Goal: Task Accomplishment & Management: Manage account settings

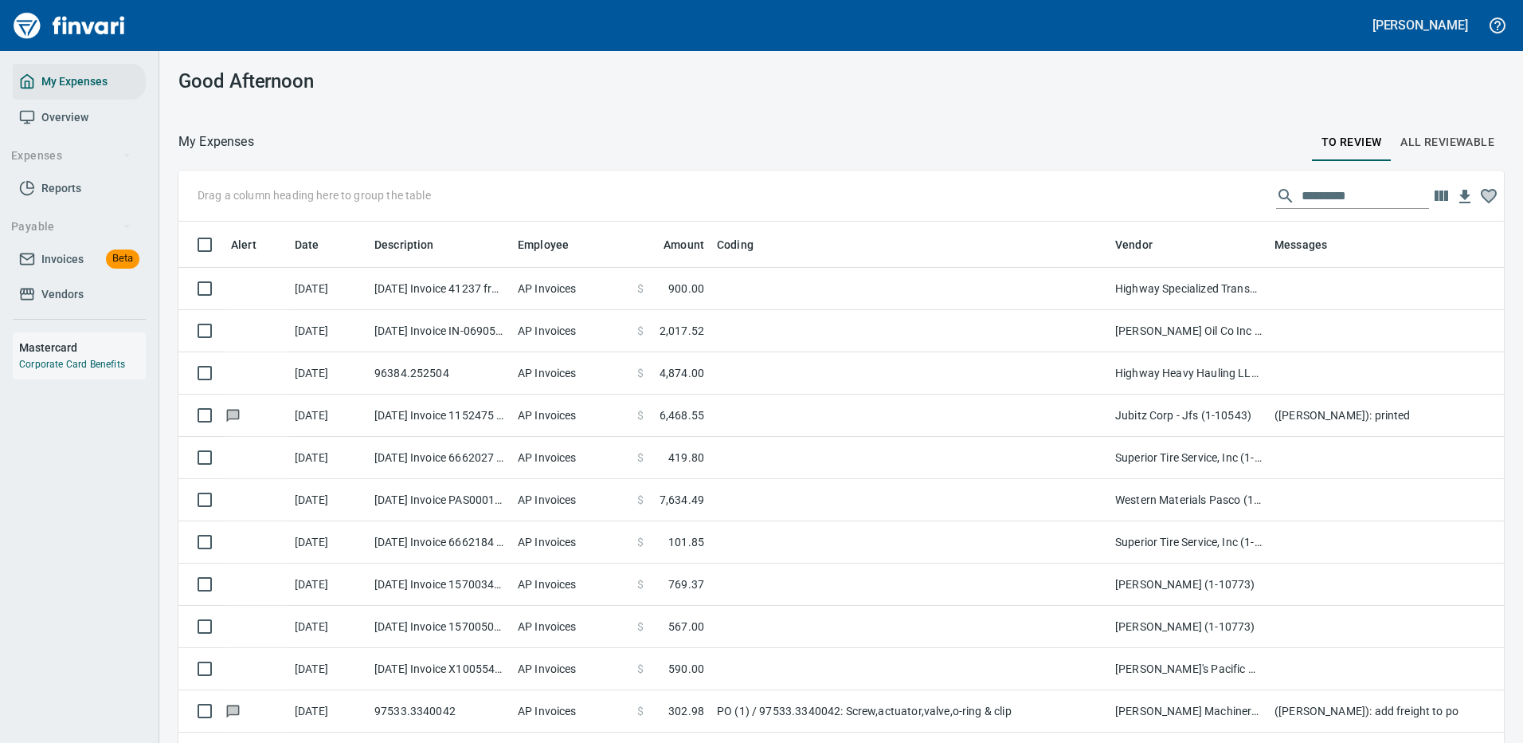
scroll to position [543, 1290]
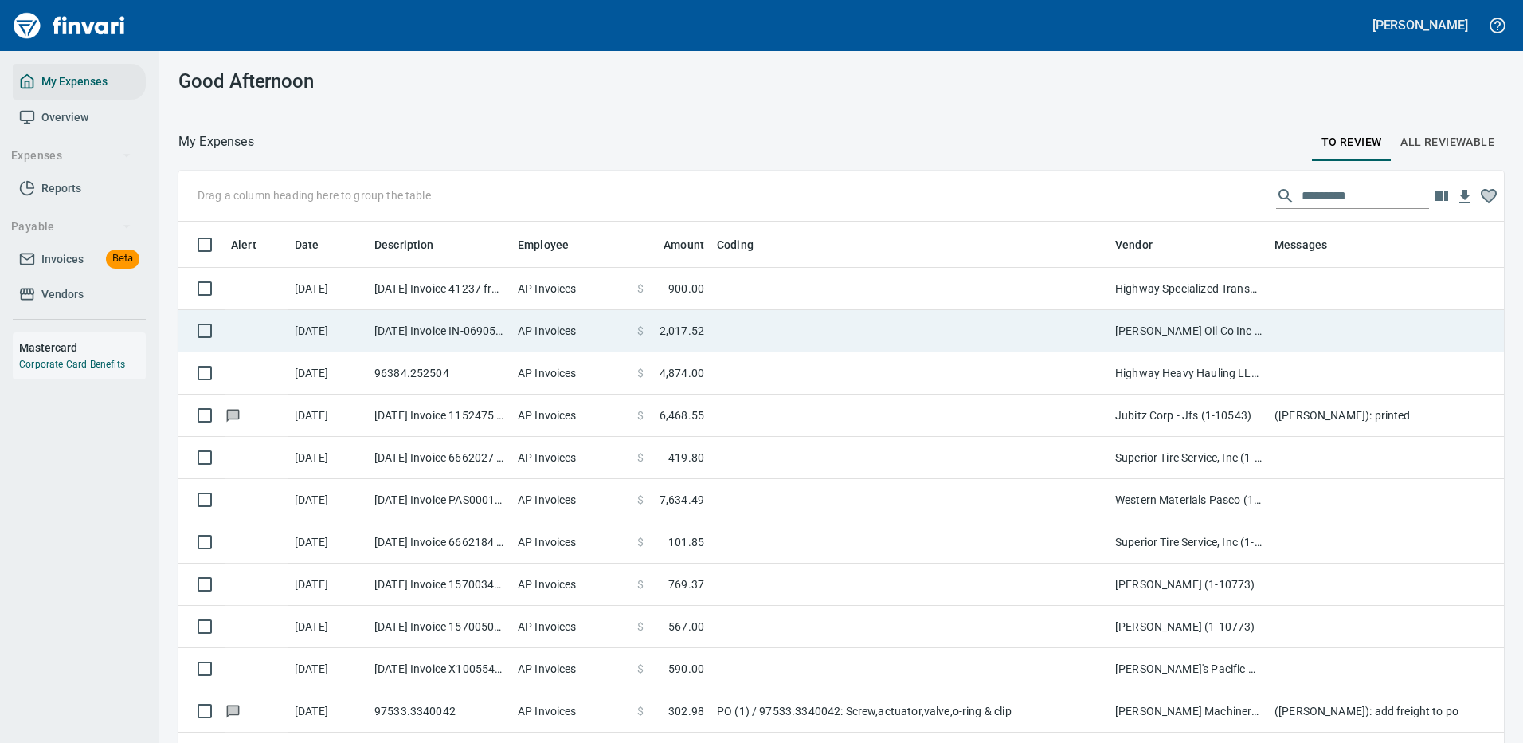
click at [907, 331] on td at bounding box center [910, 331] width 398 height 42
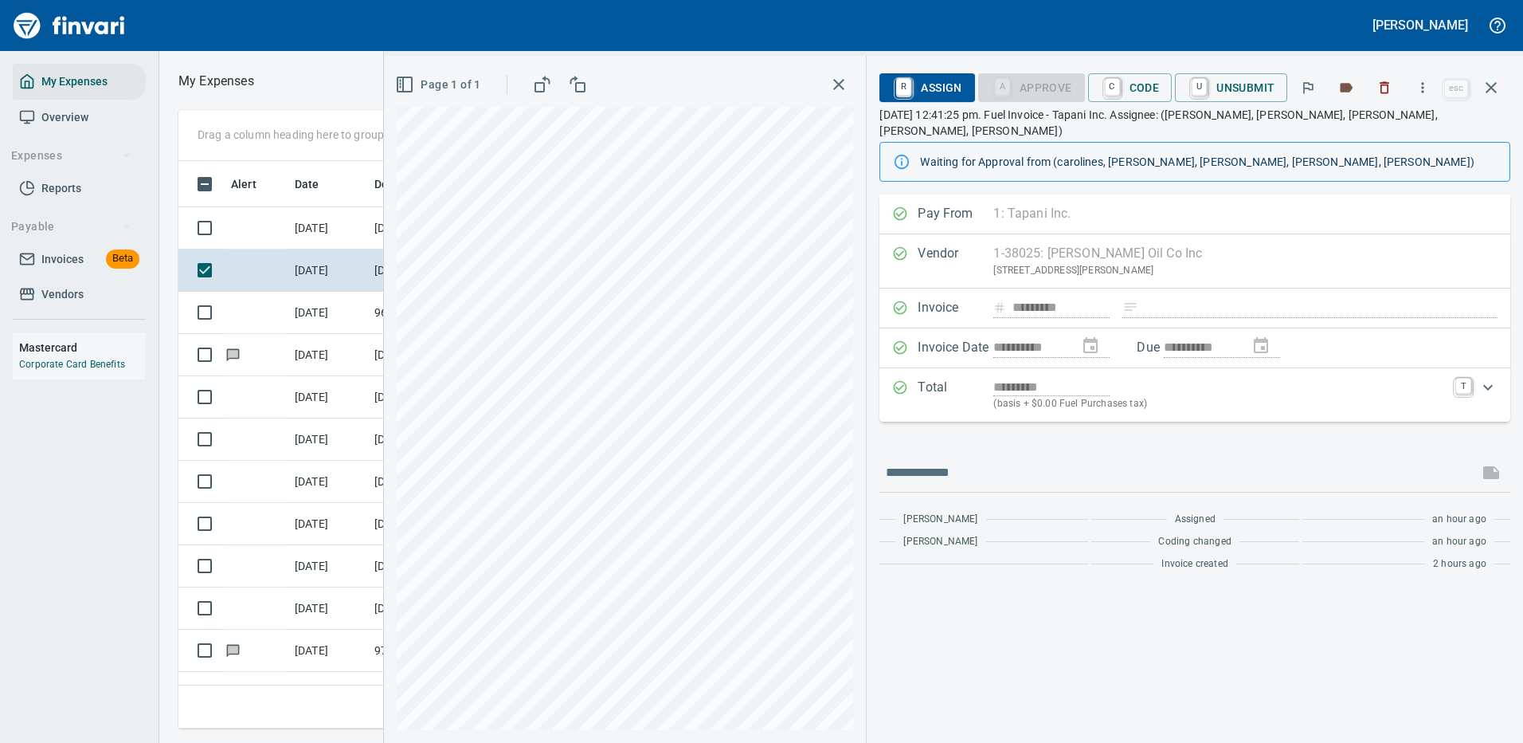
scroll to position [543, 903]
click at [1428, 78] on button "button" at bounding box center [1422, 87] width 35 height 35
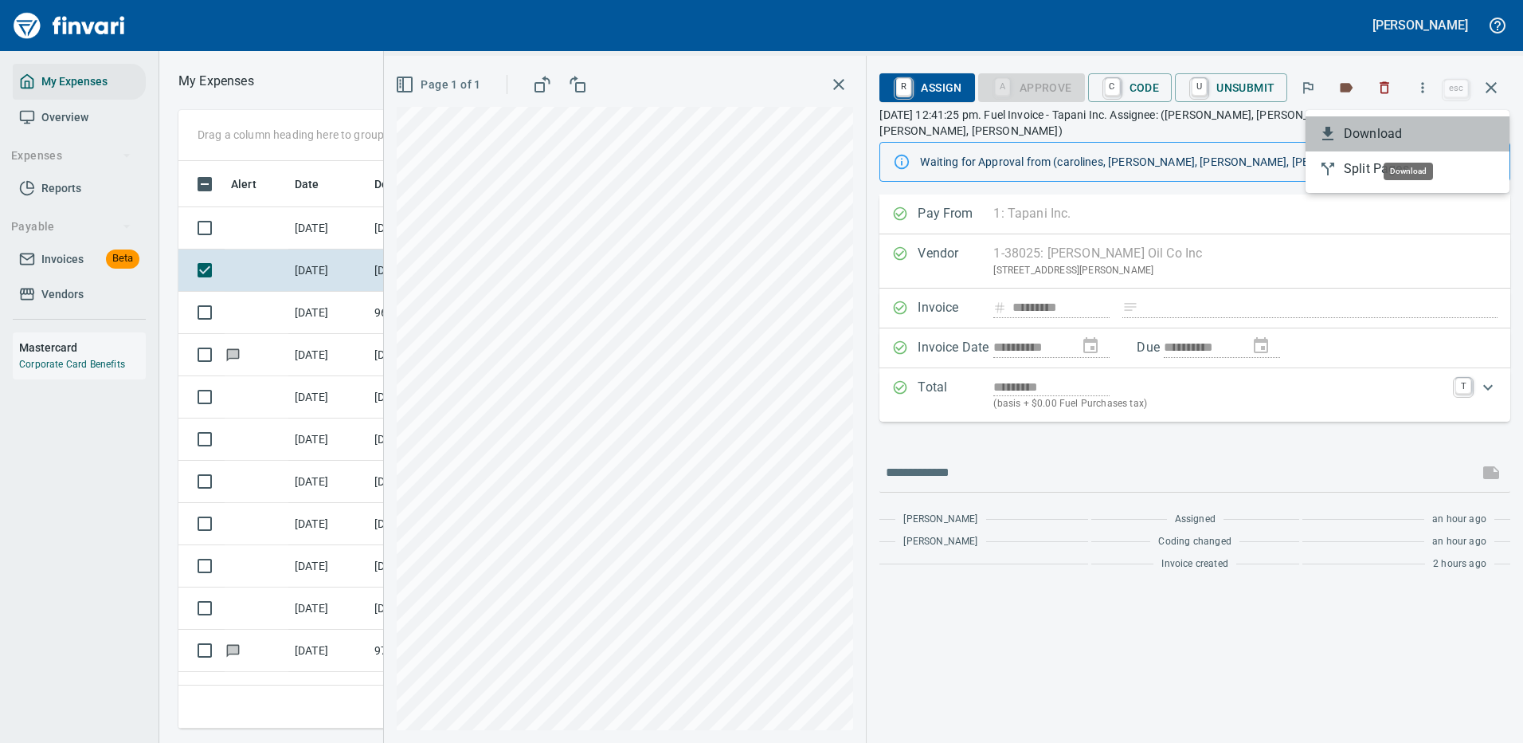
click at [1365, 133] on span "Download" at bounding box center [1420, 133] width 153 height 19
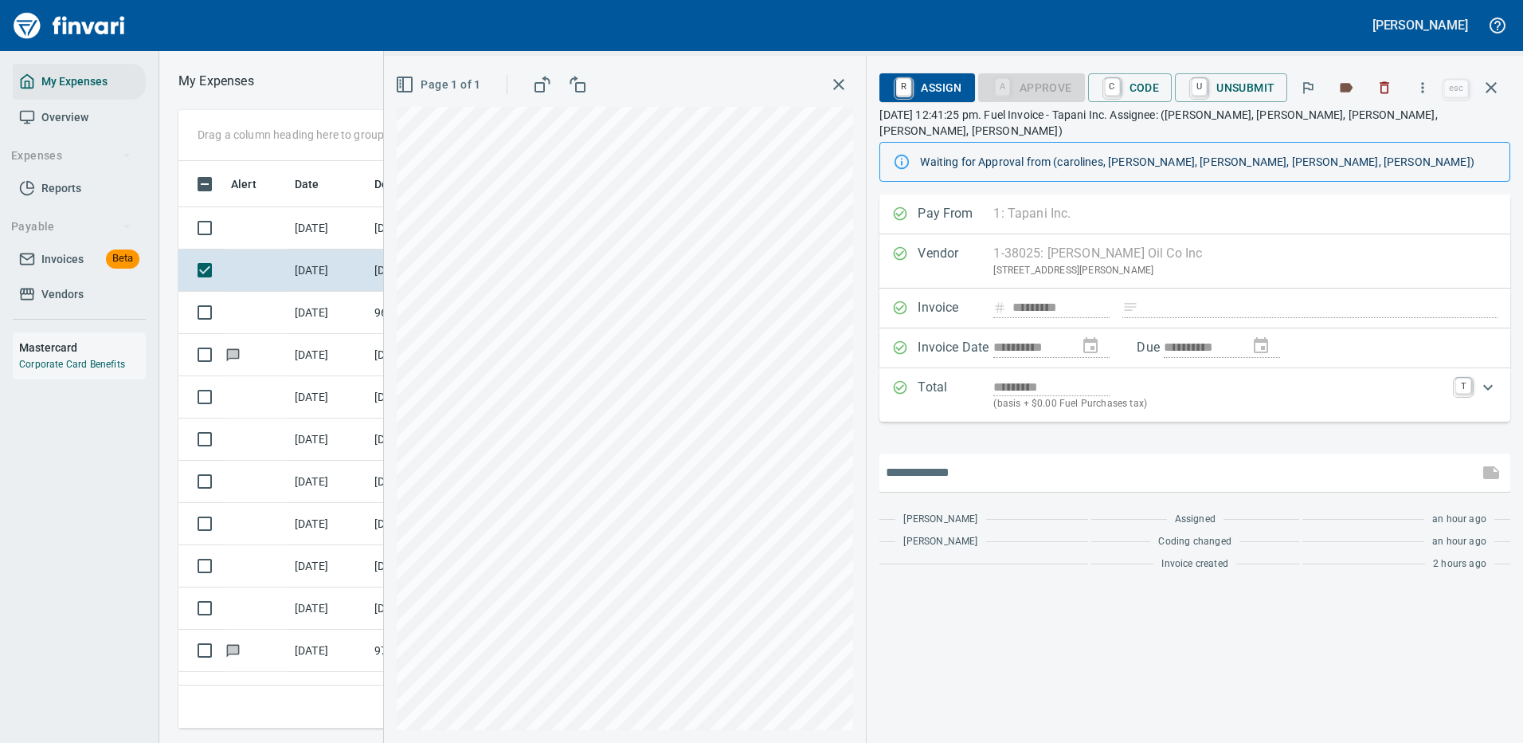
click at [1005, 462] on input "text" at bounding box center [1179, 472] width 586 height 25
type input "*******"
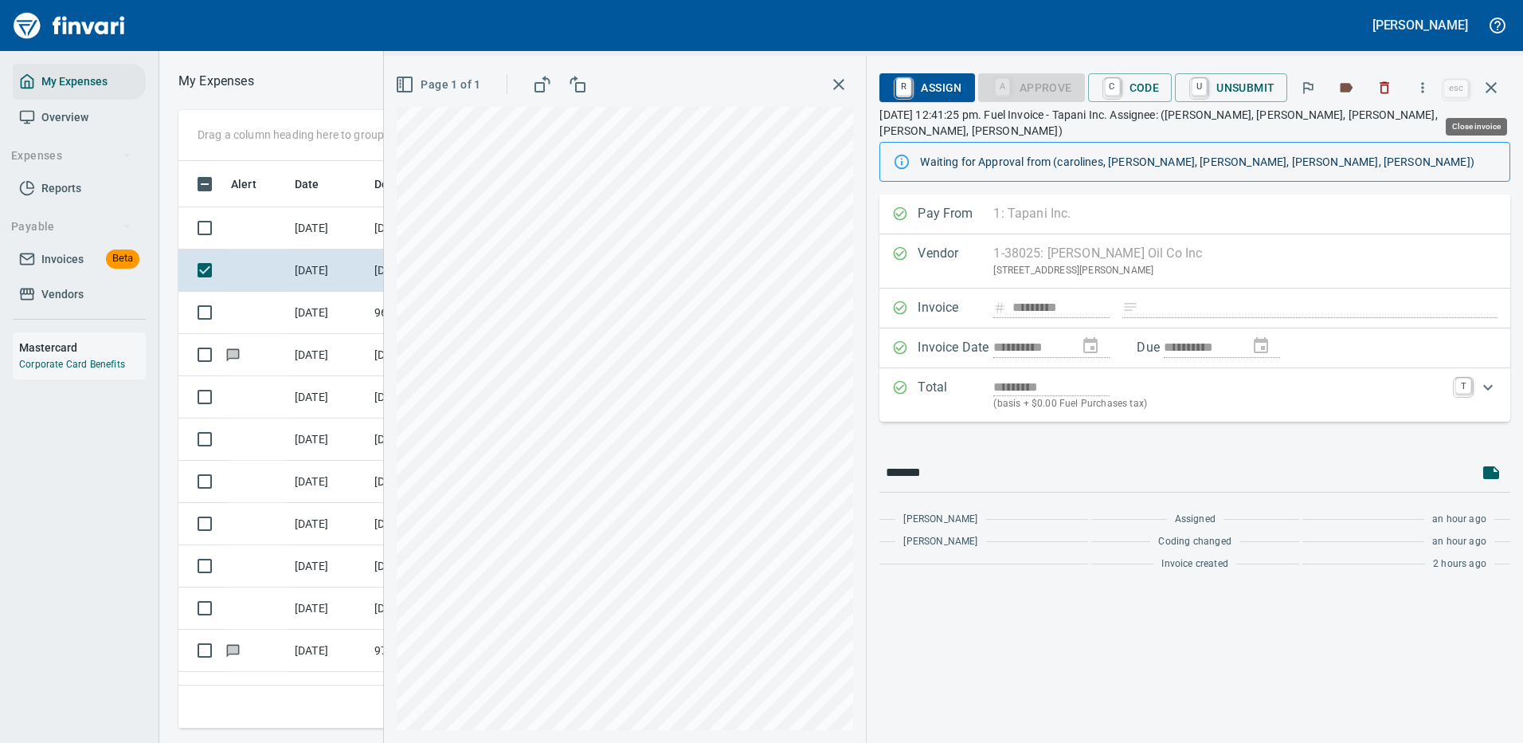
click at [1493, 81] on icon "button" at bounding box center [1491, 87] width 19 height 19
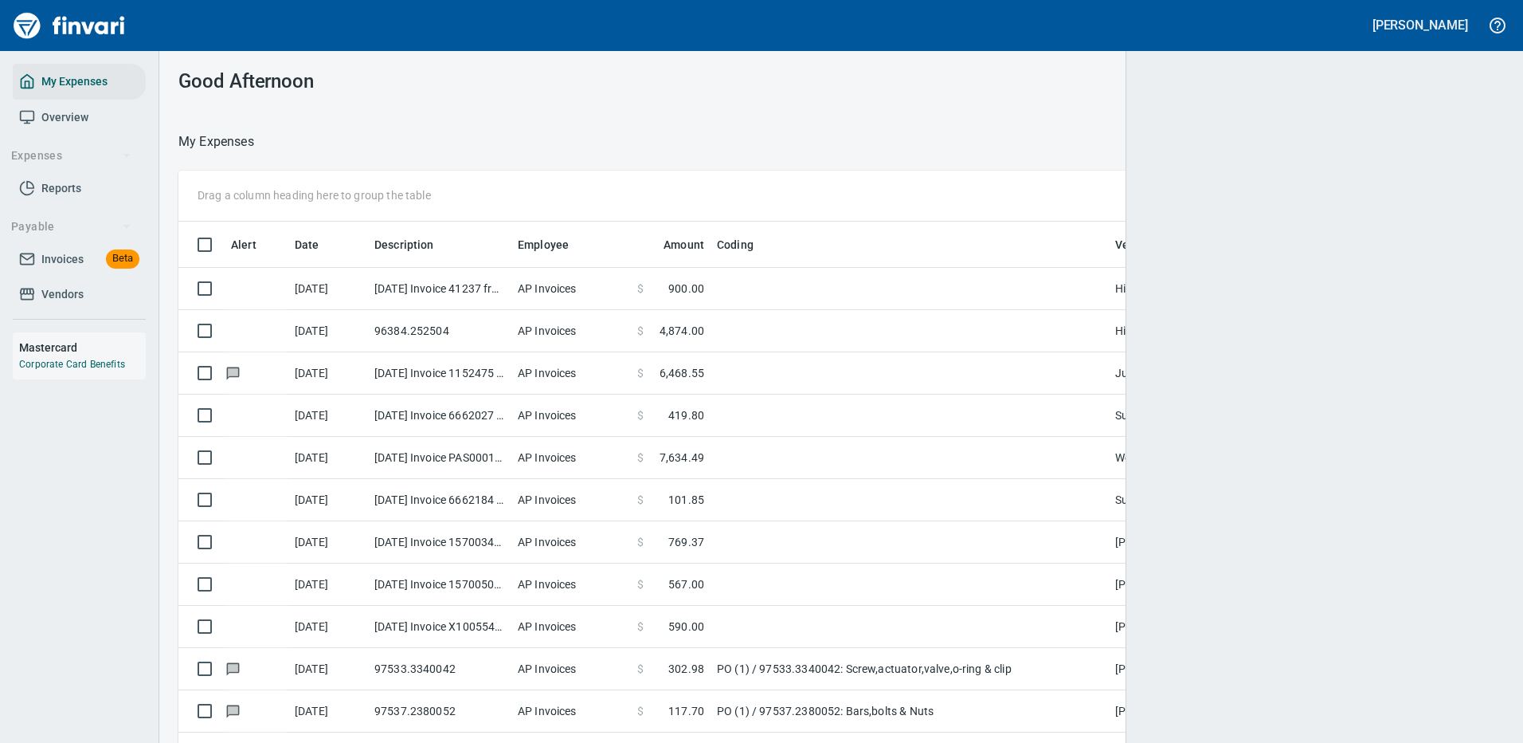
scroll to position [2, 2]
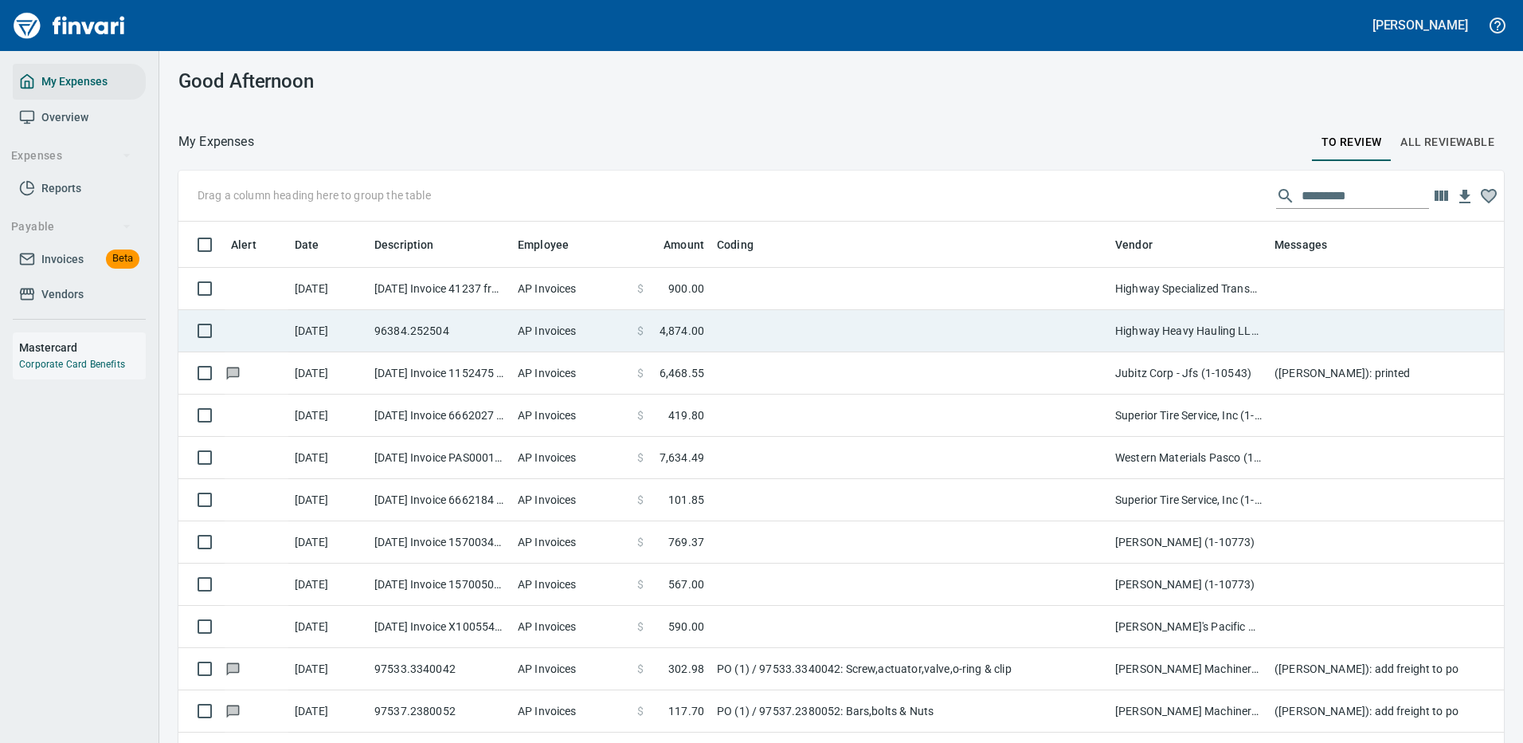
click at [771, 314] on td at bounding box center [910, 331] width 398 height 42
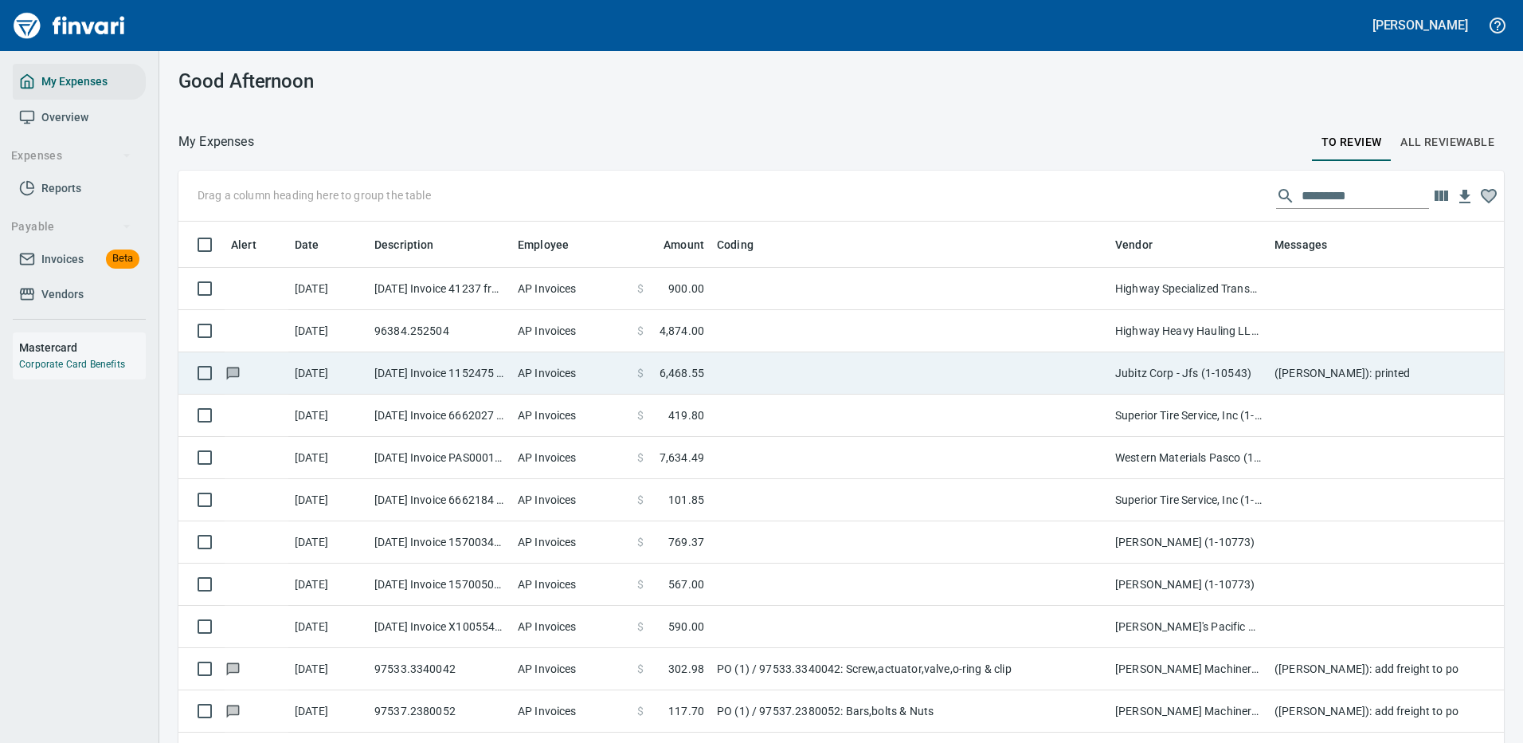
click at [770, 352] on td at bounding box center [910, 373] width 398 height 42
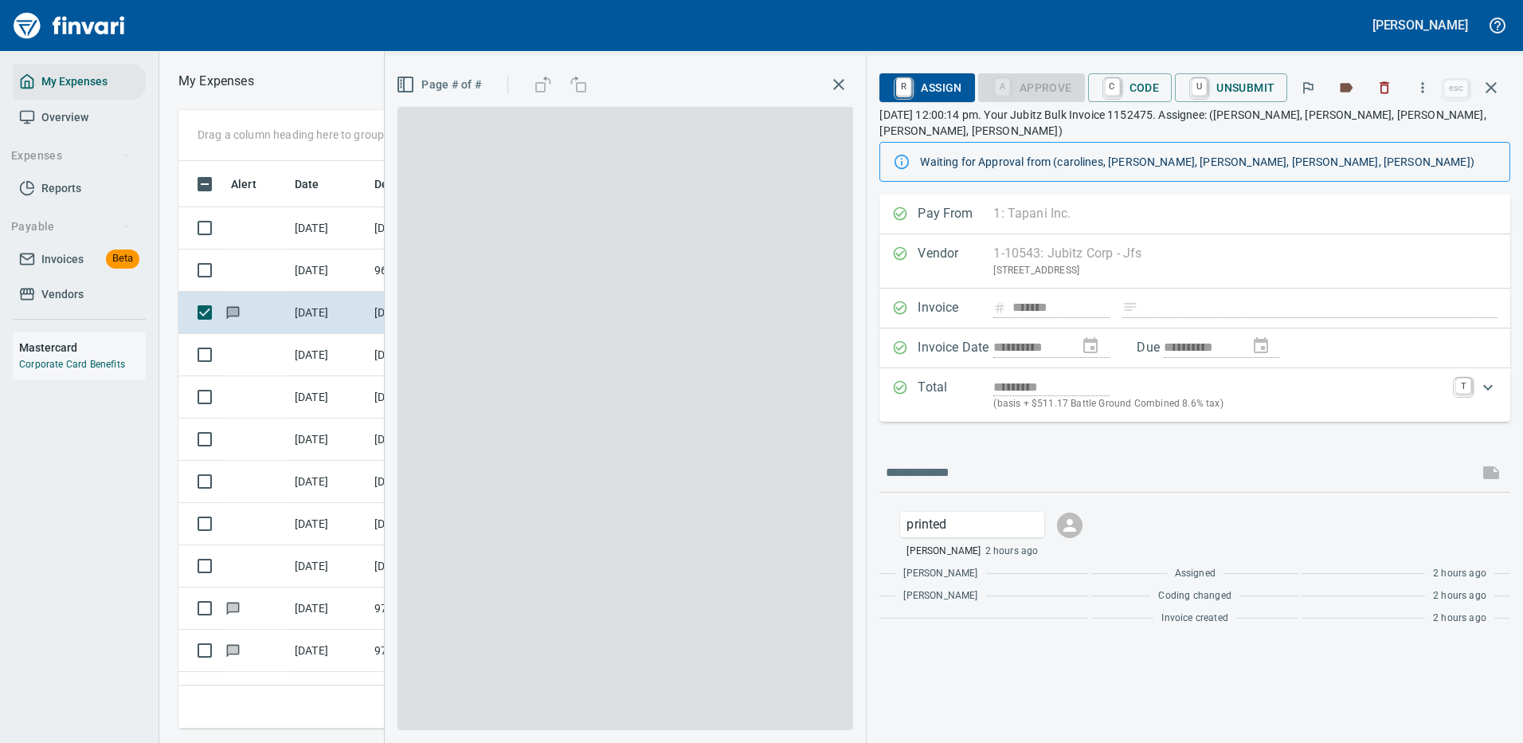
scroll to position [543, 903]
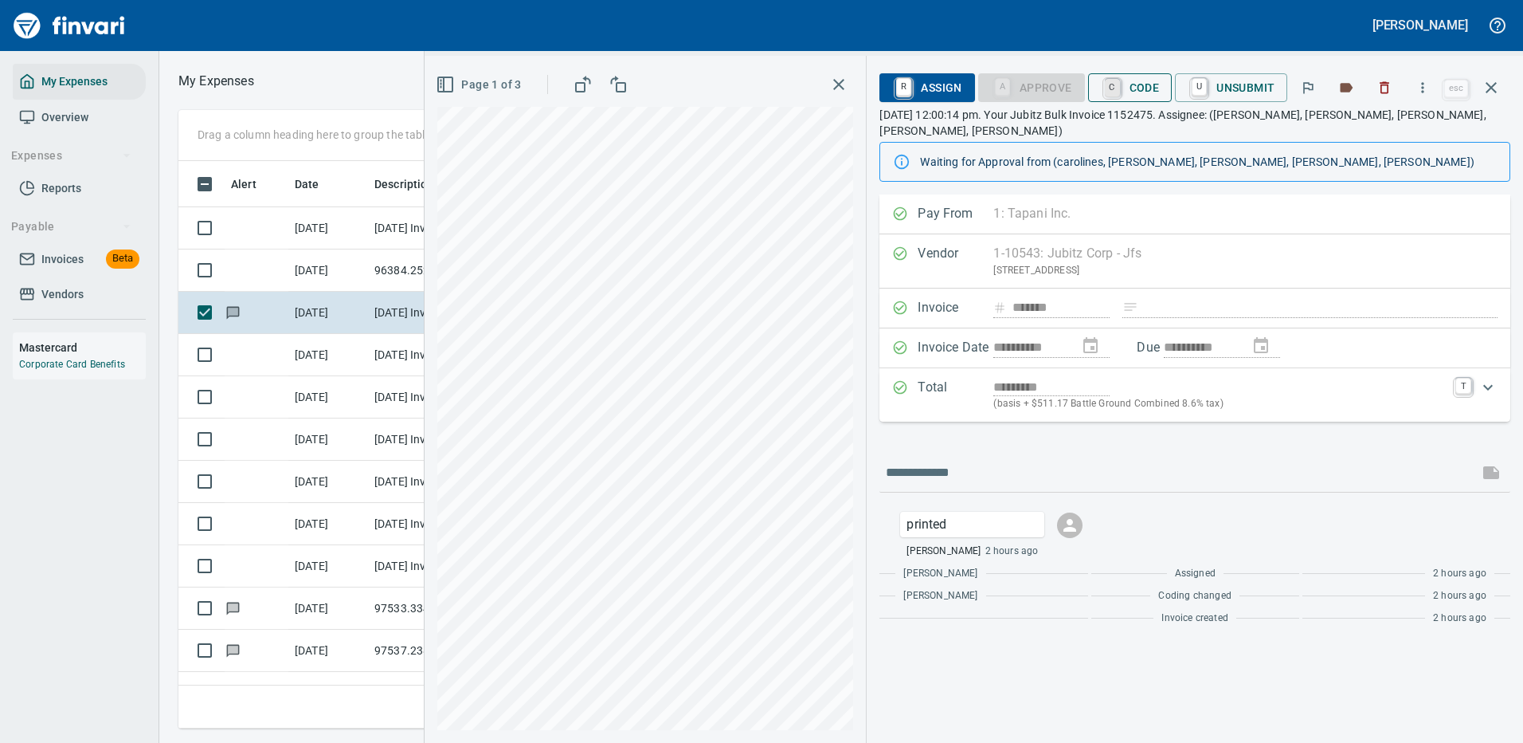
click at [1115, 85] on link "C" at bounding box center [1112, 88] width 15 height 18
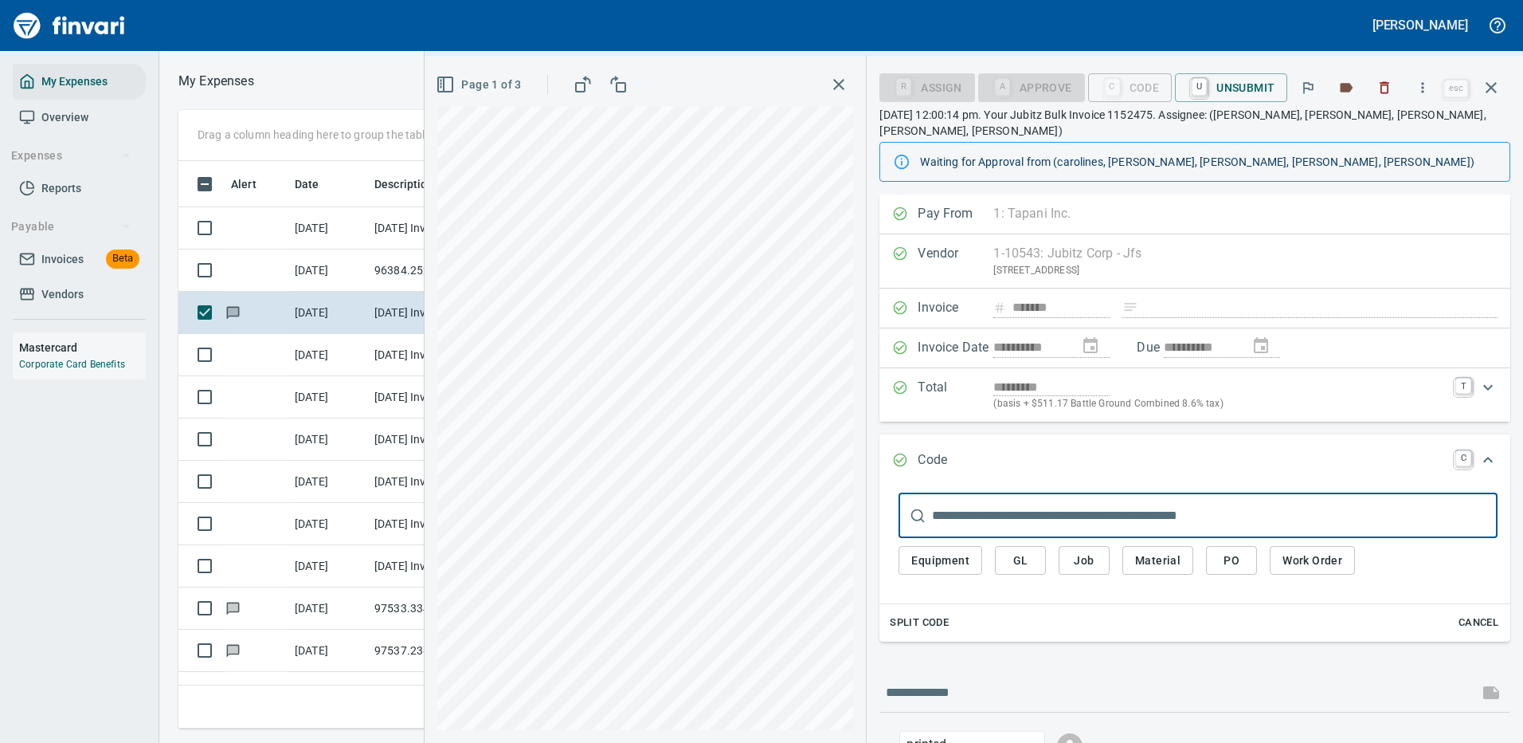
click at [1232, 551] on span "PO" at bounding box center [1231, 561] width 25 height 20
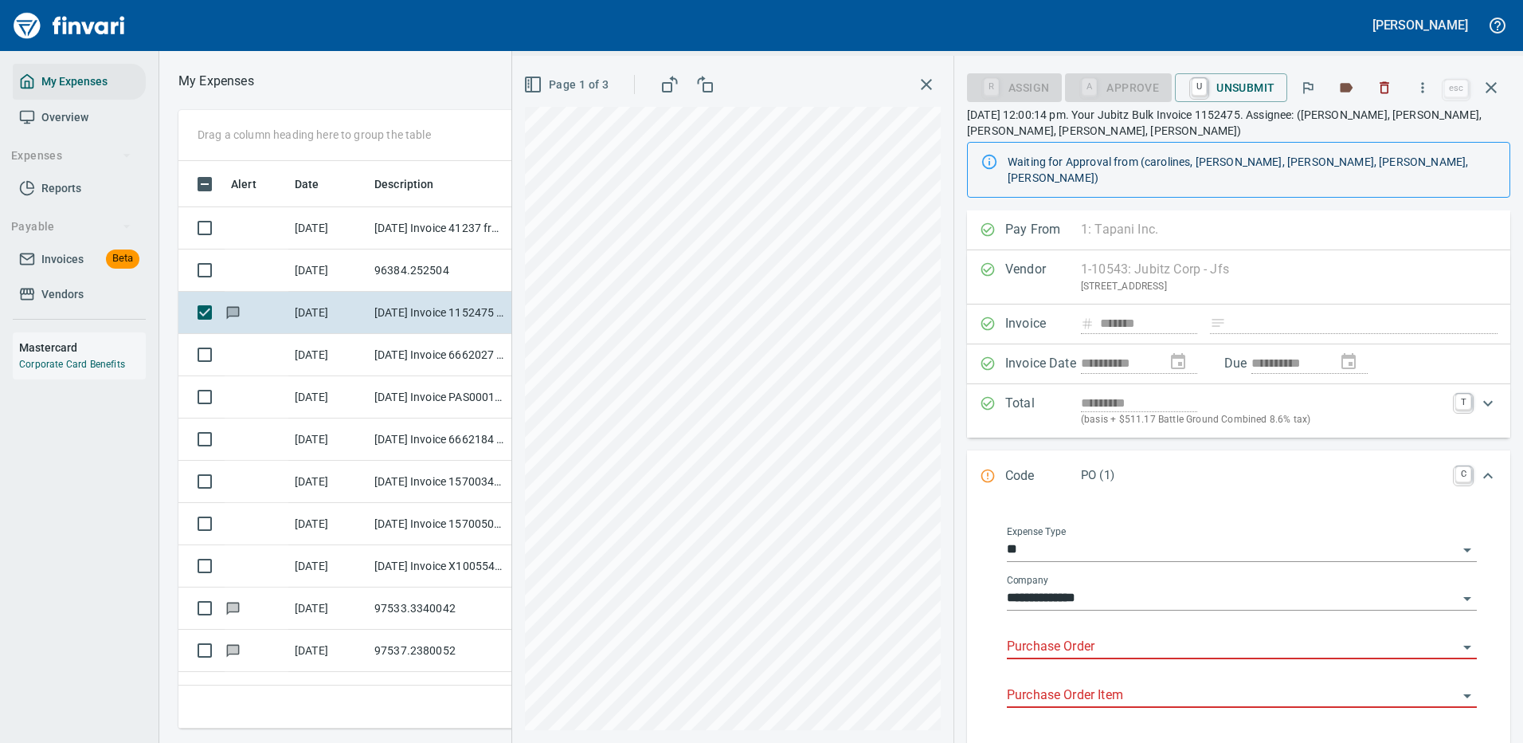
click at [1236, 526] on div "Expense Type **" at bounding box center [1242, 550] width 470 height 49
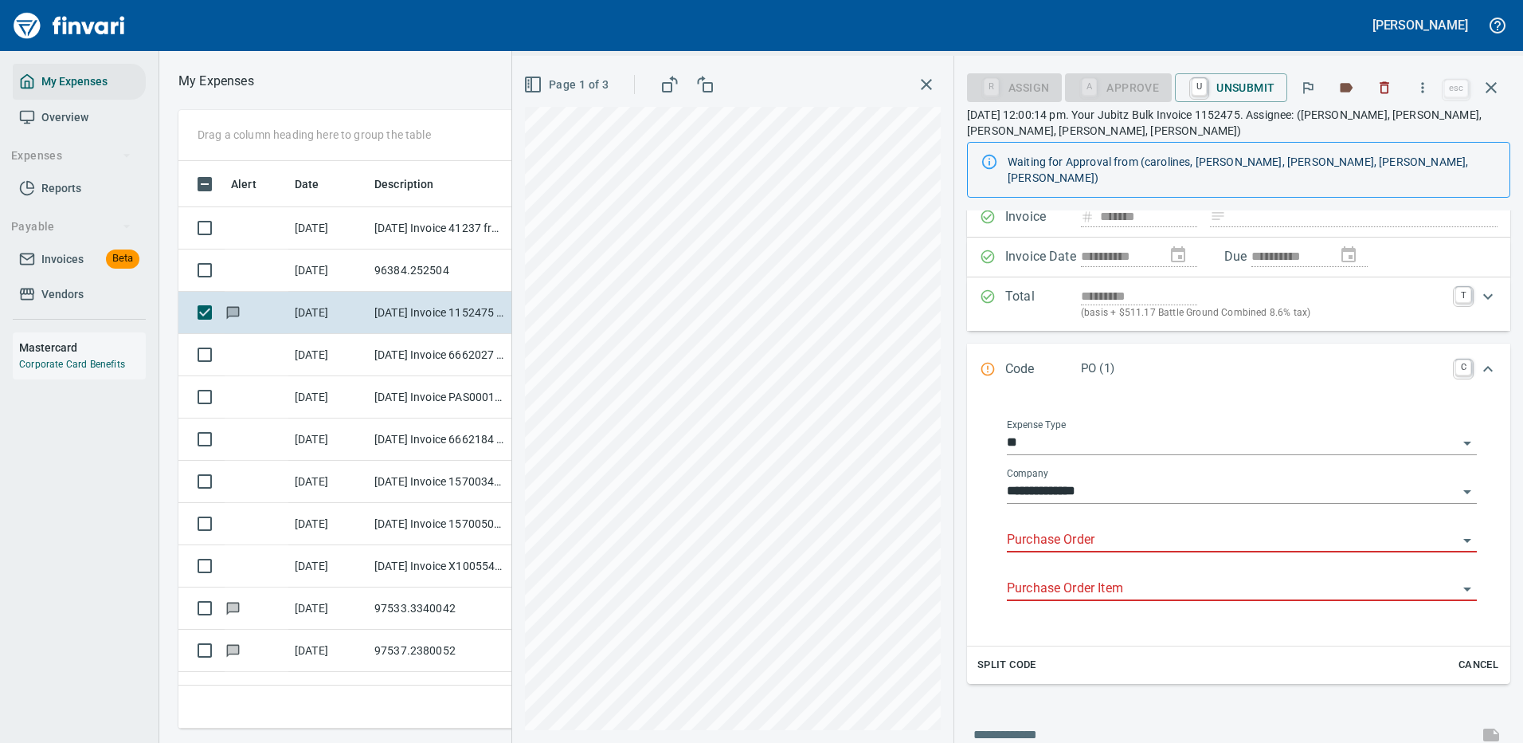
click at [1059, 529] on input "Purchase Order" at bounding box center [1232, 540] width 451 height 22
click at [1072, 529] on input "*****" at bounding box center [1232, 540] width 451 height 22
type input "*****"
click at [1490, 85] on icon "button" at bounding box center [1491, 87] width 11 height 11
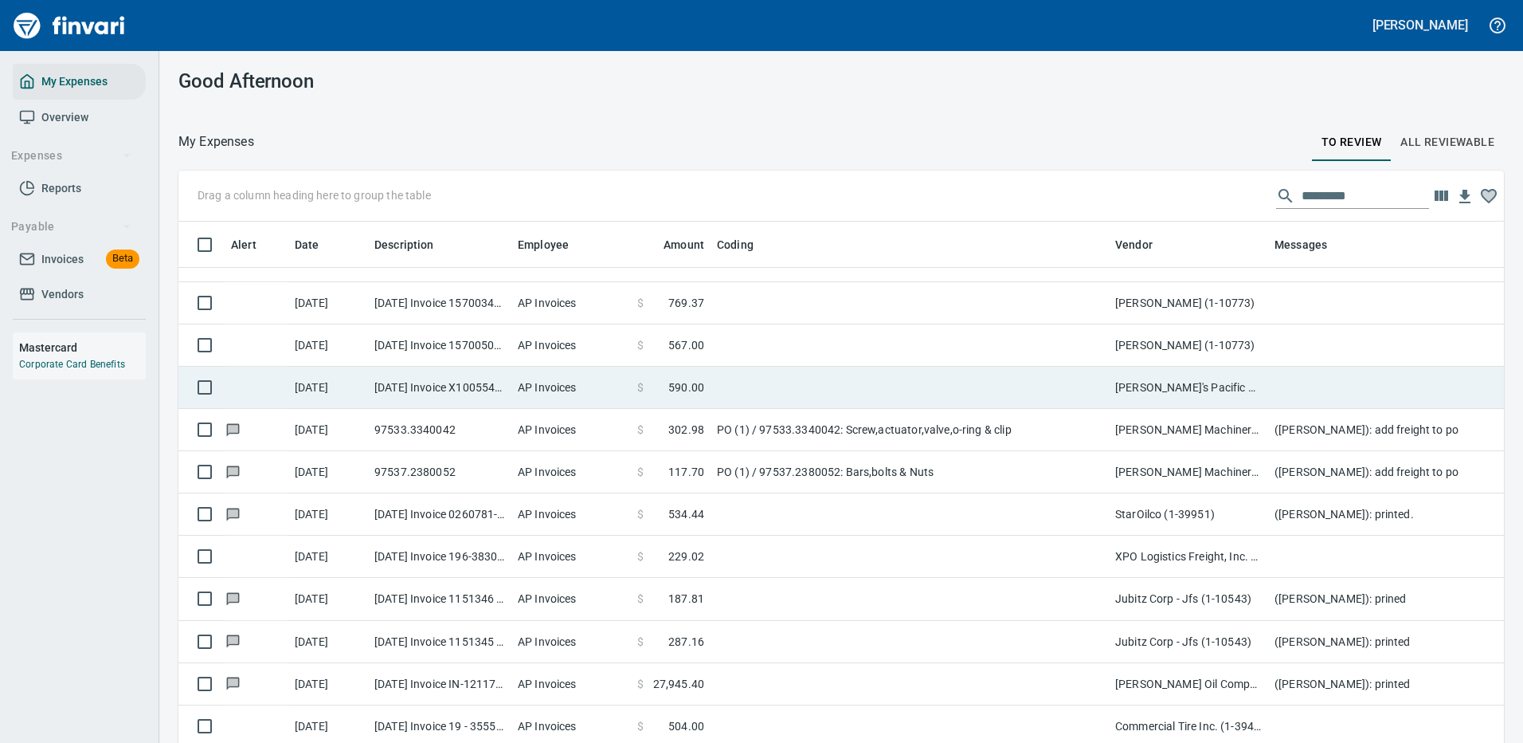
scroll to position [398, 0]
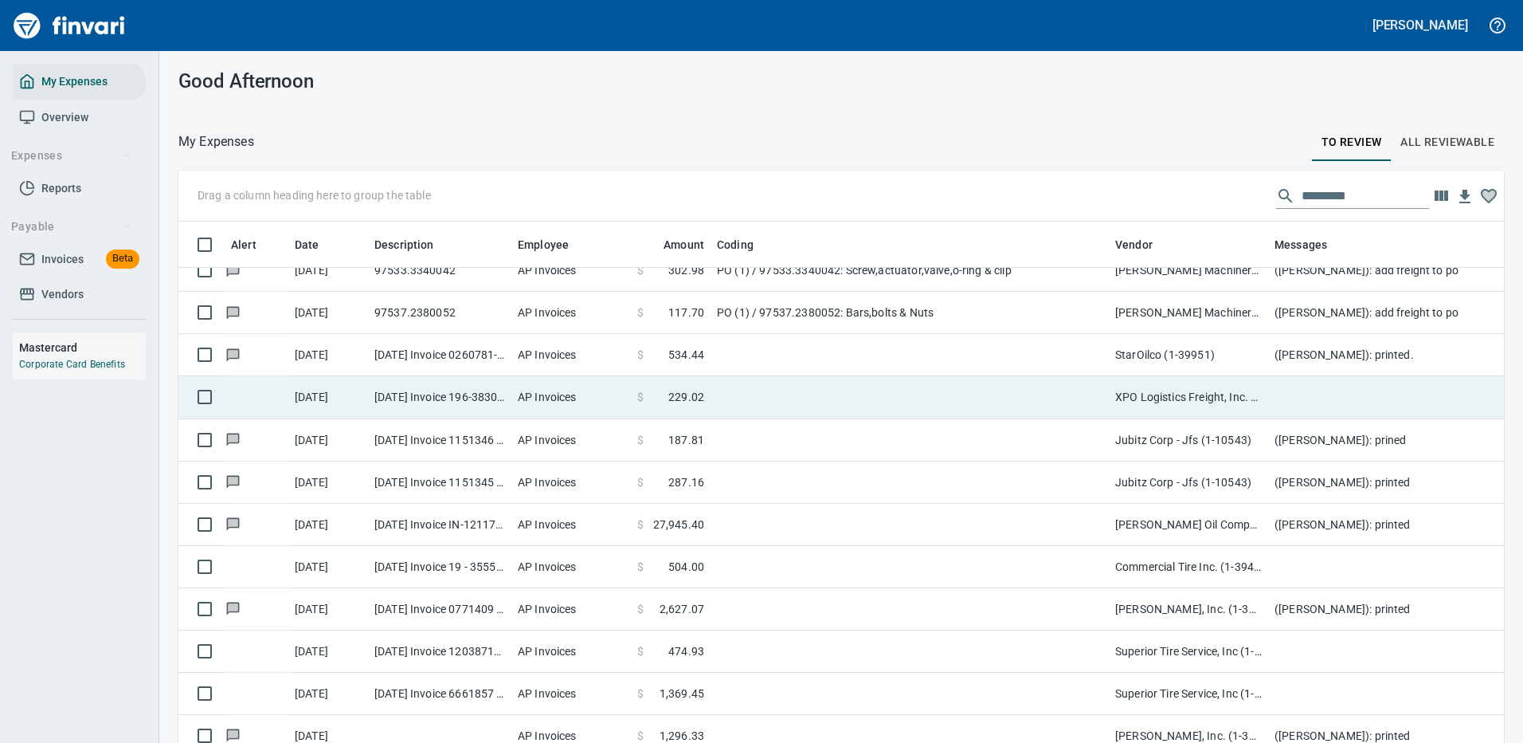
click at [978, 383] on td at bounding box center [910, 397] width 398 height 42
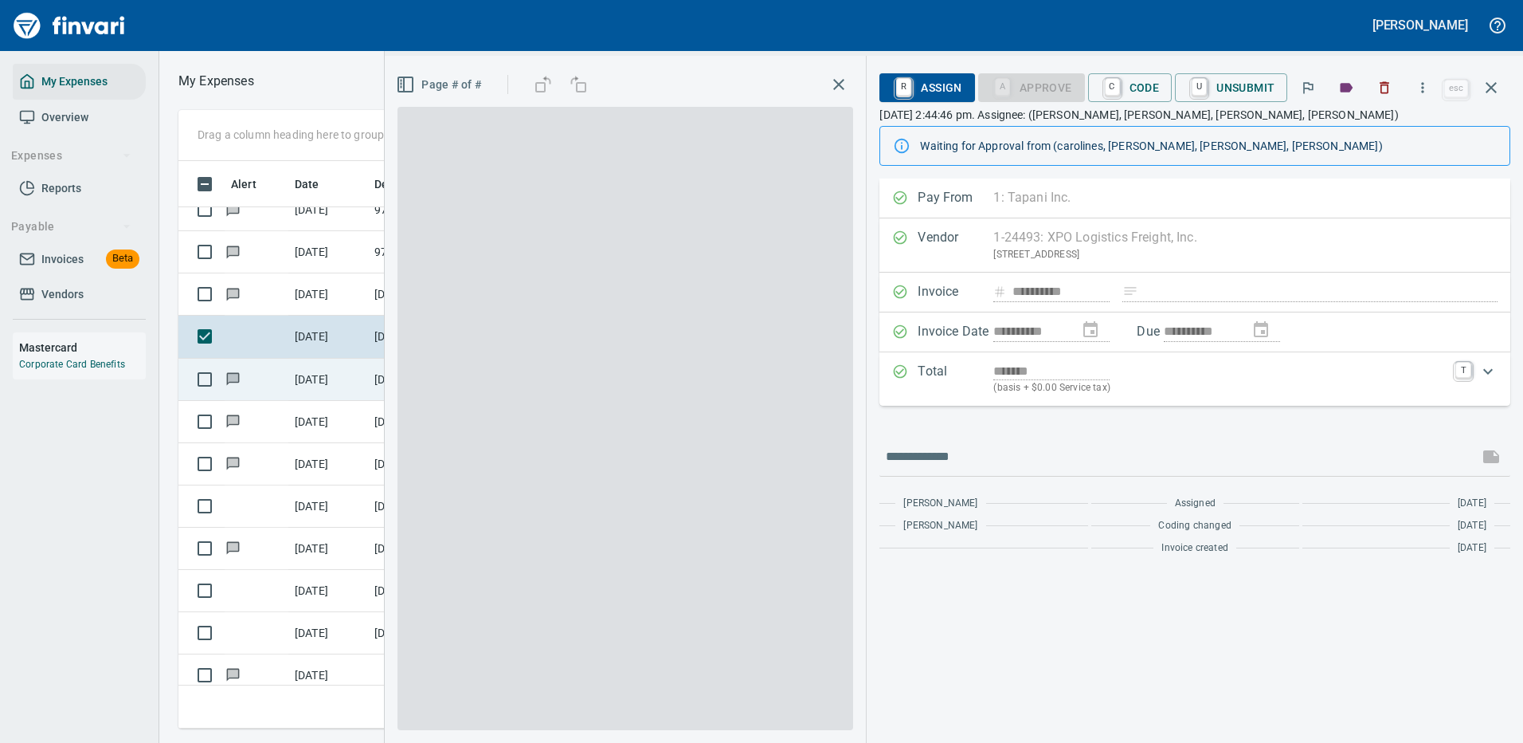
scroll to position [543, 903]
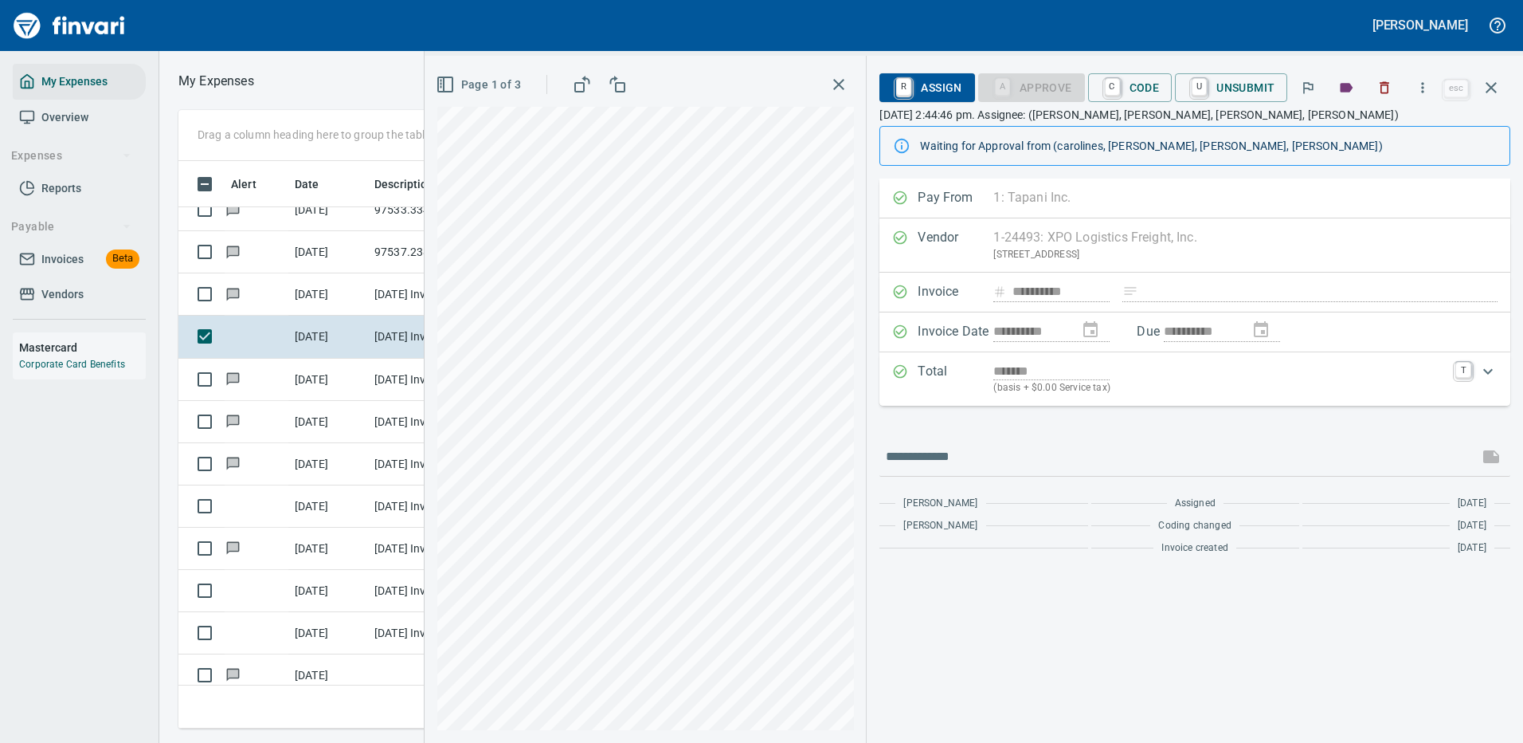
click at [946, 84] on span "R Assign" at bounding box center [926, 87] width 69 height 27
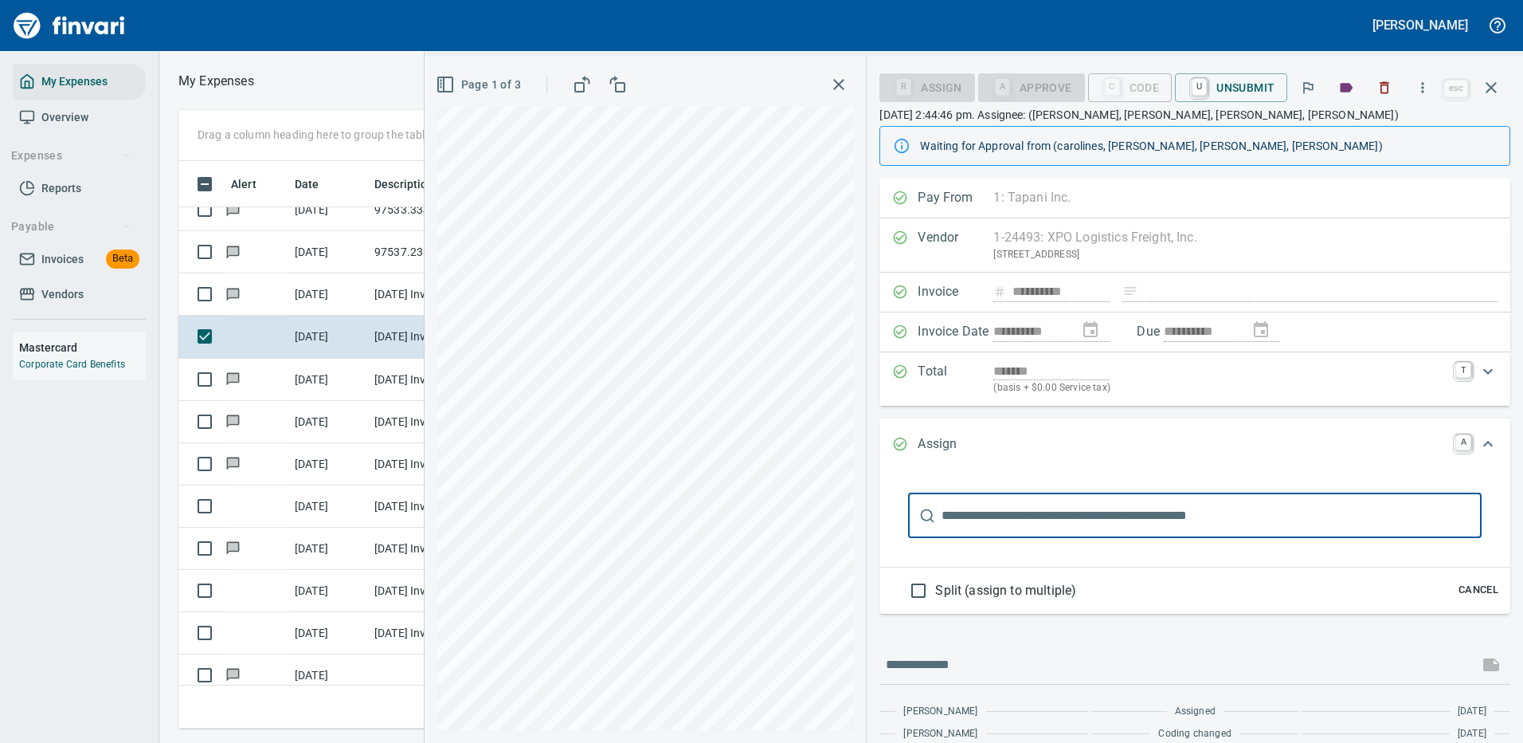
click at [968, 519] on input "text" at bounding box center [1212, 515] width 540 height 45
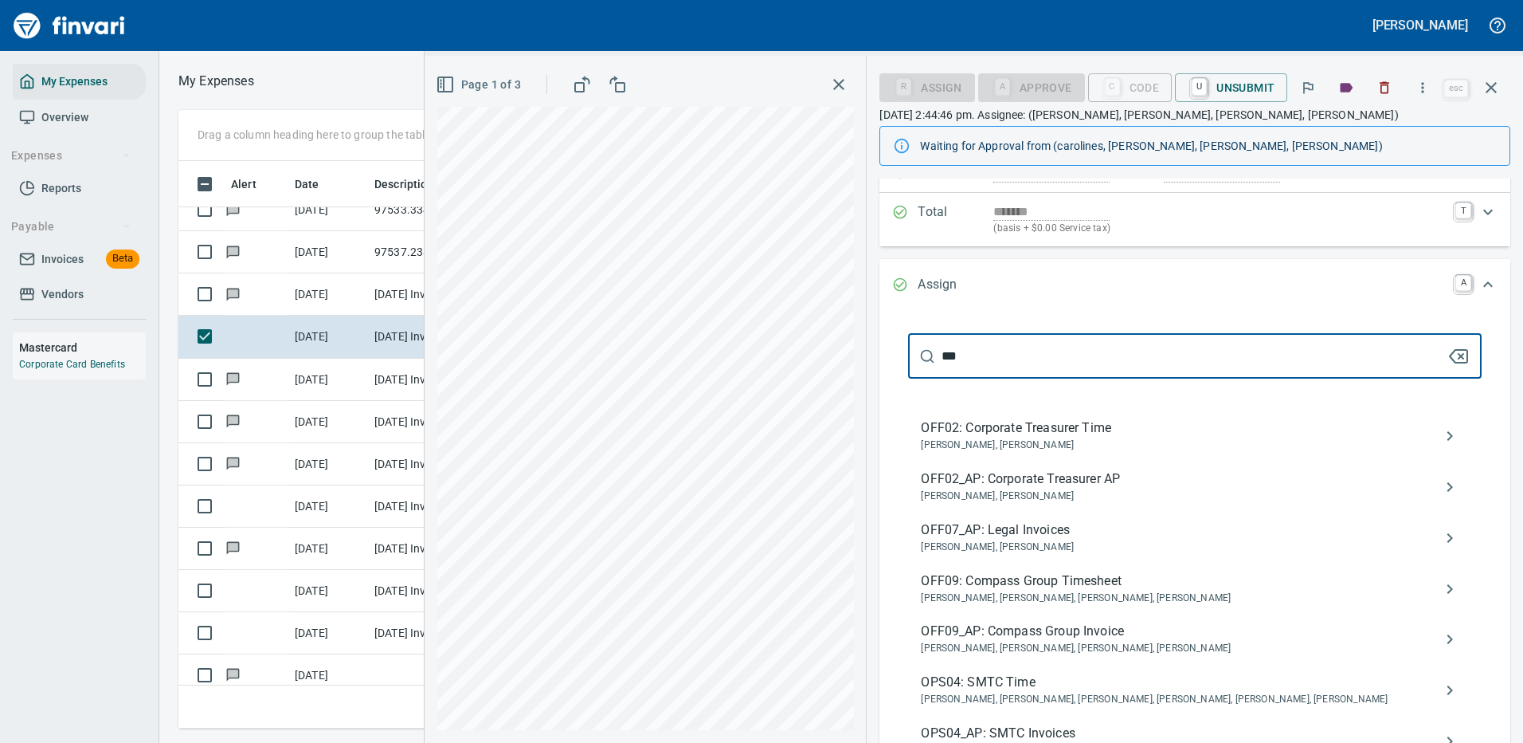
scroll to position [435, 0]
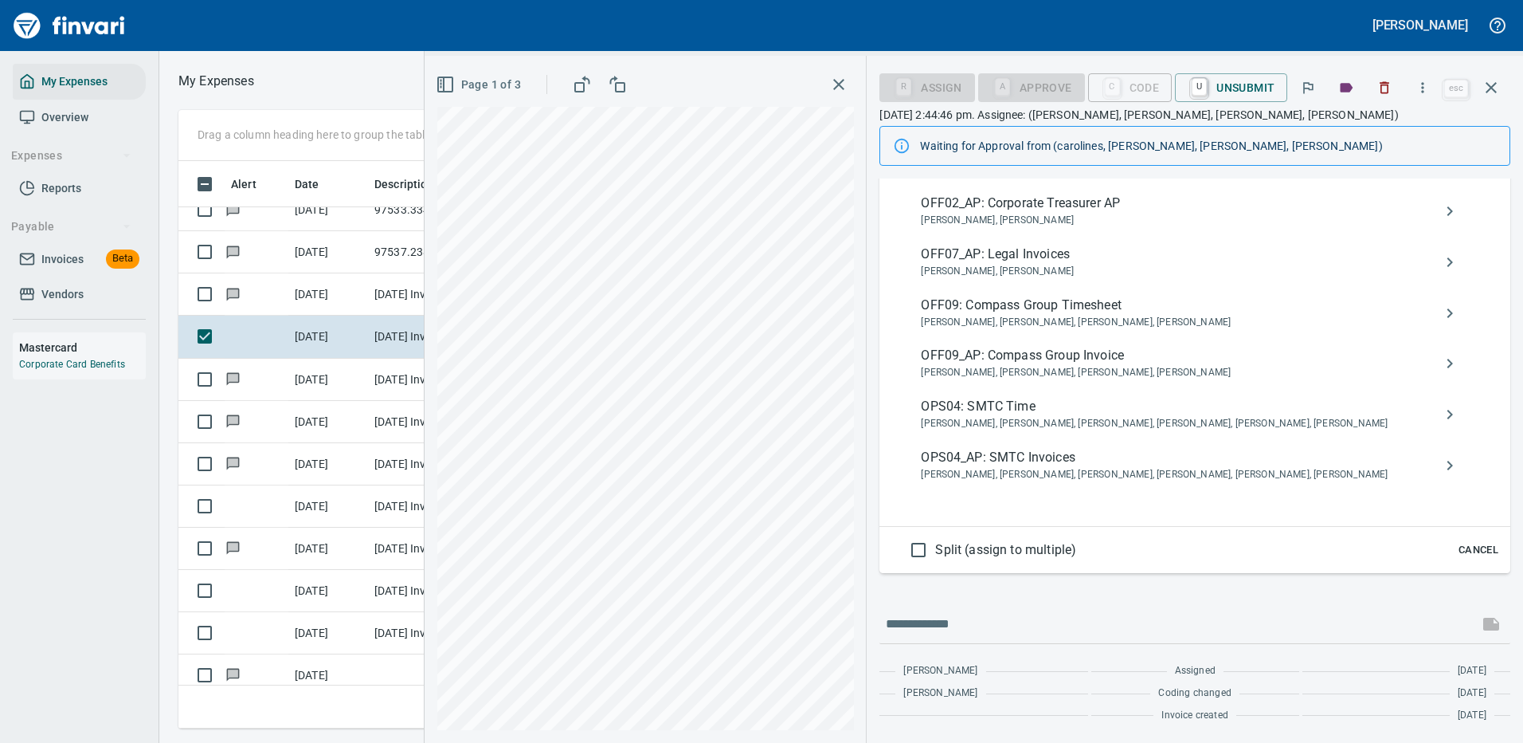
type input "***"
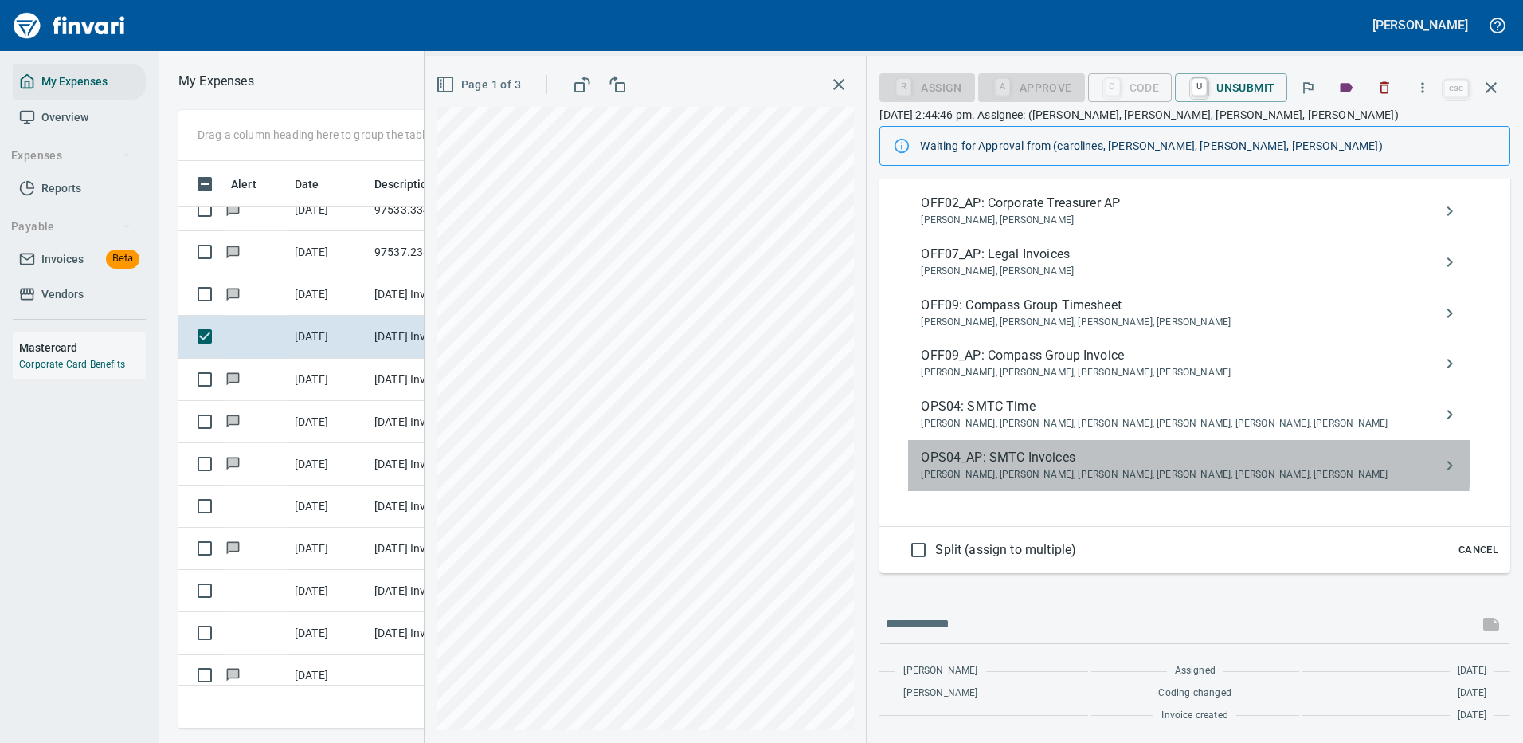
click at [1036, 458] on span "OPS04_AP: SMTC Invoices" at bounding box center [1182, 457] width 523 height 19
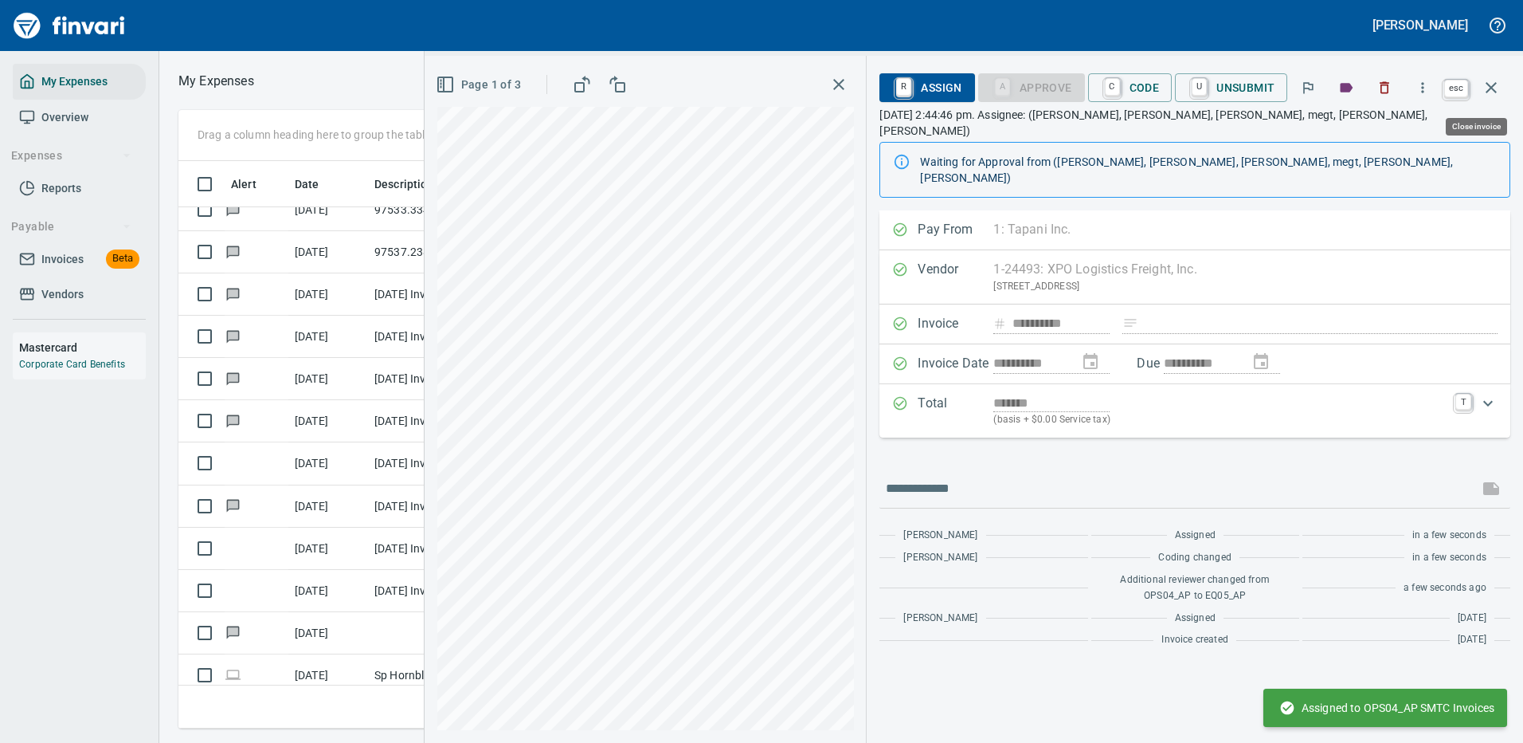
scroll to position [543, 903]
click at [1491, 79] on icon "button" at bounding box center [1491, 87] width 19 height 19
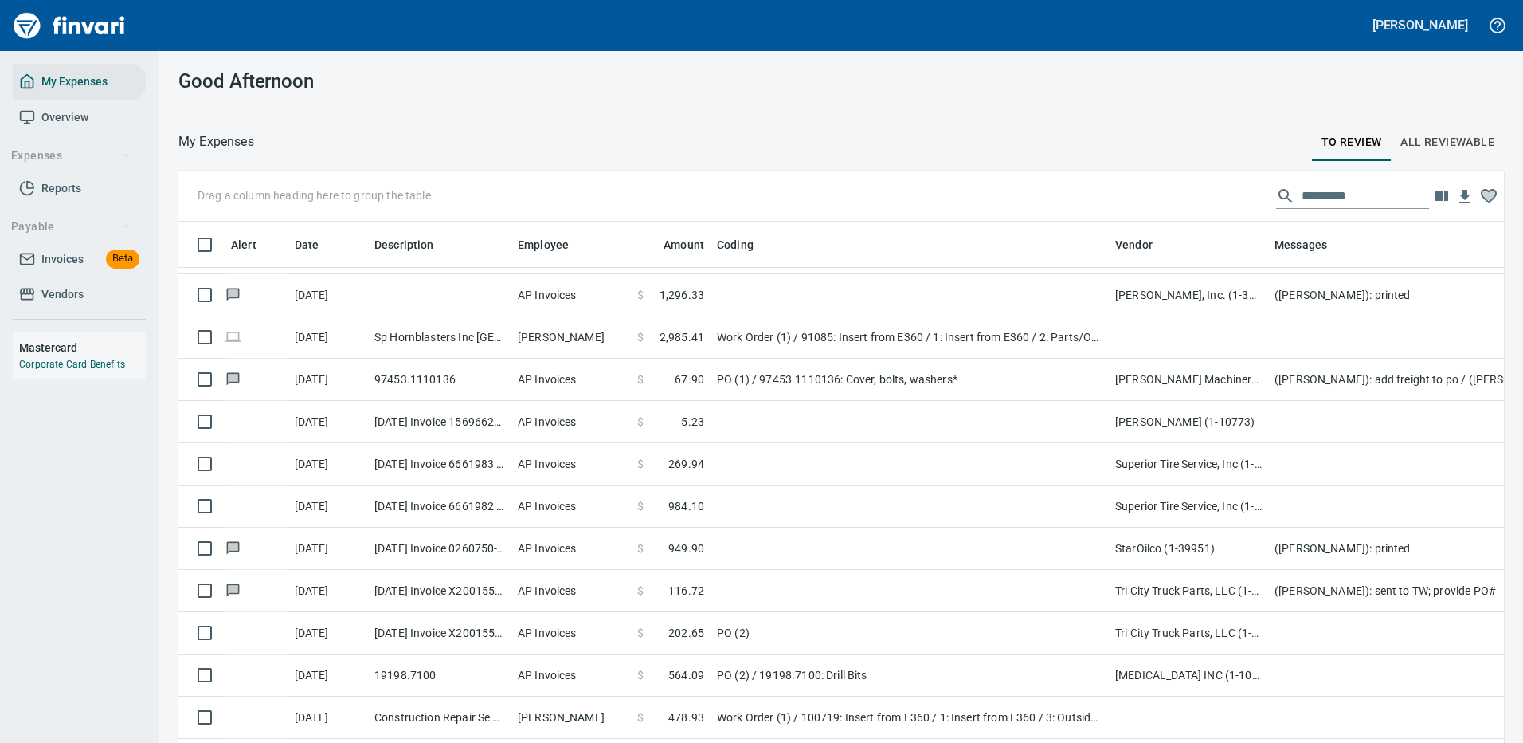
scroll to position [876, 0]
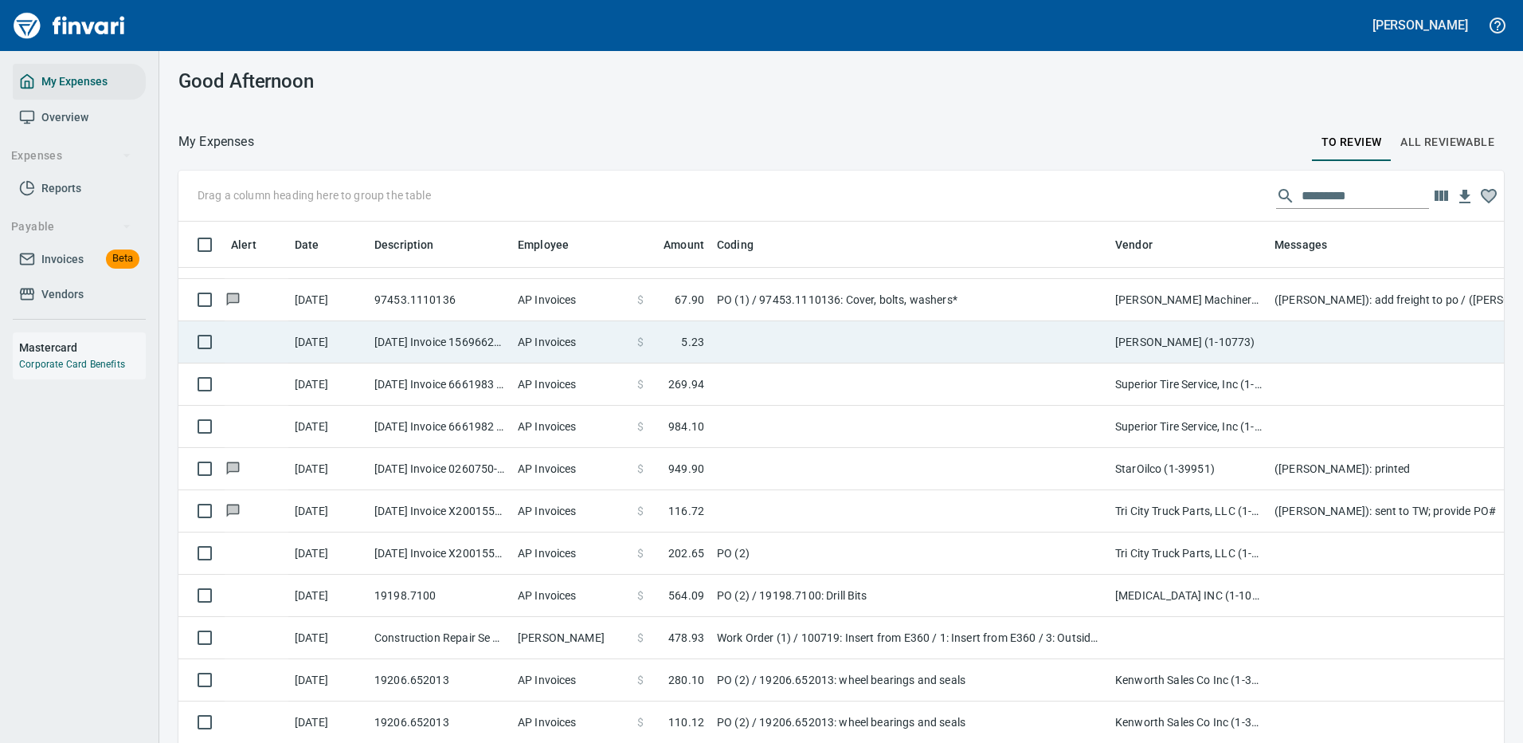
click at [848, 332] on td at bounding box center [910, 342] width 398 height 42
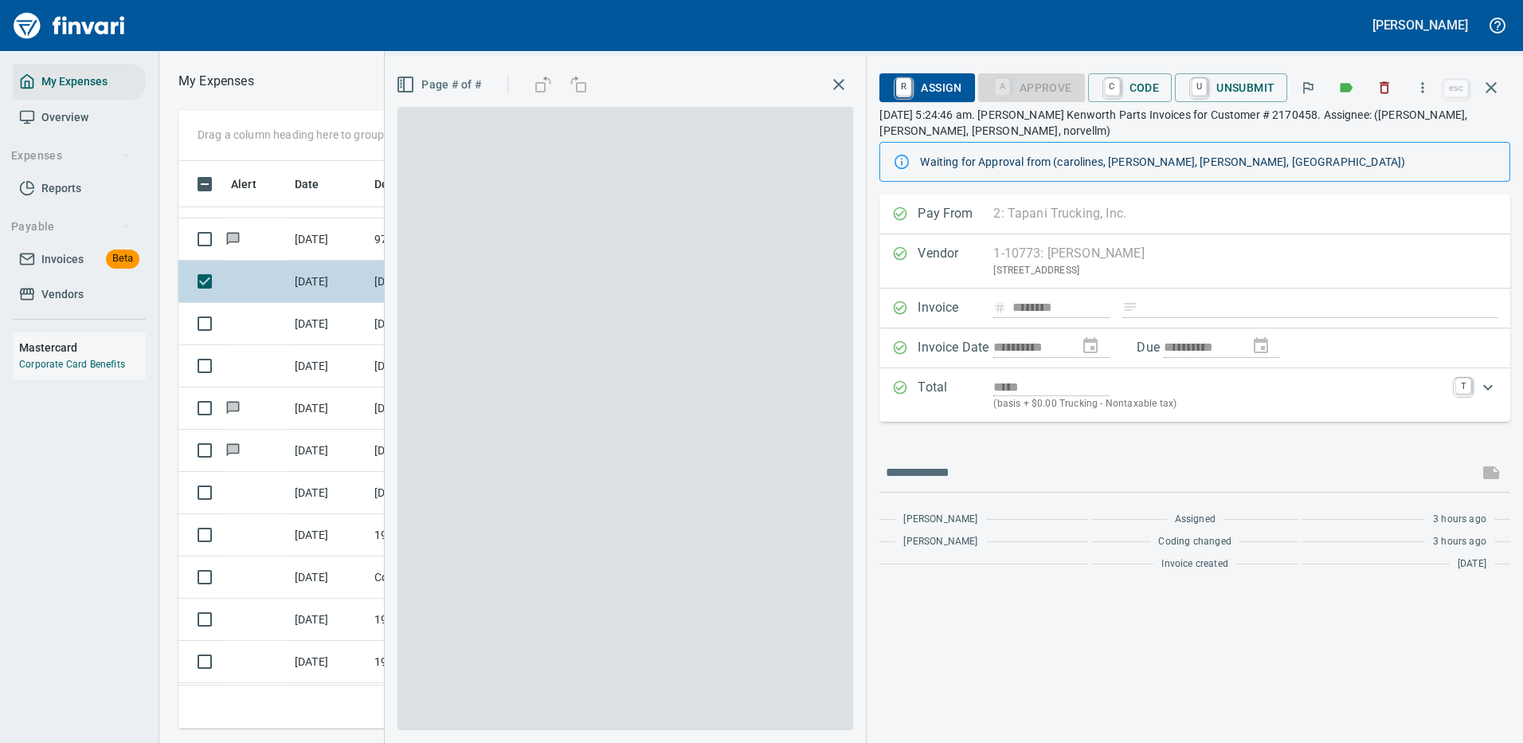
scroll to position [543, 903]
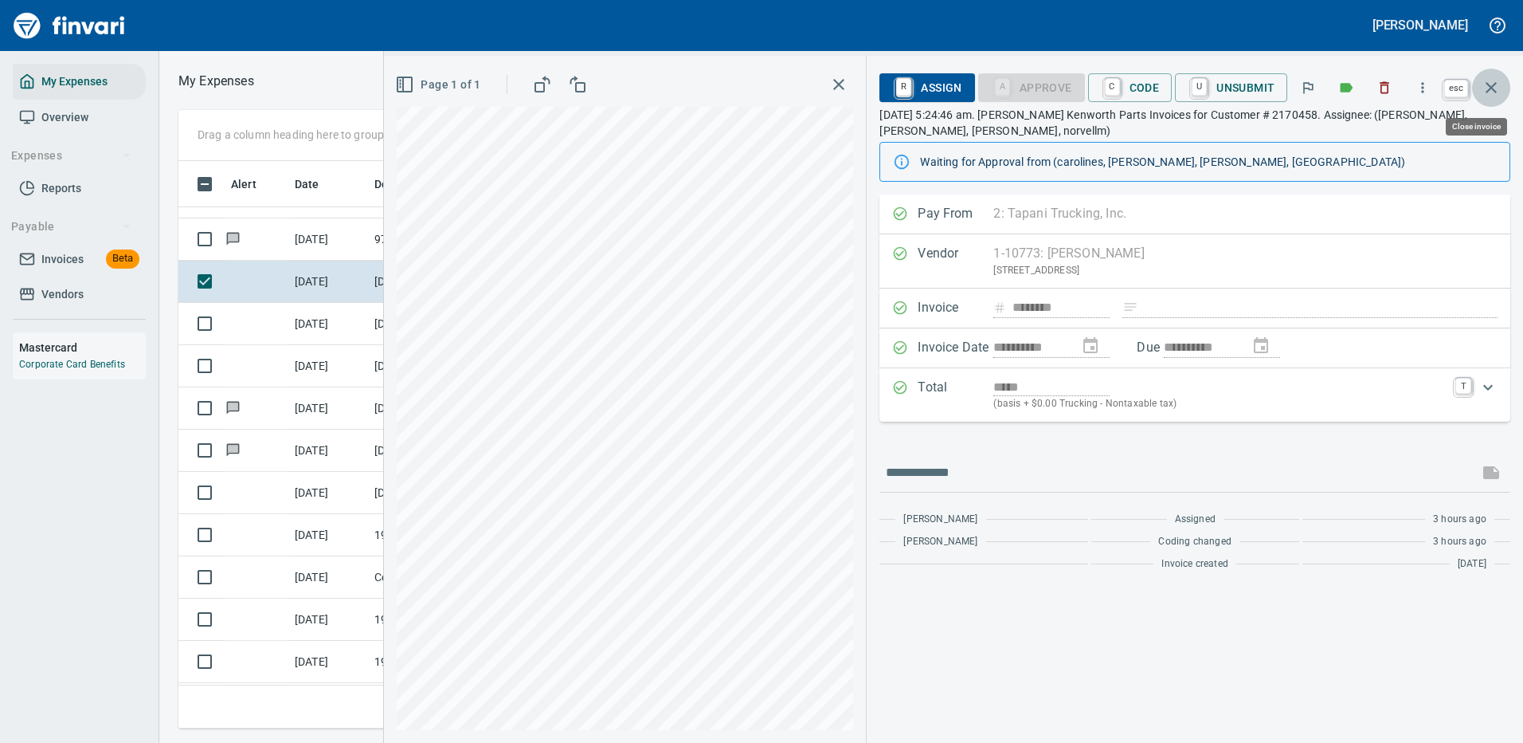
click at [1490, 85] on icon "button" at bounding box center [1491, 87] width 11 height 11
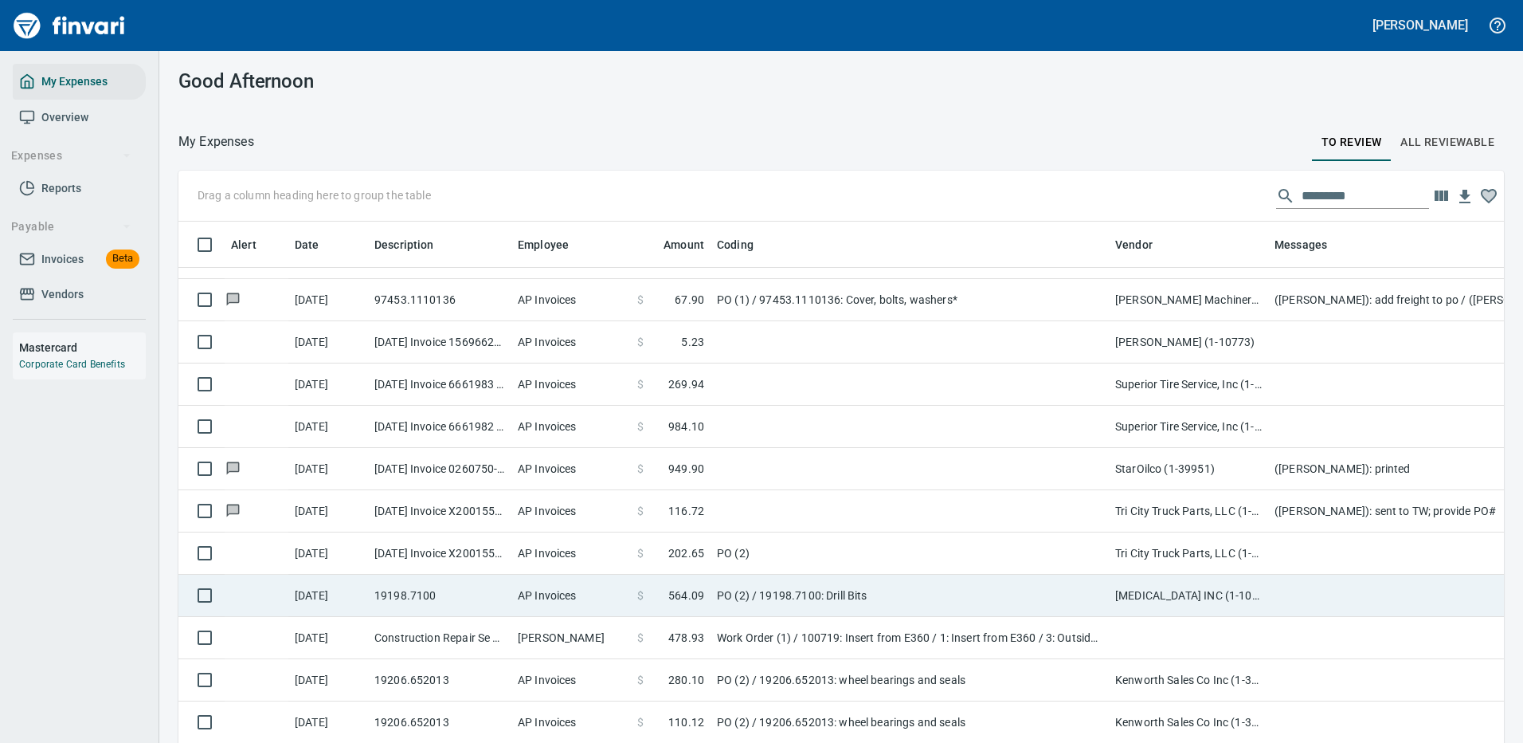
scroll to position [956, 0]
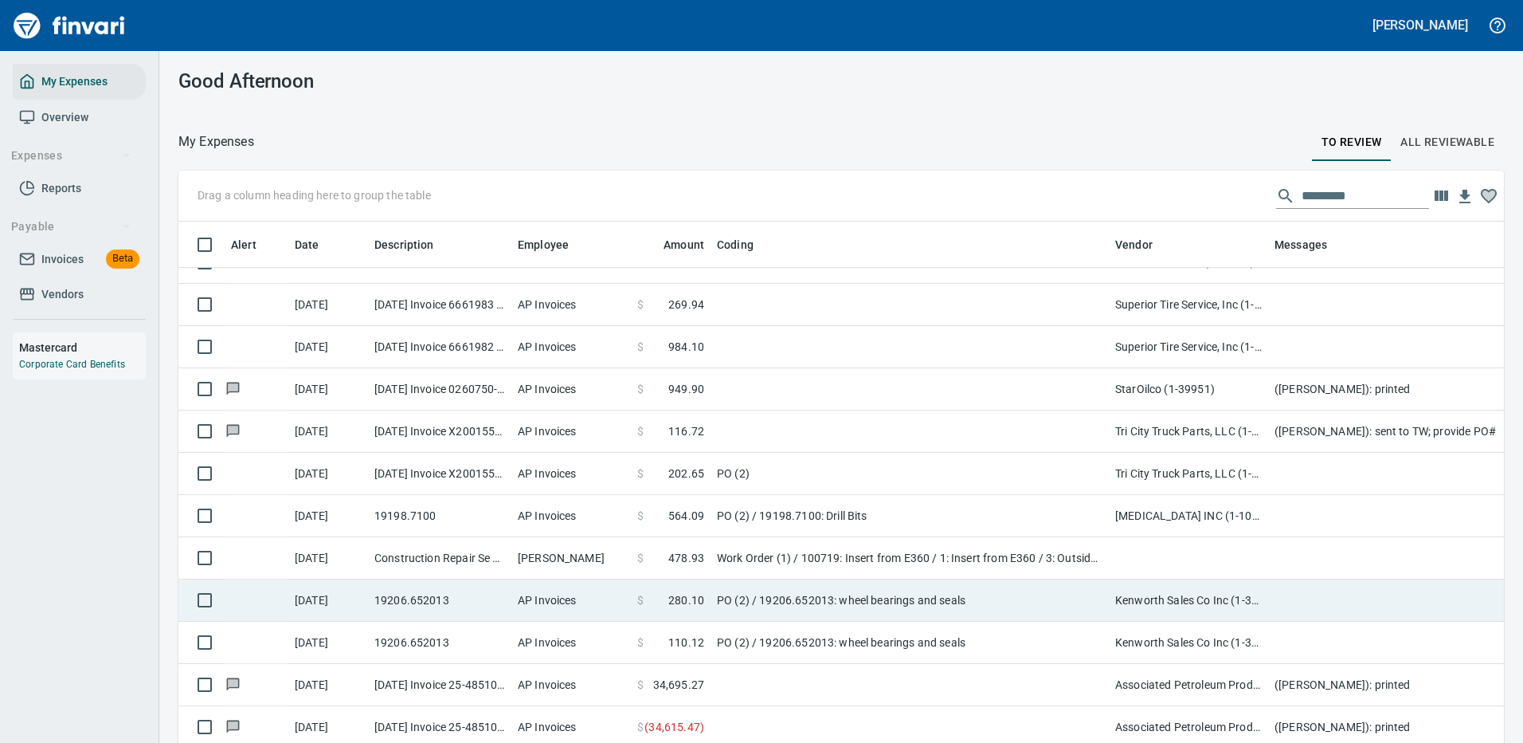
click at [948, 592] on td "PO (2) / 19206.652013: wheel bearings and seals" at bounding box center [910, 600] width 398 height 42
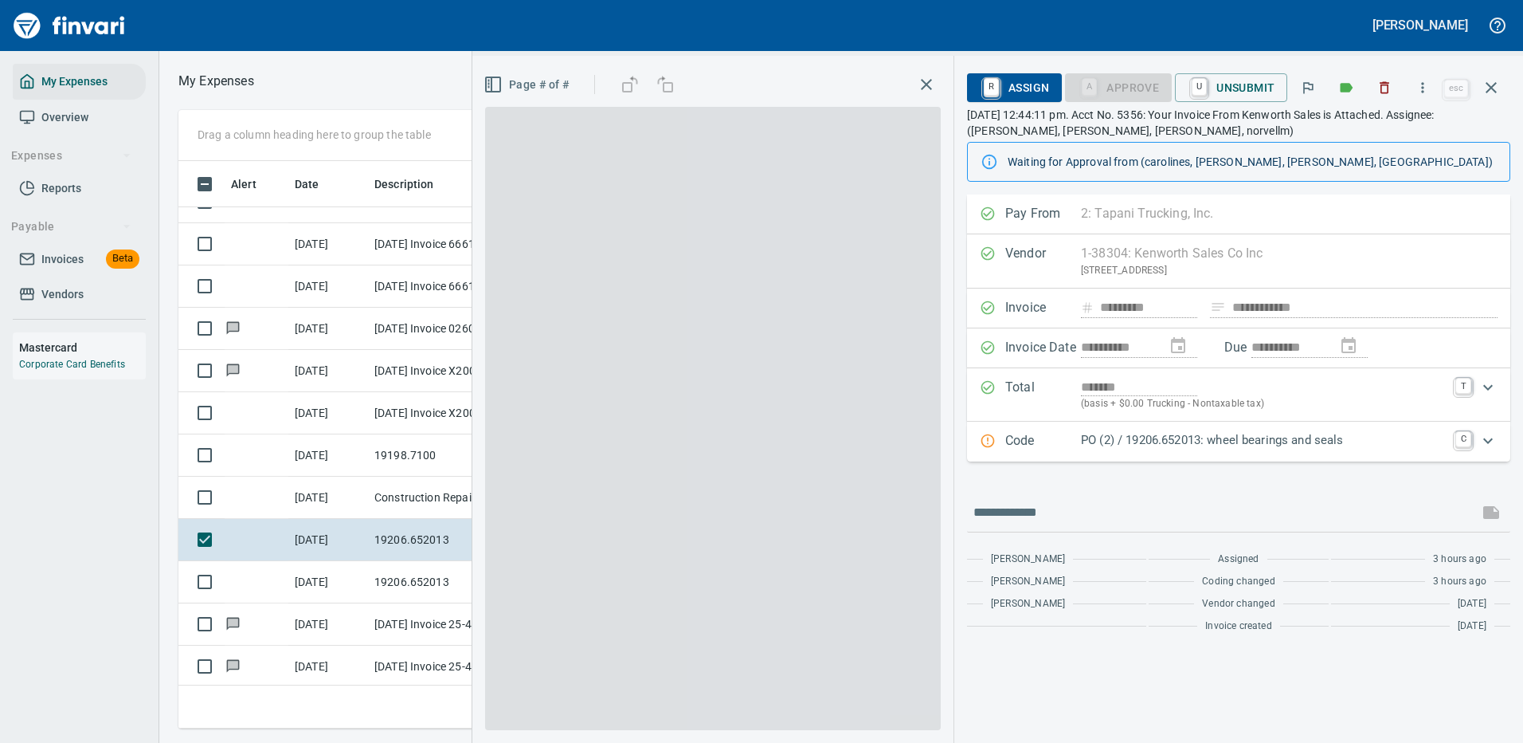
scroll to position [543, 903]
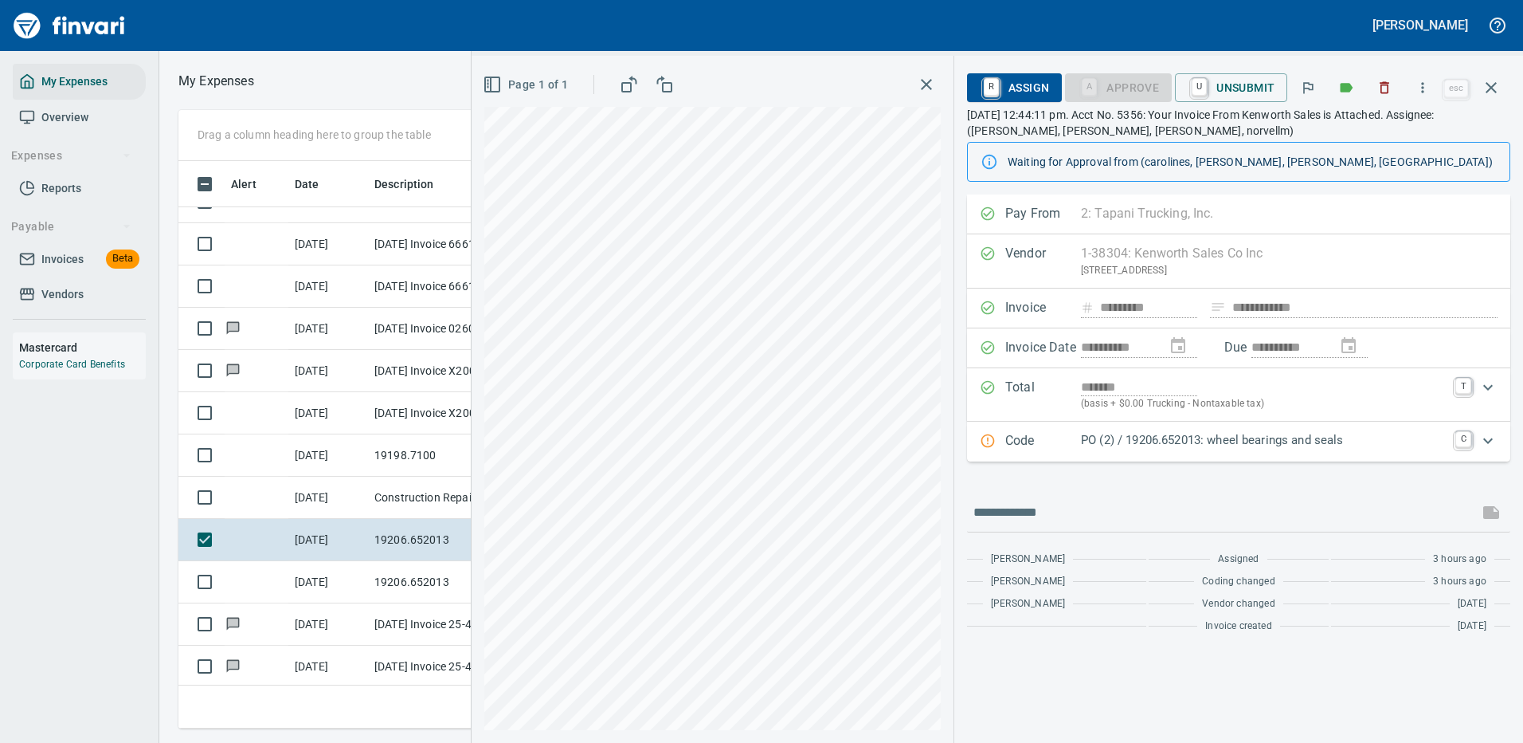
click at [1186, 441] on p "PO (2) / 19206.652013: wheel bearings and seals" at bounding box center [1263, 440] width 365 height 18
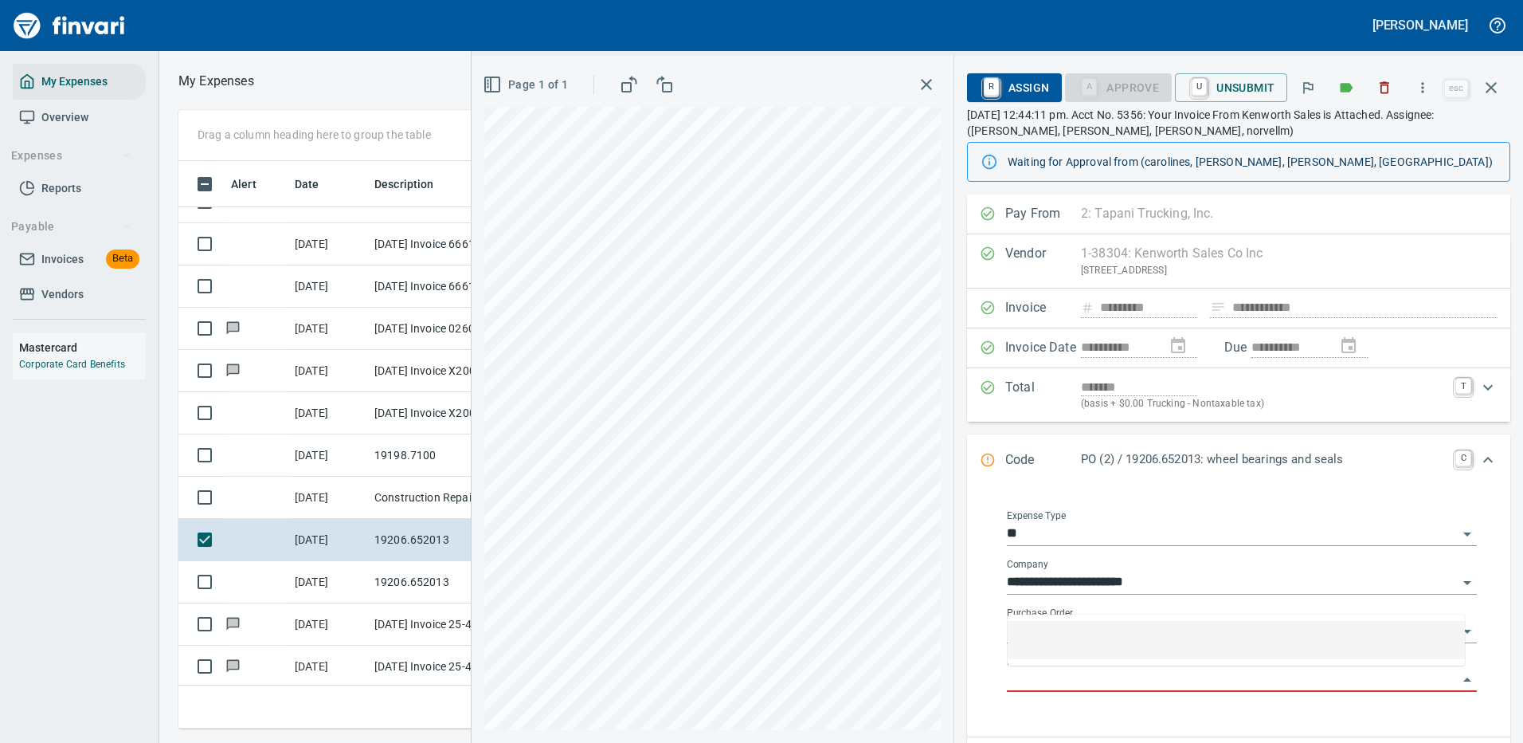
click at [1105, 673] on input "Purchase Order Item" at bounding box center [1232, 679] width 451 height 22
click at [1105, 678] on input "Purchase Order Item" at bounding box center [1232, 679] width 451 height 22
click at [1424, 87] on icon "button" at bounding box center [1423, 88] width 16 height 16
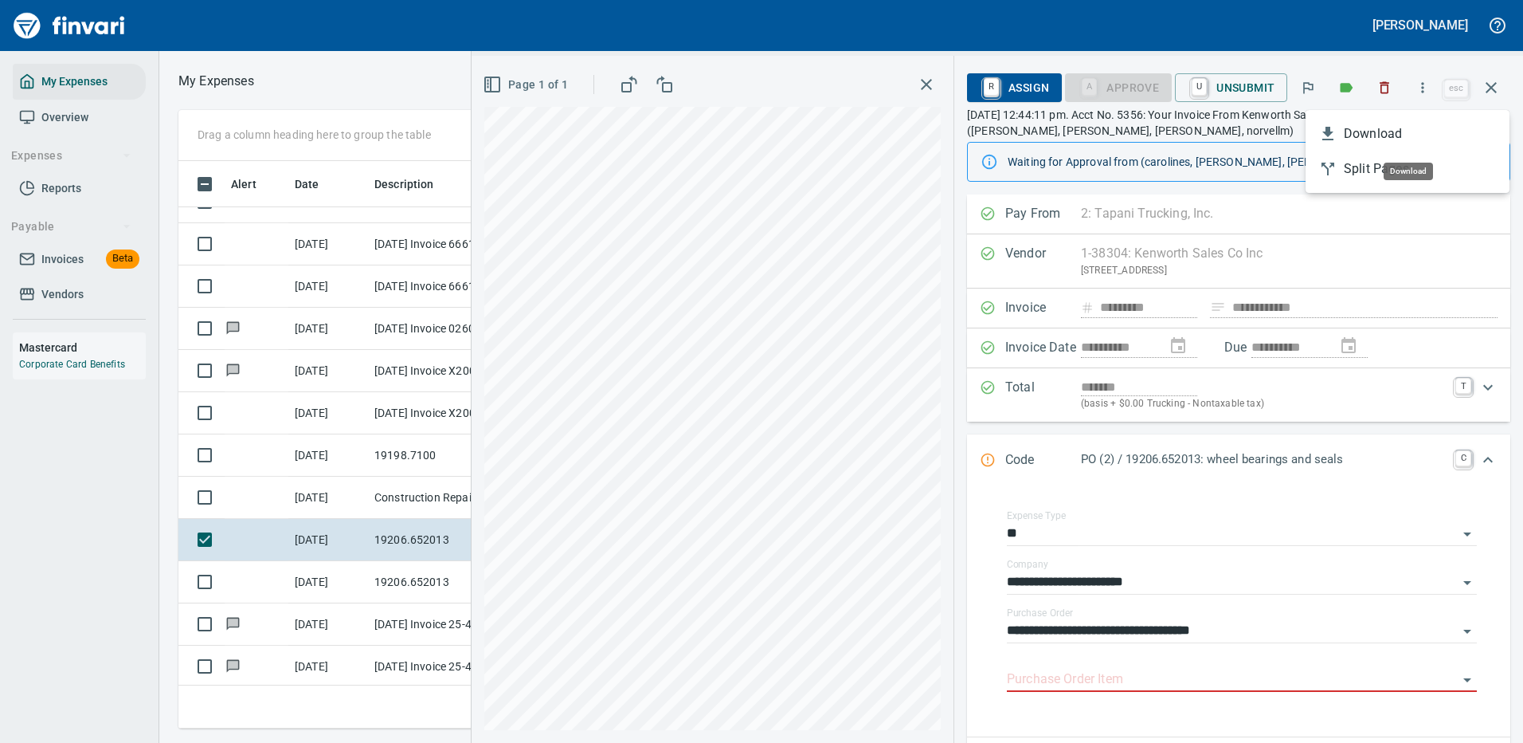
click at [1350, 128] on span "Download" at bounding box center [1420, 133] width 153 height 19
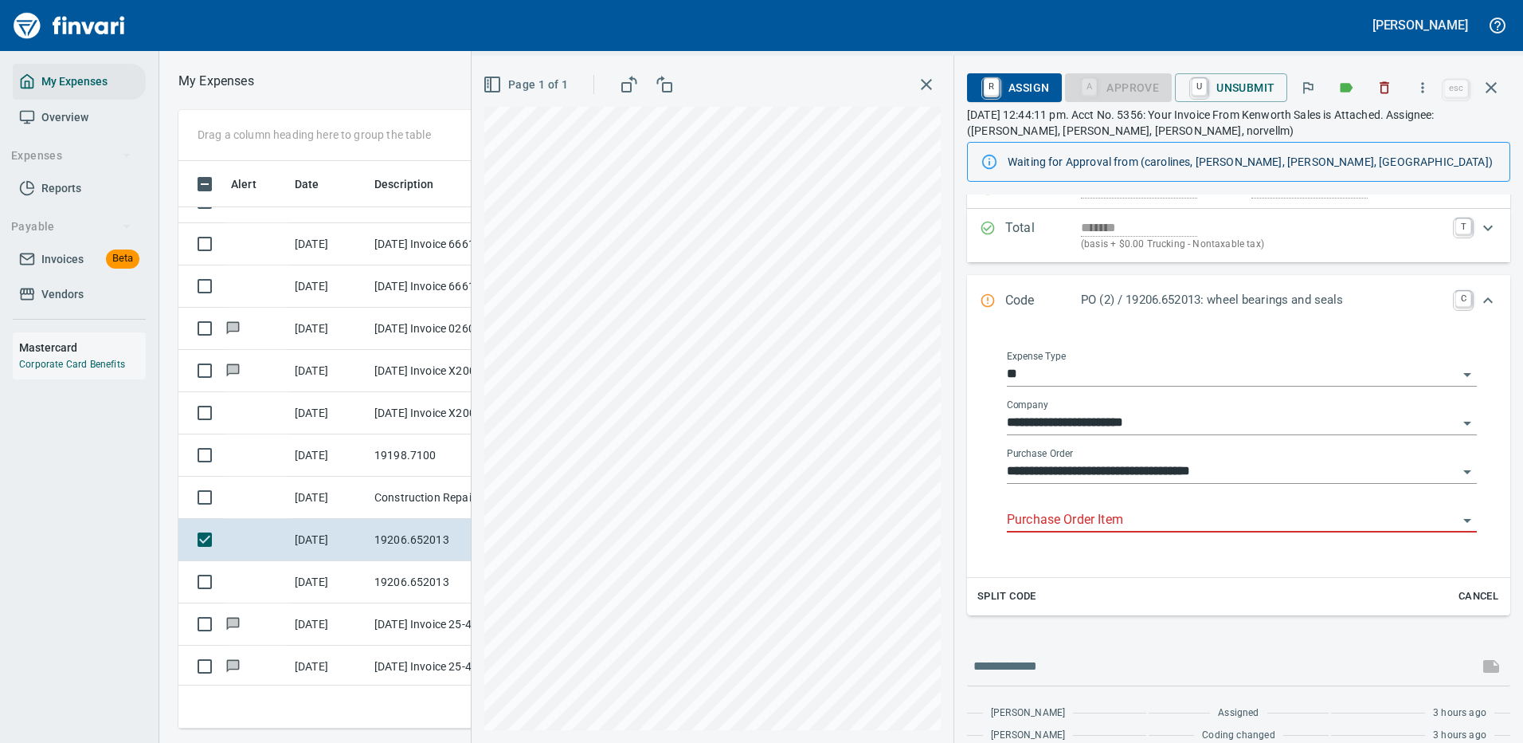
scroll to position [223, 0]
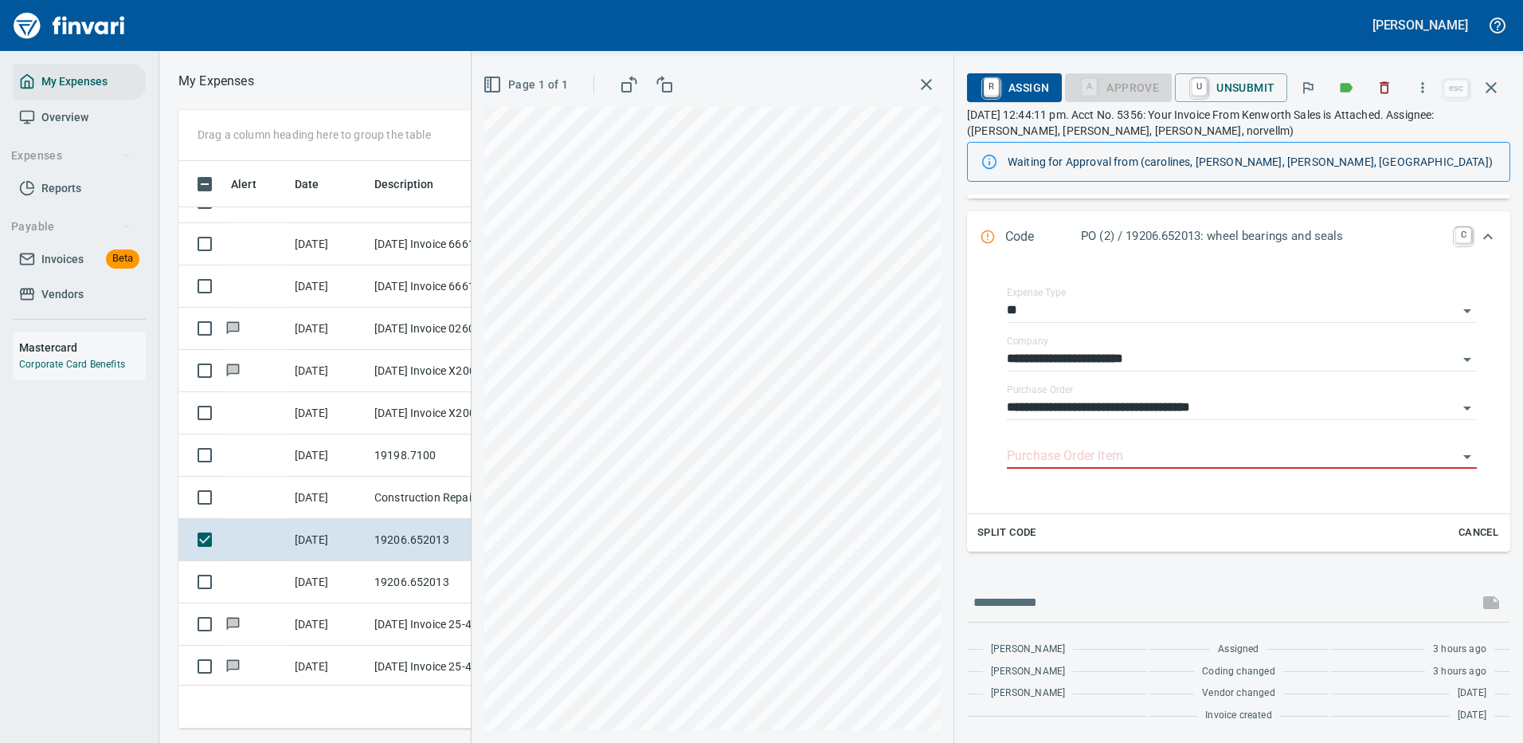
click at [1046, 529] on div "Split Code Cancel" at bounding box center [1238, 532] width 543 height 37
click at [1018, 605] on input "text" at bounding box center [1223, 602] width 499 height 25
type input "**********"
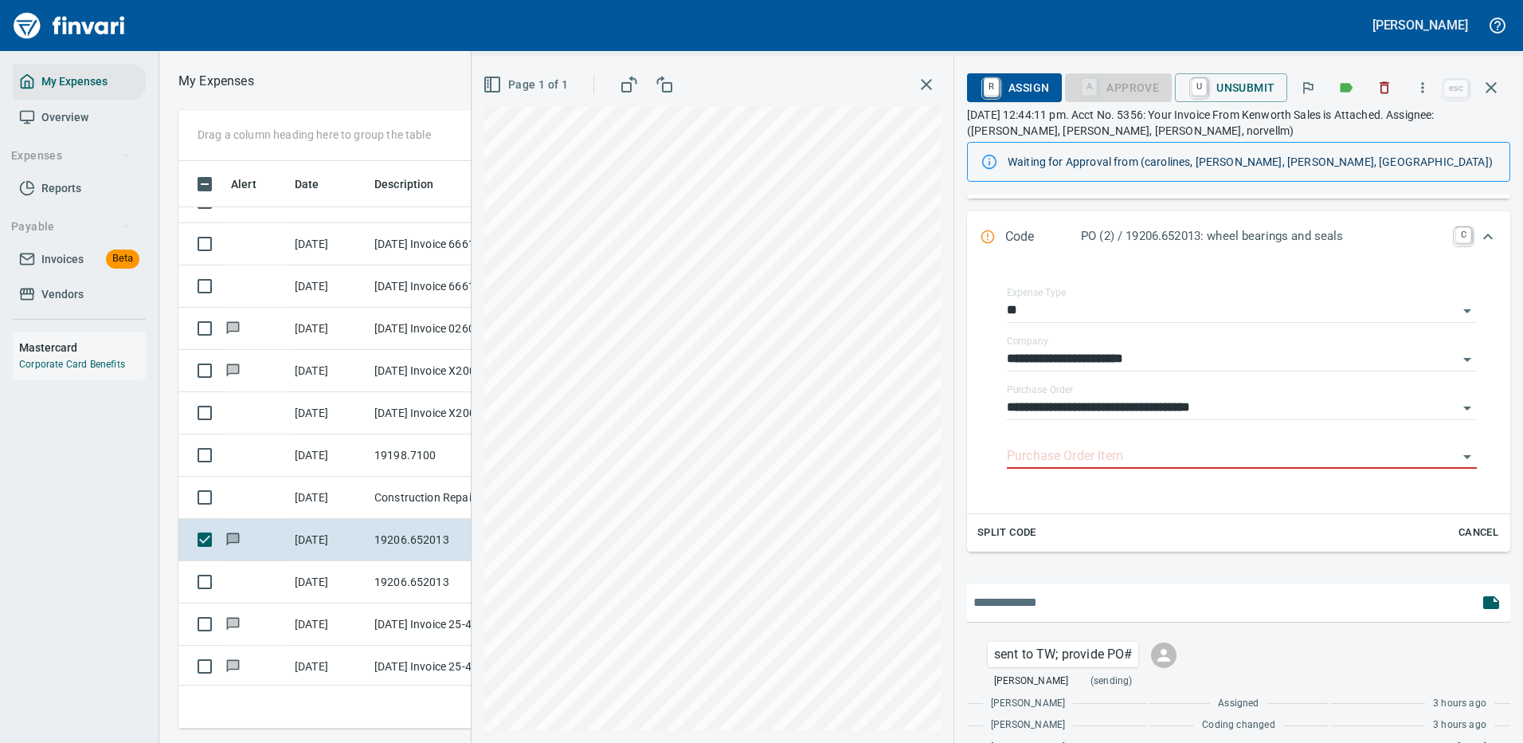
scroll to position [277, 0]
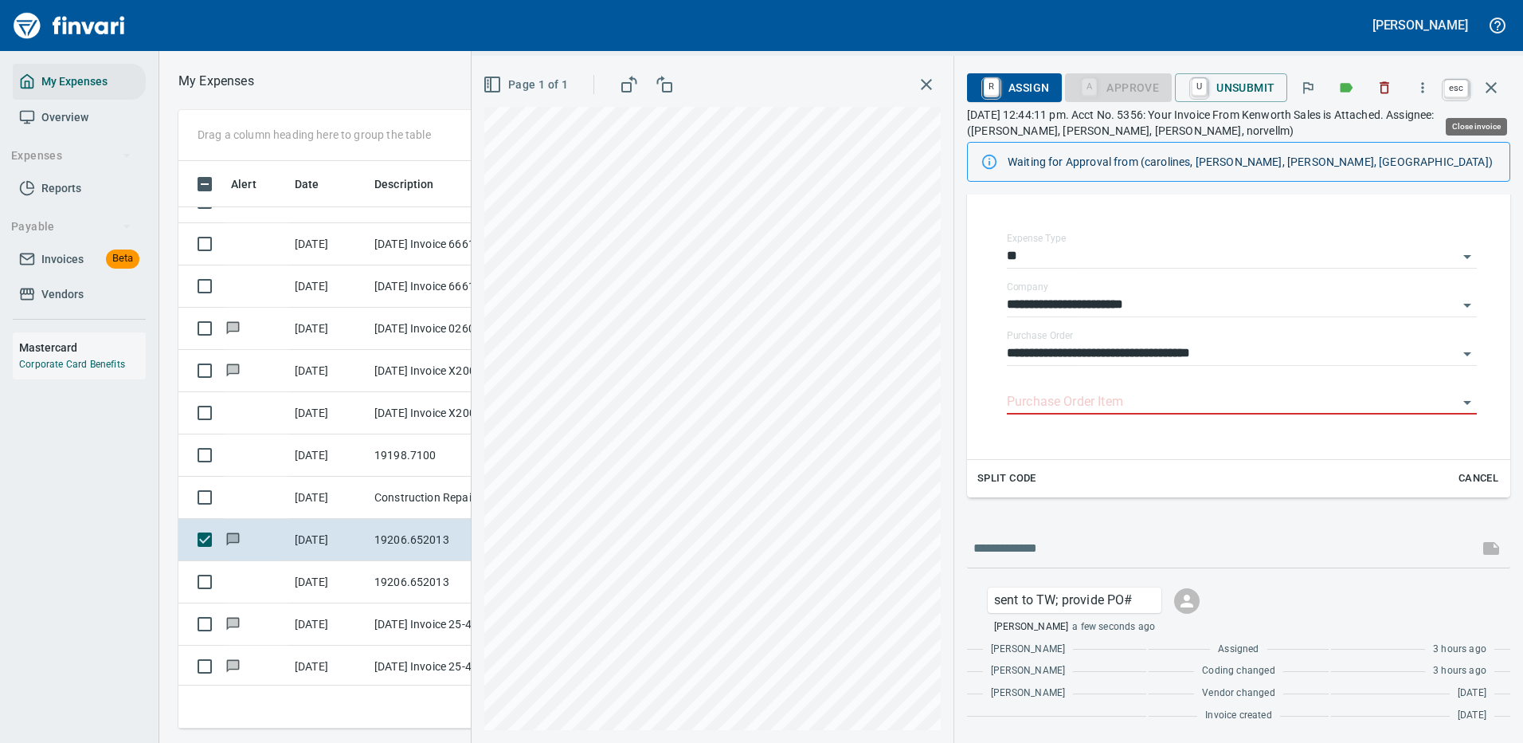
click at [1491, 88] on icon "button" at bounding box center [1491, 87] width 11 height 11
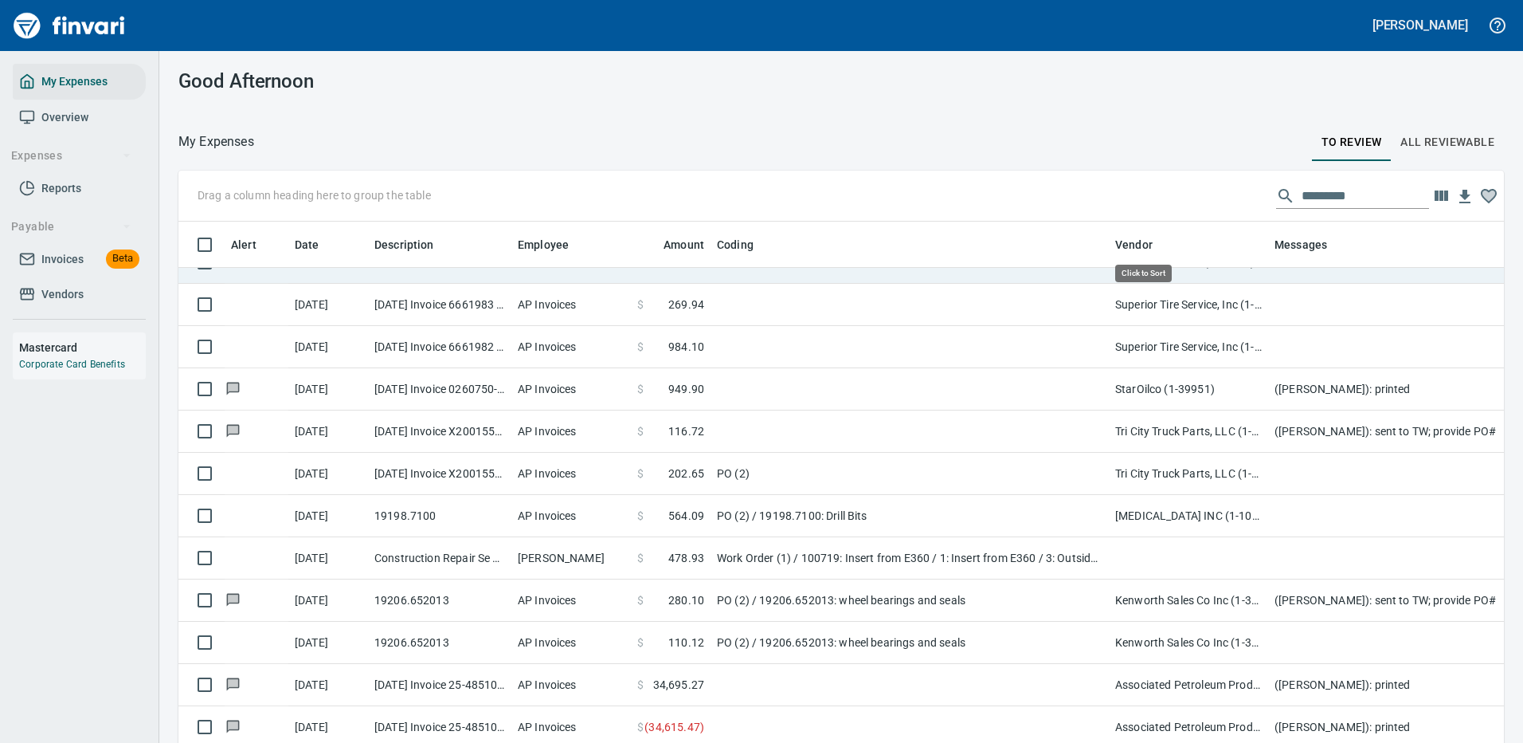
scroll to position [543, 1290]
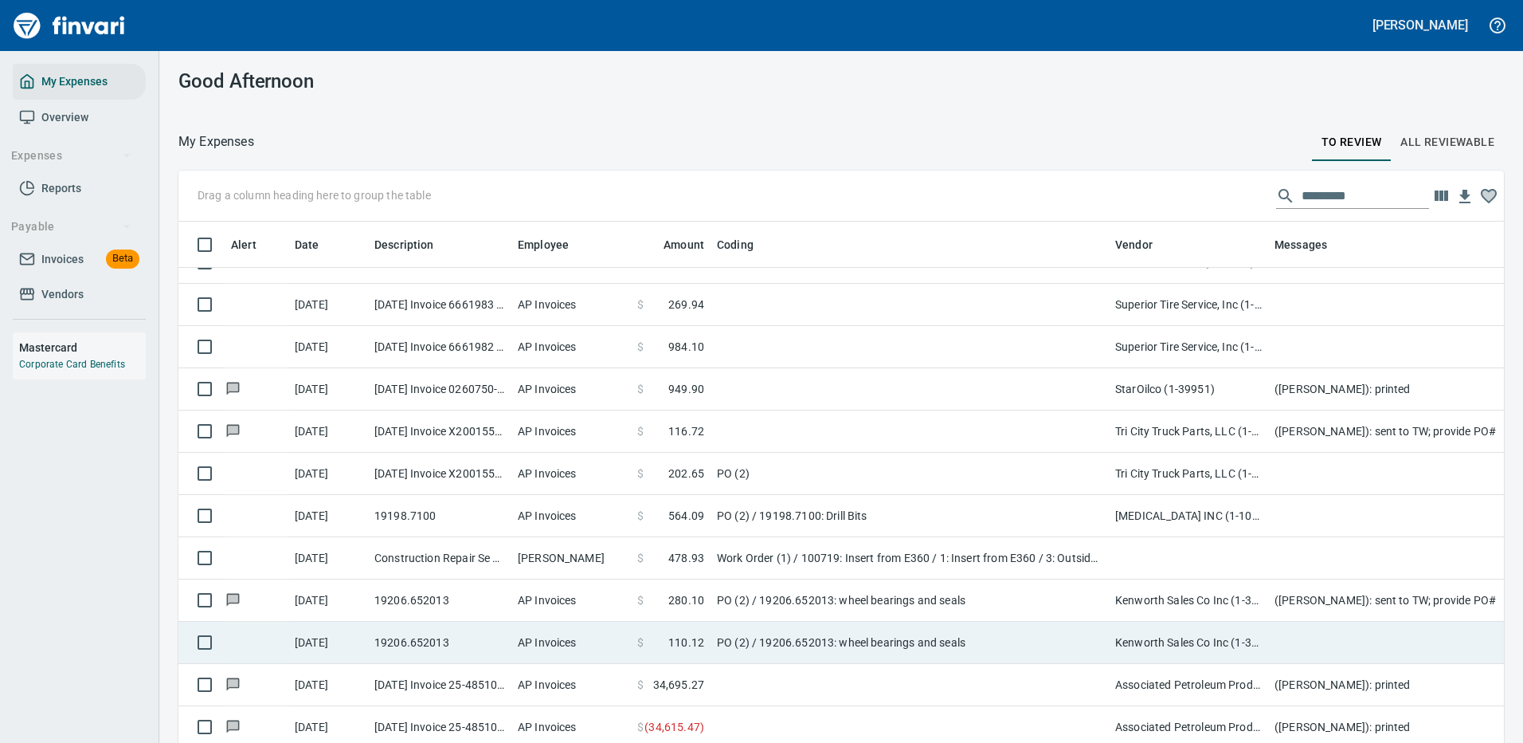
click at [889, 634] on td "PO (2) / 19206.652013: wheel bearings and seals" at bounding box center [910, 642] width 398 height 42
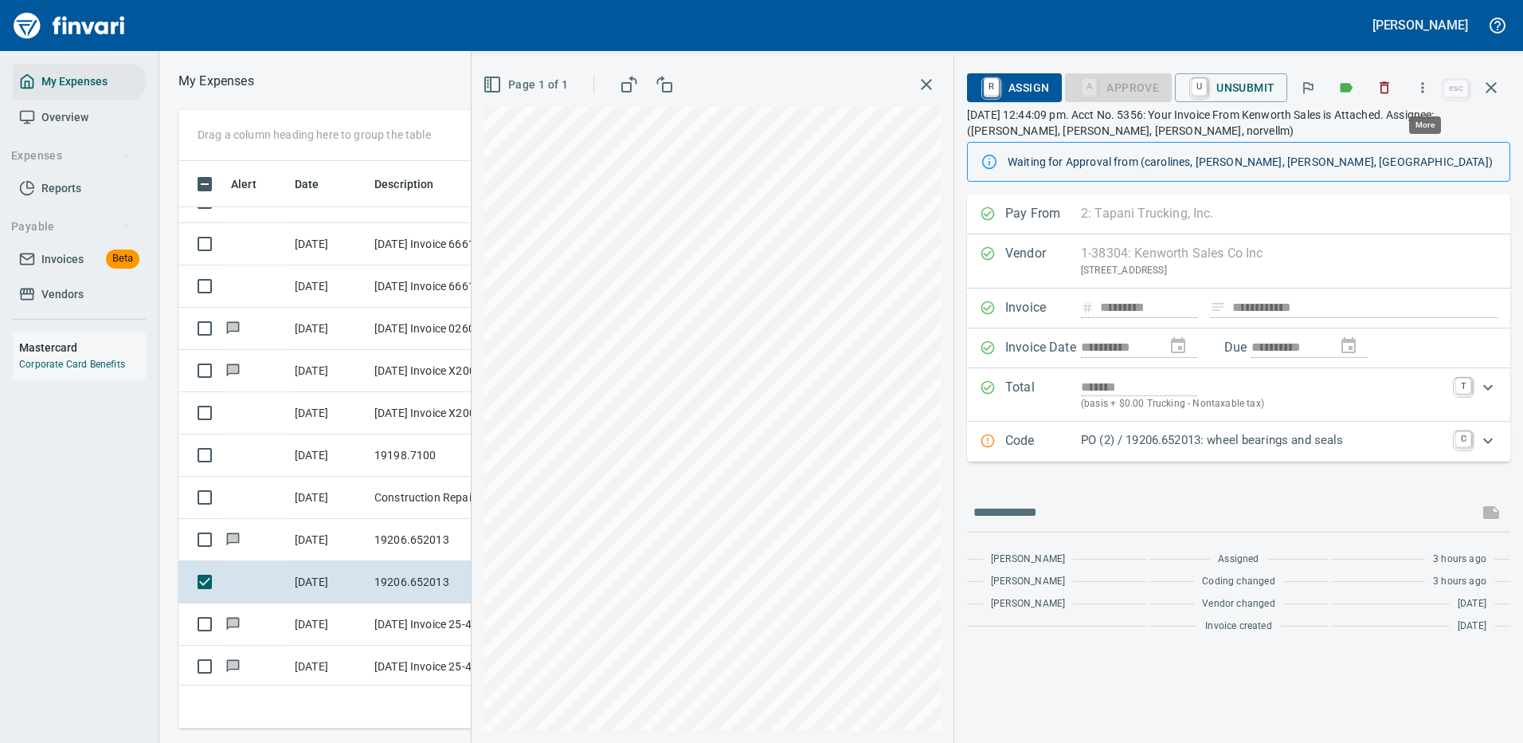
scroll to position [543, 903]
click at [1428, 80] on icon "button" at bounding box center [1423, 88] width 16 height 16
click at [1392, 125] on span "Download" at bounding box center [1420, 133] width 153 height 19
click at [1059, 519] on input "text" at bounding box center [1223, 512] width 499 height 25
type input "**********"
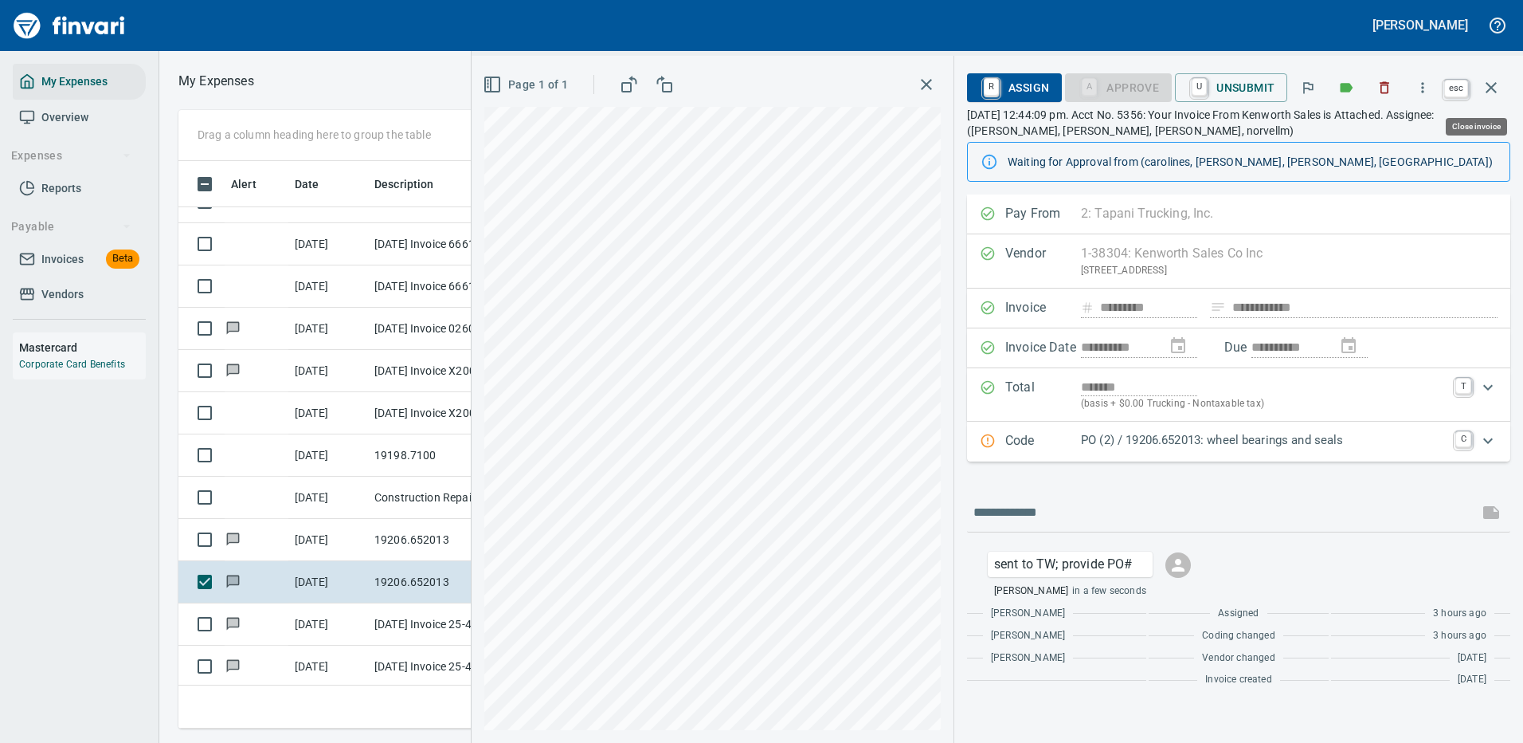
click at [1488, 84] on icon "button" at bounding box center [1491, 87] width 11 height 11
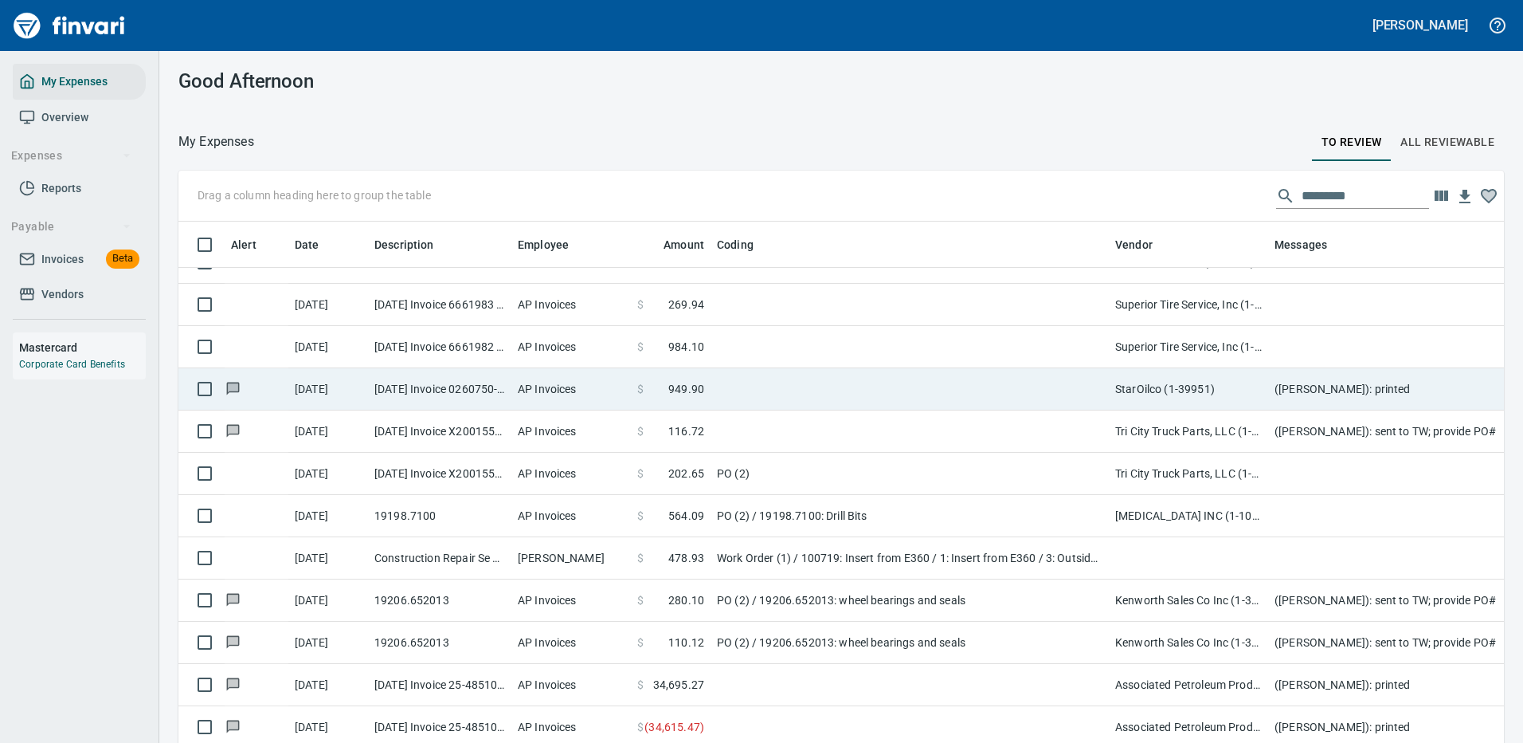
scroll to position [543, 1290]
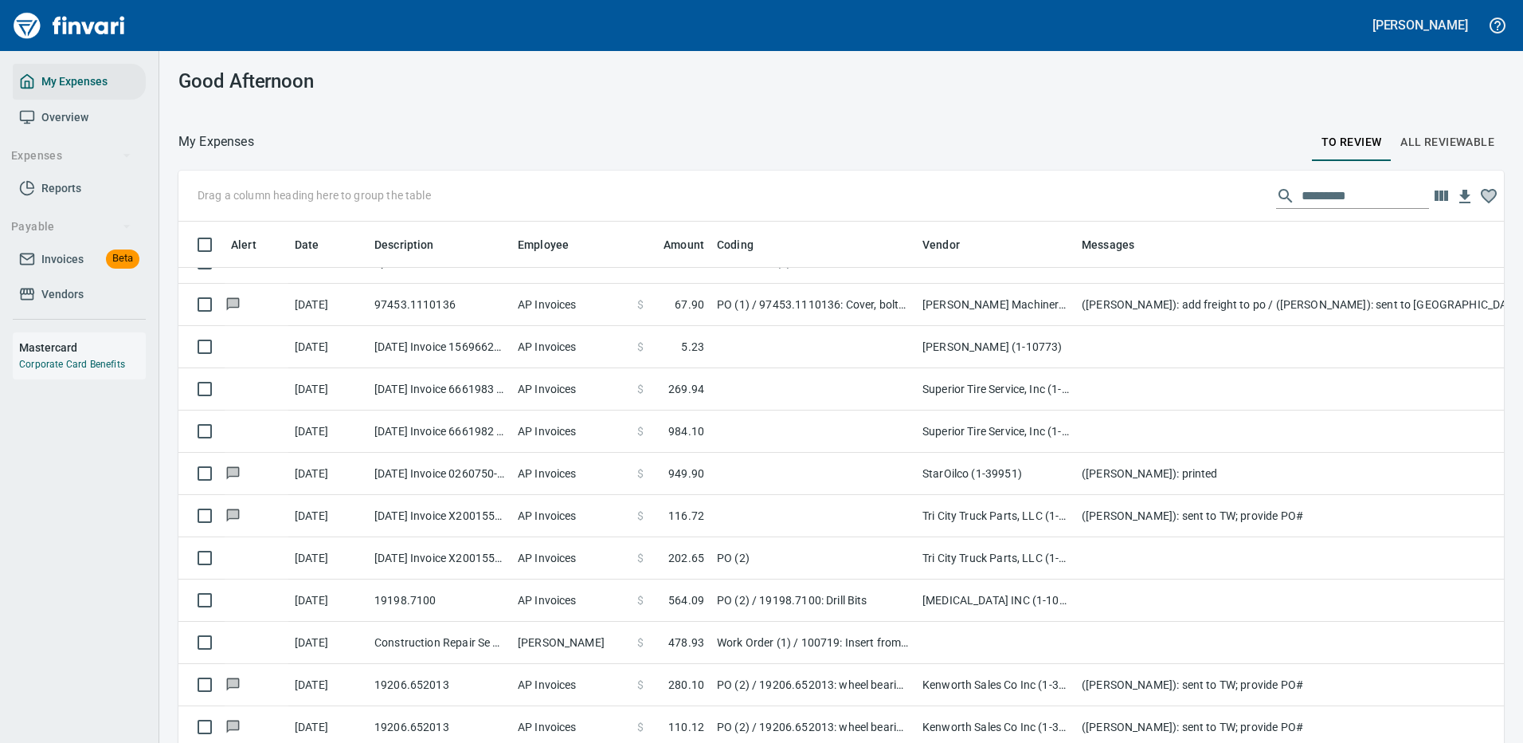
drag, startPoint x: 1108, startPoint y: 237, endPoint x: 915, endPoint y: 244, distance: 192.9
click at [915, 244] on body "Cindy Hughes My Expenses Overview Expenses Reports Payable Invoices Beta Vendor…" at bounding box center [761, 371] width 1523 height 743
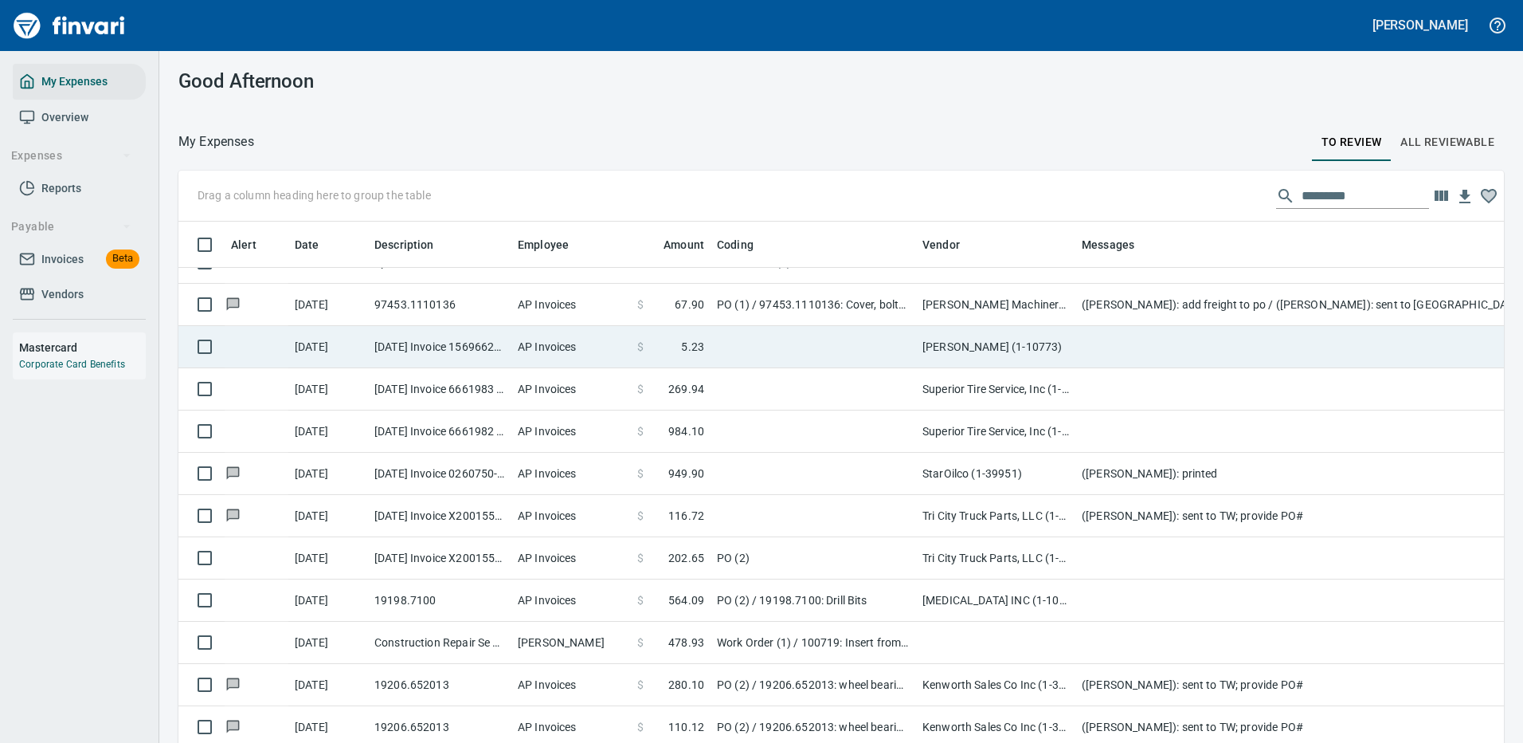
click at [1201, 345] on td at bounding box center [1394, 347] width 637 height 42
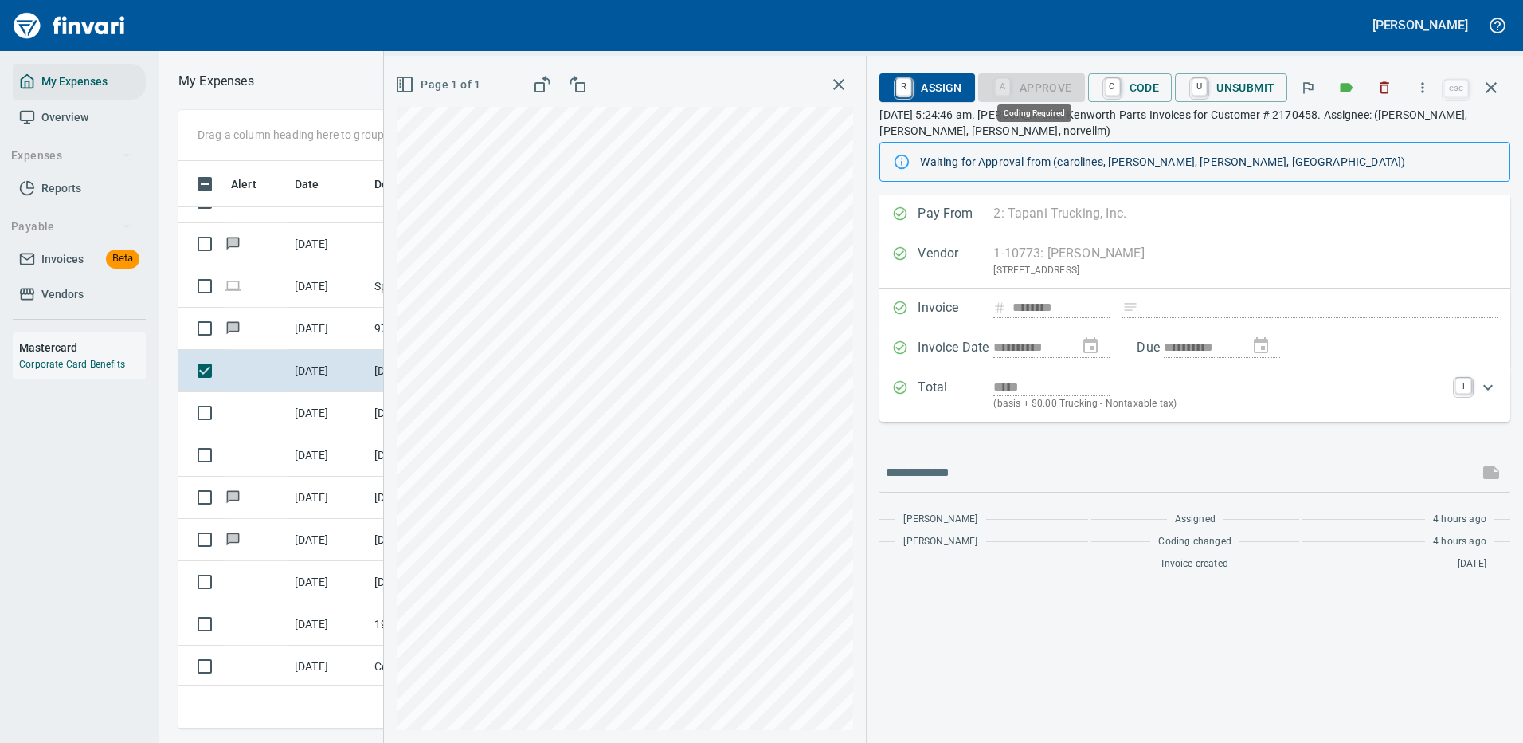
scroll to position [543, 903]
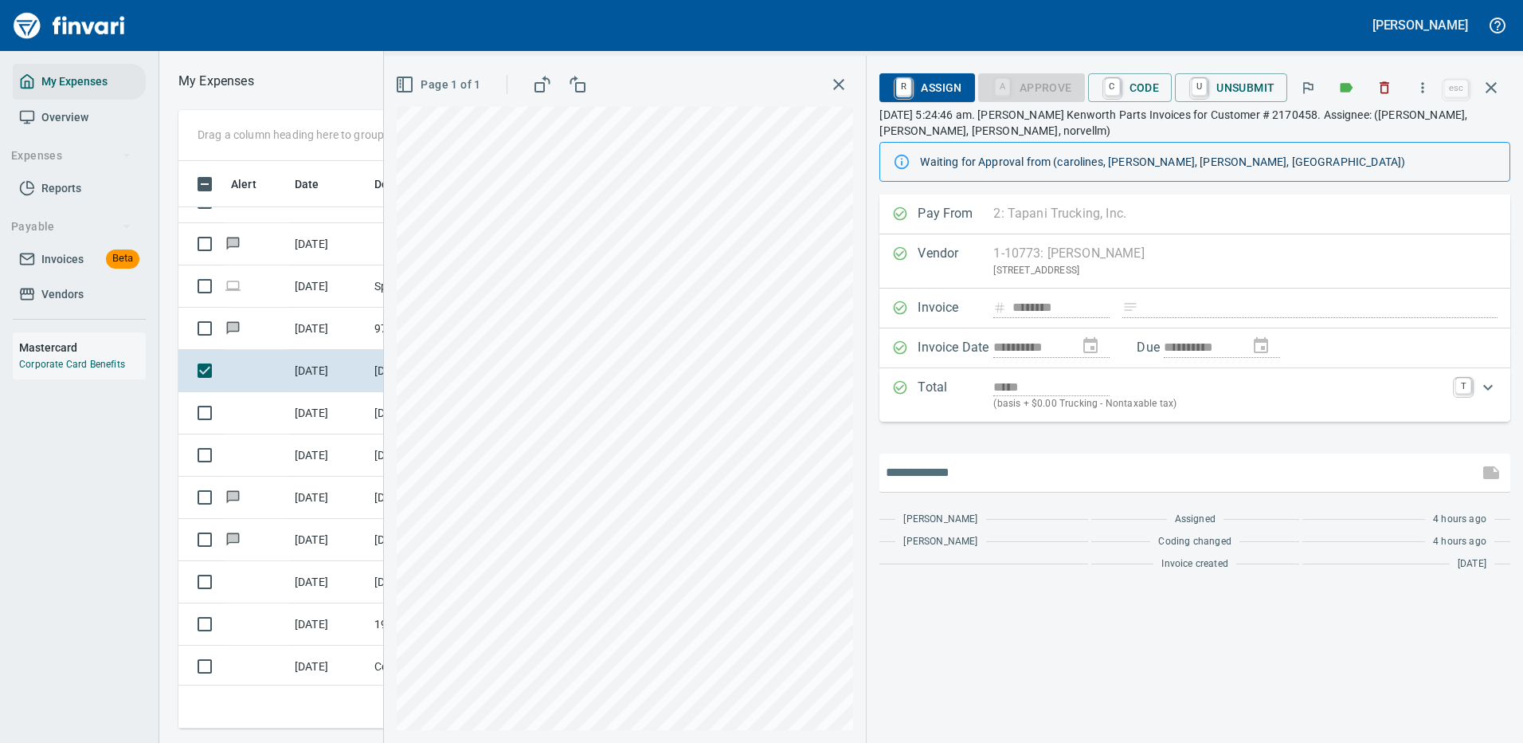
click at [943, 473] on input "text" at bounding box center [1179, 472] width 586 height 25
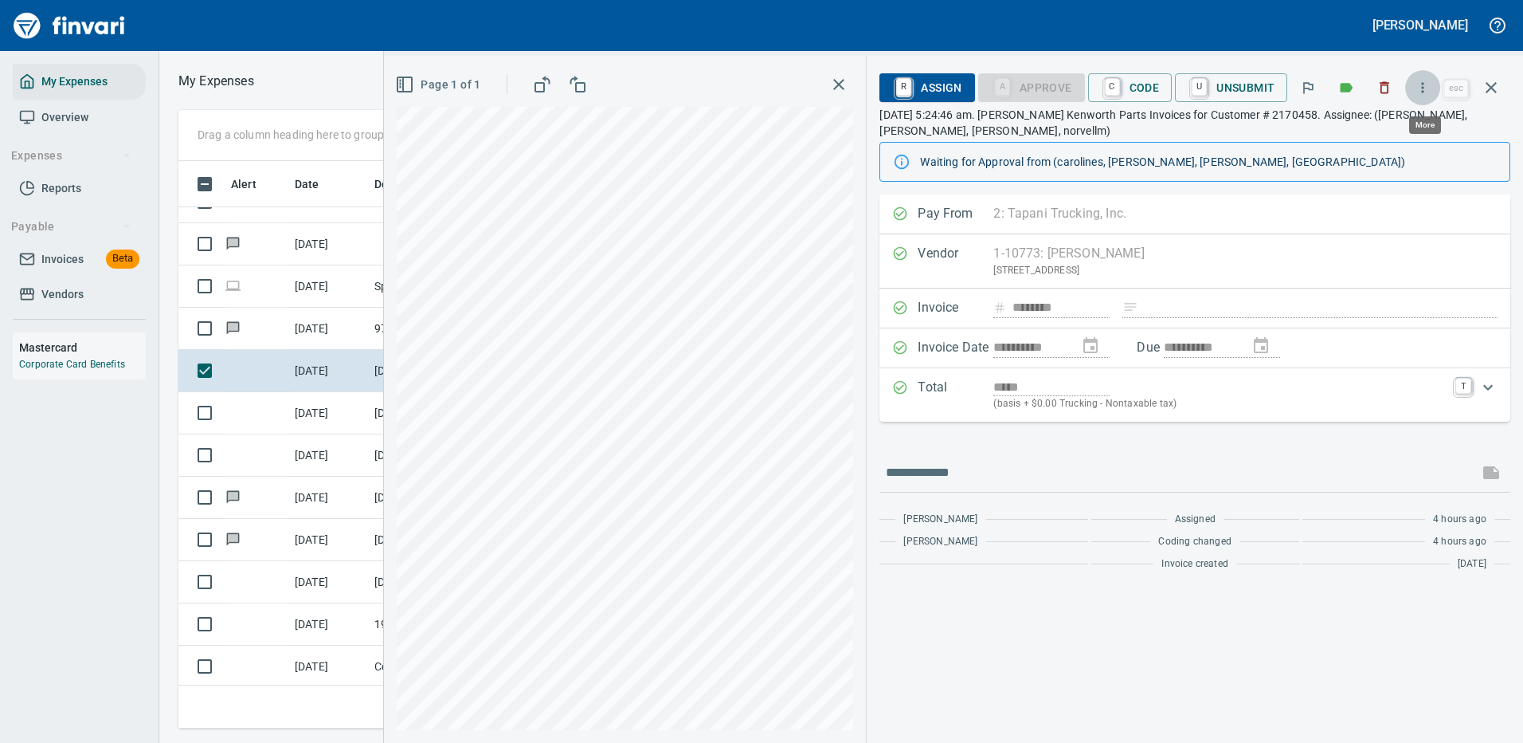
click at [1425, 89] on icon "button" at bounding box center [1423, 88] width 16 height 16
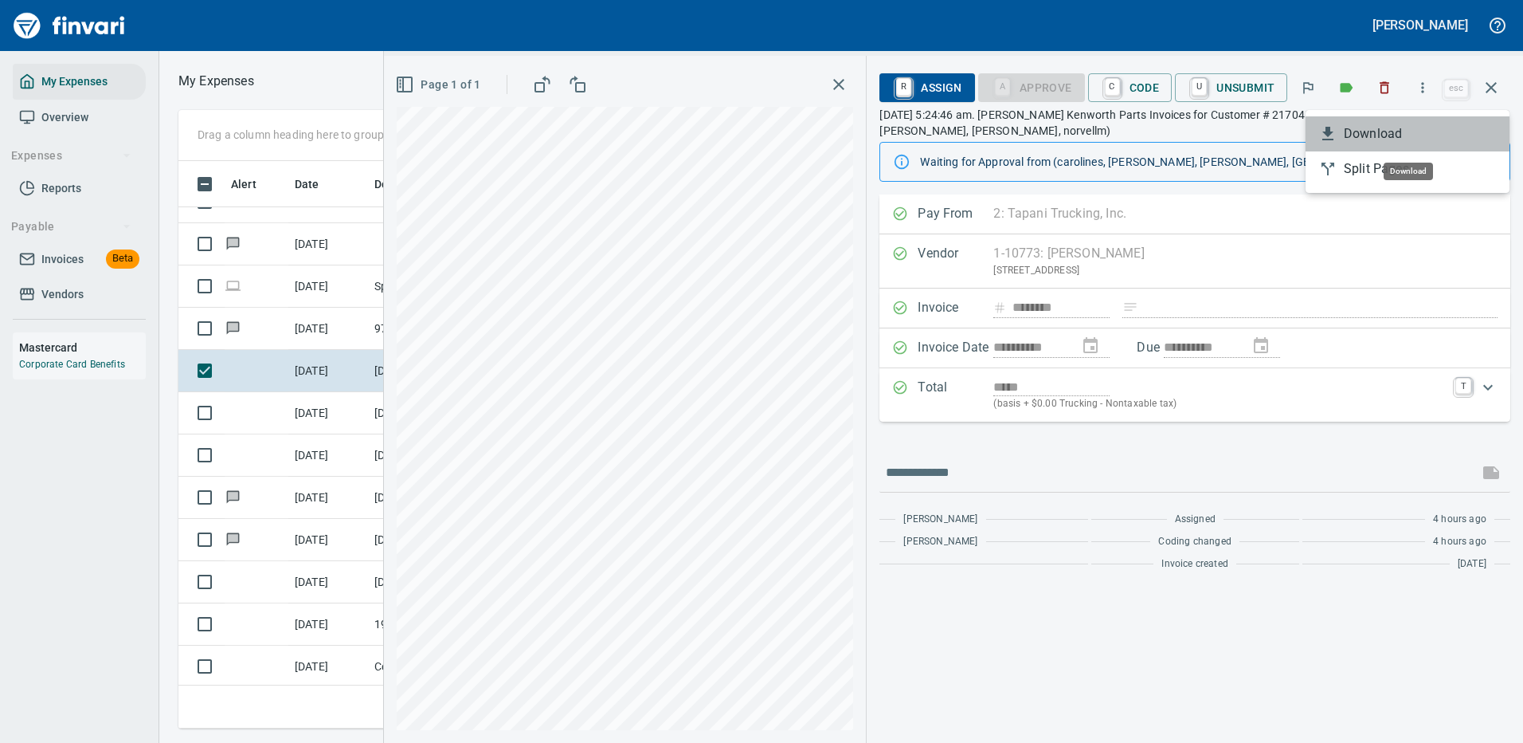
click at [1365, 143] on li "Download" at bounding box center [1408, 133] width 204 height 35
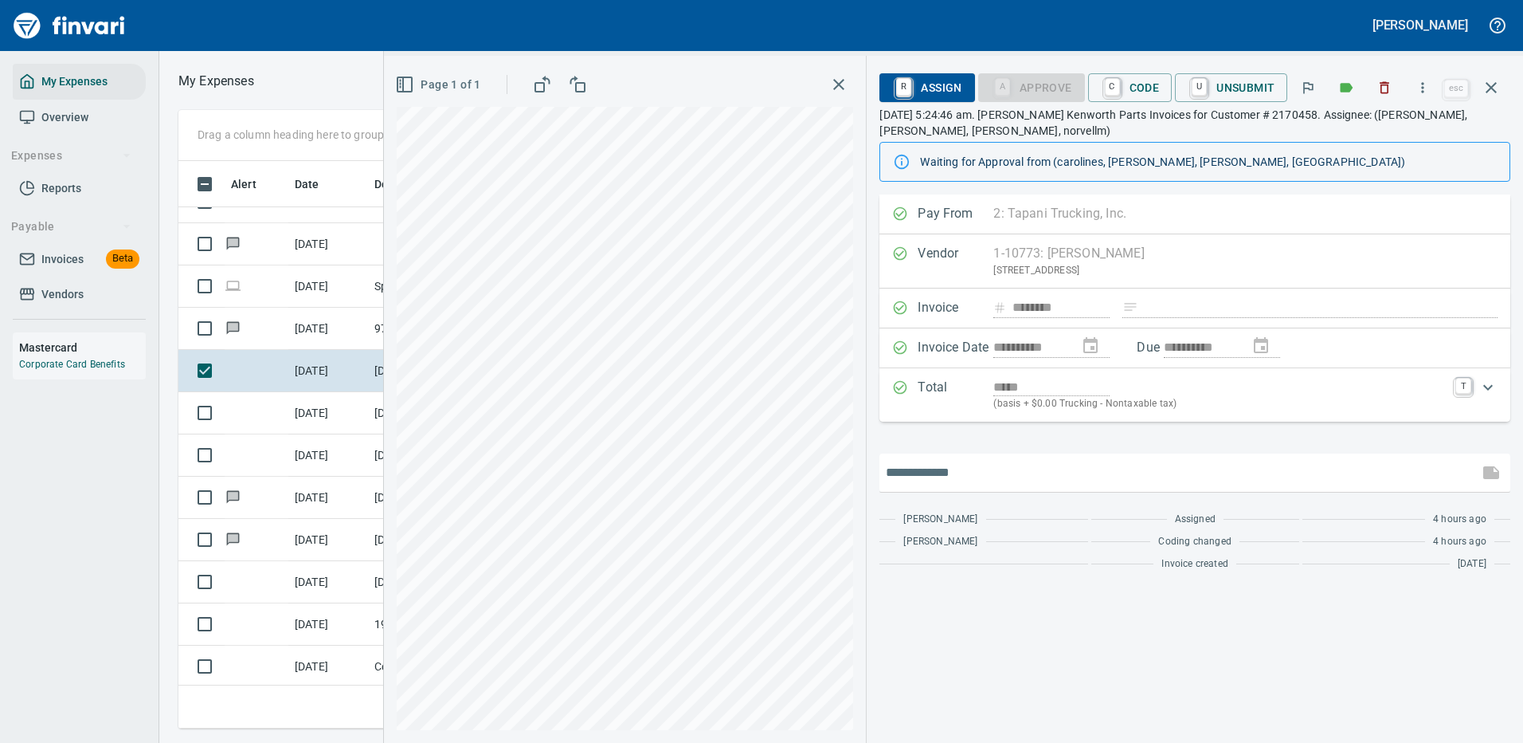
click at [936, 468] on input "text" at bounding box center [1179, 472] width 586 height 25
type input "**********"
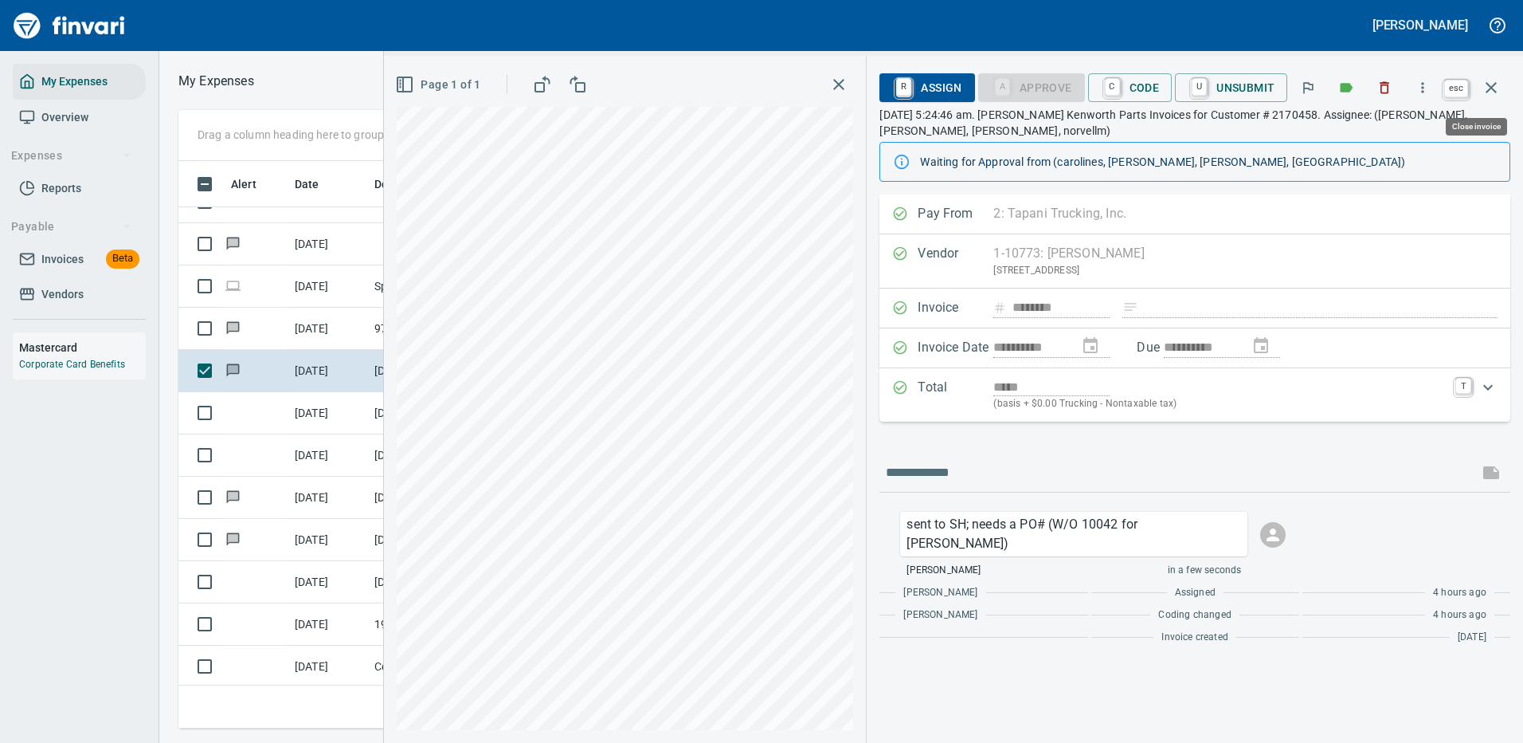
click at [1492, 83] on icon "button" at bounding box center [1491, 87] width 19 height 19
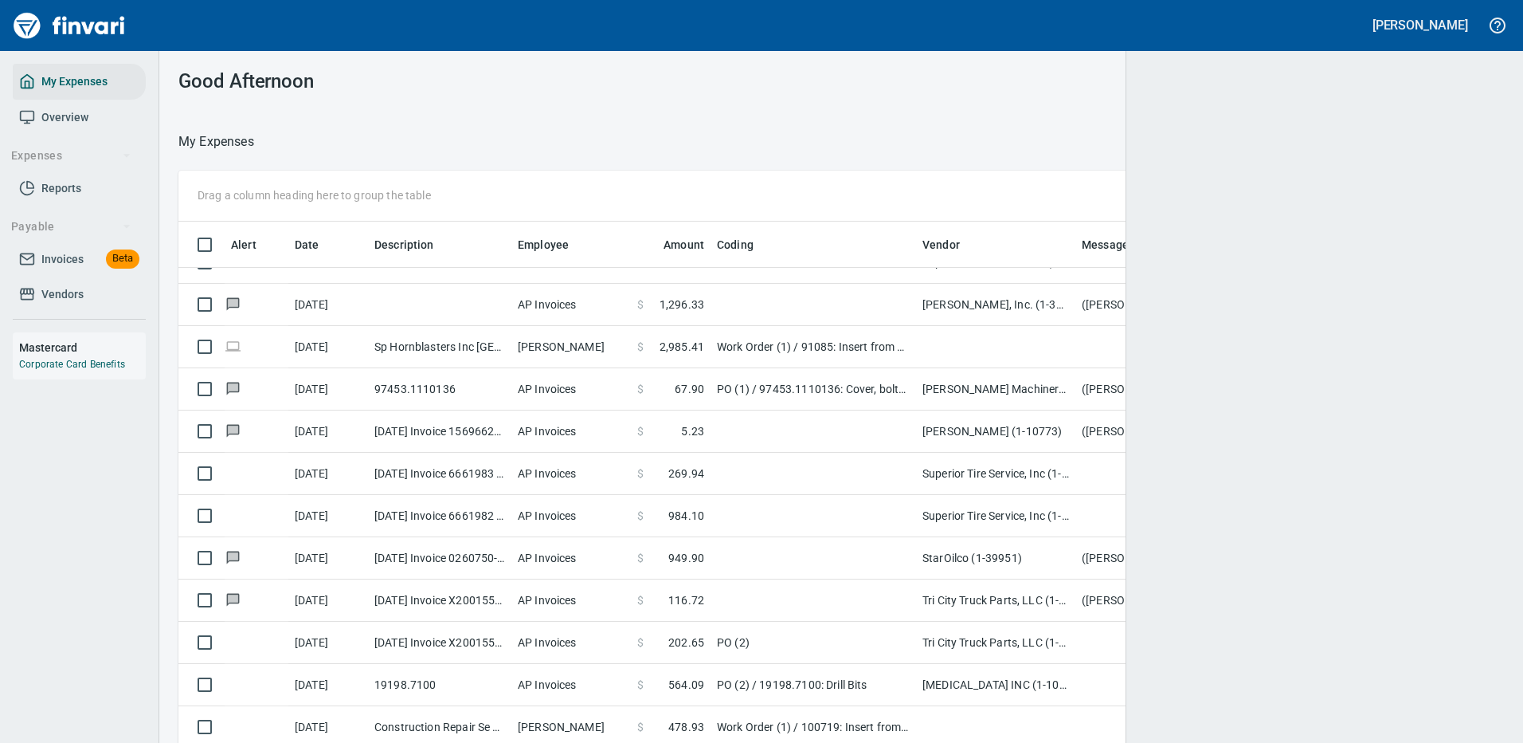
scroll to position [2, 2]
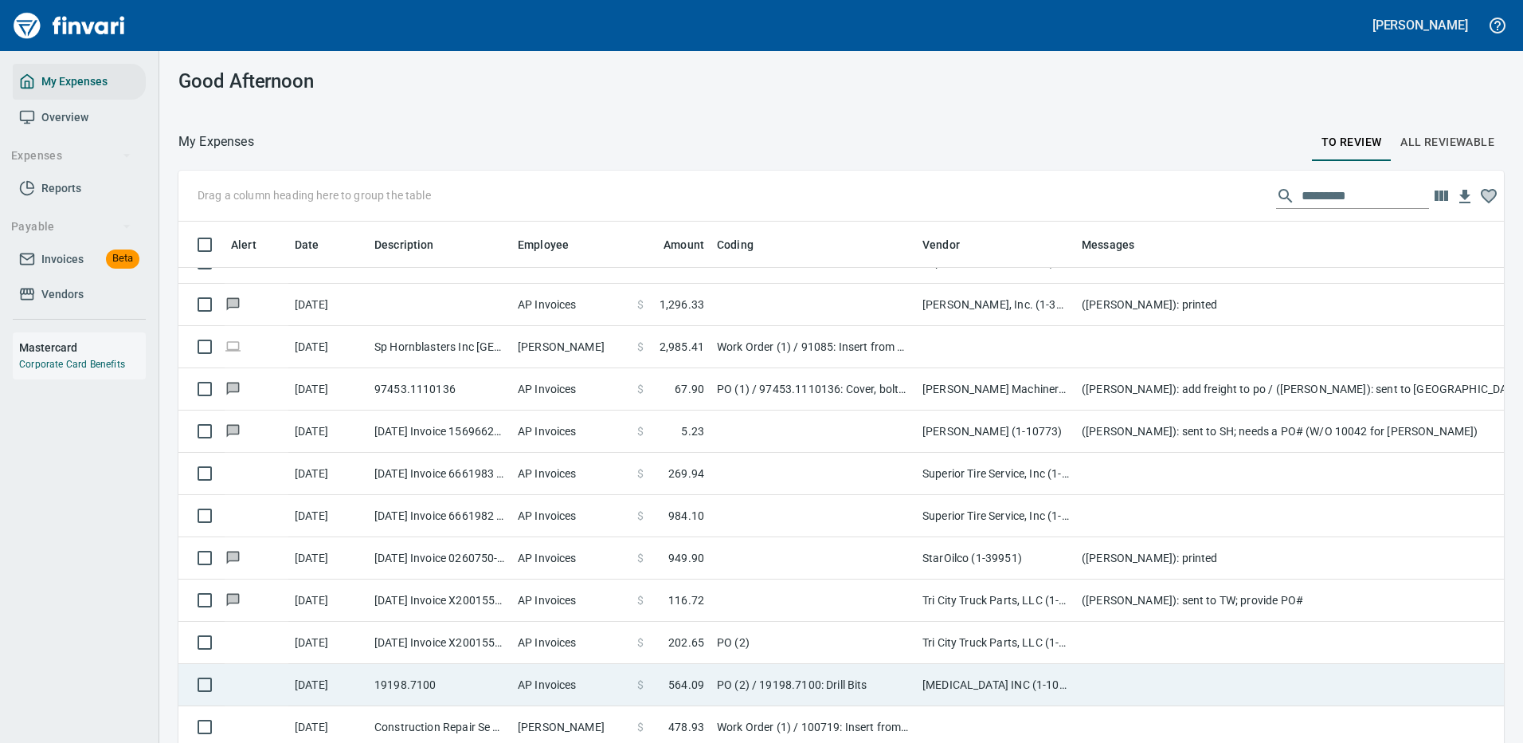
click at [783, 639] on td "PO (2)" at bounding box center [814, 642] width 206 height 42
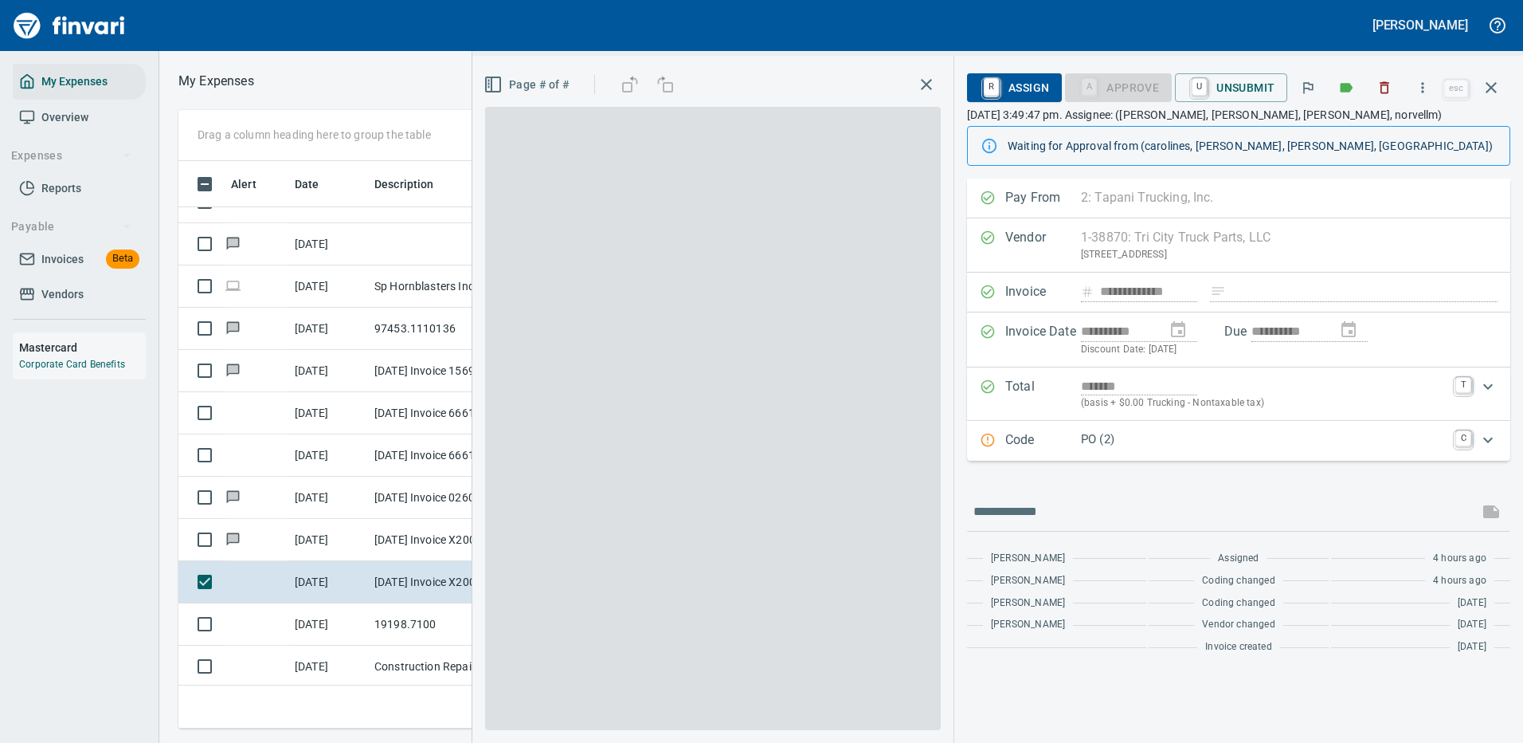
scroll to position [543, 903]
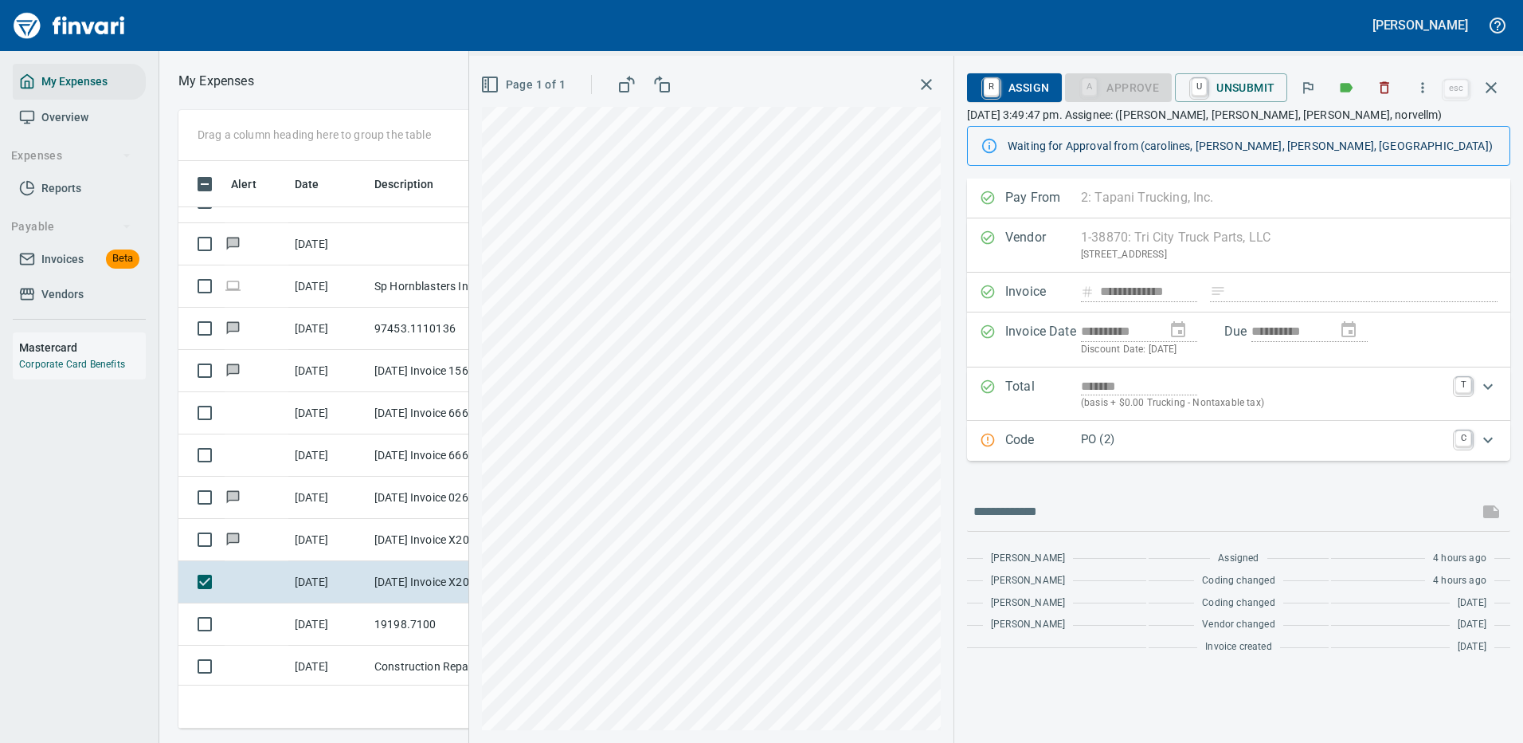
click at [1170, 439] on p "PO (2)" at bounding box center [1263, 439] width 365 height 18
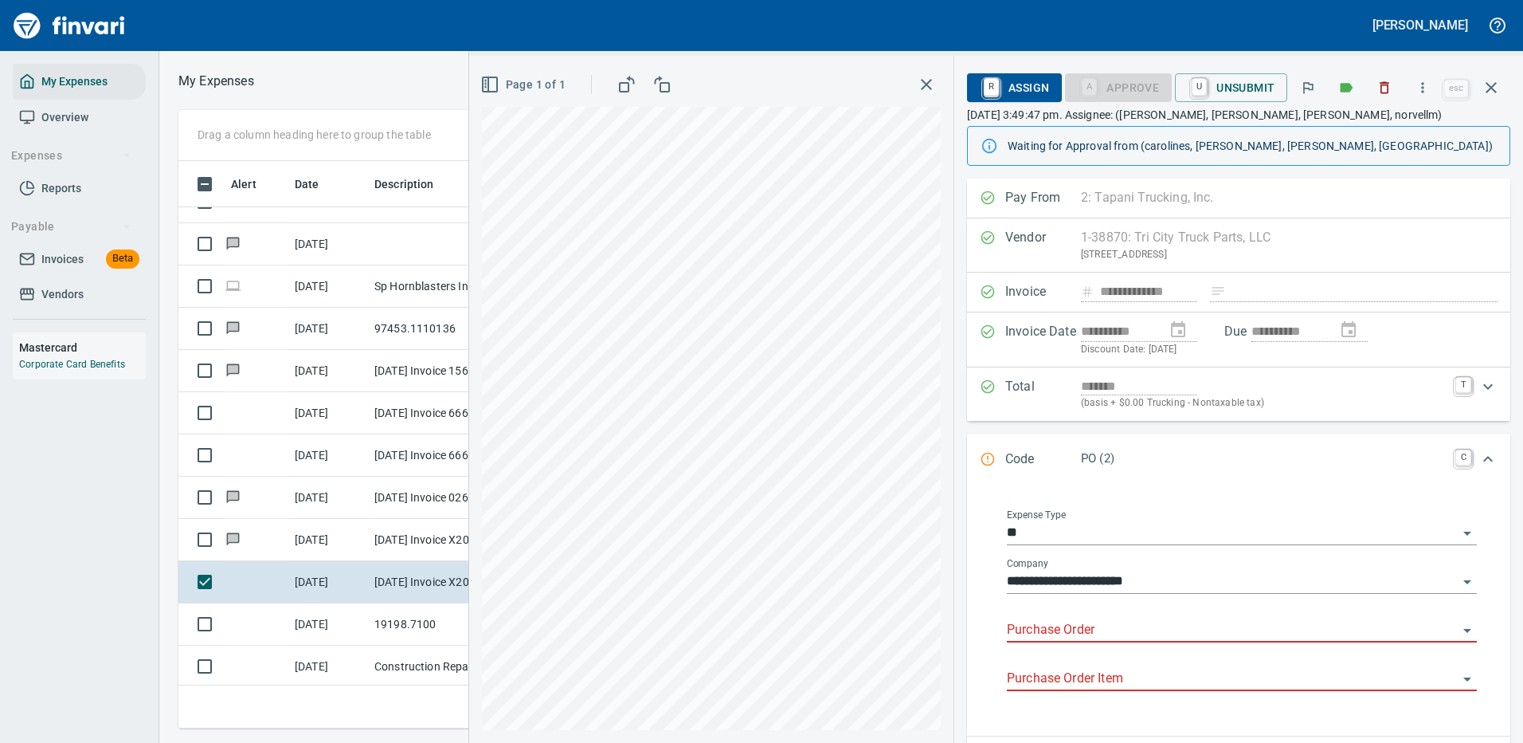
click at [1057, 626] on input "Purchase Order" at bounding box center [1232, 630] width 451 height 22
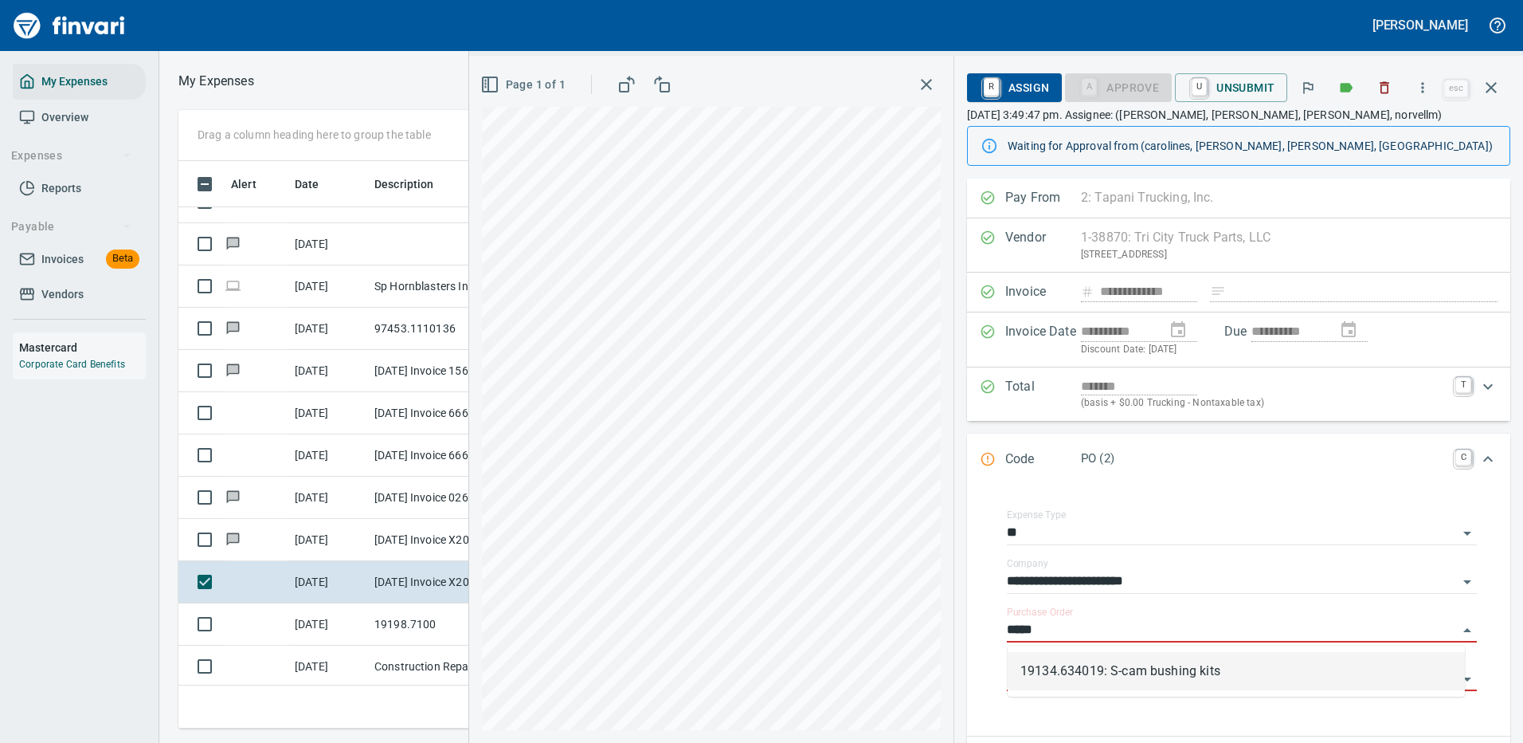
click at [1148, 670] on li "19134.634019: S-cam bushing kits" at bounding box center [1236, 671] width 457 height 38
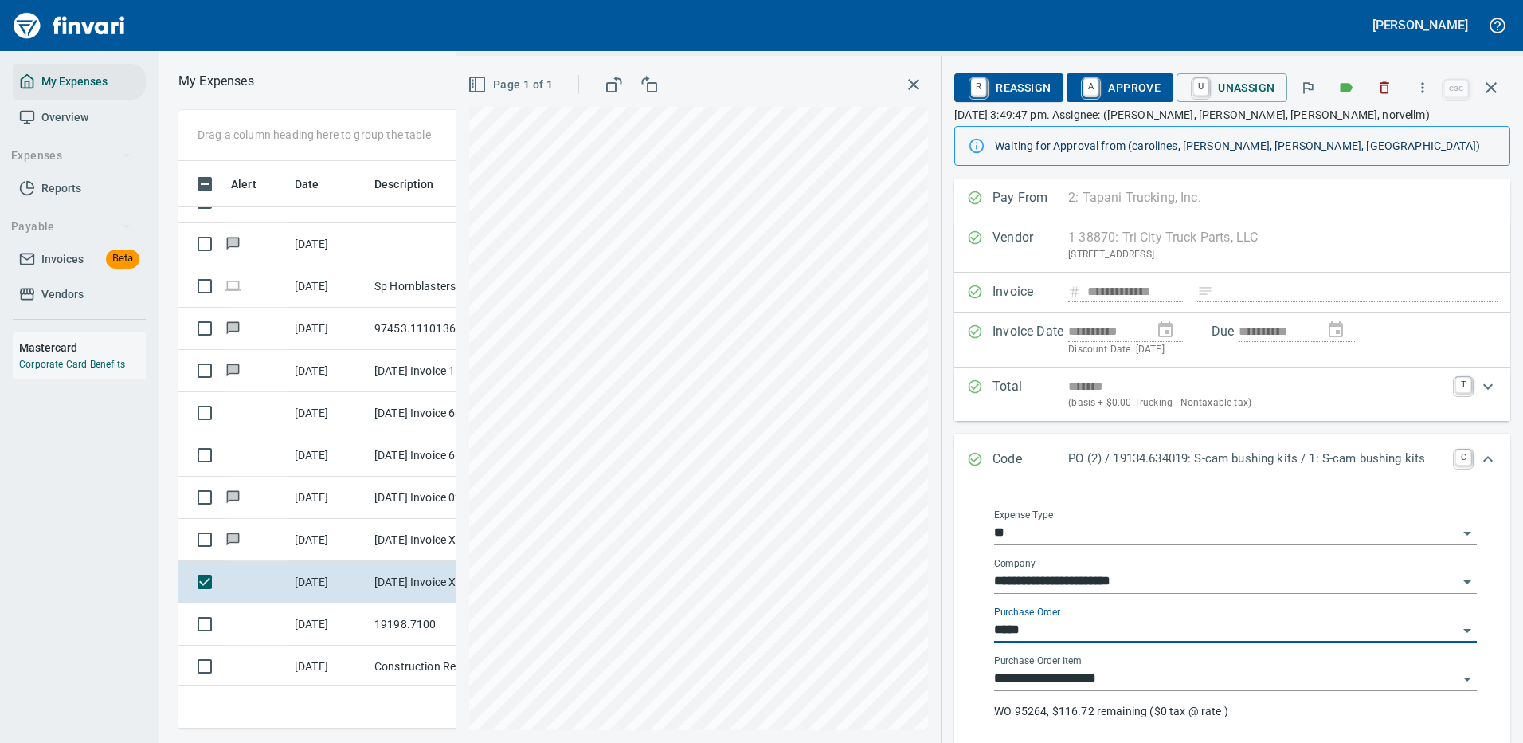
type input "**********"
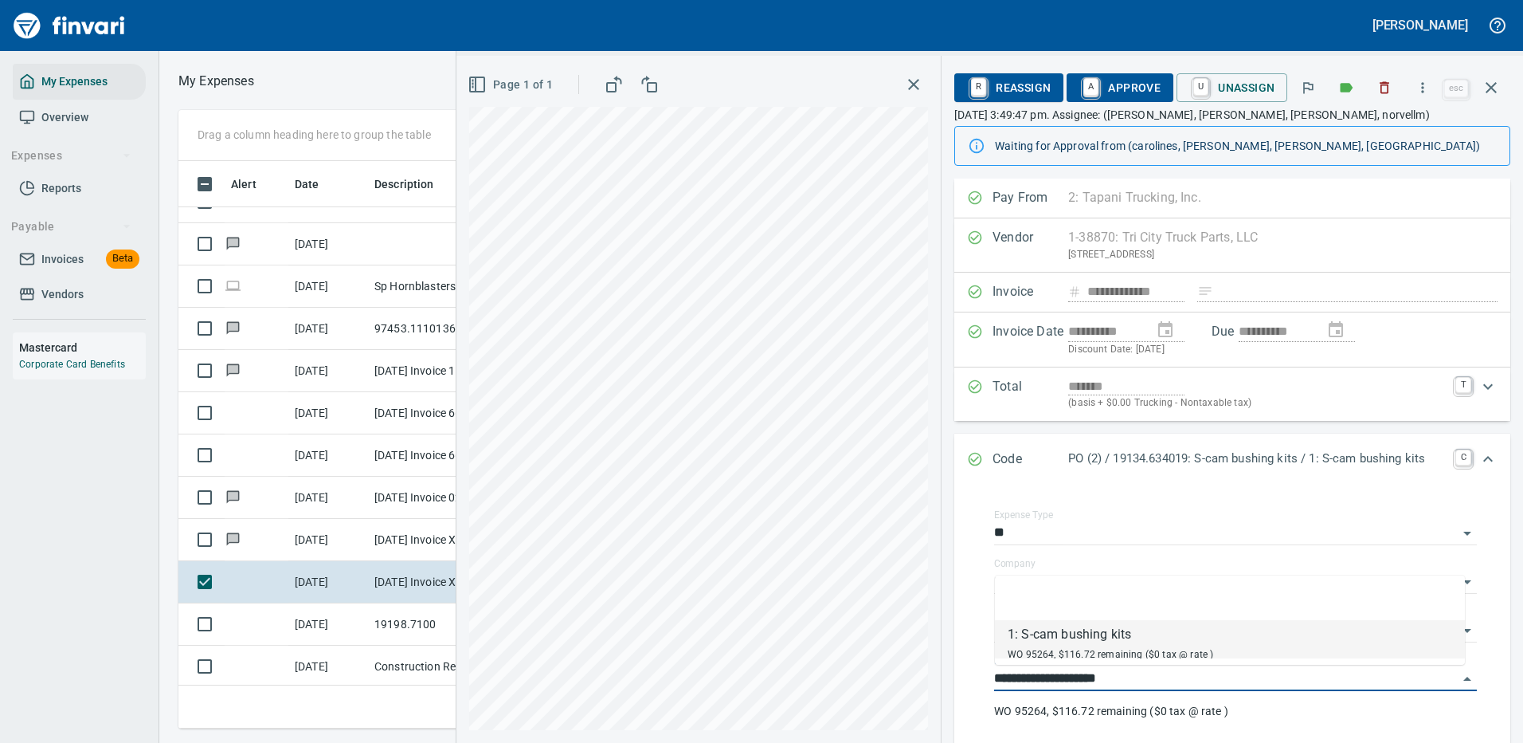
click at [791, 699] on div "**********" at bounding box center [990, 399] width 1067 height 687
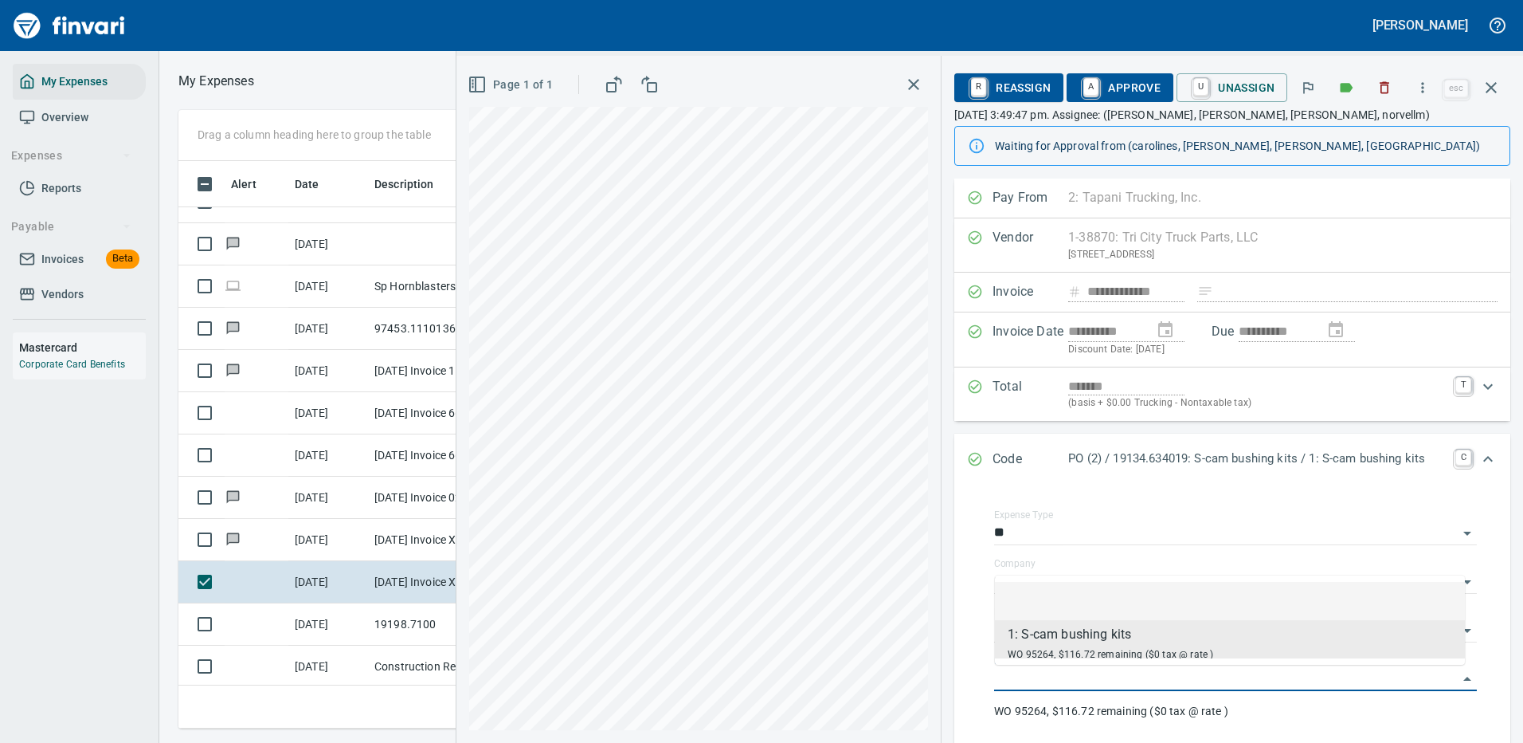
click at [1236, 595] on li at bounding box center [1230, 601] width 470 height 38
type input "**********"
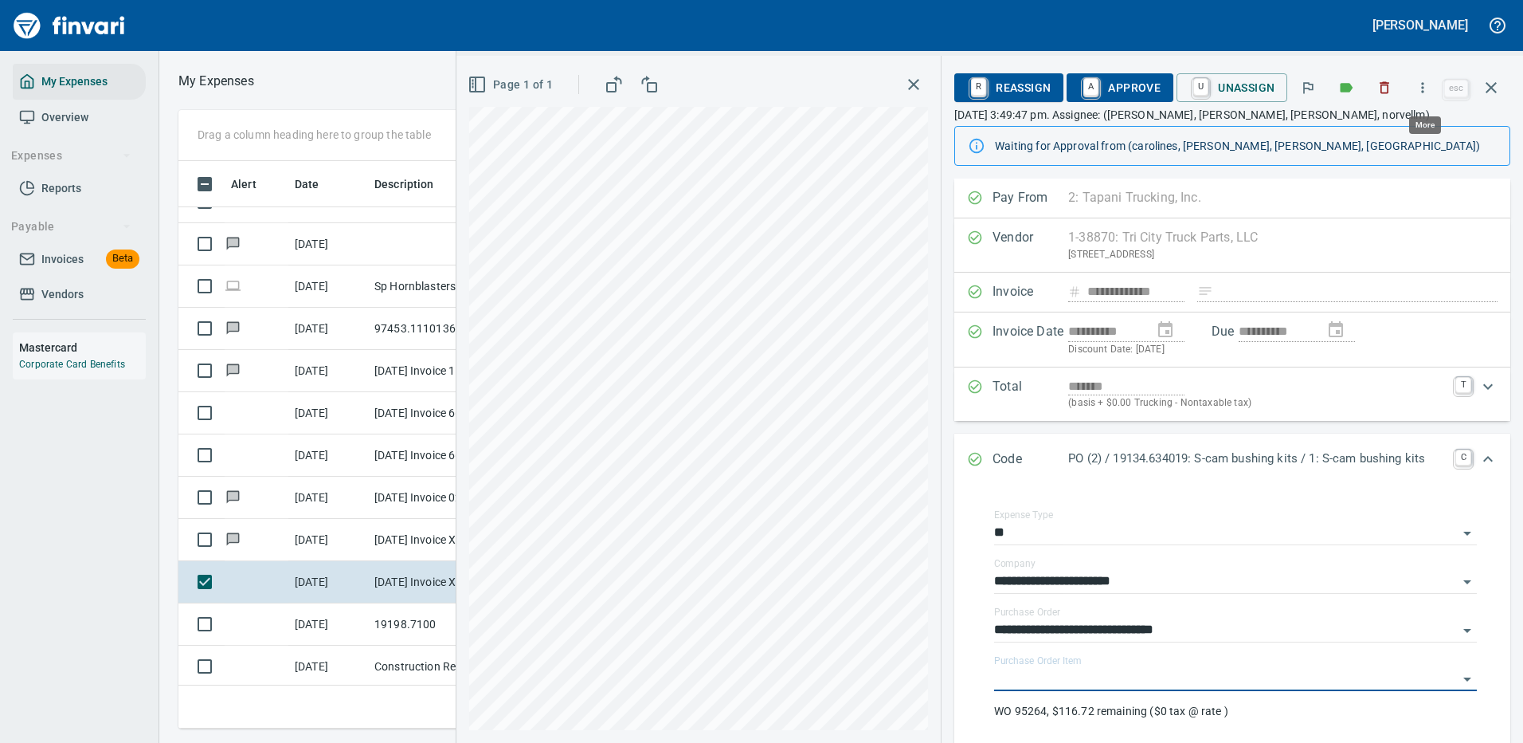
click at [1420, 86] on icon "button" at bounding box center [1423, 88] width 16 height 16
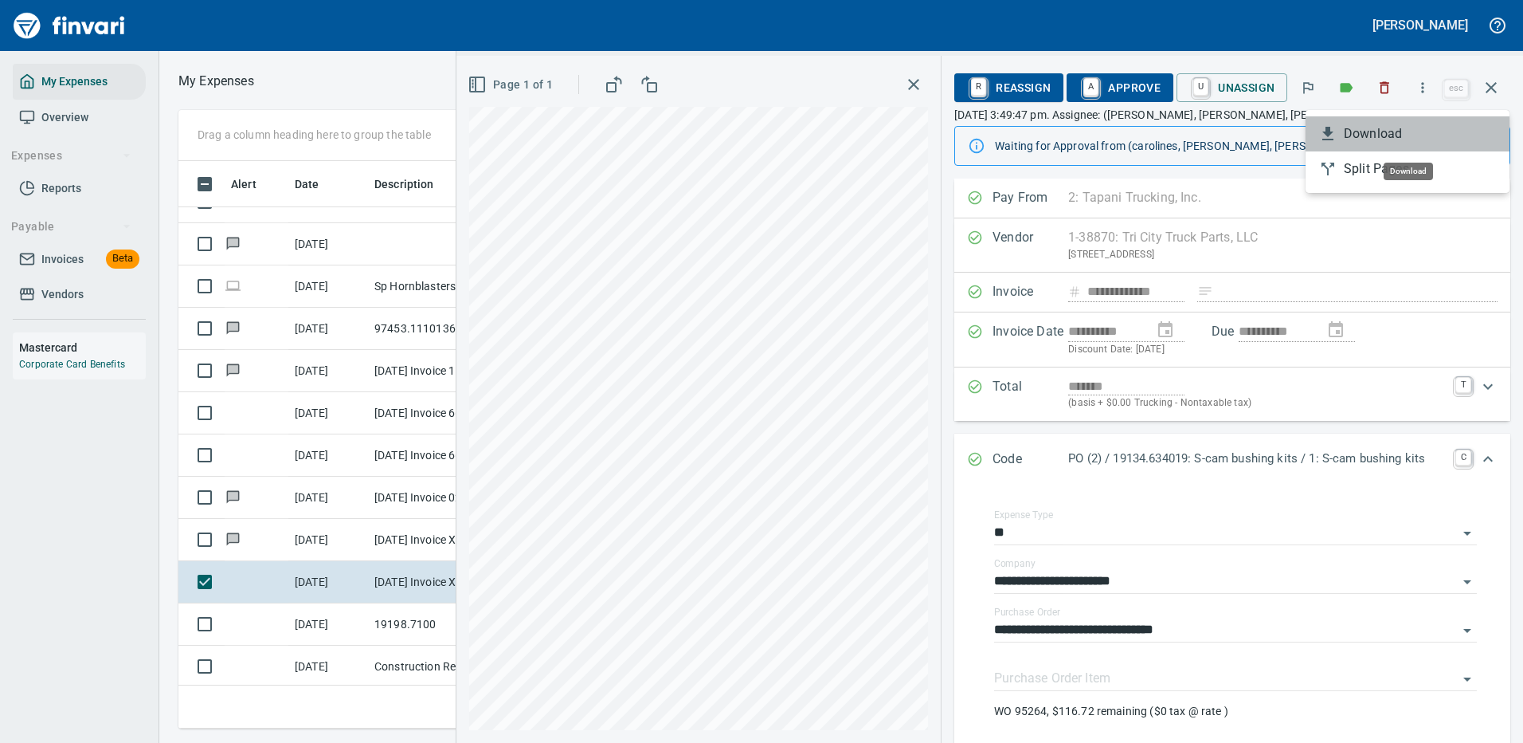
click at [1392, 139] on span "Download" at bounding box center [1420, 133] width 153 height 19
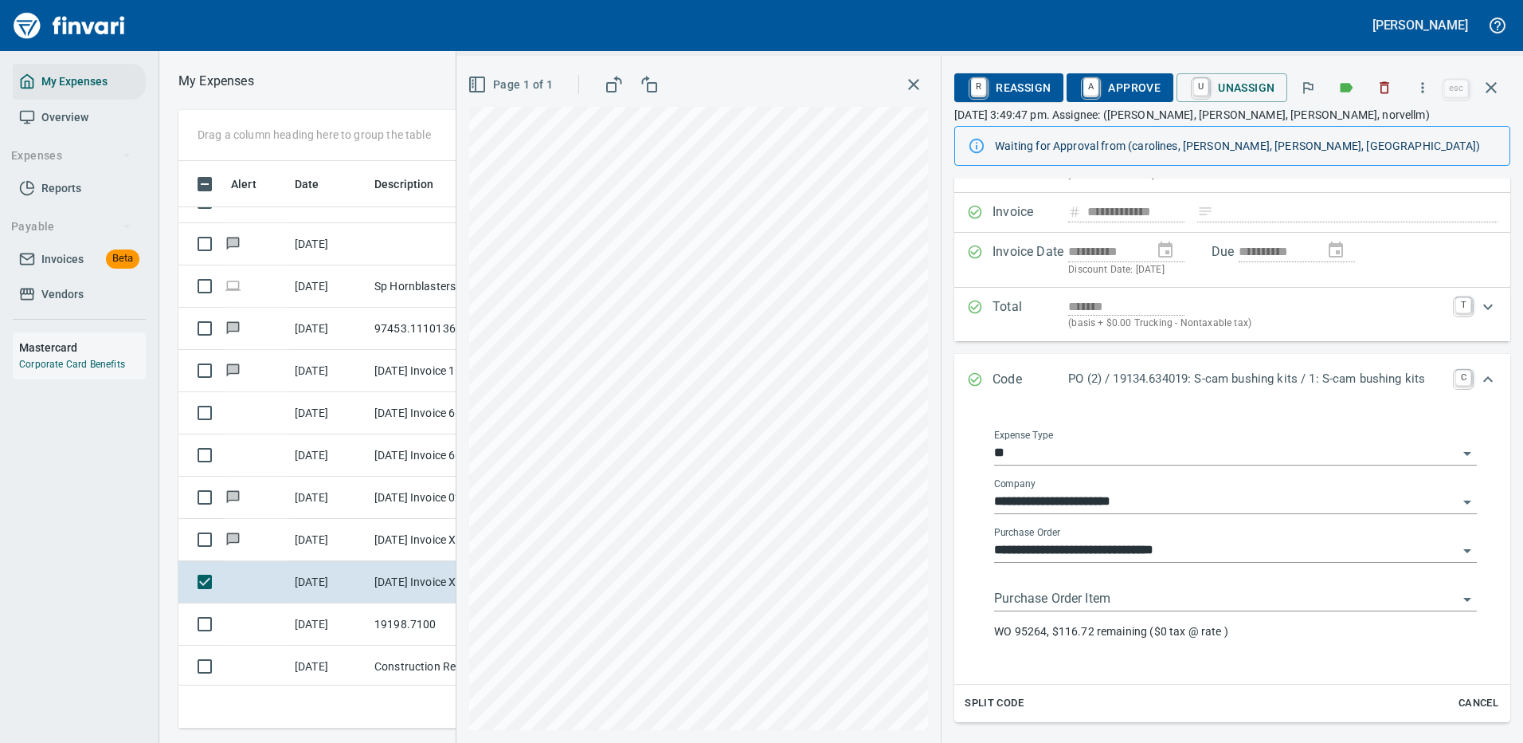
scroll to position [272, 0]
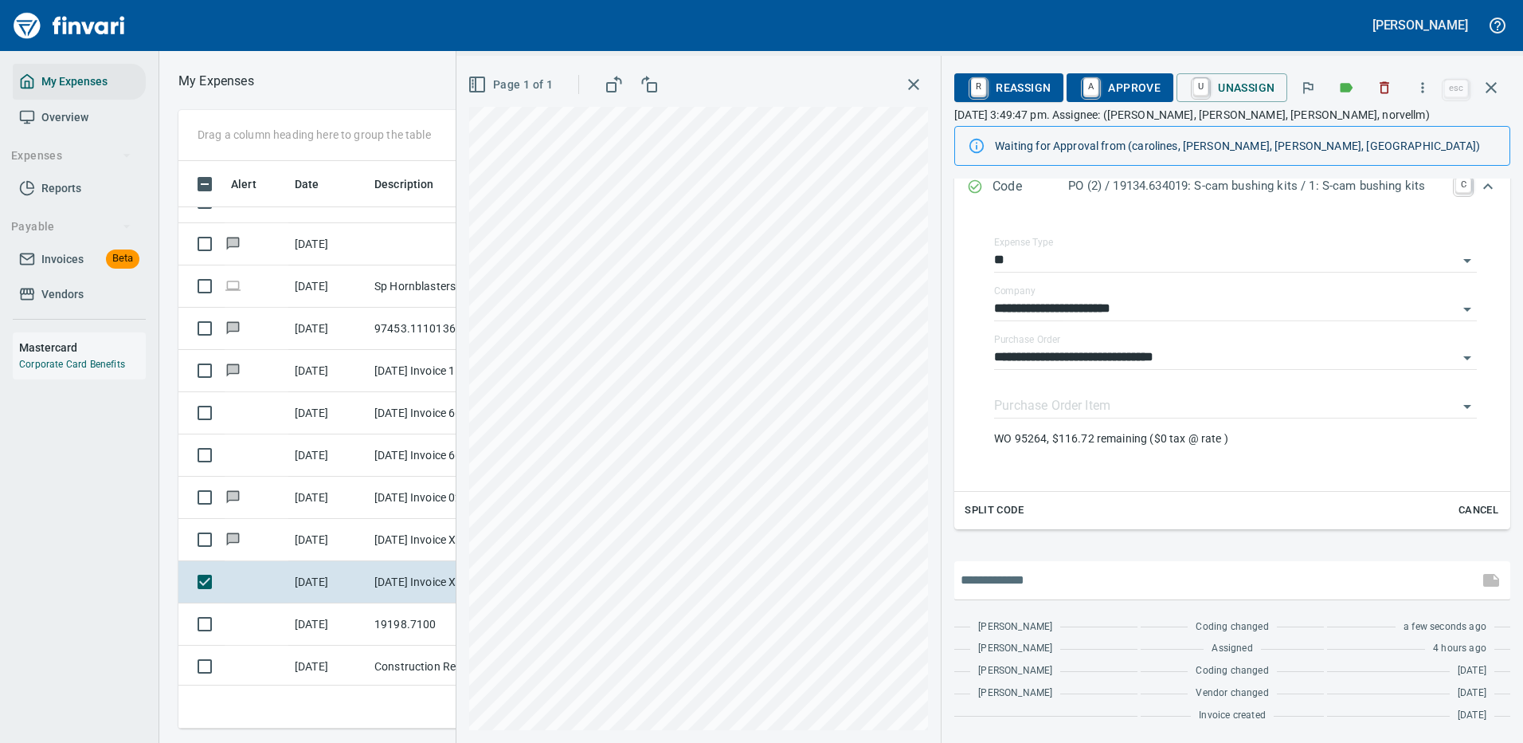
click at [1046, 586] on input "text" at bounding box center [1216, 579] width 511 height 25
type input "**********"
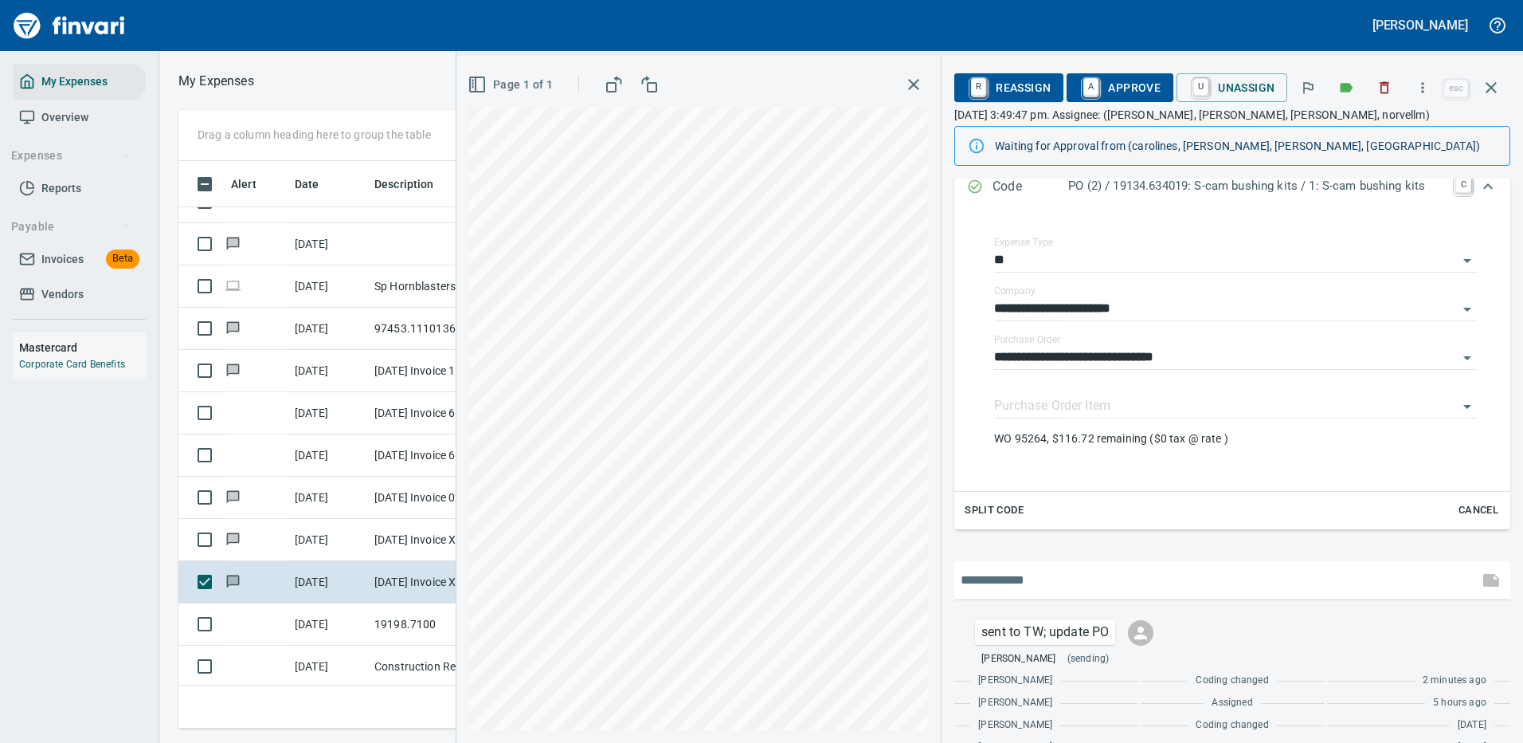
scroll to position [327, 0]
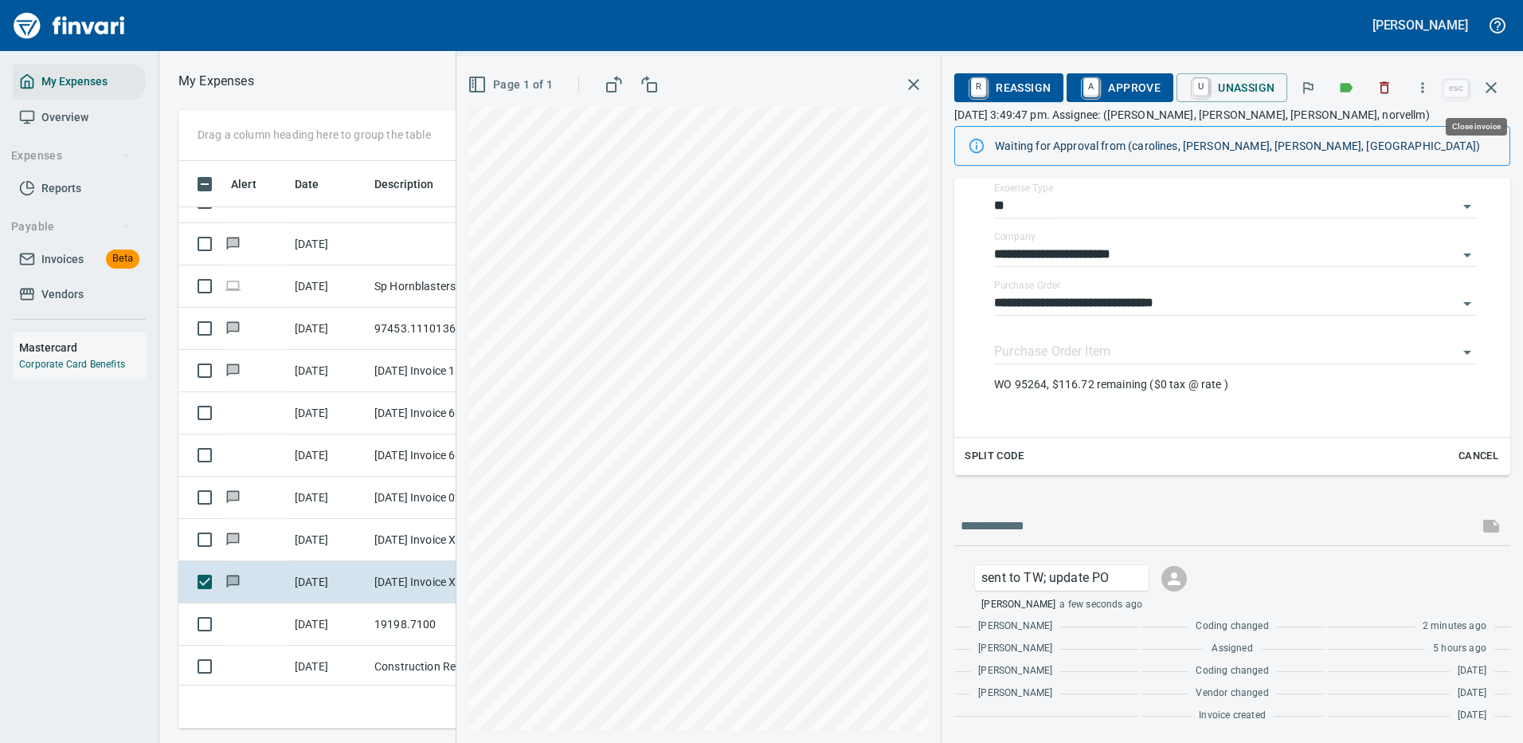
drag, startPoint x: 1489, startPoint y: 84, endPoint x: 1471, endPoint y: 83, distance: 18.3
click at [1489, 83] on icon "button" at bounding box center [1491, 87] width 19 height 19
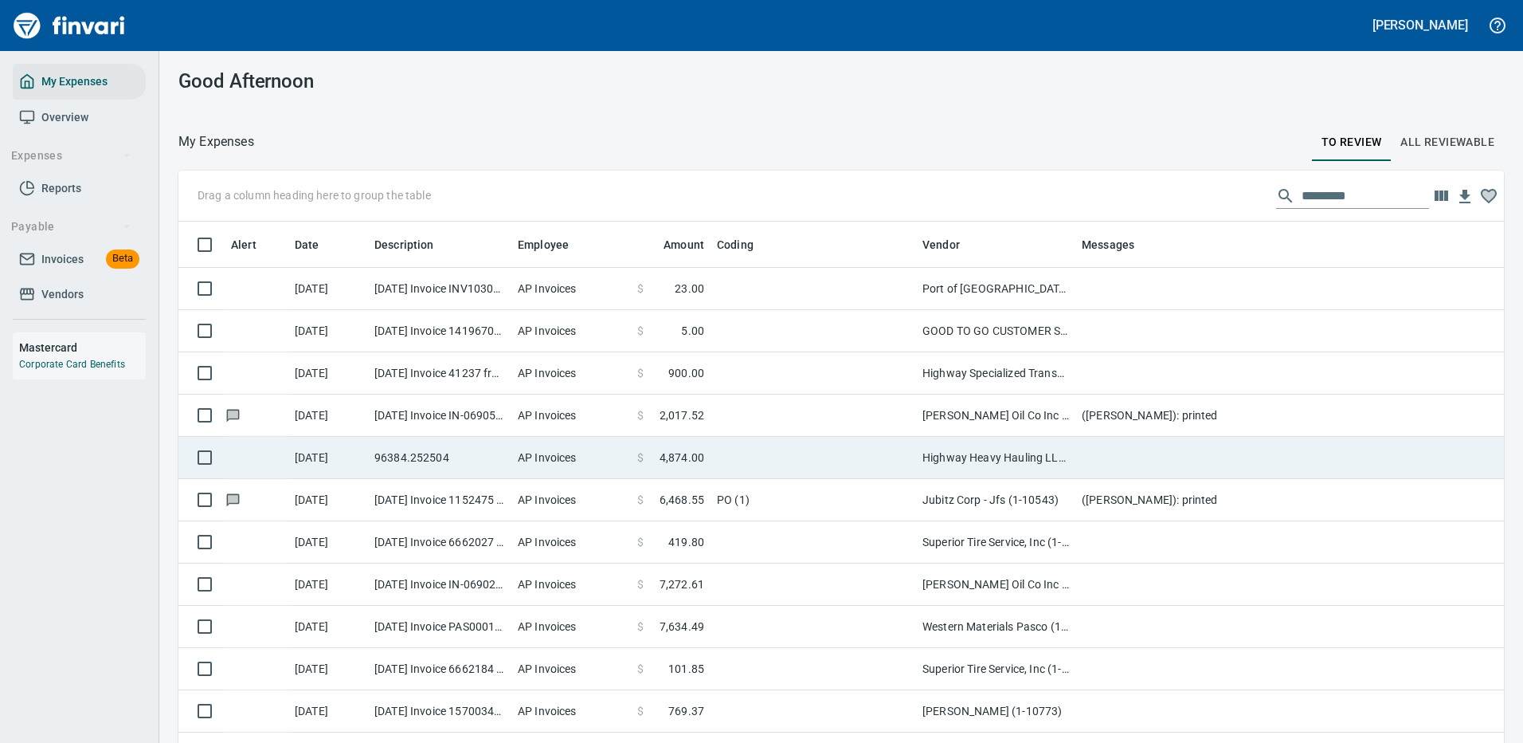
click at [745, 452] on td at bounding box center [814, 458] width 206 height 42
click at [745, 479] on td "PO (1)" at bounding box center [814, 500] width 206 height 42
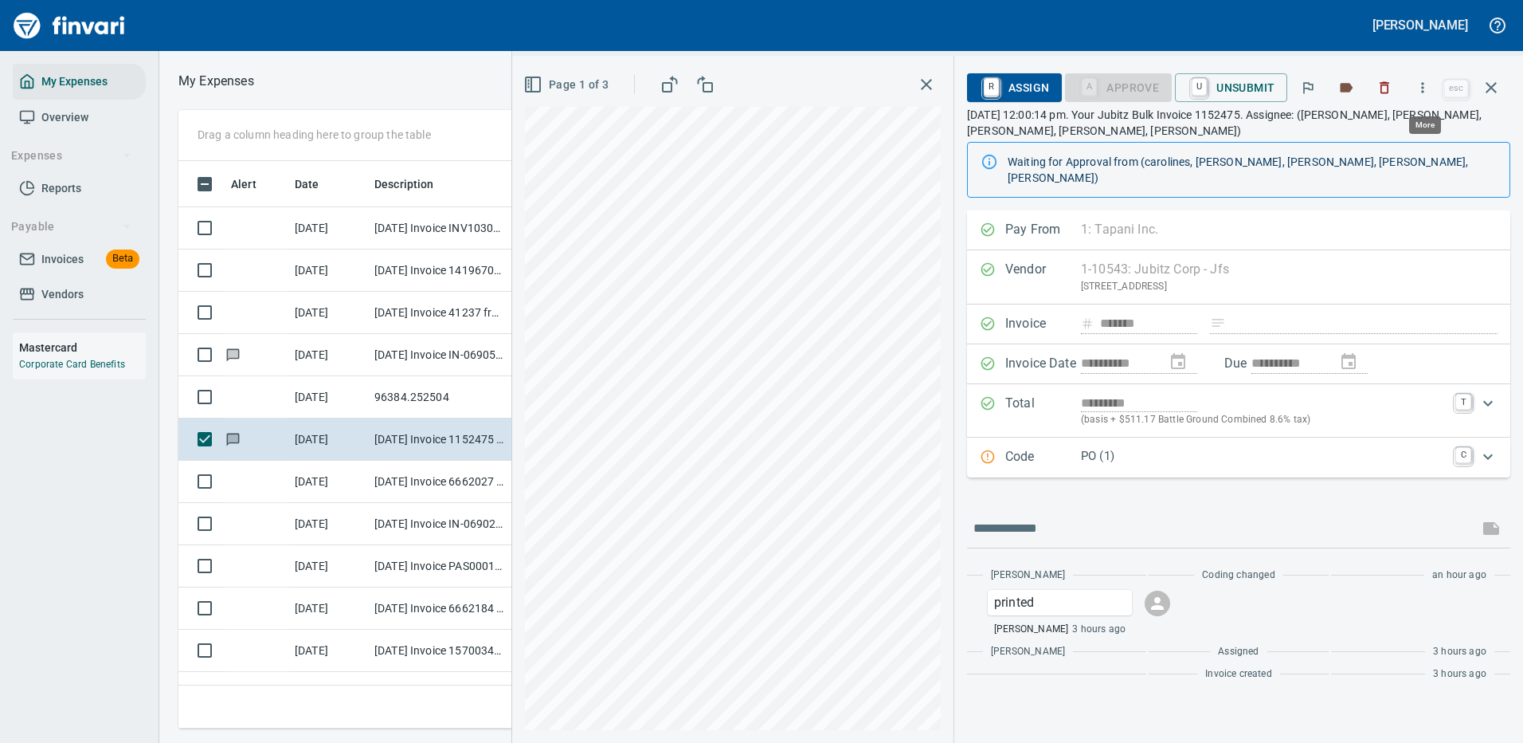
scroll to position [543, 903]
click at [1423, 82] on icon "button" at bounding box center [1423, 88] width 16 height 16
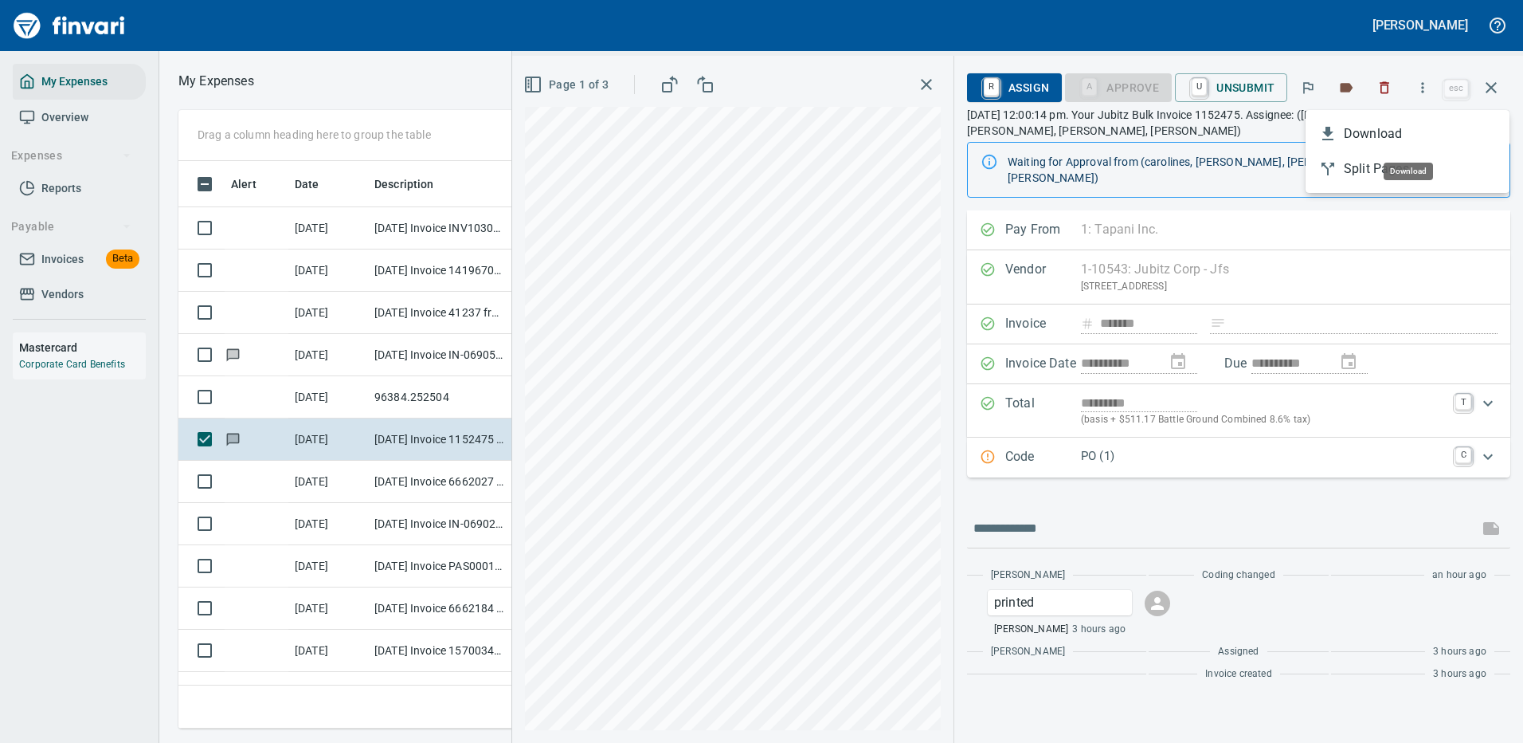
click at [1371, 135] on span "Download" at bounding box center [1420, 133] width 153 height 19
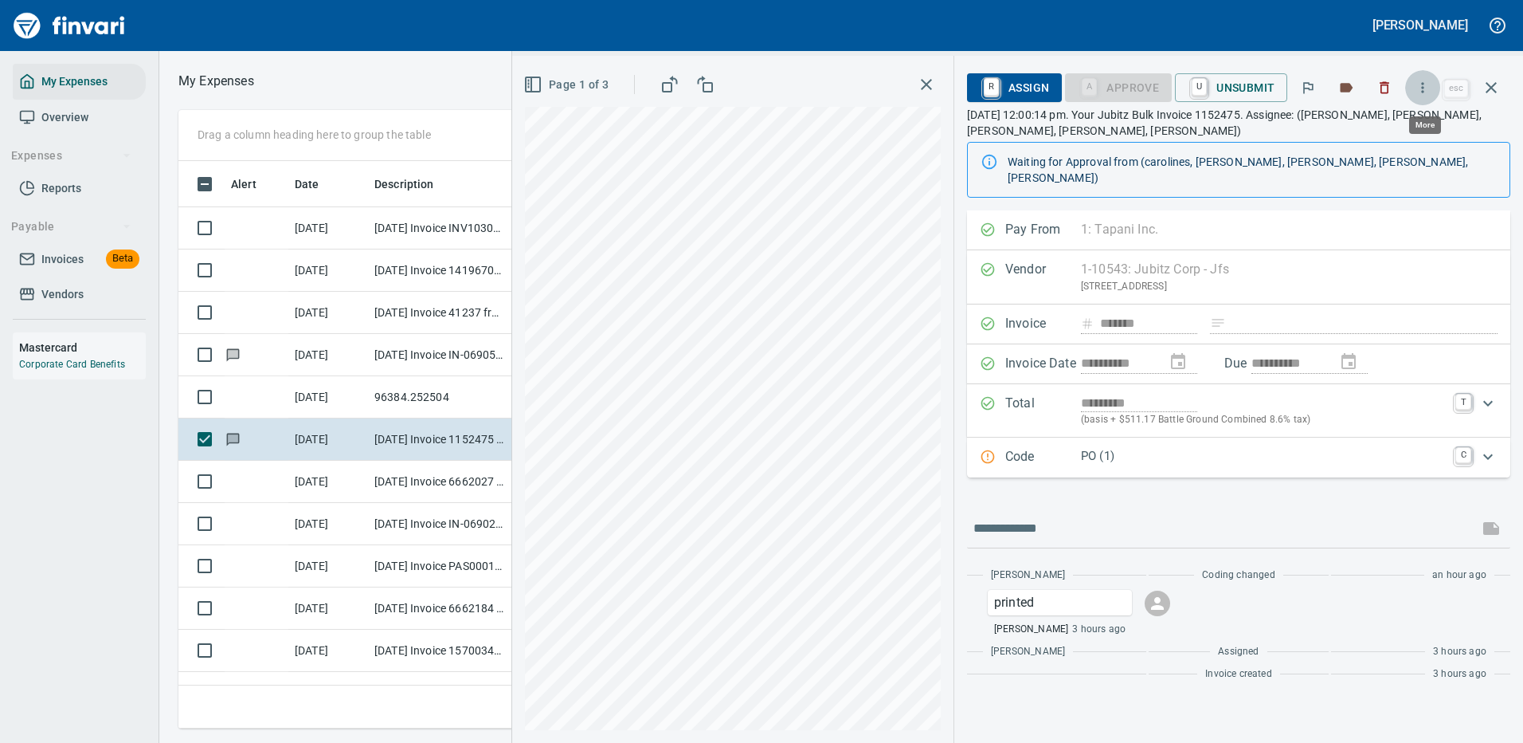
click at [1426, 88] on icon "button" at bounding box center [1423, 88] width 16 height 16
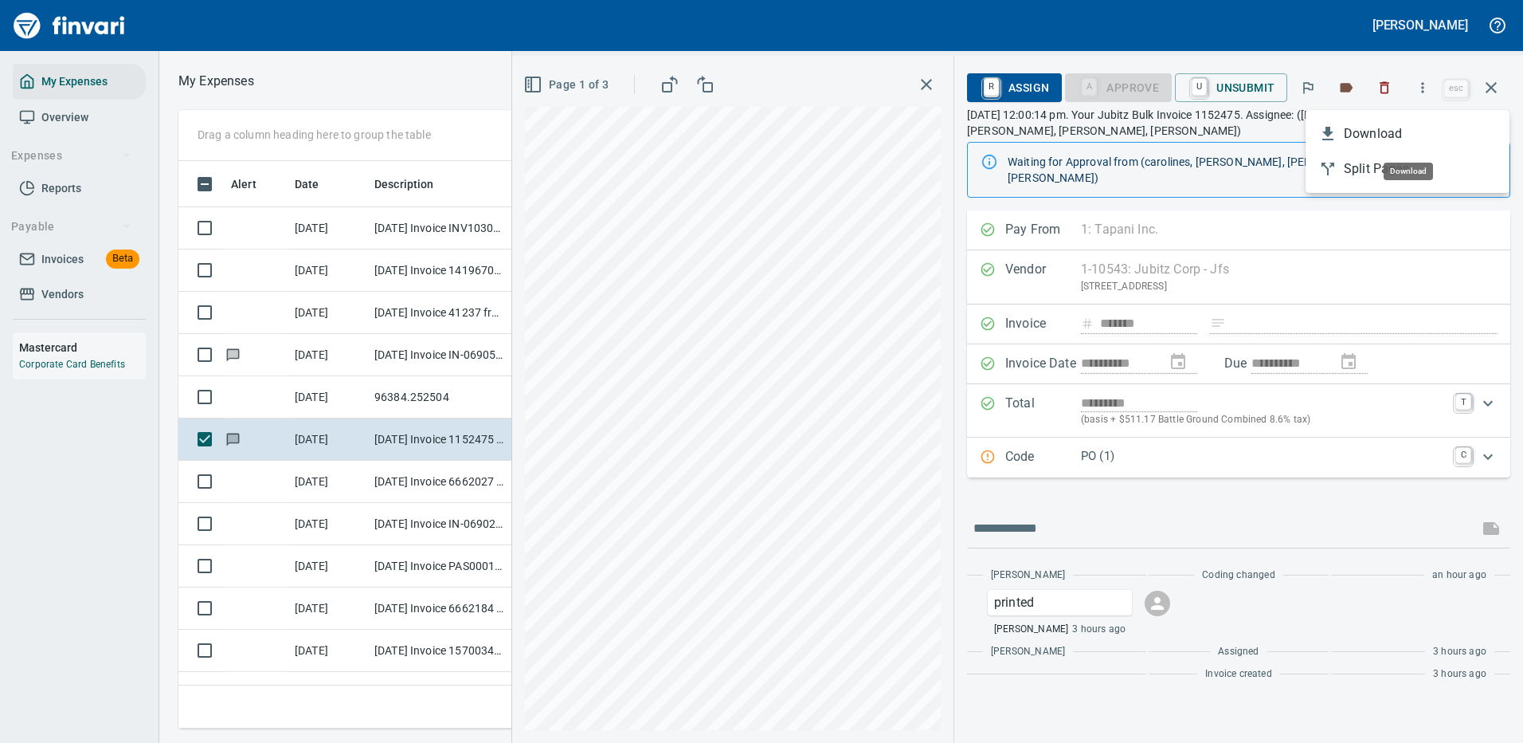
click at [1367, 130] on span "Download" at bounding box center [1420, 133] width 153 height 19
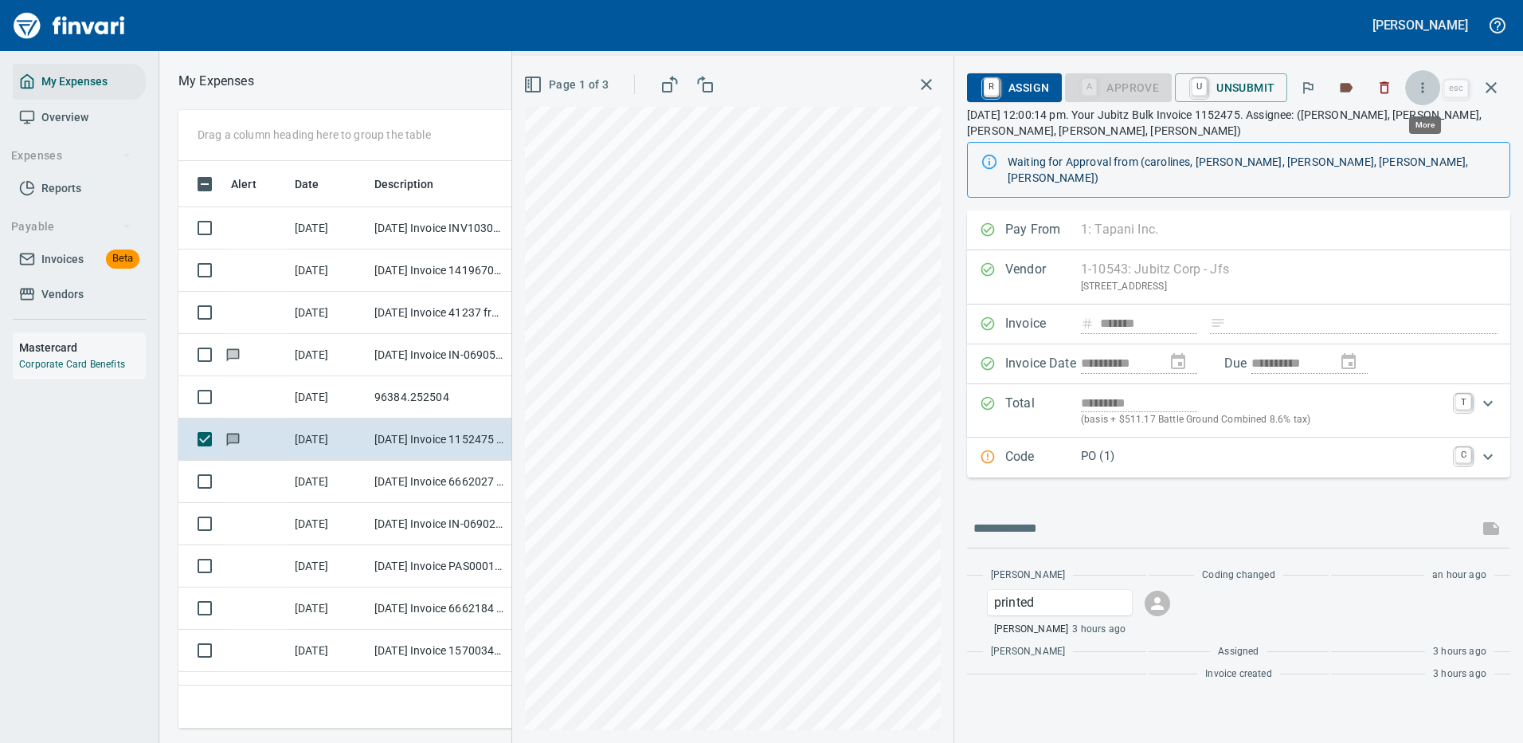
click at [1427, 86] on icon "button" at bounding box center [1423, 88] width 16 height 16
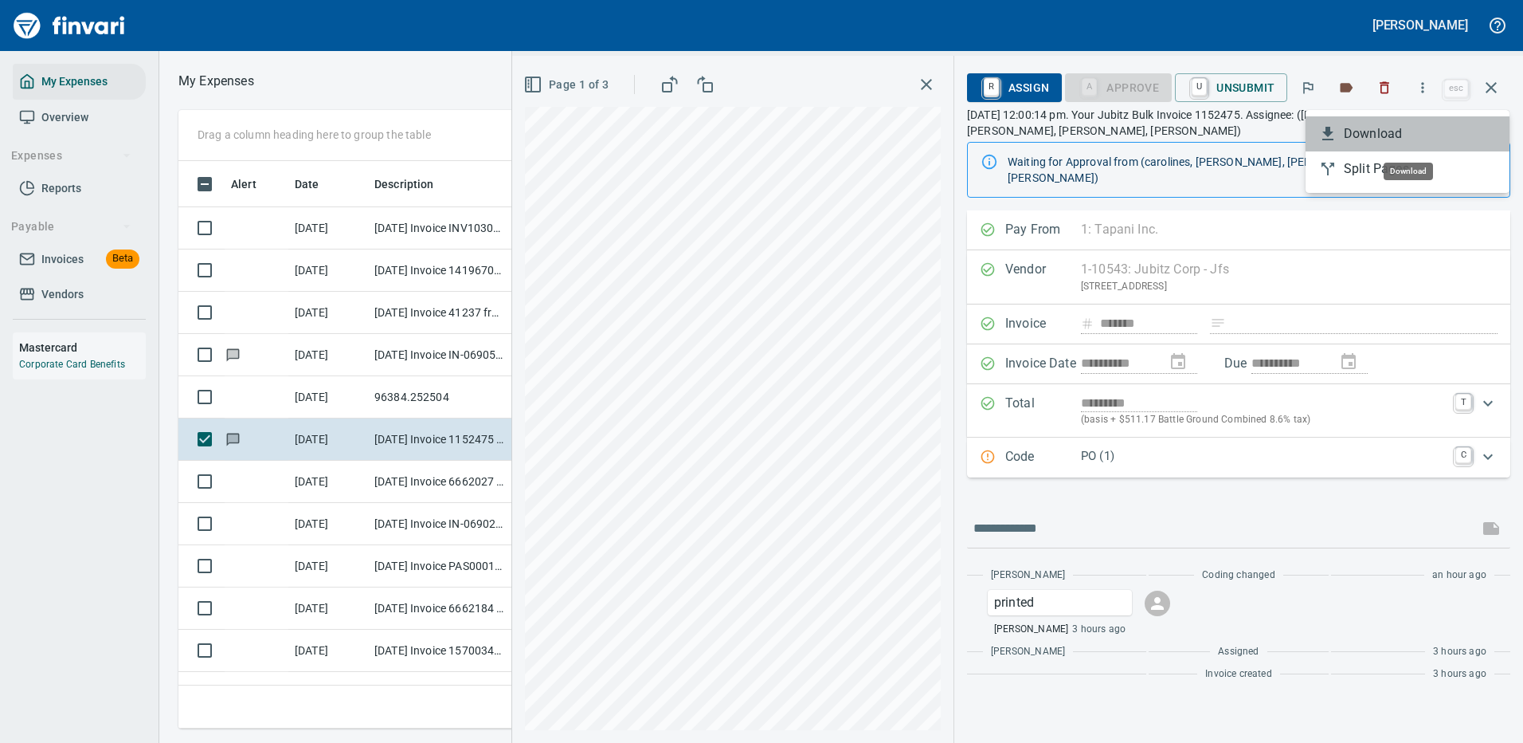
click at [1370, 134] on span "Download" at bounding box center [1420, 133] width 153 height 19
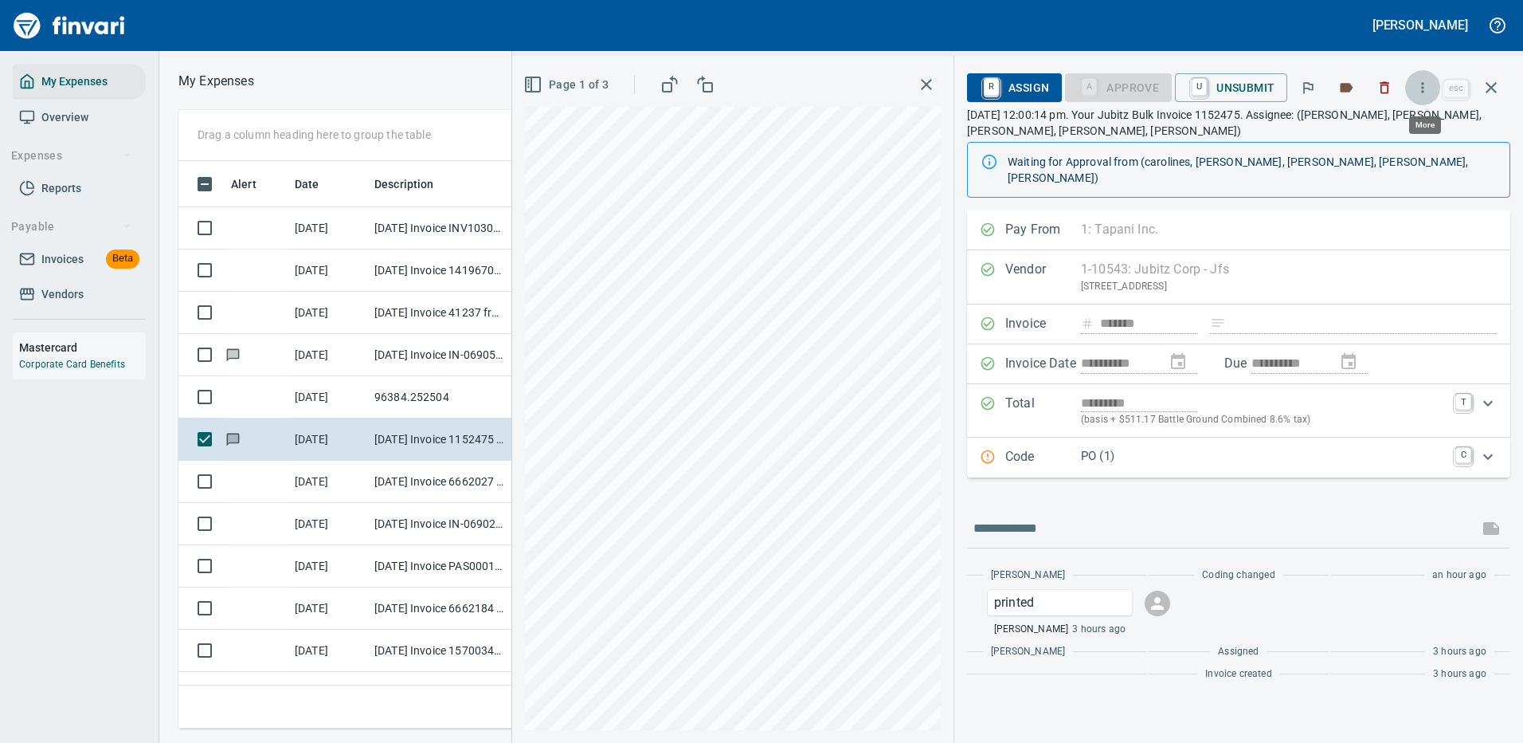
click at [1426, 85] on icon "button" at bounding box center [1423, 88] width 16 height 16
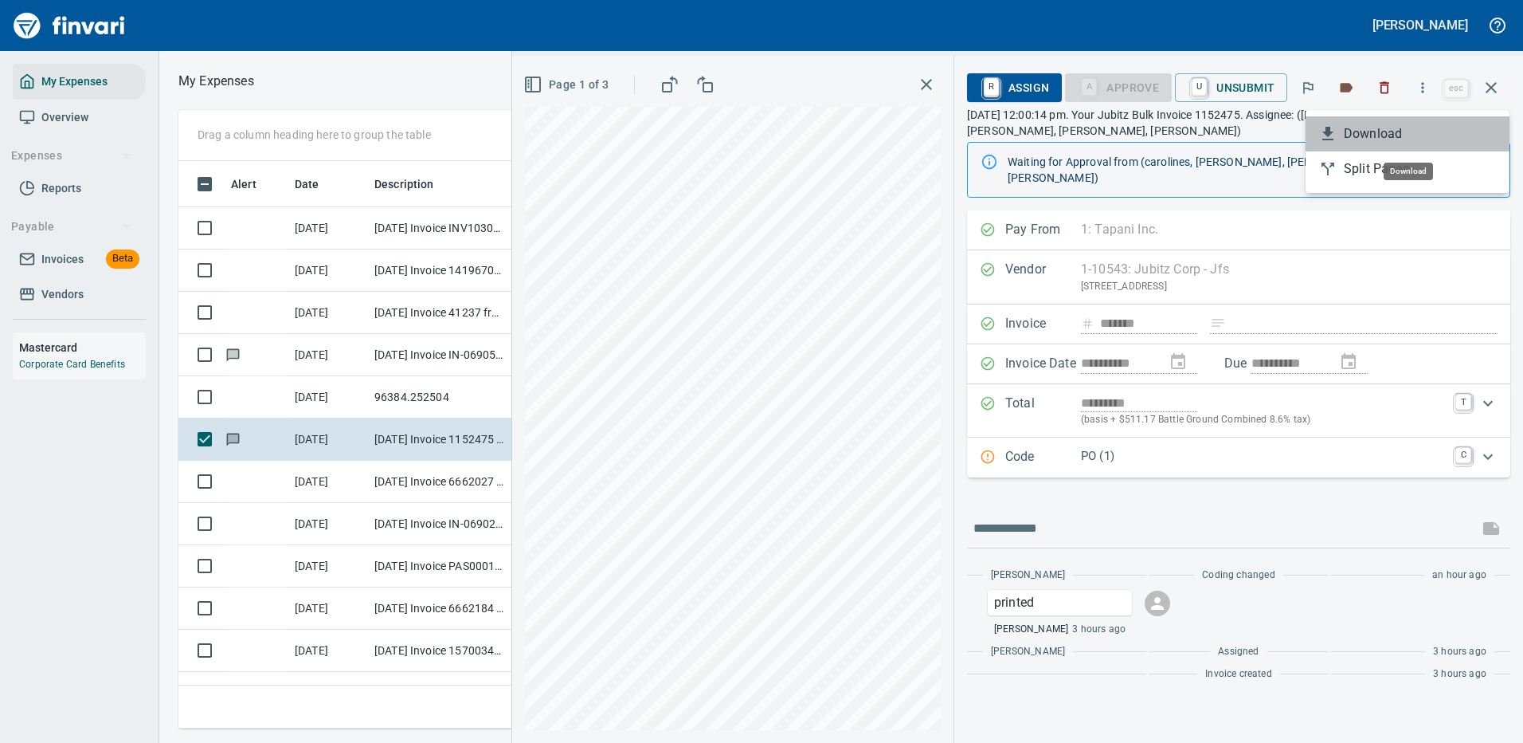
click at [1377, 132] on span "Download" at bounding box center [1420, 133] width 153 height 19
click at [1493, 84] on icon "button" at bounding box center [1491, 87] width 19 height 19
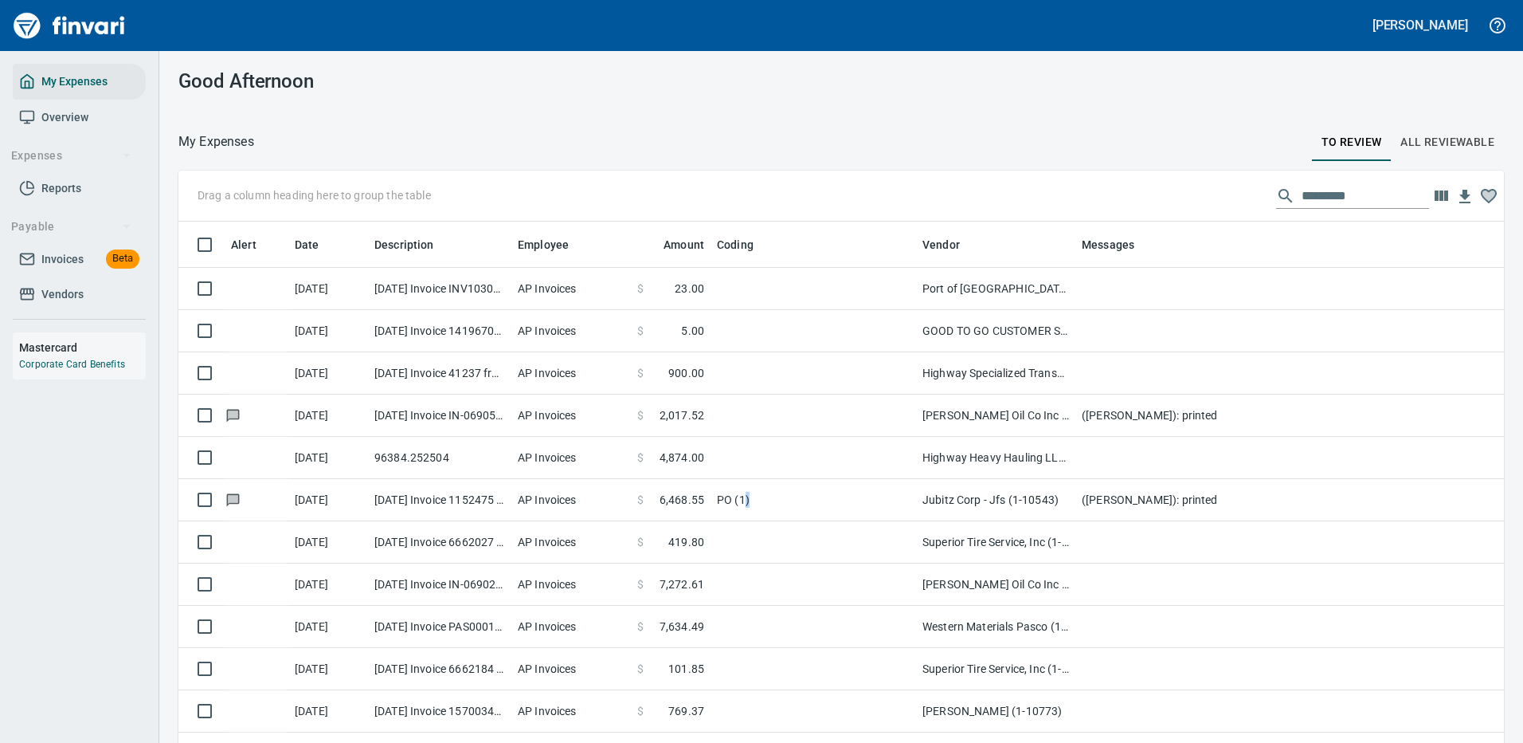
scroll to position [2, 2]
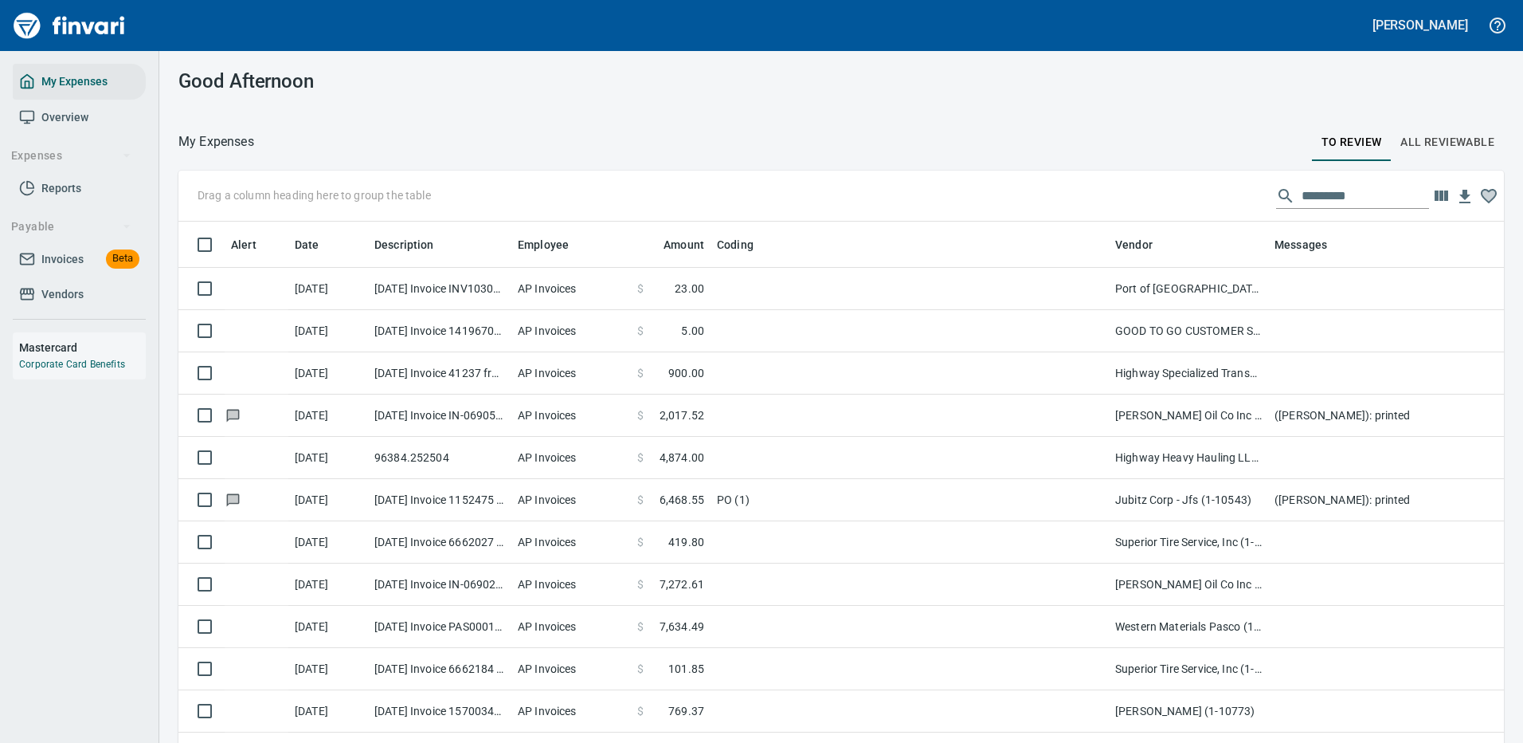
scroll to position [543, 1290]
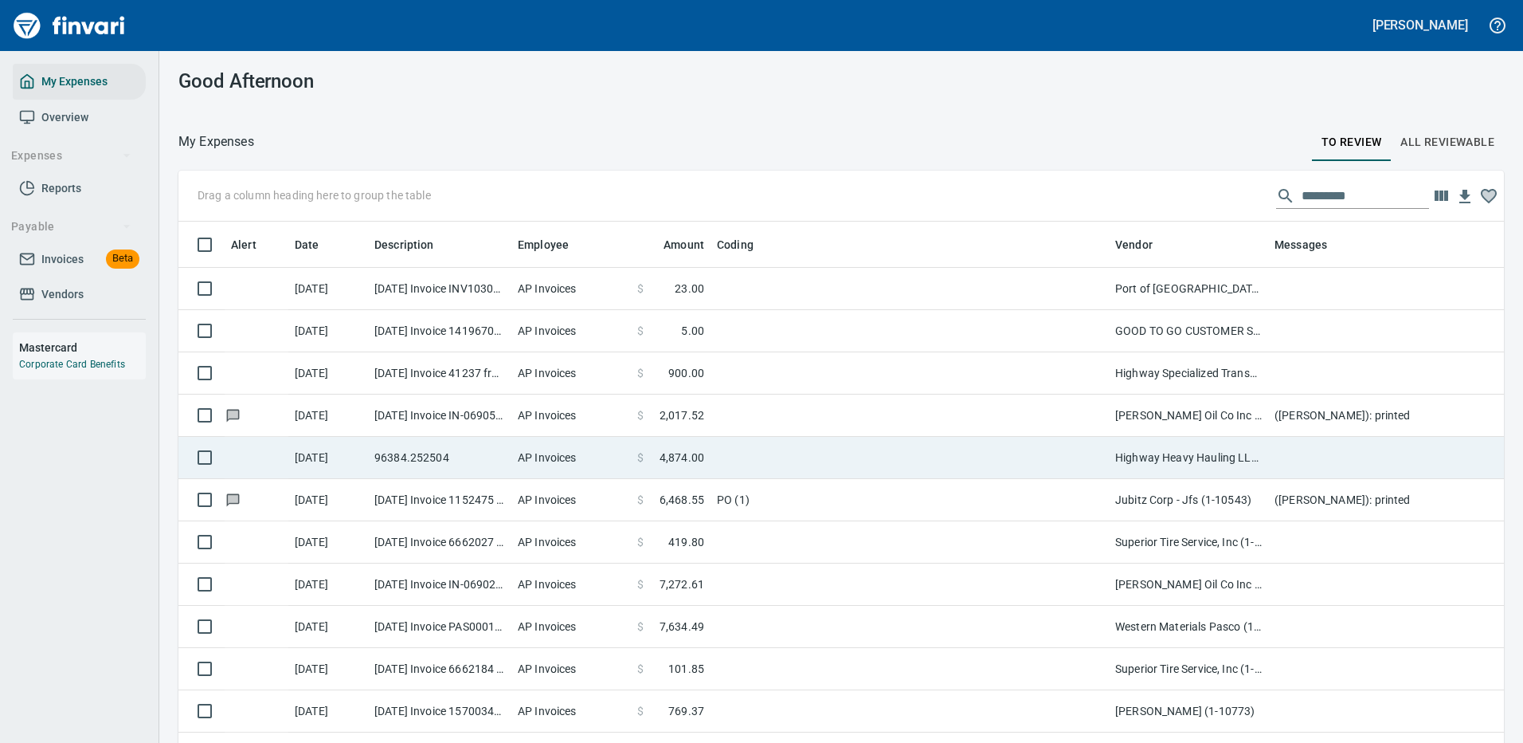
click at [1006, 449] on td at bounding box center [910, 458] width 398 height 42
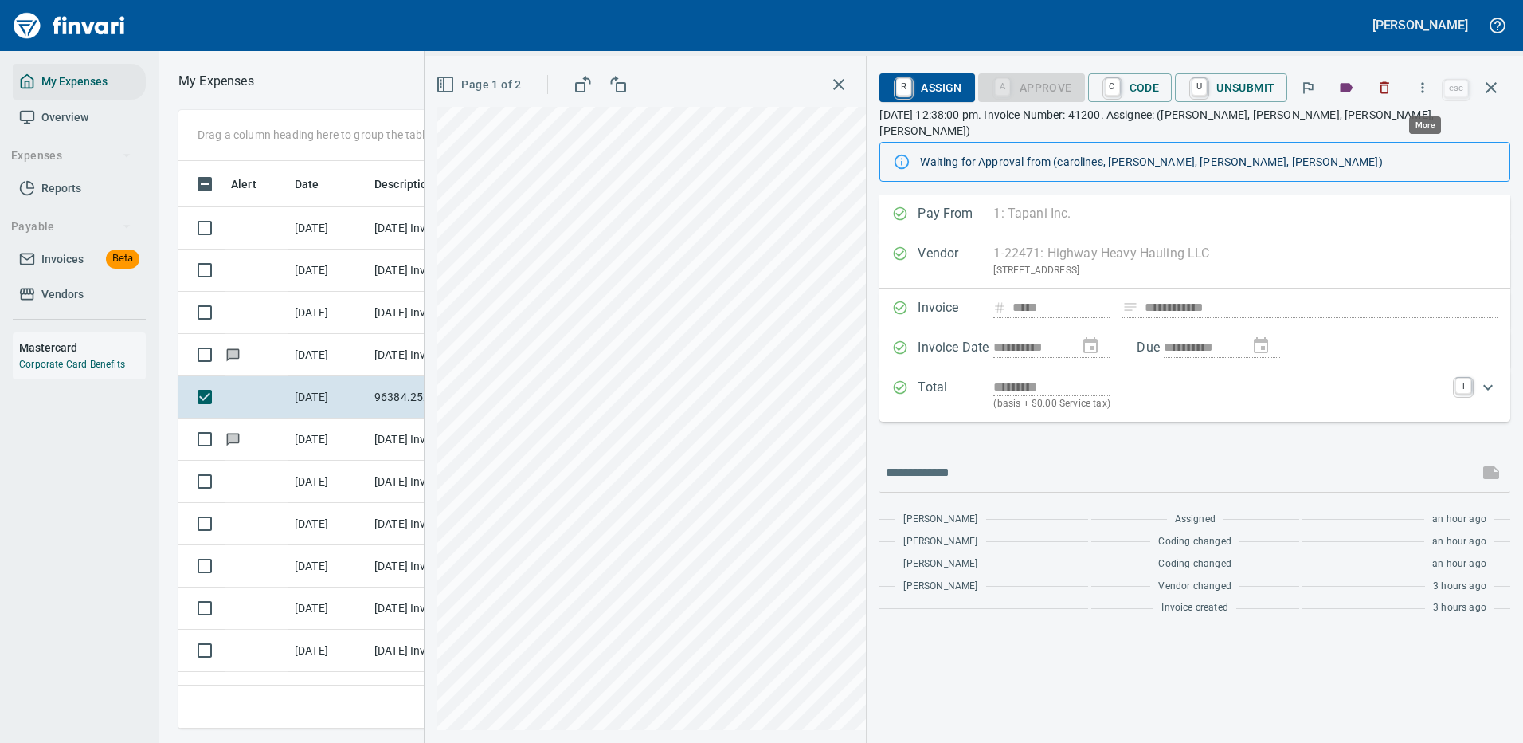
scroll to position [543, 903]
click at [1423, 82] on icon "button" at bounding box center [1423, 88] width 16 height 16
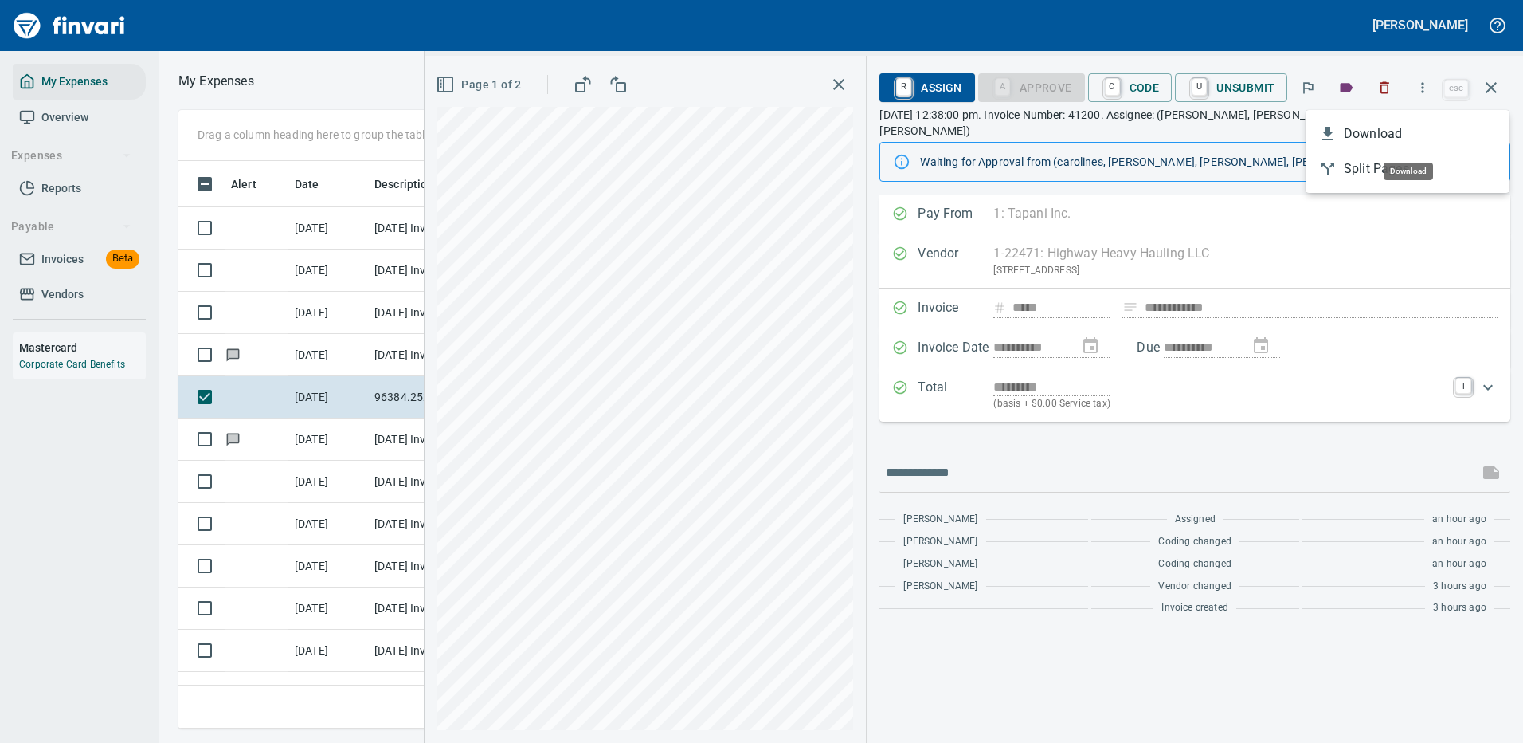
click at [1380, 136] on span "Download" at bounding box center [1420, 133] width 153 height 19
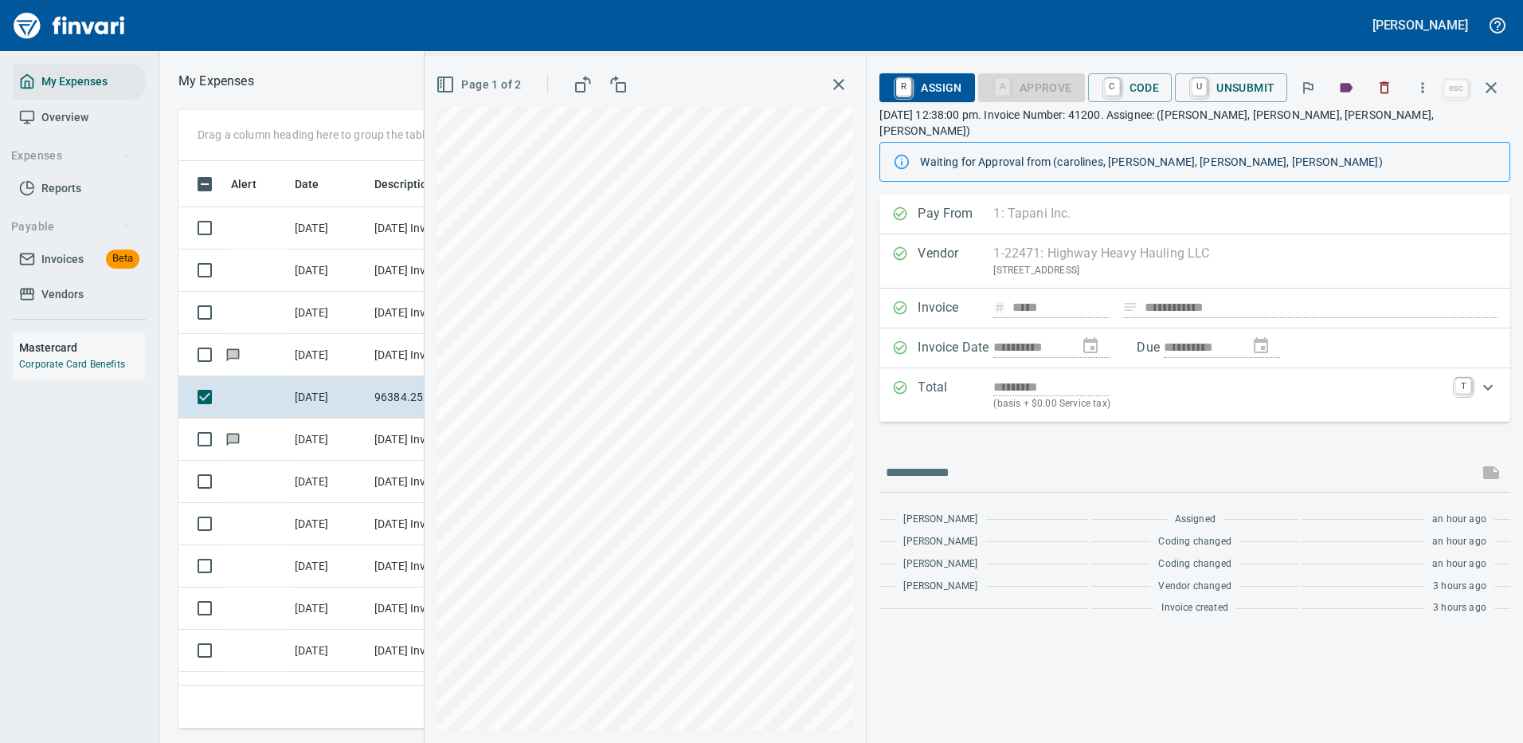
drag, startPoint x: 1070, startPoint y: 472, endPoint x: 1056, endPoint y: 444, distance: 31.0
click at [1069, 470] on div at bounding box center [1195, 472] width 631 height 38
click at [1057, 453] on div at bounding box center [1195, 472] width 631 height 38
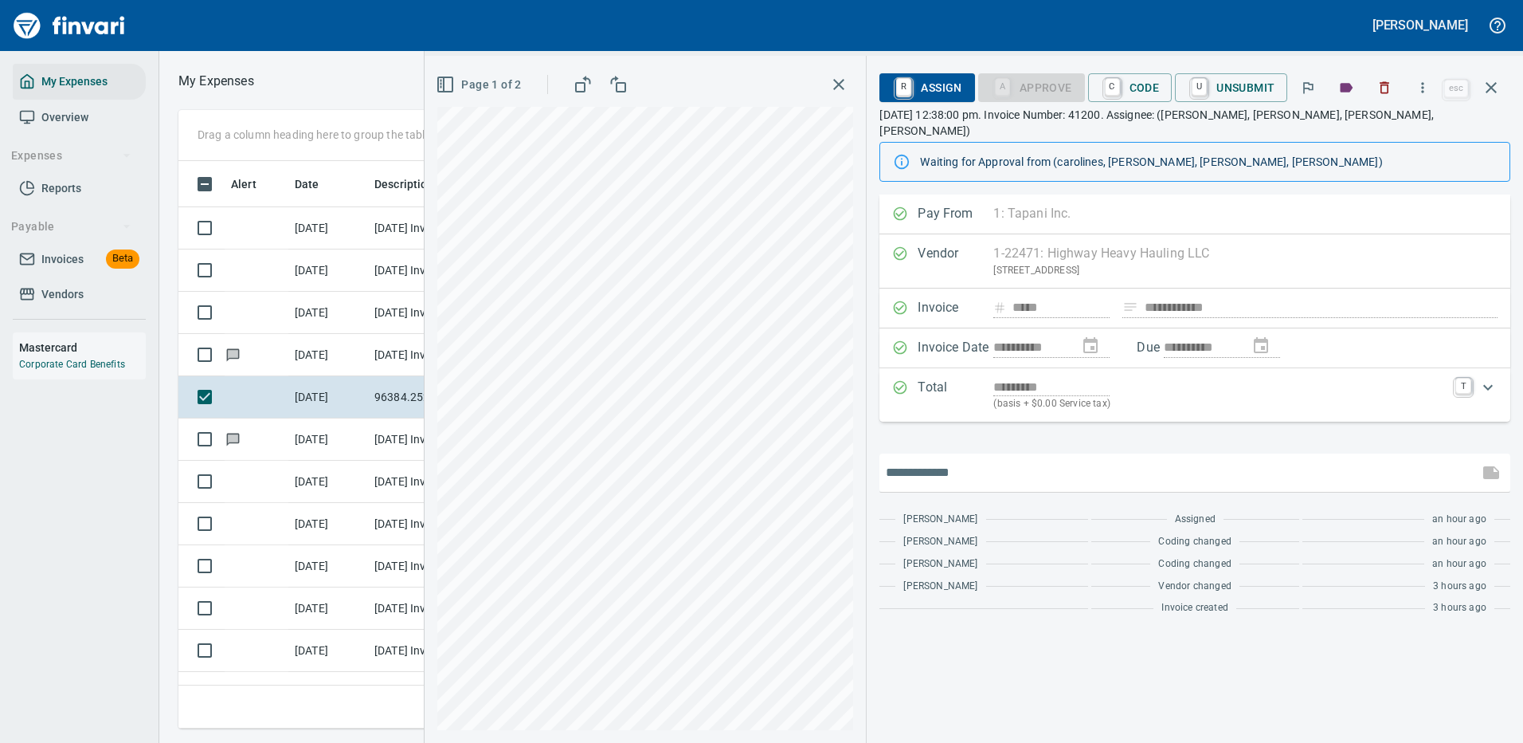
click at [1051, 460] on input "text" at bounding box center [1179, 472] width 586 height 25
type input "**********"
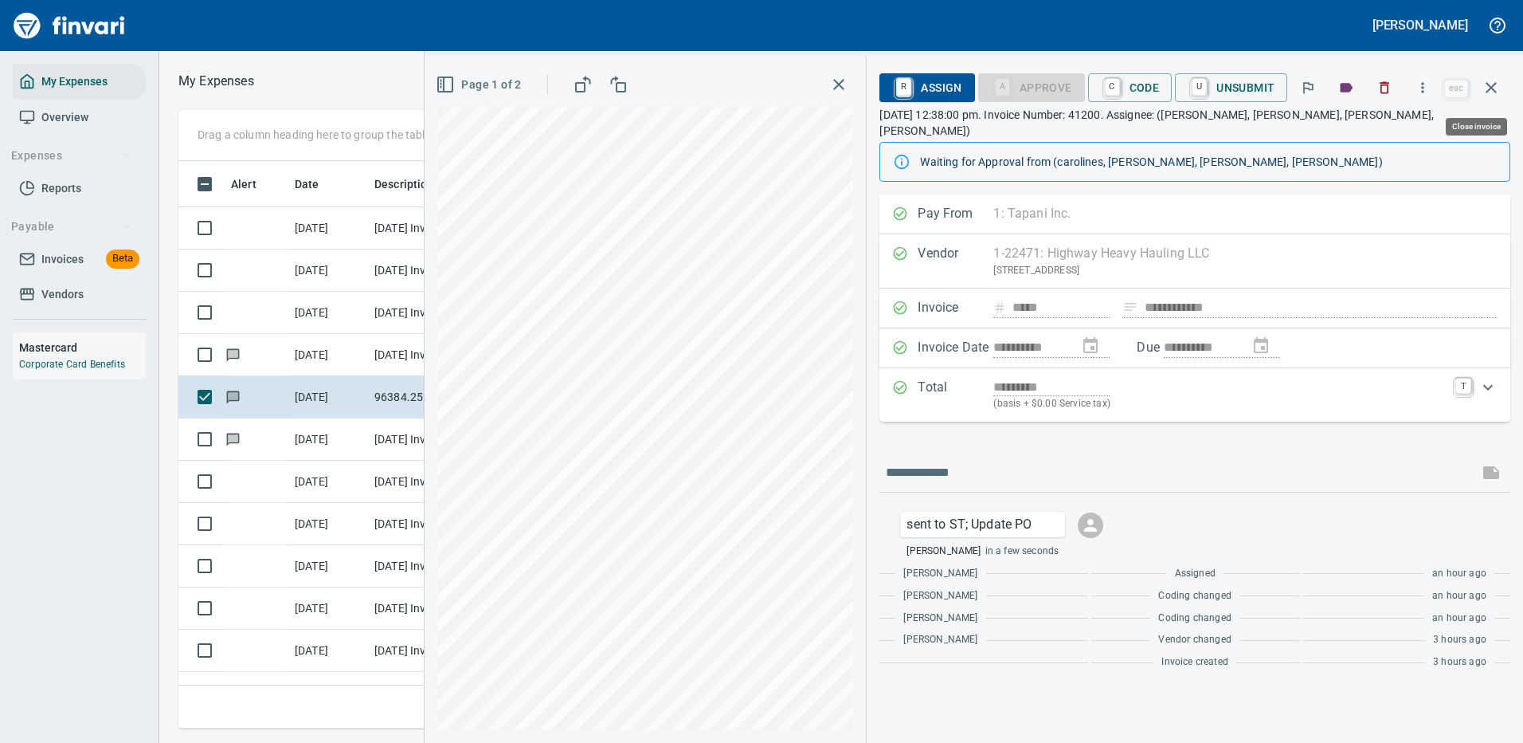
click at [1493, 87] on icon "button" at bounding box center [1491, 87] width 11 height 11
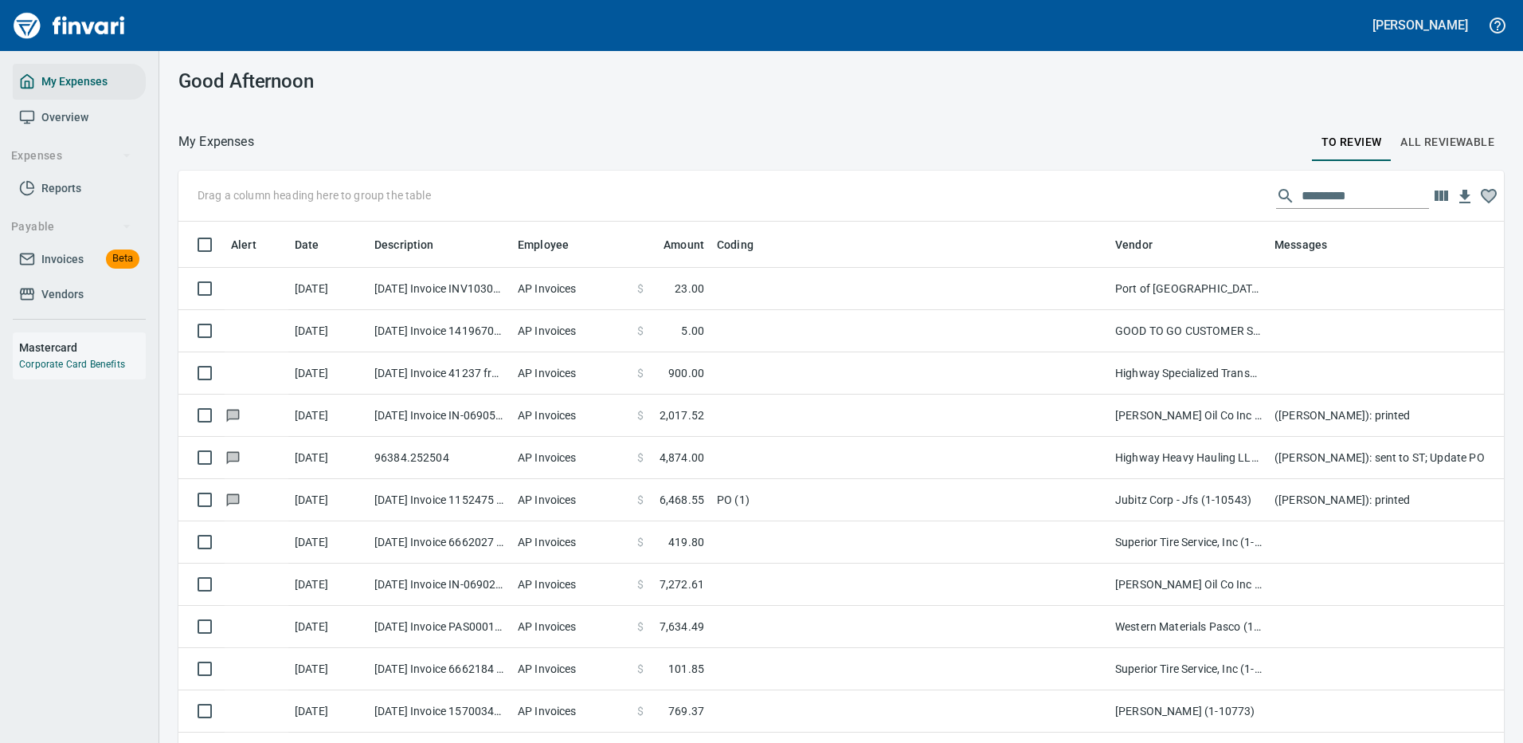
scroll to position [543, 1290]
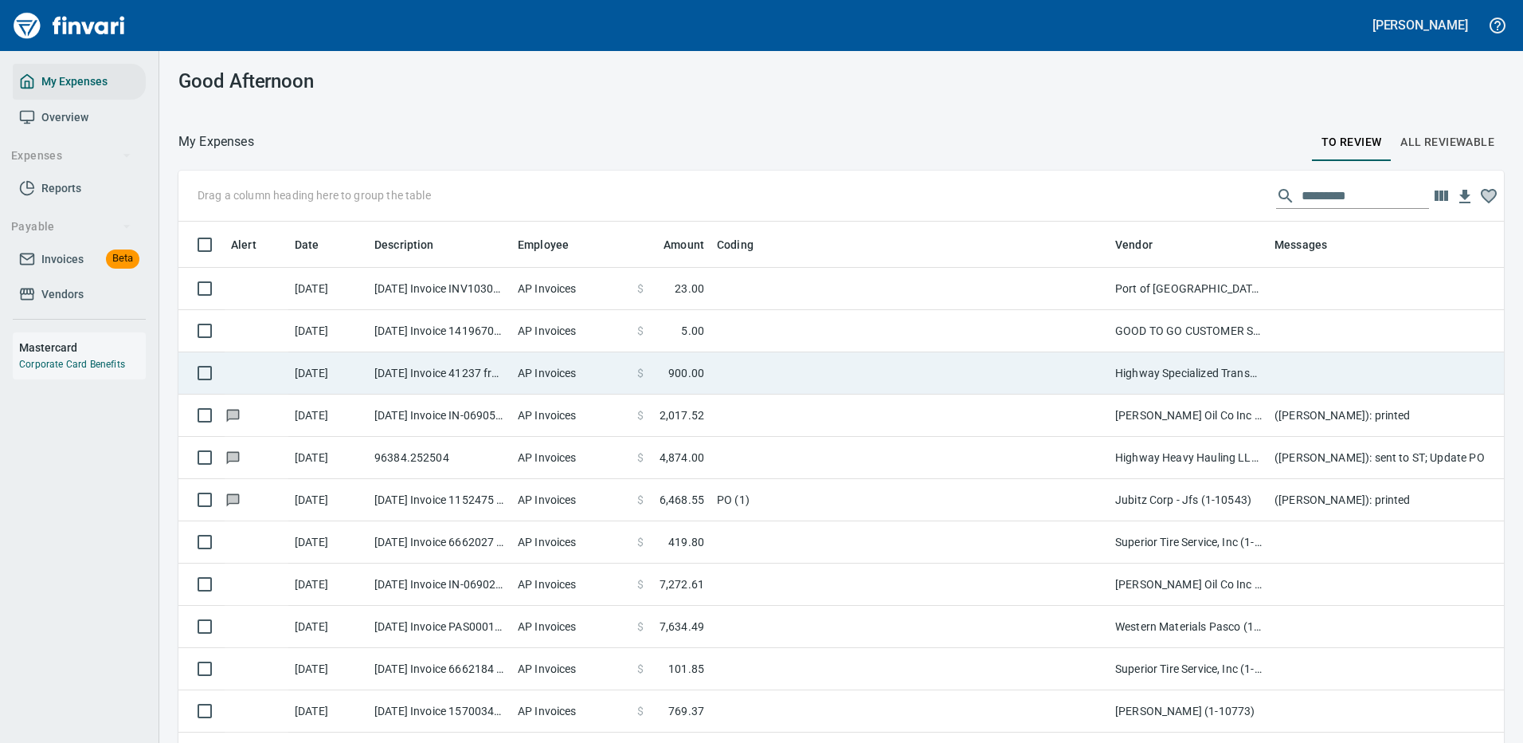
click at [1016, 366] on td at bounding box center [910, 373] width 398 height 42
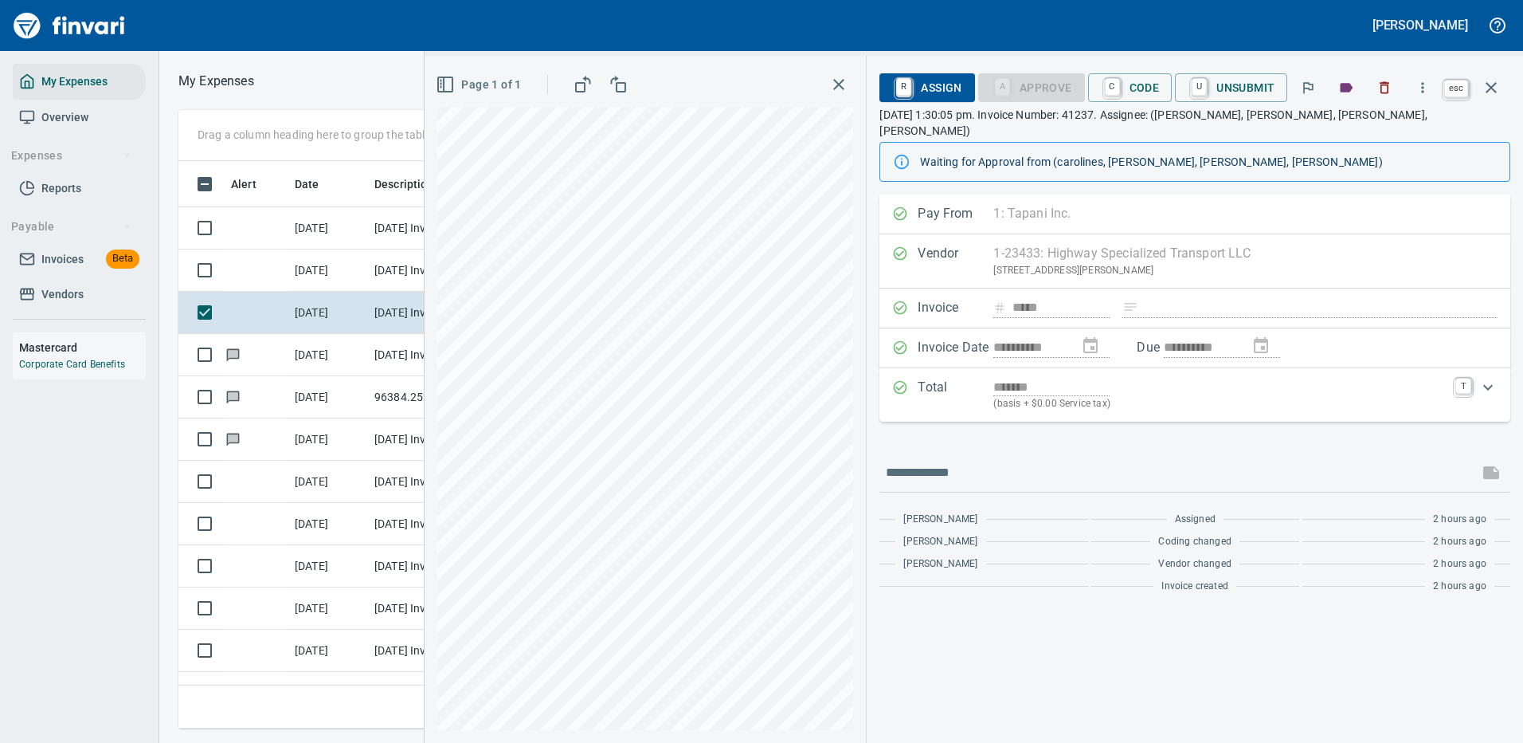
scroll to position [543, 903]
click at [1487, 87] on icon "button" at bounding box center [1491, 87] width 19 height 19
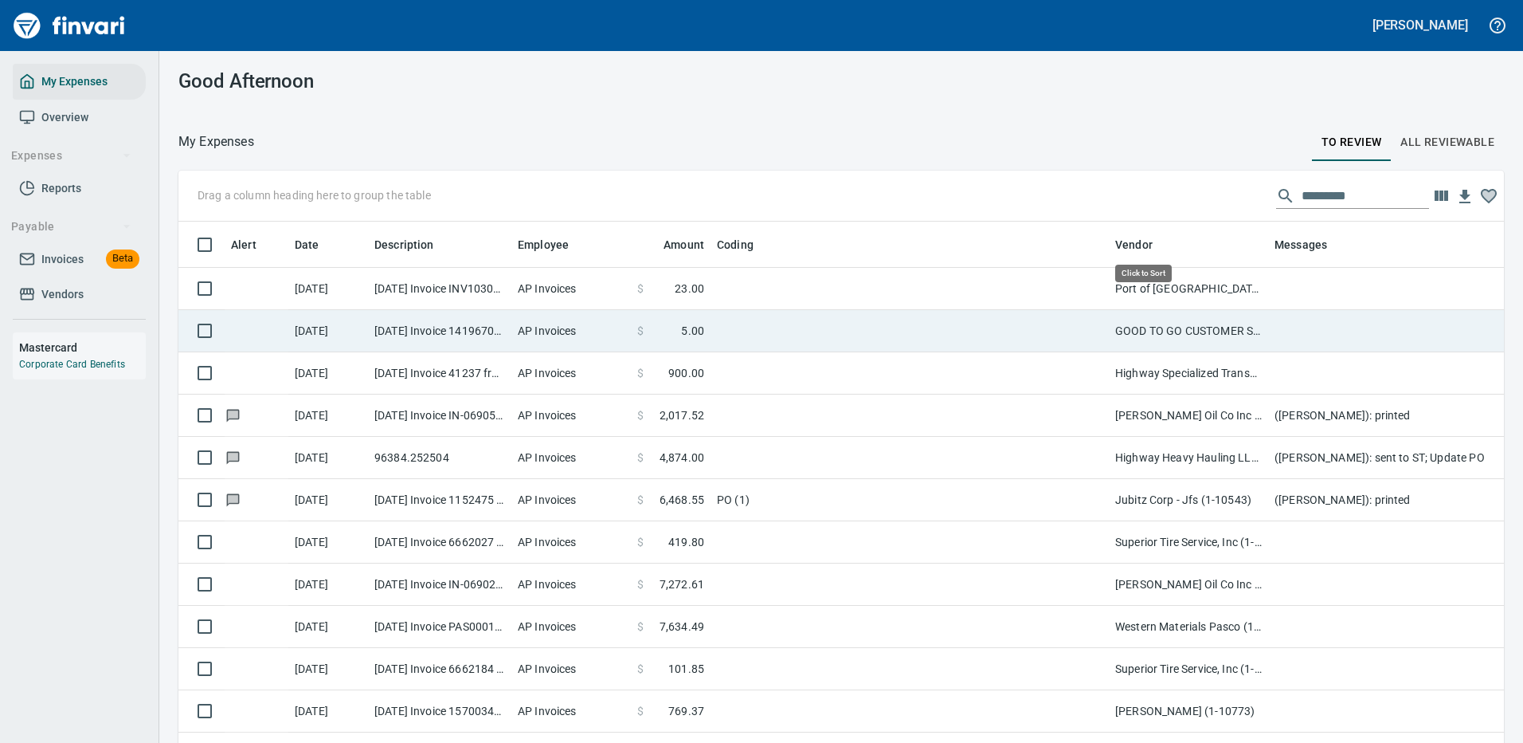
scroll to position [543, 1290]
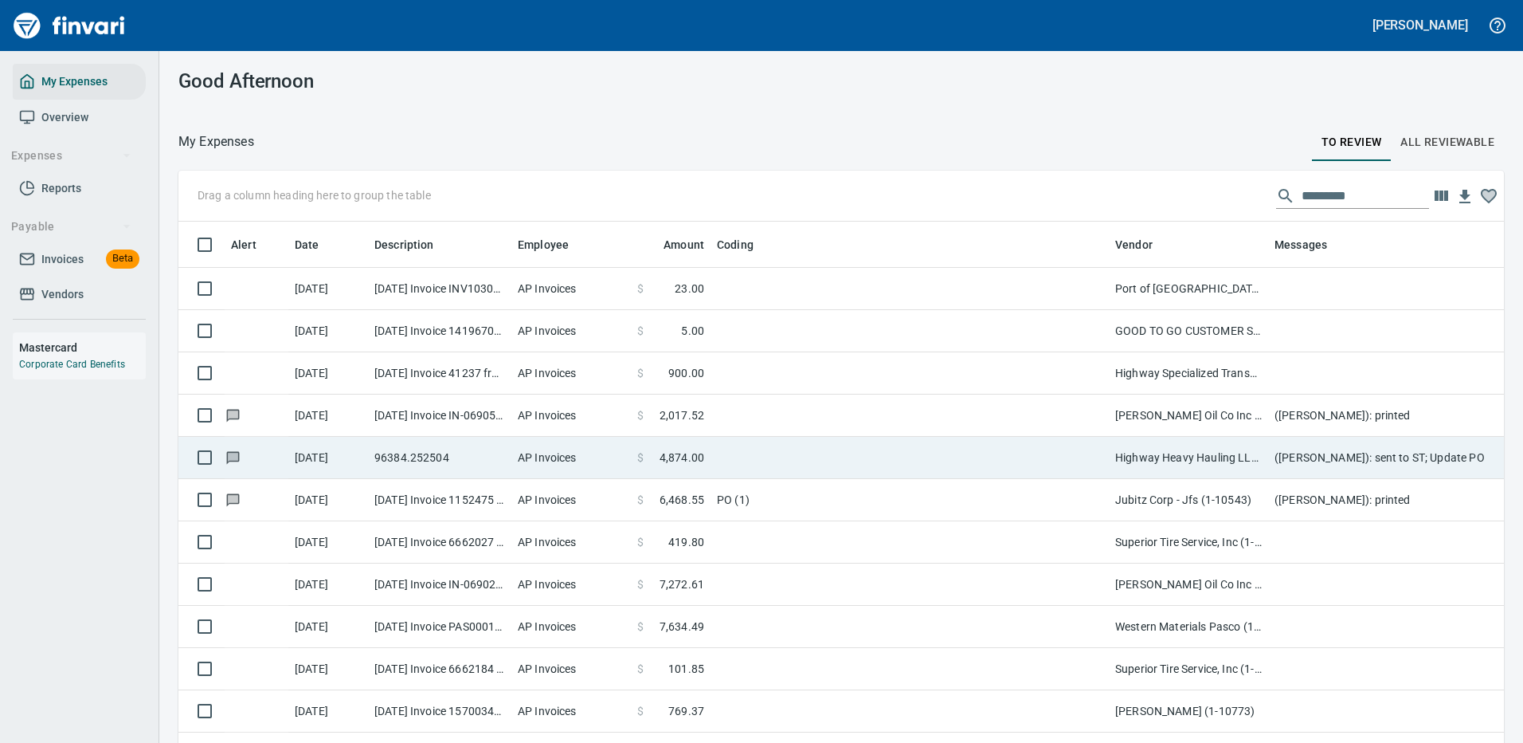
click at [1023, 457] on td at bounding box center [910, 458] width 398 height 42
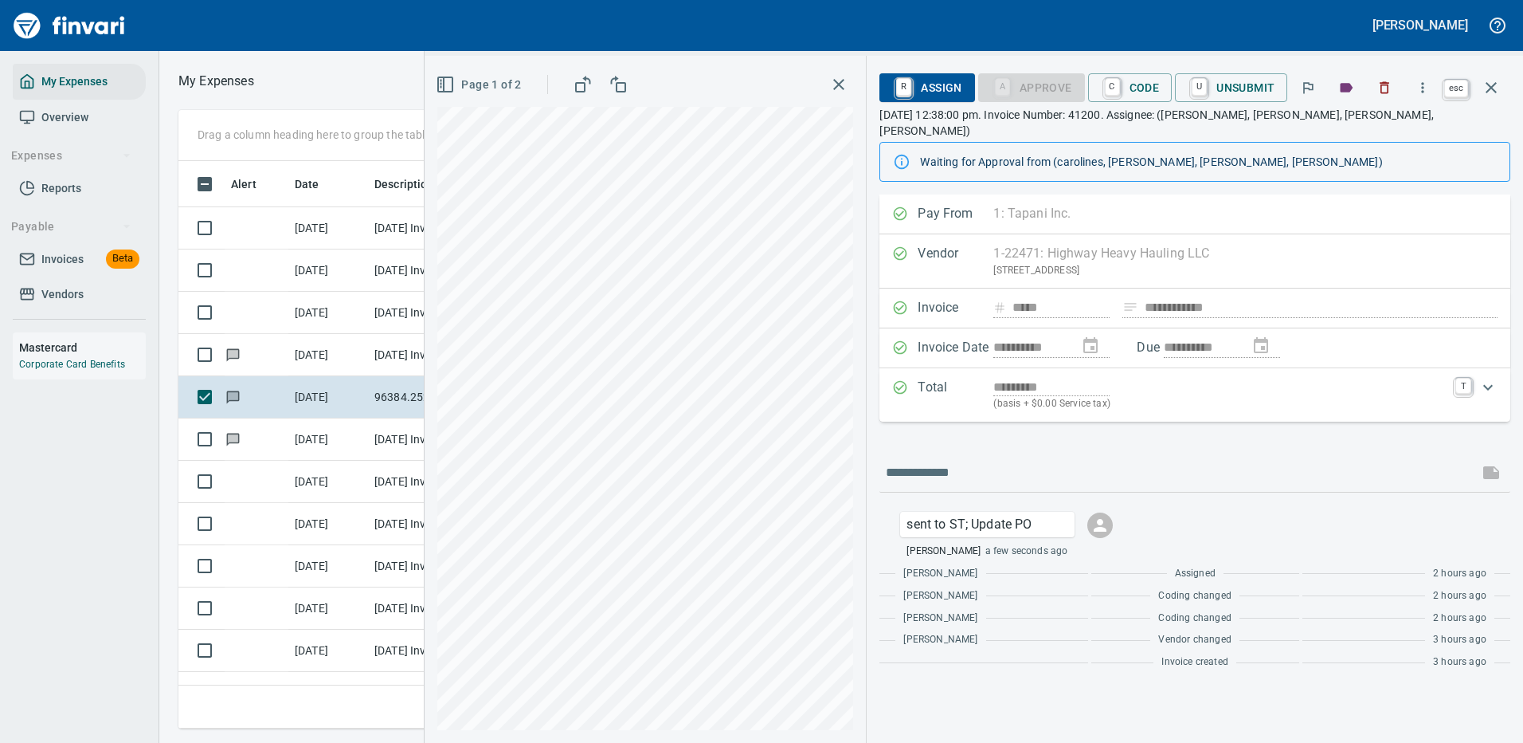
scroll to position [543, 903]
click at [1495, 80] on icon "button" at bounding box center [1491, 87] width 19 height 19
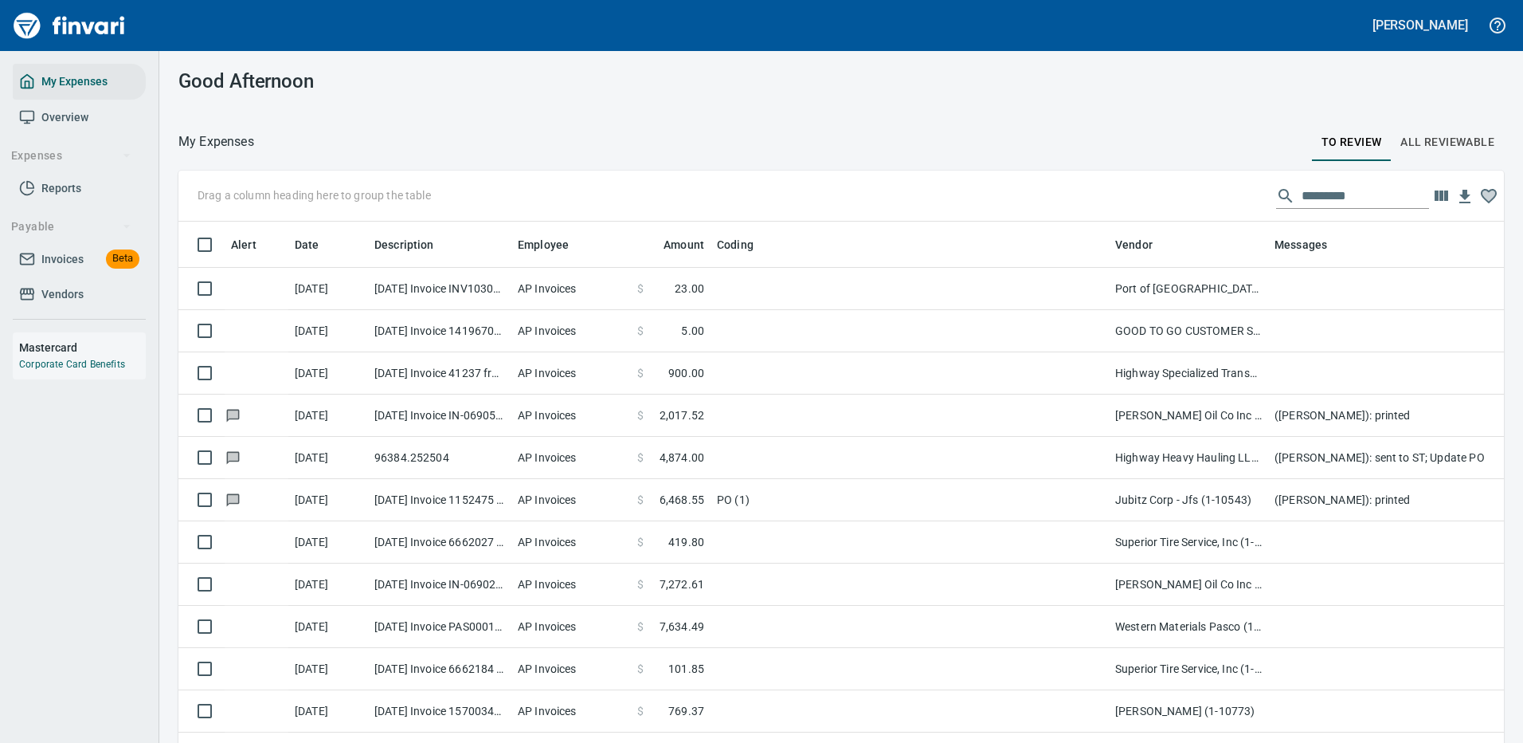
scroll to position [2, 2]
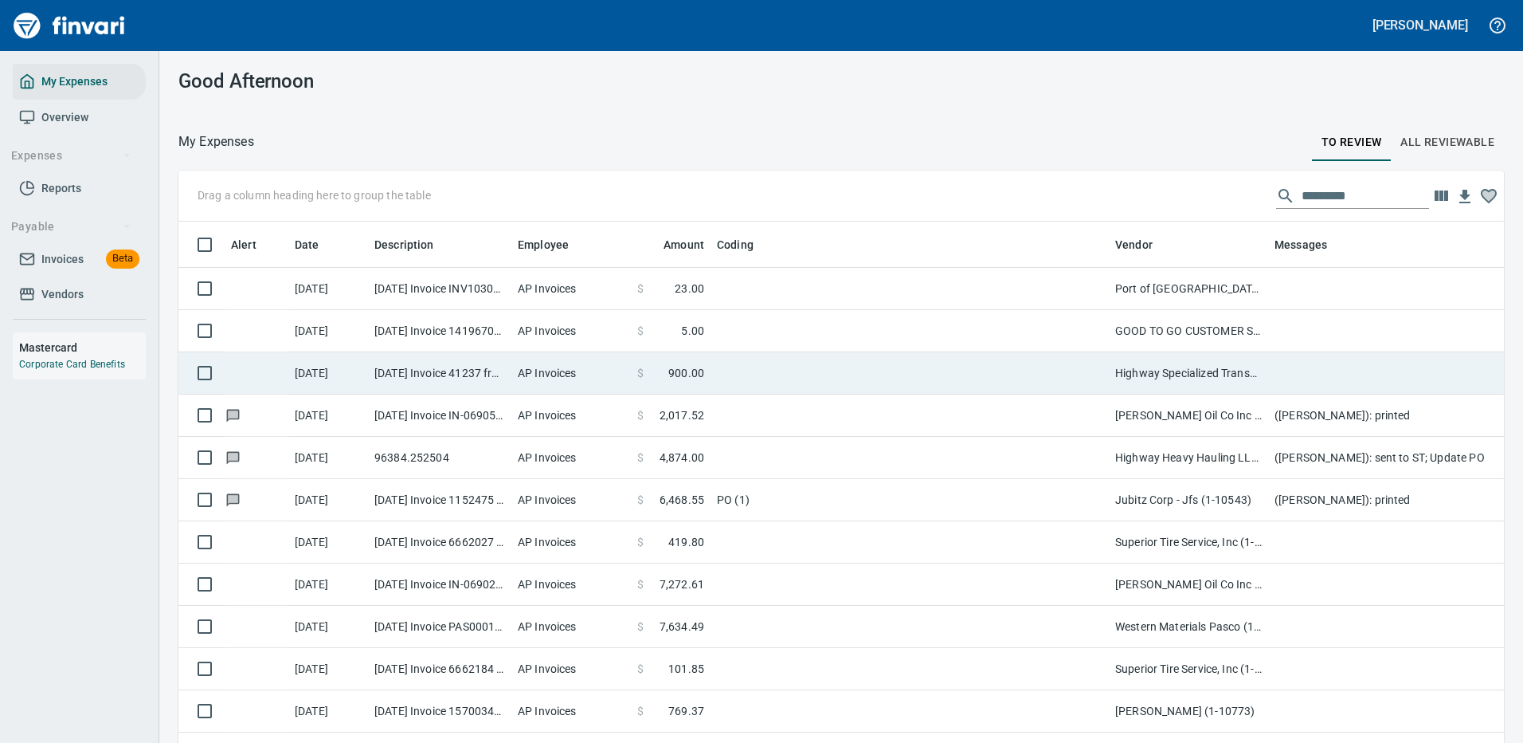
click at [920, 362] on td at bounding box center [910, 373] width 398 height 42
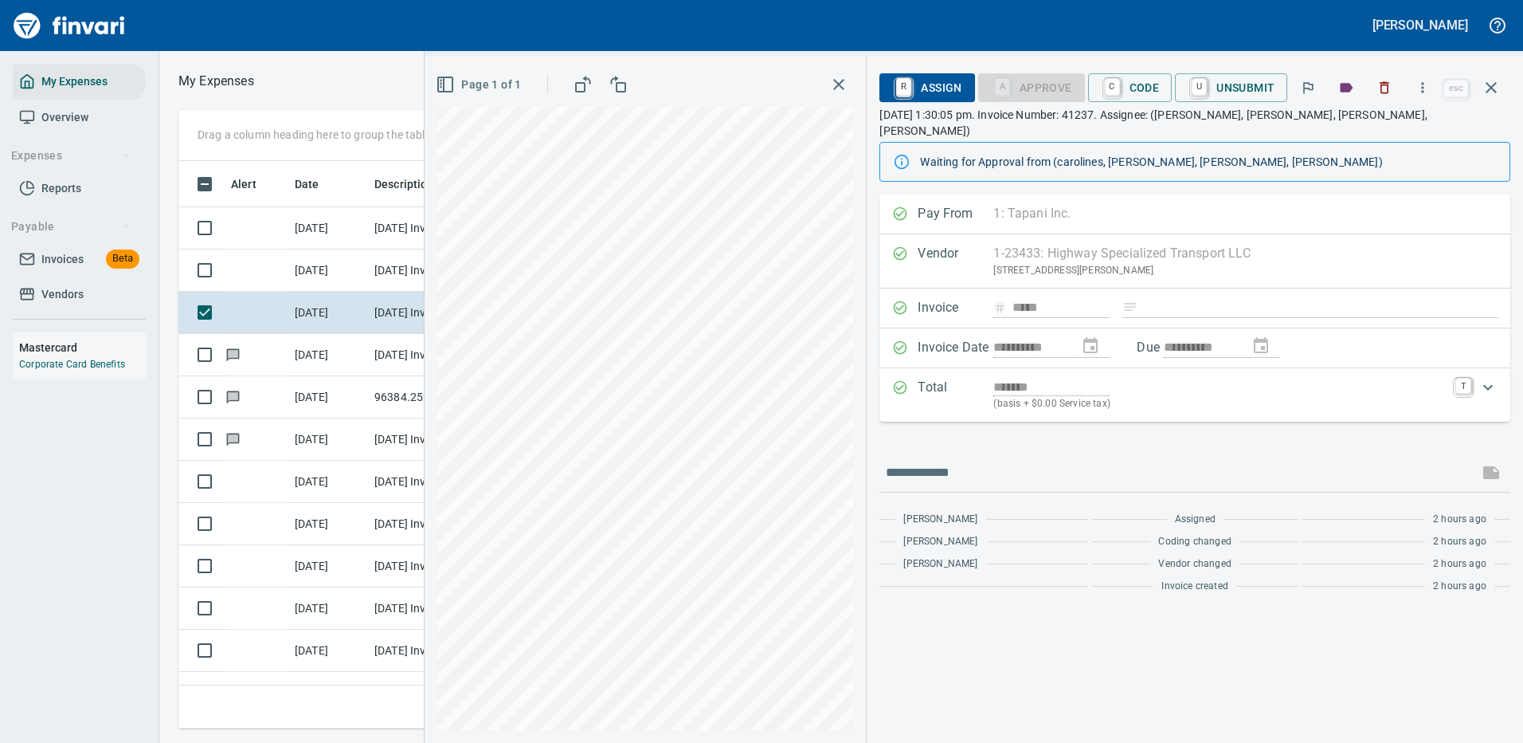
scroll to position [543, 903]
click at [1493, 80] on icon "button" at bounding box center [1491, 87] width 19 height 19
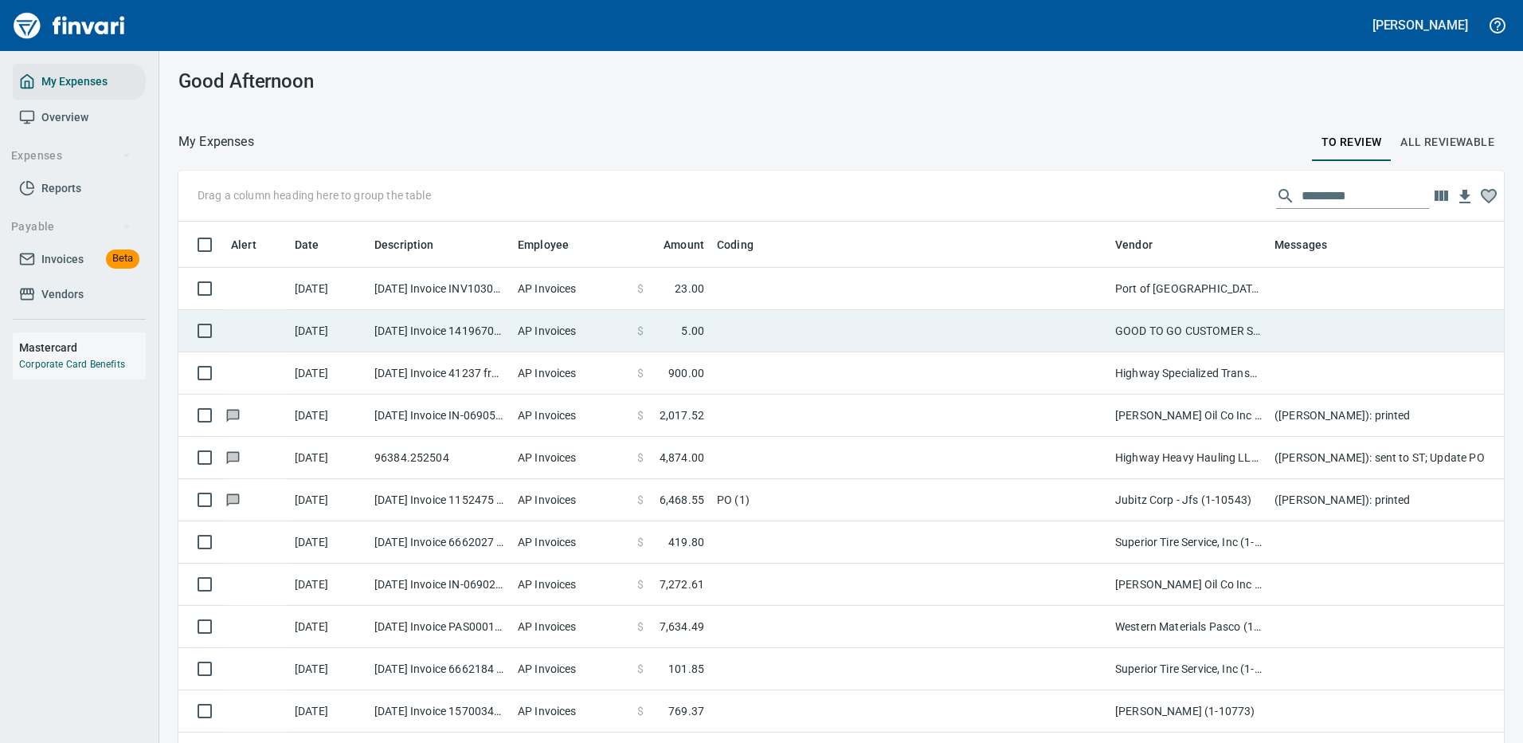
scroll to position [543, 1290]
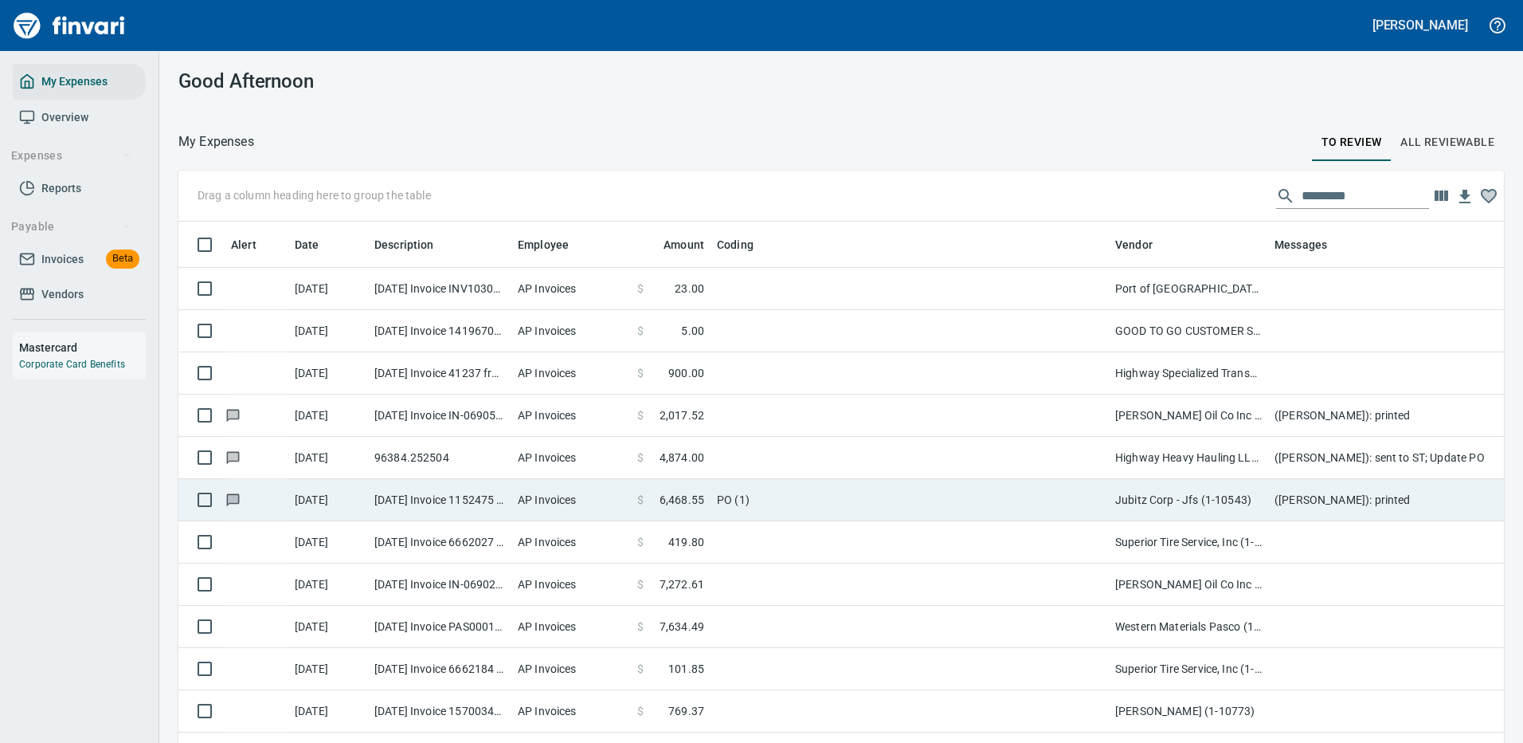
click at [670, 453] on span "4,874.00" at bounding box center [682, 457] width 45 height 16
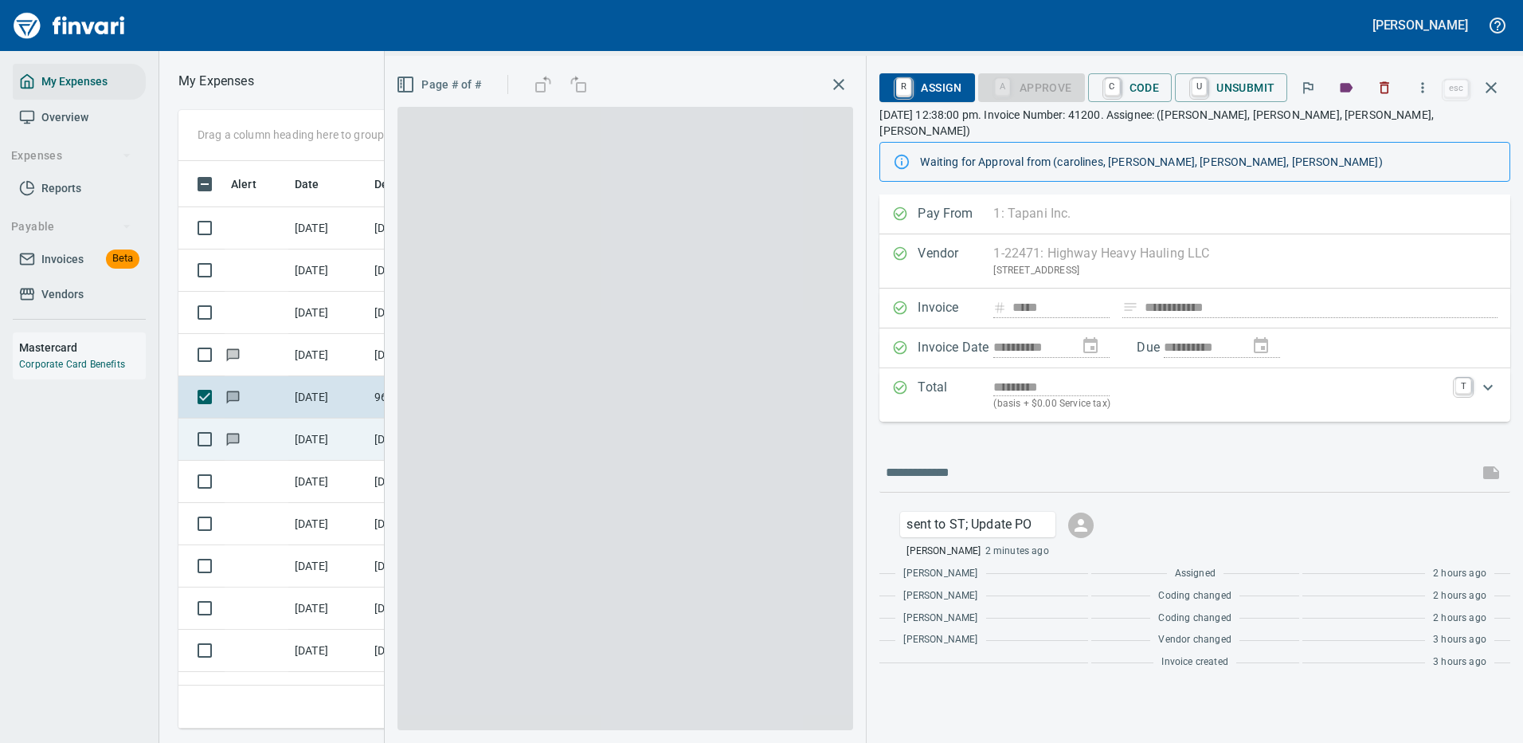
scroll to position [543, 903]
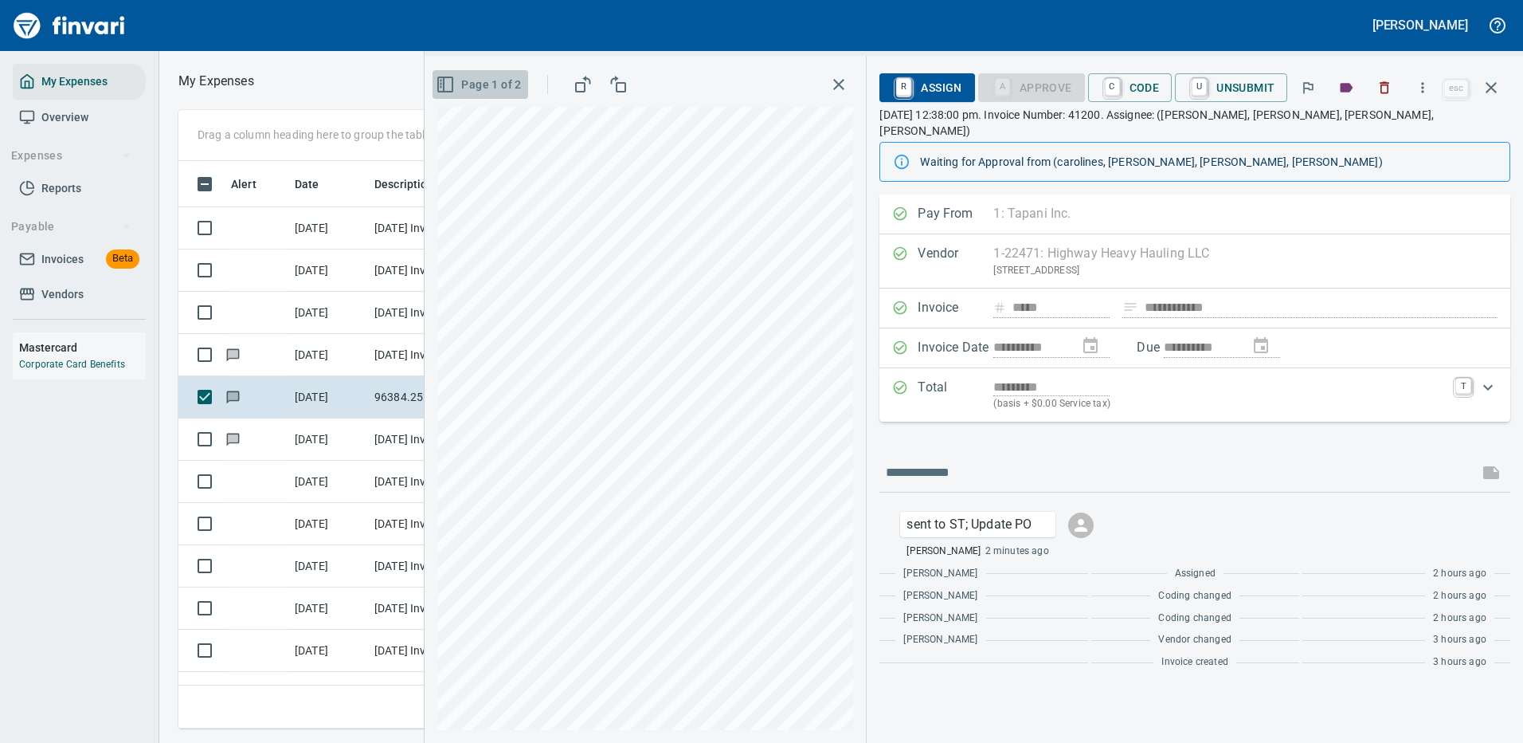
click at [445, 81] on icon "button" at bounding box center [445, 84] width 19 height 19
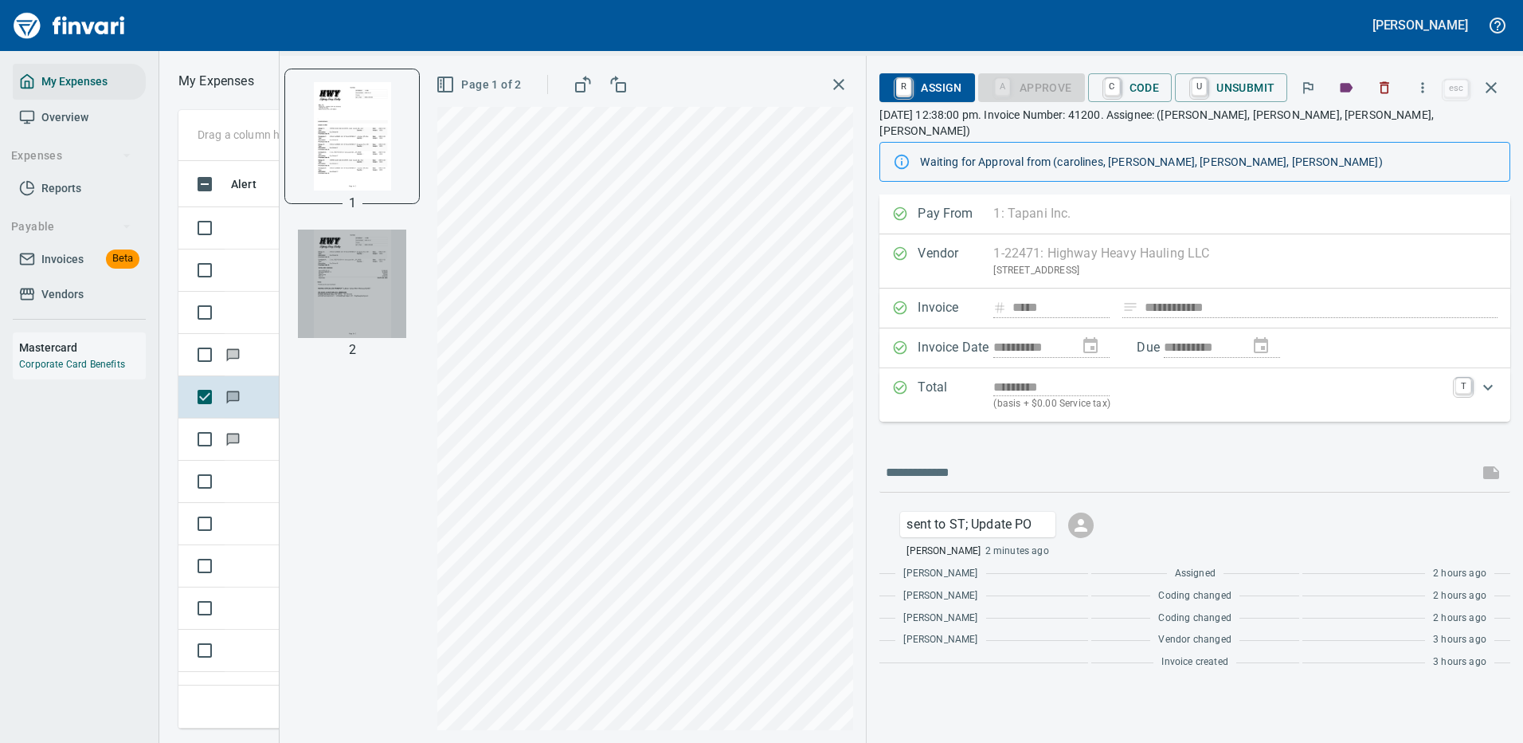
click at [362, 282] on img "button" at bounding box center [352, 283] width 108 height 108
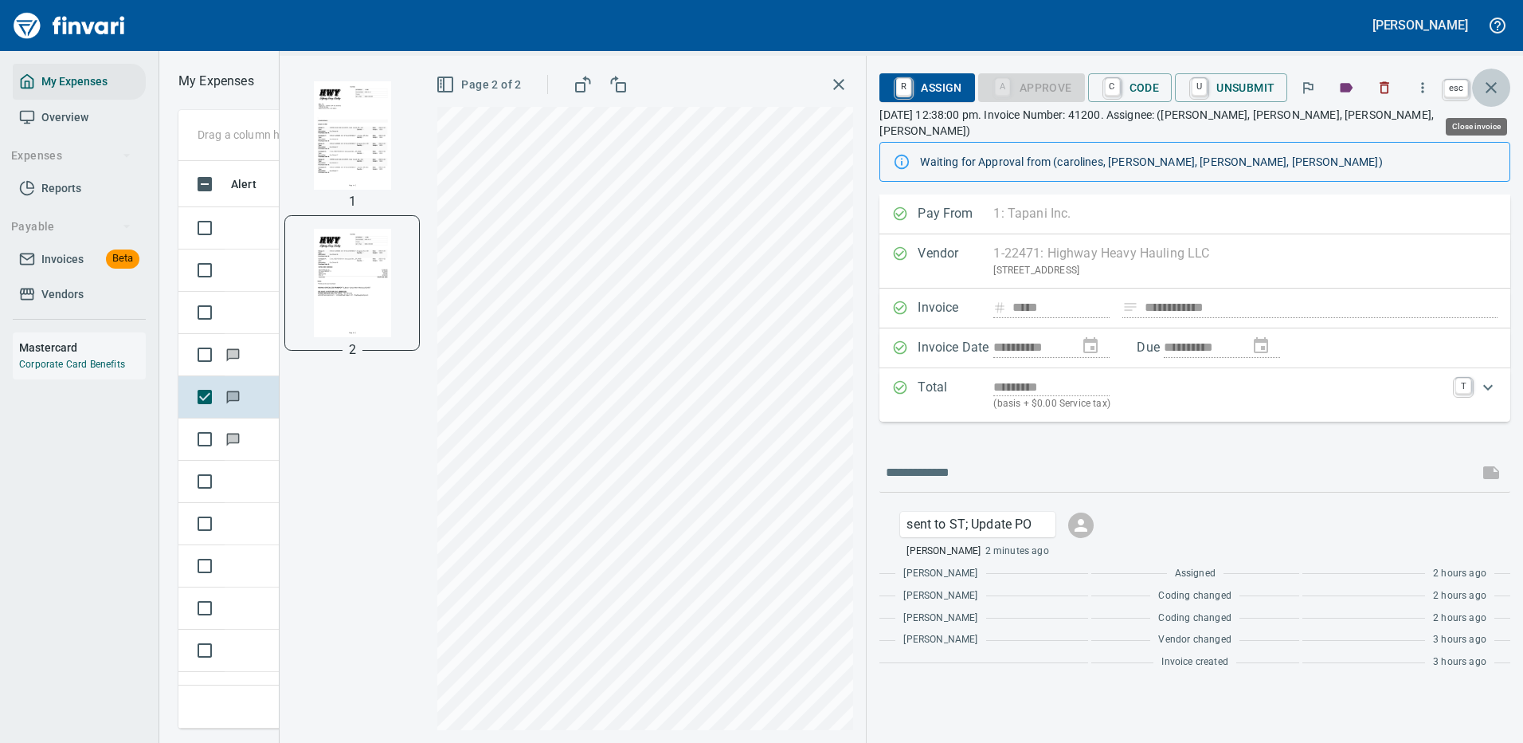
click at [1491, 83] on icon "button" at bounding box center [1491, 87] width 19 height 19
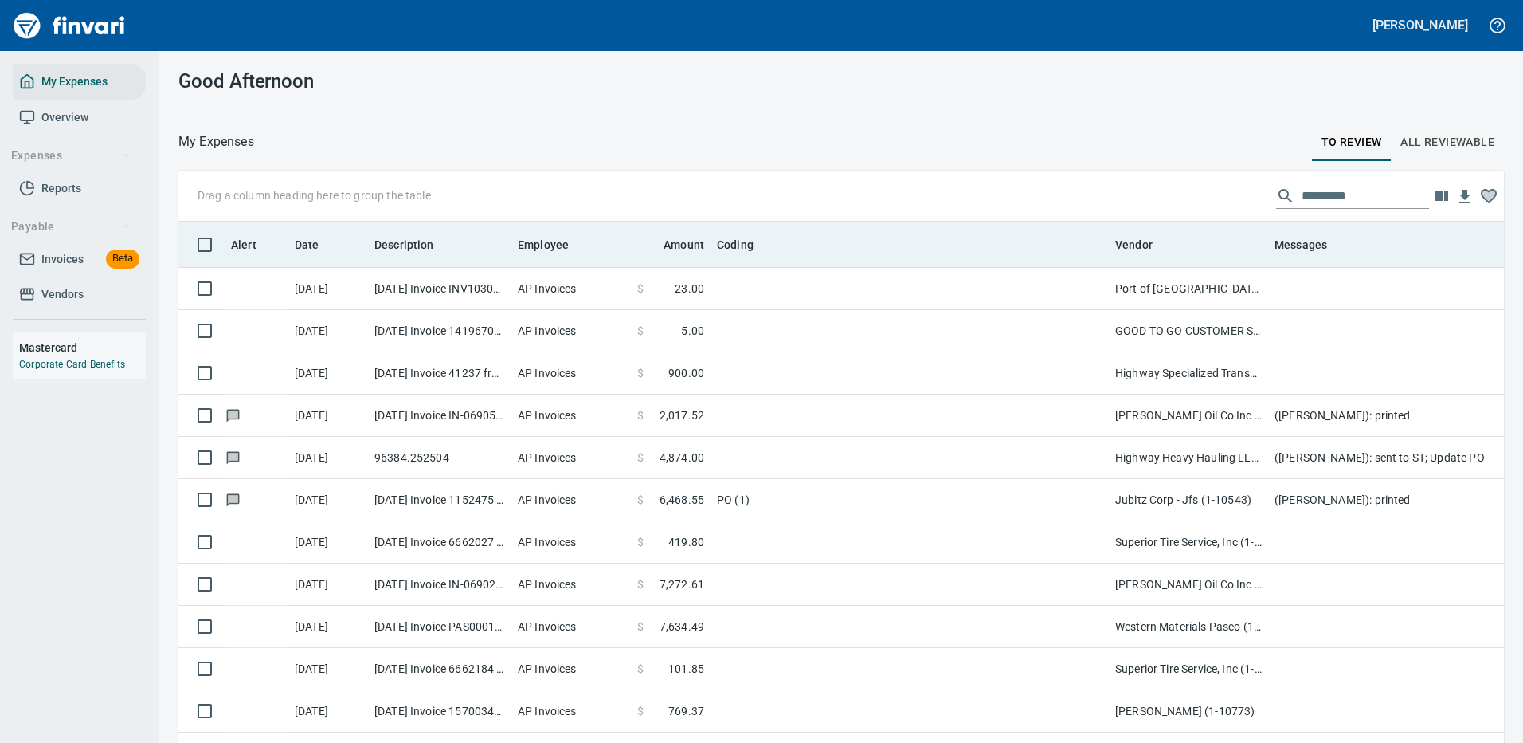
scroll to position [543, 1290]
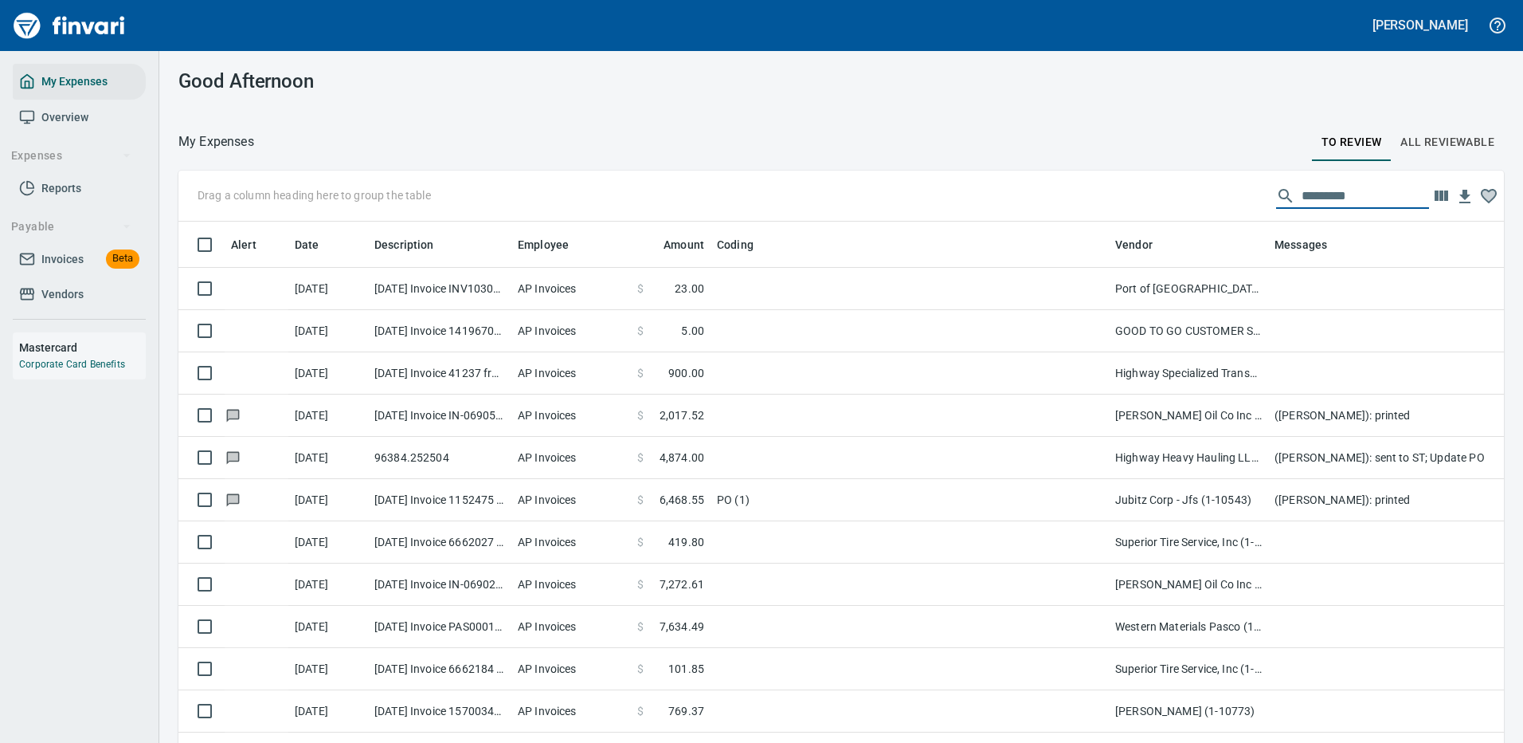
click at [1318, 192] on input "text" at bounding box center [1365, 195] width 127 height 25
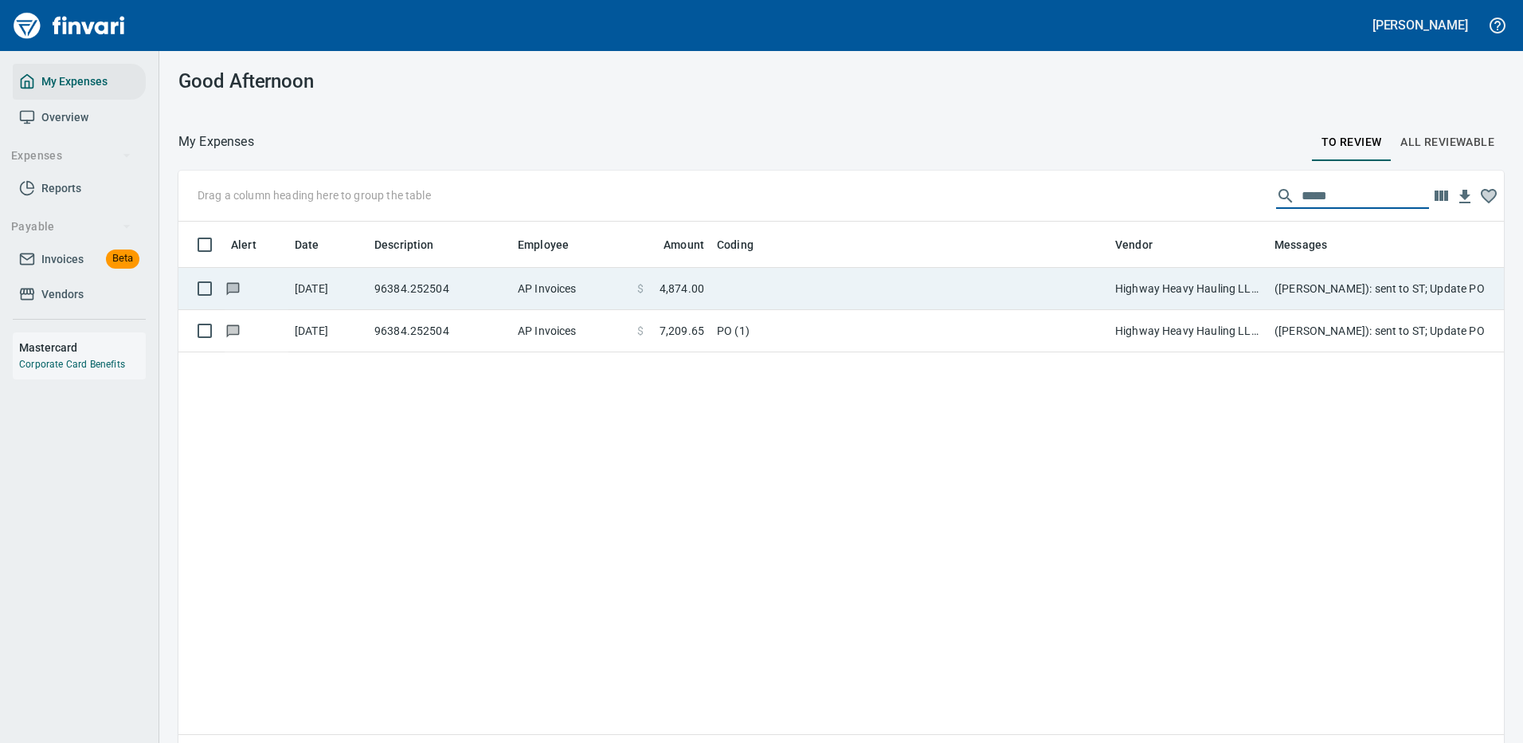
type input "*****"
click at [1087, 280] on td at bounding box center [910, 289] width 398 height 42
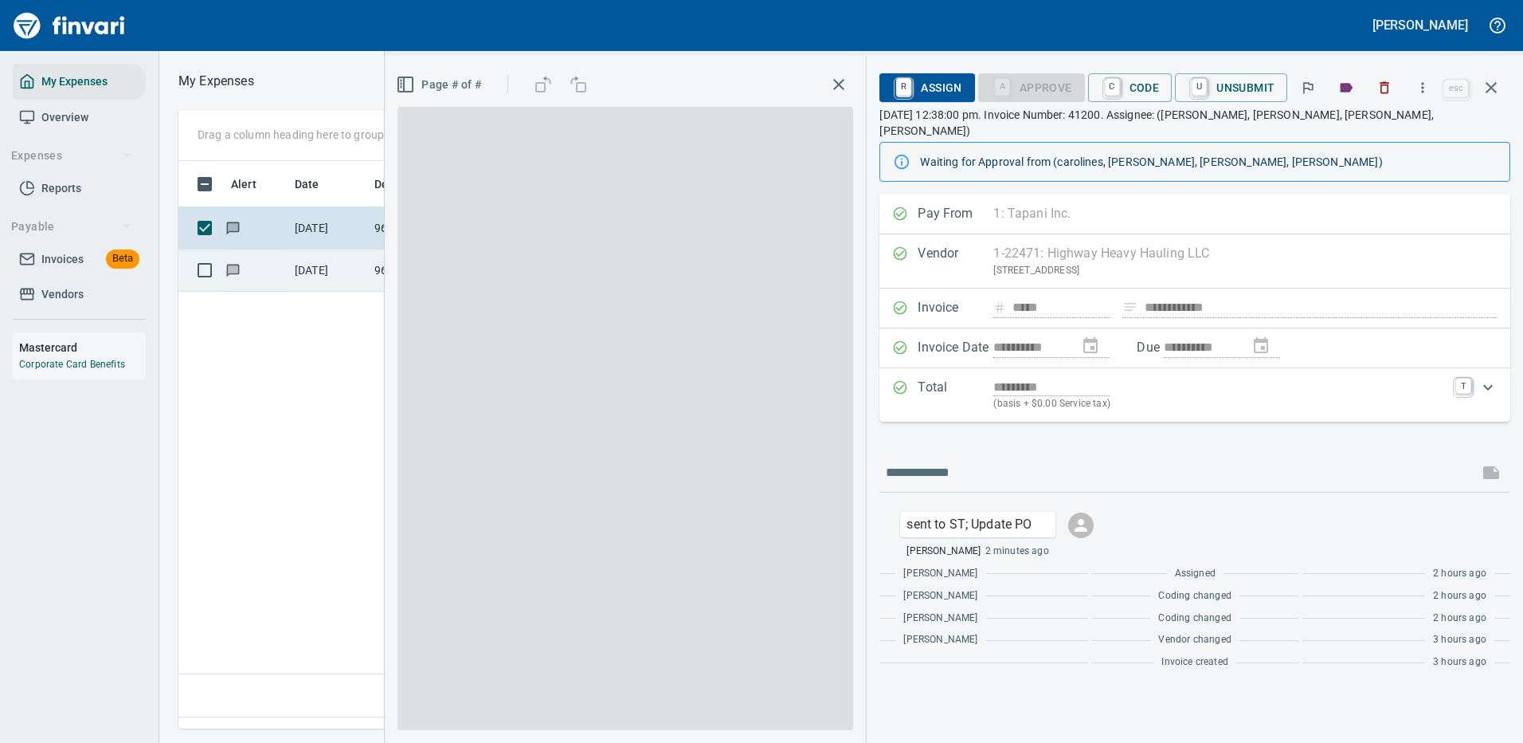
scroll to position [543, 915]
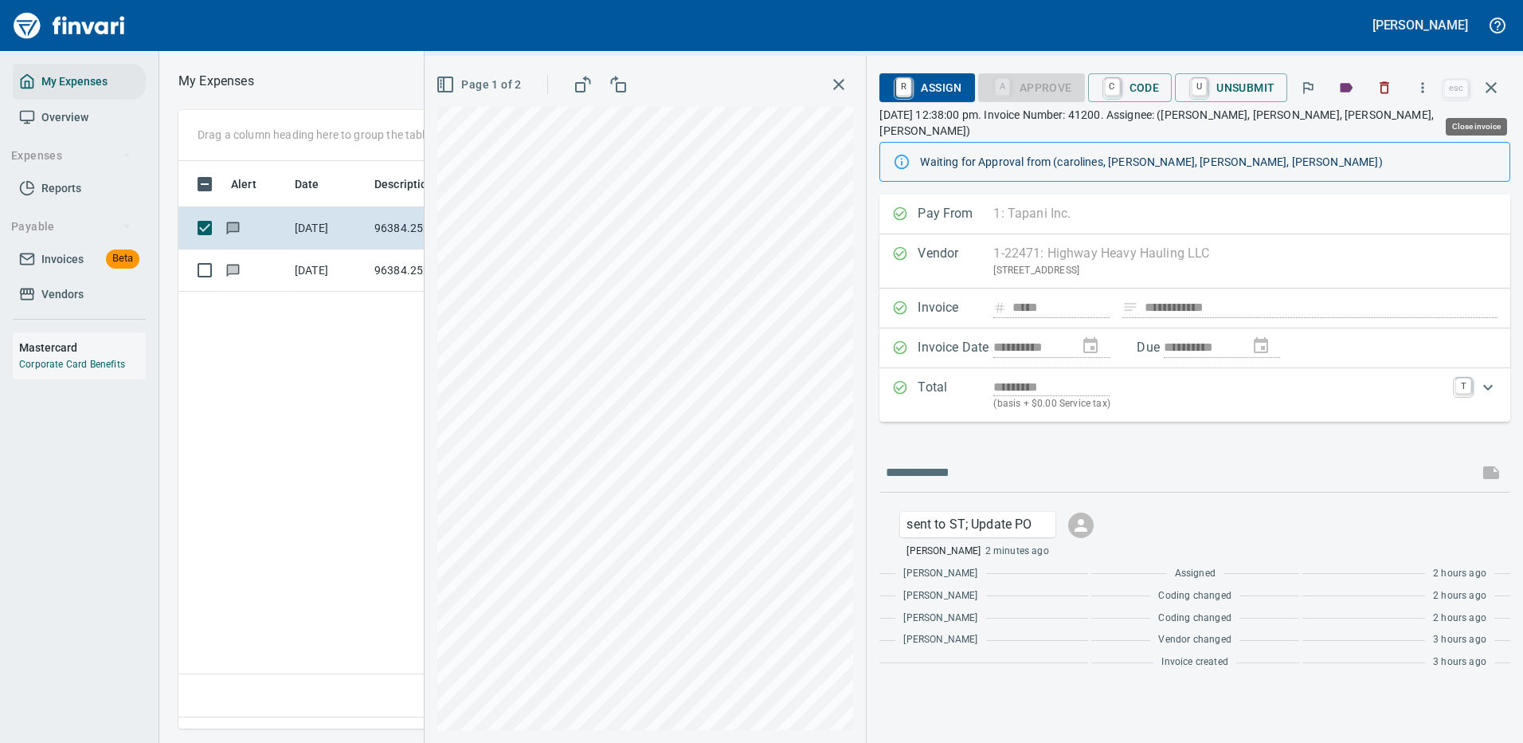
click at [1489, 87] on icon "button" at bounding box center [1491, 87] width 19 height 19
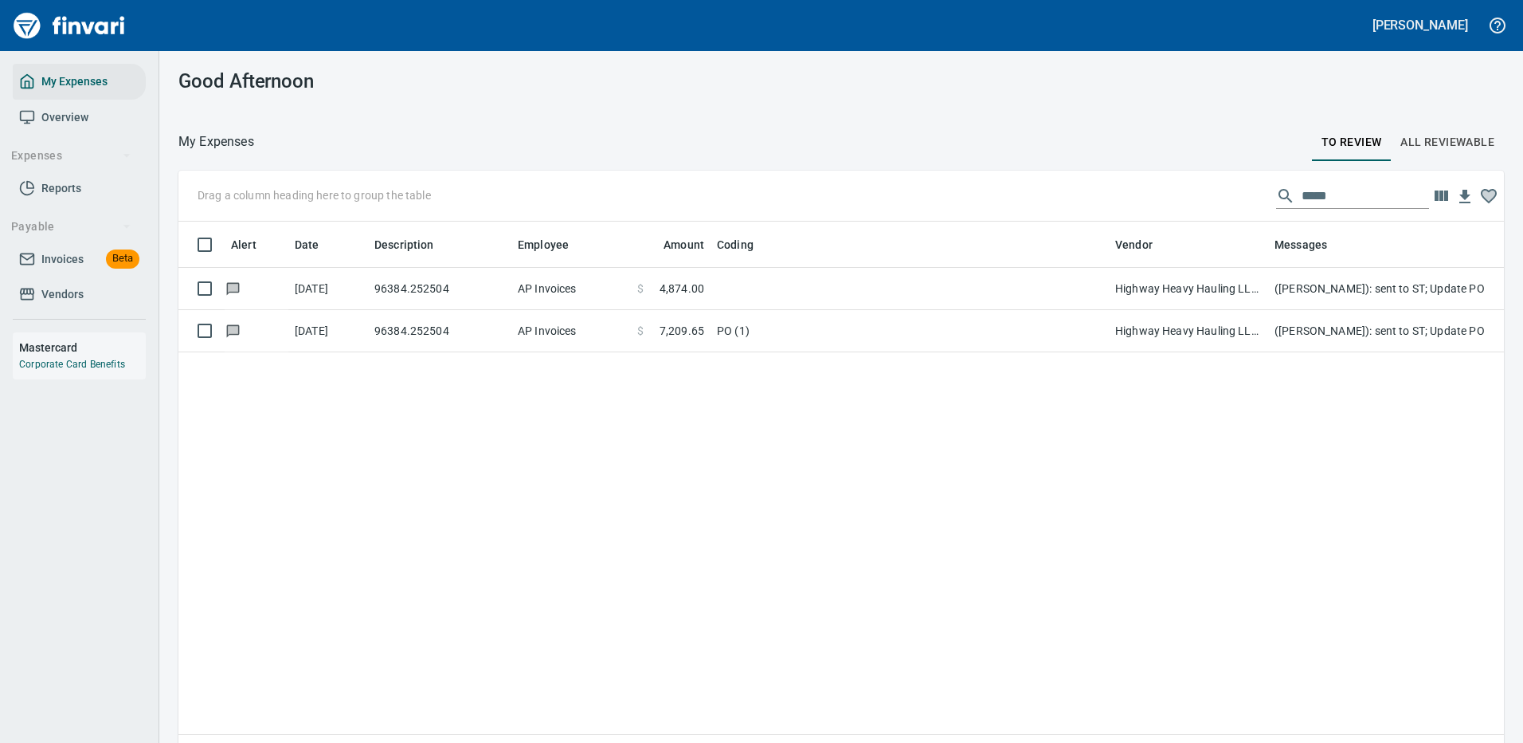
scroll to position [2, 2]
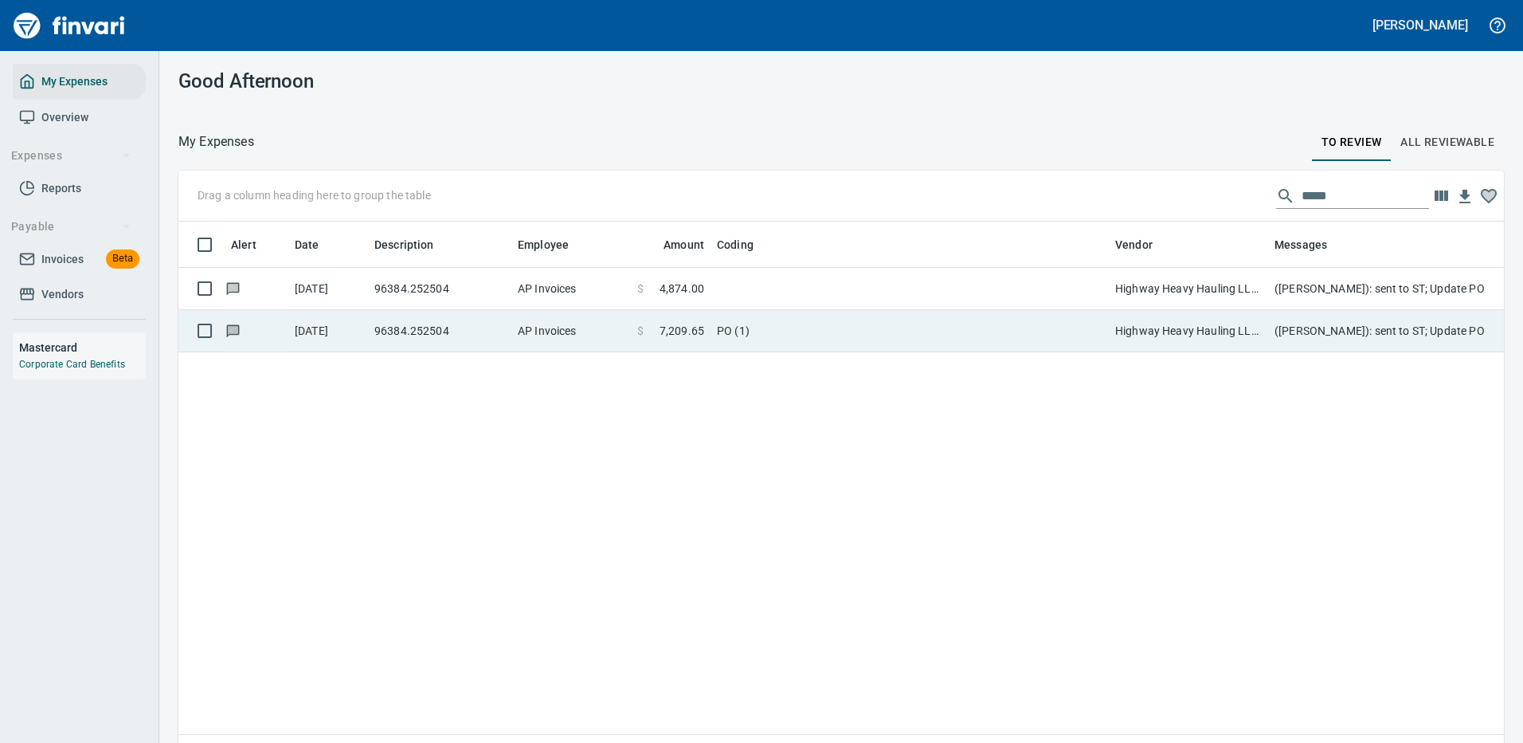
click at [868, 323] on td "PO (1)" at bounding box center [910, 331] width 398 height 42
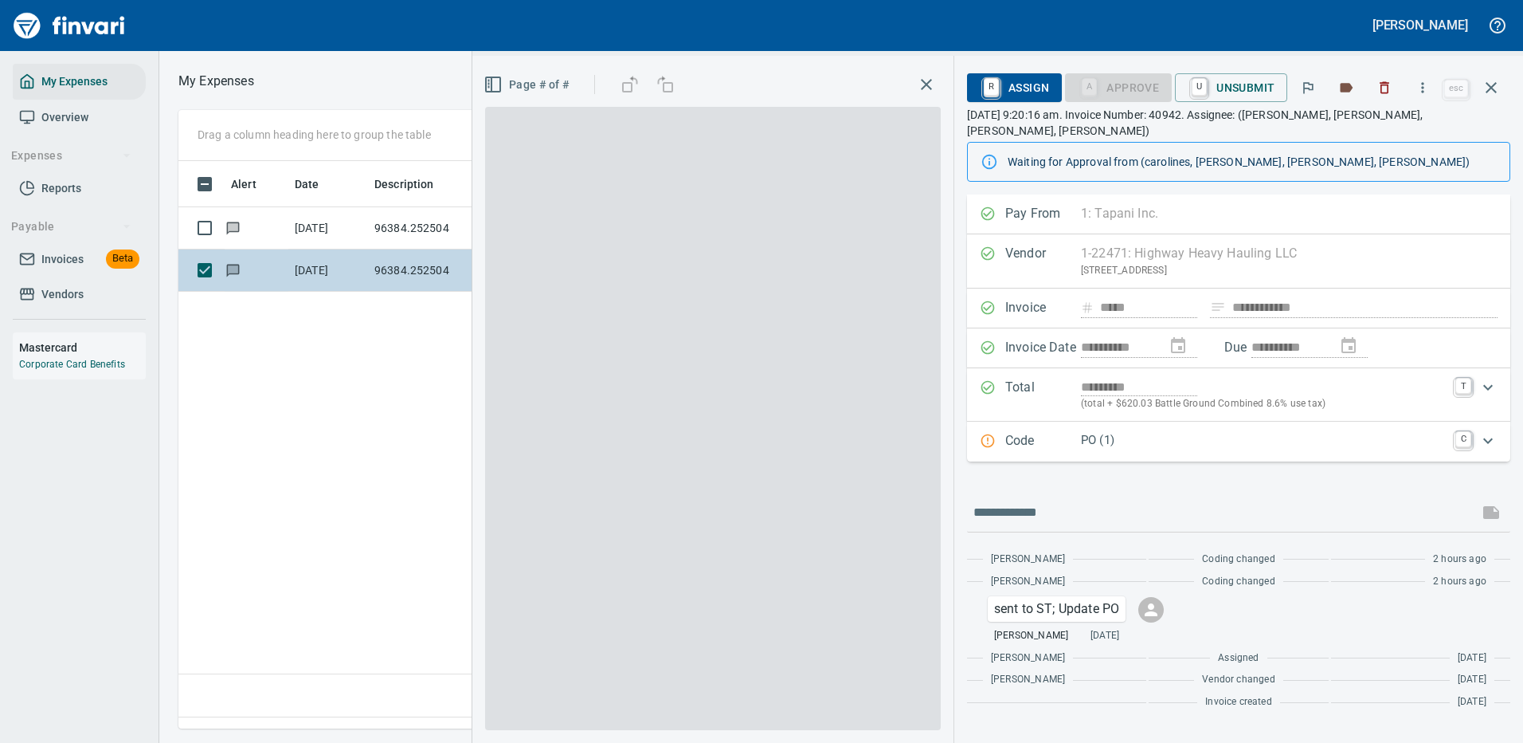
scroll to position [543, 915]
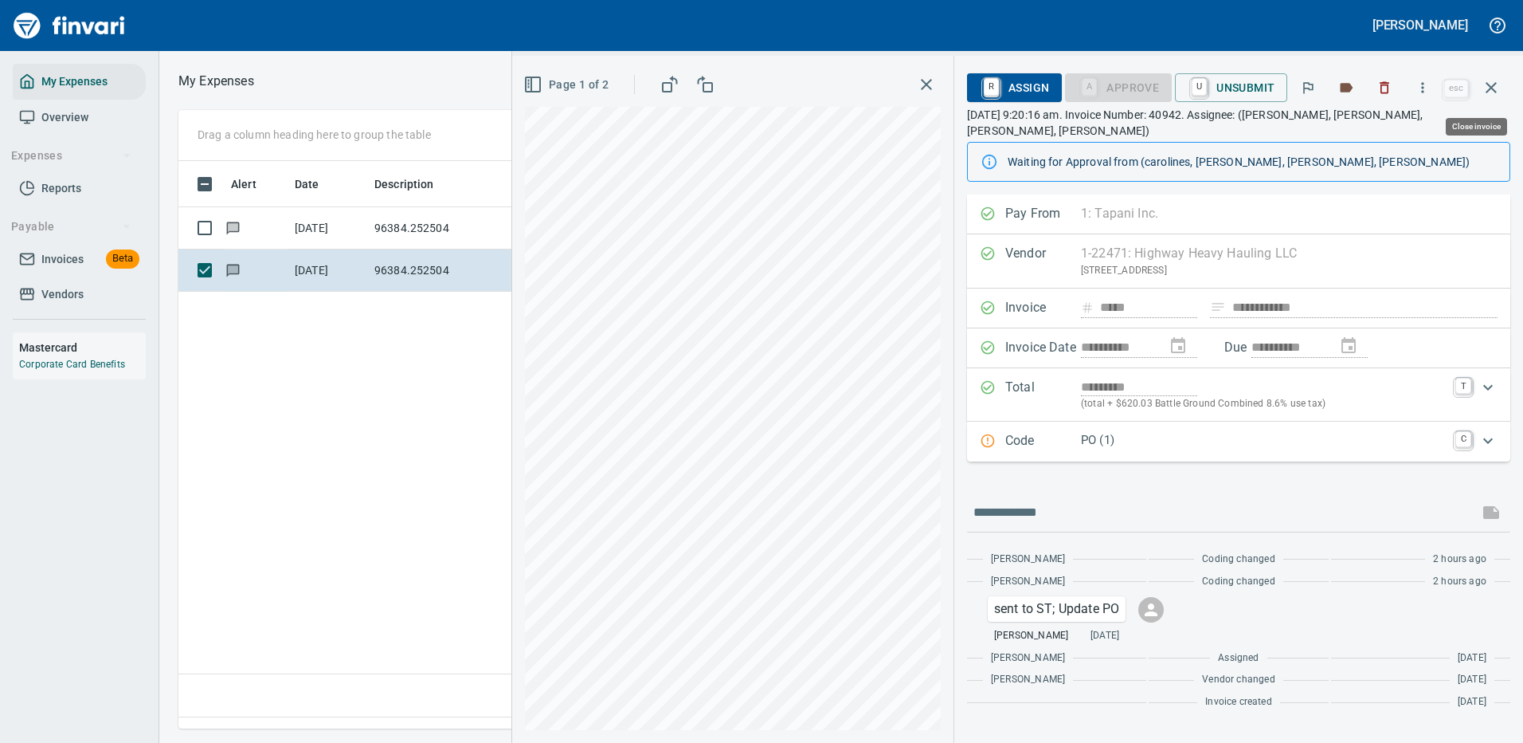
click at [1490, 88] on icon "button" at bounding box center [1491, 87] width 11 height 11
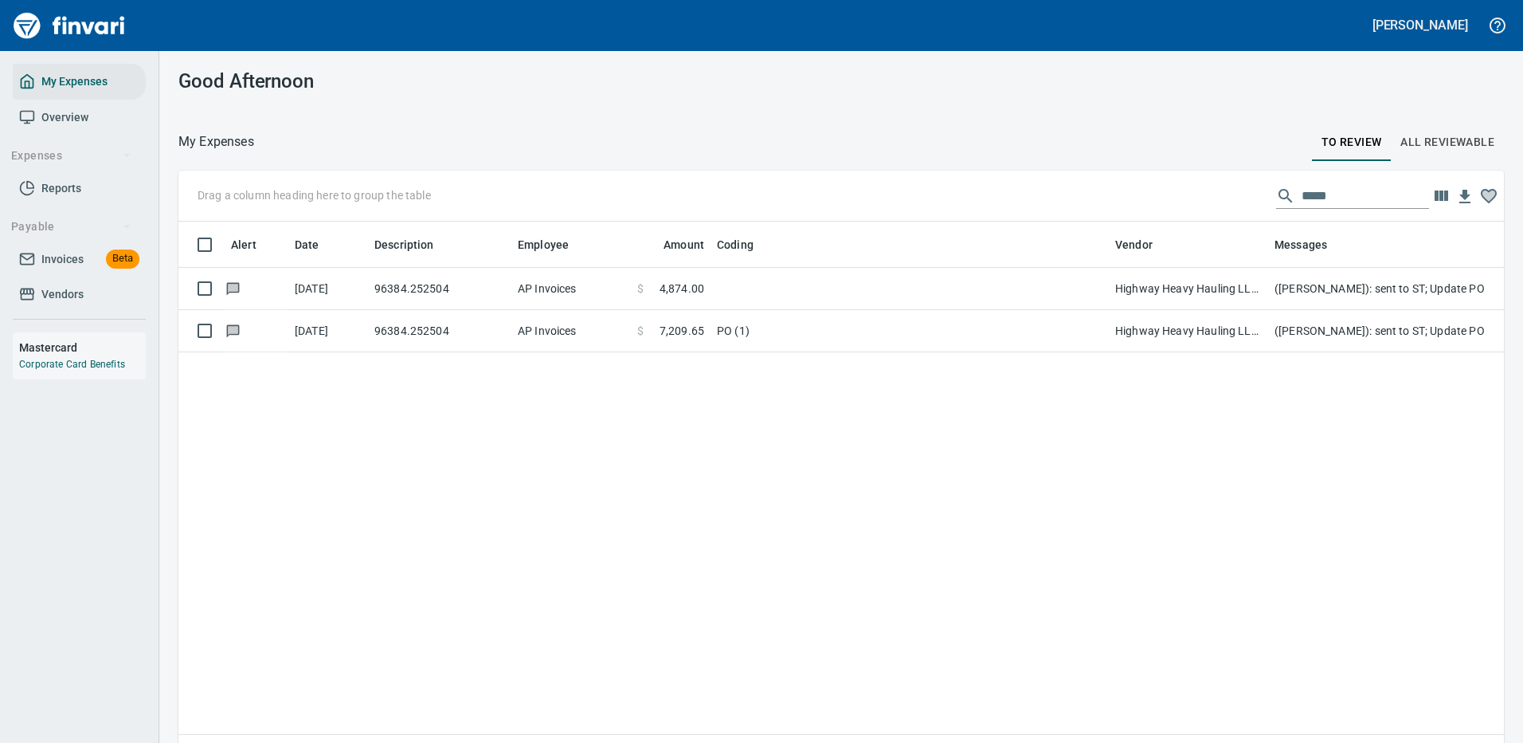
scroll to position [543, 1302]
drag, startPoint x: 1332, startPoint y: 194, endPoint x: 1200, endPoint y: 198, distance: 132.3
click at [1200, 197] on div "Drag a column heading here to group the table *****" at bounding box center [841, 195] width 1326 height 51
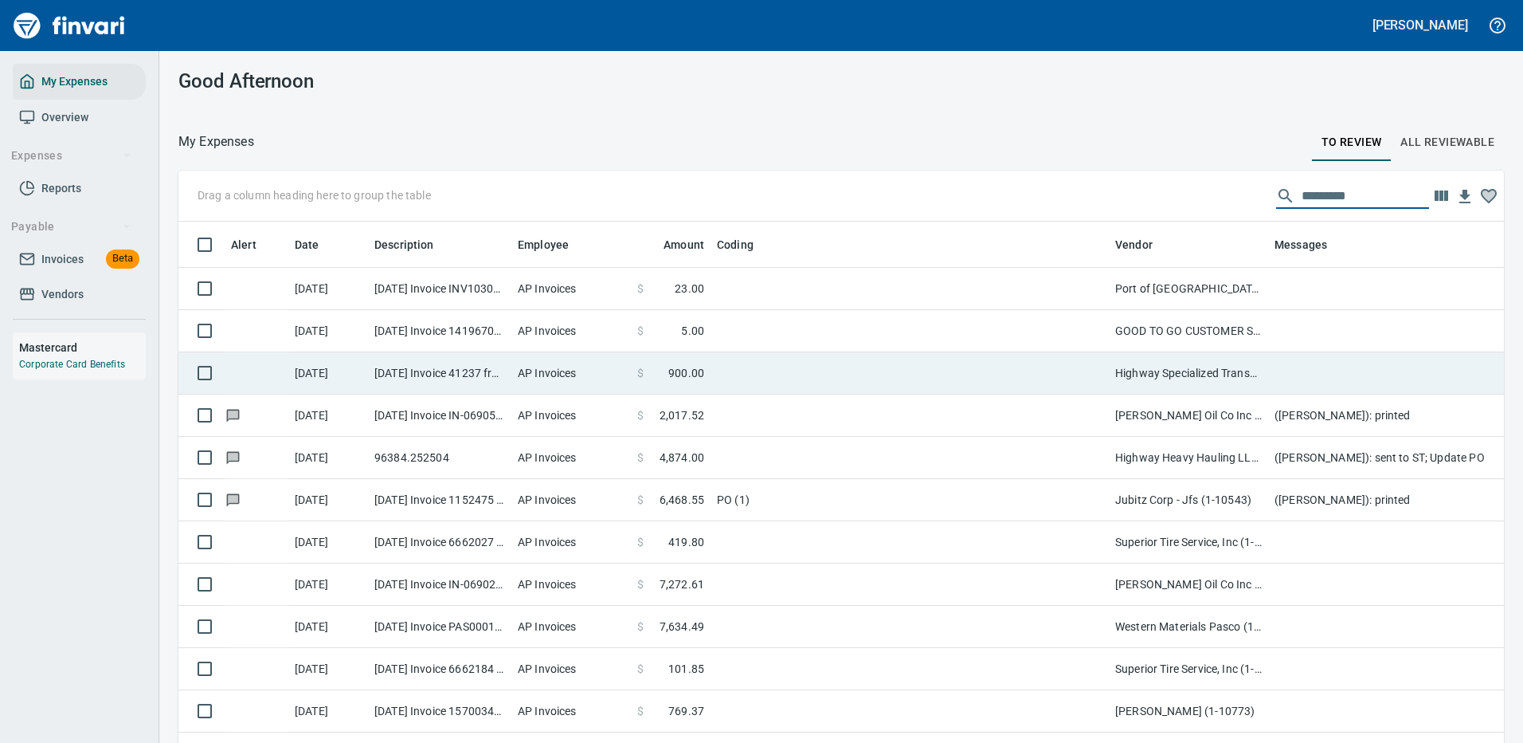
click at [982, 368] on td at bounding box center [910, 373] width 398 height 42
click at [982, 368] on div "Drag a column heading here to group the table Alert Date Description Employee A…" at bounding box center [841, 479] width 1364 height 618
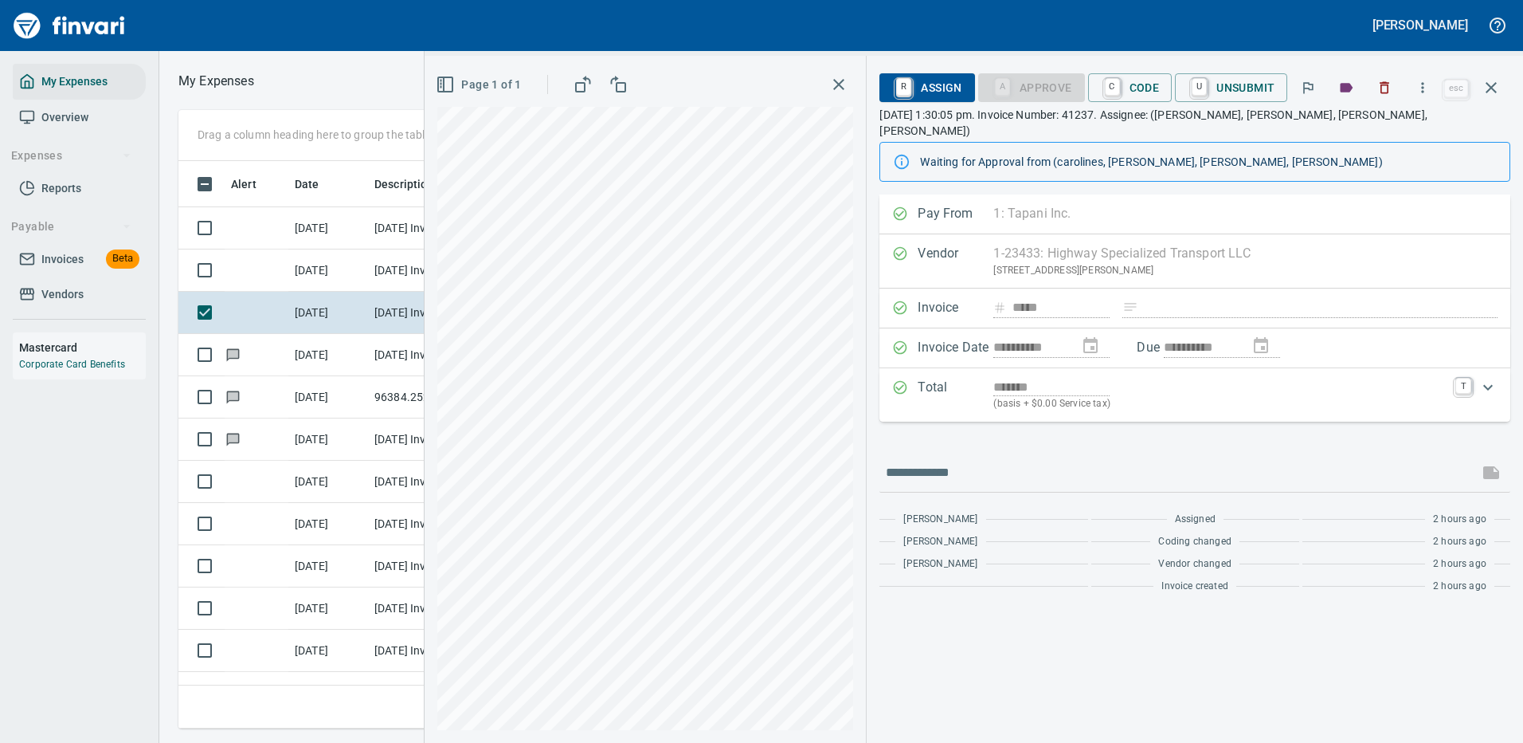
scroll to position [543, 903]
click at [1426, 84] on icon "button" at bounding box center [1423, 88] width 16 height 16
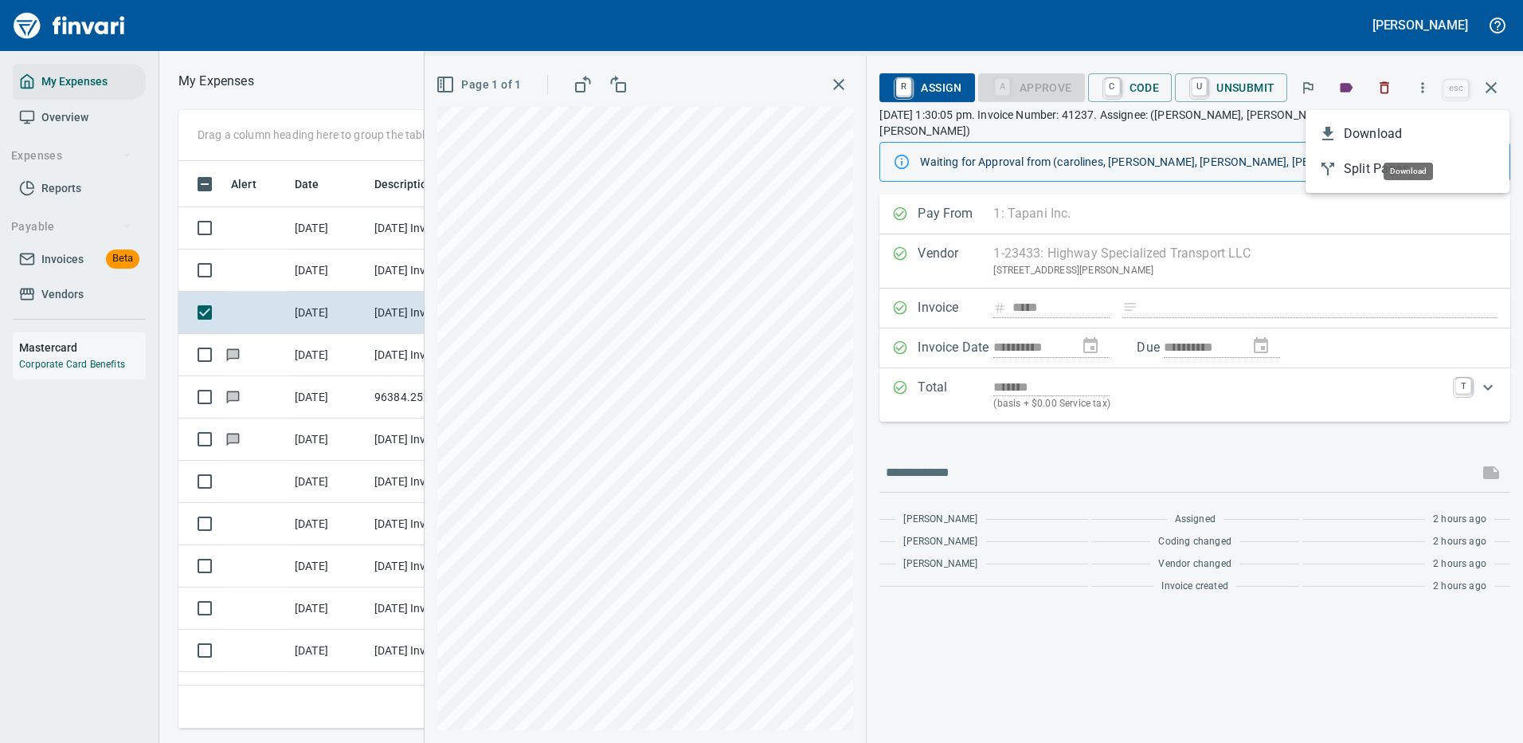
click at [1385, 136] on span "Download" at bounding box center [1420, 133] width 153 height 19
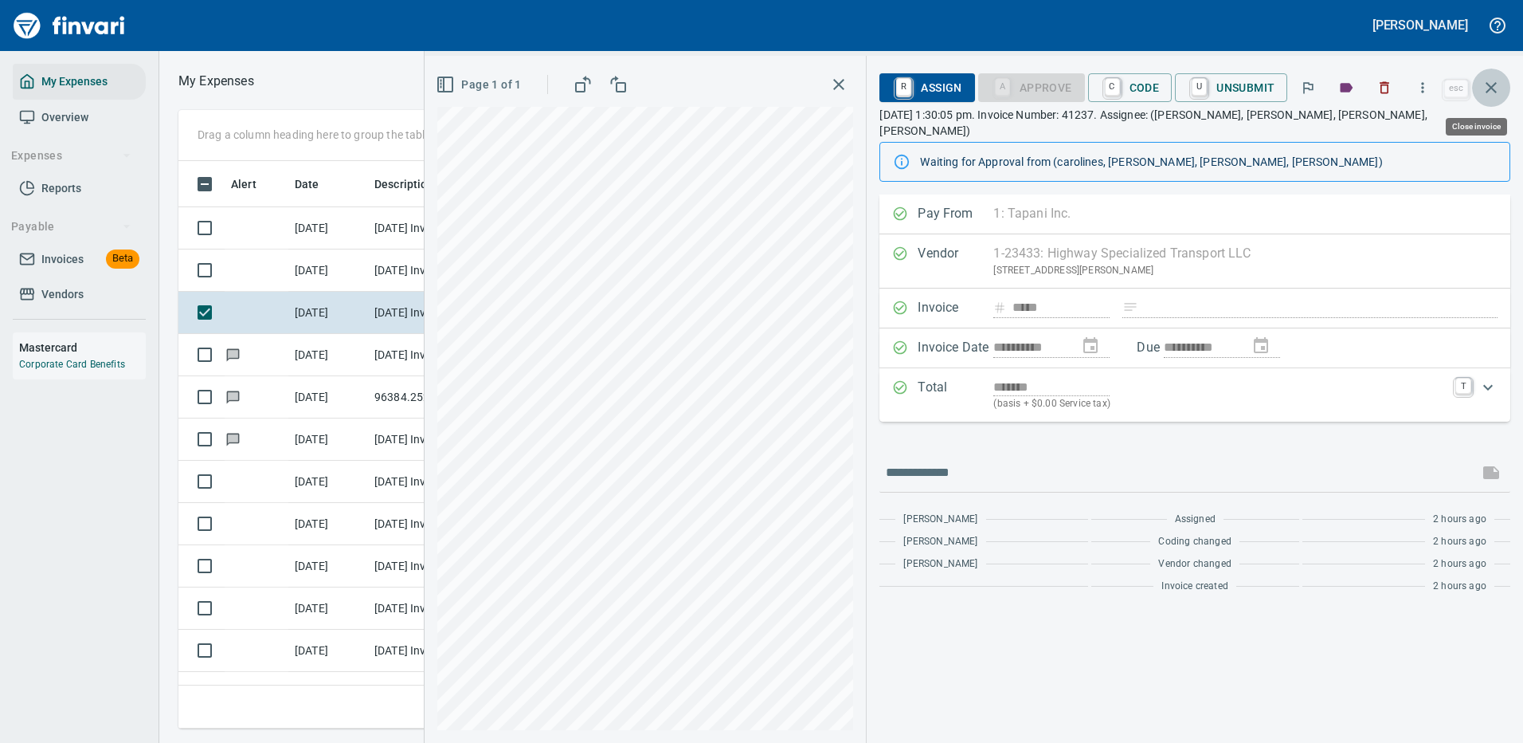
click at [1492, 86] on icon "button" at bounding box center [1491, 87] width 11 height 11
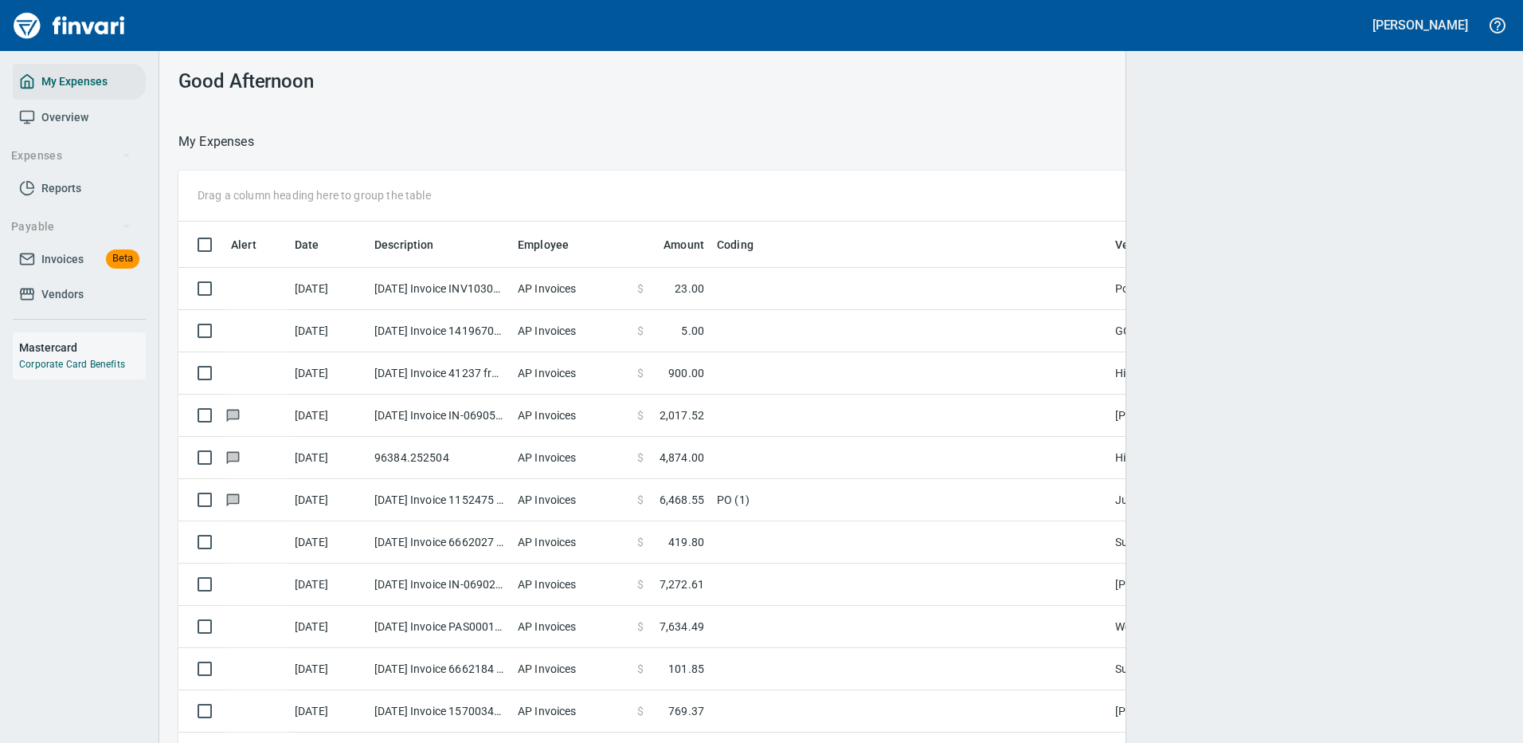
scroll to position [543, 1285]
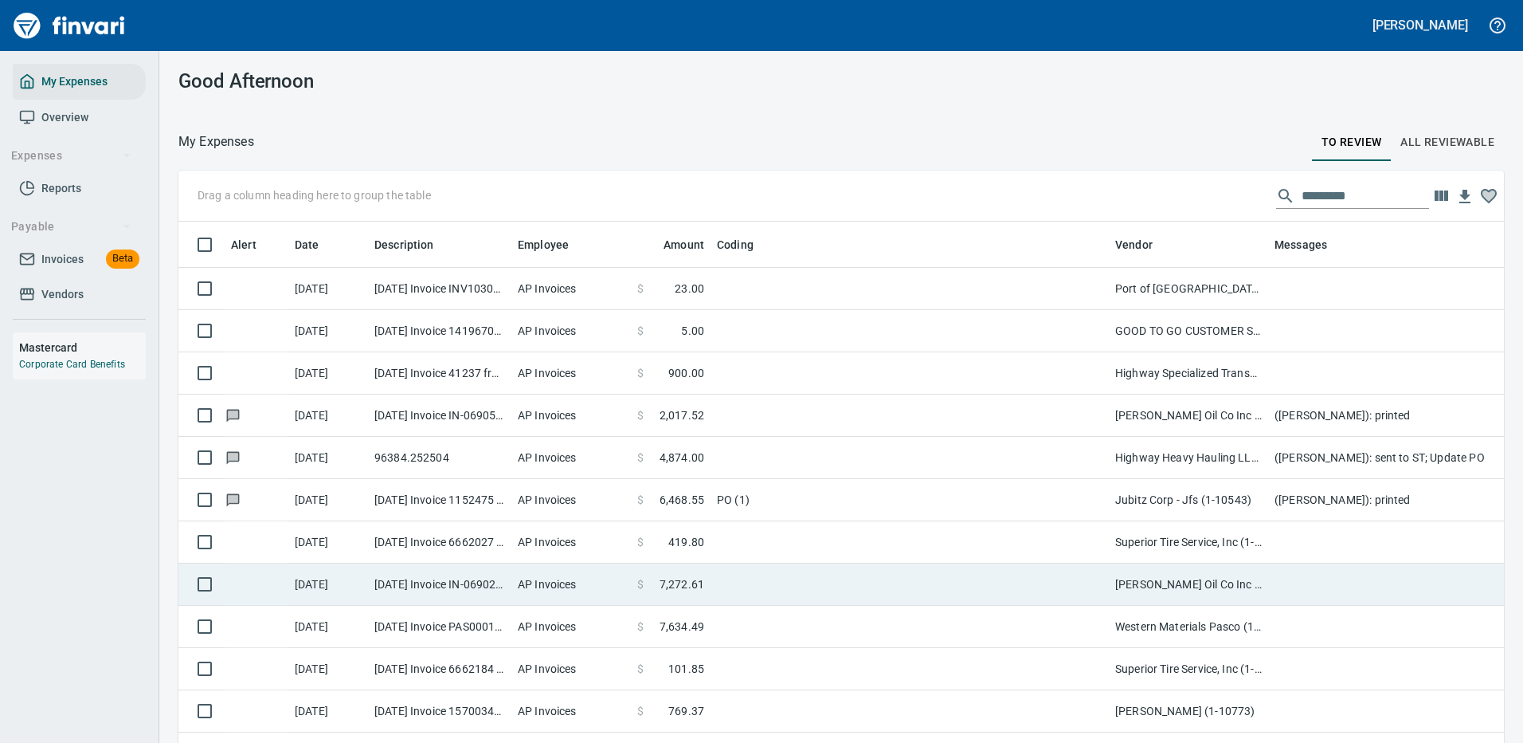
click at [856, 581] on td at bounding box center [910, 584] width 398 height 42
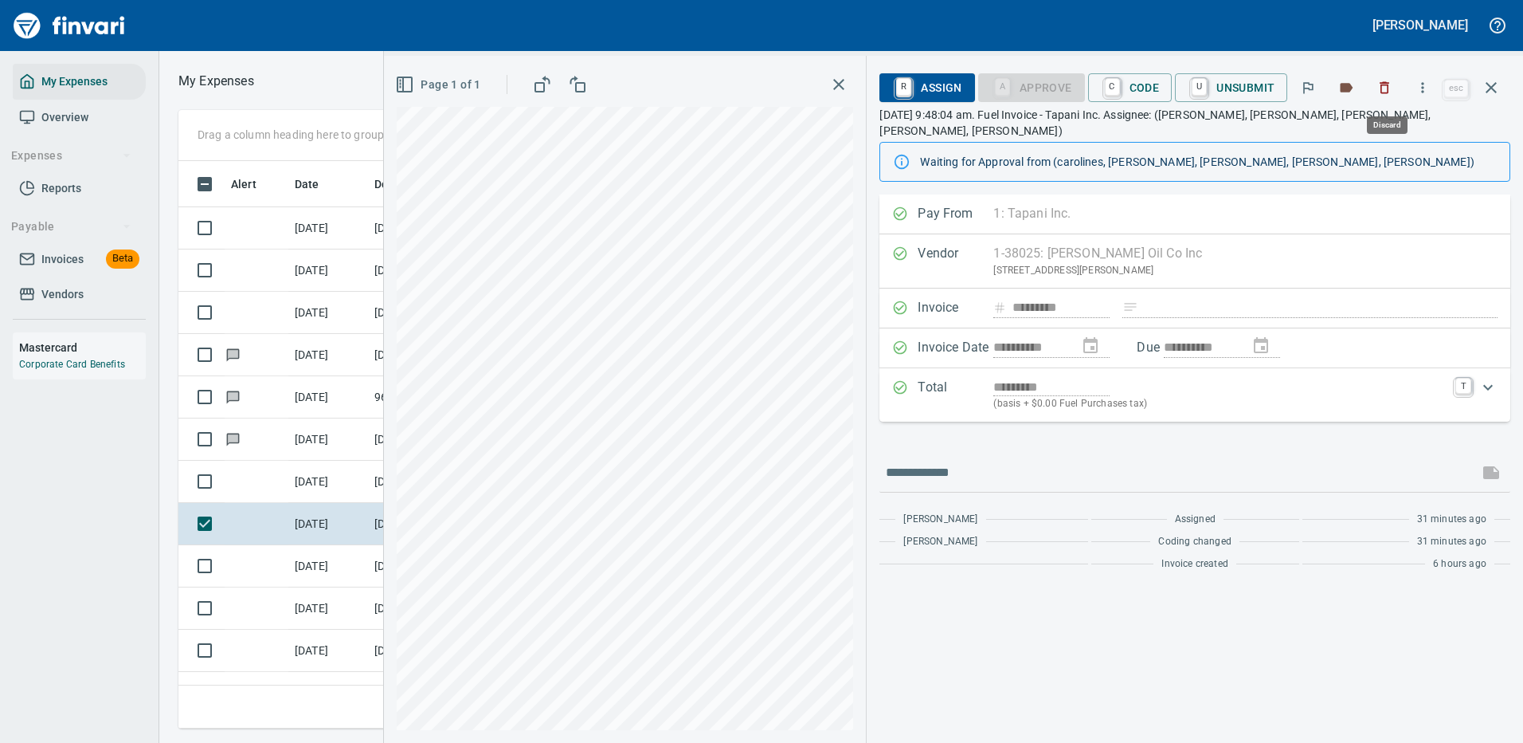
scroll to position [543, 903]
click at [1422, 84] on icon "button" at bounding box center [1423, 88] width 16 height 16
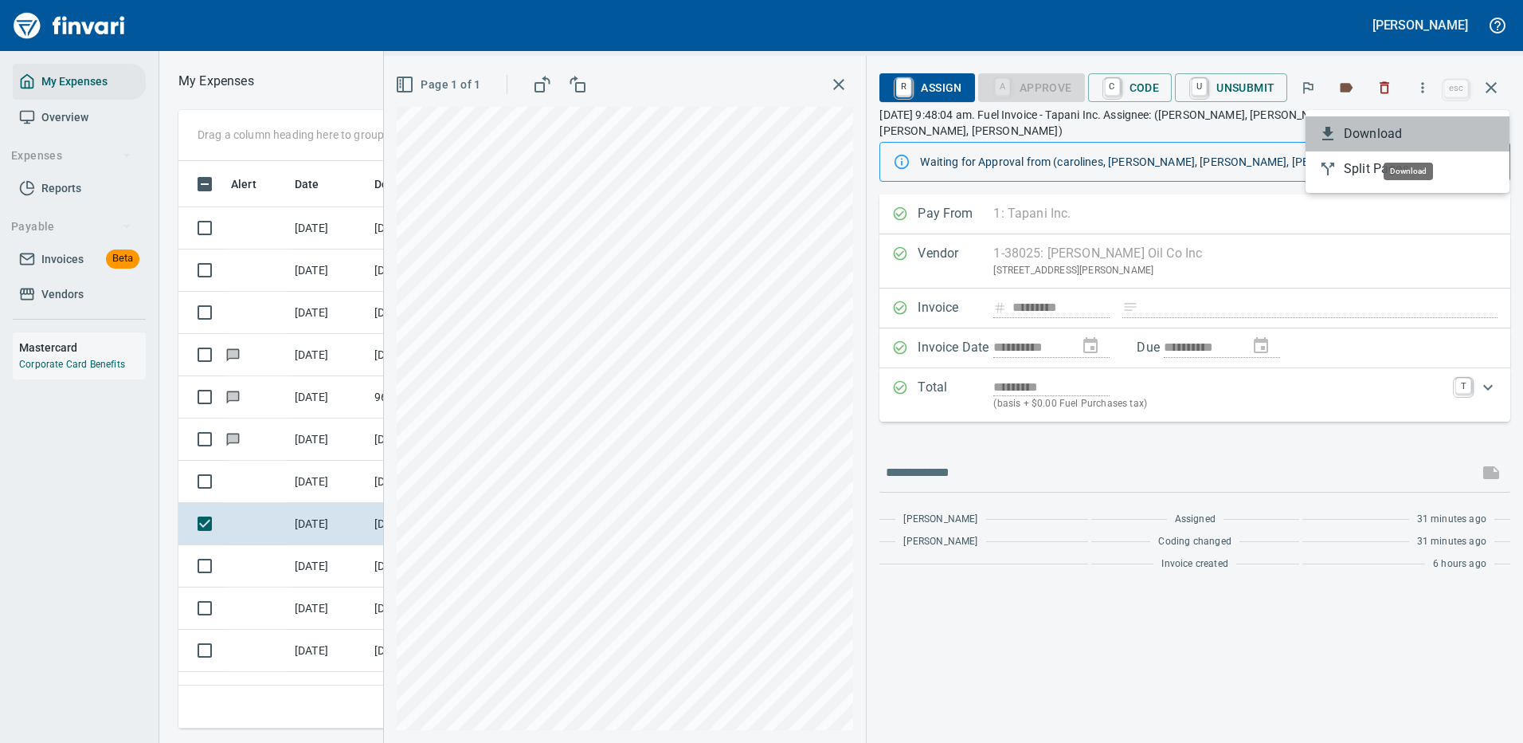
click at [1387, 135] on span "Download" at bounding box center [1420, 133] width 153 height 19
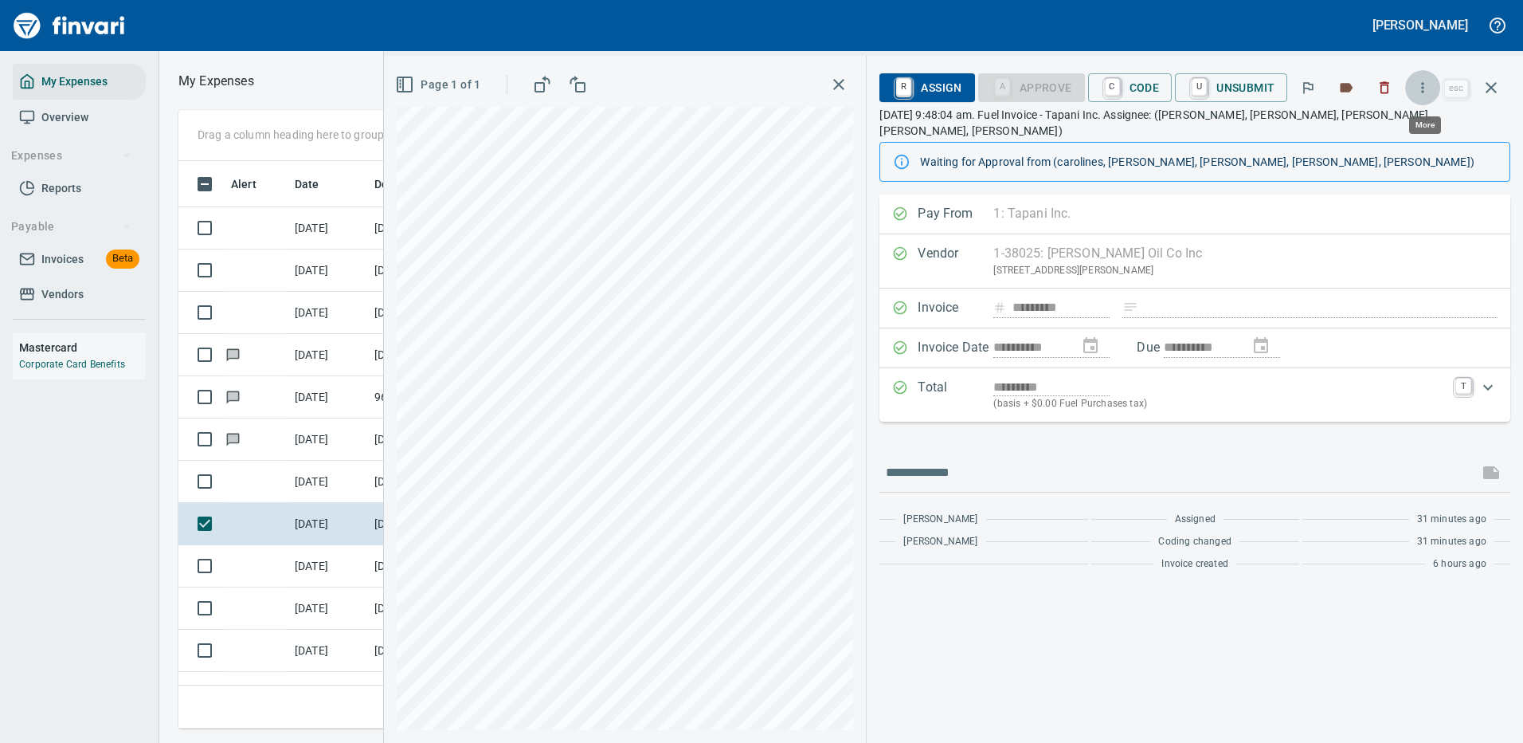
click at [1420, 86] on icon "button" at bounding box center [1423, 88] width 16 height 16
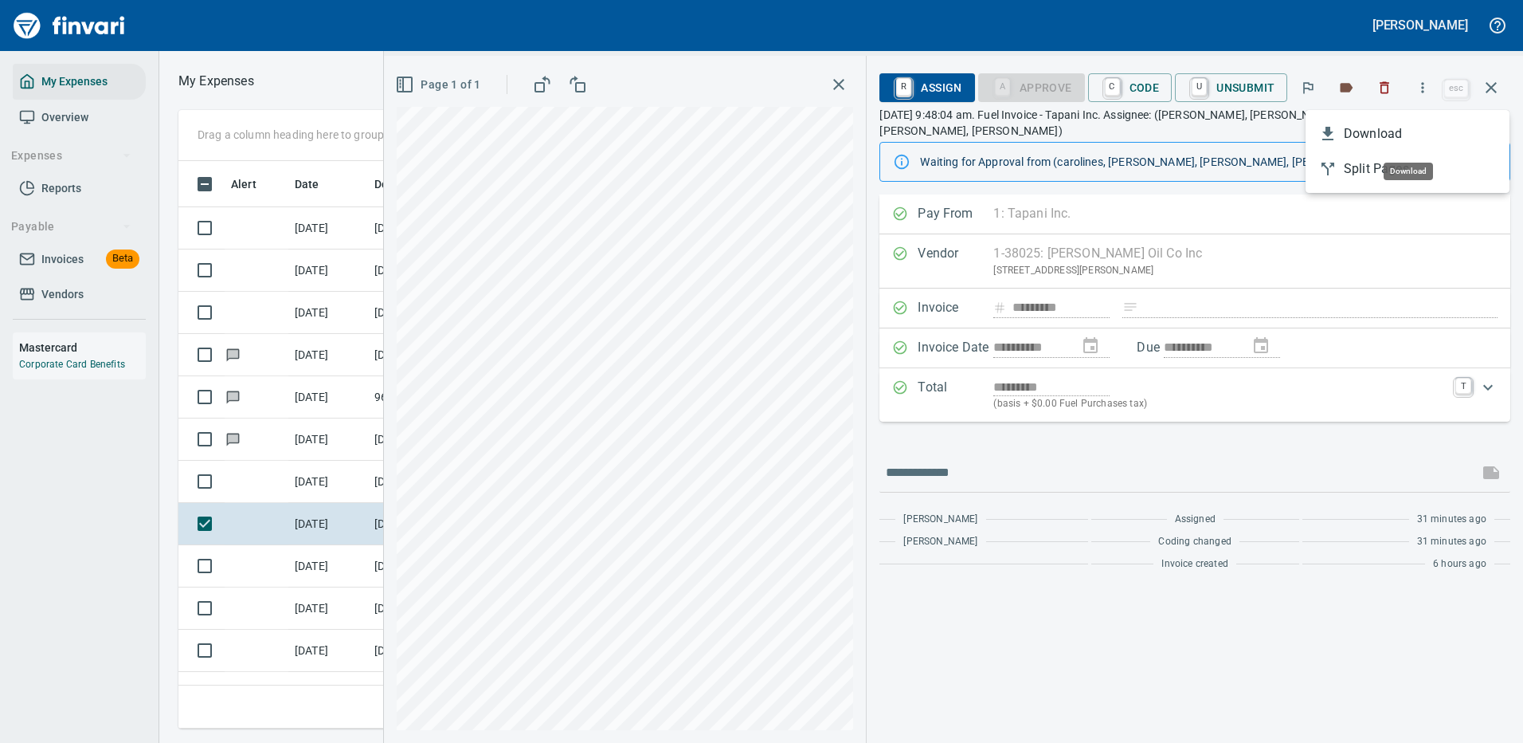
click at [1373, 133] on span "Download" at bounding box center [1420, 133] width 153 height 19
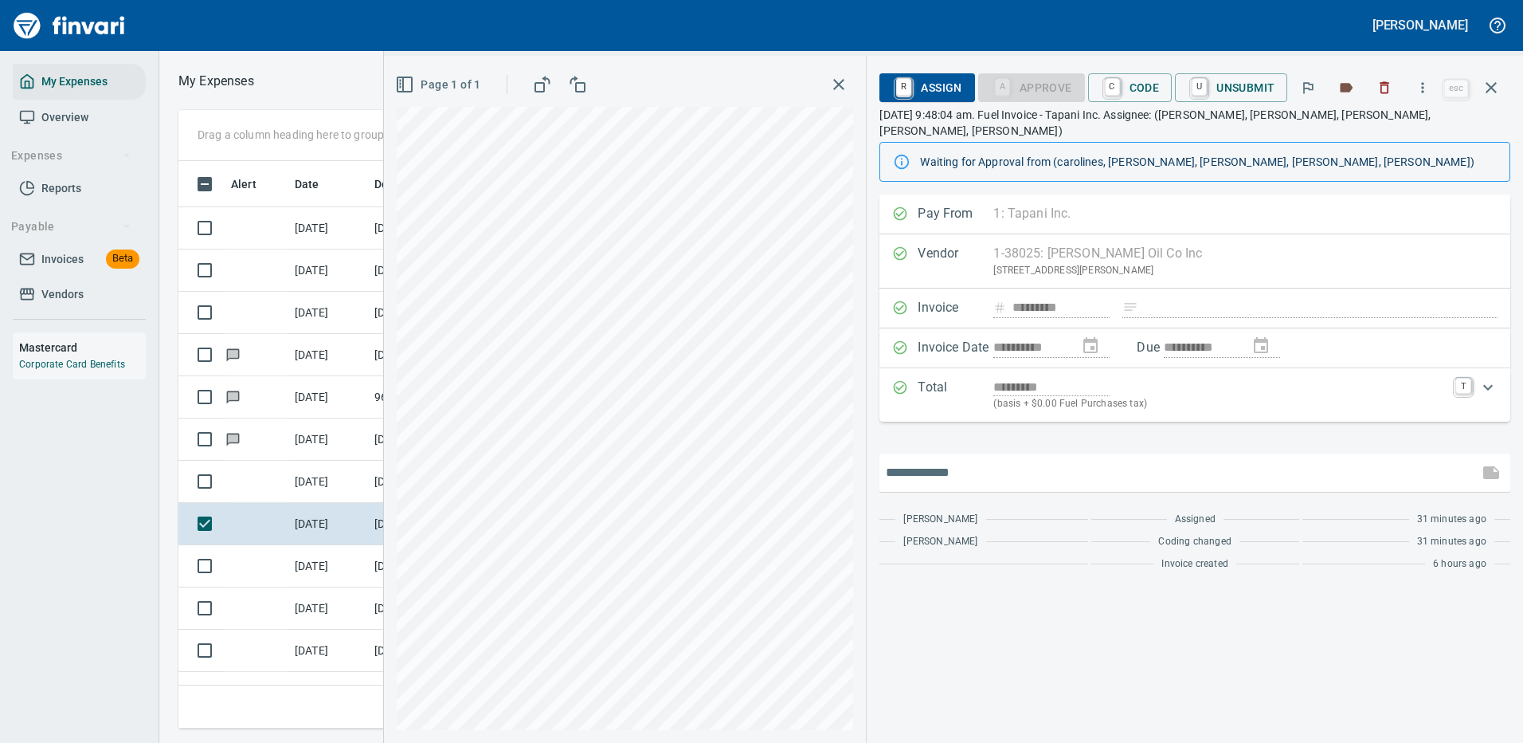
click at [970, 460] on input "text" at bounding box center [1179, 472] width 586 height 25
type input "*******"
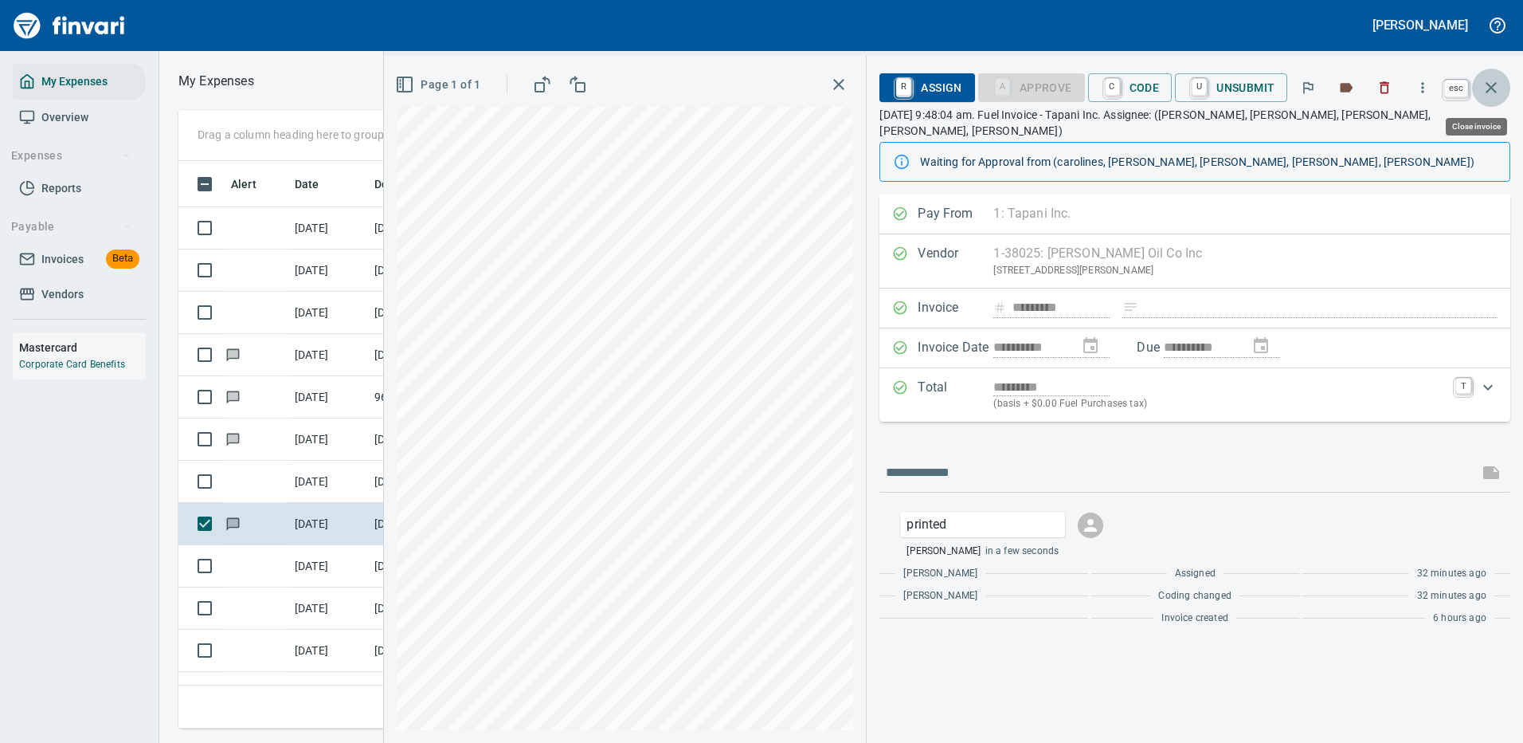
click at [1493, 83] on icon "button" at bounding box center [1491, 87] width 19 height 19
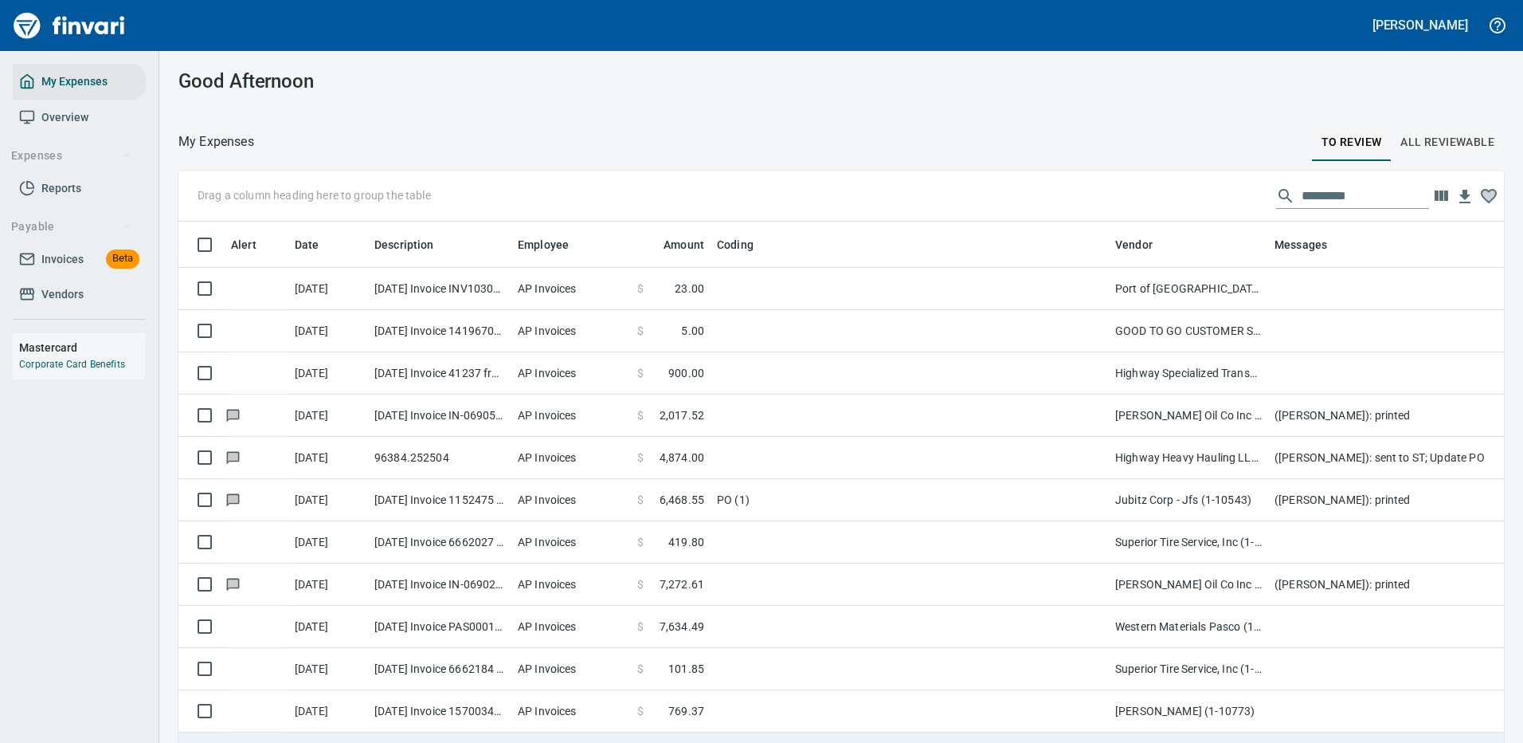
scroll to position [80, 0]
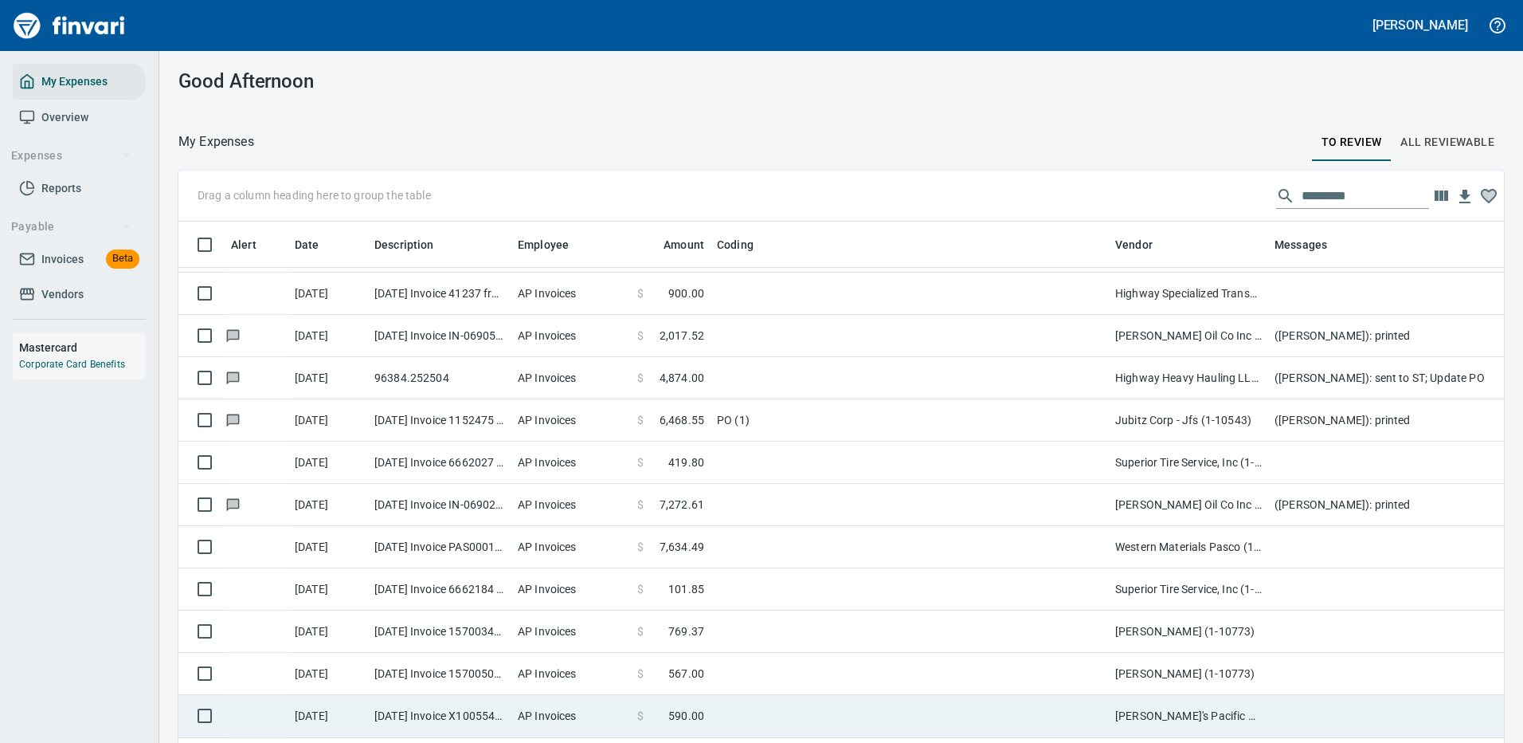
click at [995, 707] on td at bounding box center [910, 716] width 398 height 42
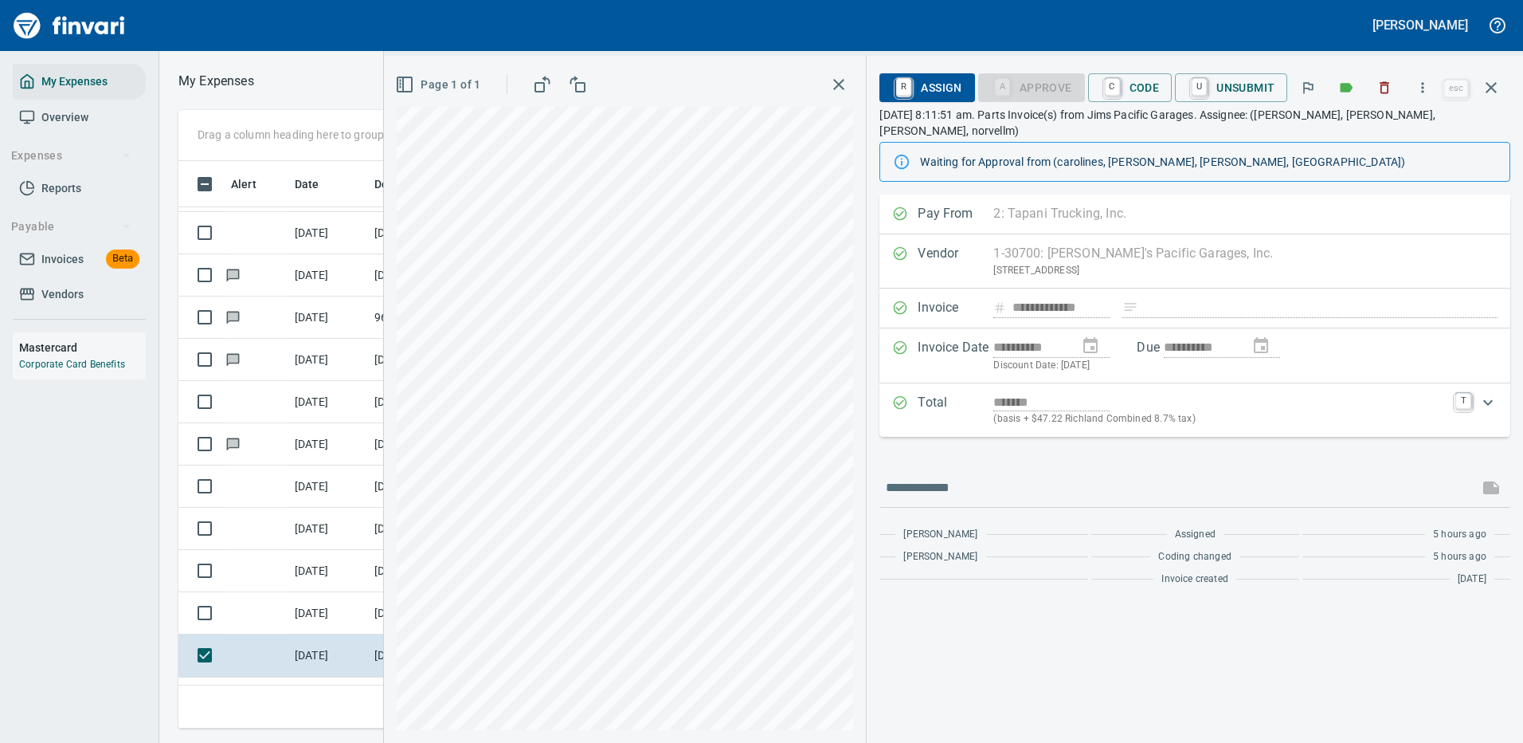
scroll to position [543, 903]
click at [1422, 80] on icon "button" at bounding box center [1423, 88] width 16 height 16
click at [1381, 136] on span "Download" at bounding box center [1420, 133] width 153 height 19
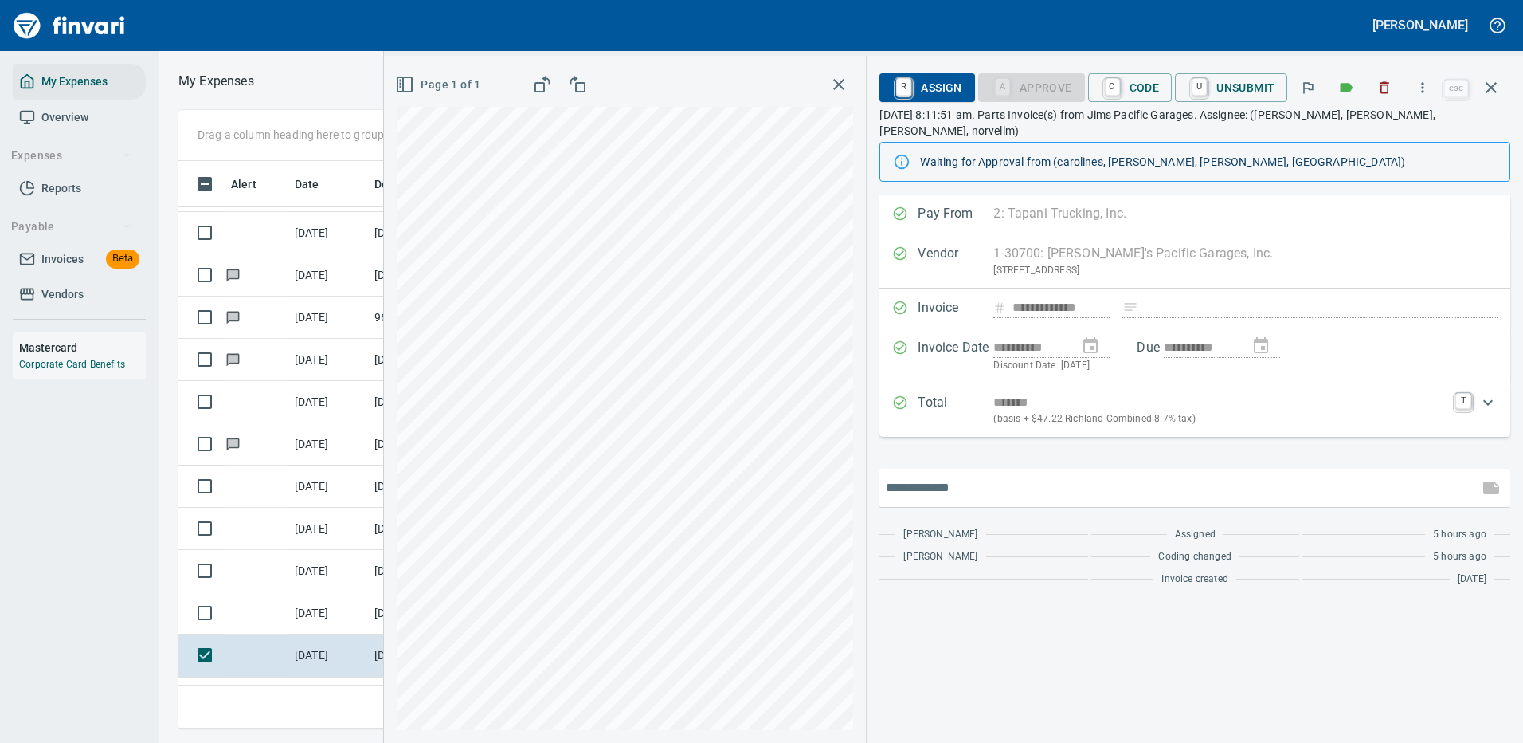
click at [945, 475] on input "text" at bounding box center [1179, 487] width 586 height 25
type input "**********"
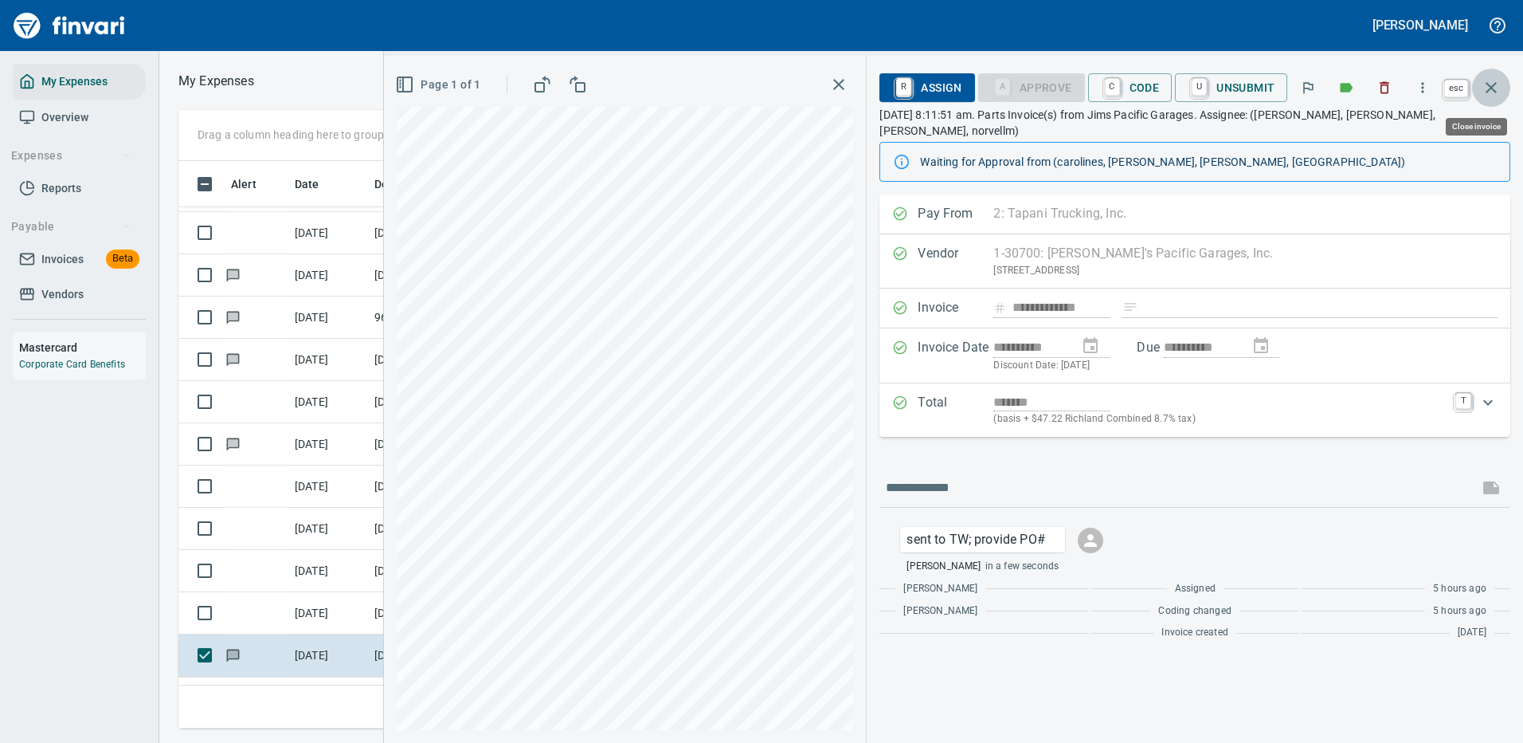
click at [1490, 85] on icon "button" at bounding box center [1491, 87] width 11 height 11
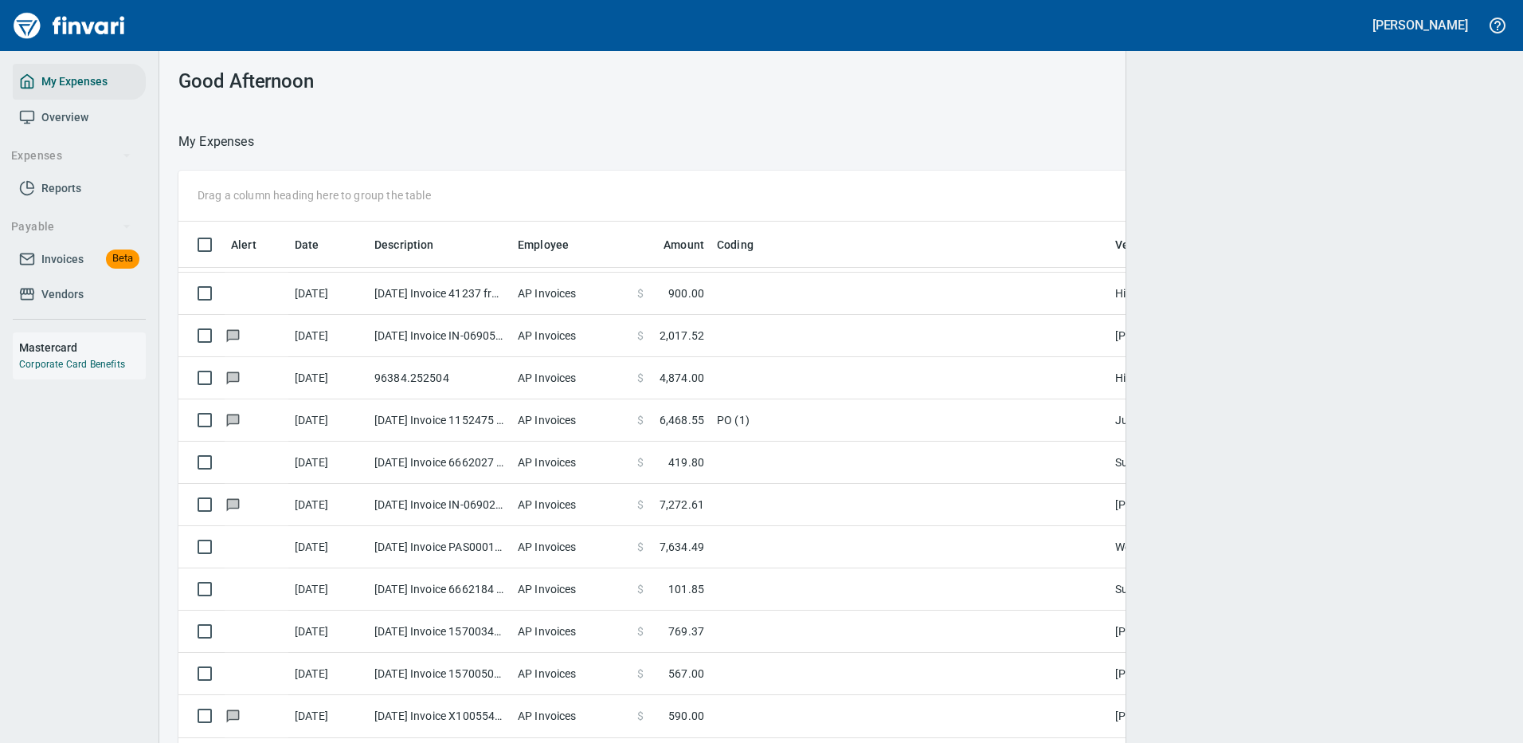
scroll to position [2, 2]
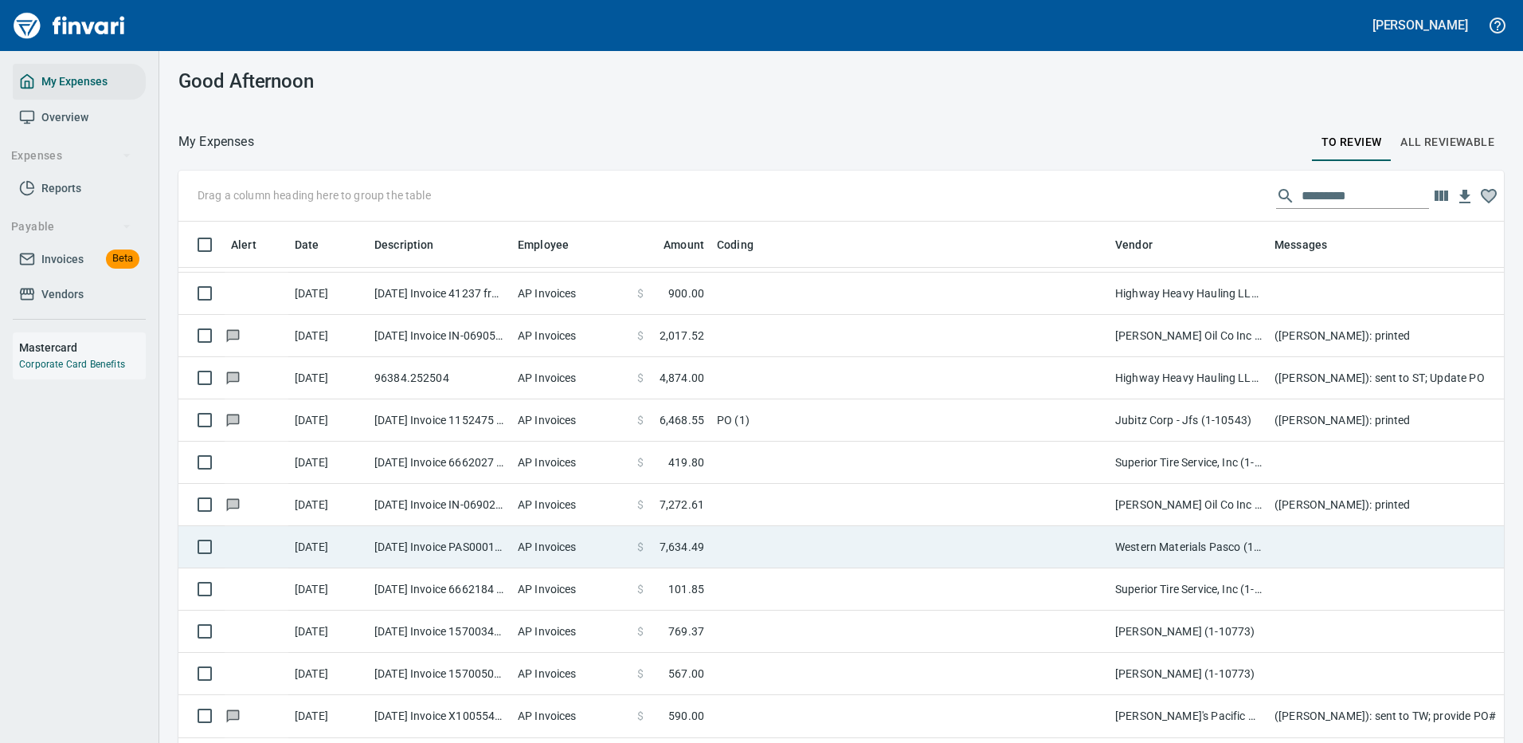
click at [778, 539] on td at bounding box center [910, 547] width 398 height 42
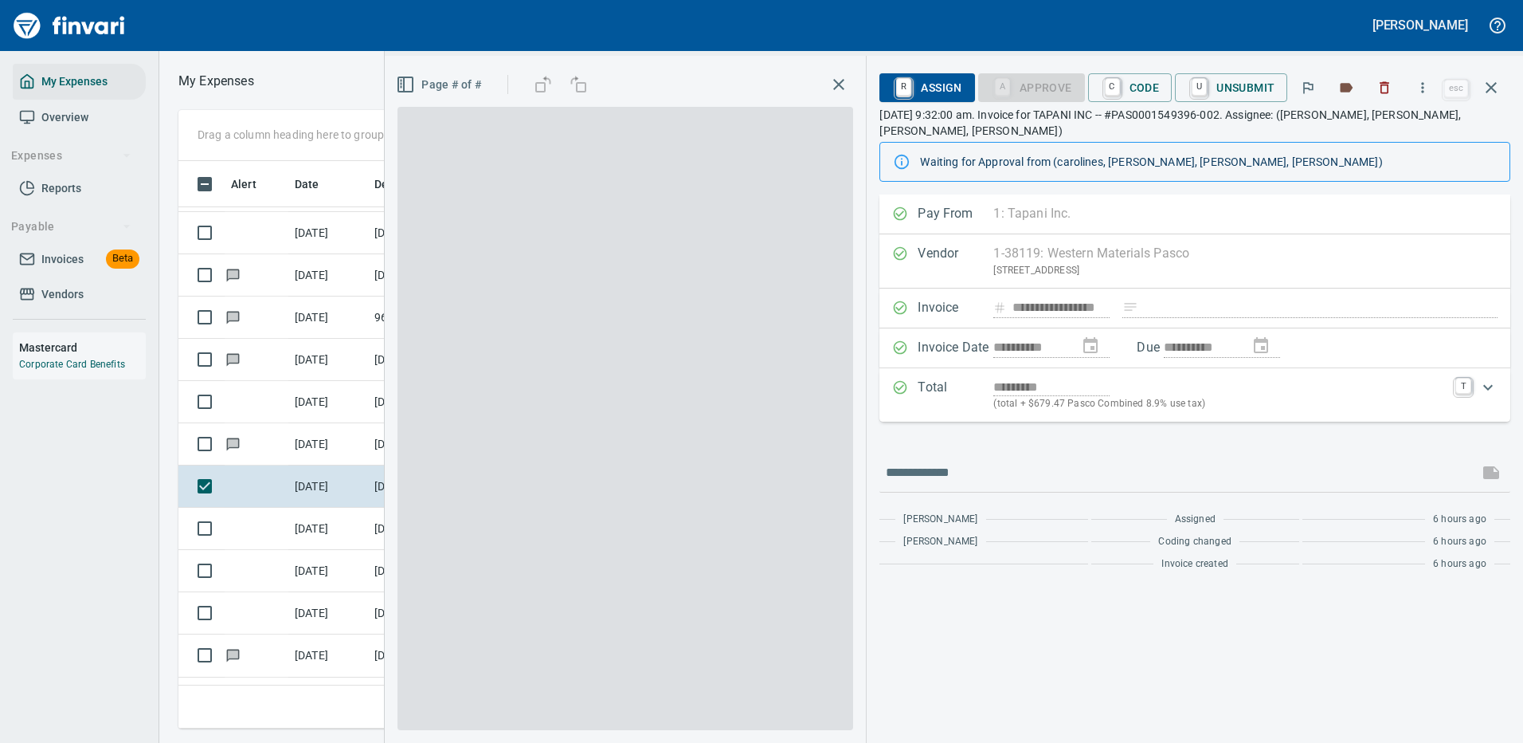
scroll to position [543, 903]
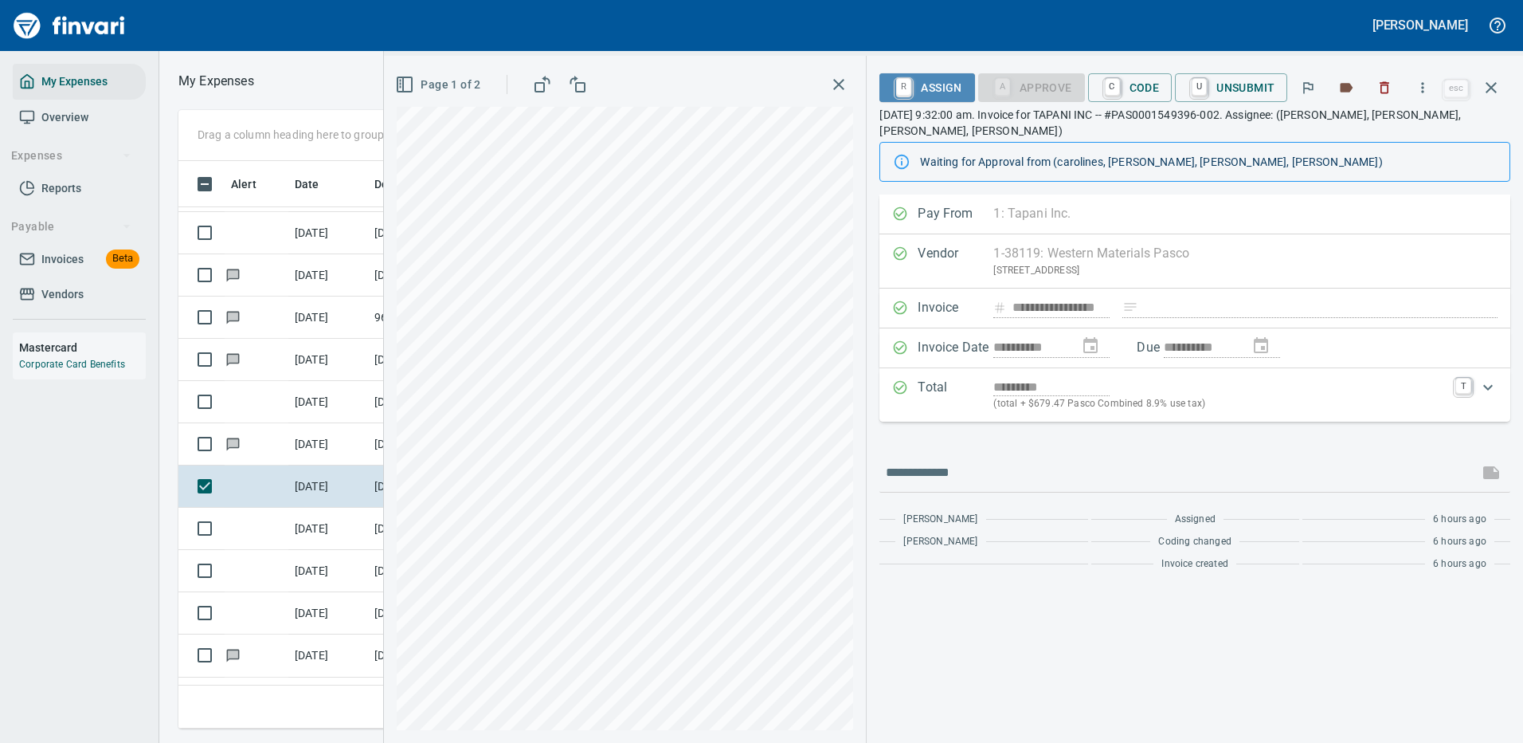
click at [942, 83] on span "R Assign" at bounding box center [926, 87] width 69 height 27
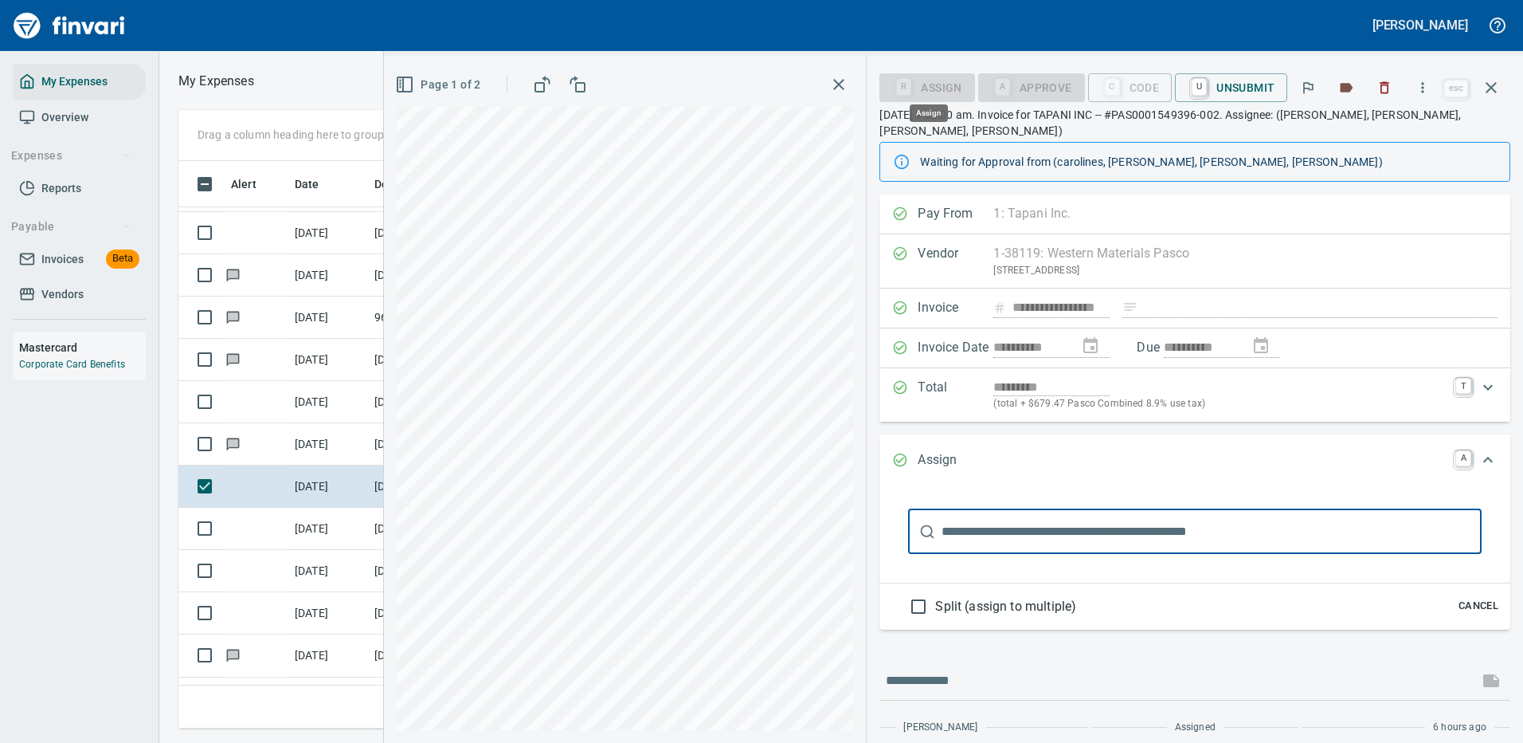
click at [1077, 519] on input "text" at bounding box center [1212, 531] width 540 height 45
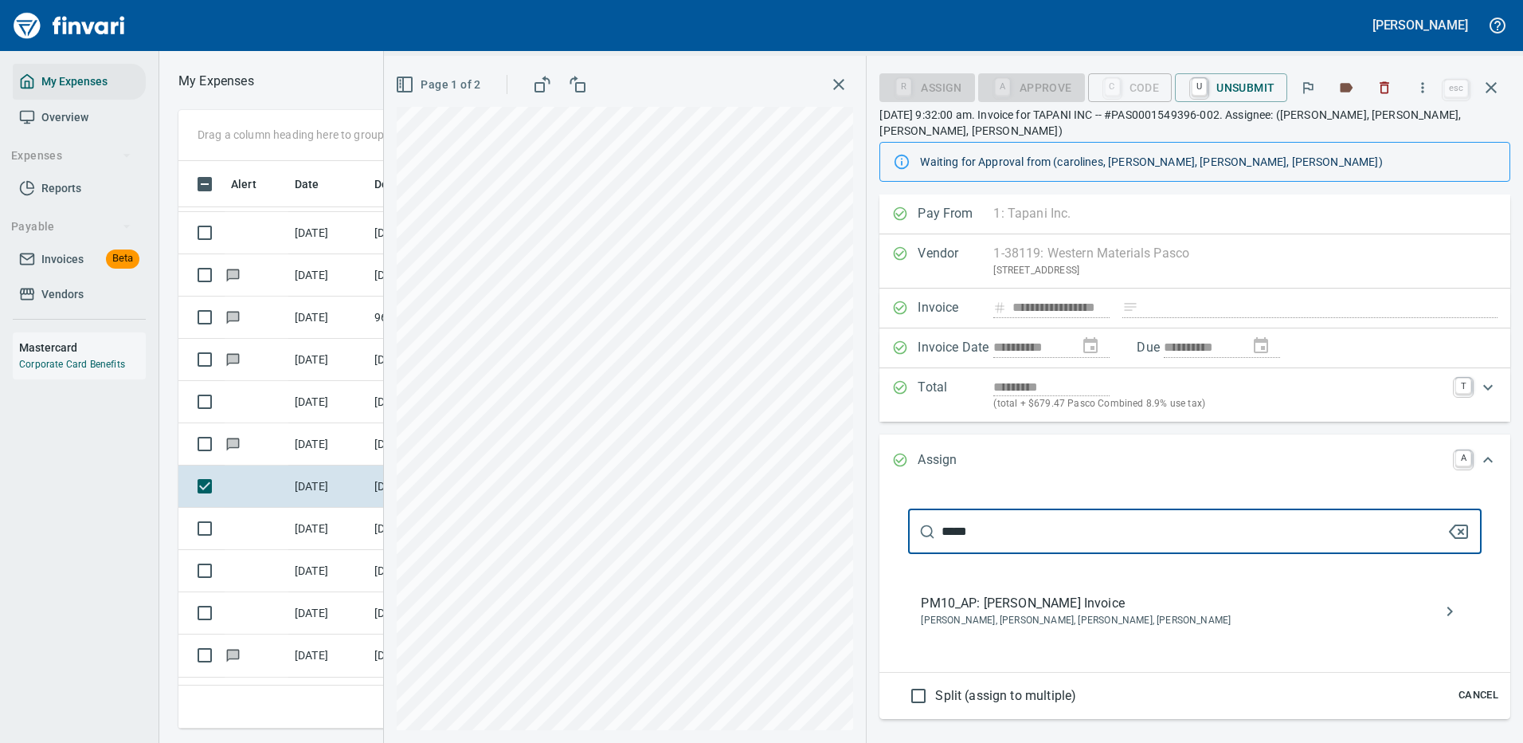
type input "*****"
click at [1049, 605] on span "PM10_AP: [PERSON_NAME] Invoice" at bounding box center [1182, 603] width 523 height 19
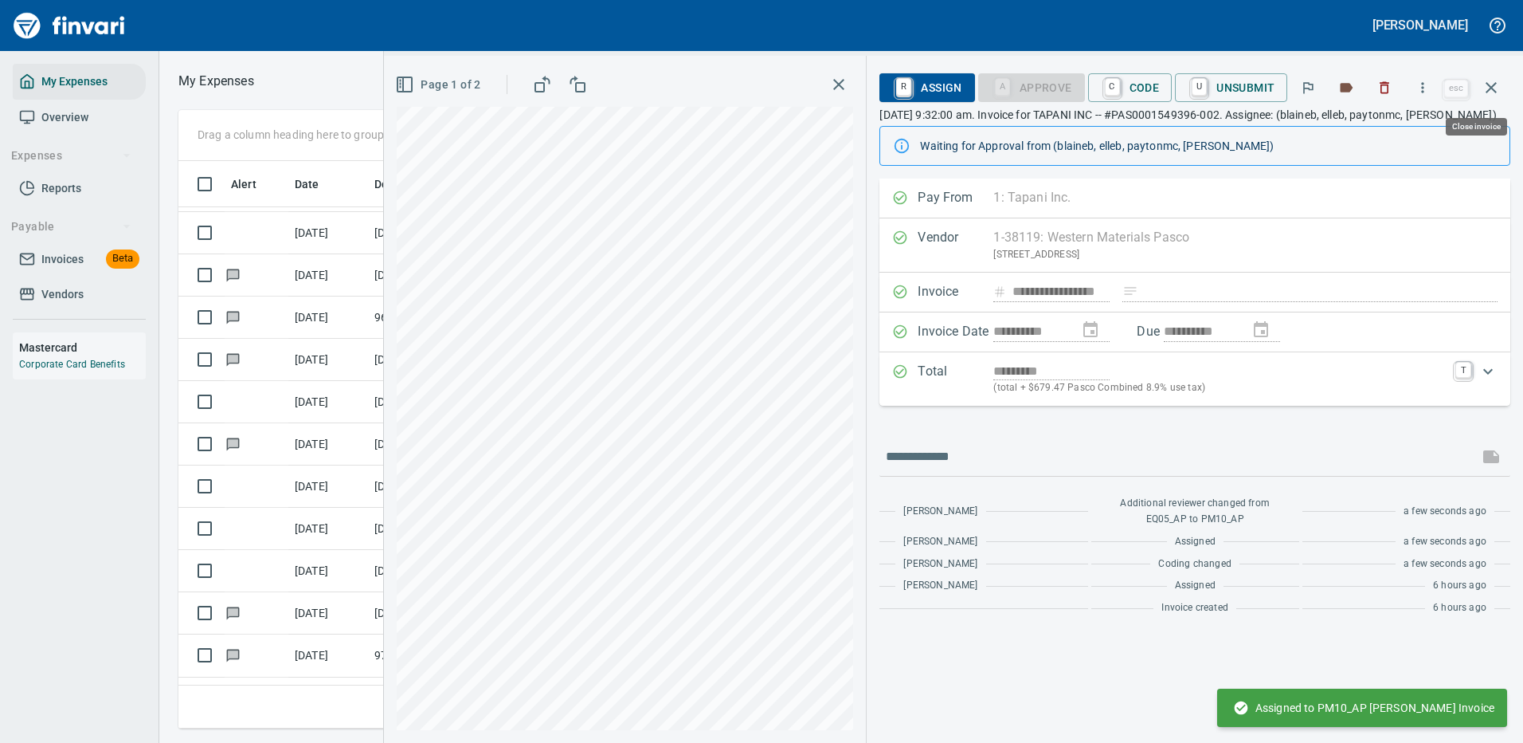
click at [1488, 84] on icon "button" at bounding box center [1491, 87] width 11 height 11
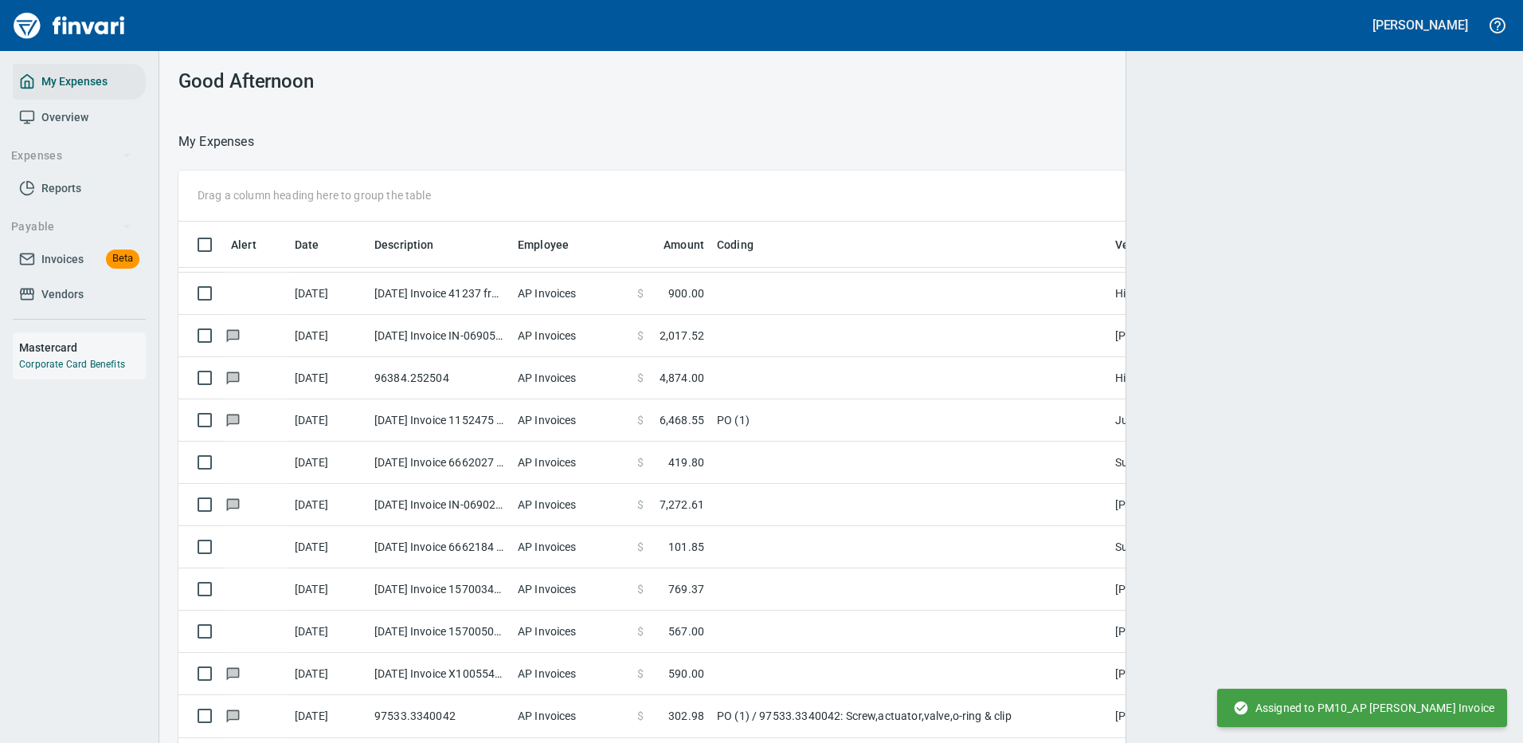
scroll to position [543, 1289]
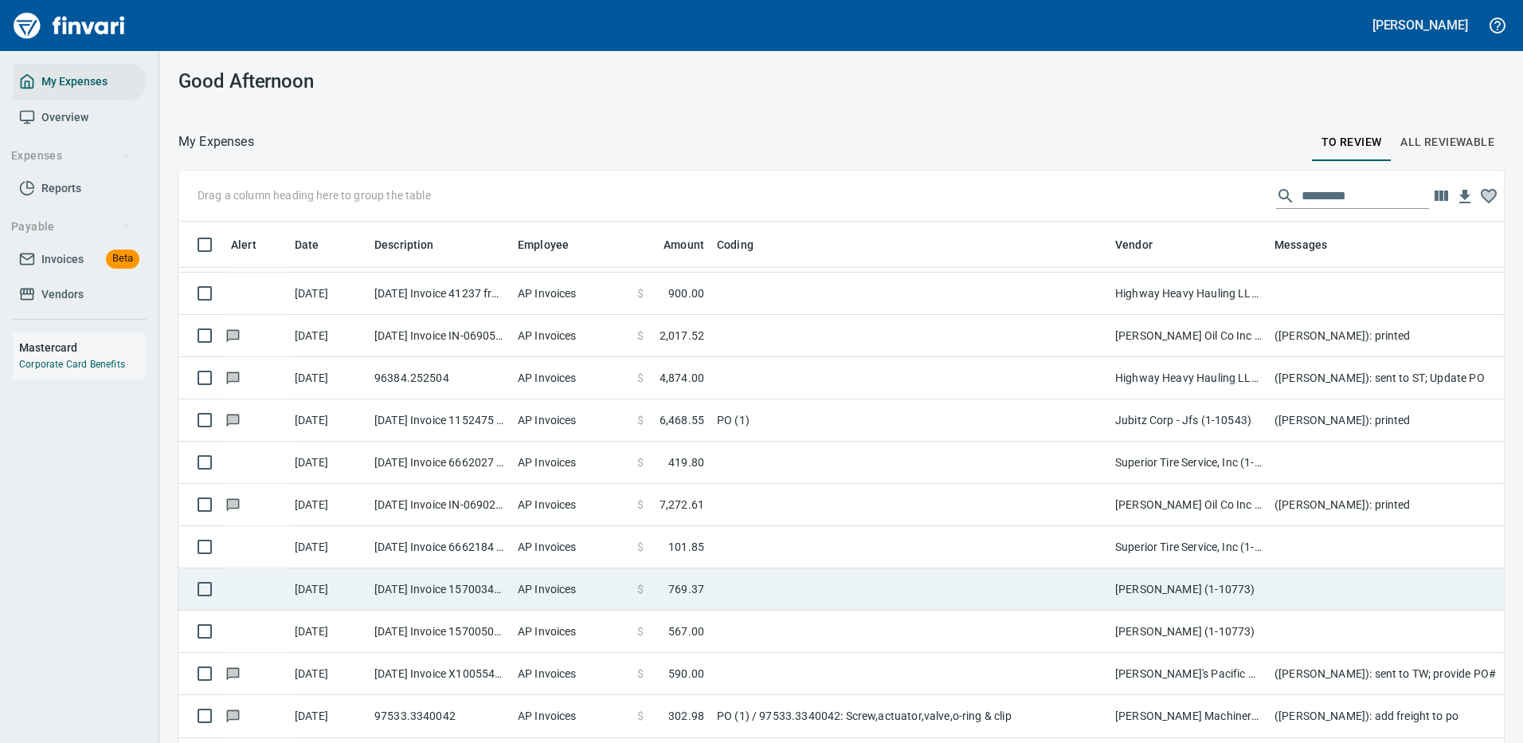
click at [817, 589] on td at bounding box center [910, 589] width 398 height 42
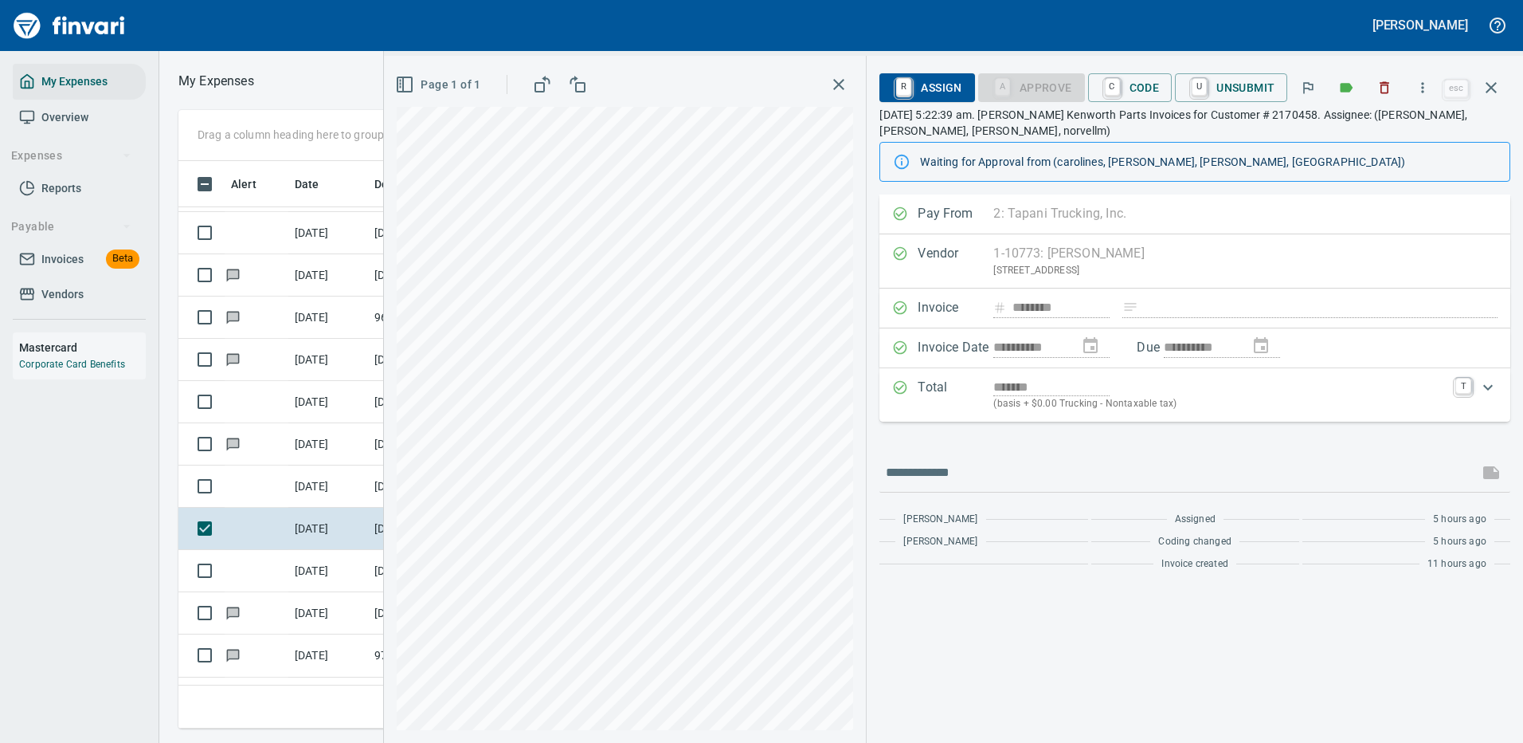
scroll to position [543, 903]
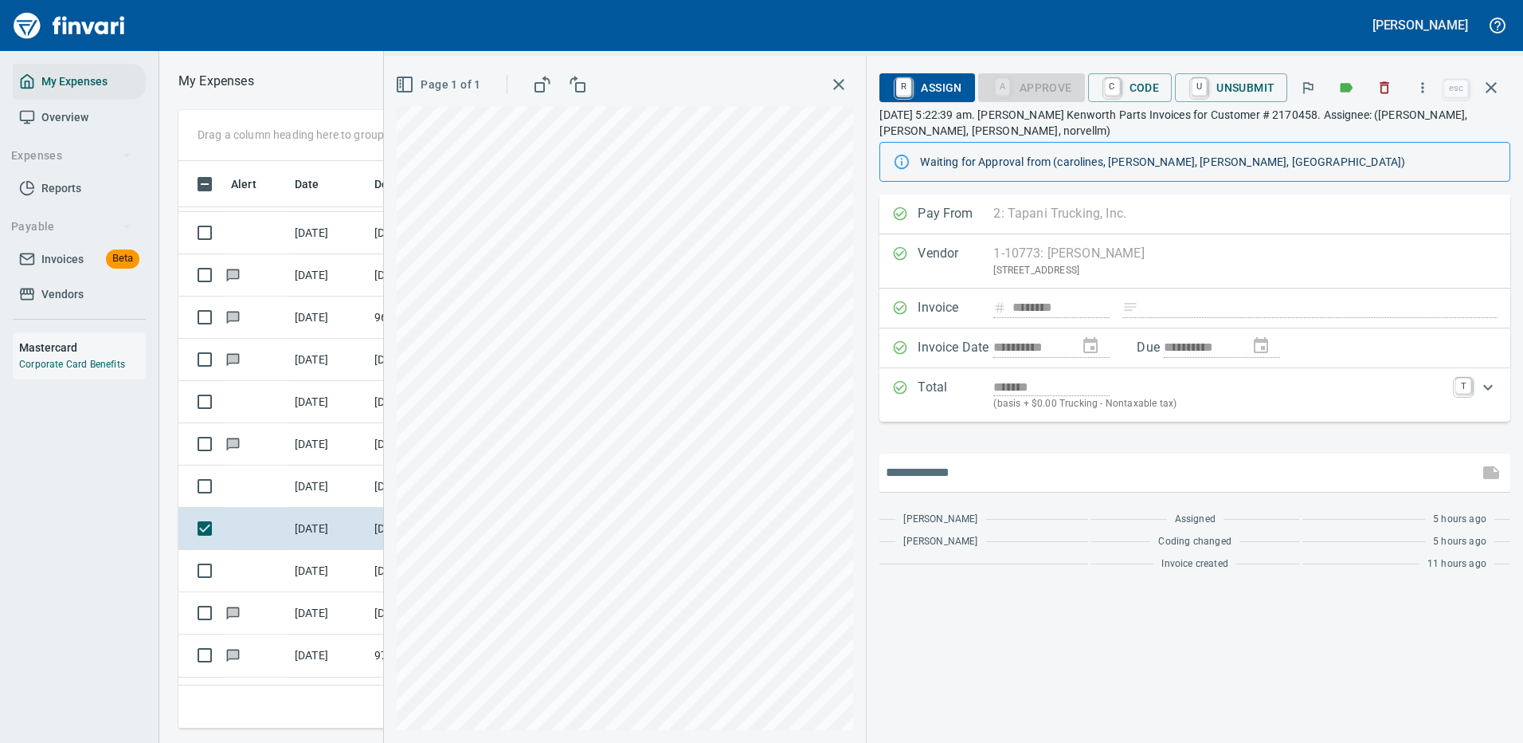
click at [962, 472] on input "text" at bounding box center [1179, 472] width 586 height 25
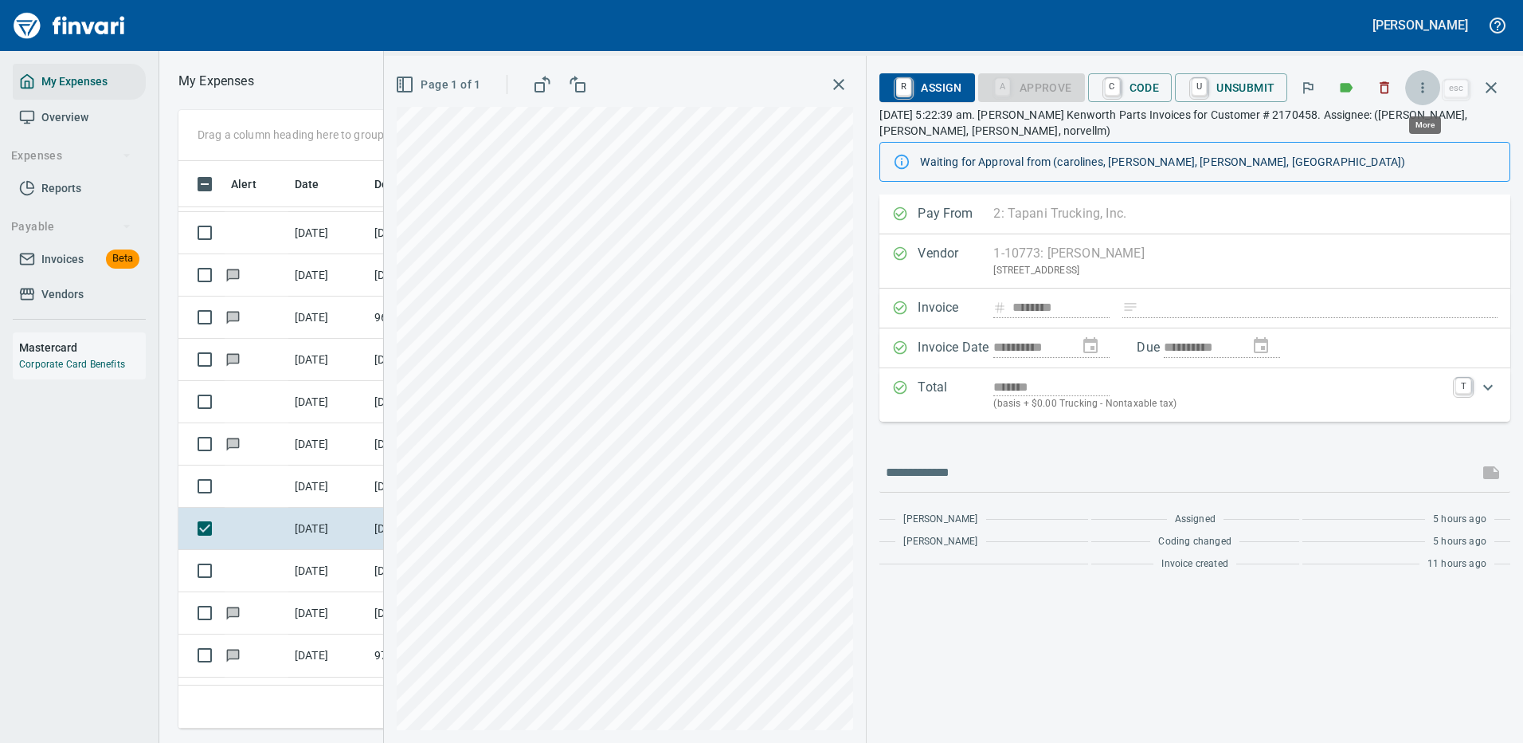
click at [1427, 88] on icon "button" at bounding box center [1423, 88] width 16 height 16
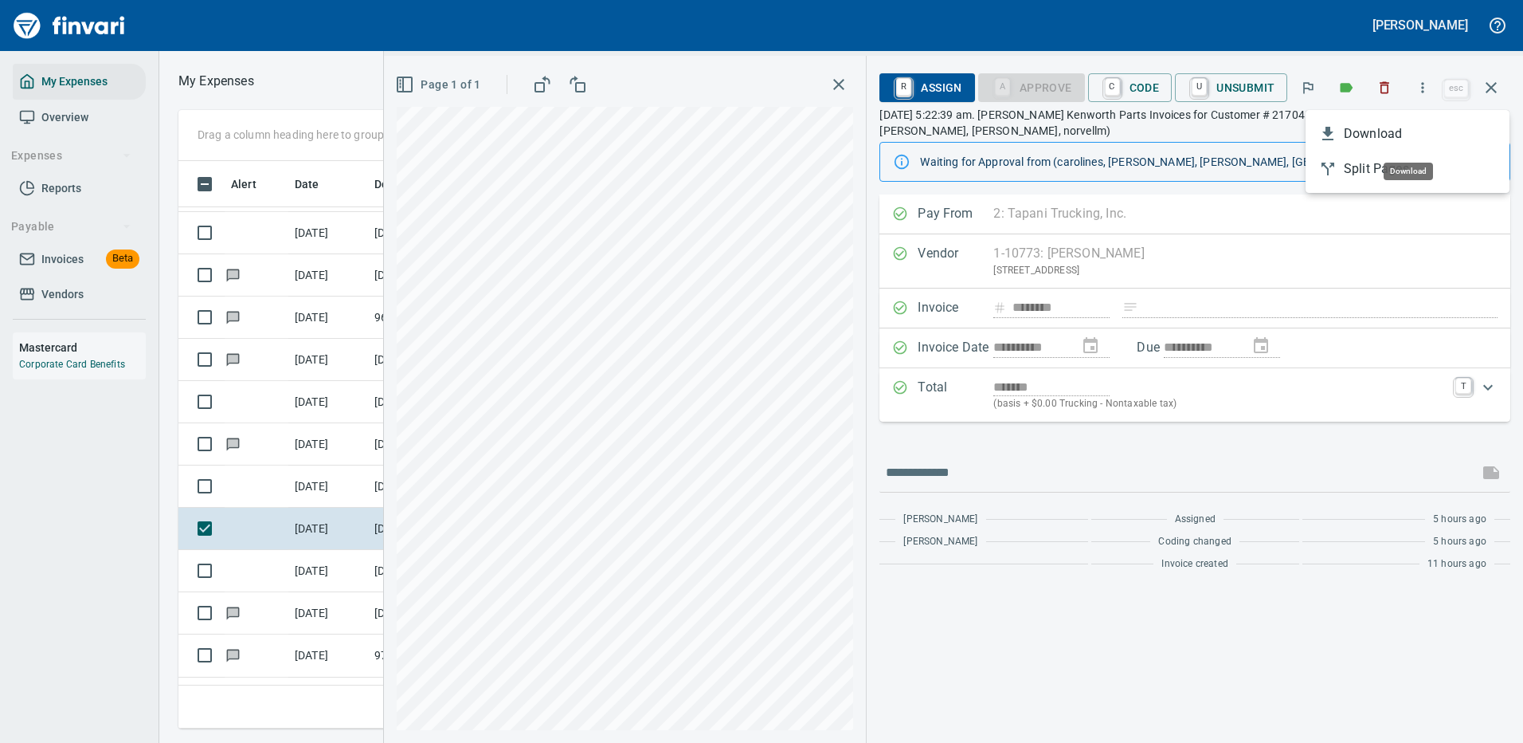
click at [1377, 132] on span "Download" at bounding box center [1420, 133] width 153 height 19
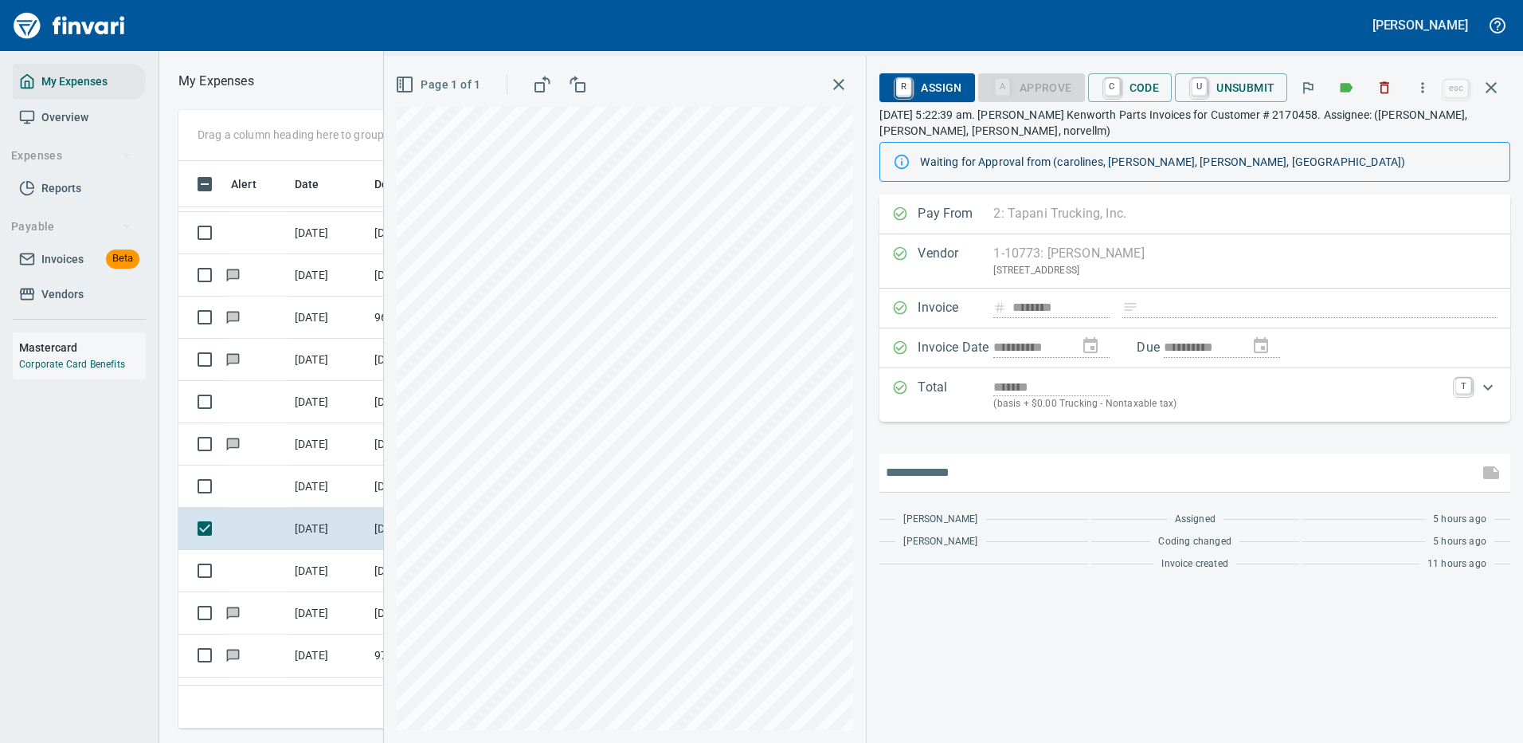
click at [955, 476] on input "text" at bounding box center [1179, 472] width 586 height 25
type input "**********"
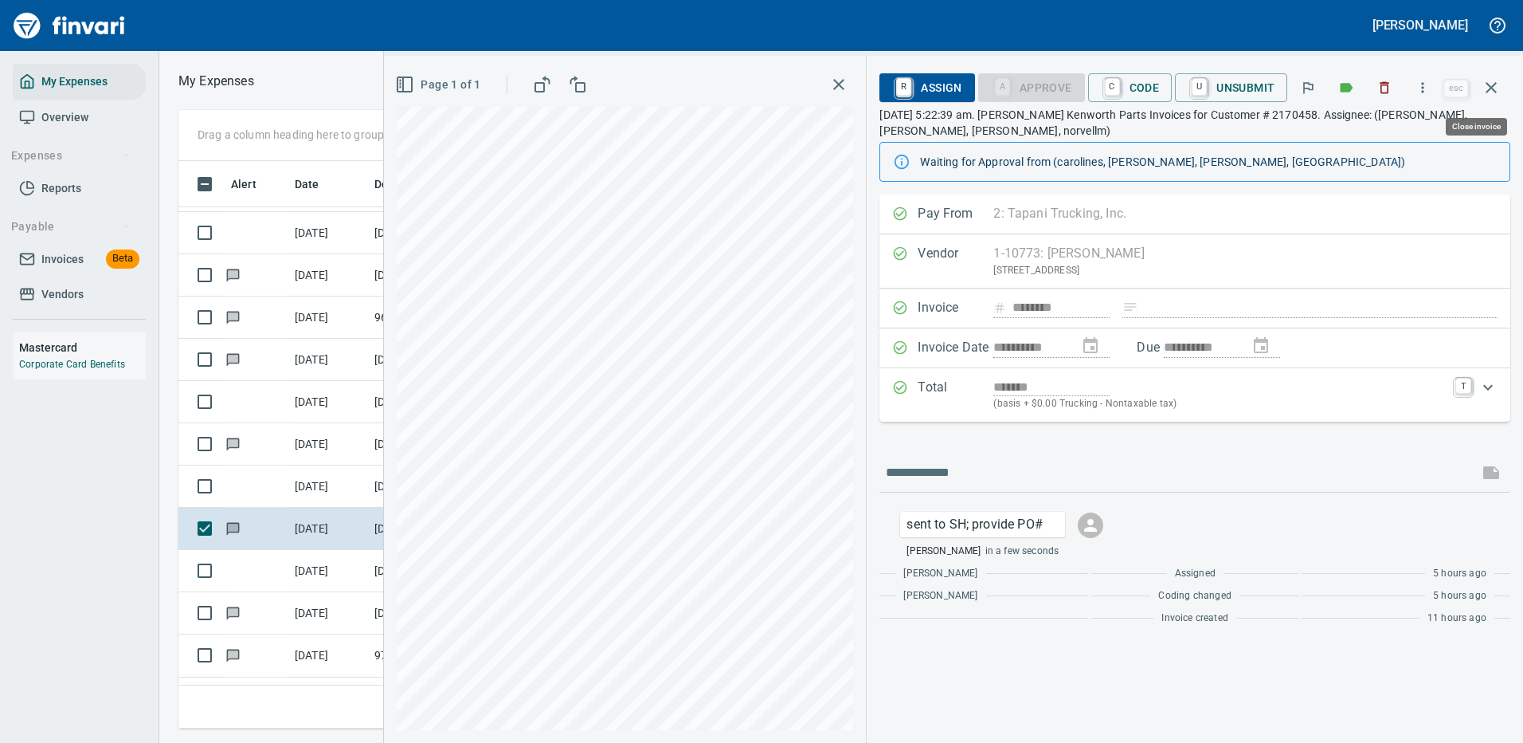
click at [1488, 86] on icon "button" at bounding box center [1491, 87] width 19 height 19
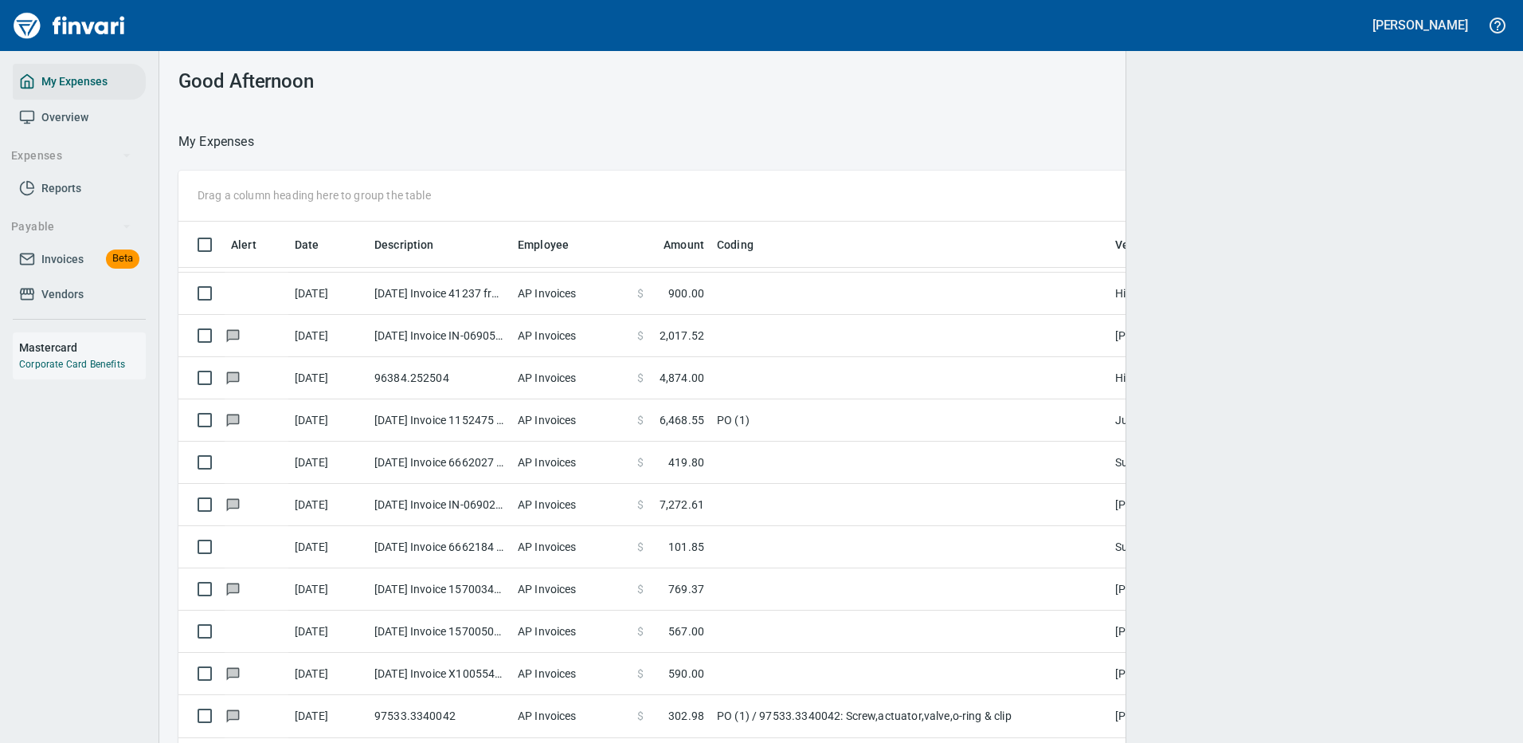
scroll to position [2, 2]
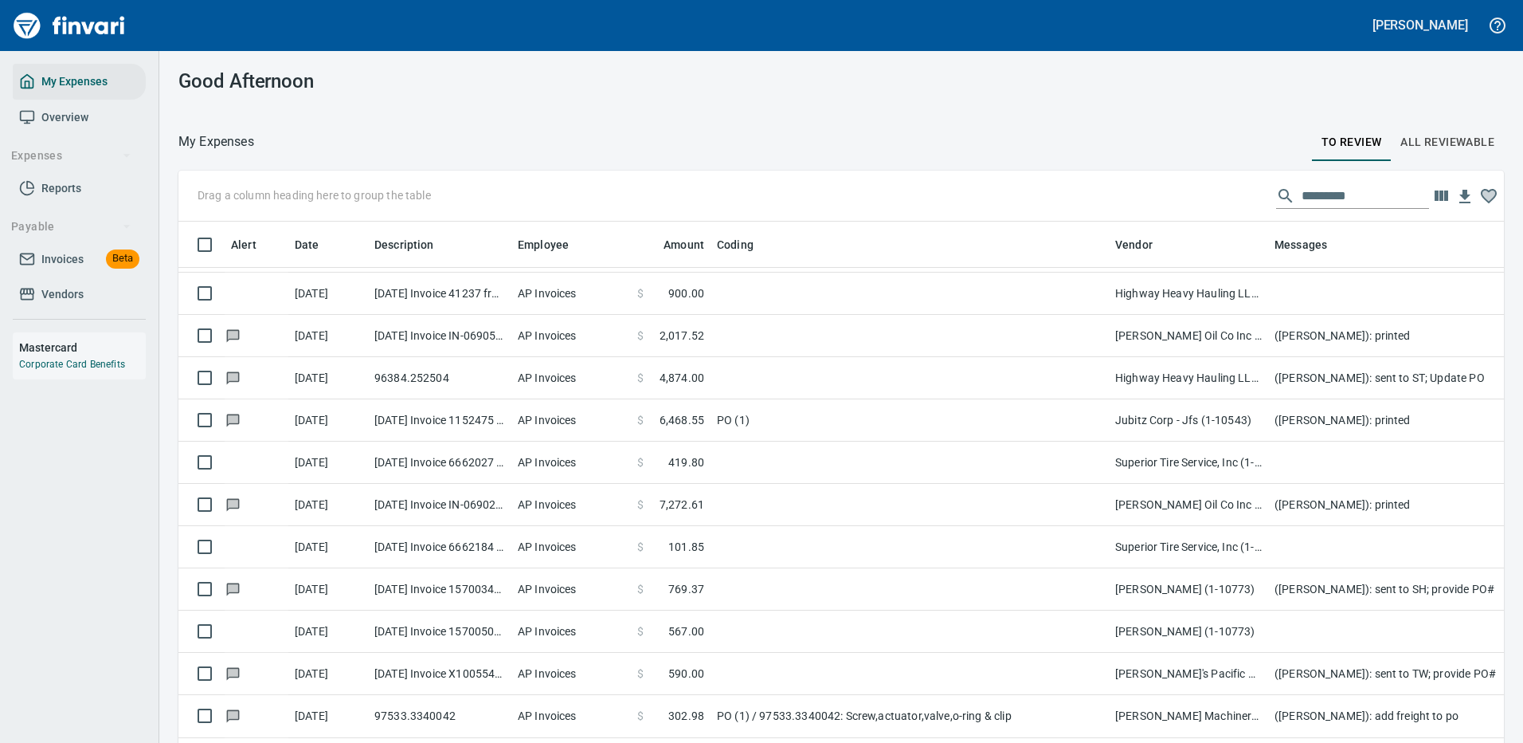
click at [1334, 186] on input "text" at bounding box center [1365, 195] width 127 height 25
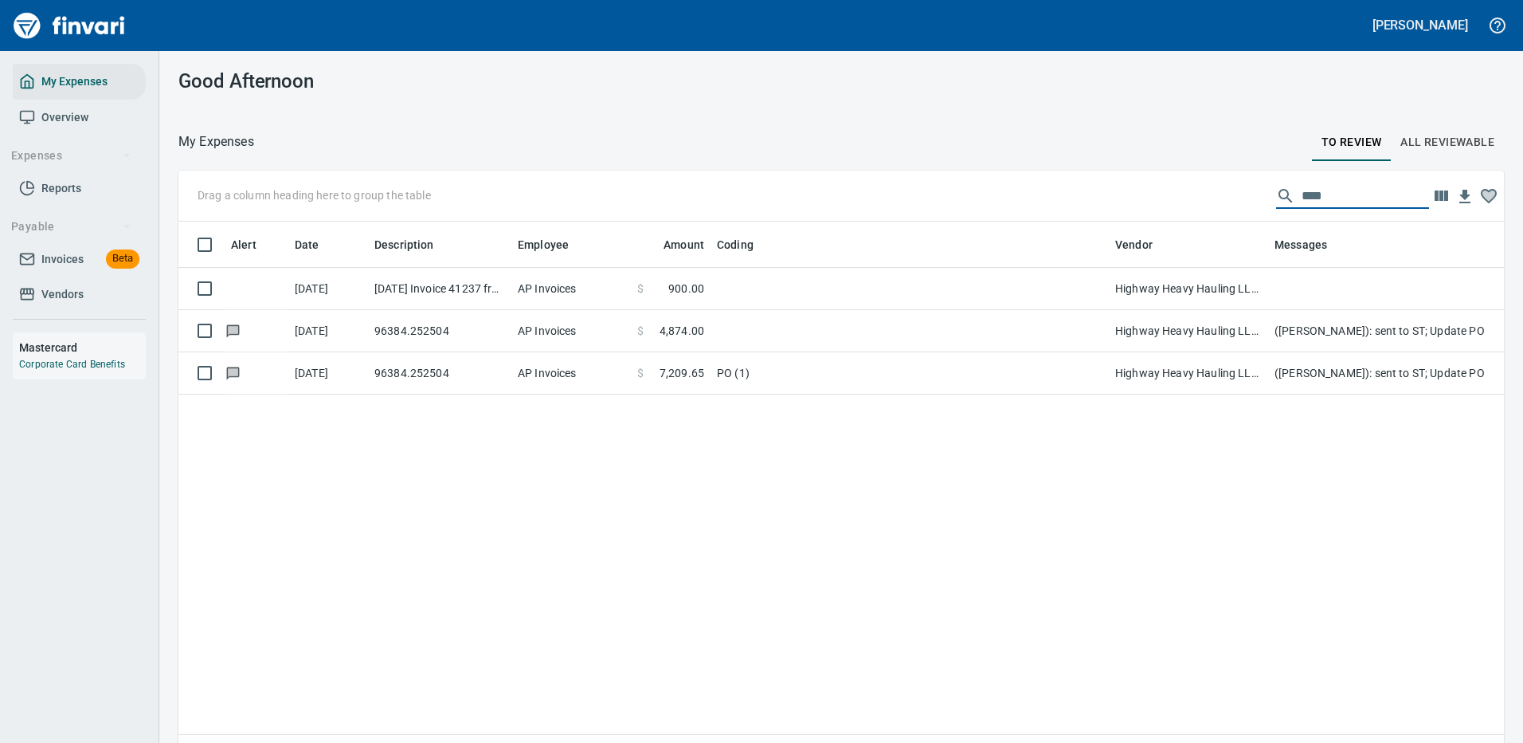
scroll to position [543, 1302]
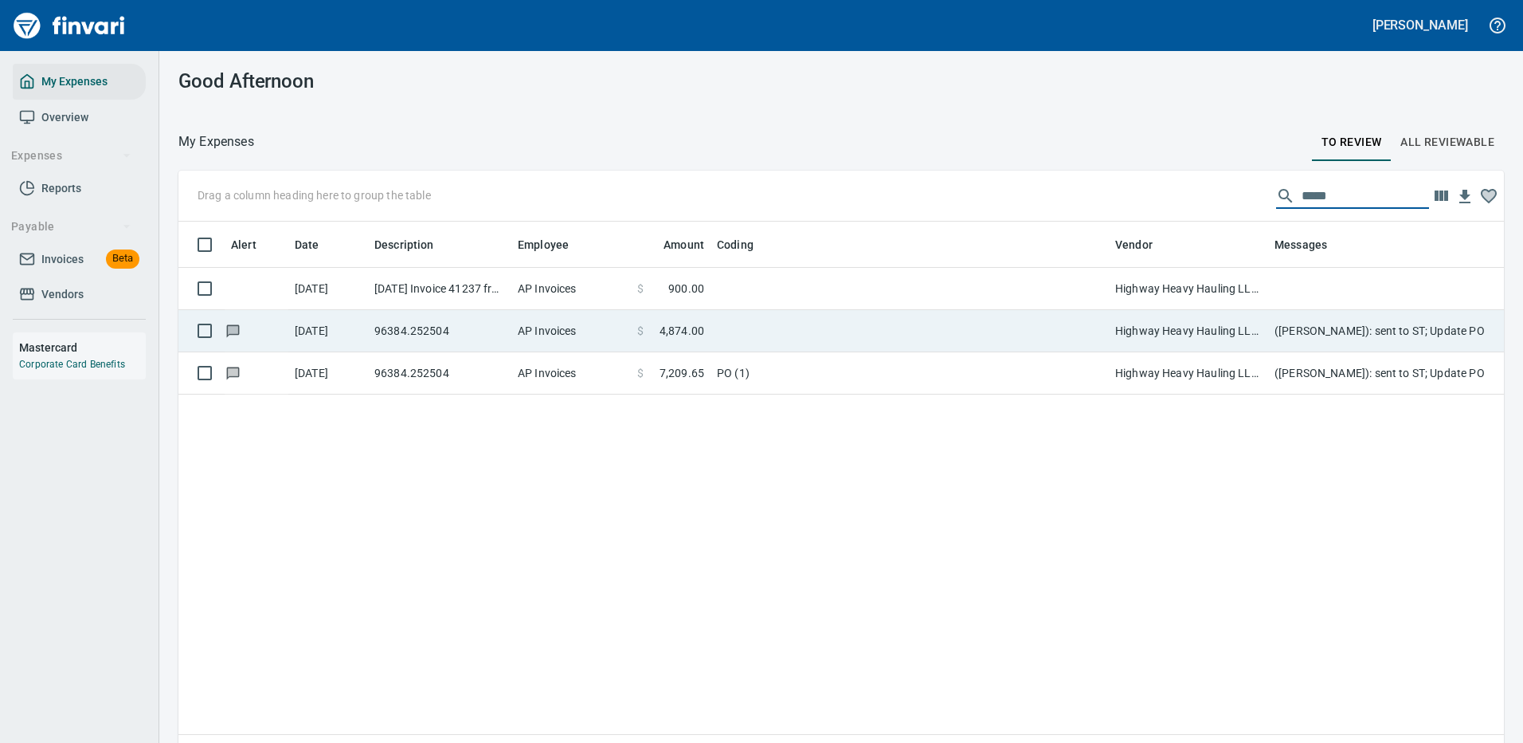
type input "*****"
click at [882, 283] on td at bounding box center [910, 289] width 398 height 42
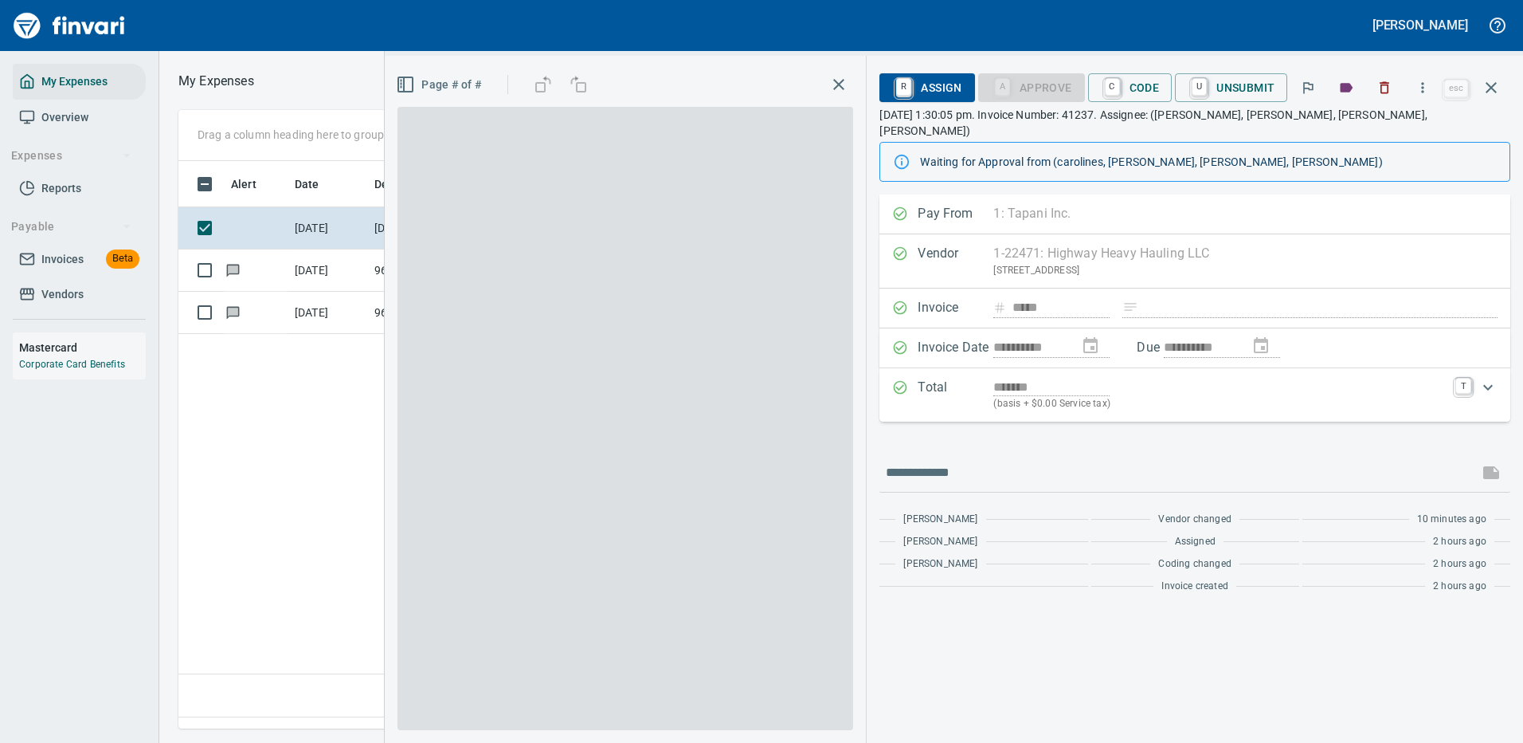
scroll to position [543, 915]
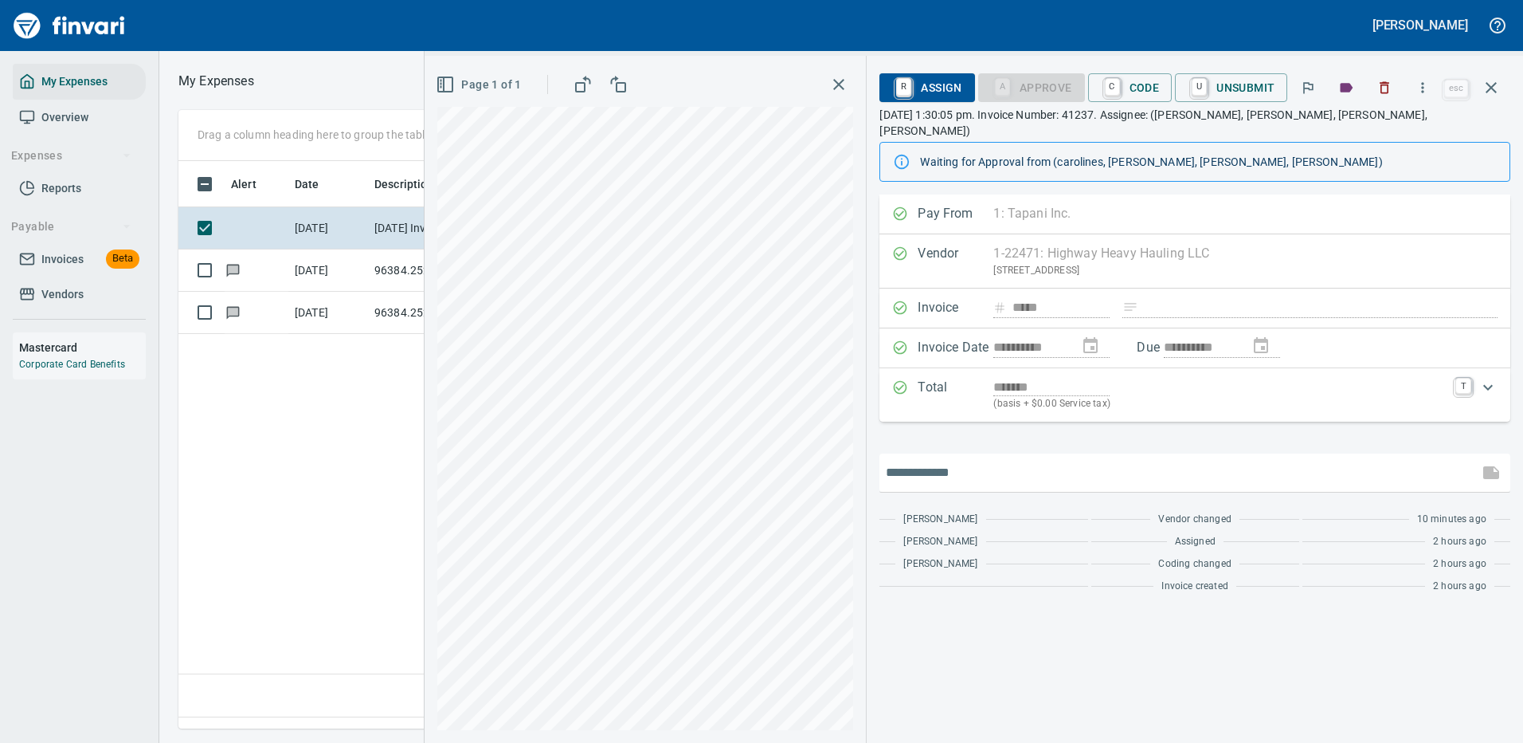
click at [989, 460] on input "text" at bounding box center [1179, 472] width 586 height 25
type input "**********"
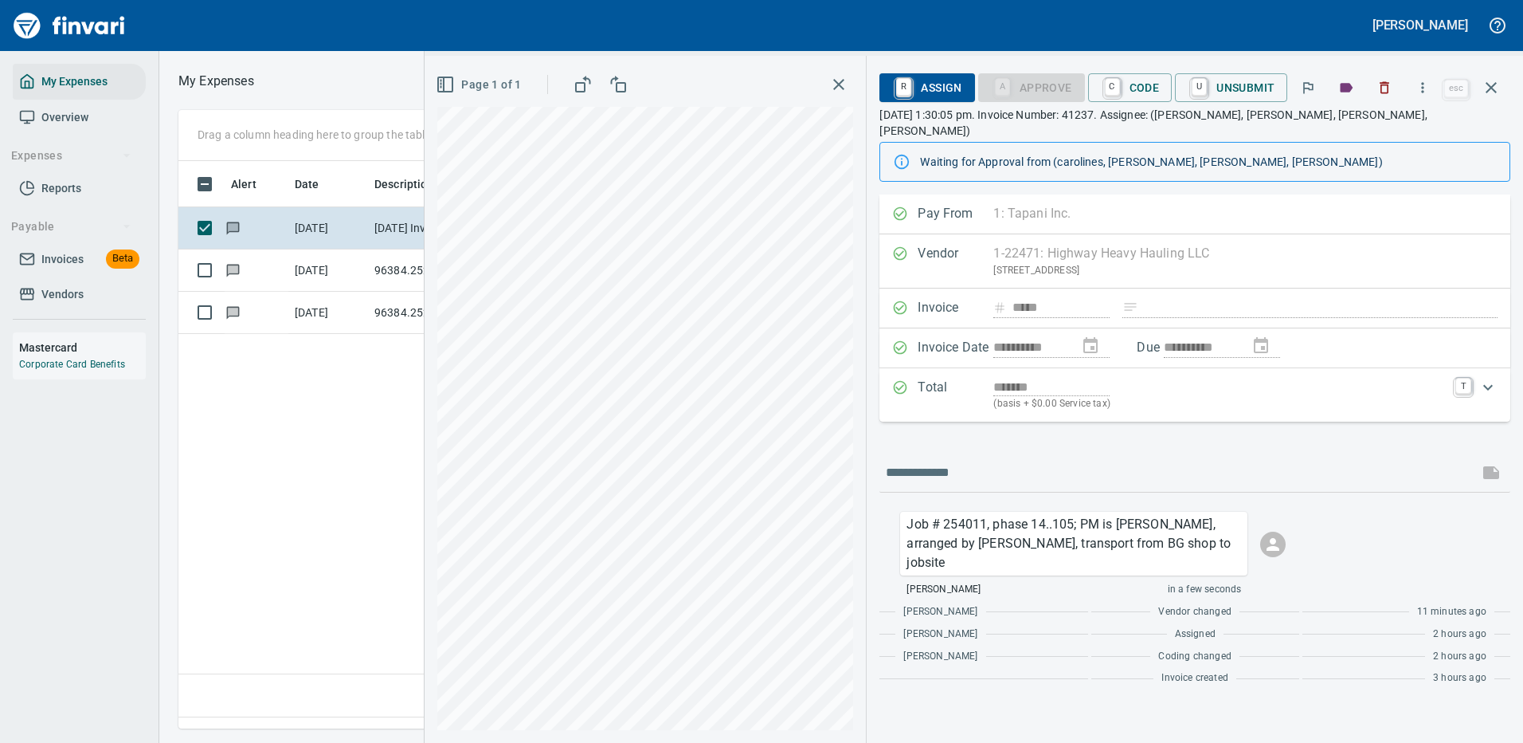
click at [927, 79] on span "R Assign" at bounding box center [926, 87] width 69 height 27
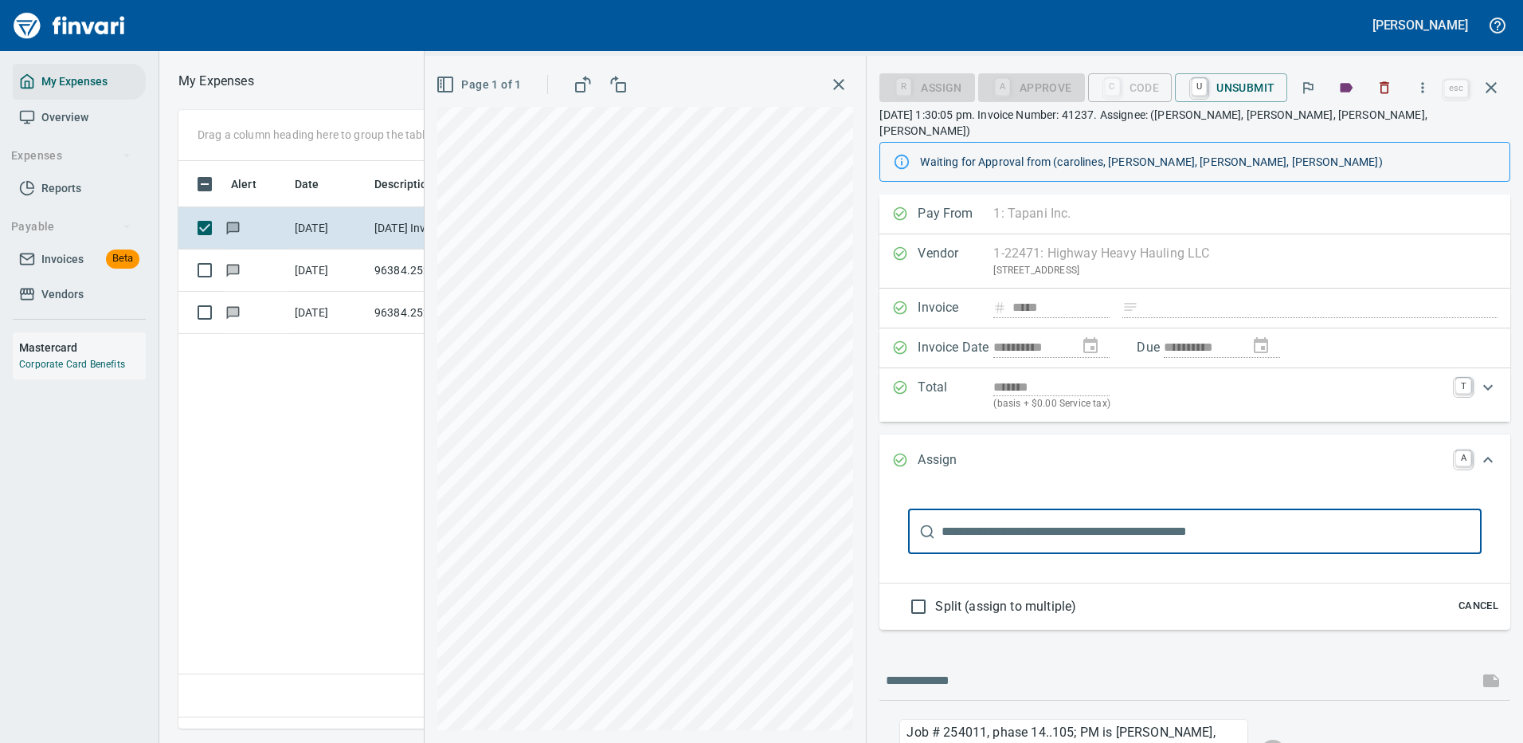
click at [964, 519] on input "text" at bounding box center [1212, 531] width 540 height 45
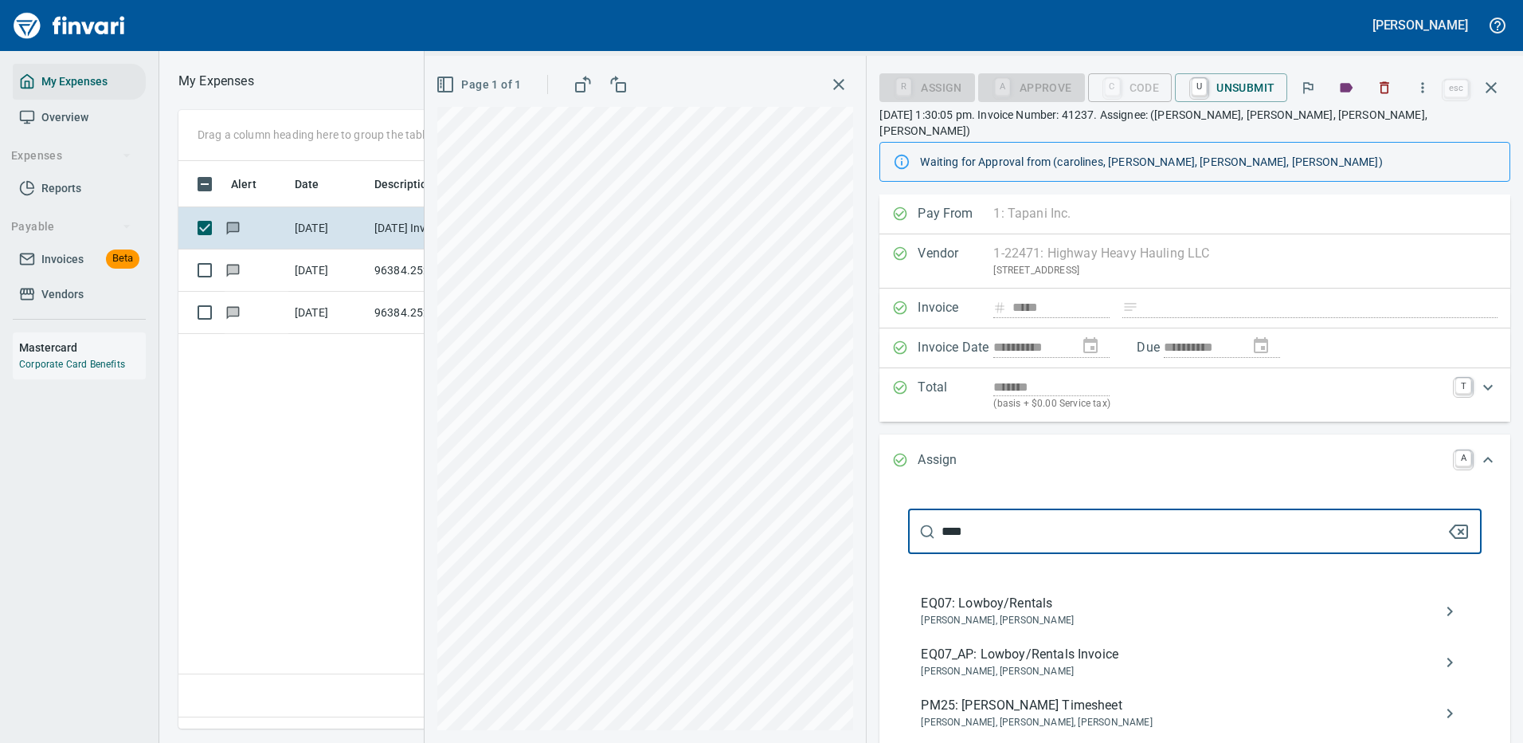
type input "****"
click at [1034, 645] on span "EQ07_AP: Lowboy/Rentals Invoice" at bounding box center [1182, 654] width 523 height 19
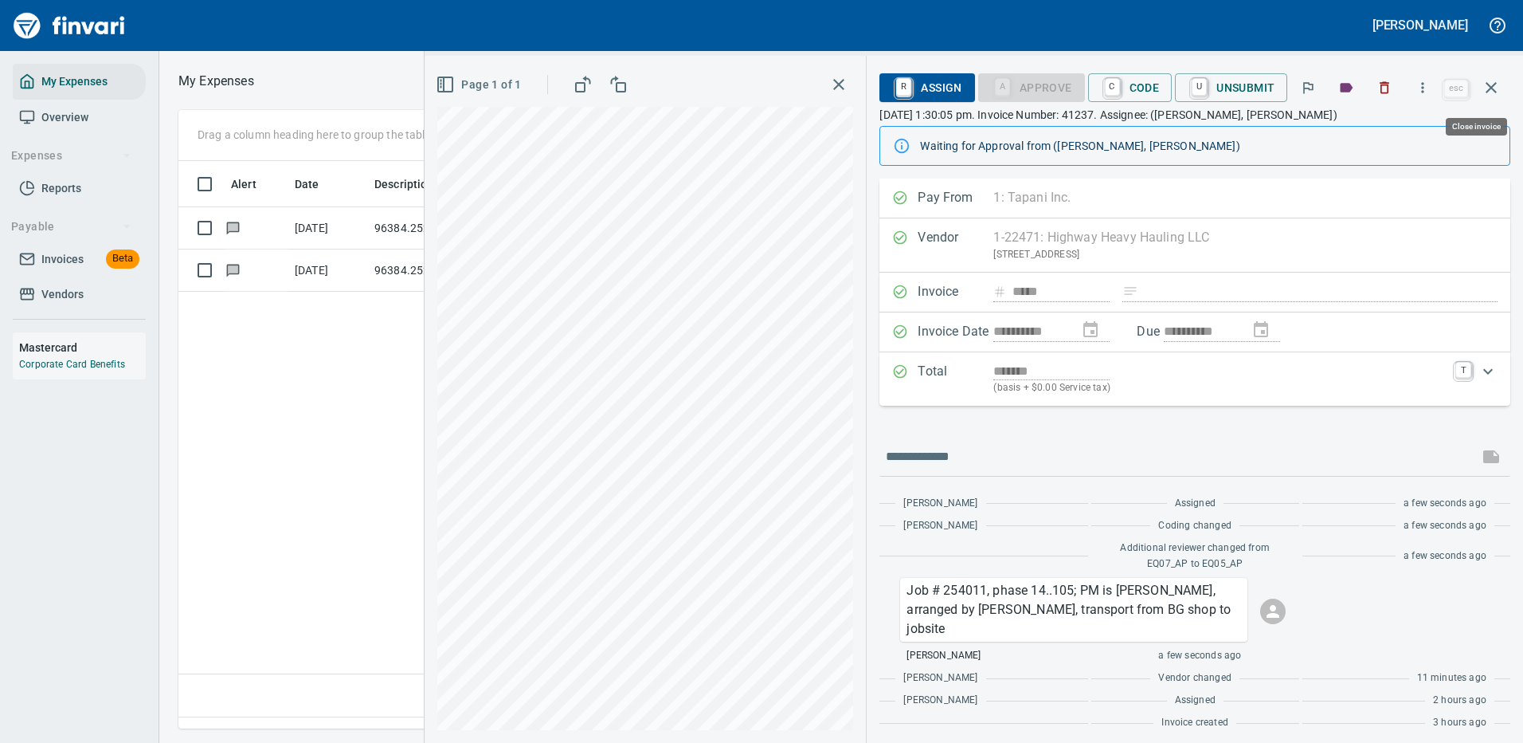
click at [1494, 86] on icon "button" at bounding box center [1491, 87] width 11 height 11
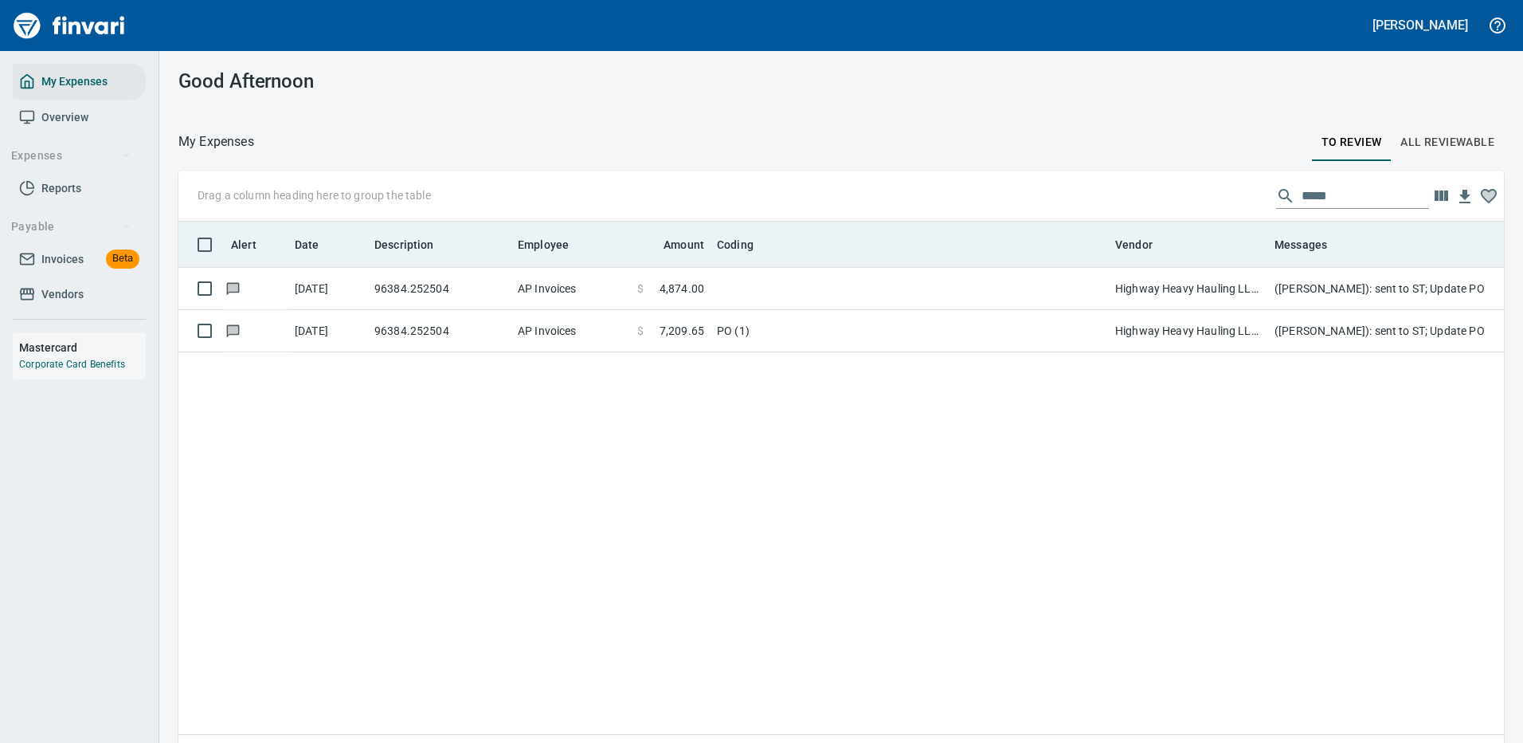
scroll to position [543, 1302]
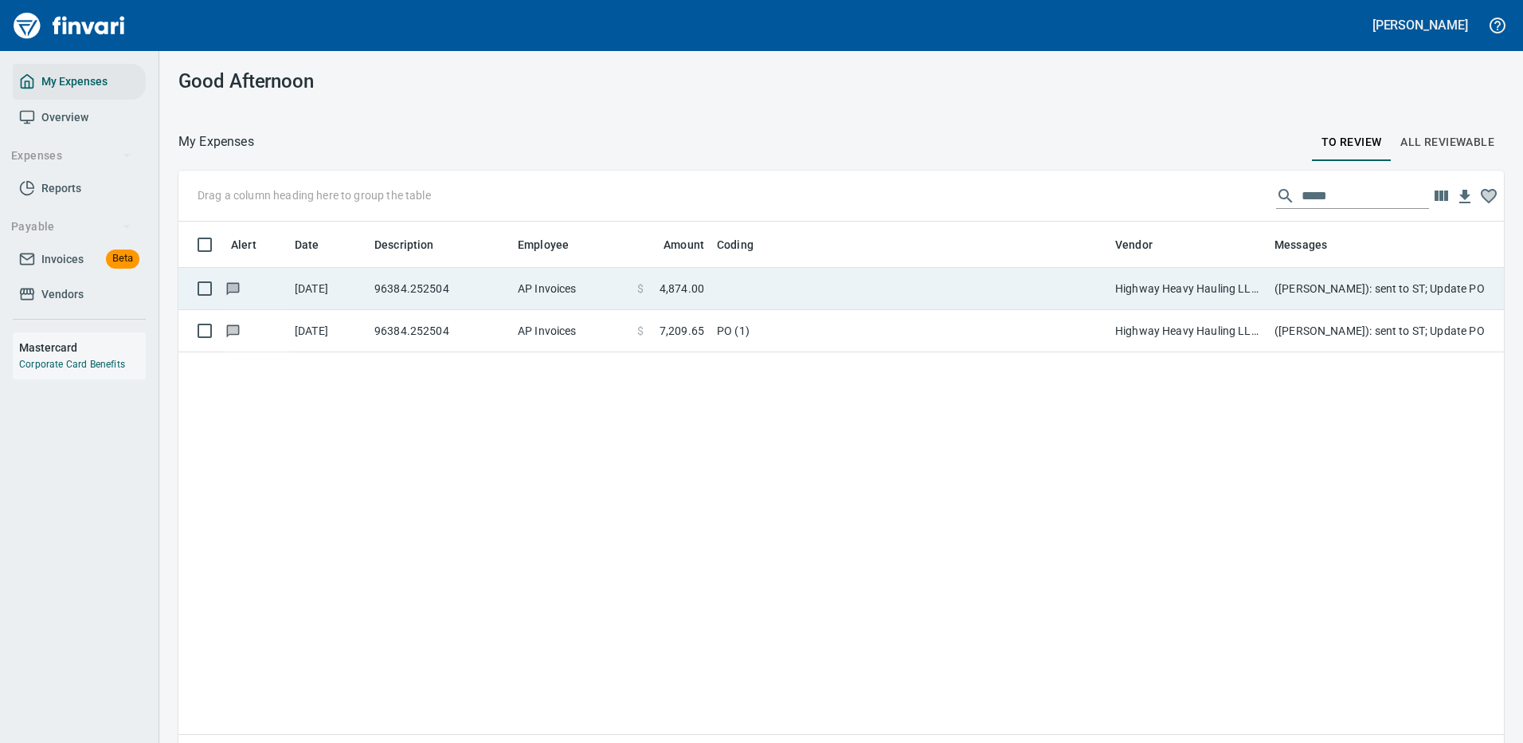
click at [818, 285] on td at bounding box center [910, 289] width 398 height 42
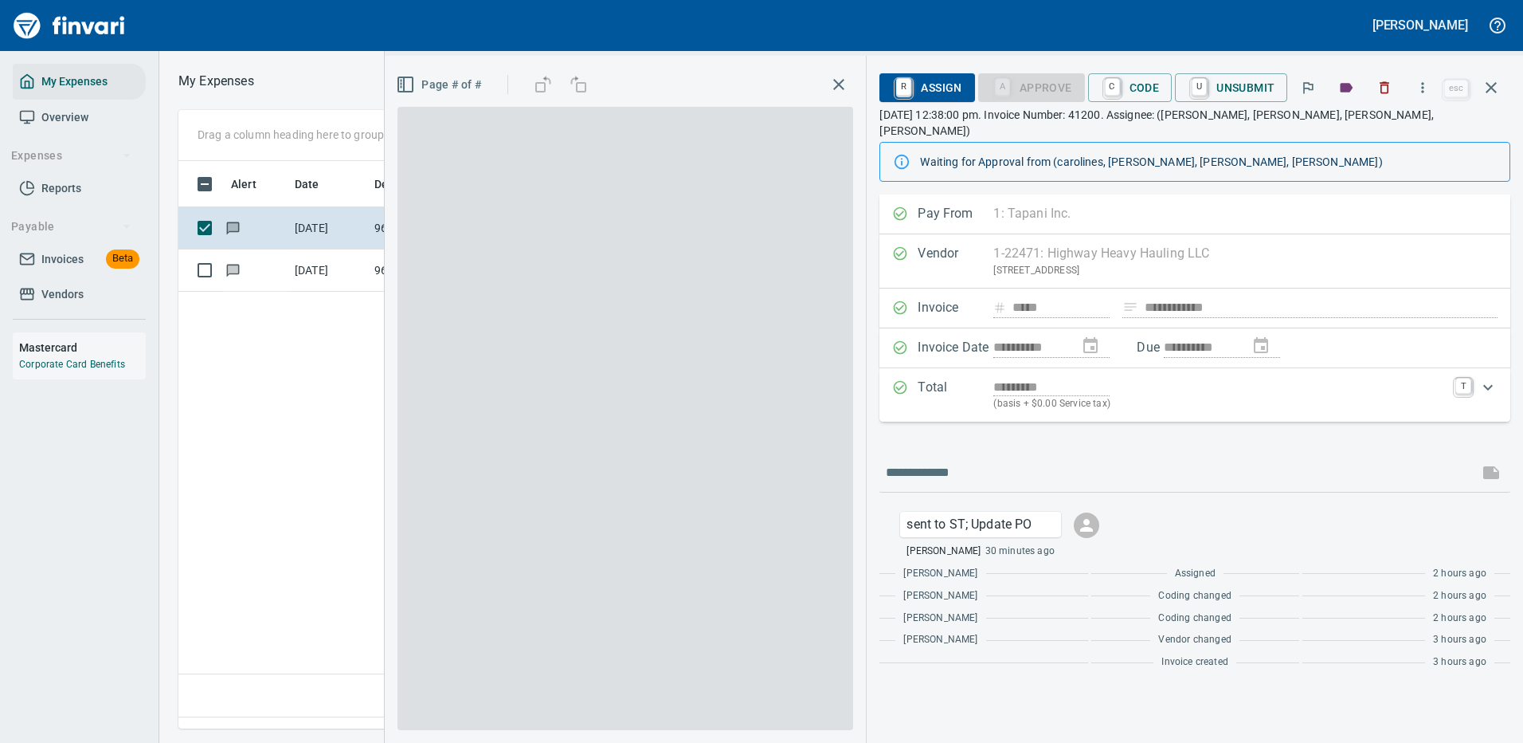
scroll to position [543, 915]
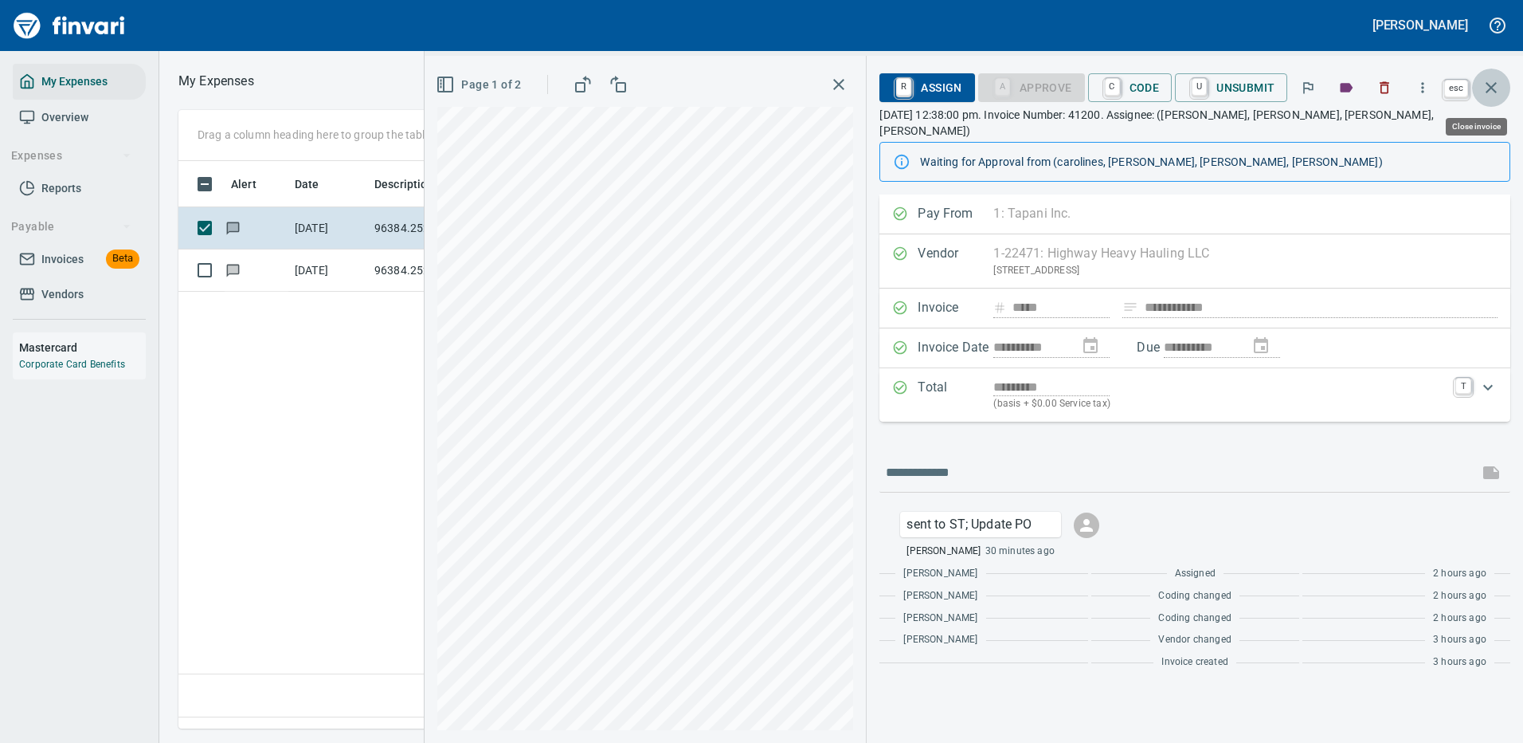
click at [1490, 81] on icon "button" at bounding box center [1491, 87] width 19 height 19
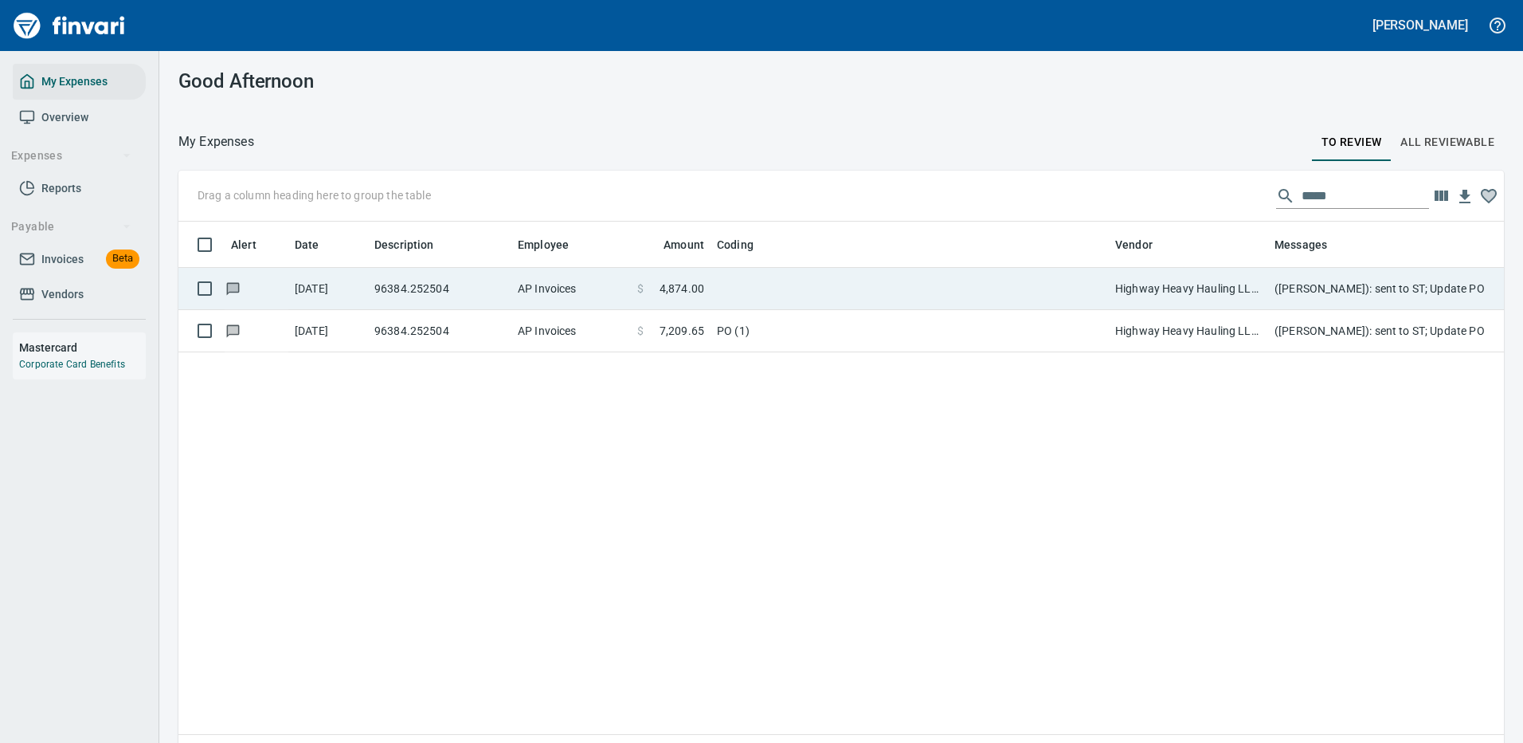
scroll to position [543, 1302]
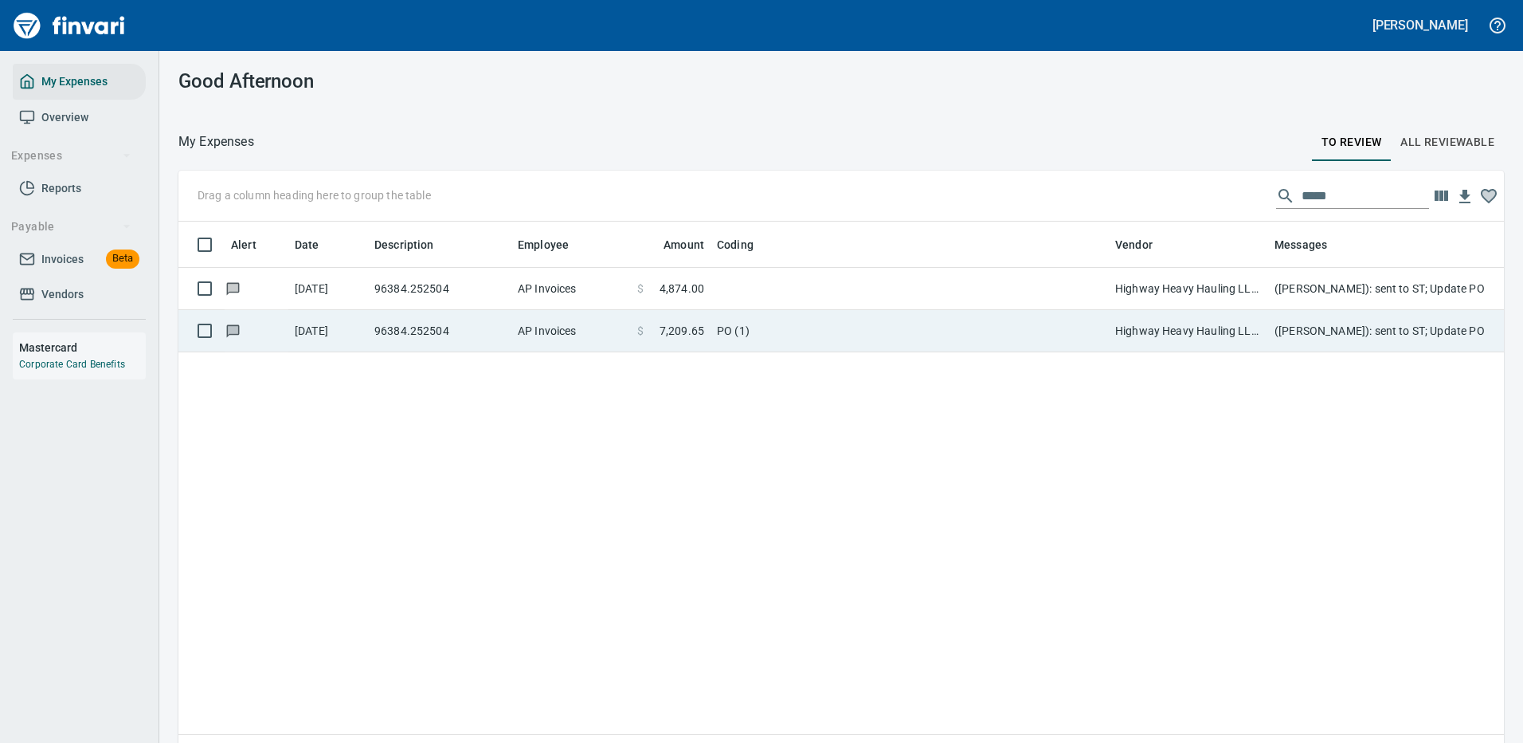
click at [727, 326] on td "PO (1)" at bounding box center [910, 331] width 398 height 42
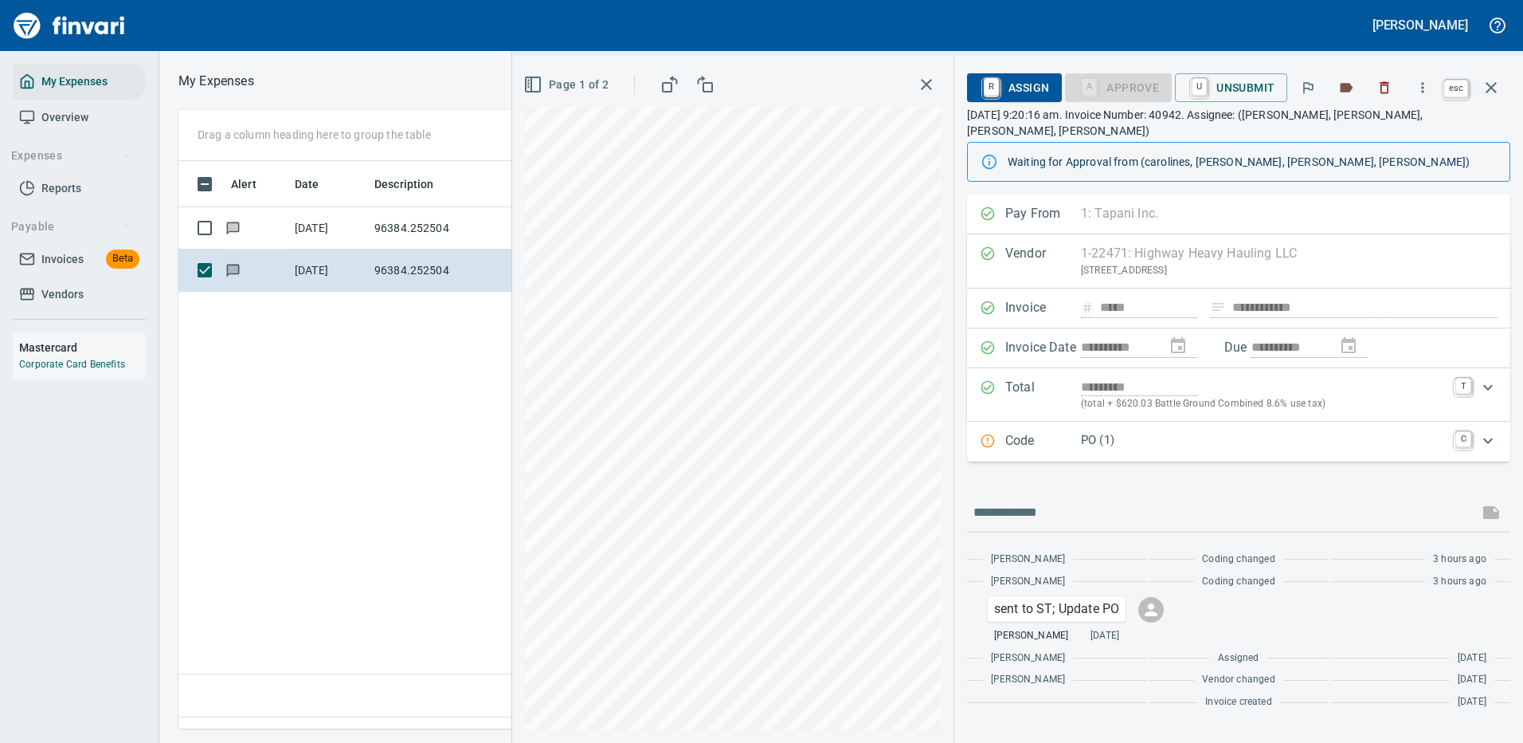
scroll to position [543, 915]
click at [1494, 80] on icon "button" at bounding box center [1491, 87] width 19 height 19
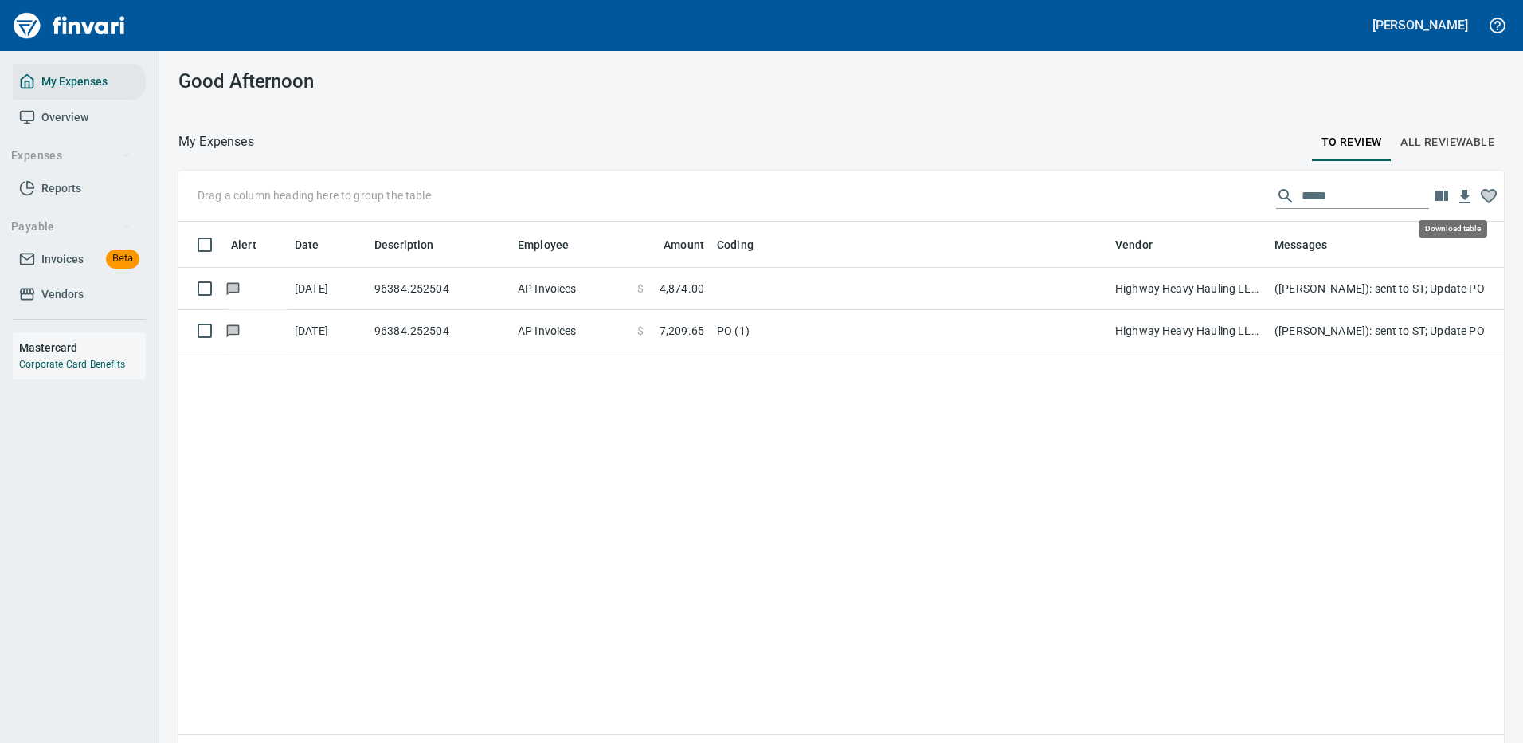
scroll to position [543, 1302]
drag, startPoint x: 1323, startPoint y: 193, endPoint x: 1151, endPoint y: 170, distance: 172.7
click at [1181, 181] on div "Drag a column heading here to group the table *****" at bounding box center [841, 195] width 1326 height 51
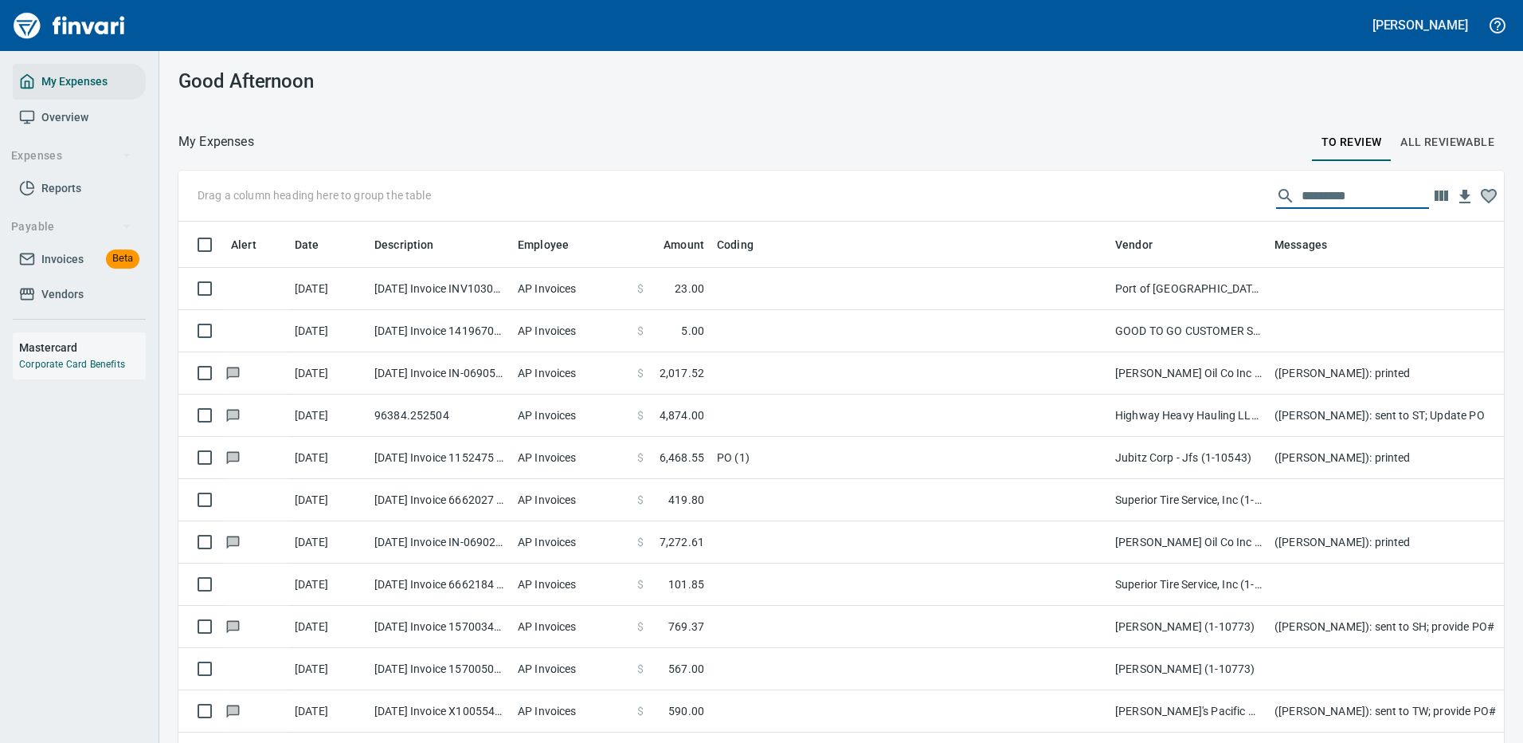
scroll to position [543, 1290]
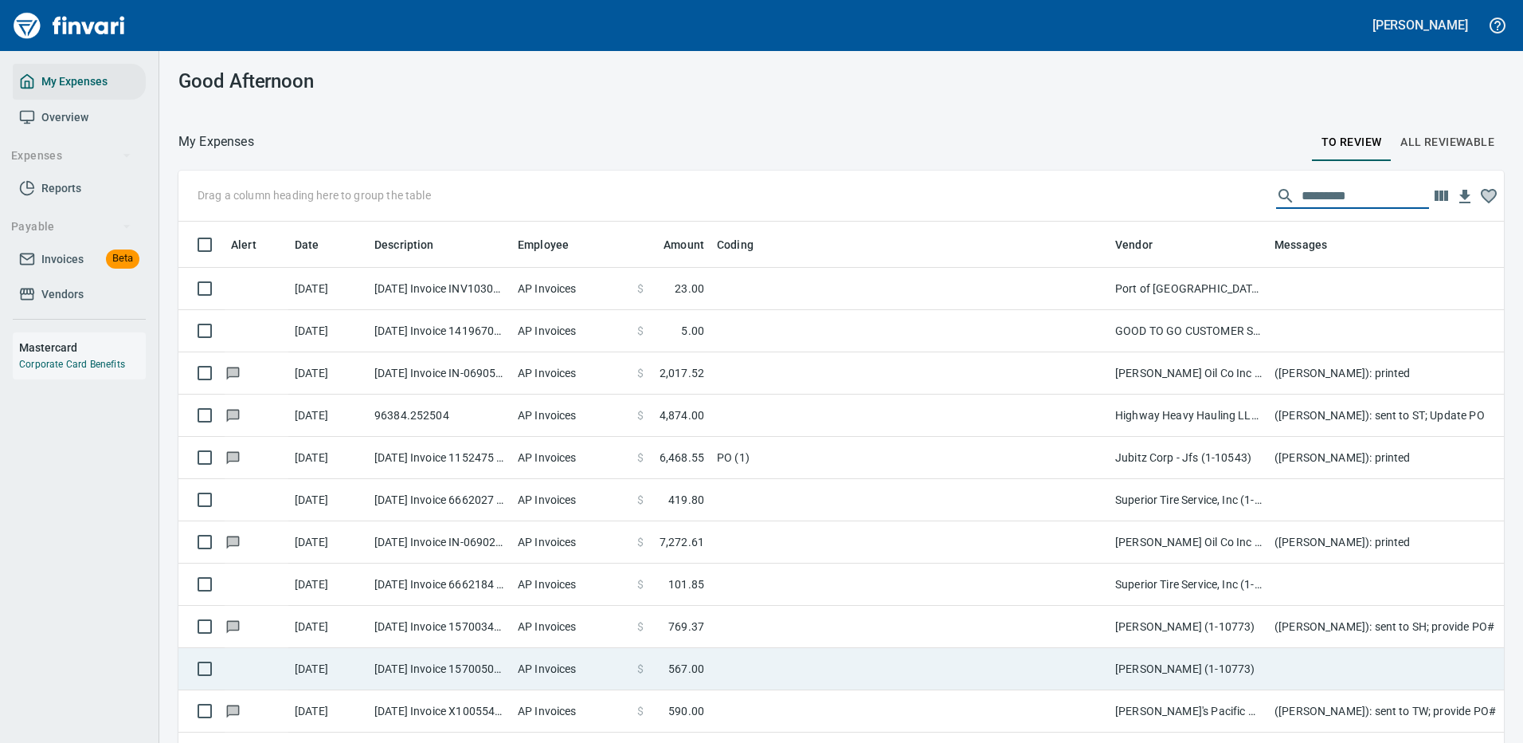
click at [884, 664] on td at bounding box center [910, 669] width 398 height 42
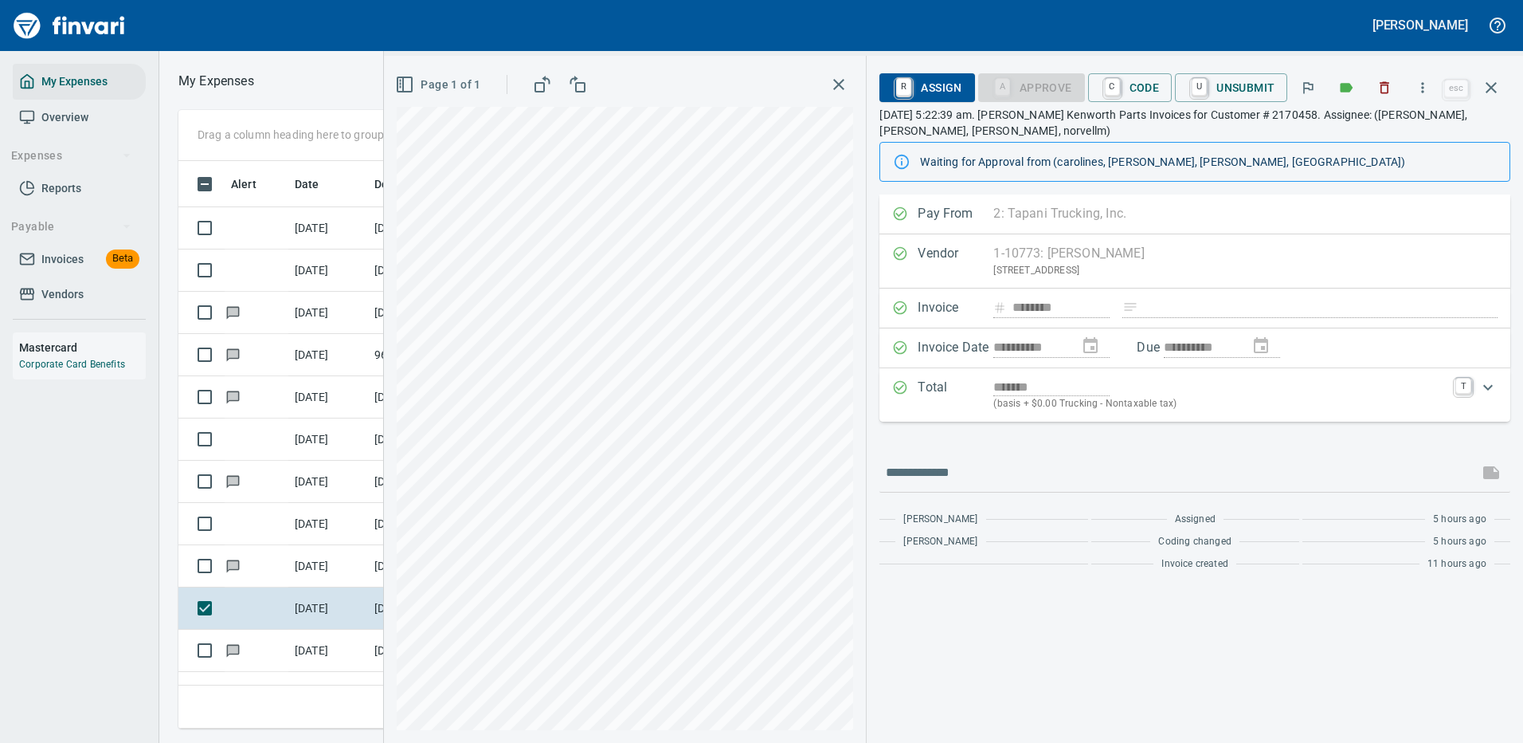
scroll to position [543, 903]
click at [1424, 81] on icon "button" at bounding box center [1423, 88] width 16 height 16
click at [1366, 132] on span "Download" at bounding box center [1420, 133] width 153 height 19
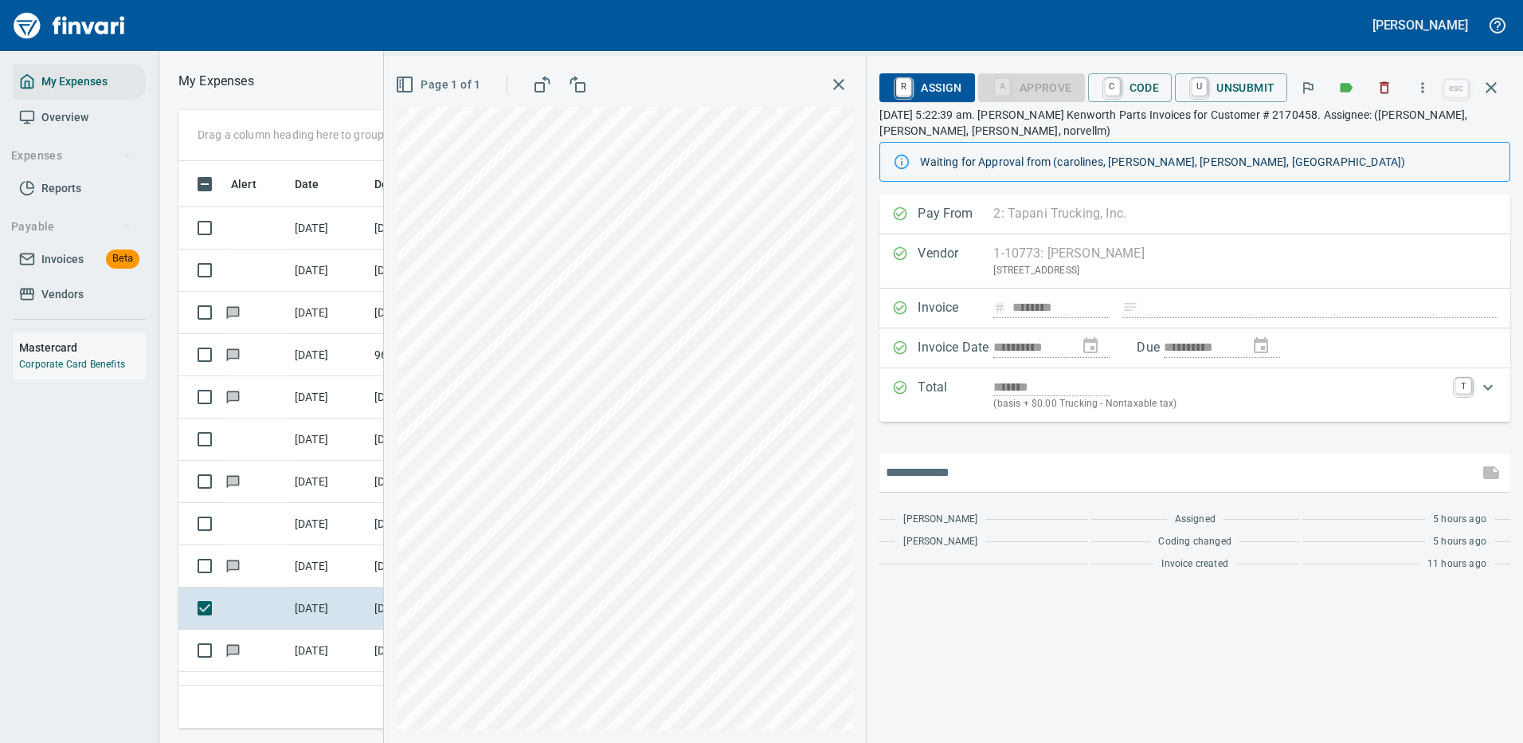
click at [949, 478] on input "text" at bounding box center [1179, 472] width 586 height 25
type input "**********"
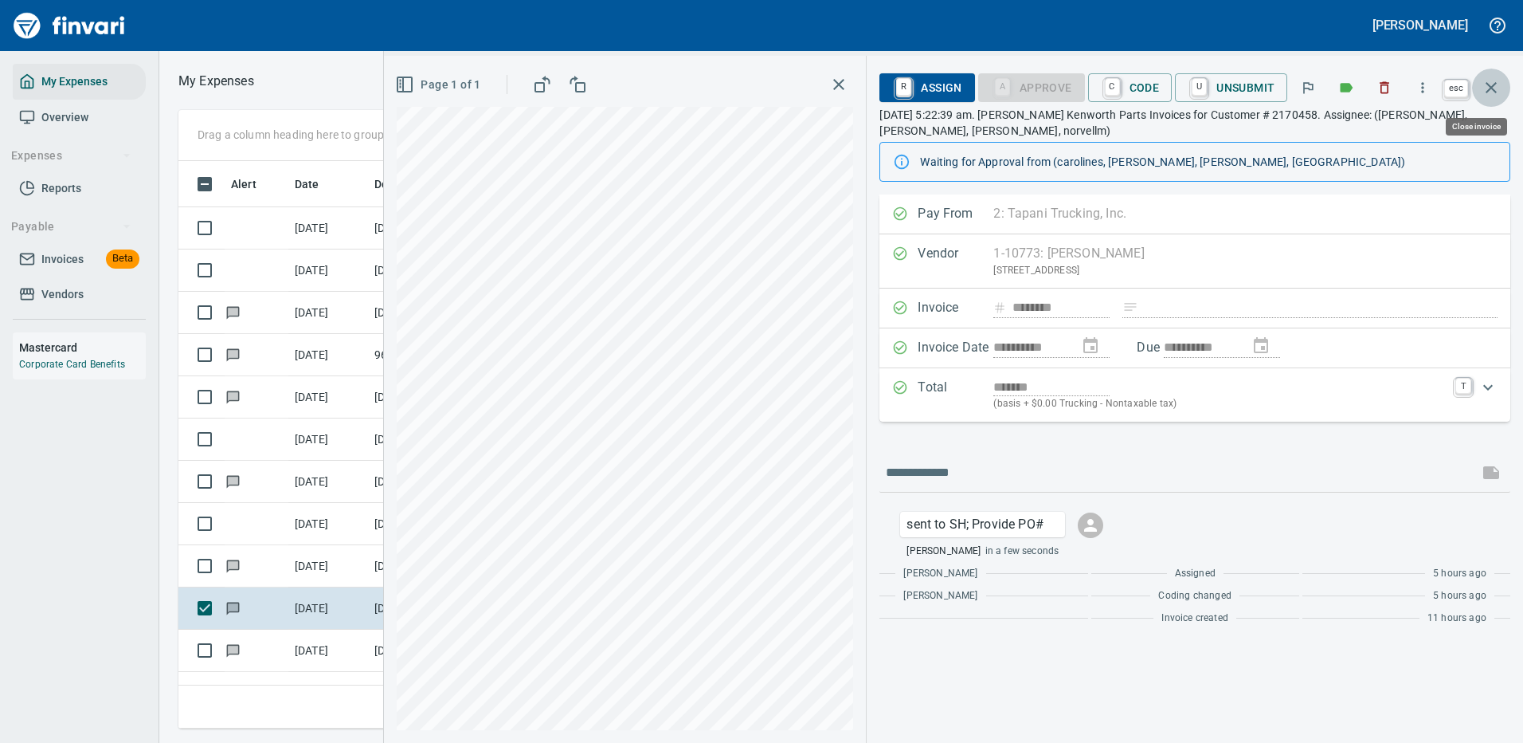
click at [1493, 90] on icon "button" at bounding box center [1491, 87] width 19 height 19
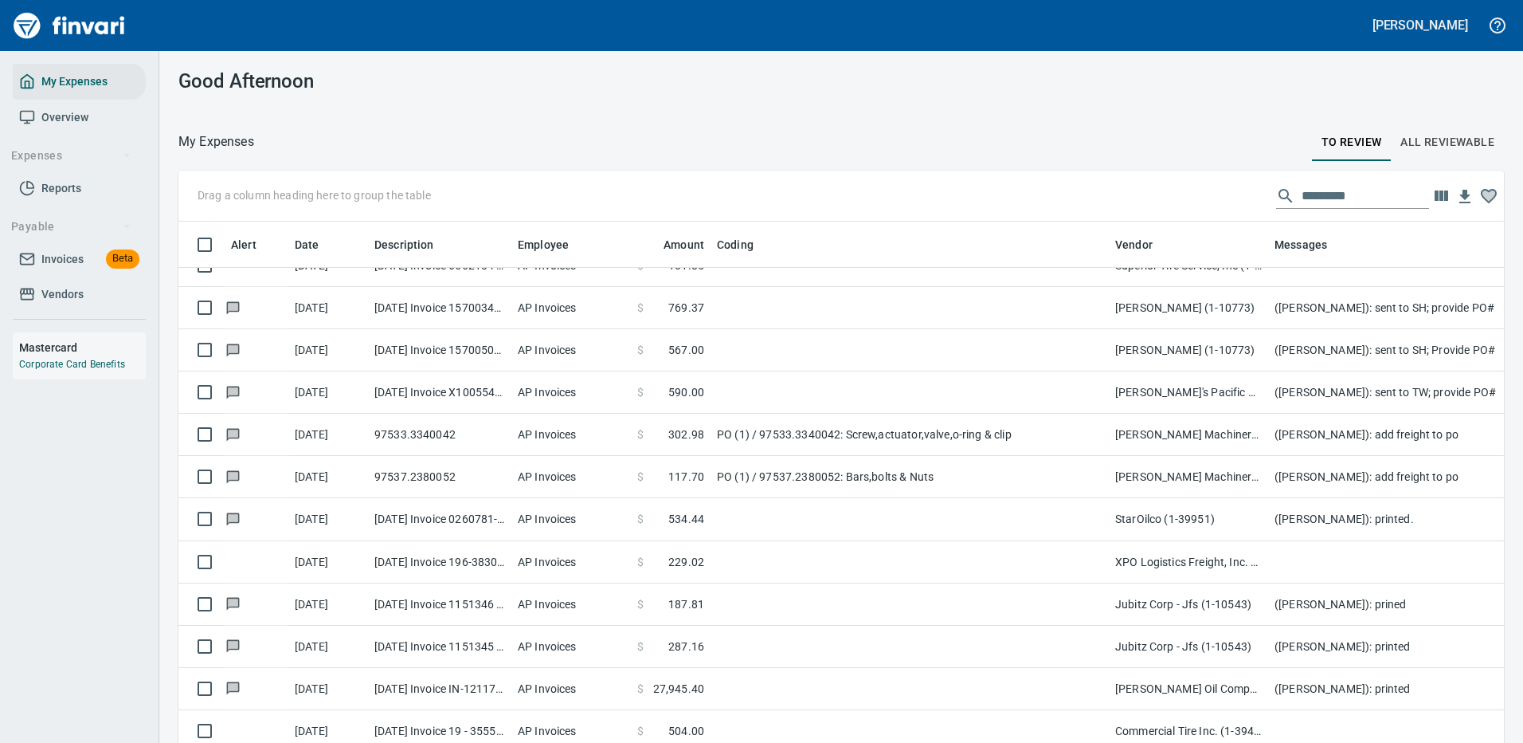
scroll to position [398, 0]
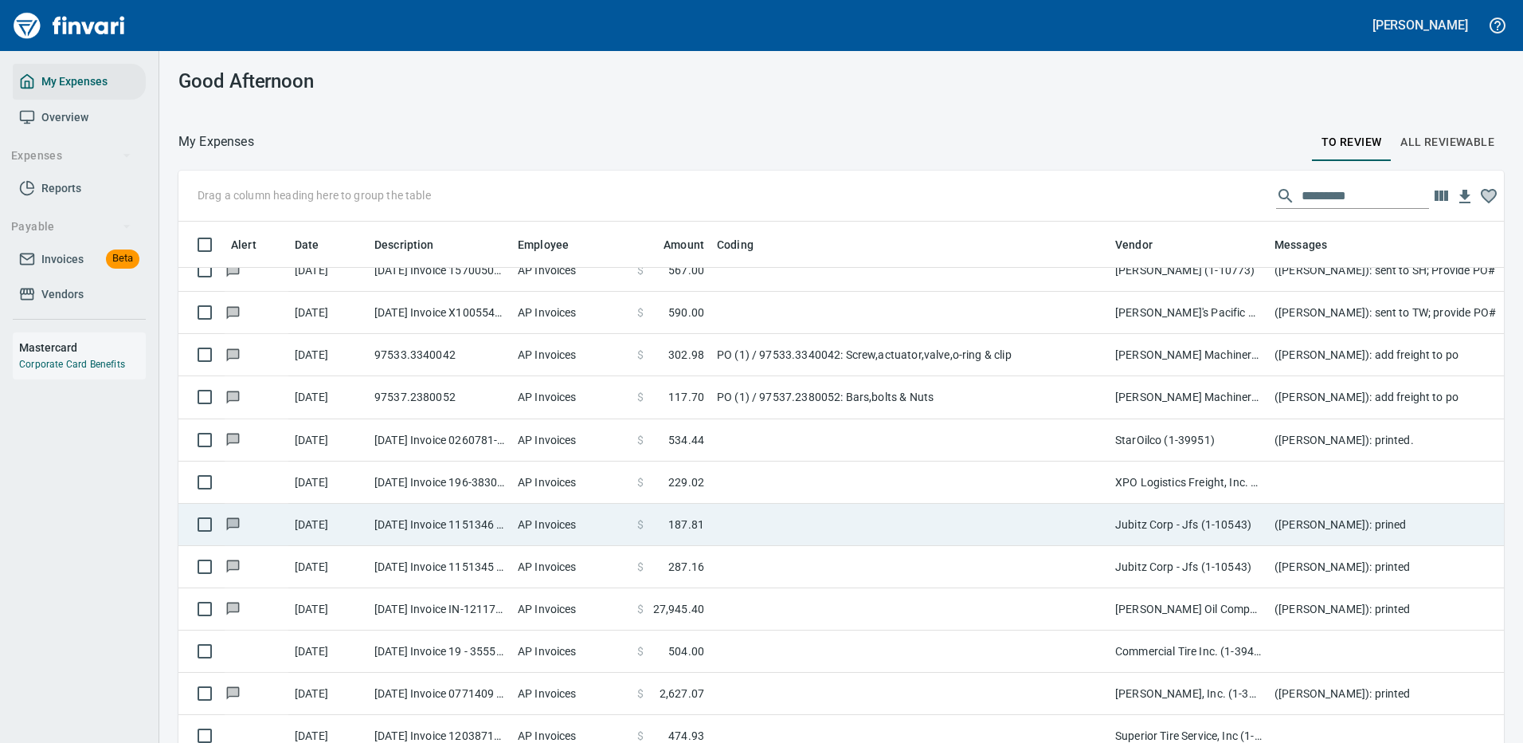
click at [863, 478] on td at bounding box center [910, 482] width 398 height 42
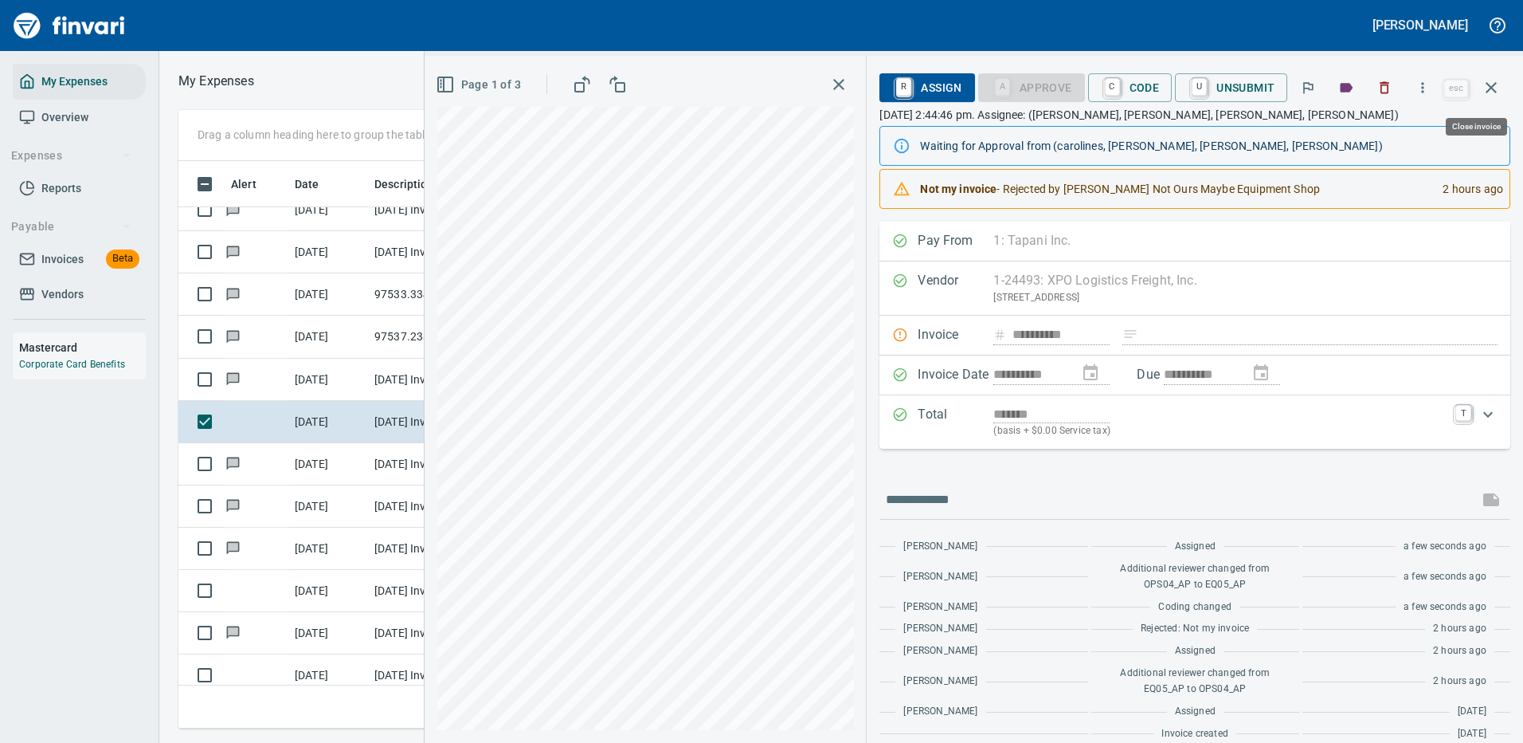
scroll to position [543, 903]
click at [1425, 85] on icon "button" at bounding box center [1423, 88] width 16 height 16
click at [1361, 128] on span "Download" at bounding box center [1420, 133] width 153 height 19
click at [1008, 493] on input "text" at bounding box center [1179, 499] width 586 height 25
type input "**********"
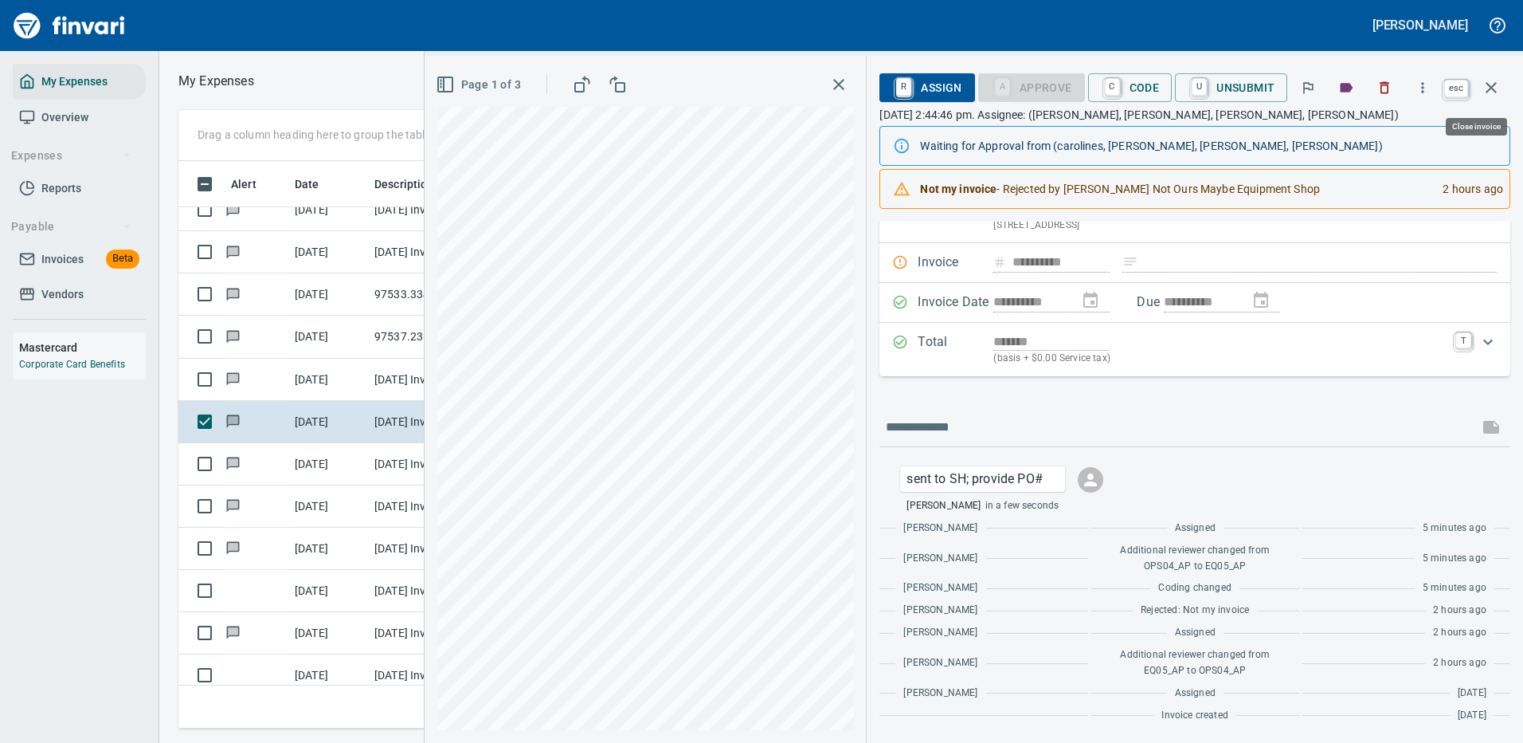
click at [1492, 84] on icon "button" at bounding box center [1491, 87] width 19 height 19
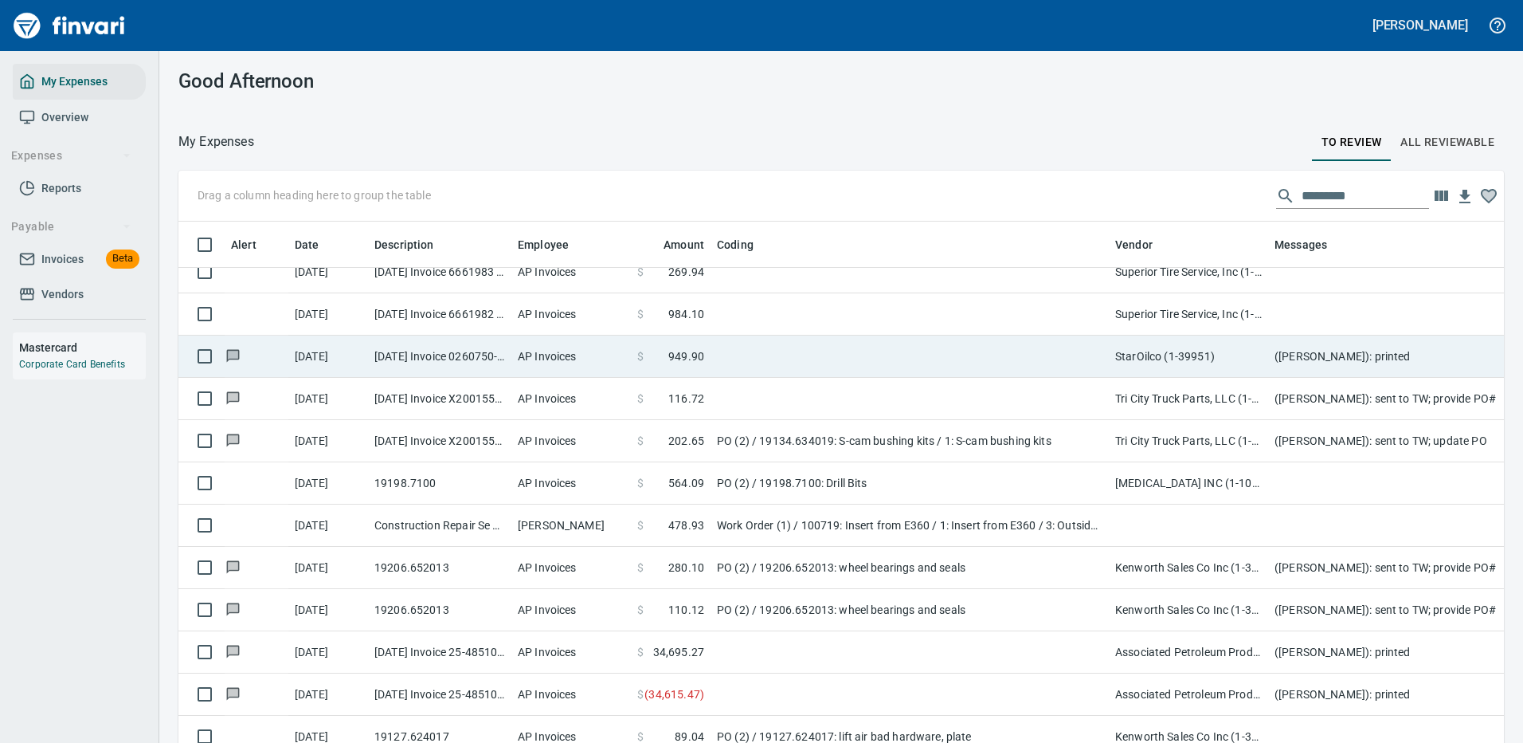
scroll to position [1195, 0]
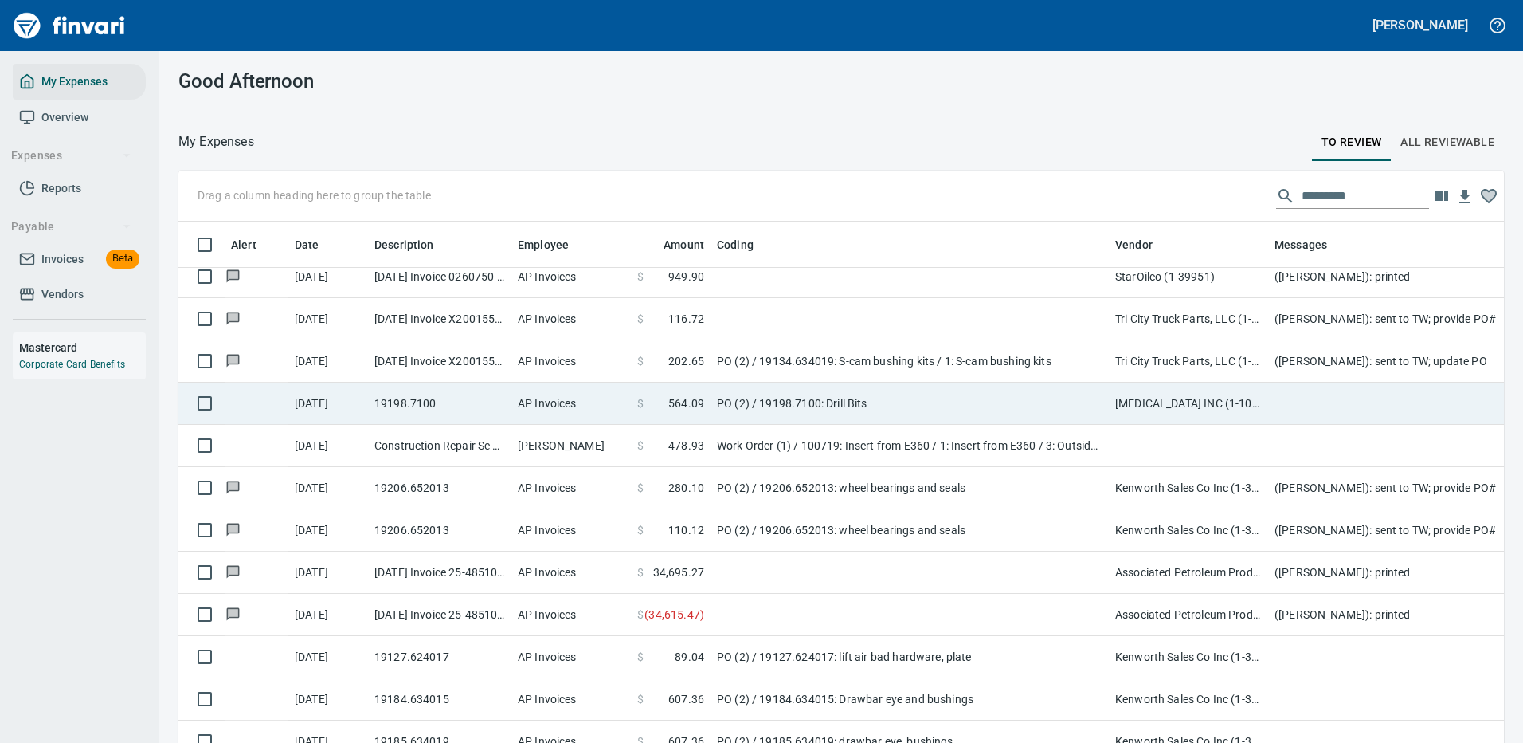
click at [859, 394] on td "PO (2) / 19198.7100: Drill Bits" at bounding box center [910, 403] width 398 height 42
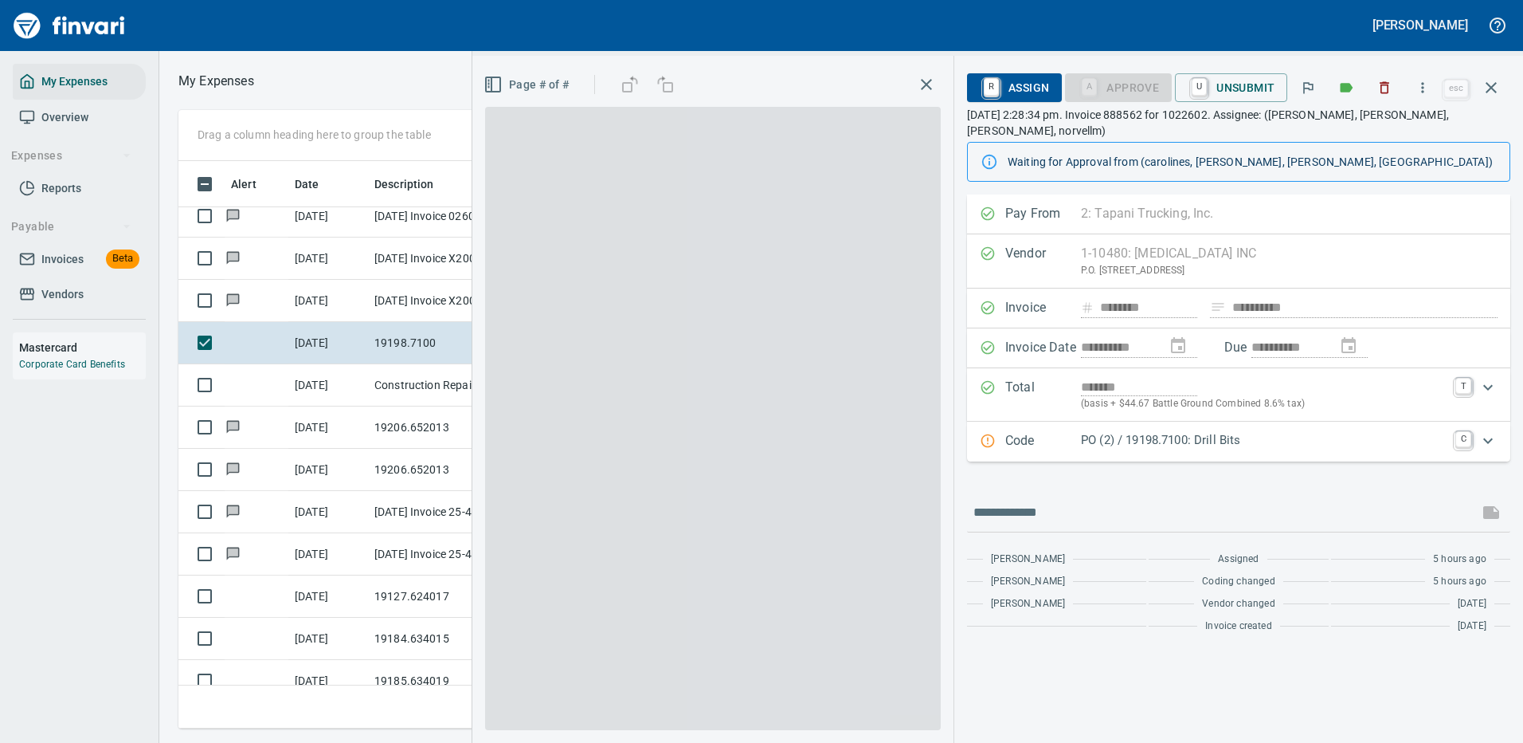
scroll to position [543, 903]
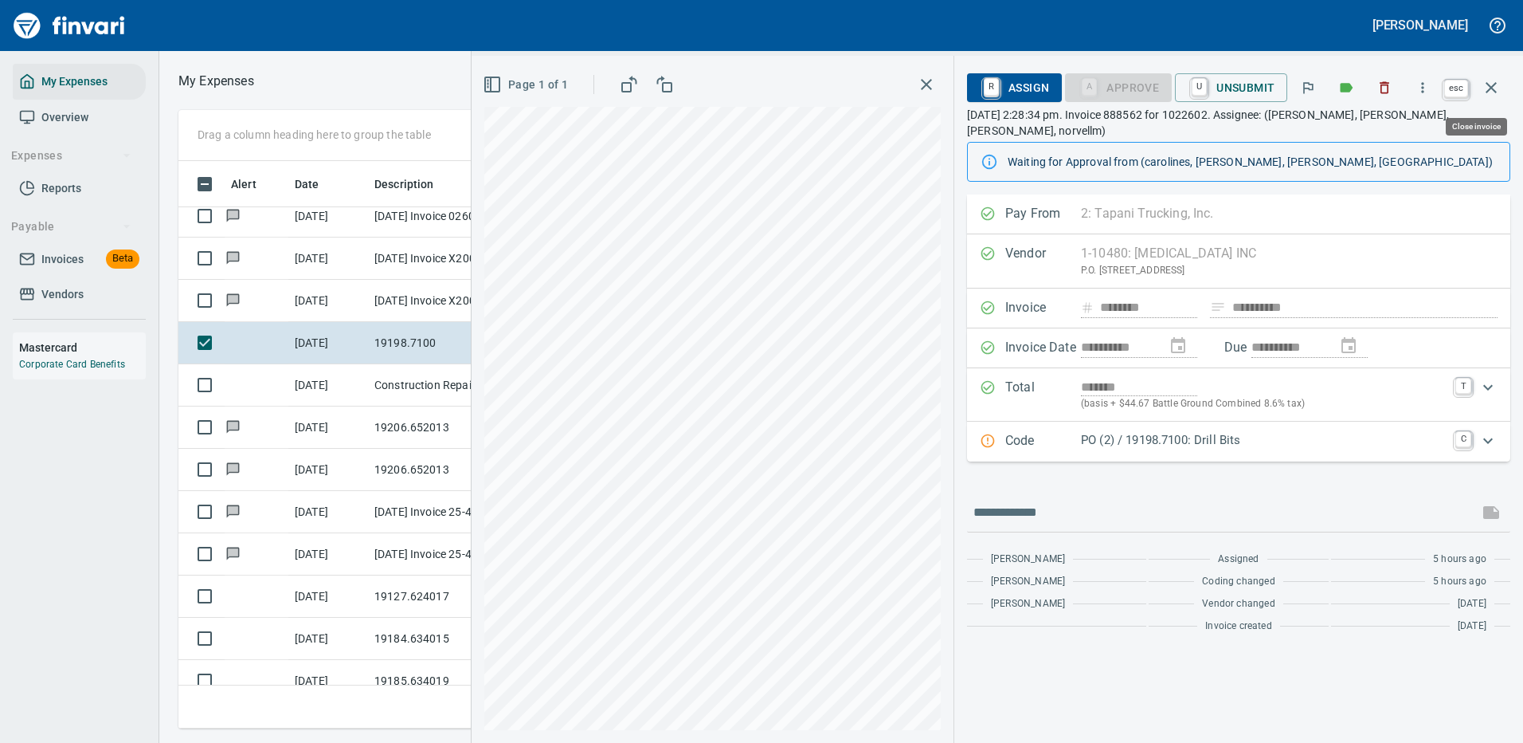
click at [1495, 78] on icon "button" at bounding box center [1491, 87] width 19 height 19
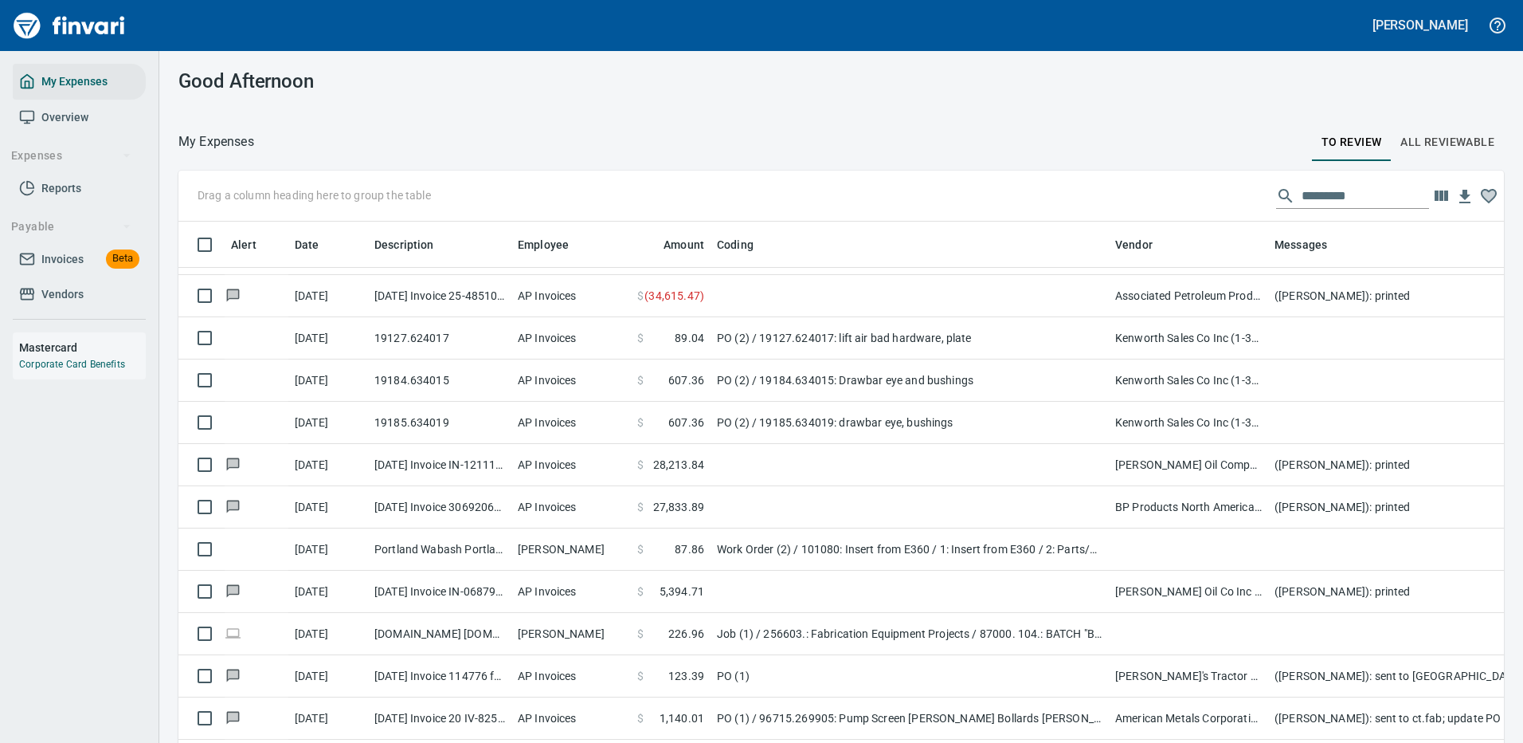
scroll to position [1593, 0]
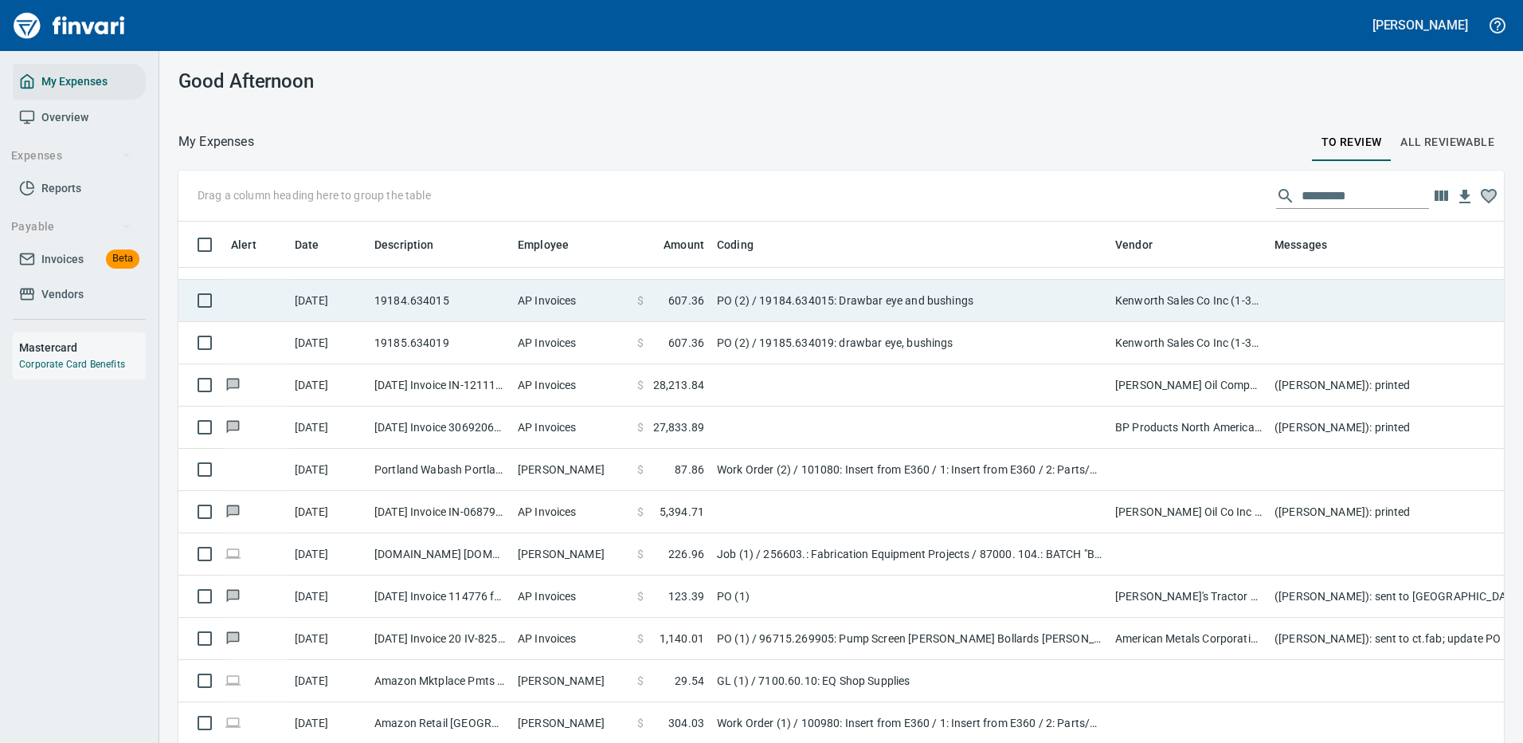
click at [895, 296] on td "PO (2) / 19184.634015: Drawbar eye and bushings" at bounding box center [910, 301] width 398 height 42
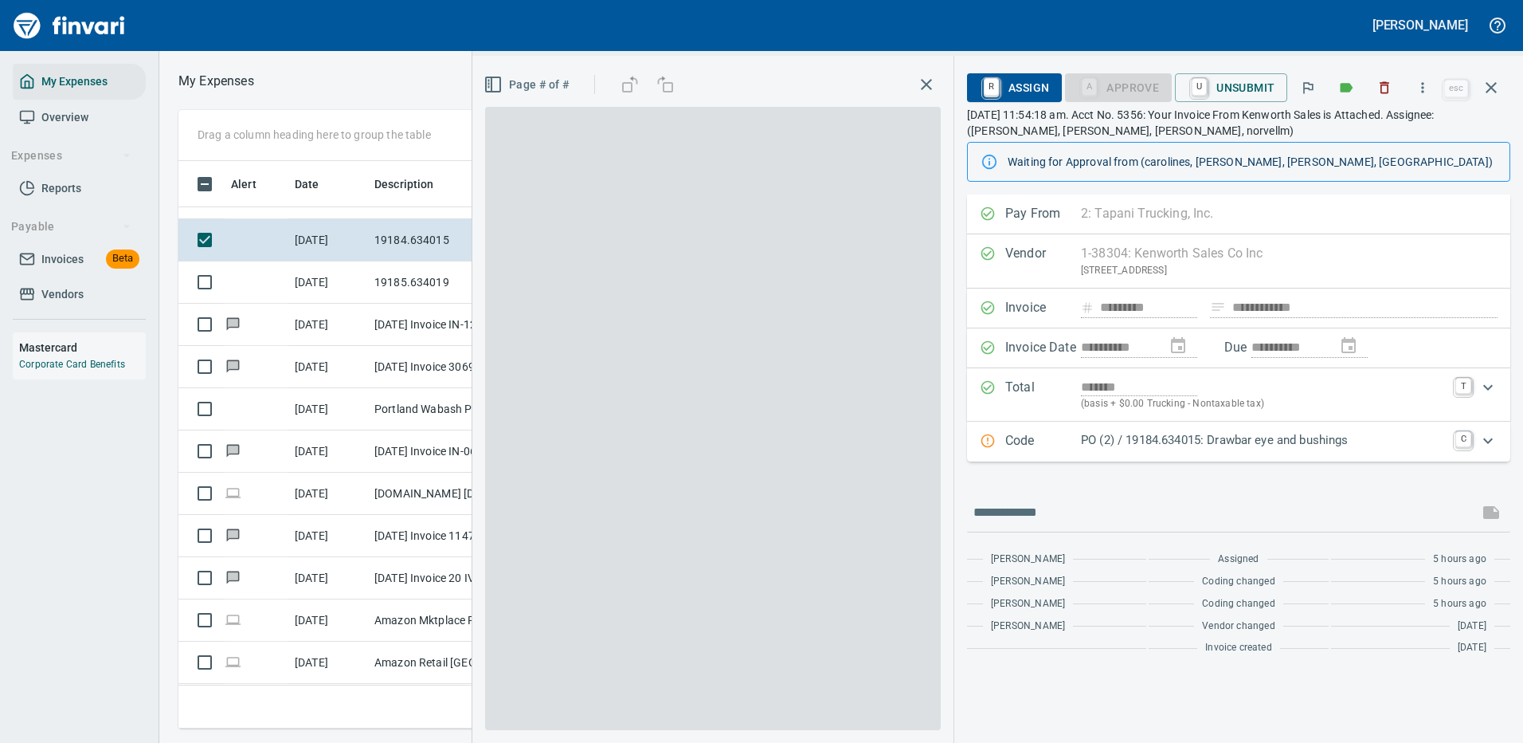
scroll to position [543, 903]
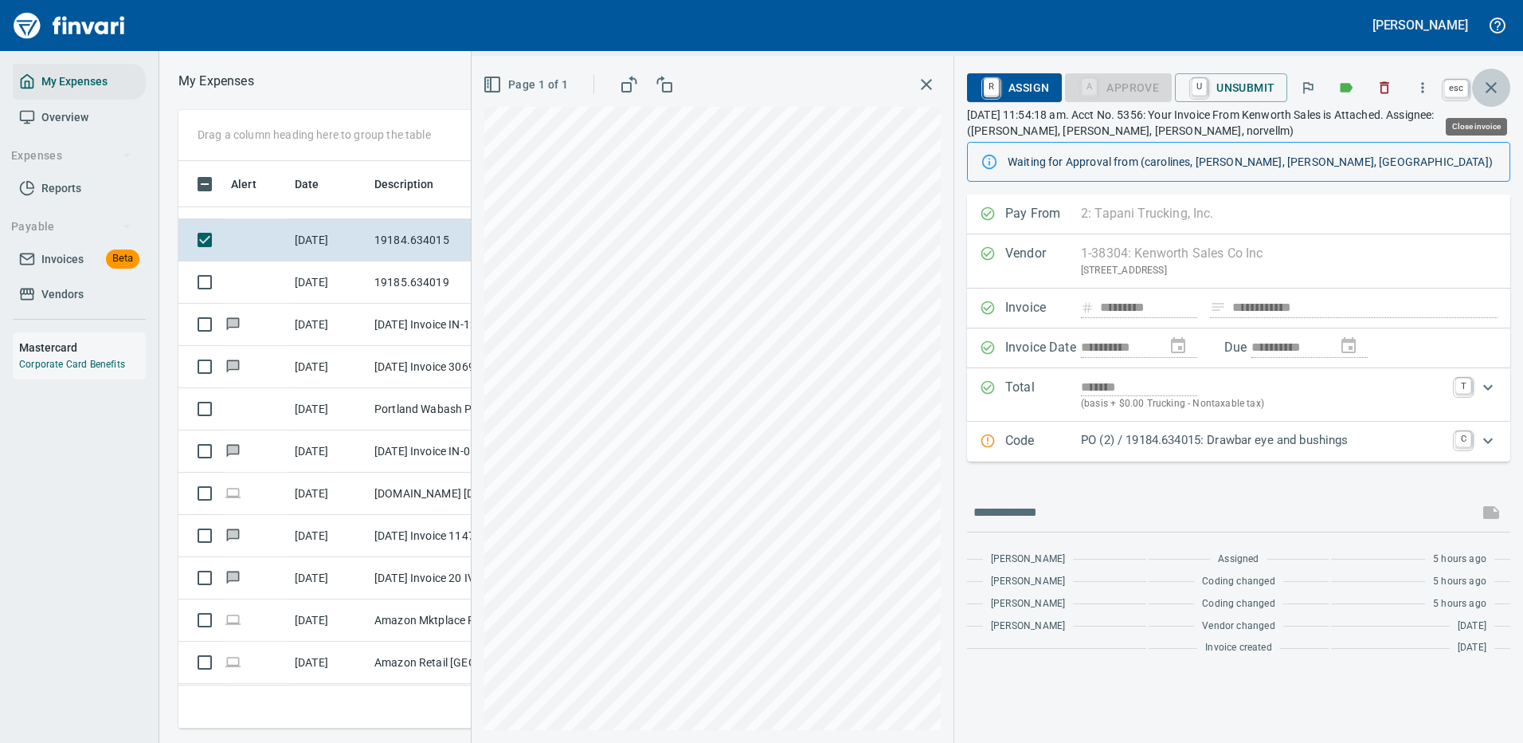
click at [1492, 83] on icon "button" at bounding box center [1491, 87] width 19 height 19
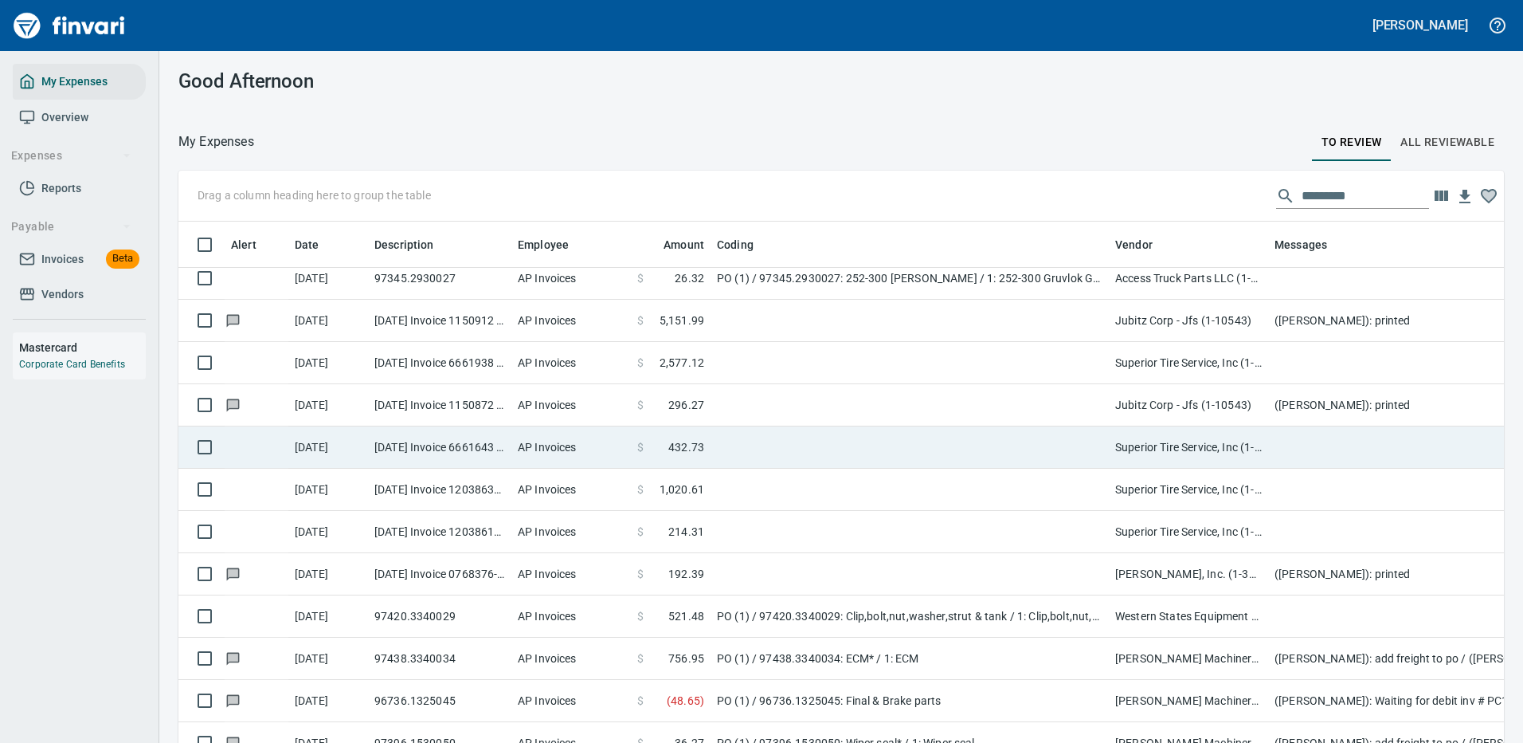
scroll to position [2709, 0]
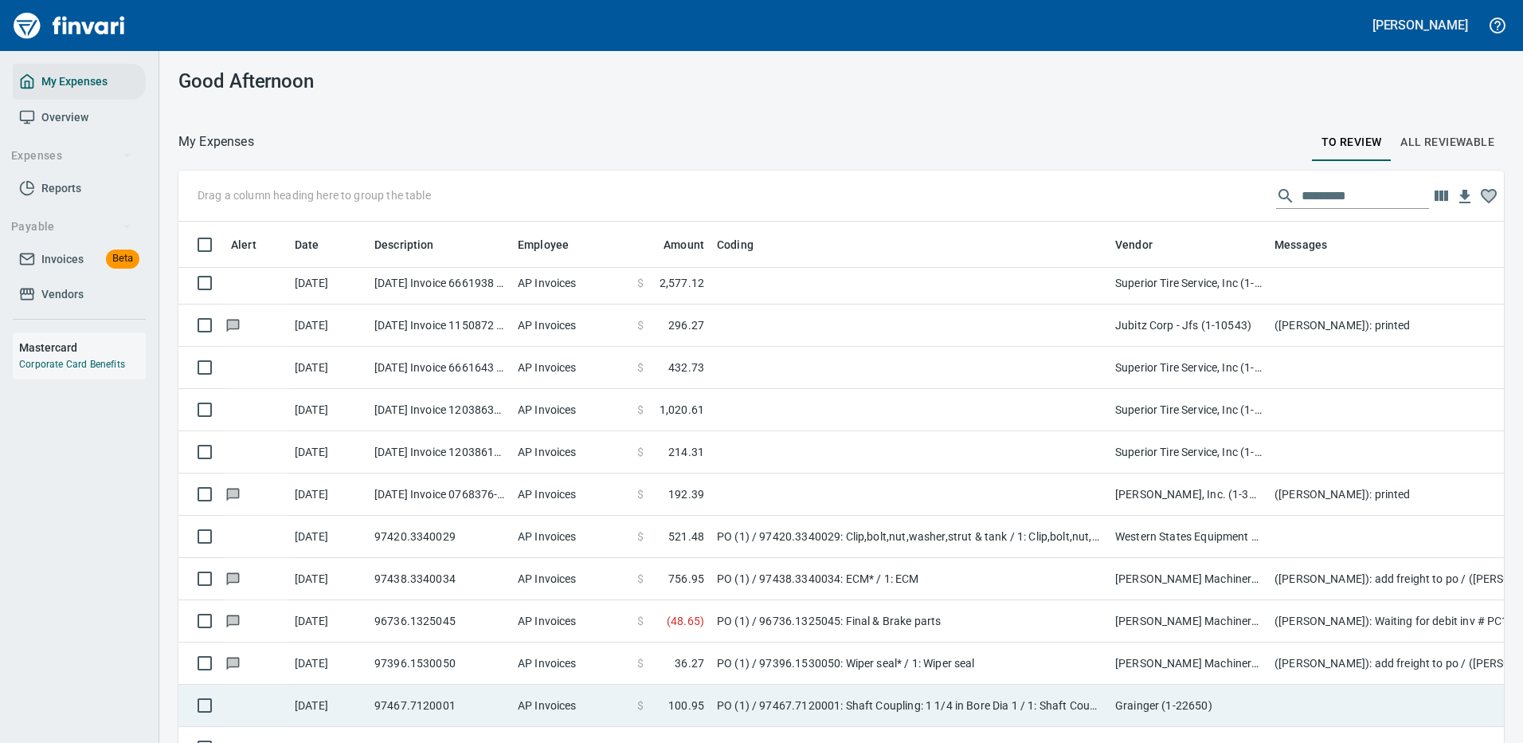
click at [872, 705] on td "PO (1) / 97467.7120001: Shaft Coupling: 1 1/4 in Bore Dia 1 / 1: Shaft Coupling…" at bounding box center [910, 705] width 398 height 42
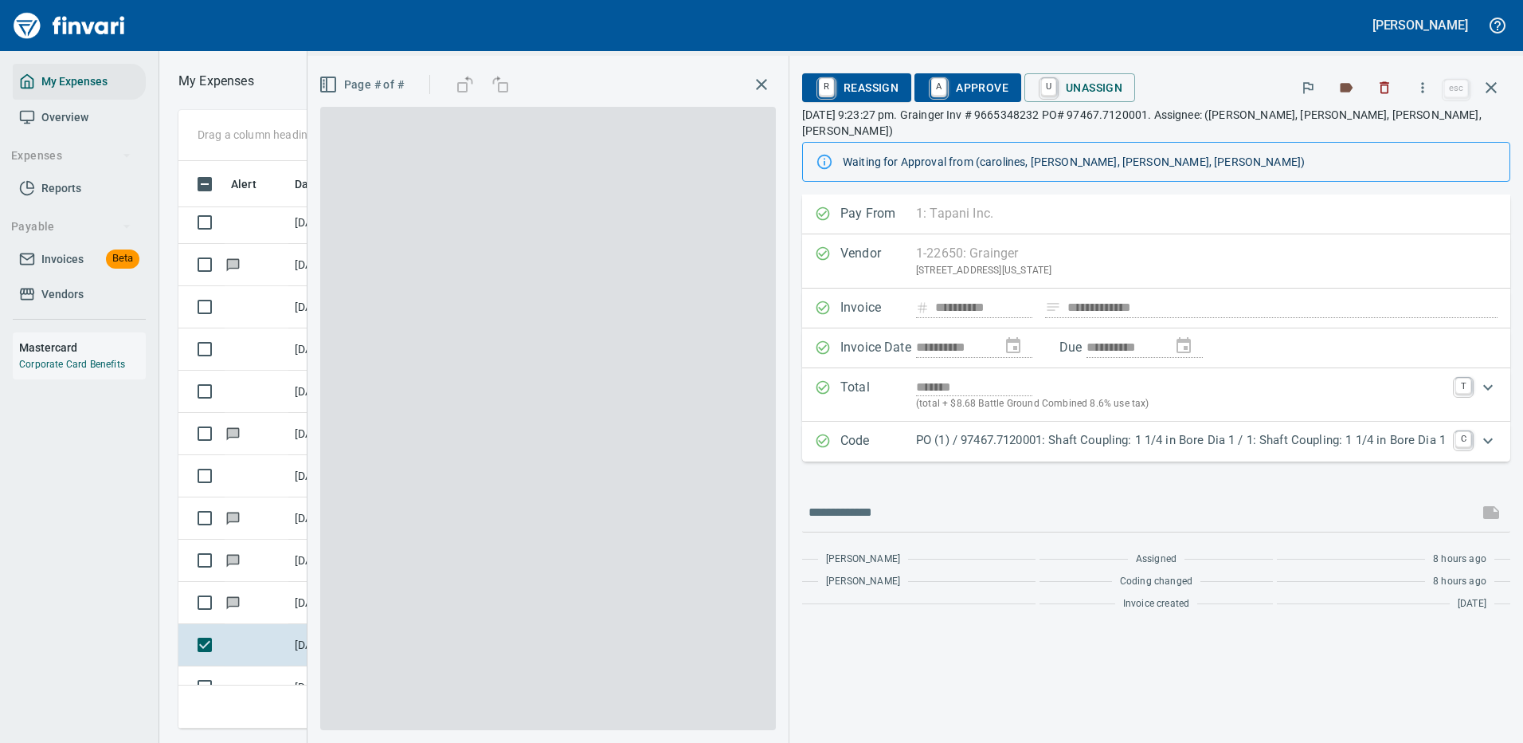
scroll to position [543, 903]
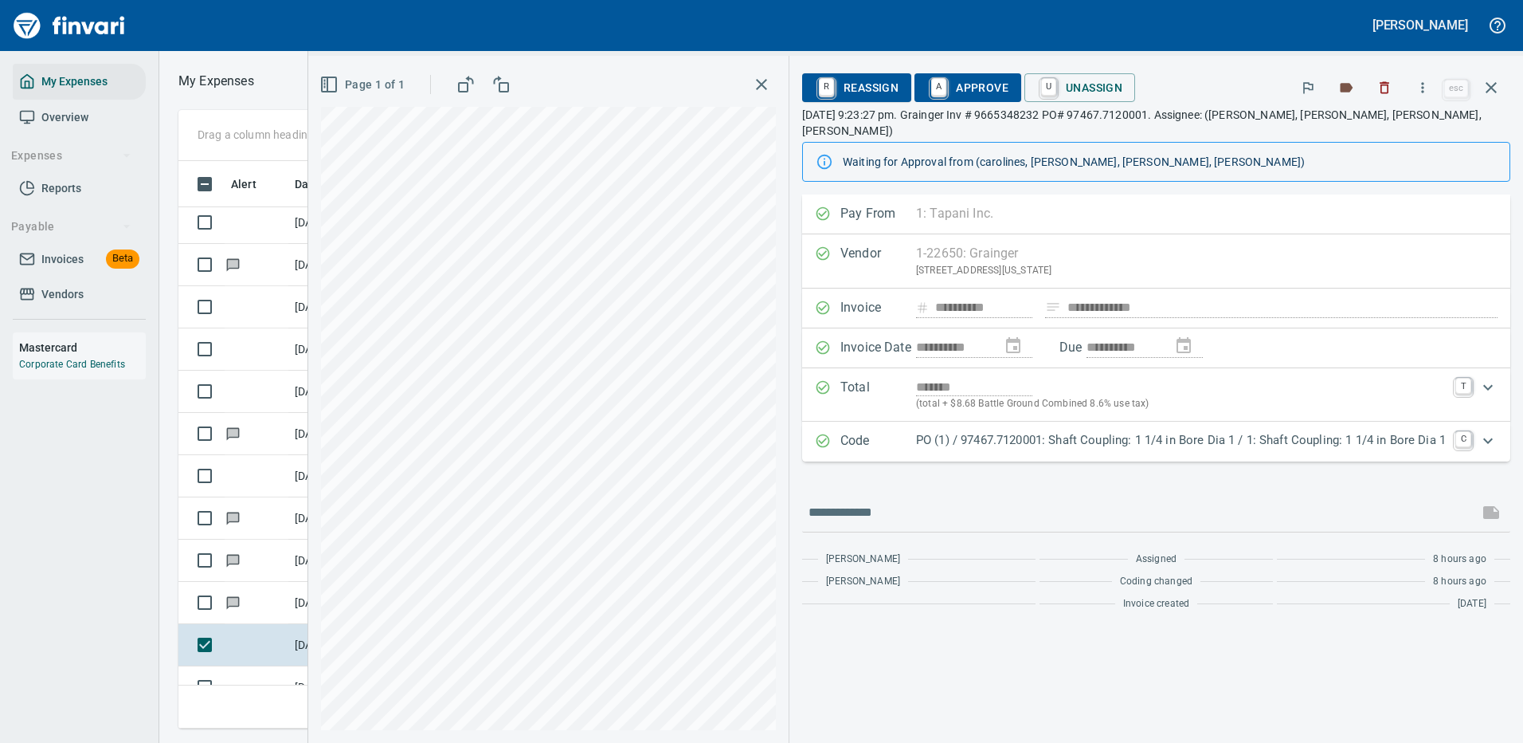
click at [1061, 431] on p "PO (1) / 97467.7120001: Shaft Coupling: 1 1/4 in Bore Dia 1 / 1: Shaft Coupling…" at bounding box center [1181, 440] width 530 height 18
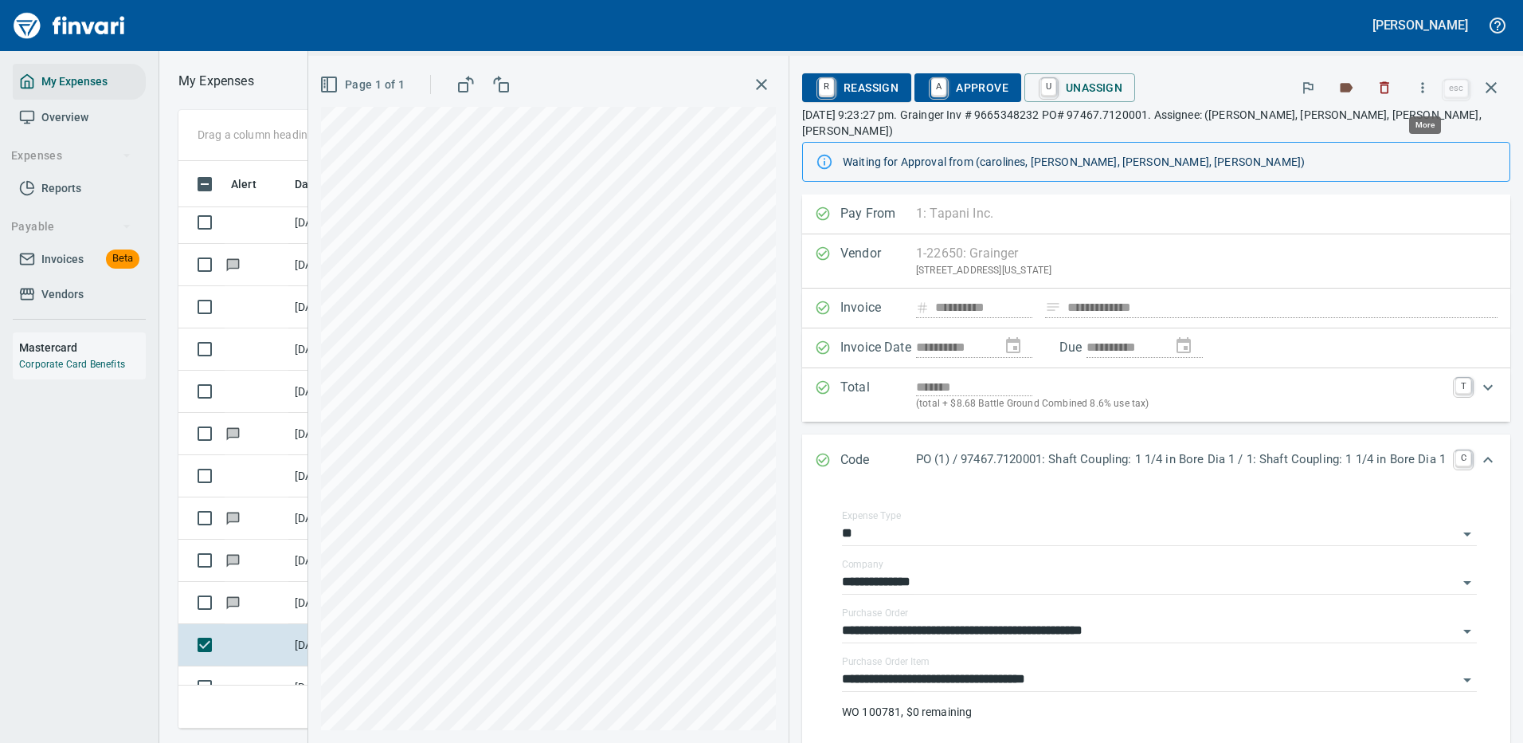
click at [1424, 86] on icon "button" at bounding box center [1423, 88] width 16 height 16
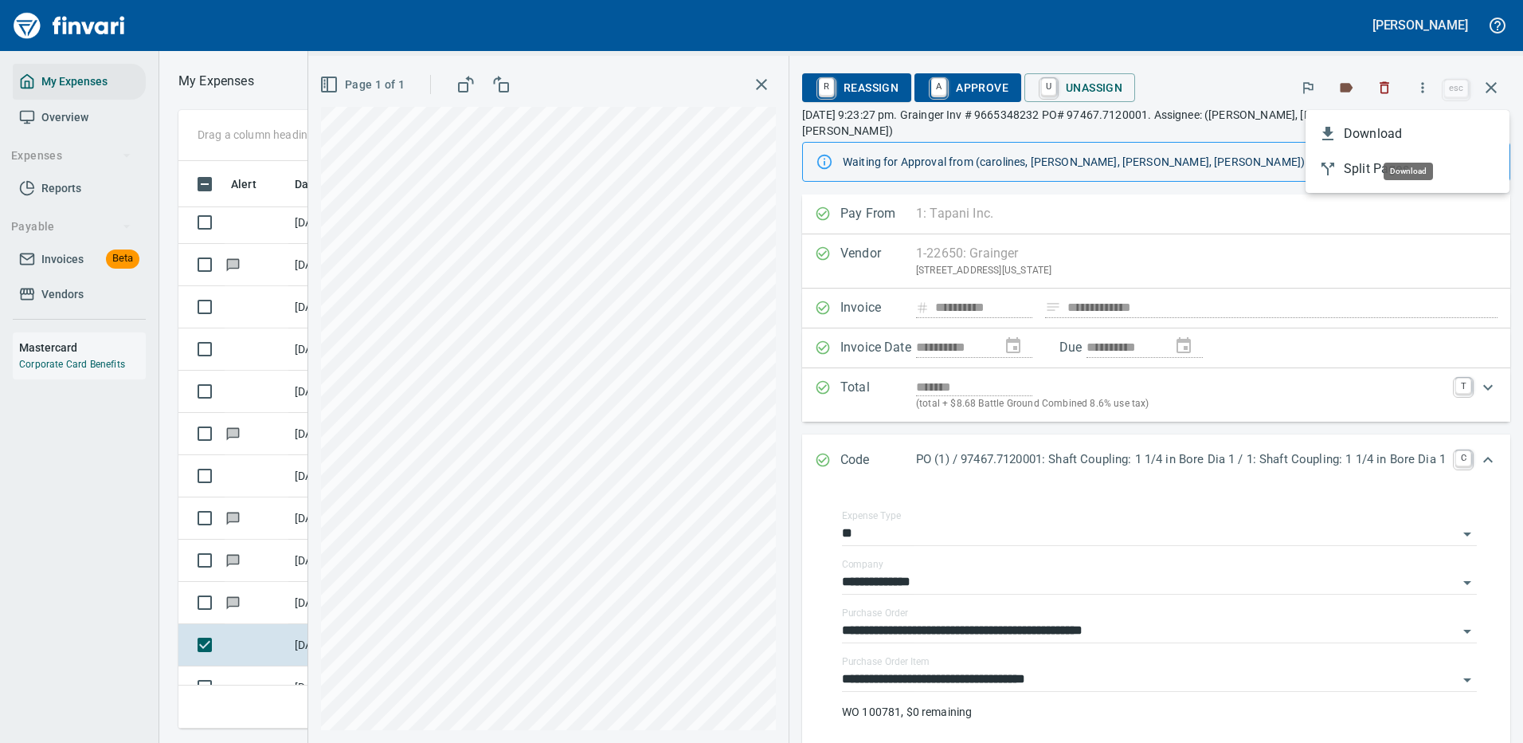
click at [1382, 132] on span "Download" at bounding box center [1420, 133] width 153 height 19
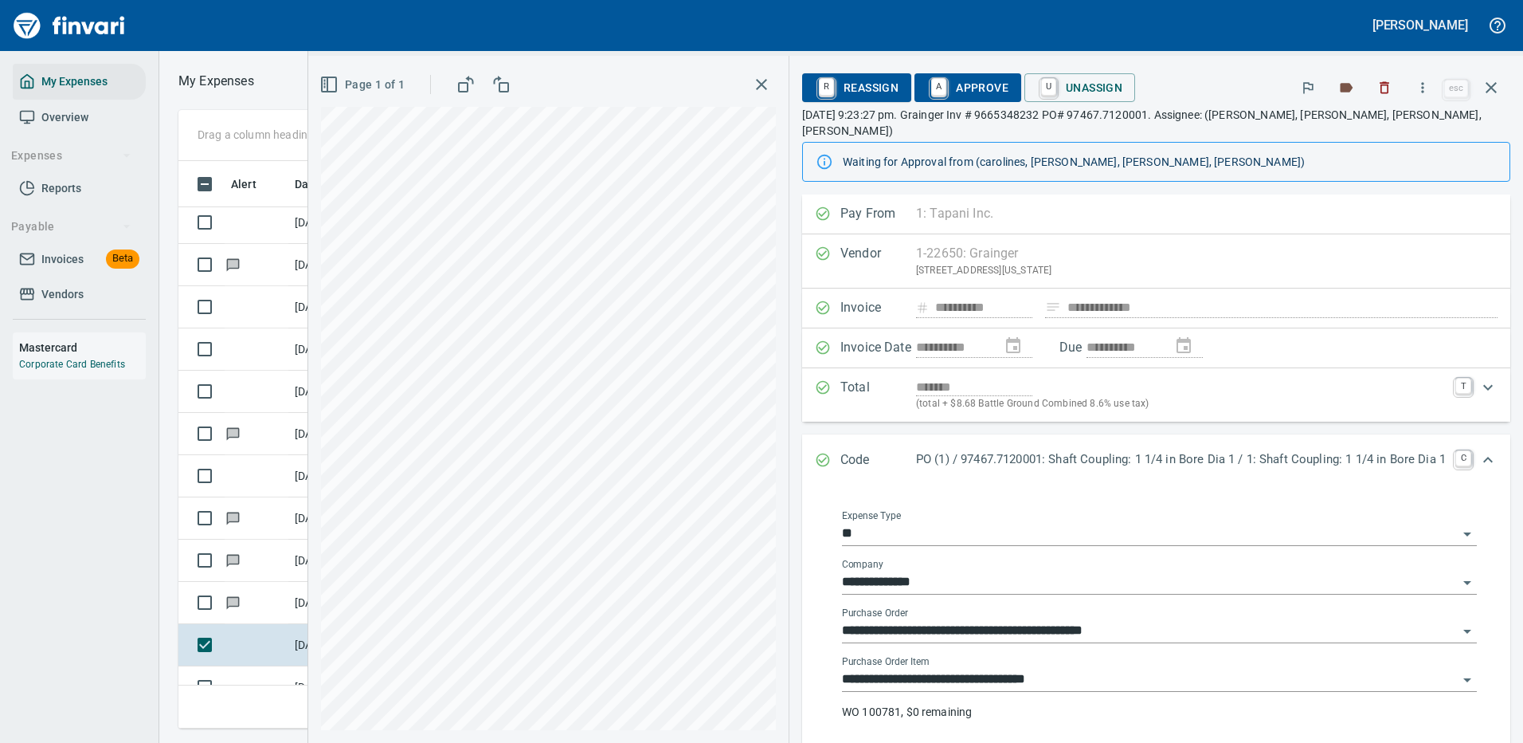
scroll to position [213, 0]
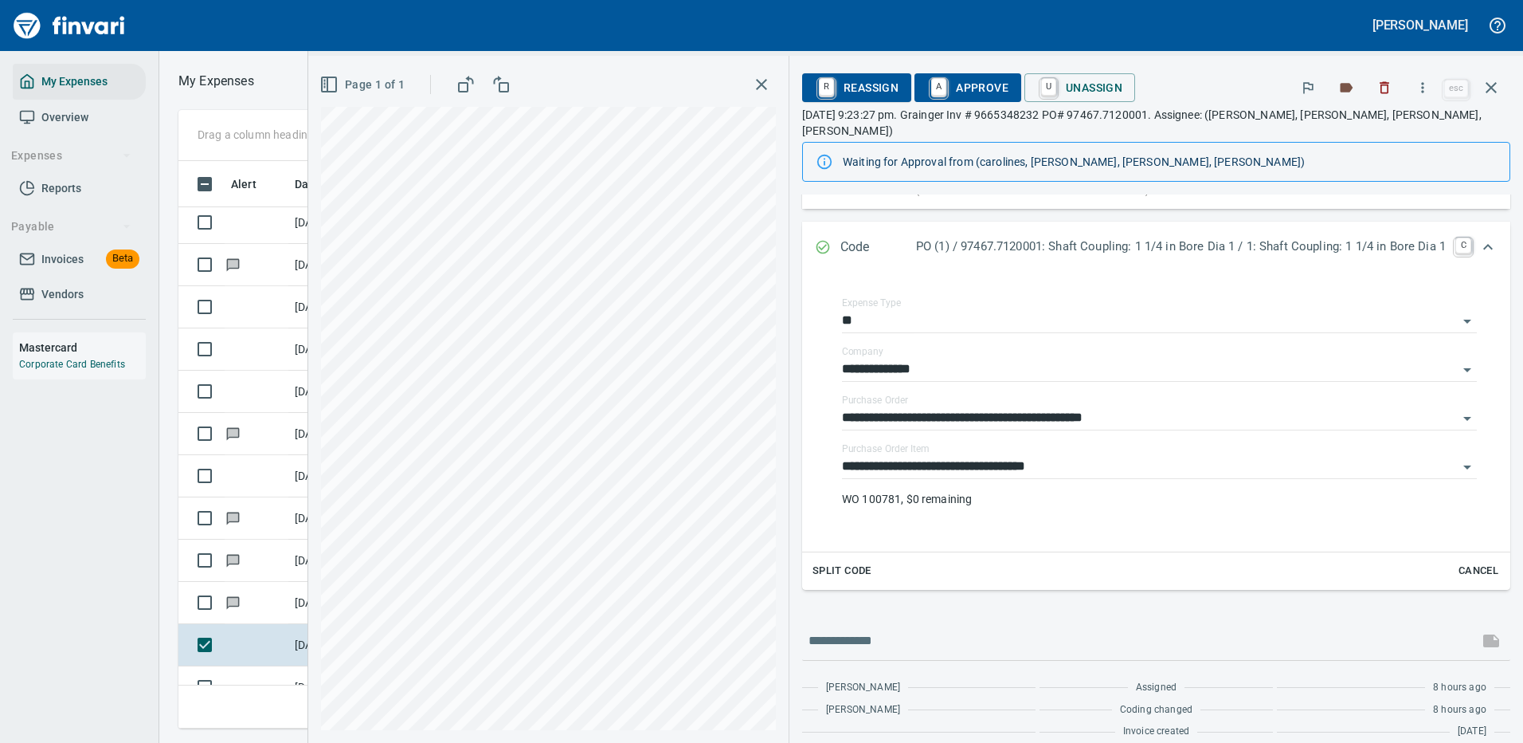
click at [947, 621] on div at bounding box center [1156, 640] width 708 height 38
click at [852, 628] on input "text" at bounding box center [1141, 640] width 664 height 25
type input "**********"
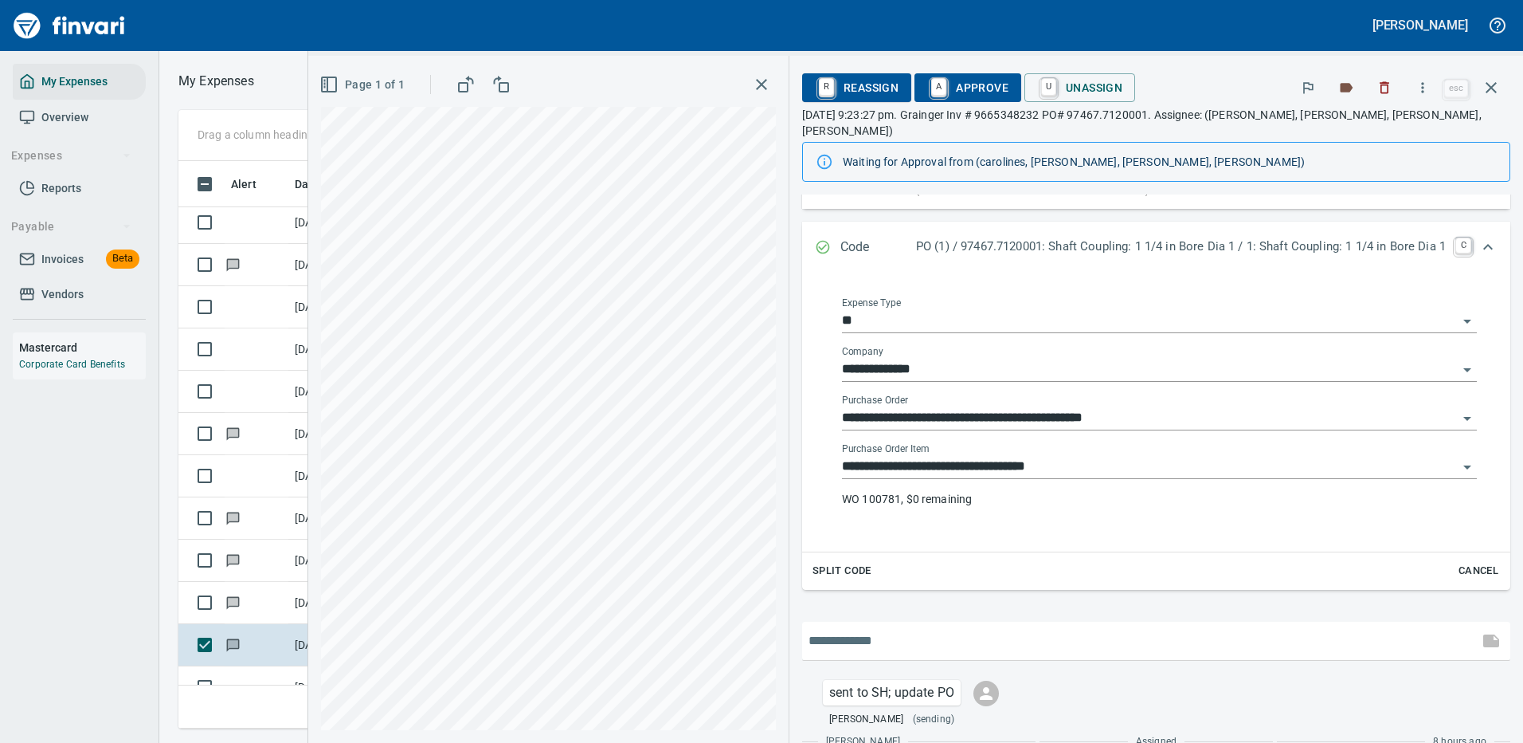
scroll to position [267, 0]
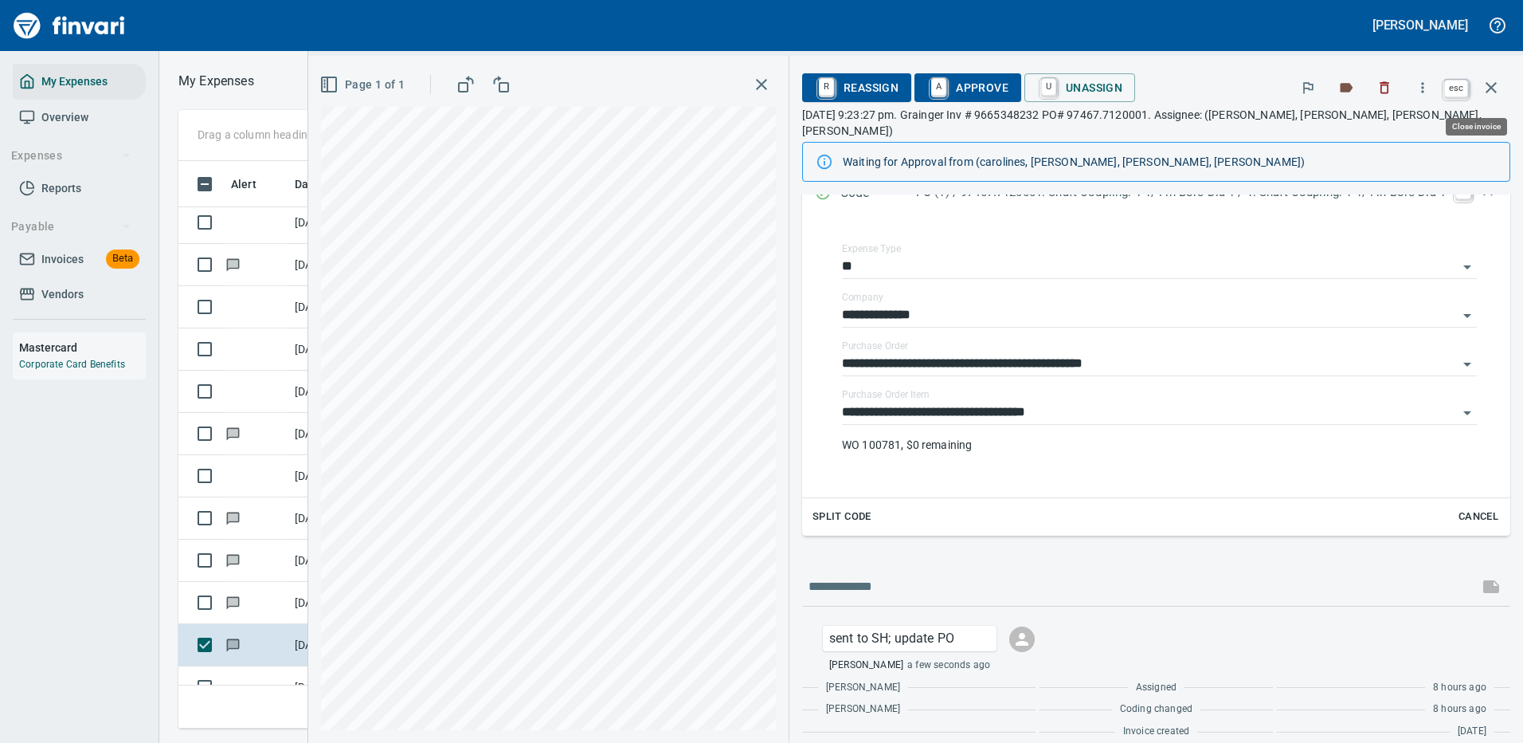
click at [1491, 83] on icon "button" at bounding box center [1491, 87] width 19 height 19
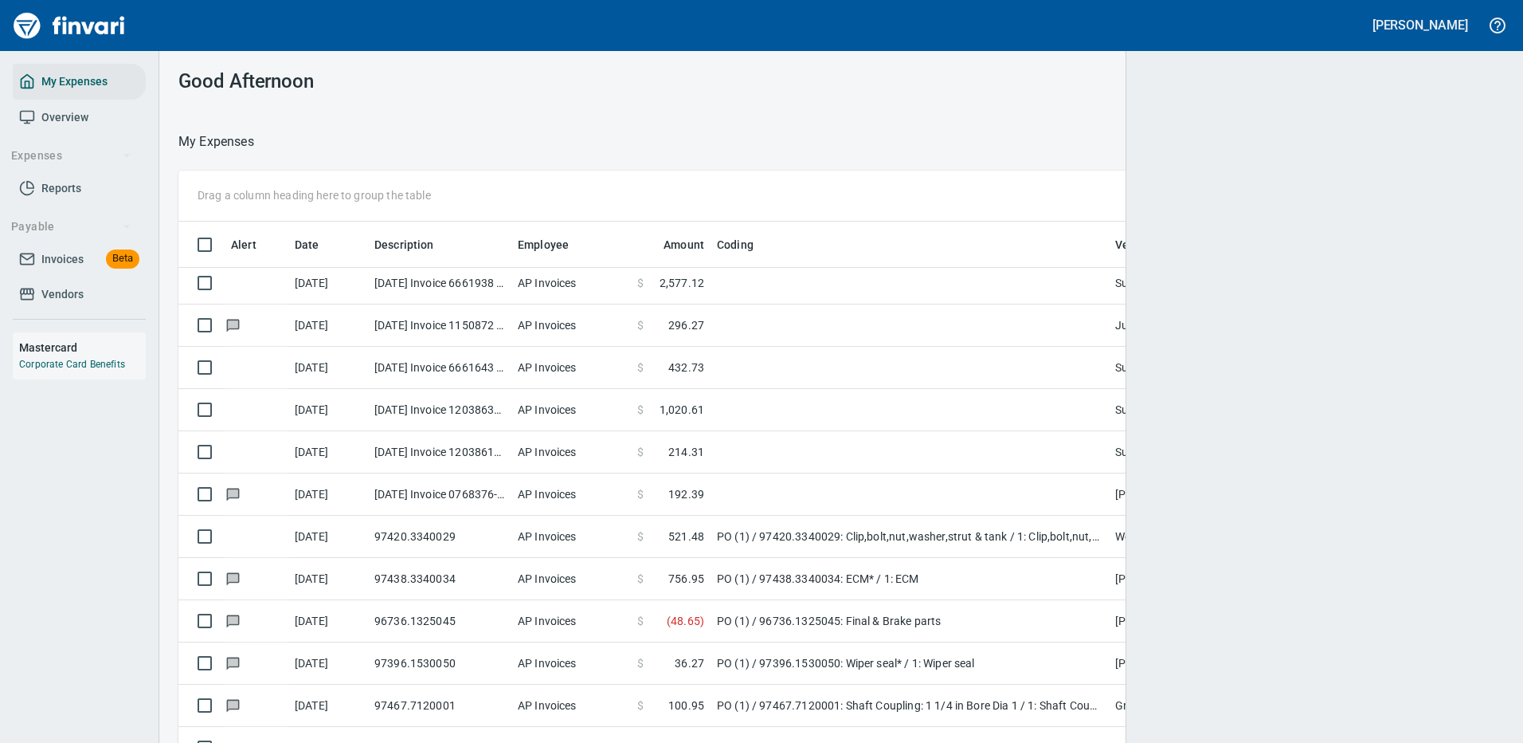
scroll to position [2, 2]
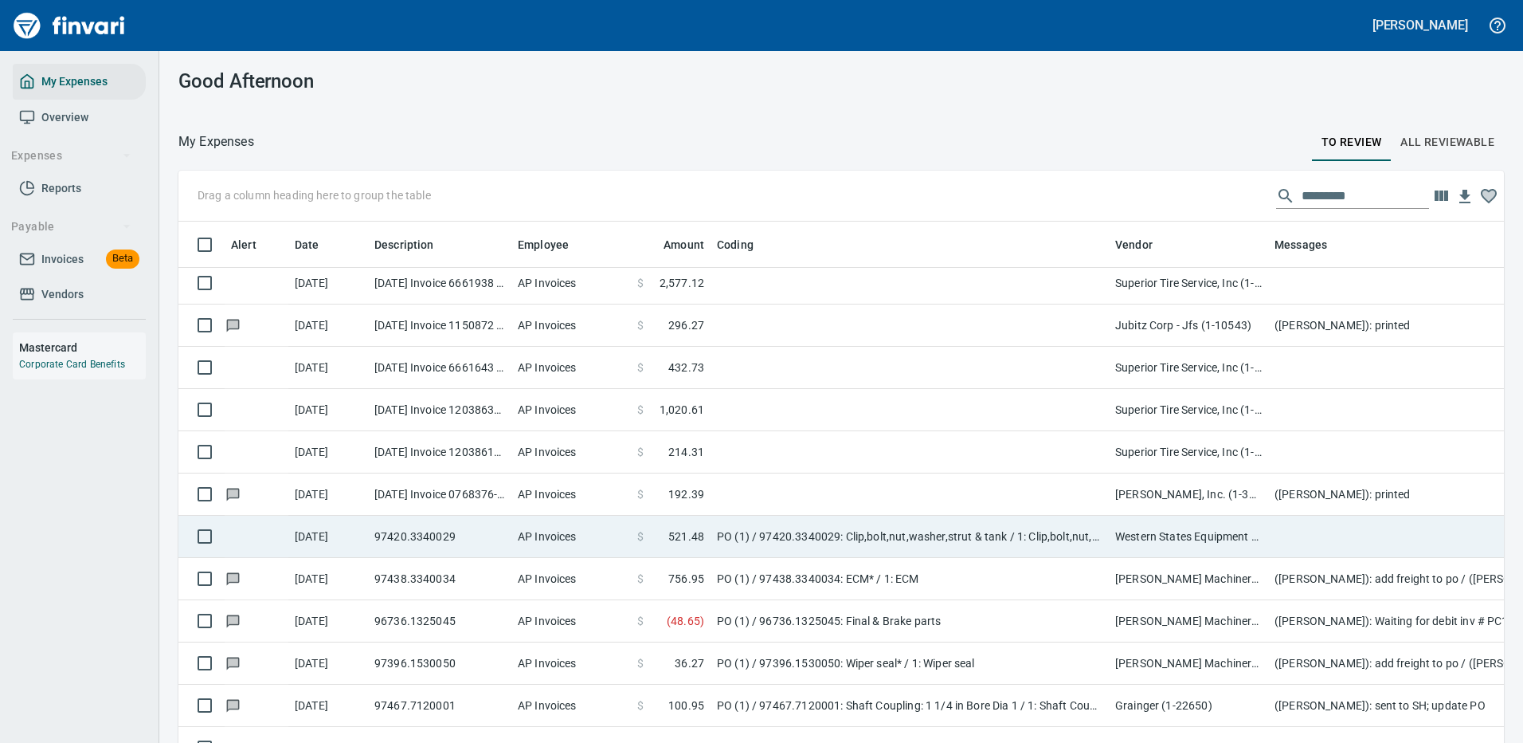
click at [940, 531] on td "PO (1) / 97420.3340029: Clip,bolt,nut,washer,strut & tank / 1: Clip,bolt,nut,wa…" at bounding box center [910, 536] width 398 height 42
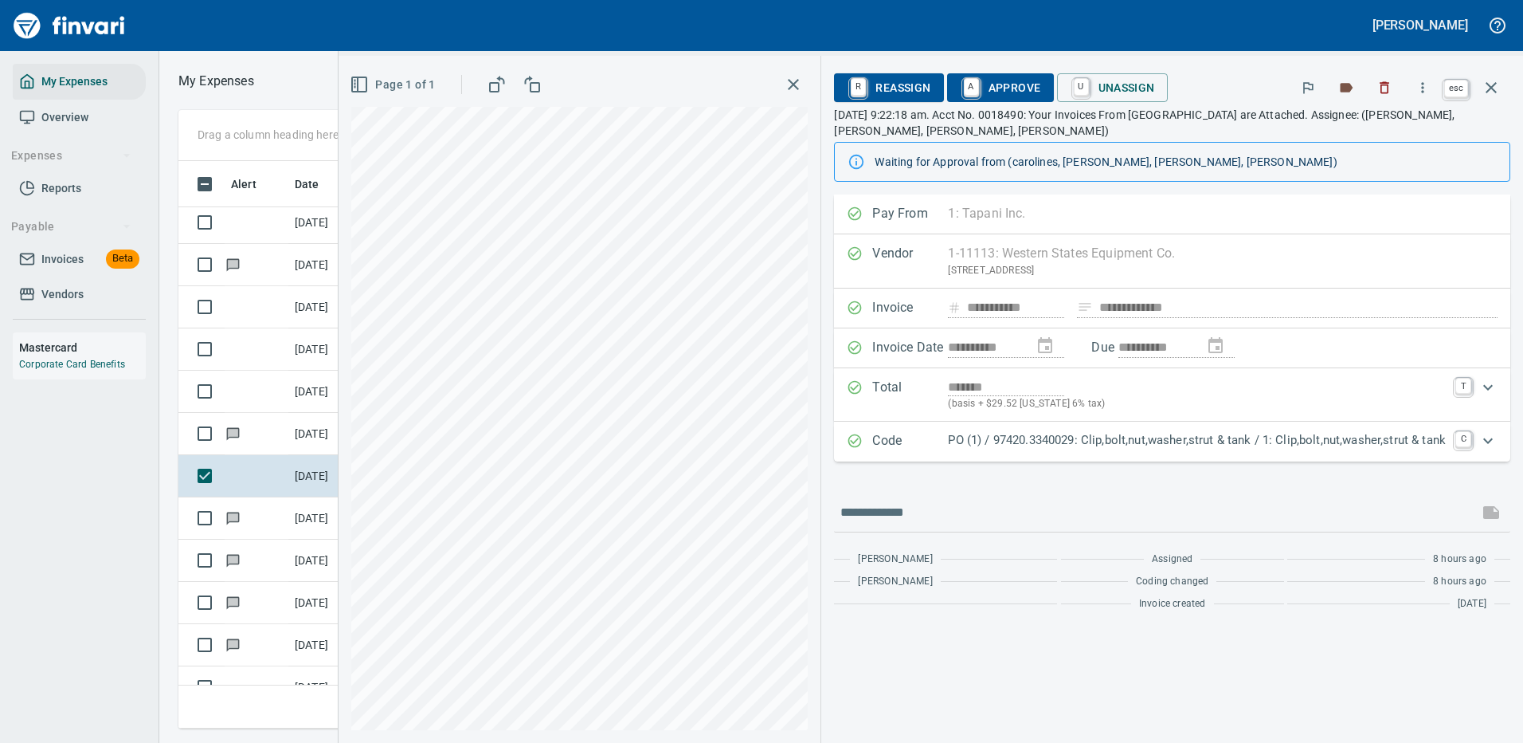
scroll to position [543, 903]
click at [1497, 84] on icon "button" at bounding box center [1491, 87] width 19 height 19
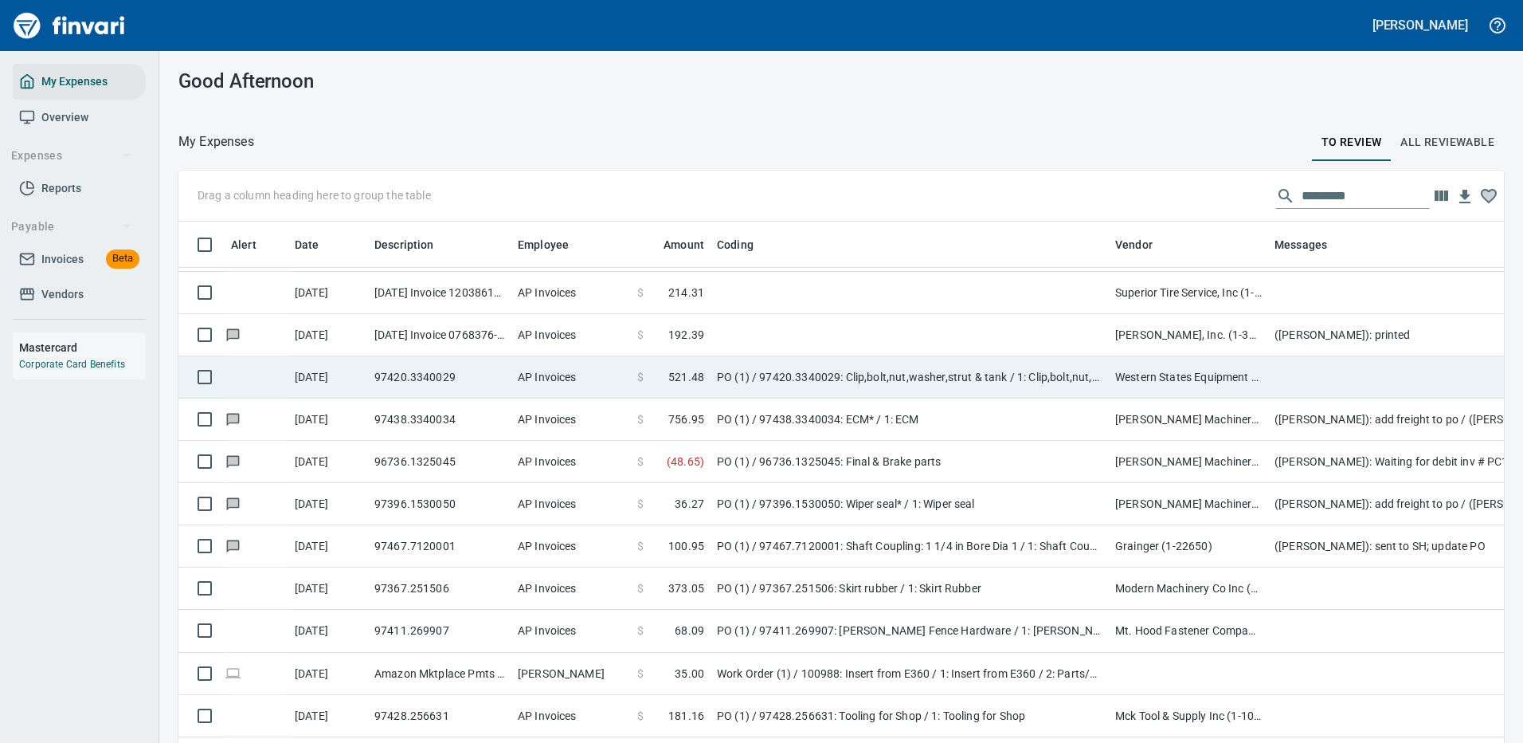
scroll to position [2948, 0]
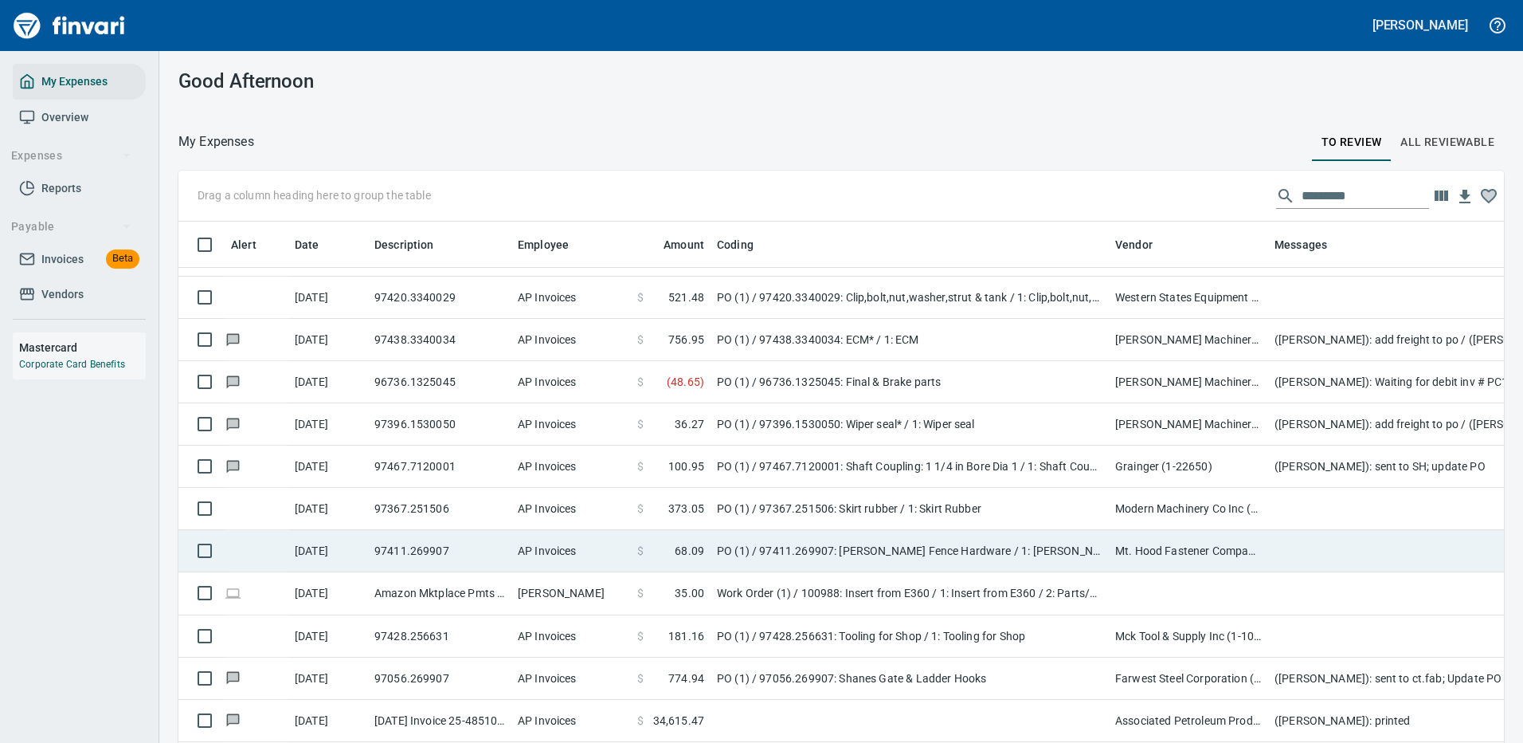
click at [808, 548] on td "PO (1) / 97411.269907: [PERSON_NAME] Fence Hardware / 1: [PERSON_NAME] Fence Ha…" at bounding box center [910, 551] width 398 height 42
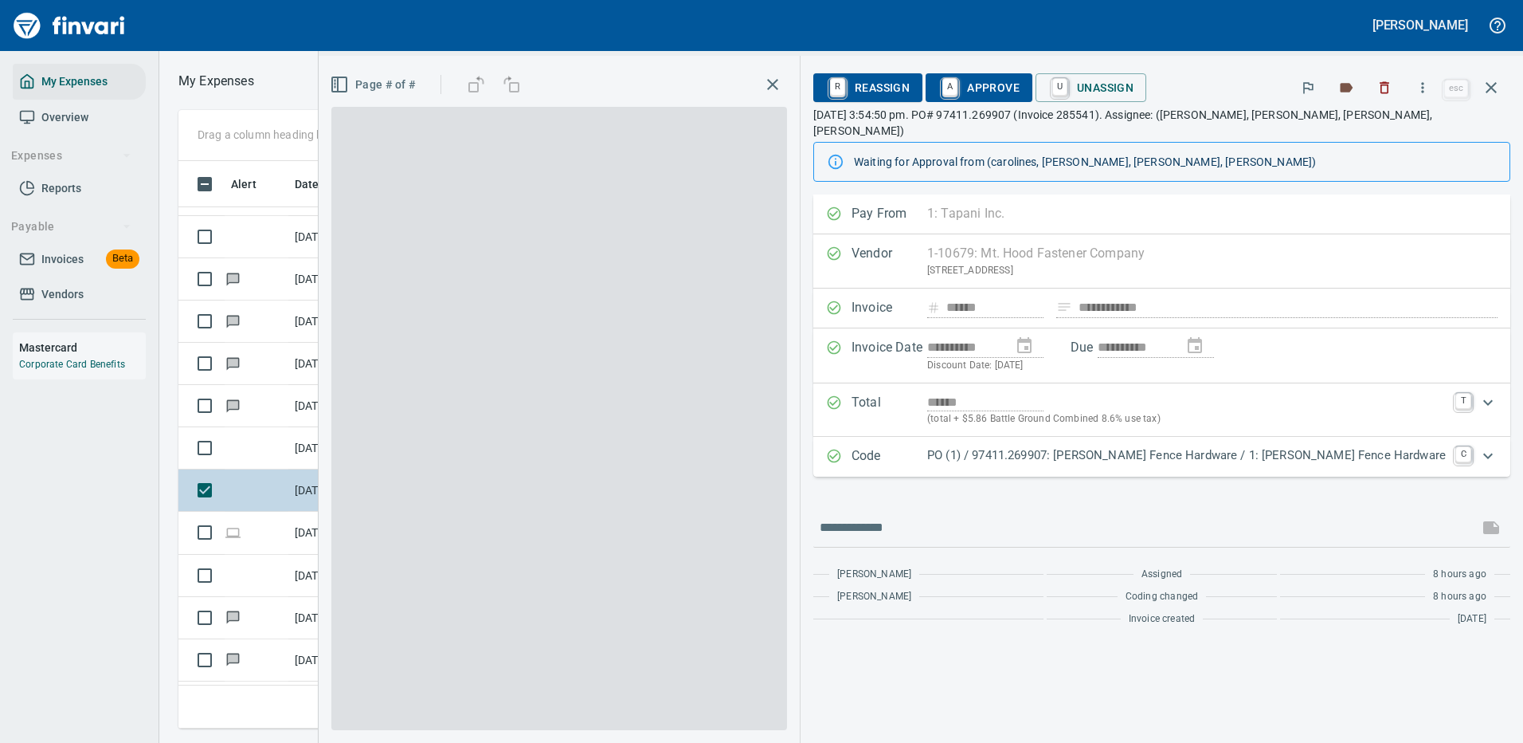
scroll to position [543, 903]
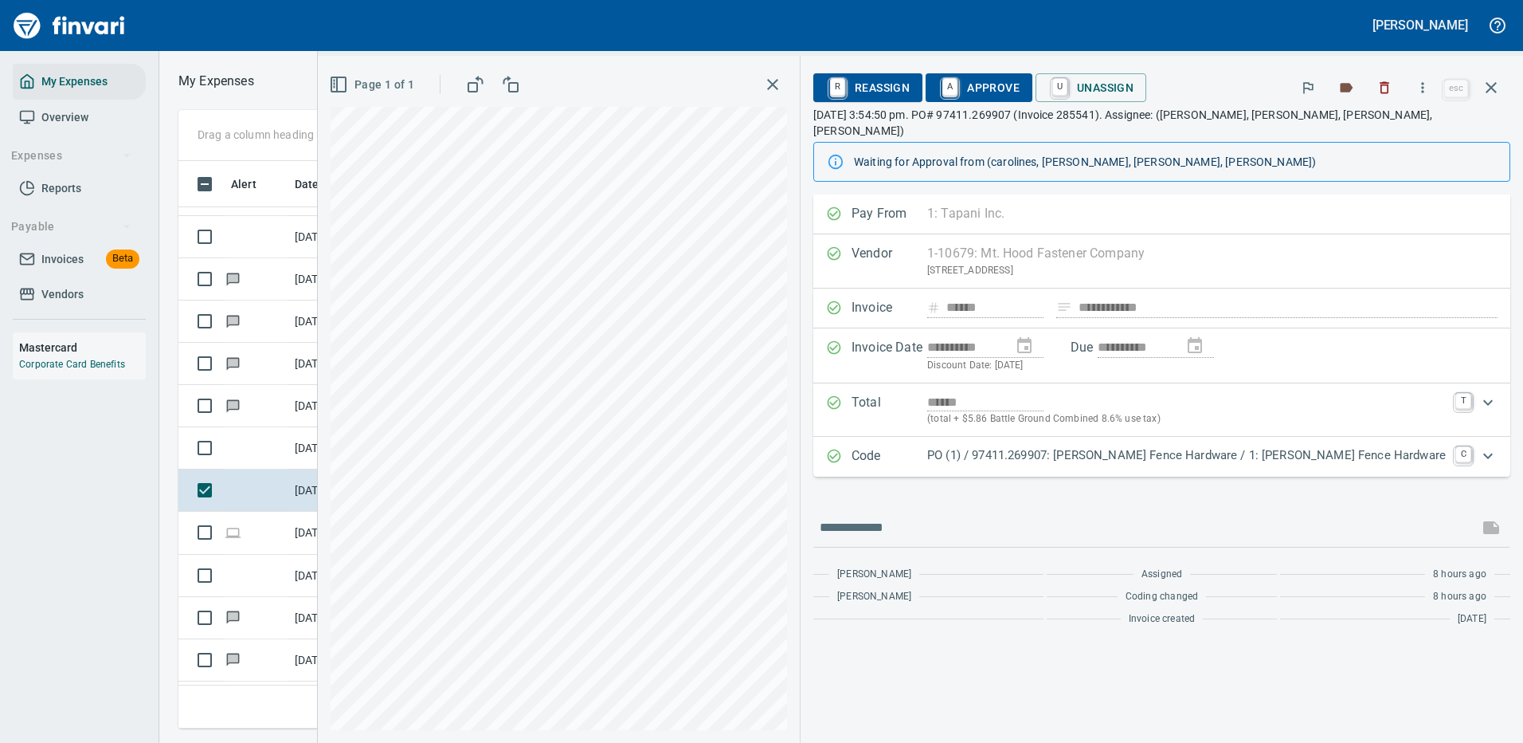
click at [1134, 451] on p "PO (1) / 97411.269907: [PERSON_NAME] Fence Hardware / 1: [PERSON_NAME] Fence Ha…" at bounding box center [1186, 455] width 519 height 18
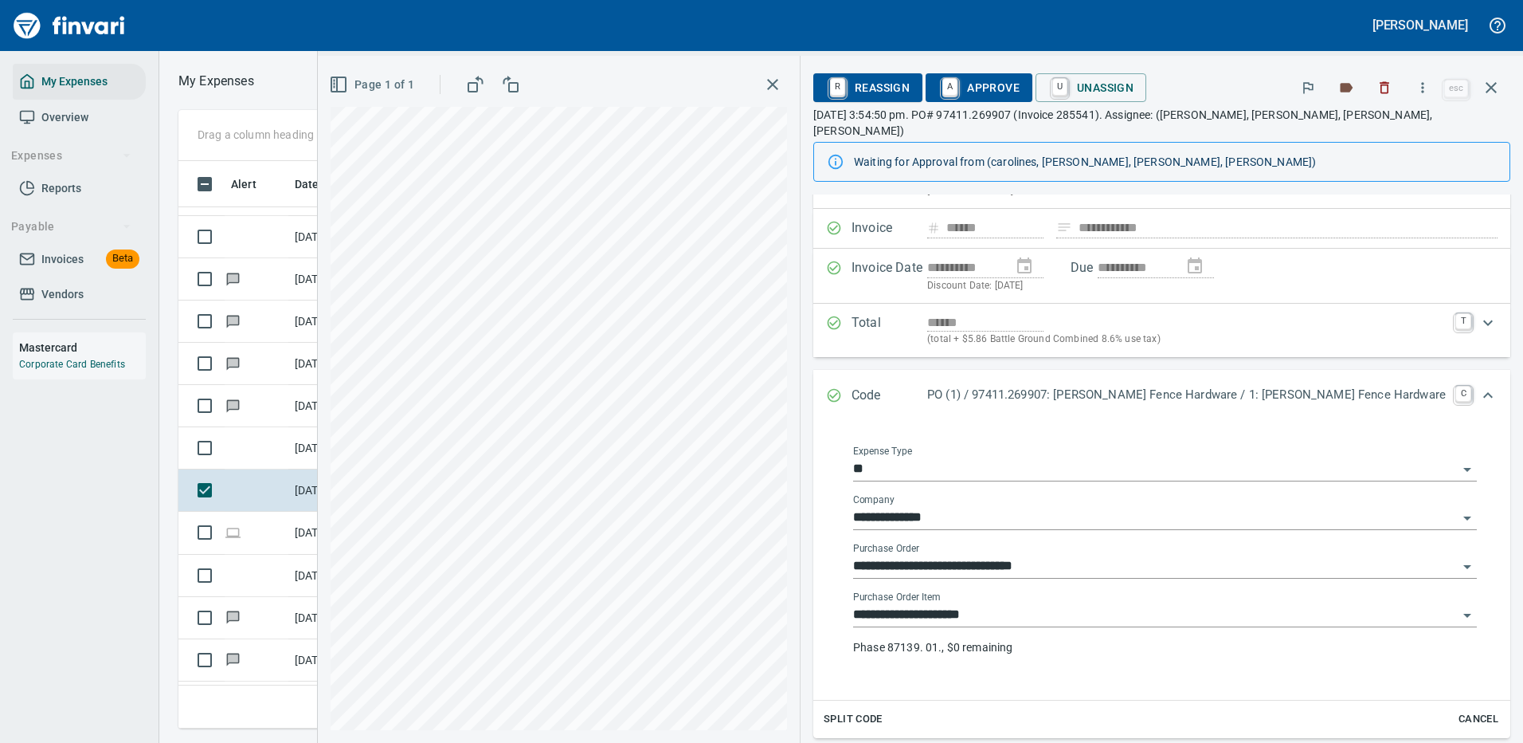
scroll to position [159, 0]
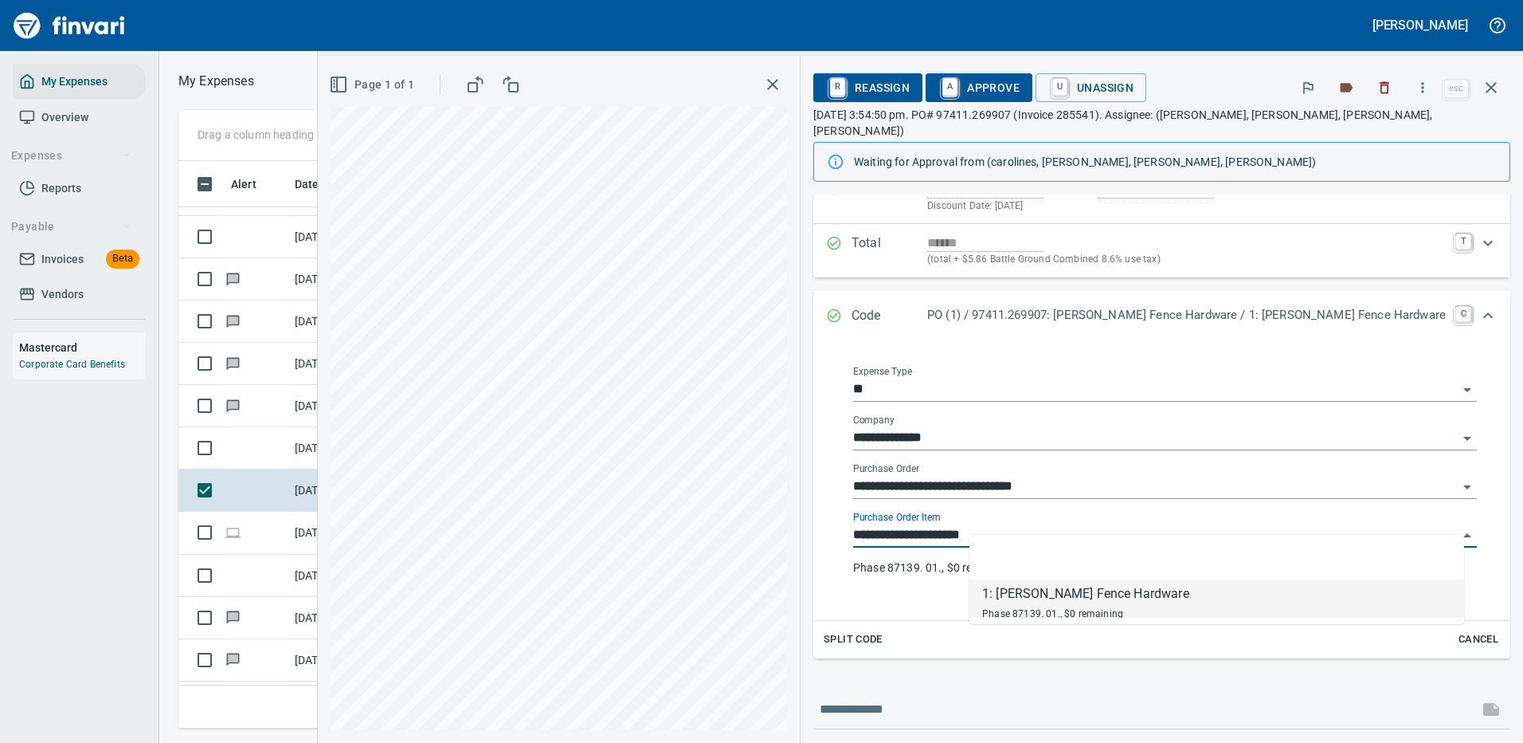
click at [1063, 524] on input "**********" at bounding box center [1155, 535] width 605 height 22
click at [1307, 31] on div "[PERSON_NAME]" at bounding box center [761, 25] width 1523 height 51
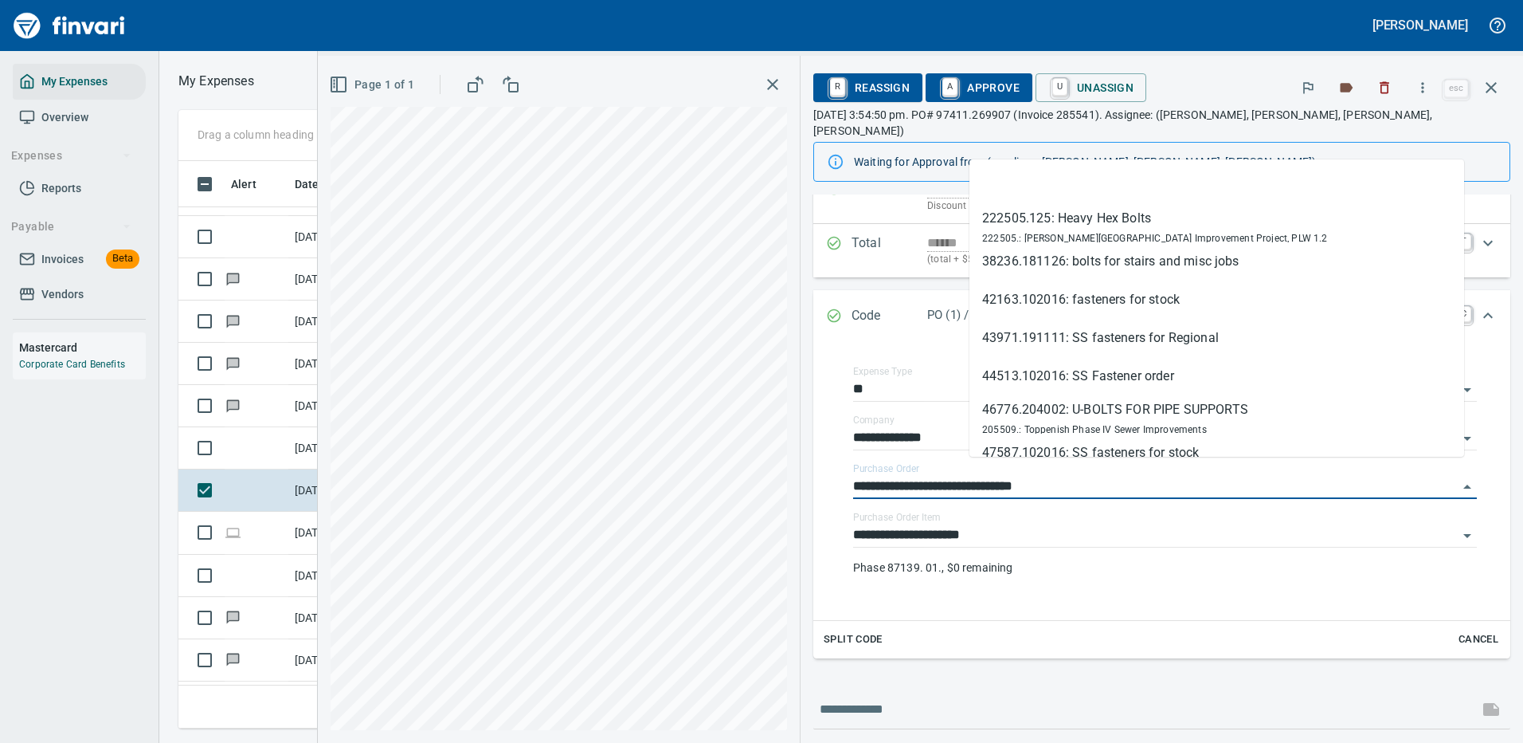
drag, startPoint x: 1055, startPoint y: 474, endPoint x: 947, endPoint y: 472, distance: 107.6
click at [947, 472] on div "**********" at bounding box center [1162, 477] width 672 height 260
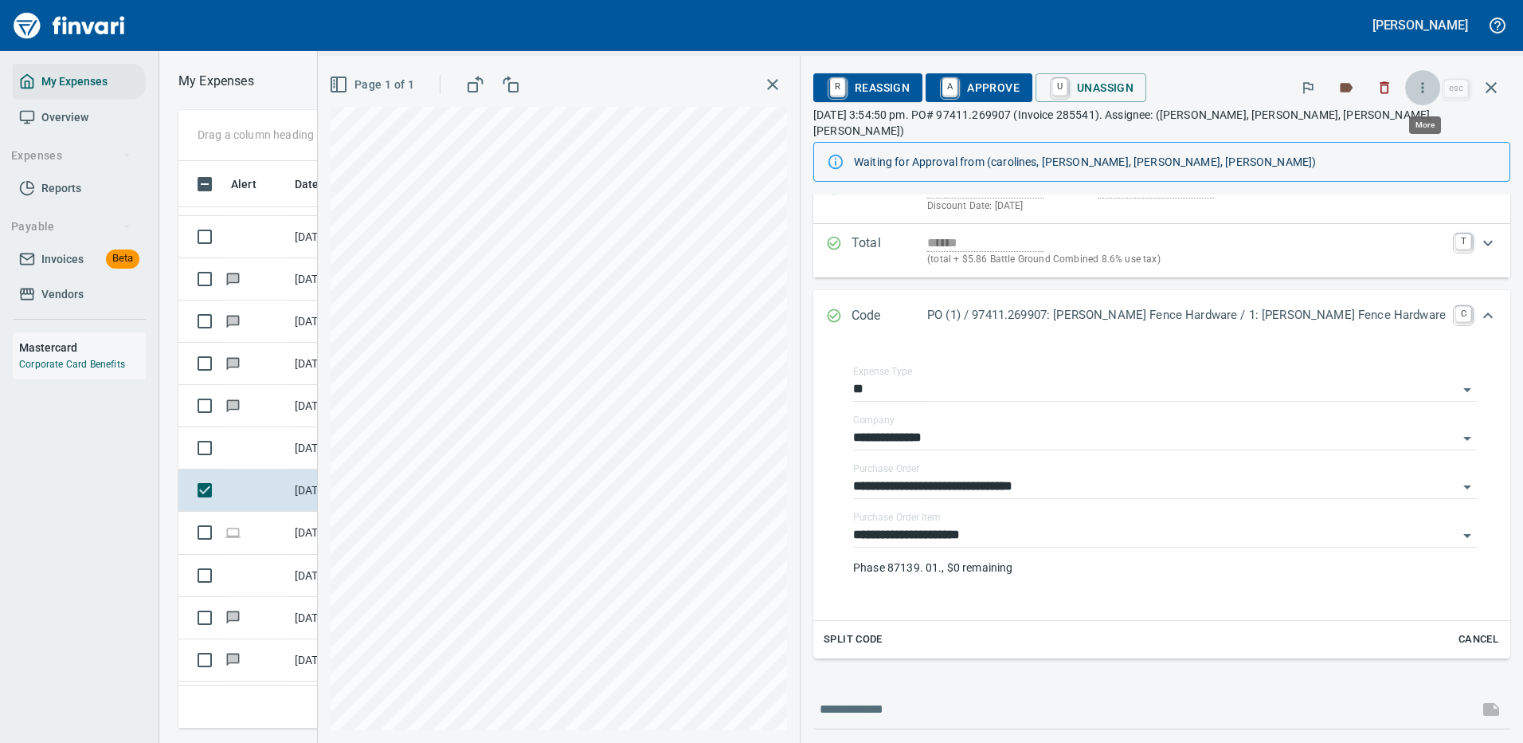
click at [1423, 80] on icon "button" at bounding box center [1423, 88] width 16 height 16
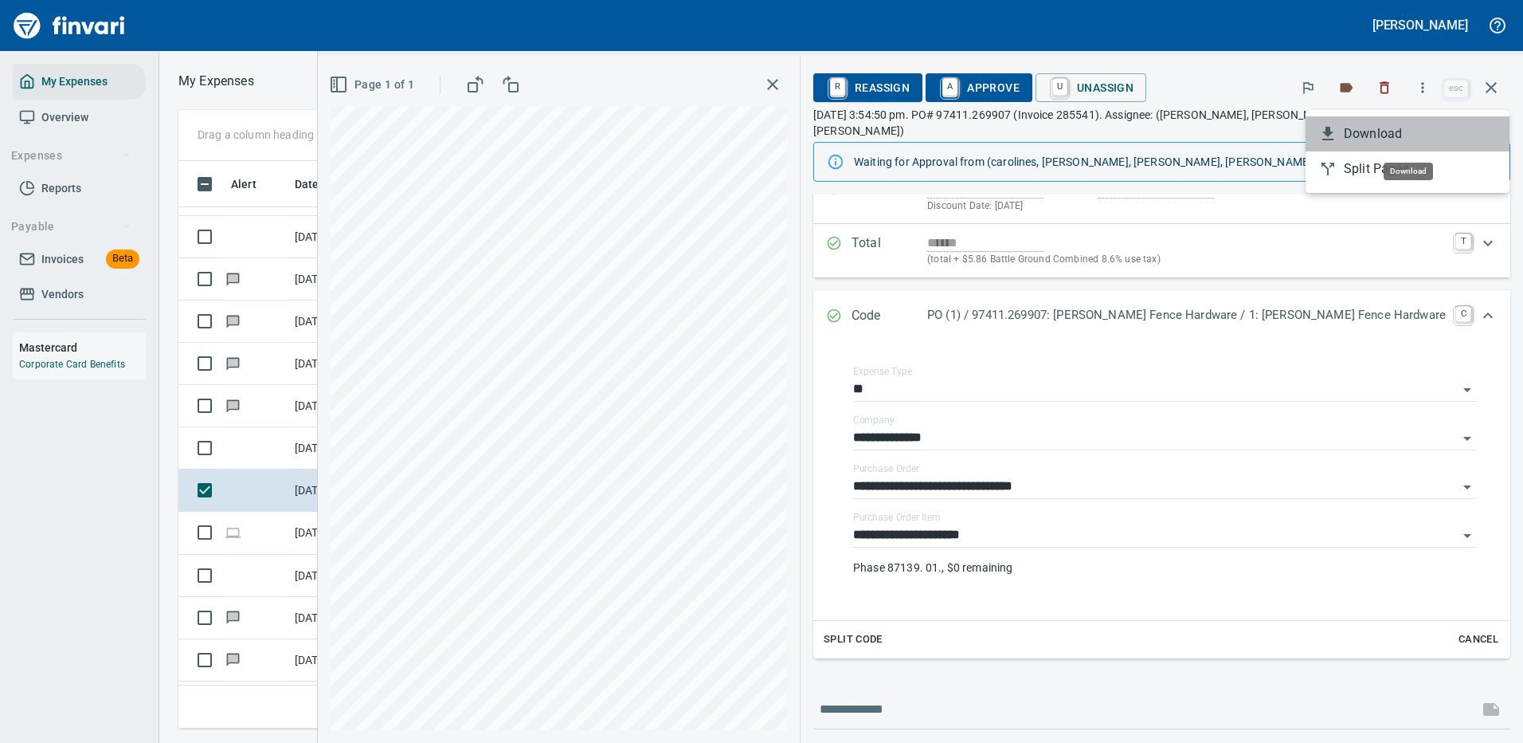
click at [1381, 130] on span "Download" at bounding box center [1420, 133] width 153 height 19
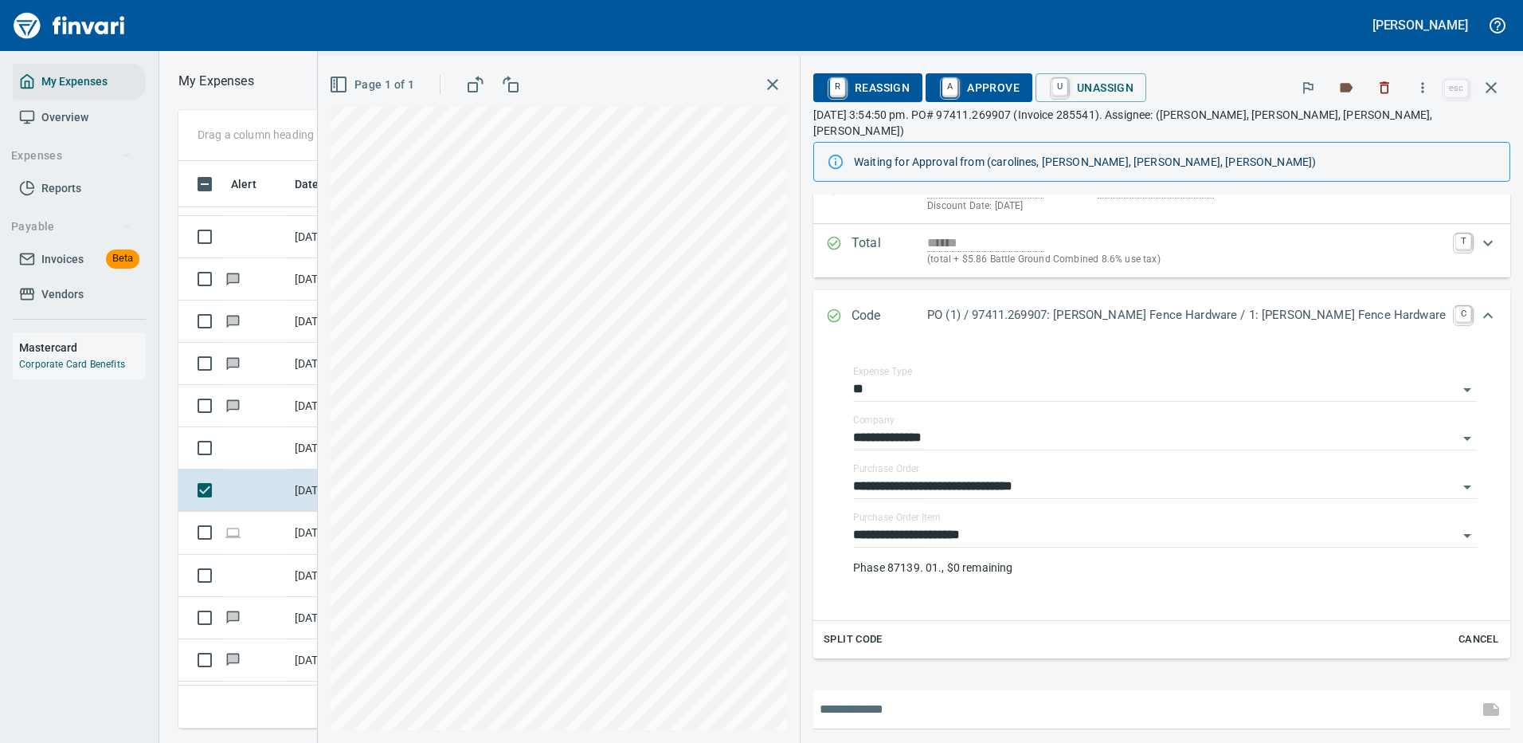
click at [1077, 696] on input "text" at bounding box center [1146, 708] width 652 height 25
type input "**********"
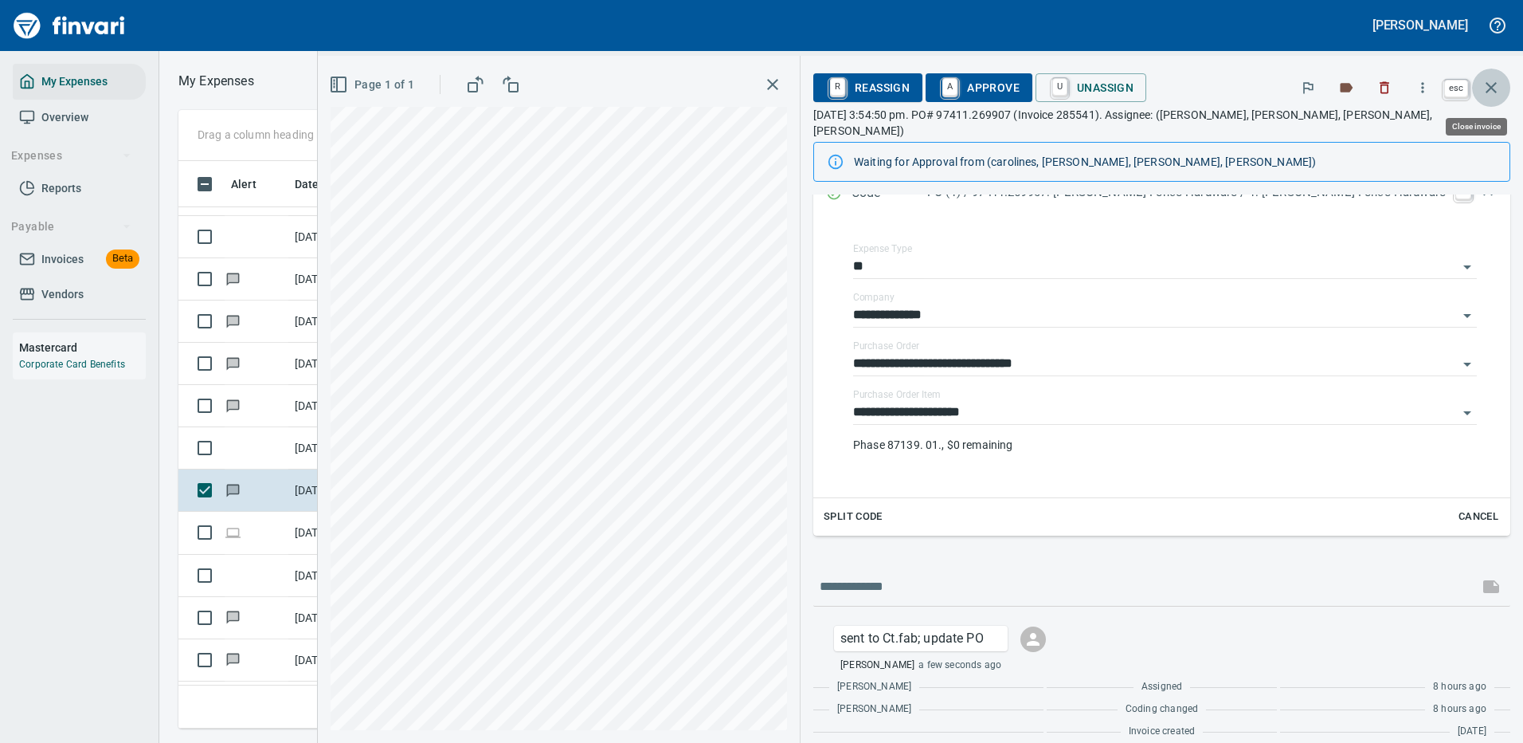
click at [1488, 80] on icon "button" at bounding box center [1491, 87] width 19 height 19
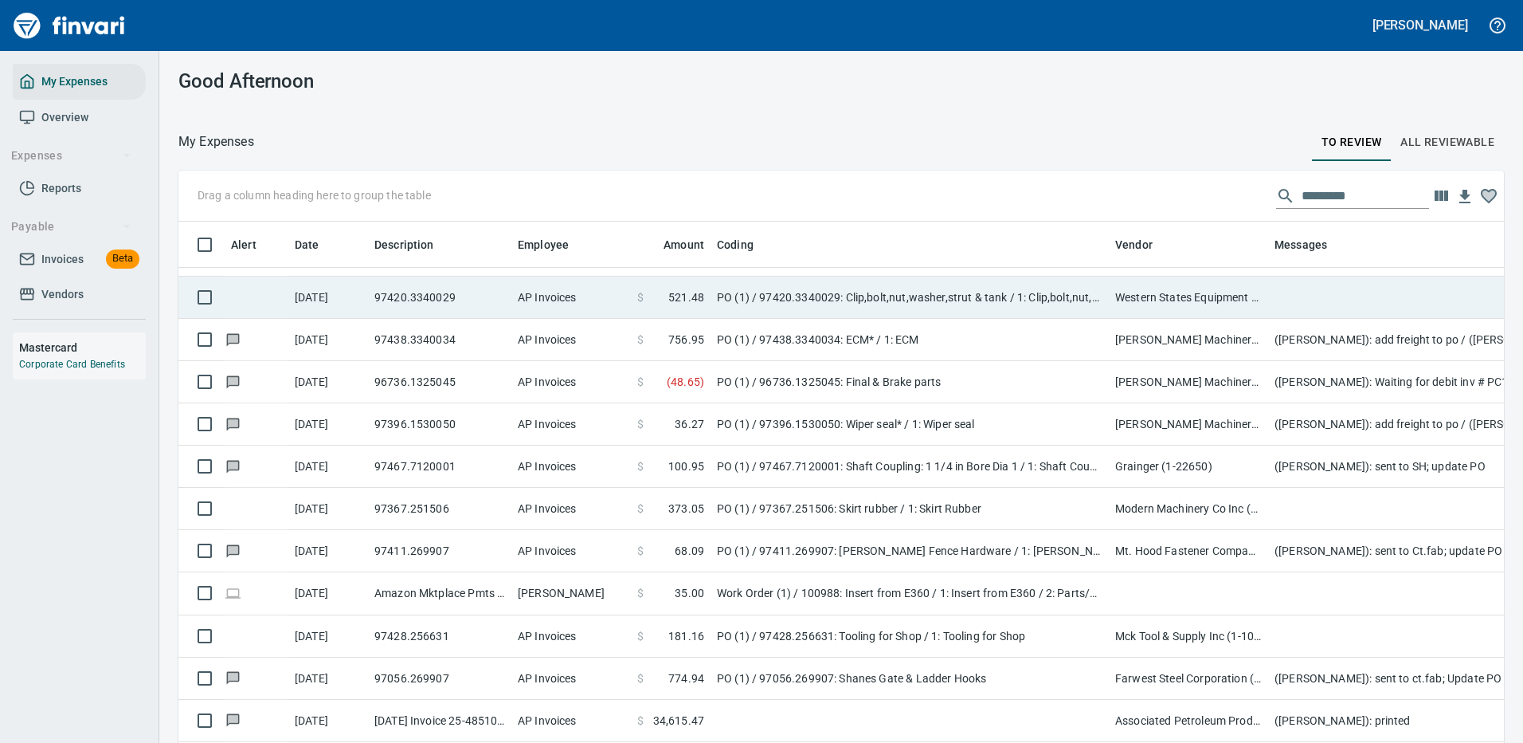
scroll to position [543, 1290]
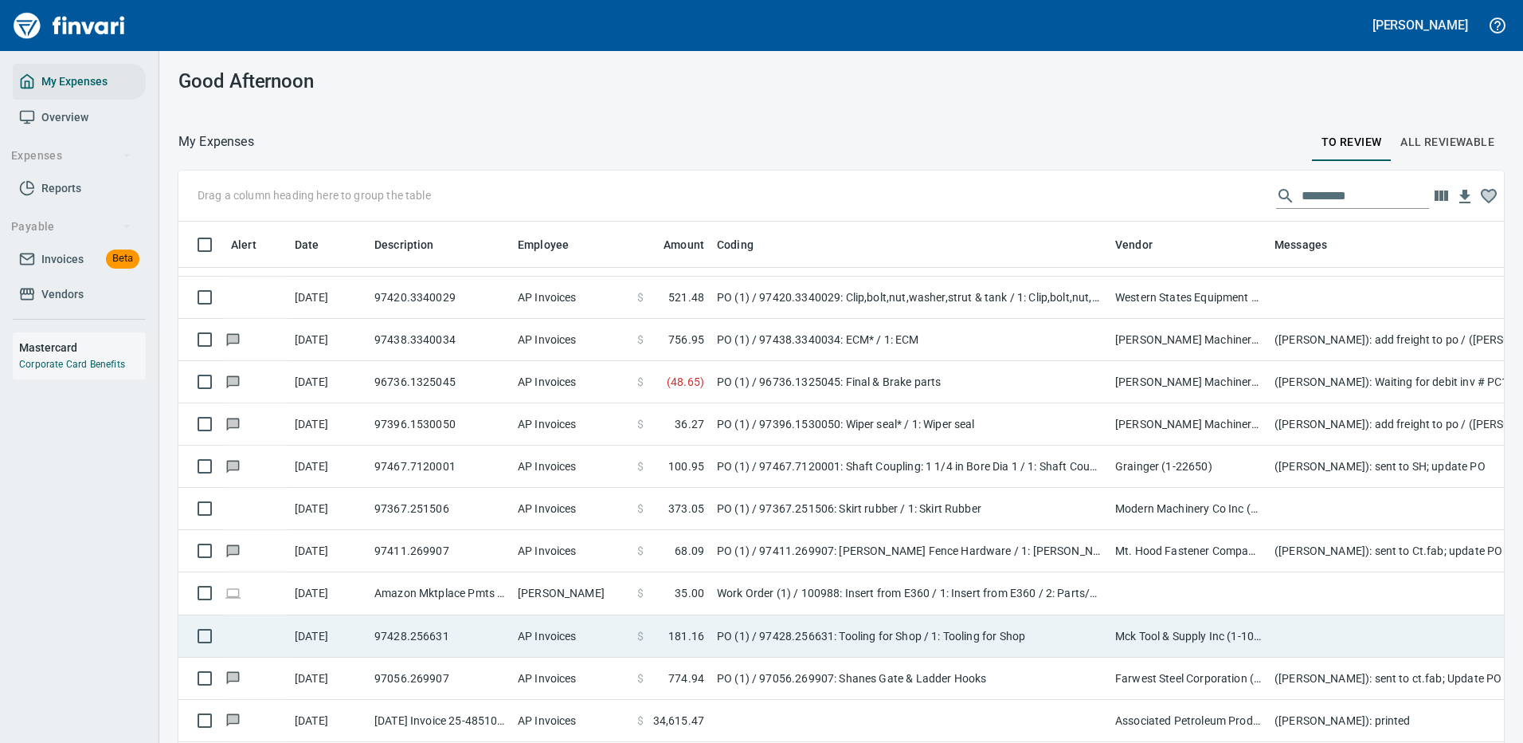
click at [906, 634] on td "PO (1) / 97428.256631: Tooling for Shop / 1: Tooling for Shop" at bounding box center [910, 636] width 398 height 42
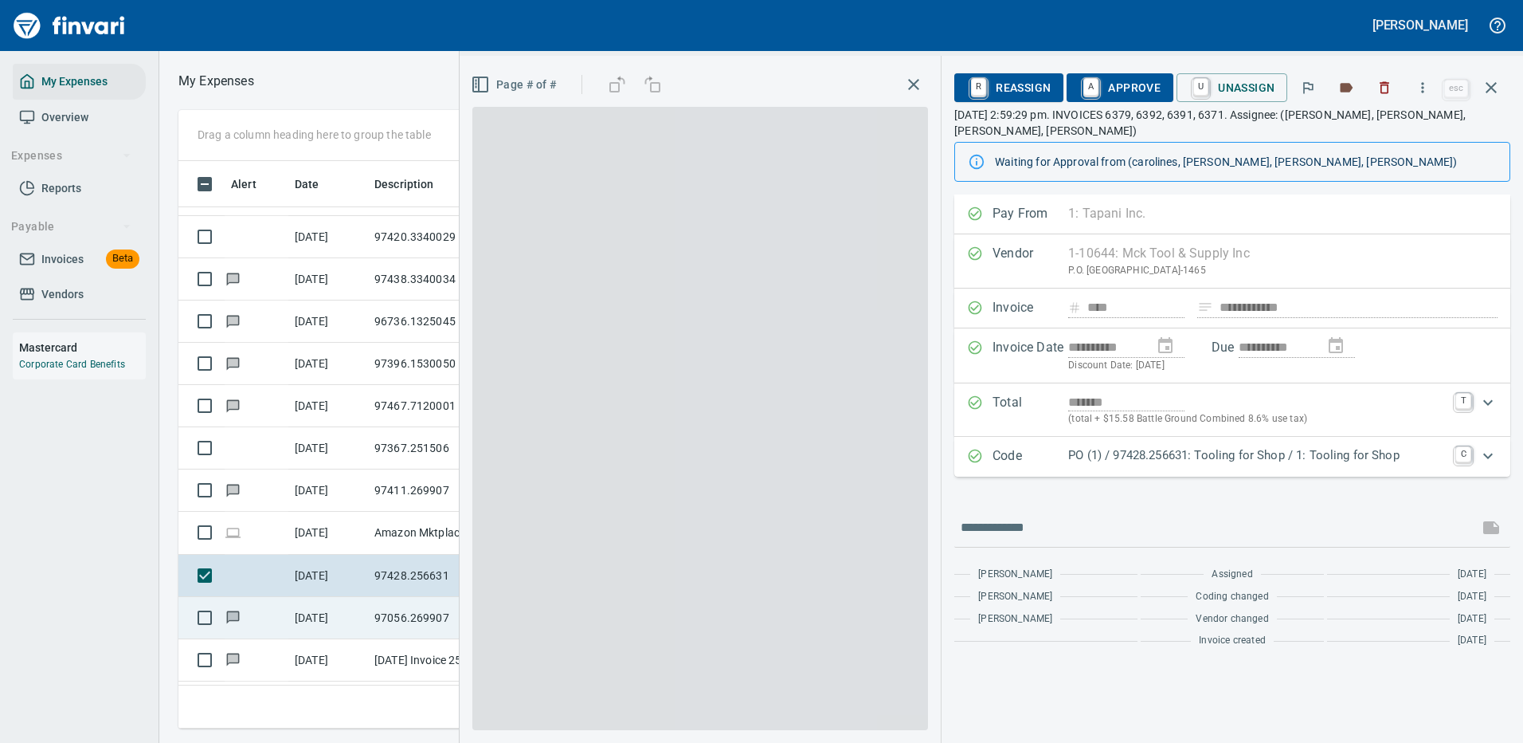
scroll to position [543, 903]
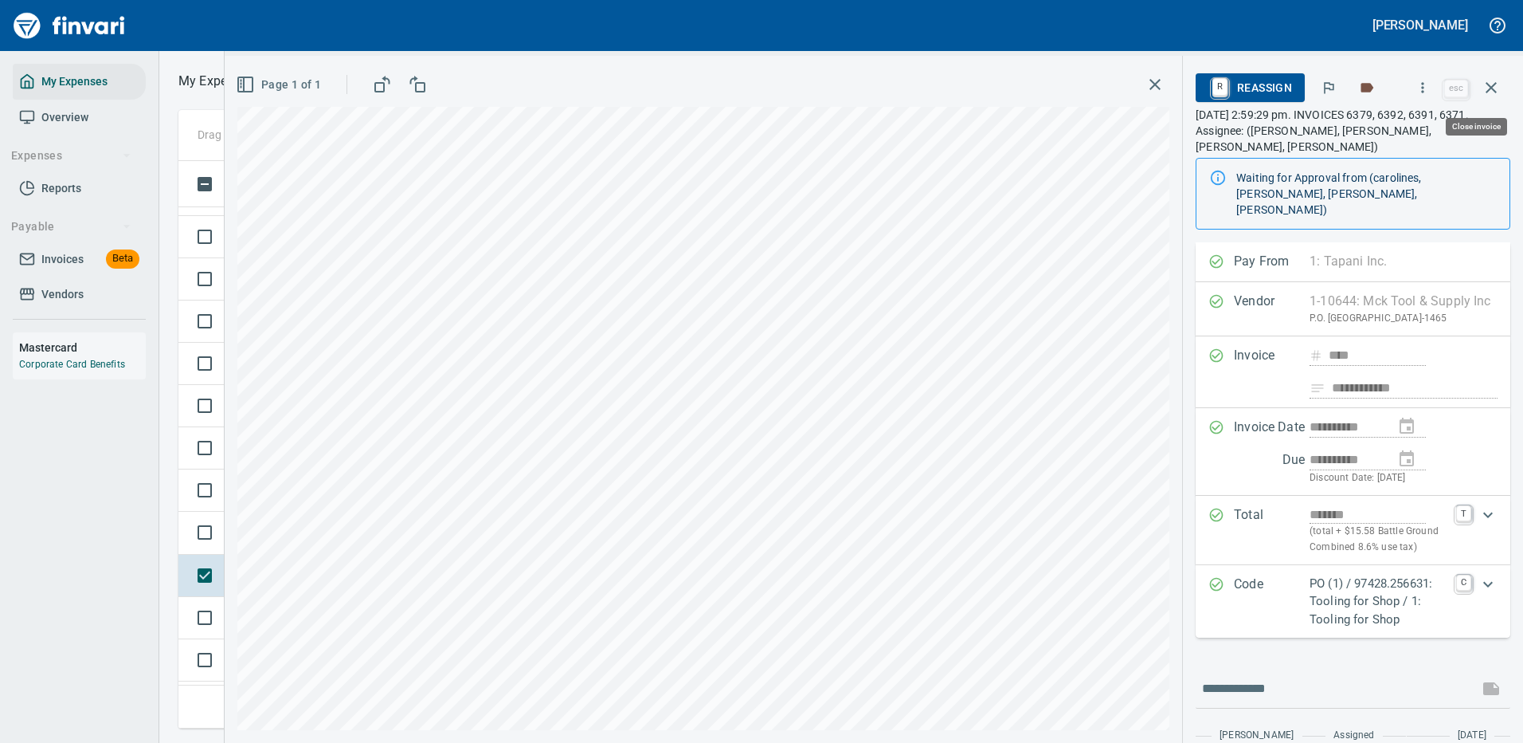
click at [1491, 86] on icon "button" at bounding box center [1491, 87] width 19 height 19
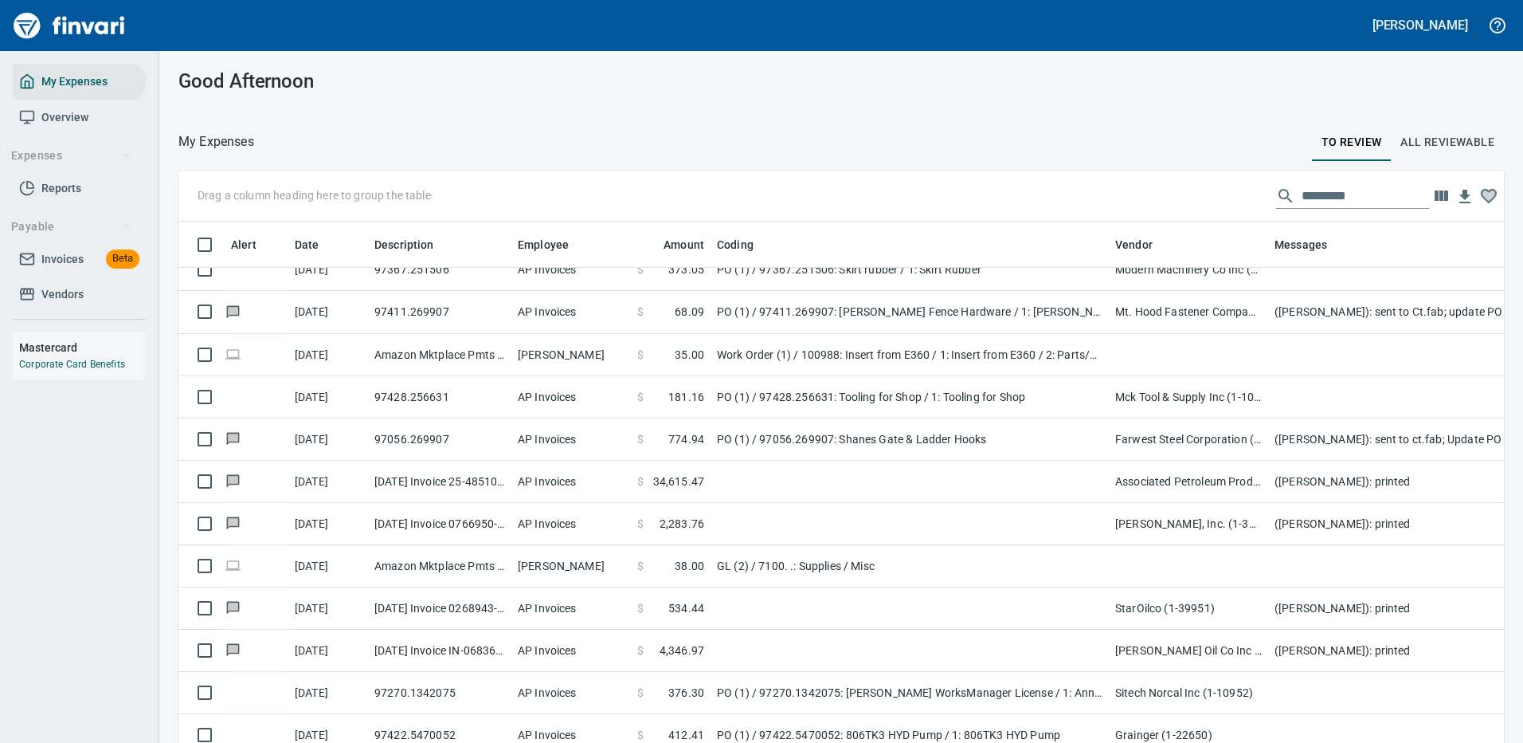
scroll to position [3266, 0]
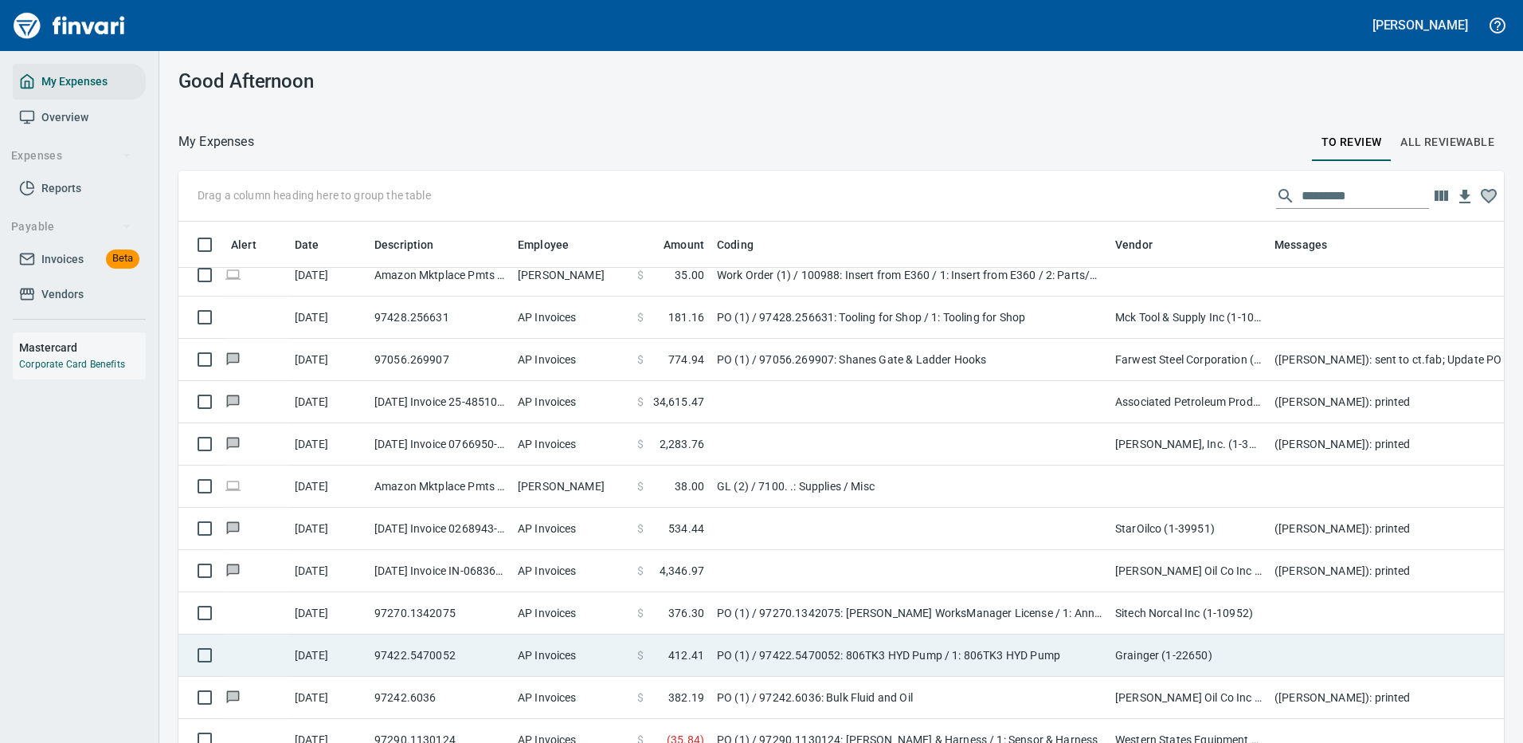
click at [890, 654] on td "PO (1) / 97422.5470052: 806TK3 HYD Pump / 1: 806TK3 HYD Pump" at bounding box center [910, 655] width 398 height 42
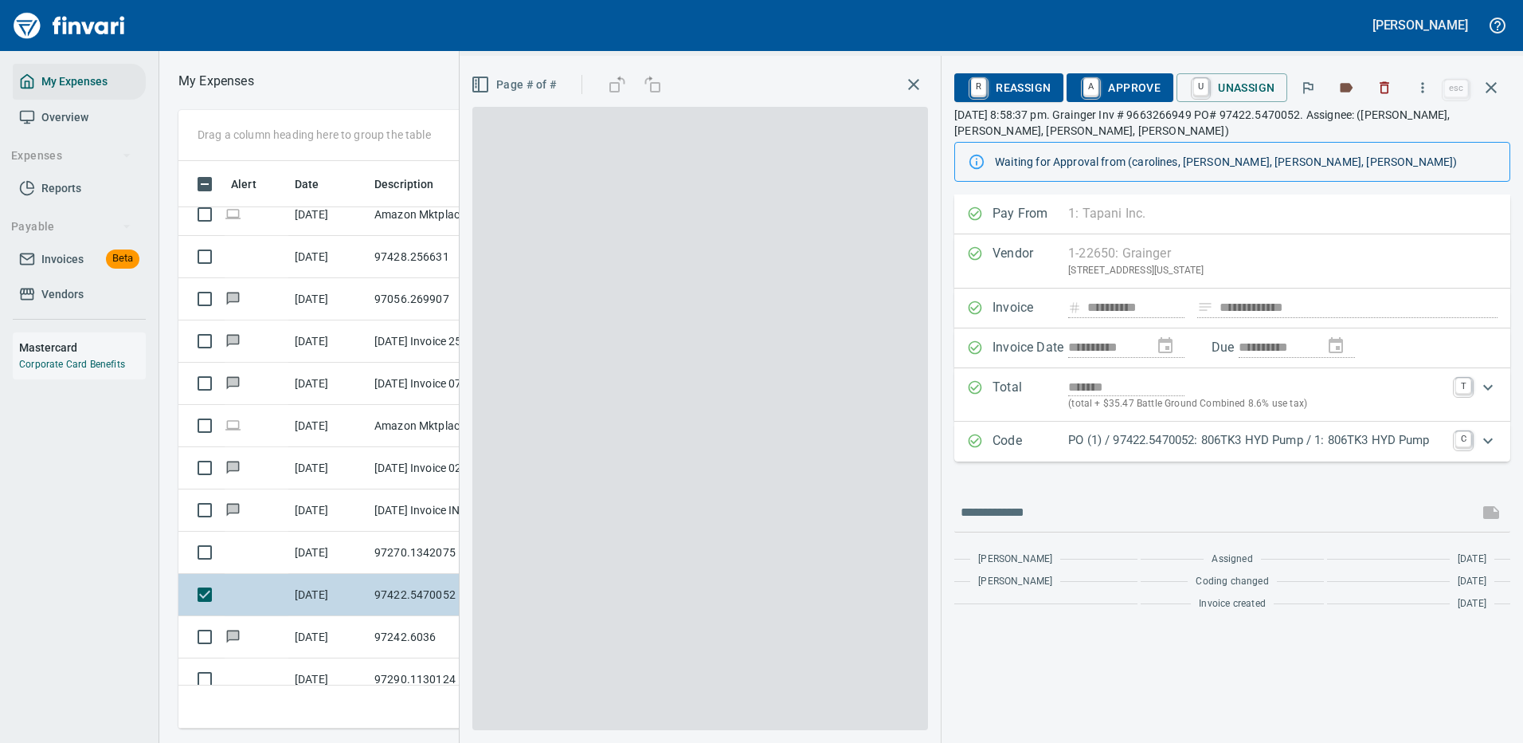
scroll to position [543, 903]
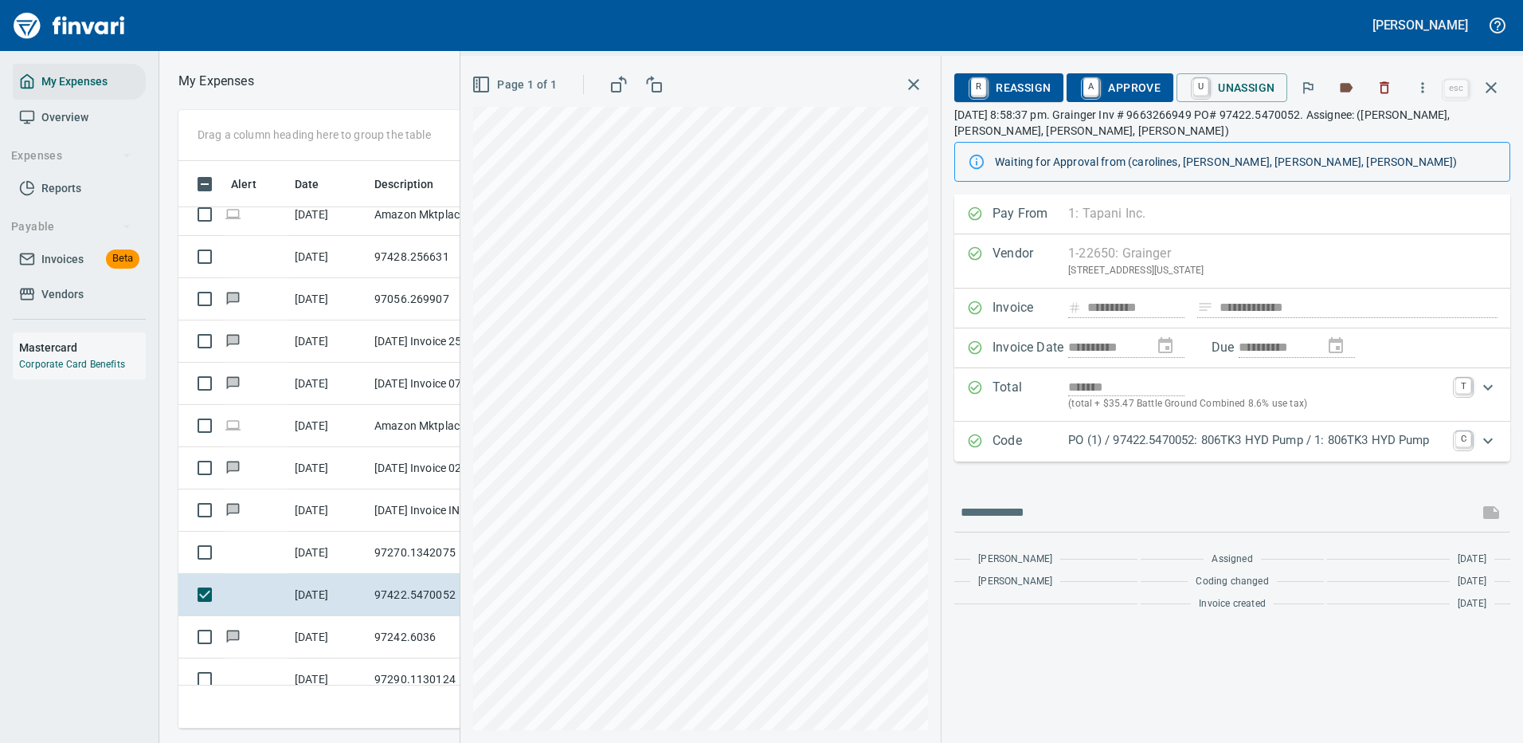
click at [1114, 438] on p "PO (1) / 97422.5470052: 806TK3 HYD Pump / 1: 806TK3 HYD Pump" at bounding box center [1257, 440] width 378 height 18
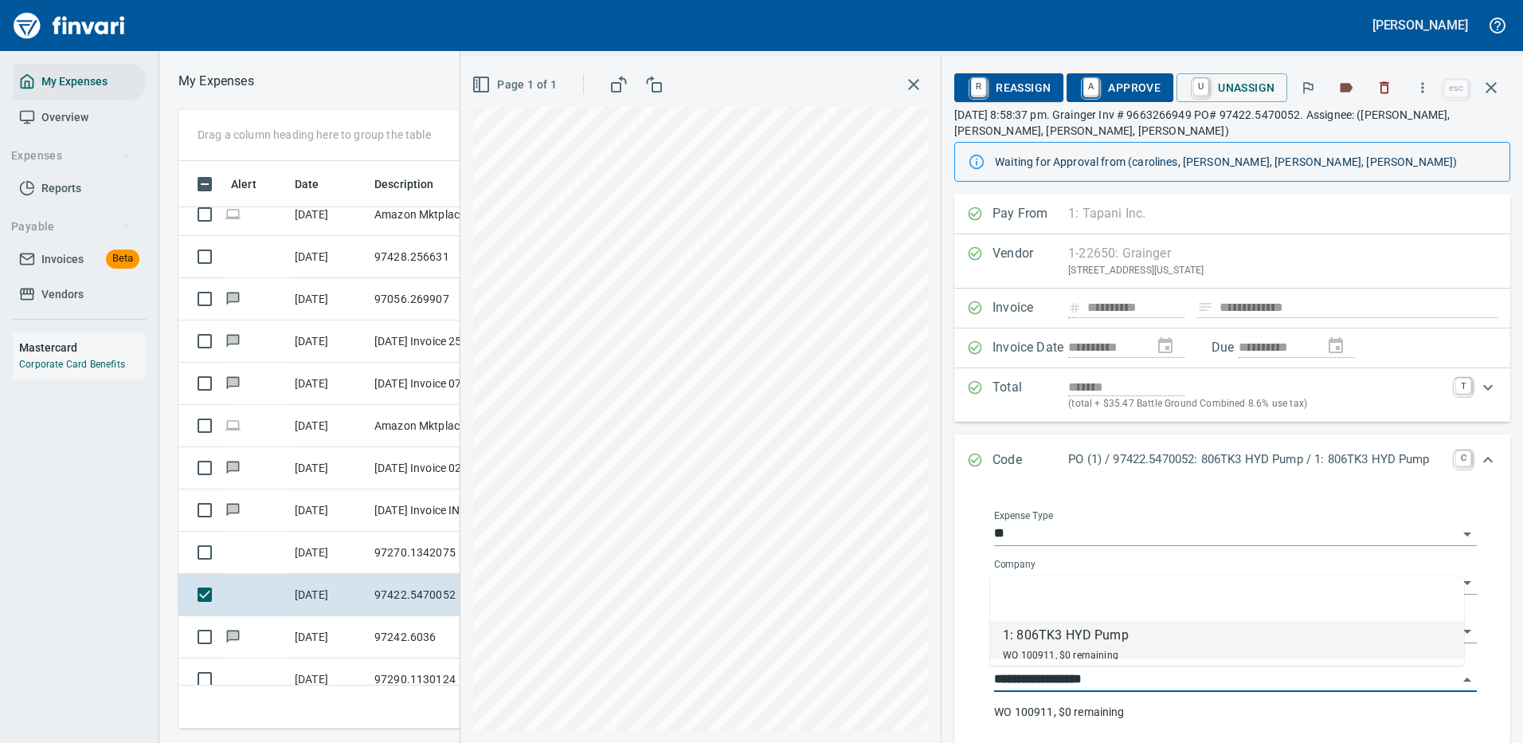
click at [1081, 677] on input "**********" at bounding box center [1226, 679] width 464 height 22
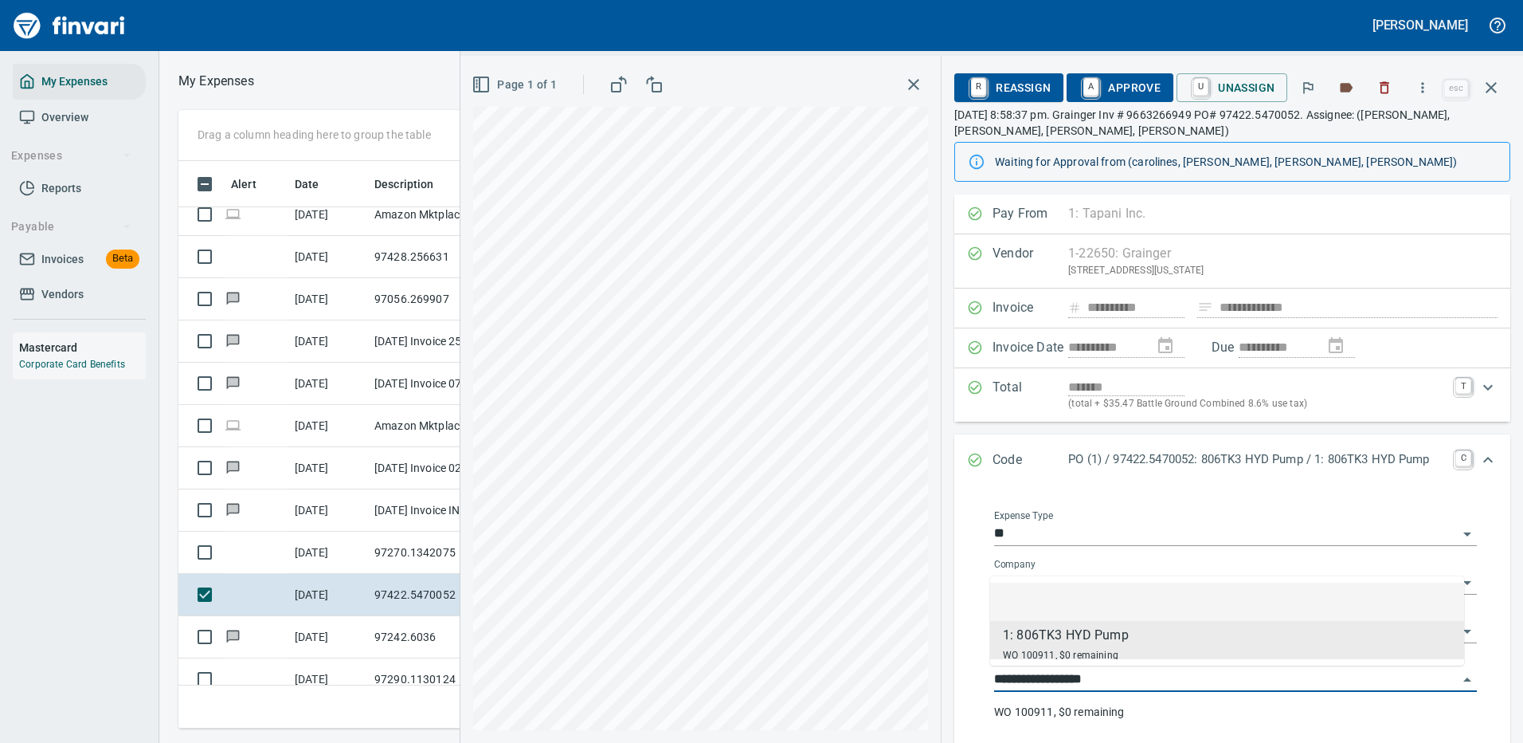
click at [1159, 505] on div "**********" at bounding box center [1236, 624] width 508 height 254
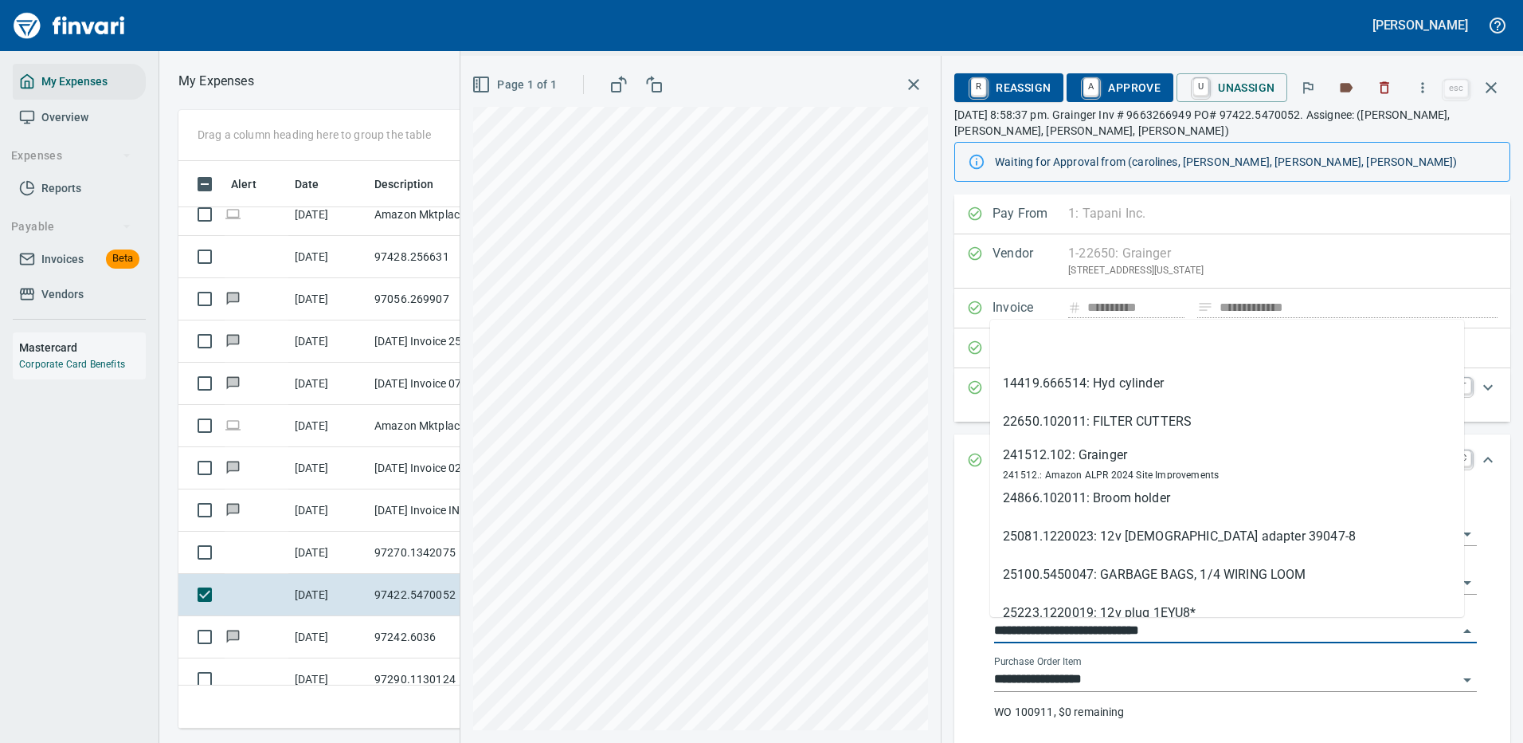
drag, startPoint x: 1085, startPoint y: 625, endPoint x: 981, endPoint y: 625, distance: 104.4
click at [982, 634] on div "**********" at bounding box center [1236, 624] width 508 height 254
click at [1389, 345] on li at bounding box center [1227, 345] width 474 height 38
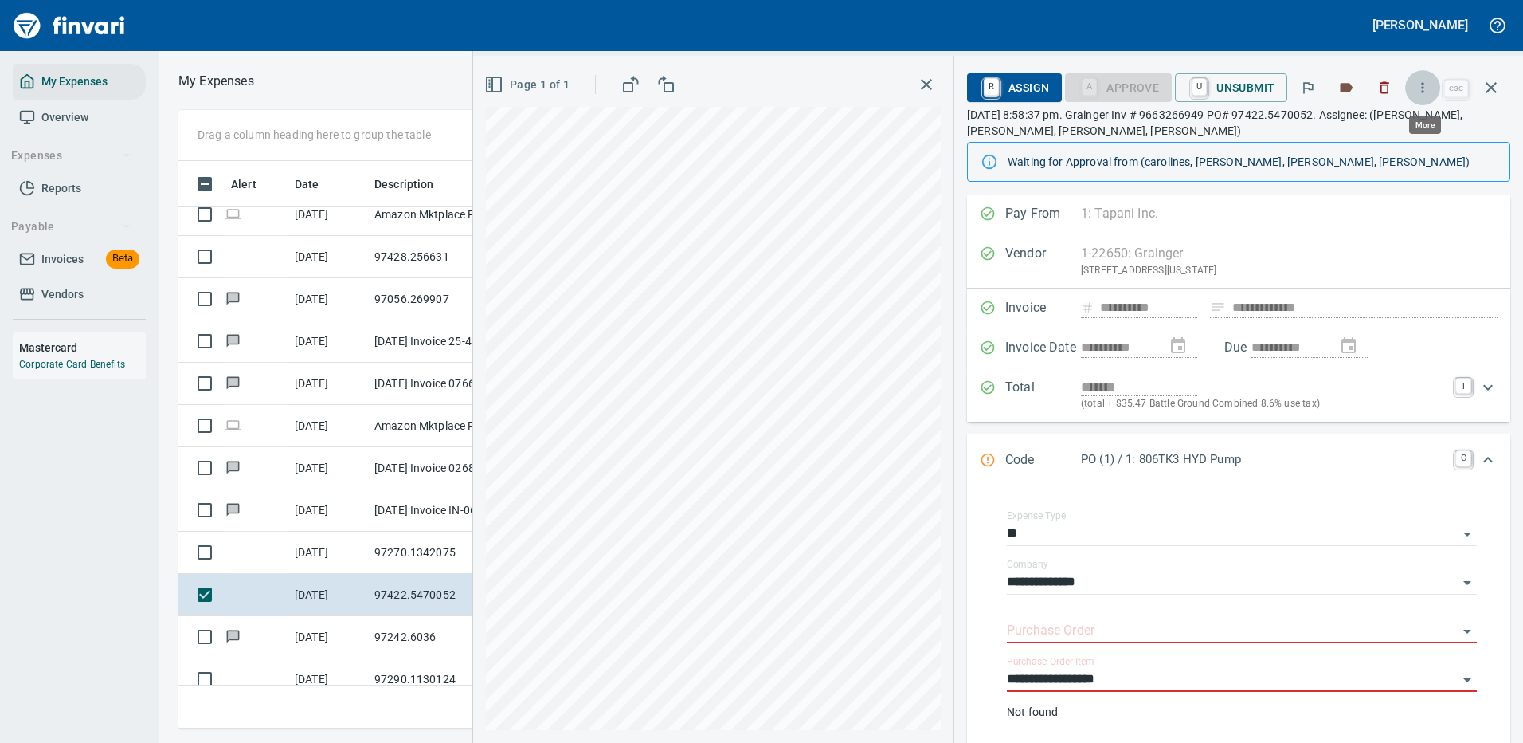
click at [1427, 79] on button "button" at bounding box center [1422, 87] width 35 height 35
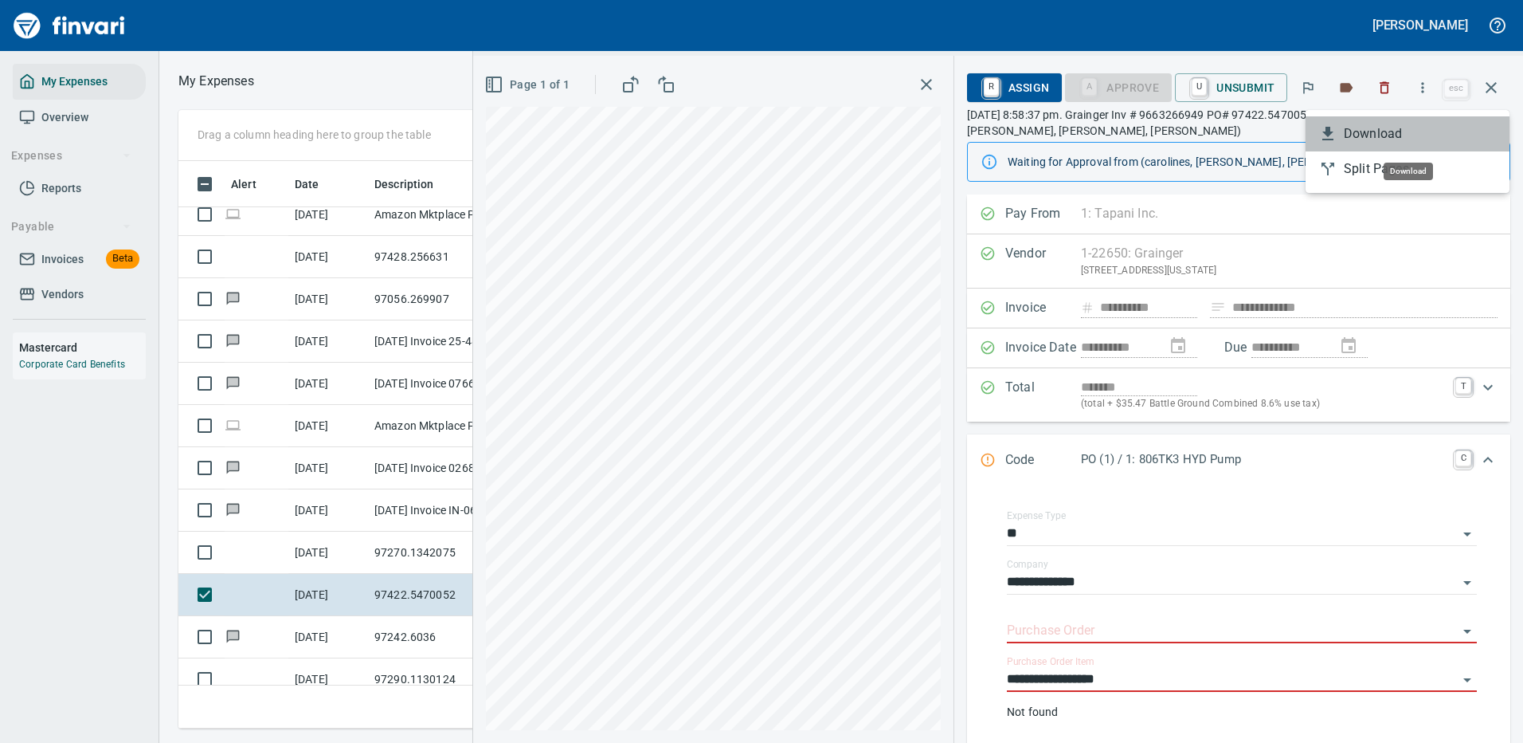
click at [1384, 131] on span "Download" at bounding box center [1420, 133] width 153 height 19
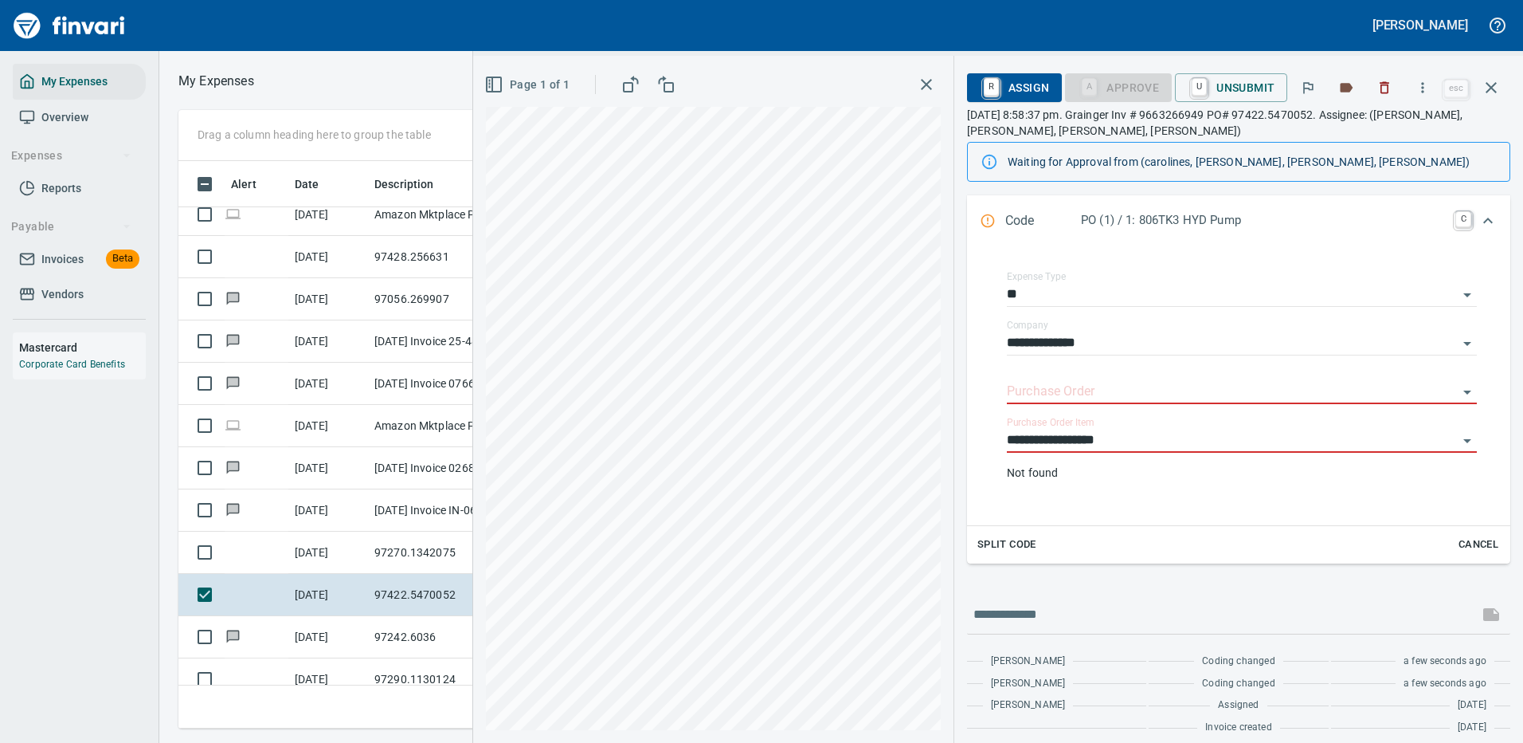
scroll to position [251, 0]
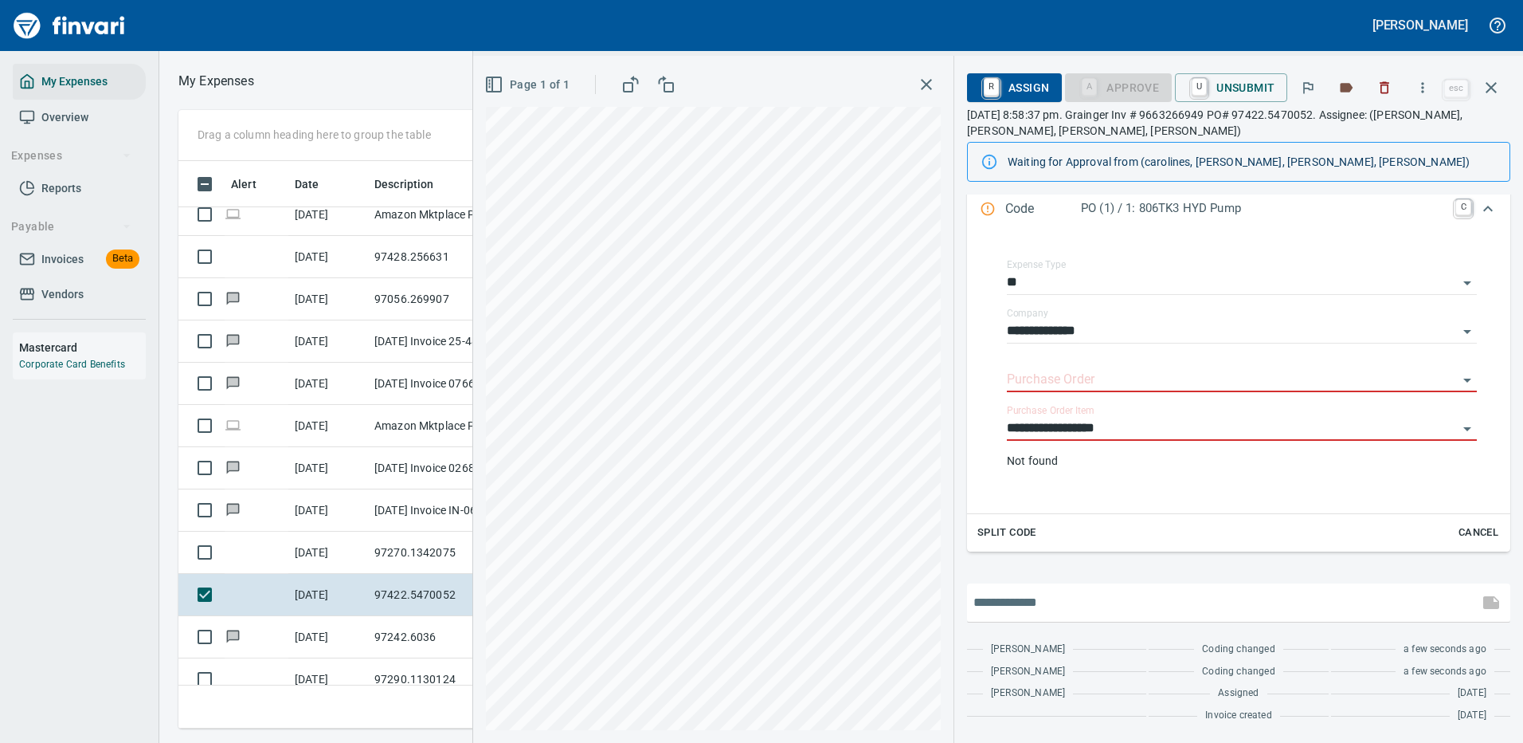
click at [1073, 605] on input "text" at bounding box center [1223, 602] width 499 height 25
type input "**********"
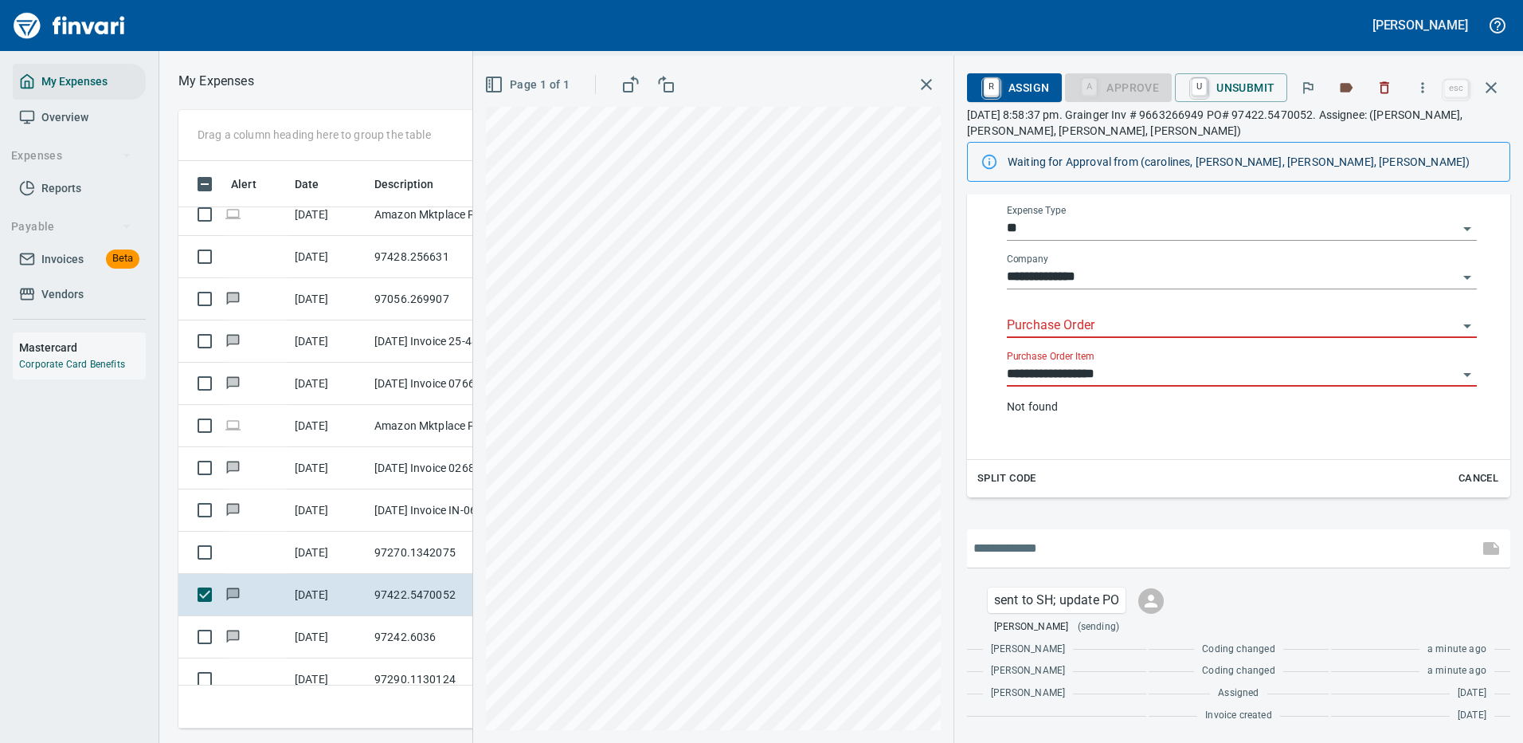
scroll to position [543, 903]
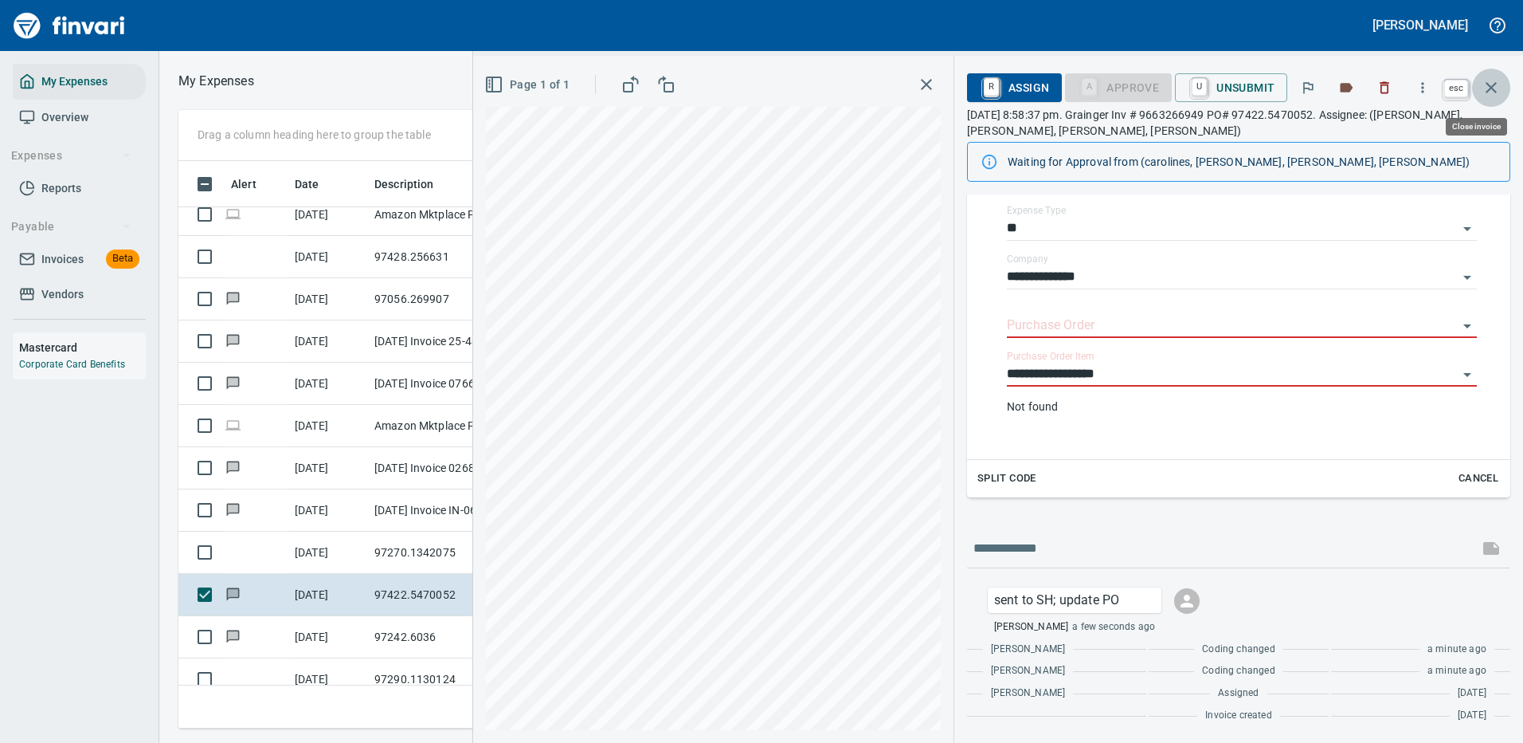
click at [1488, 80] on icon "button" at bounding box center [1491, 87] width 19 height 19
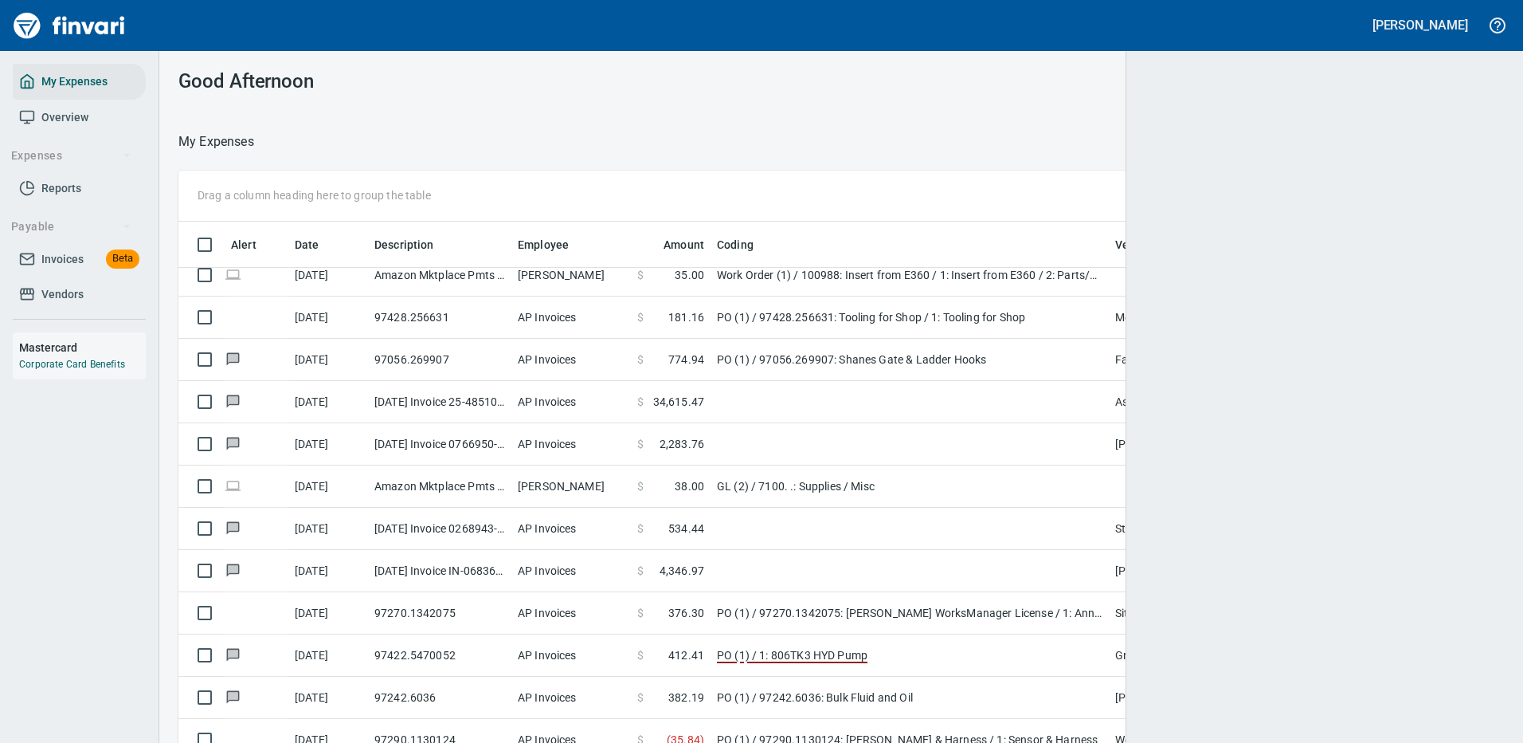
scroll to position [543, 1290]
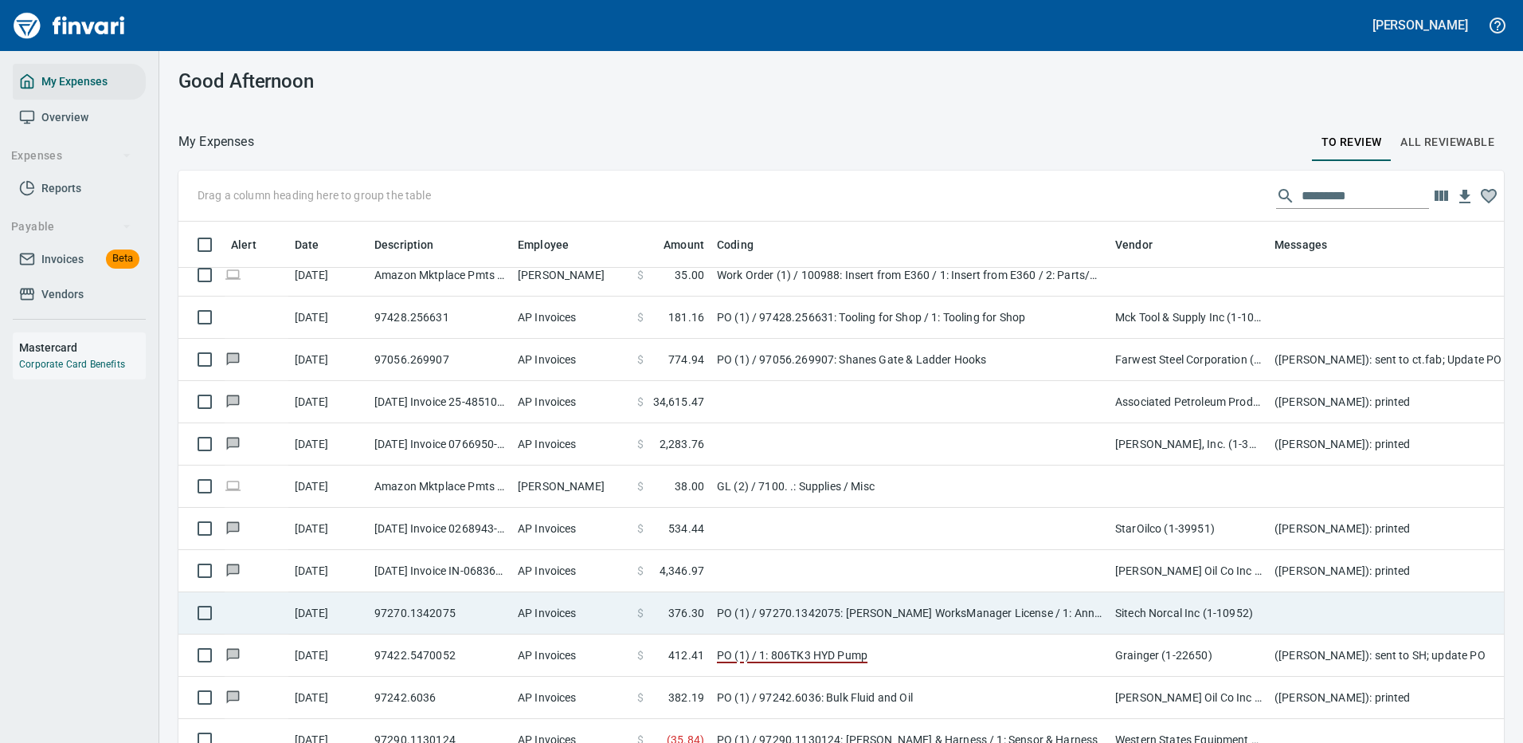
click at [962, 608] on td "PO (1) / 97270.1342075: [PERSON_NAME] WorksManager License / 1: Annual WorksMan…" at bounding box center [910, 613] width 398 height 42
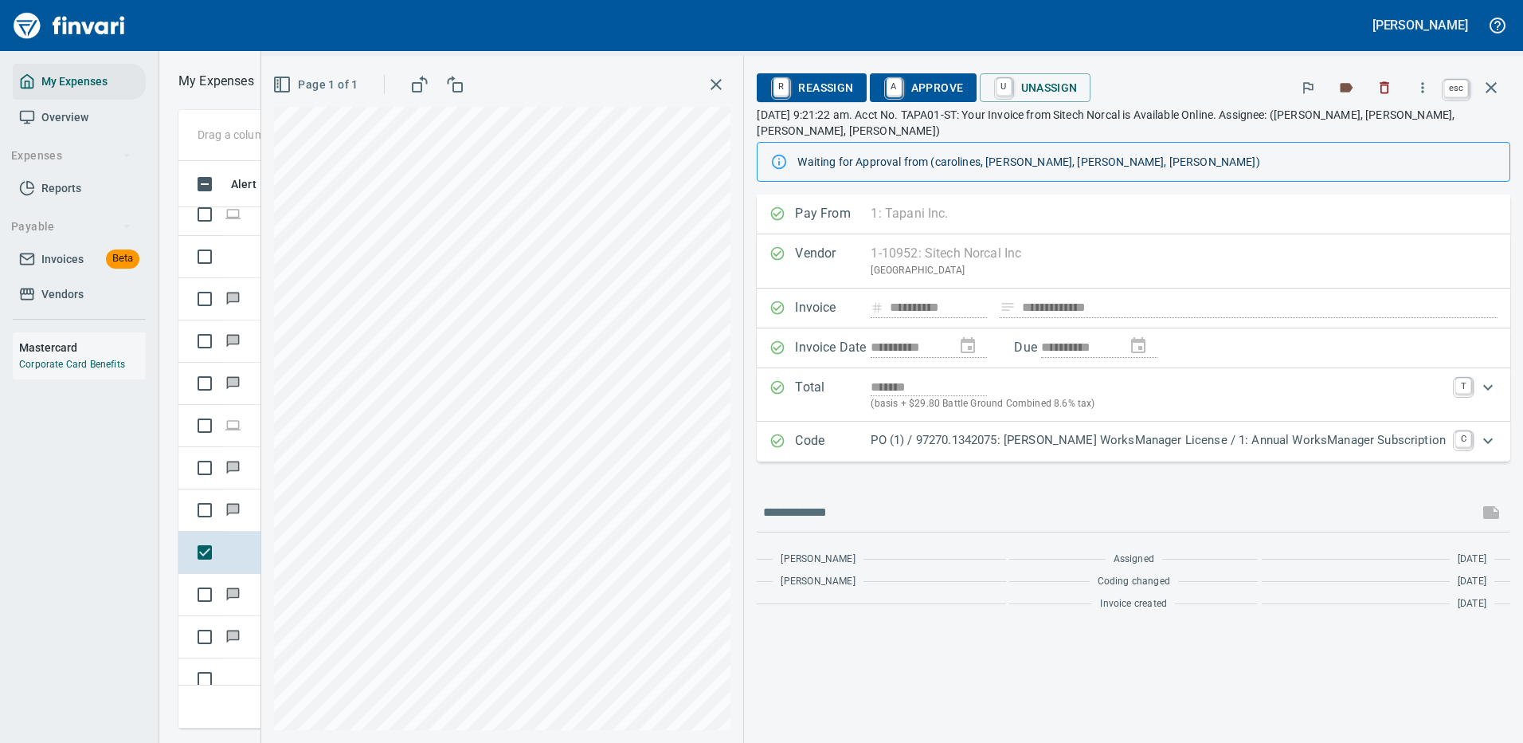
scroll to position [543, 903]
click at [1491, 79] on icon "button" at bounding box center [1491, 87] width 19 height 19
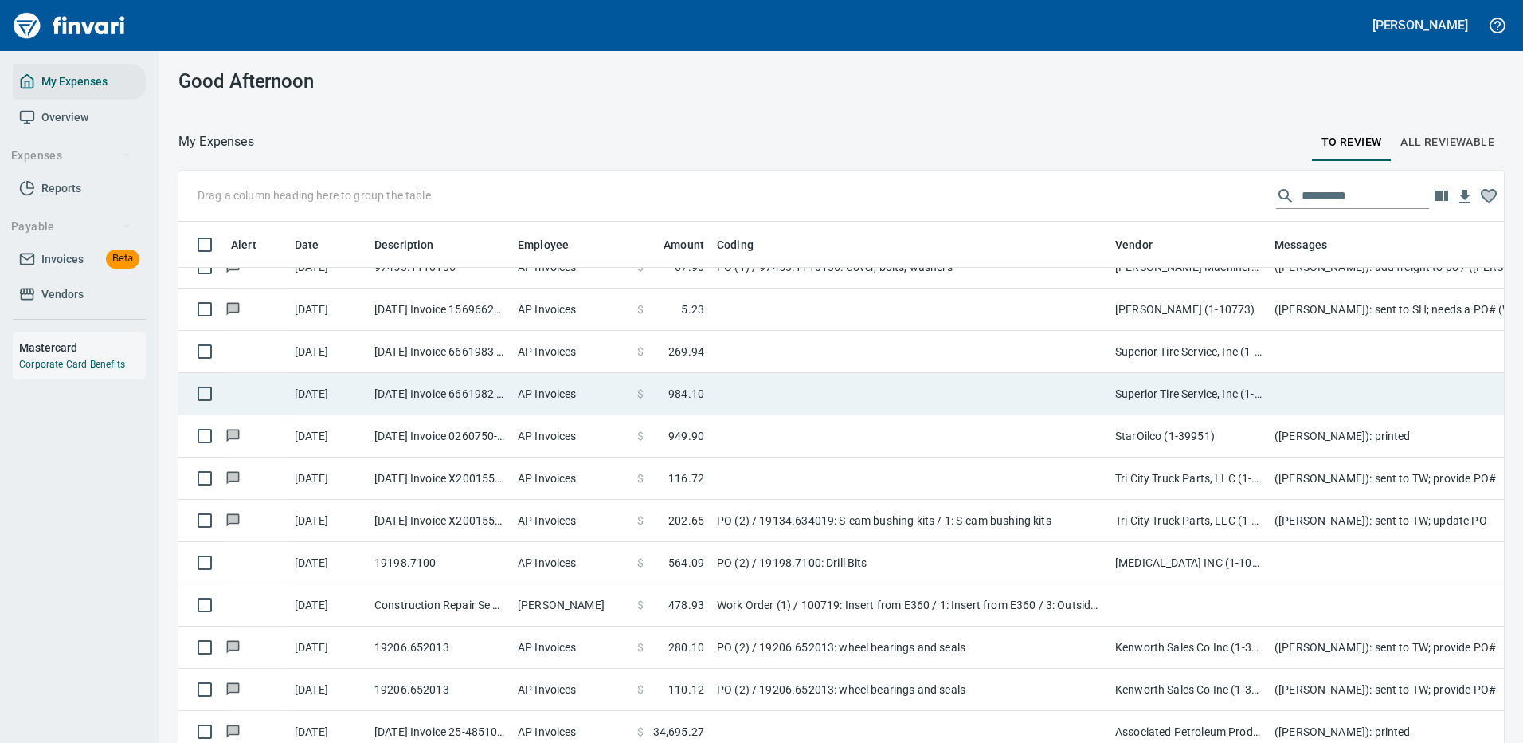
scroll to position [1115, 0]
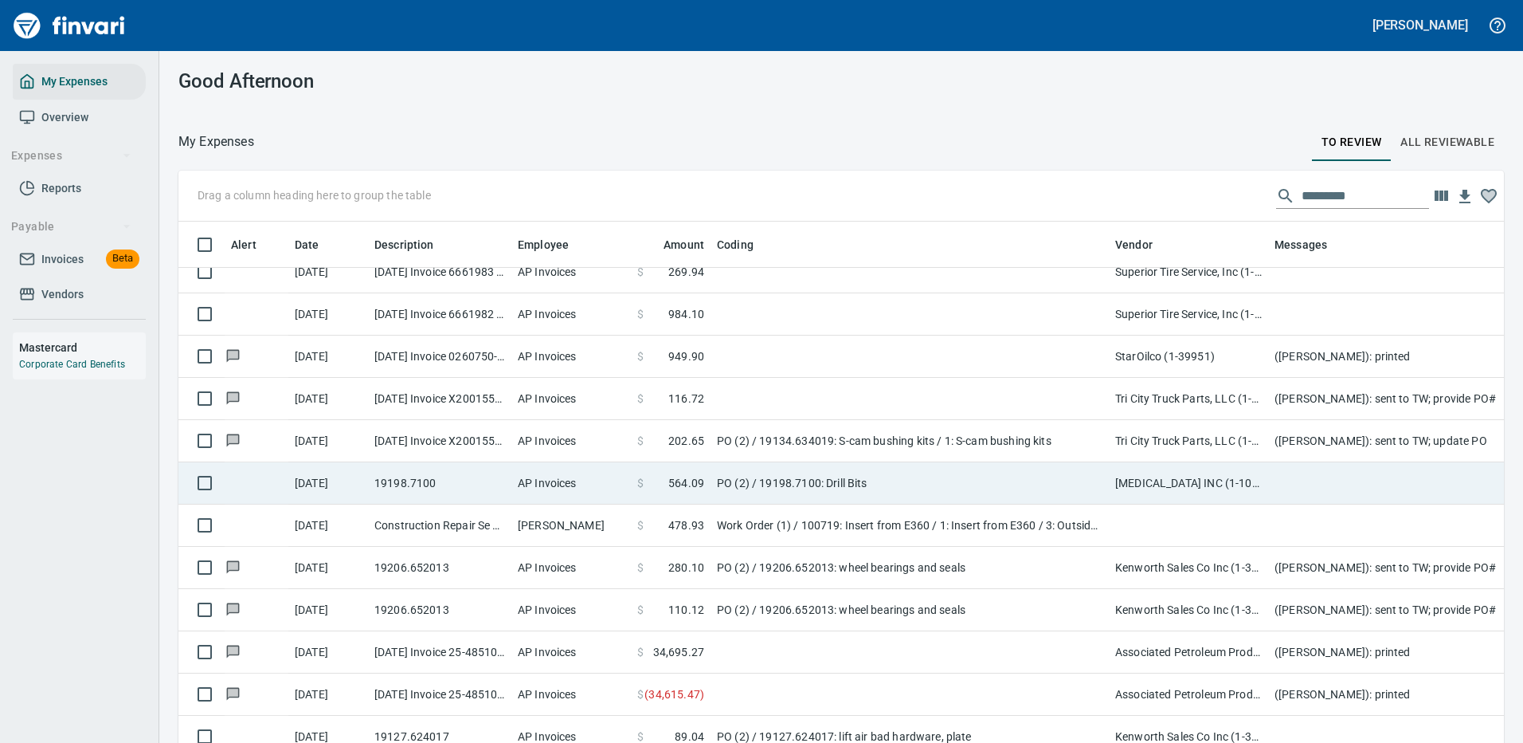
click at [931, 477] on td "PO (2) / 19198.7100: Drill Bits" at bounding box center [910, 483] width 398 height 42
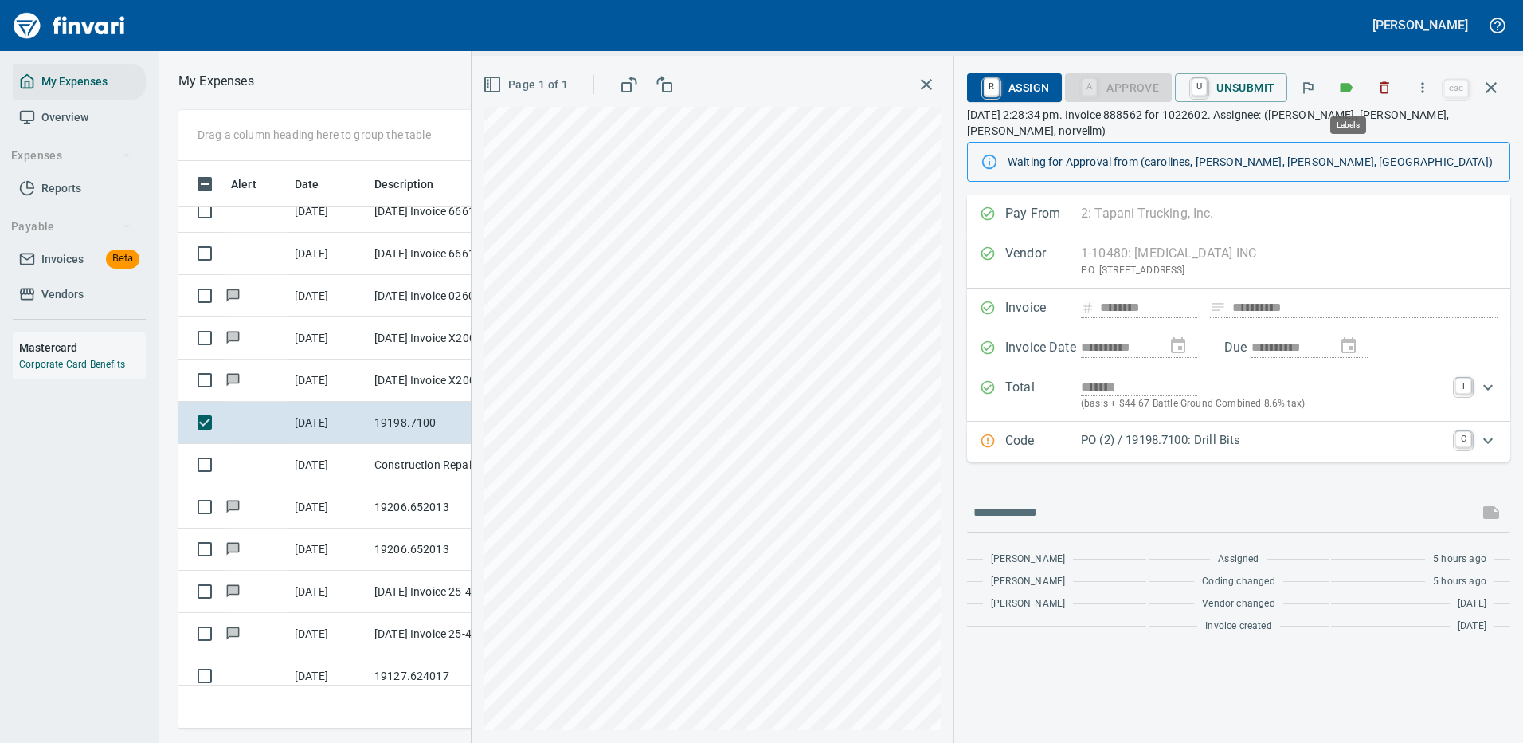
scroll to position [543, 903]
click at [1424, 84] on icon "button" at bounding box center [1423, 88] width 16 height 16
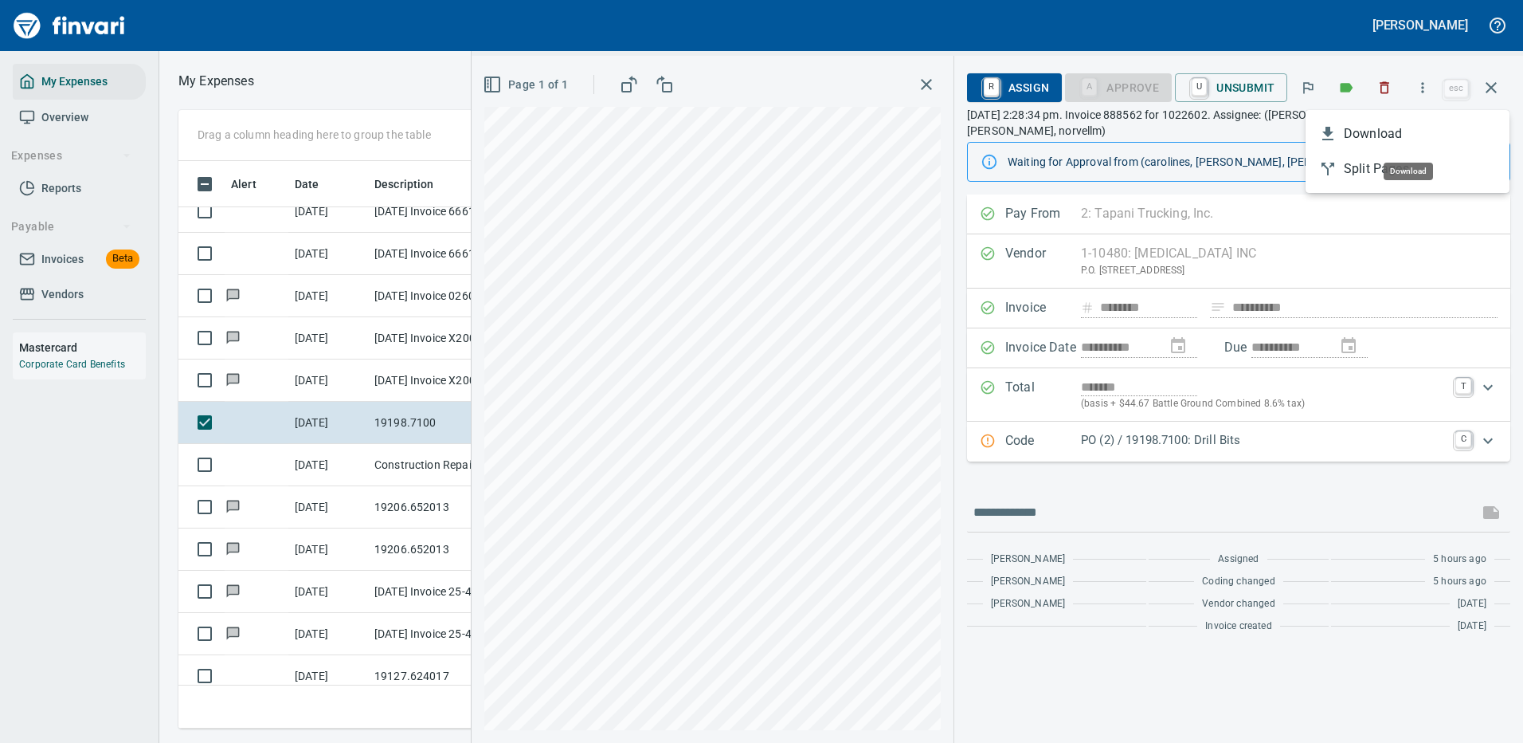
click at [1401, 138] on span "Download" at bounding box center [1420, 133] width 153 height 19
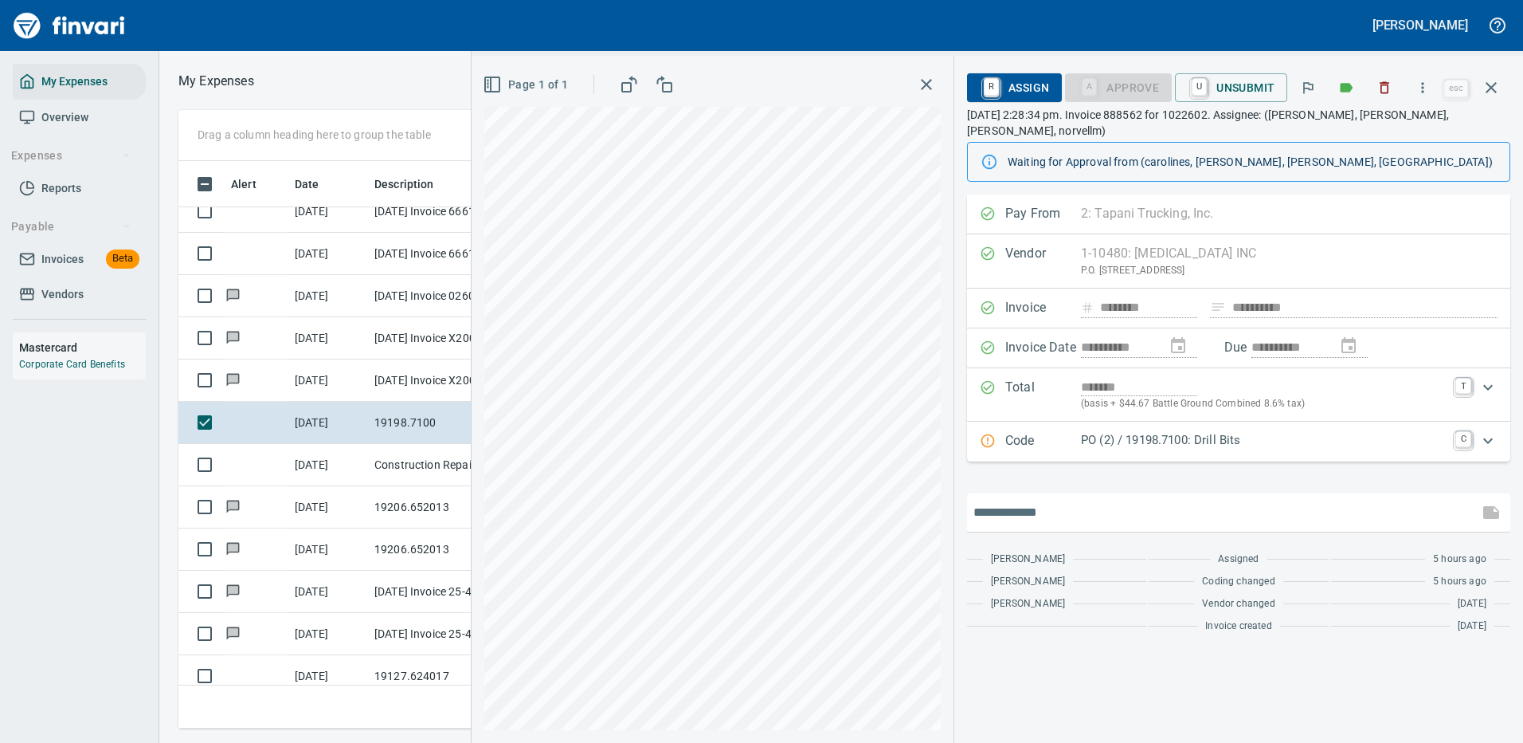
click at [1031, 500] on input "text" at bounding box center [1223, 512] width 499 height 25
type input "**********"
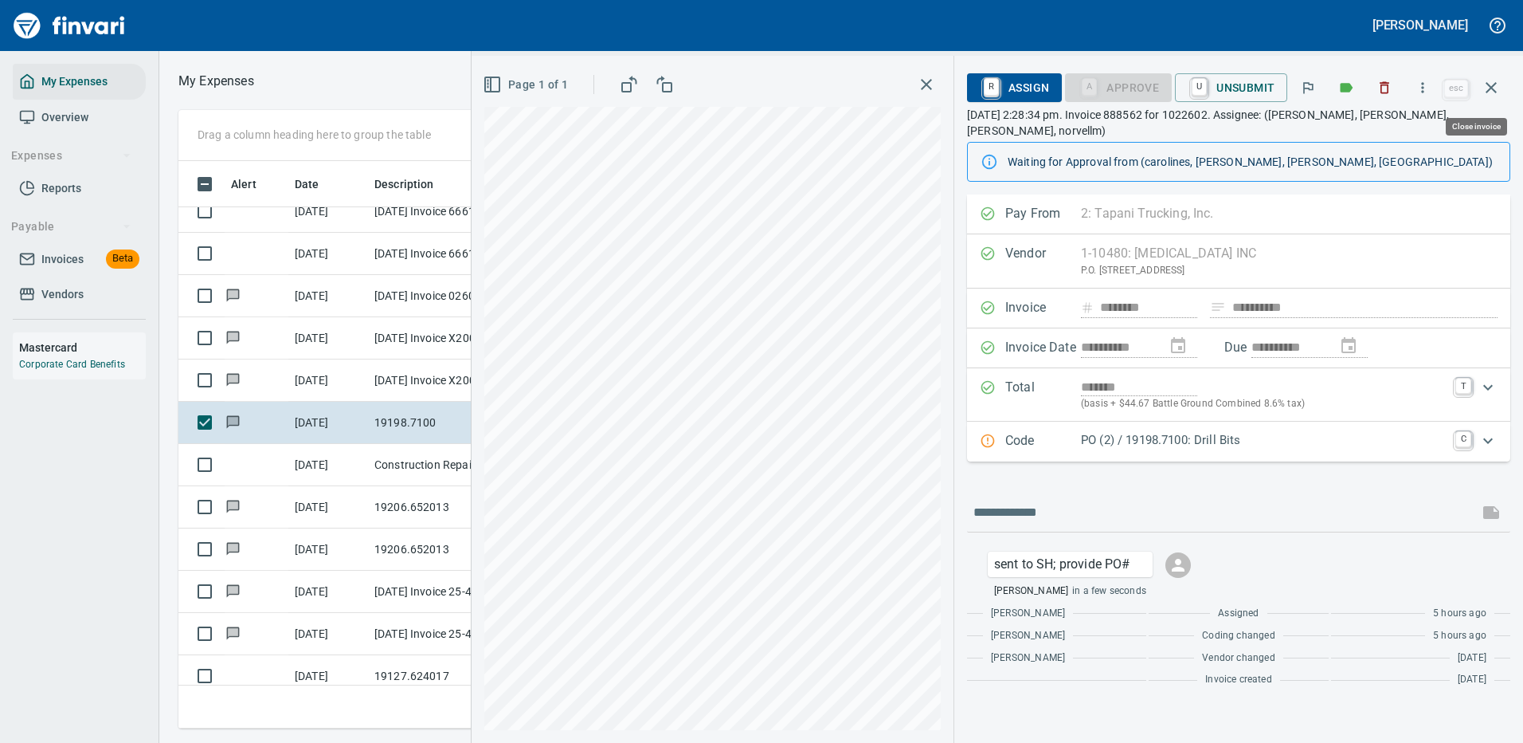
click at [1494, 83] on icon "button" at bounding box center [1491, 87] width 19 height 19
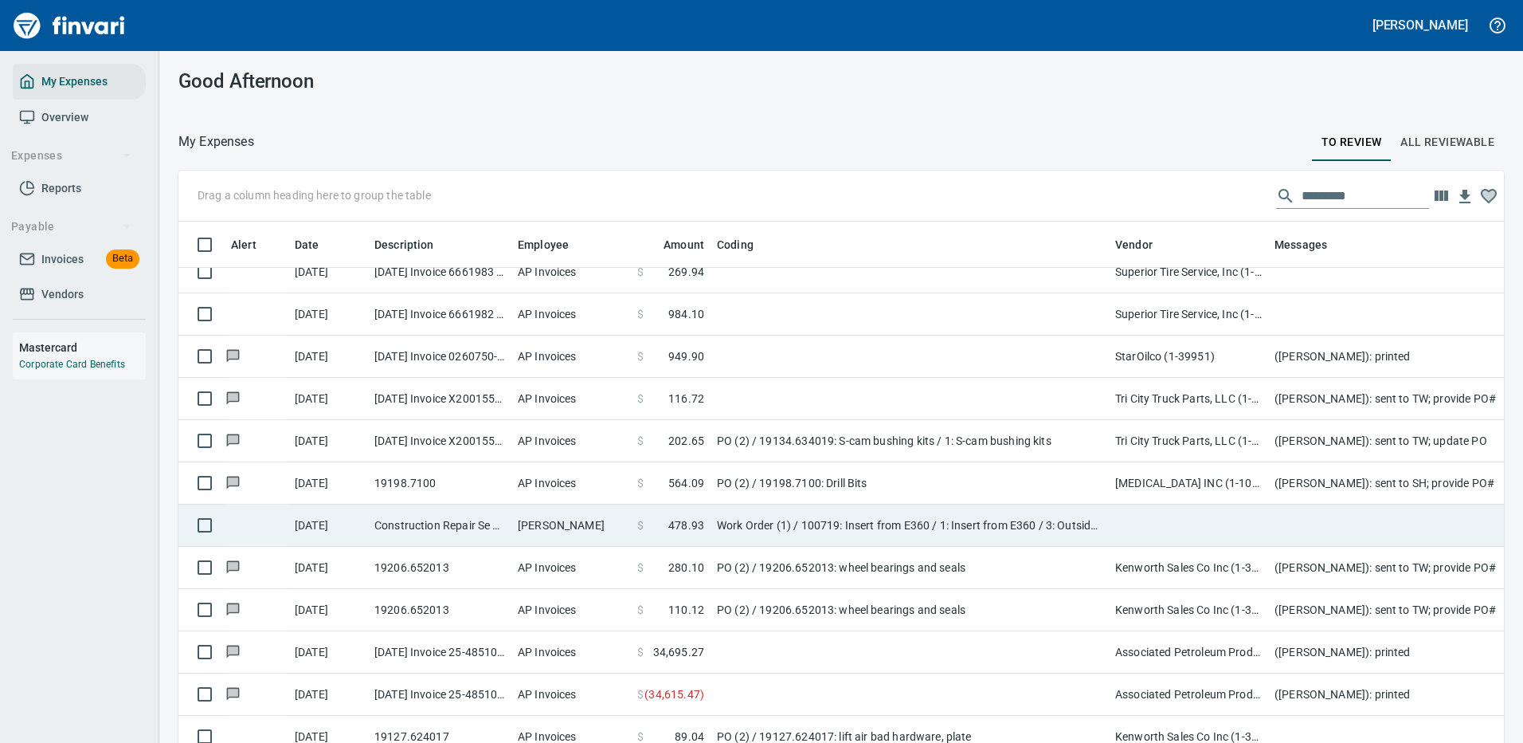
scroll to position [1275, 0]
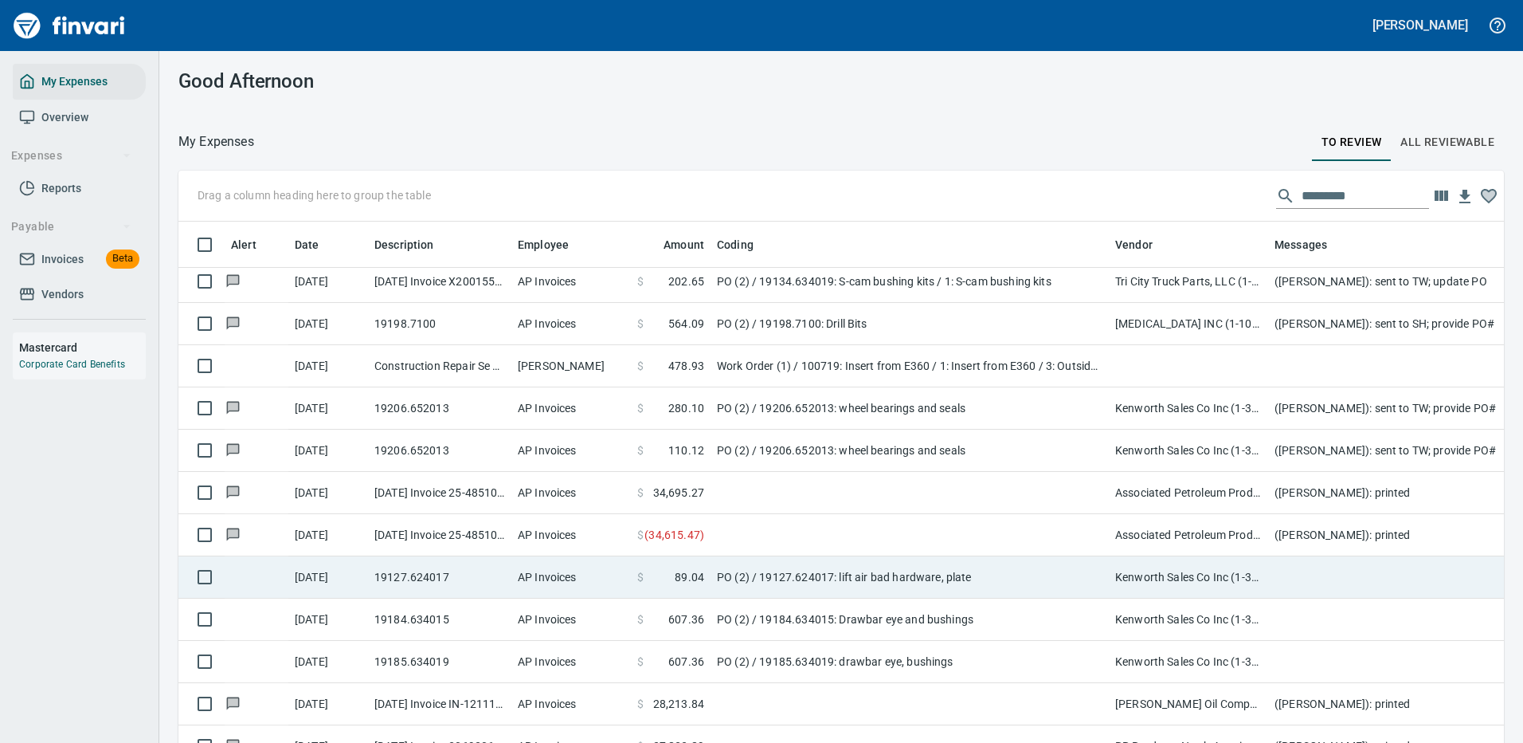
click at [927, 577] on td "PO (2) / 19127.624017: lift air bad hardware, plate" at bounding box center [910, 577] width 398 height 42
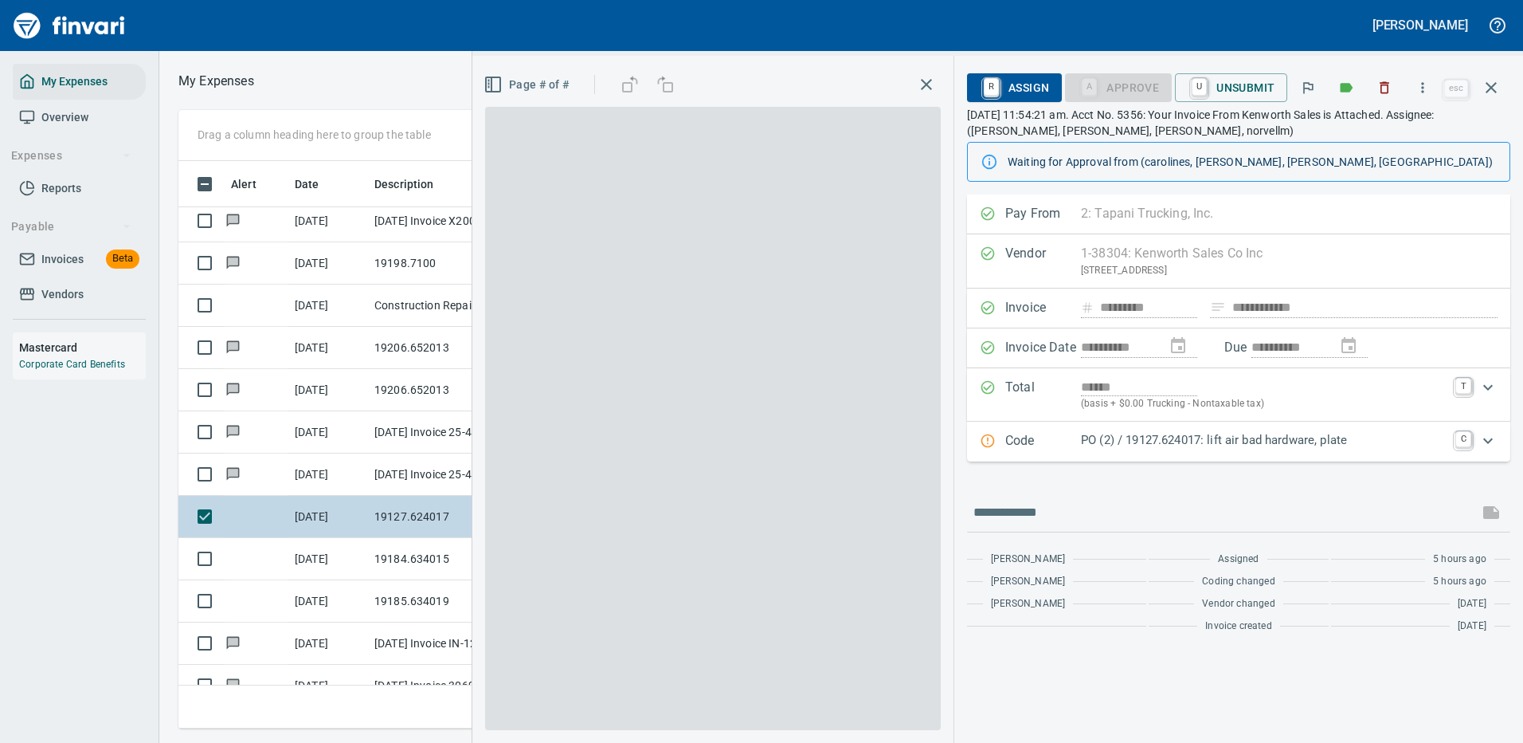
scroll to position [543, 903]
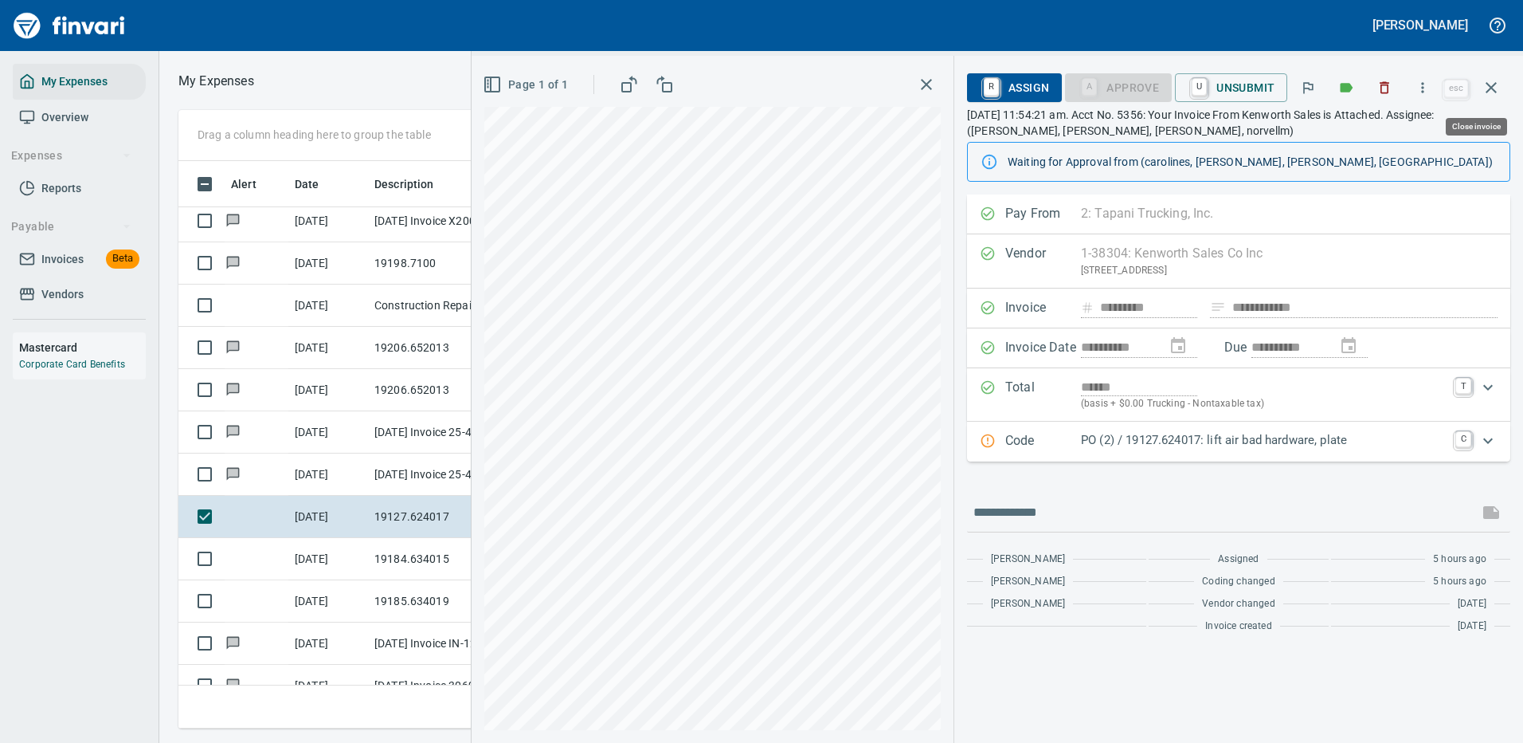
click at [1495, 82] on icon "button" at bounding box center [1491, 87] width 19 height 19
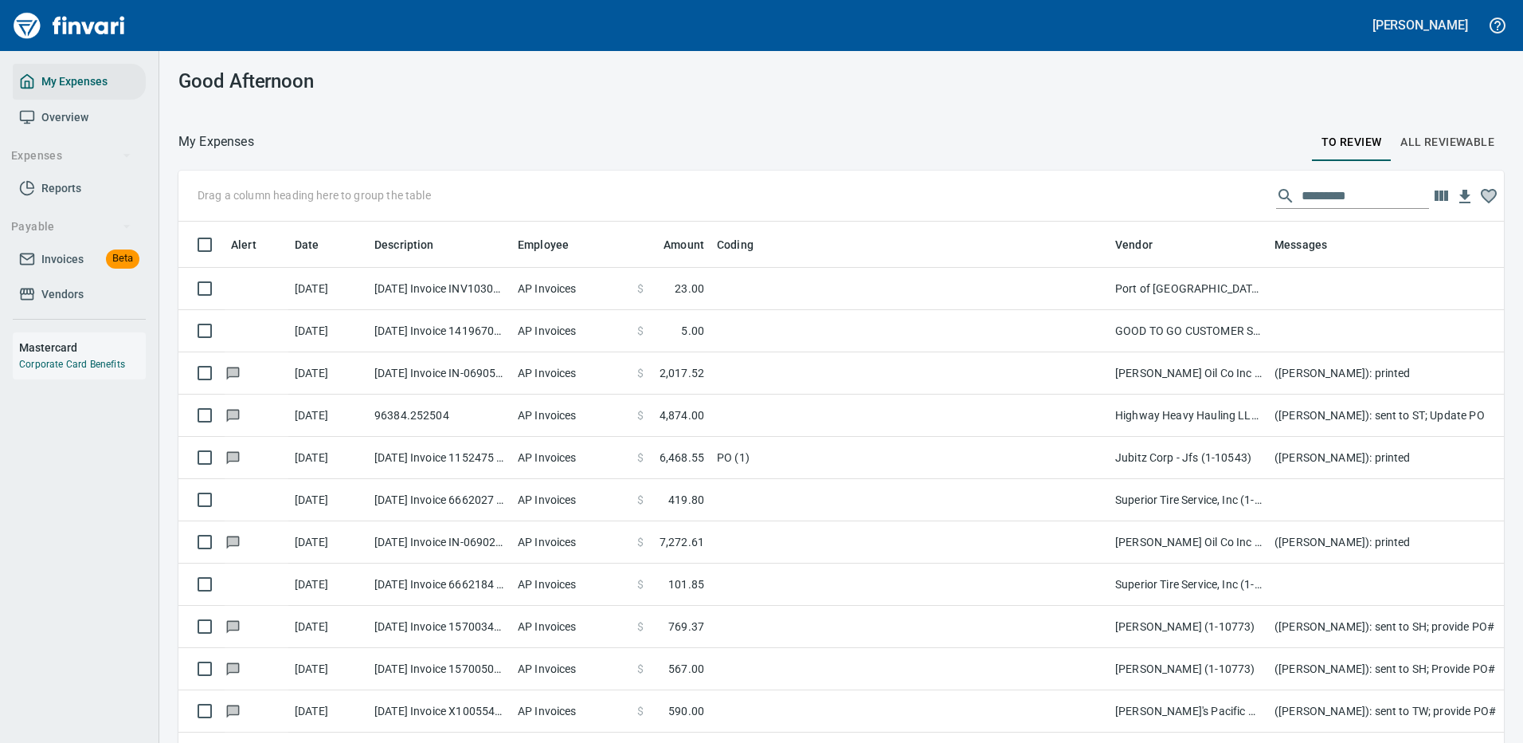
scroll to position [543, 1290]
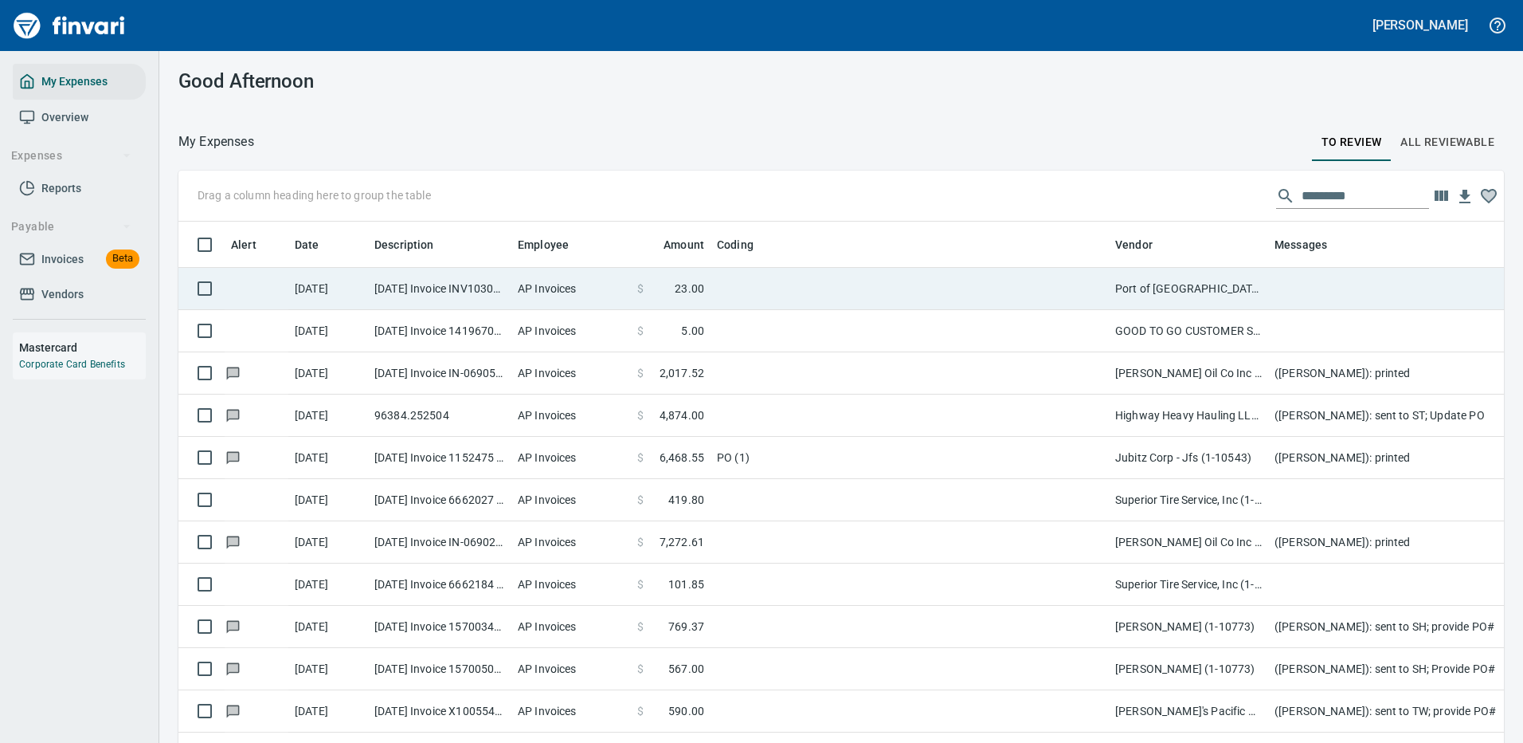
click at [766, 289] on td at bounding box center [910, 289] width 398 height 42
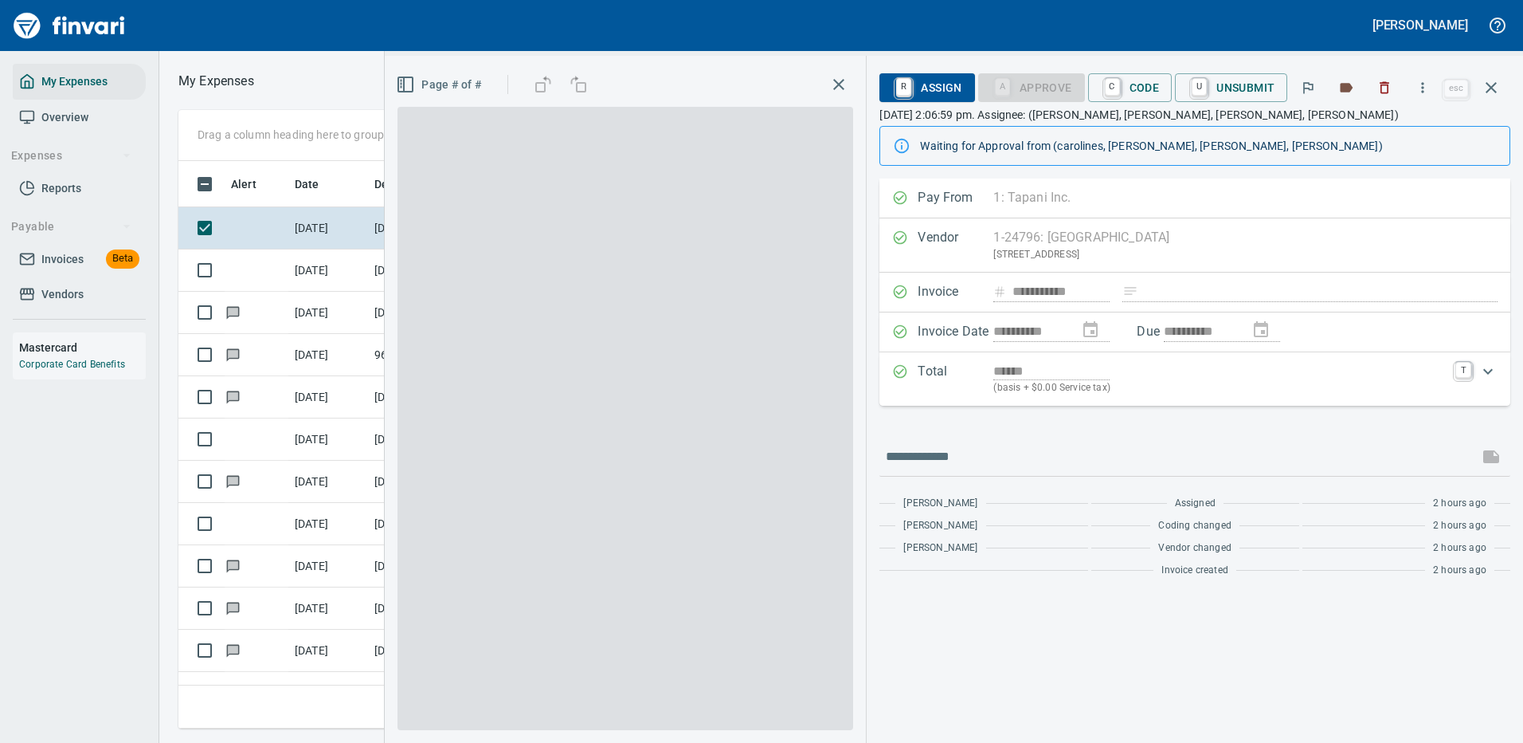
scroll to position [543, 903]
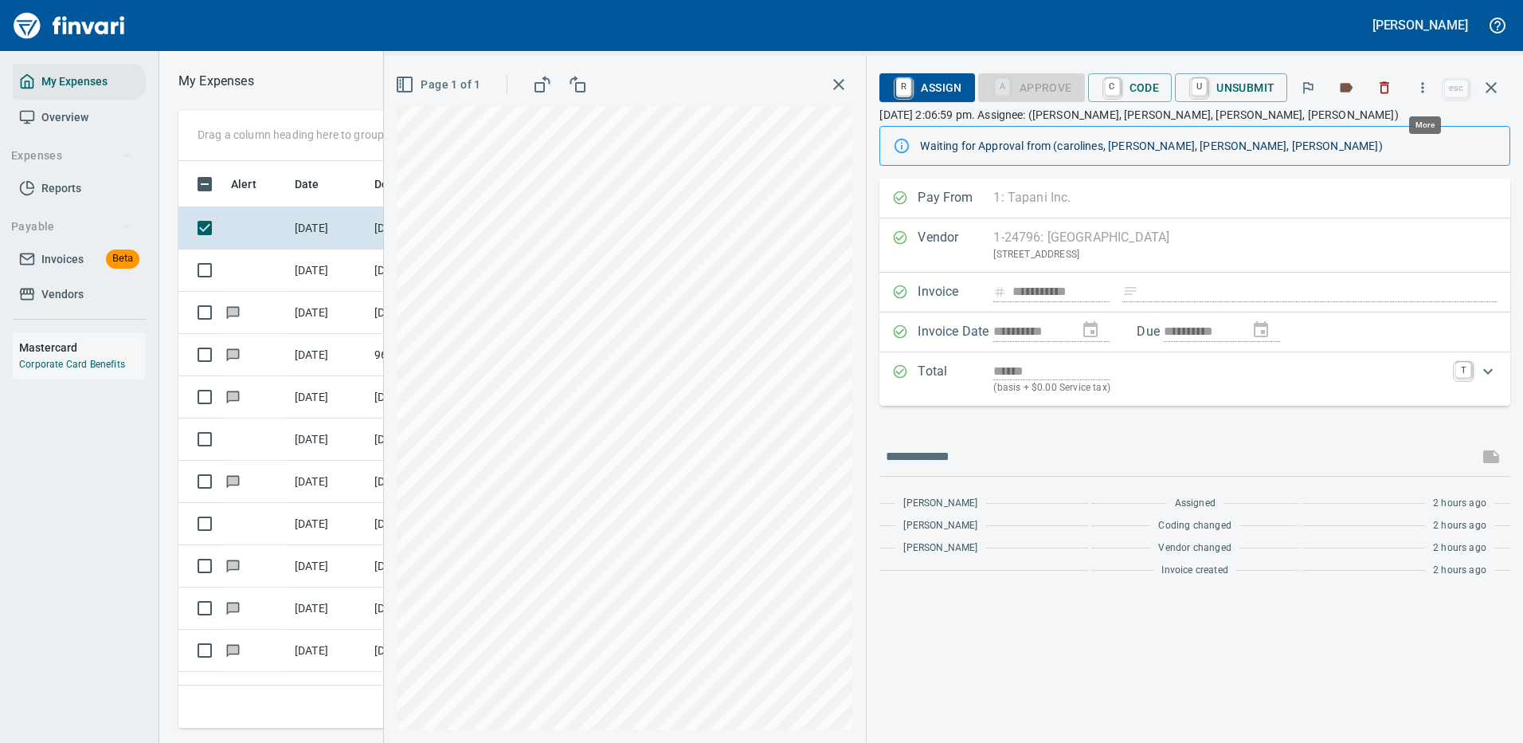
click at [1422, 87] on icon "button" at bounding box center [1423, 88] width 16 height 16
click at [1373, 135] on span "Download" at bounding box center [1420, 133] width 153 height 19
click at [1487, 82] on icon "button" at bounding box center [1491, 87] width 19 height 19
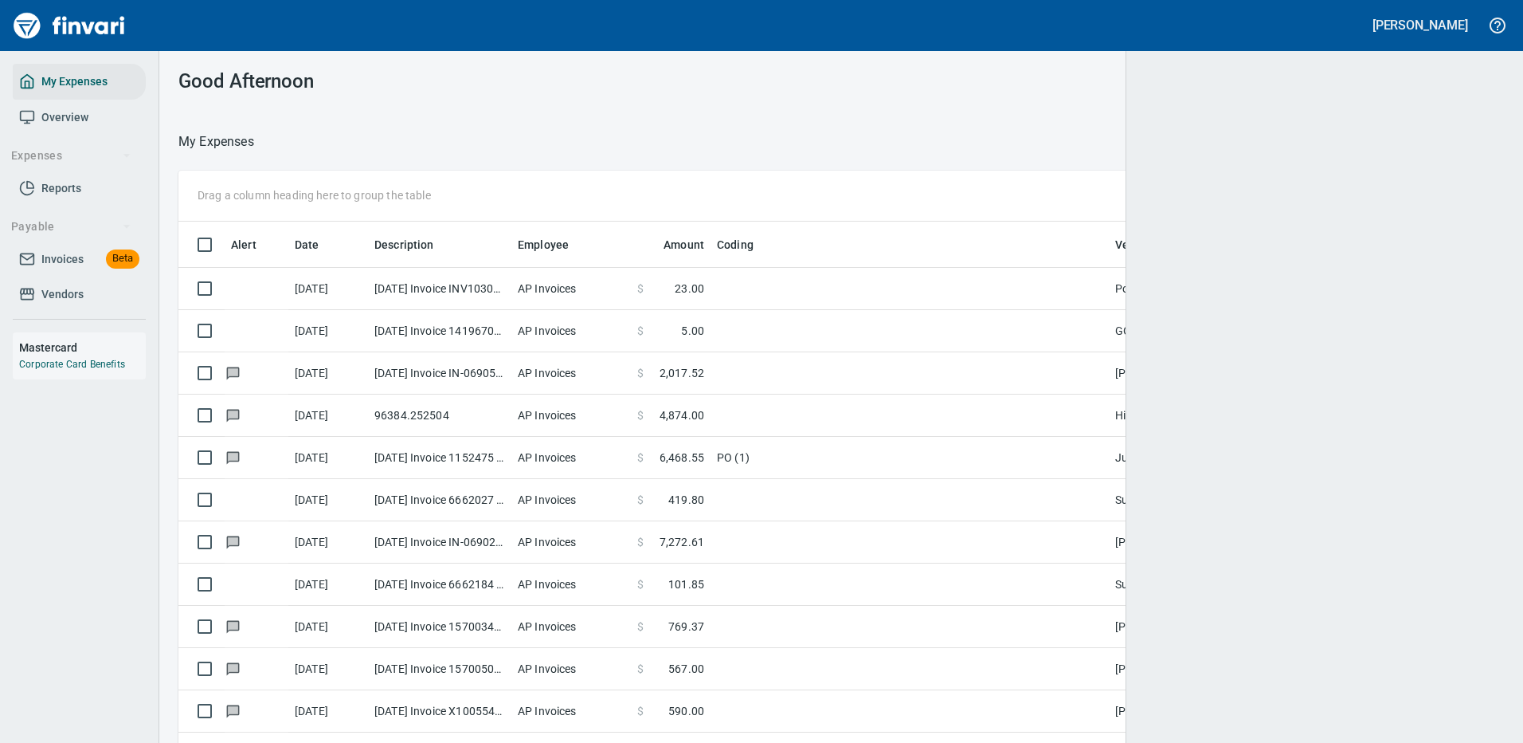
scroll to position [543, 1279]
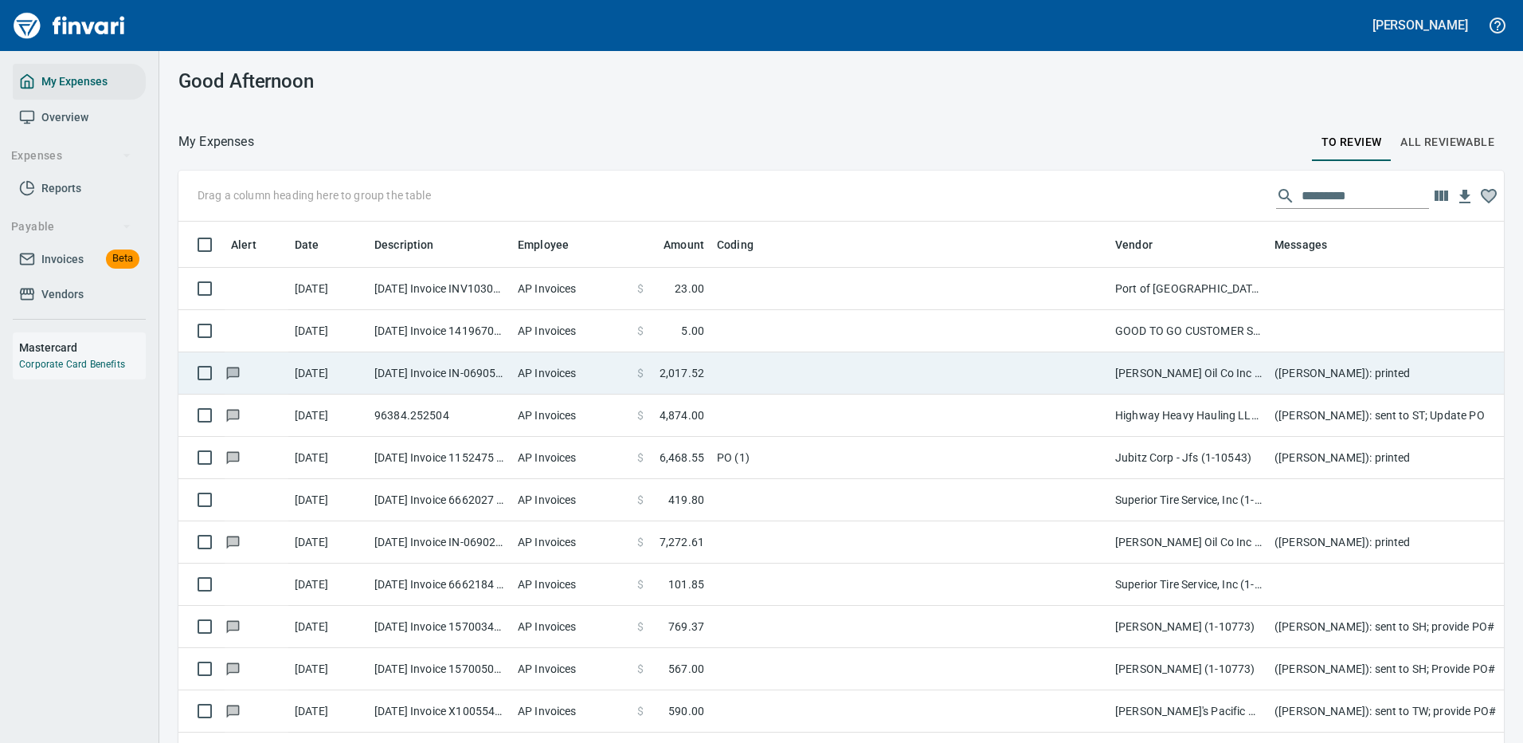
click at [1227, 327] on td "GOOD TO GO CUSTOMER SERVICE CENTER (1-21898)" at bounding box center [1188, 331] width 159 height 42
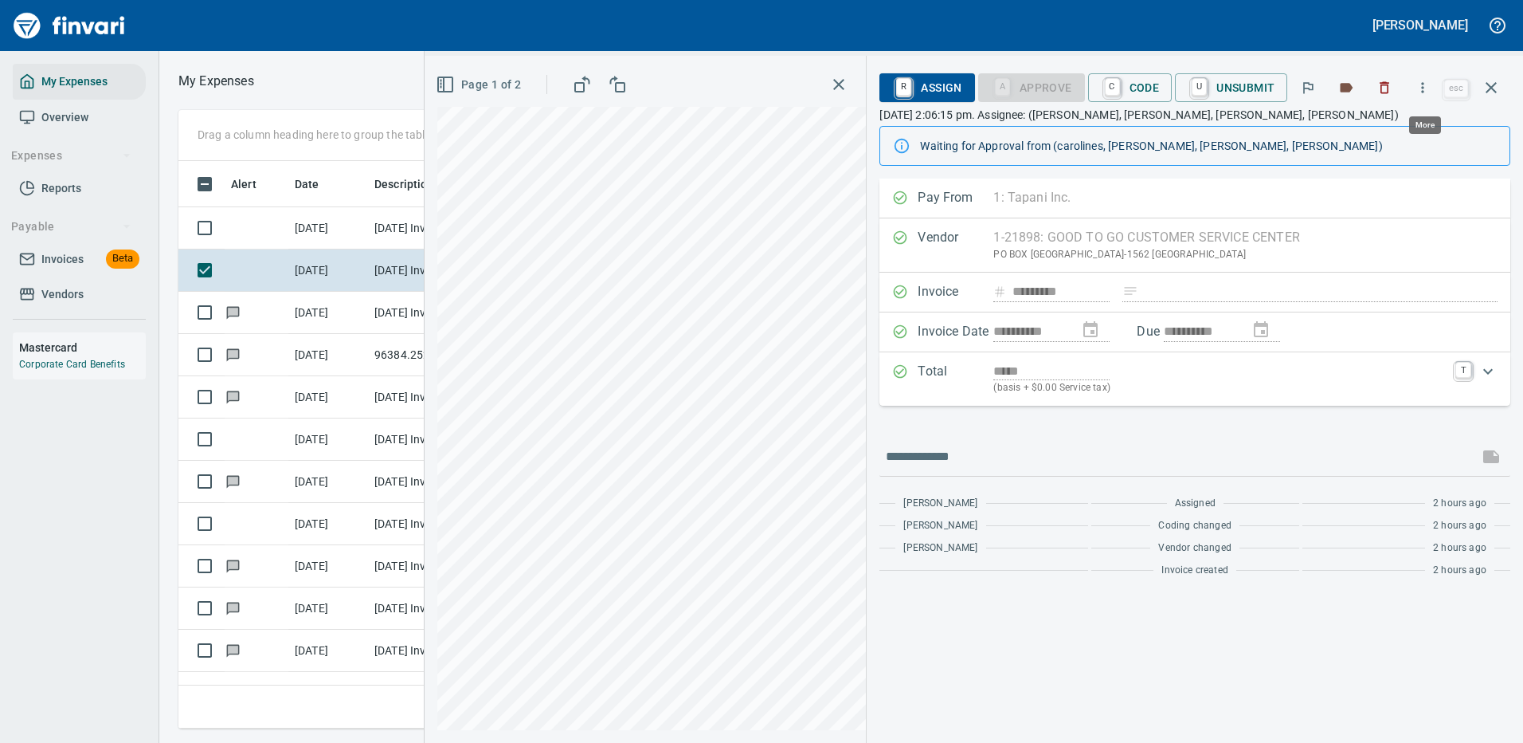
scroll to position [543, 903]
click at [1423, 88] on icon "button" at bounding box center [1423, 88] width 16 height 16
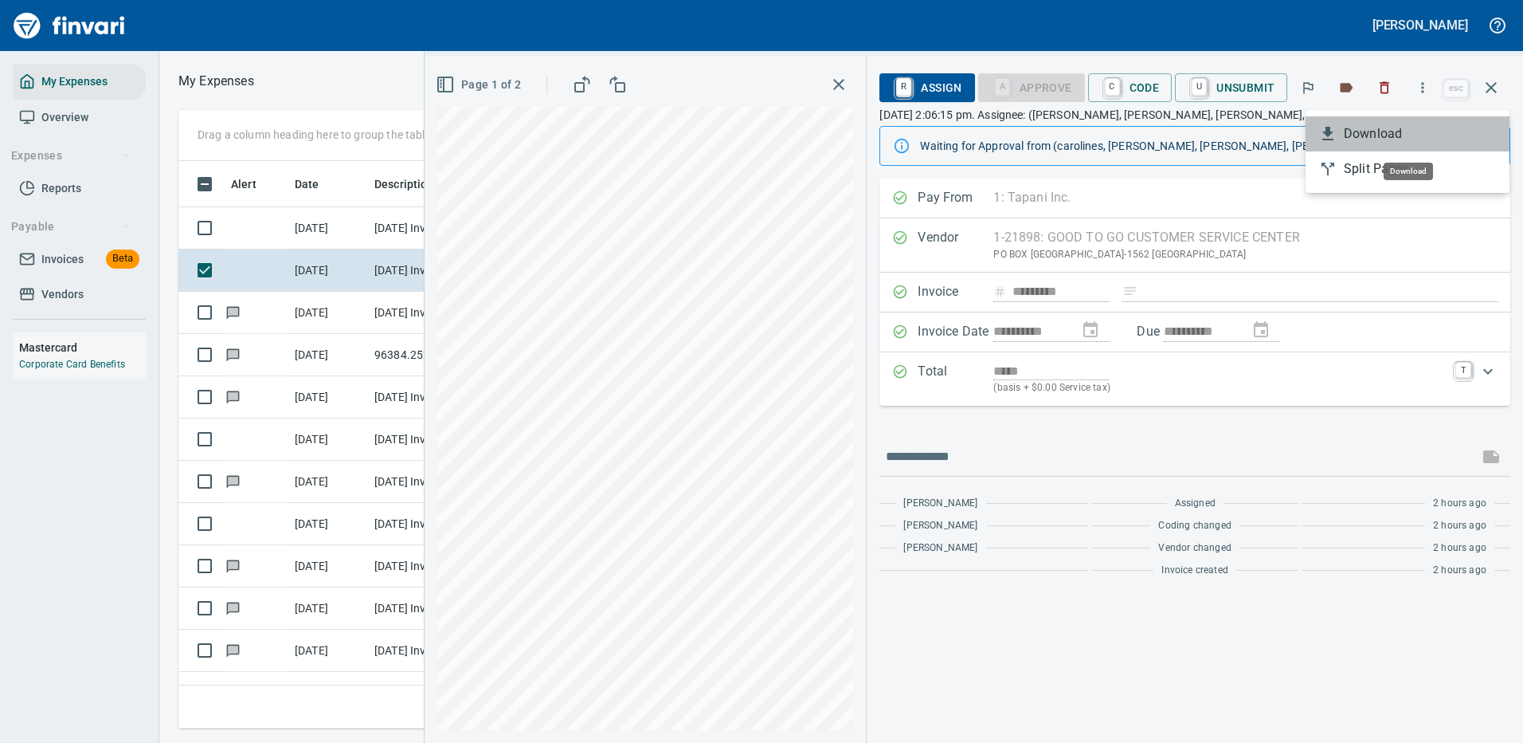
click at [1363, 132] on span "Download" at bounding box center [1420, 133] width 153 height 19
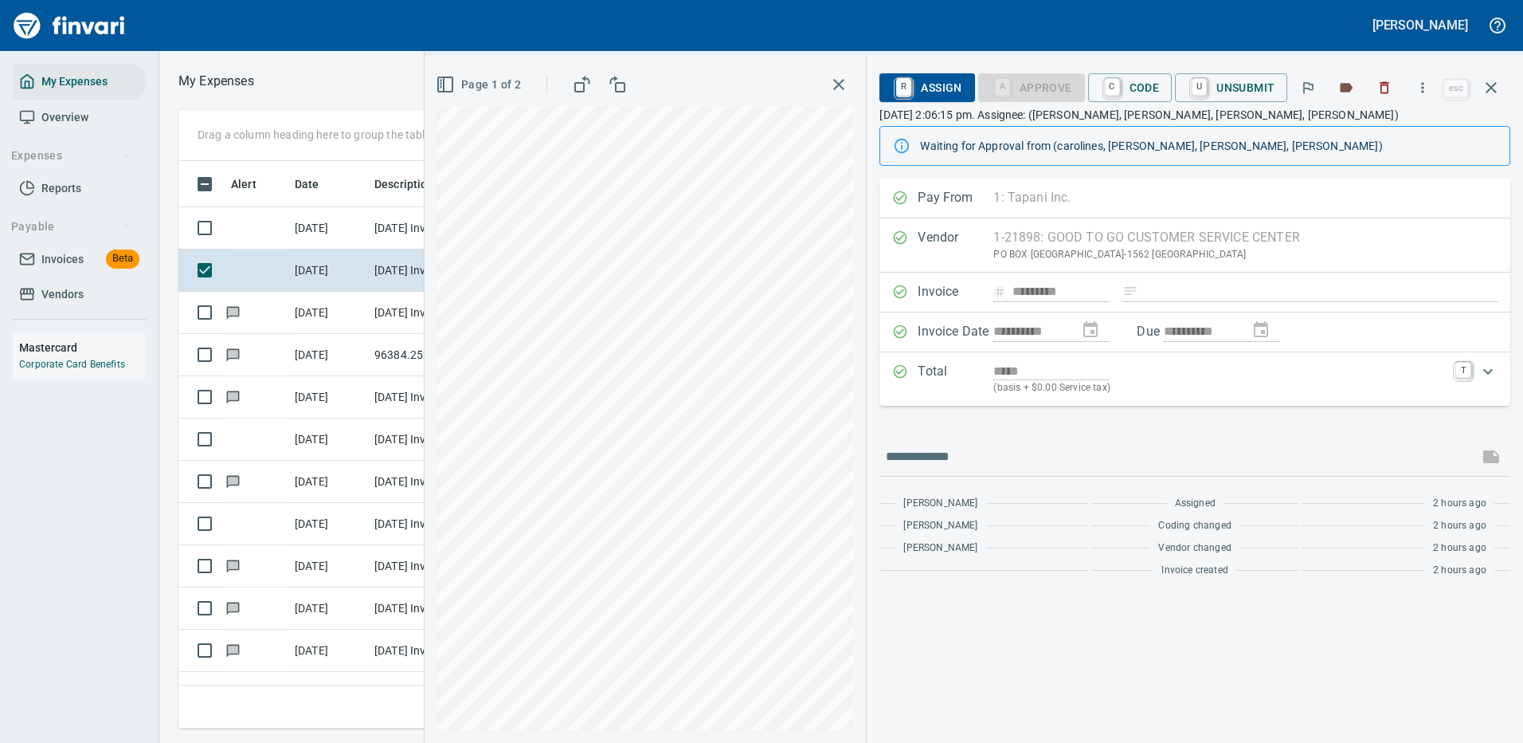
scroll to position [543, 903]
click at [1484, 81] on icon "button" at bounding box center [1491, 87] width 19 height 19
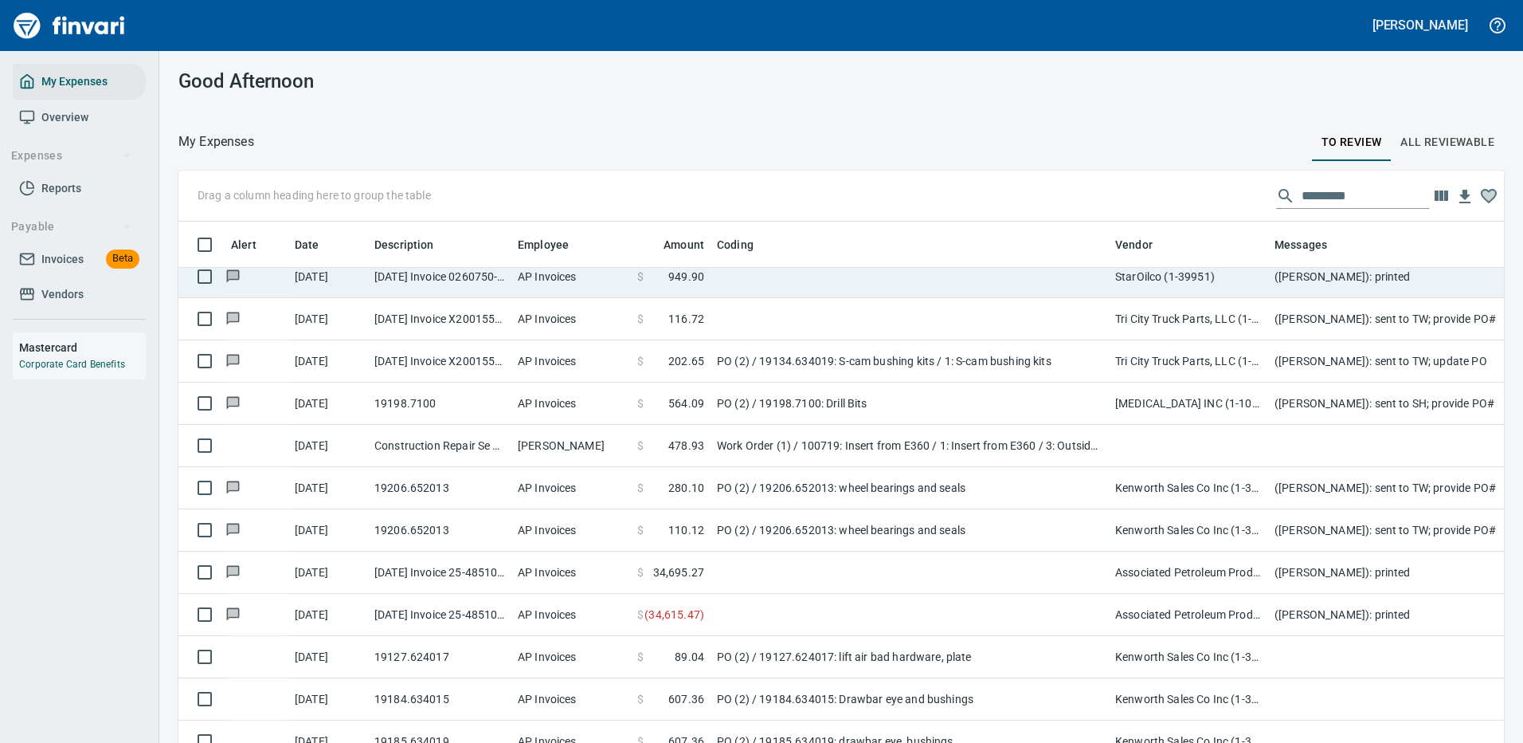
scroll to position [1275, 0]
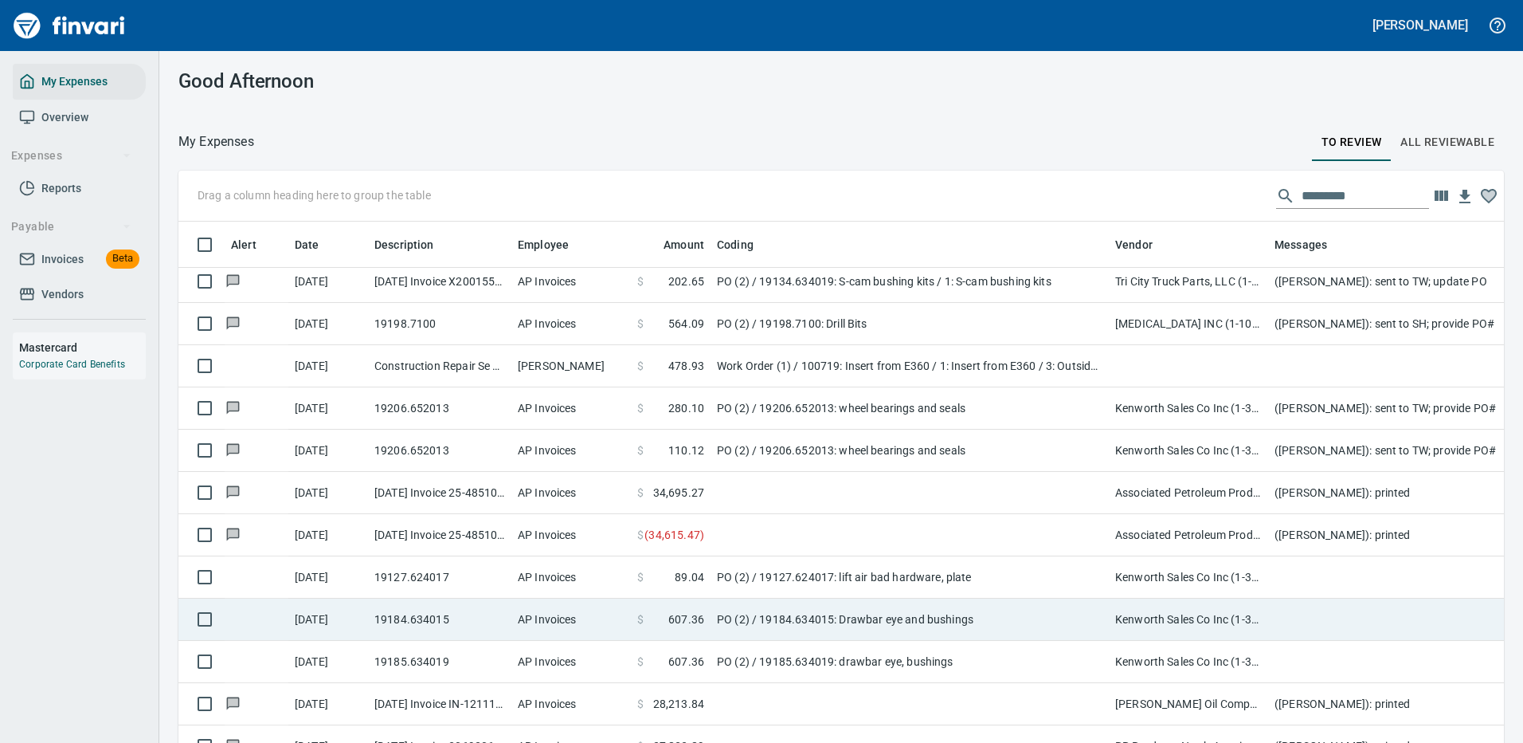
click at [921, 617] on td "PO (2) / 19184.634015: Drawbar eye and bushings" at bounding box center [910, 619] width 398 height 42
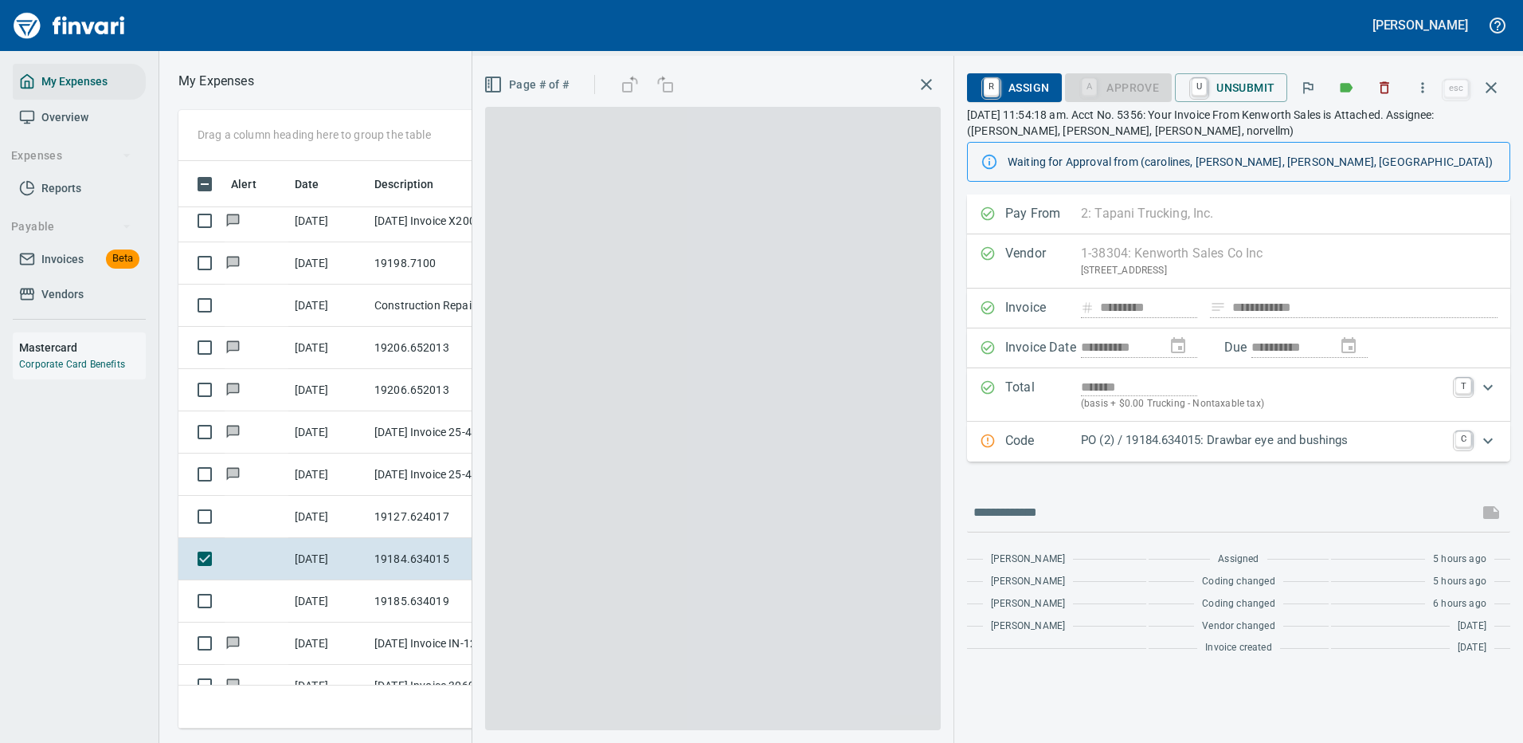
scroll to position [543, 903]
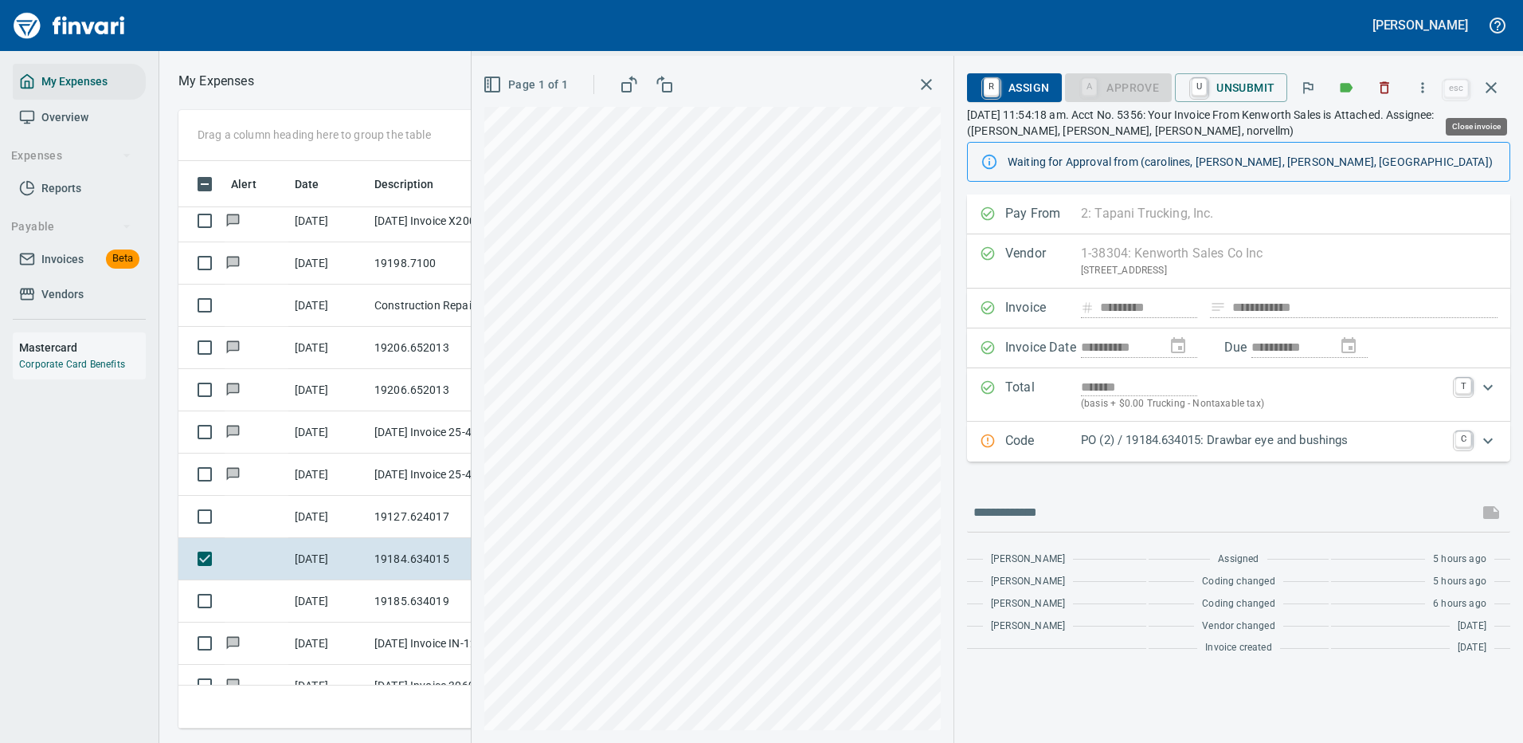
click at [1489, 86] on icon "button" at bounding box center [1491, 87] width 19 height 19
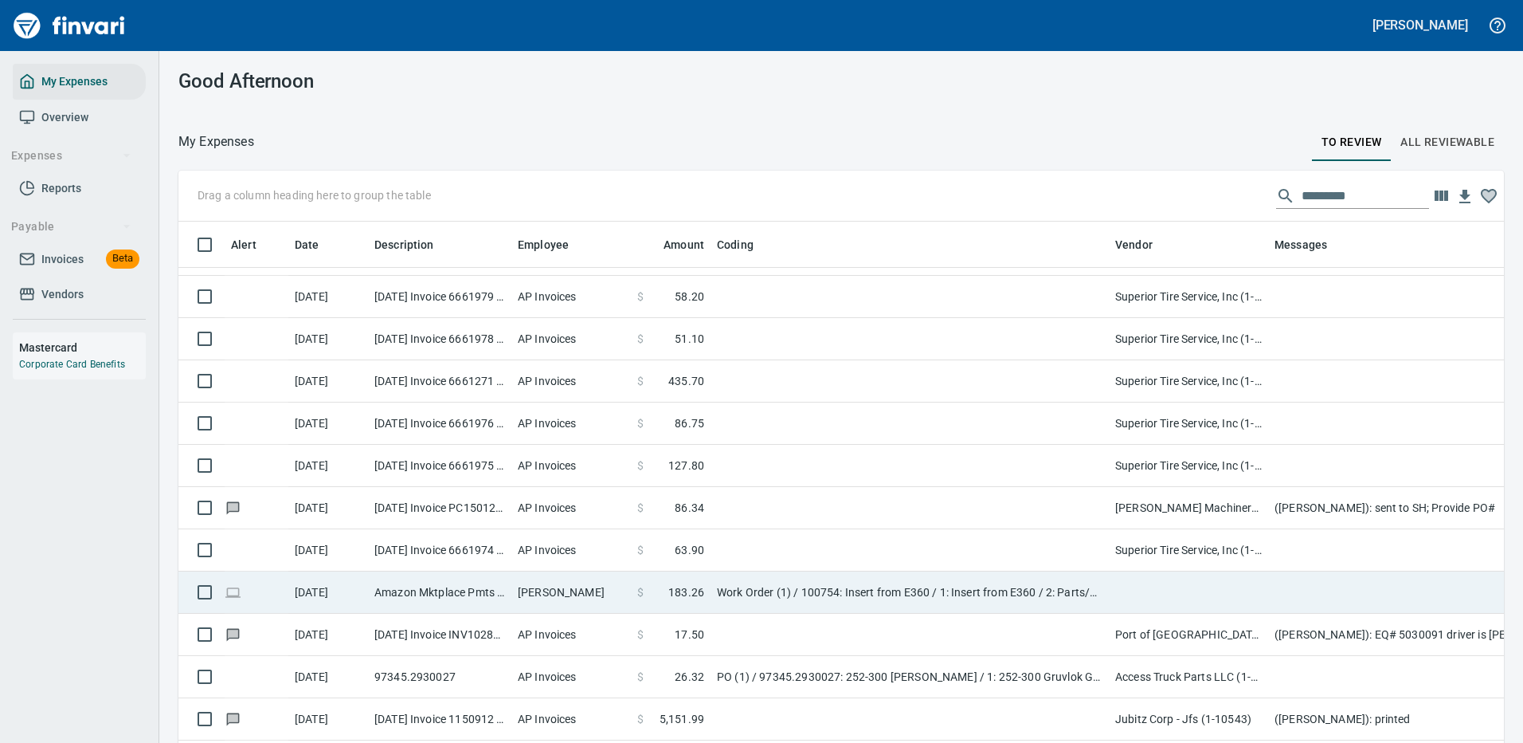
scroll to position [2310, 0]
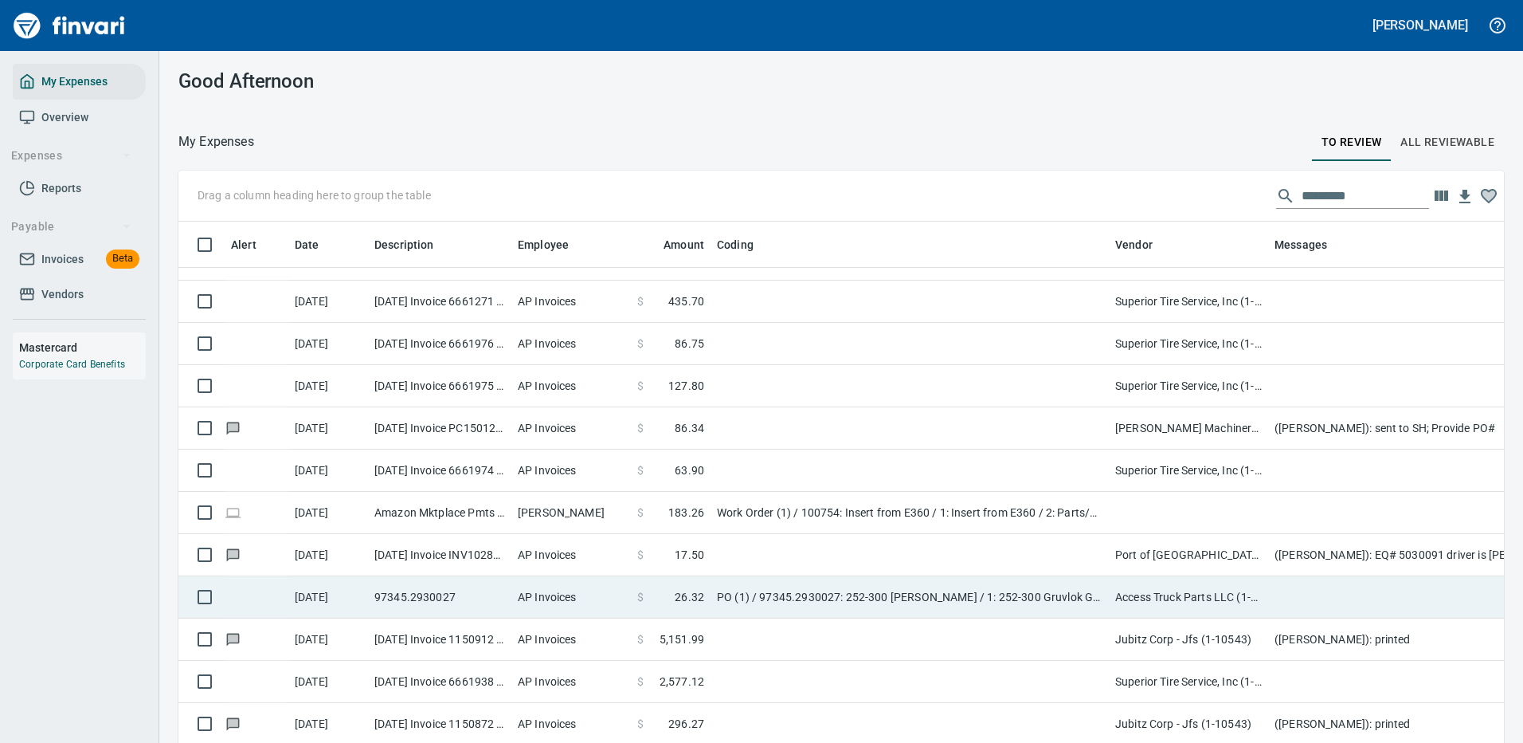
click at [1153, 592] on td "Access Truck Parts LLC (1-25872)" at bounding box center [1188, 597] width 159 height 42
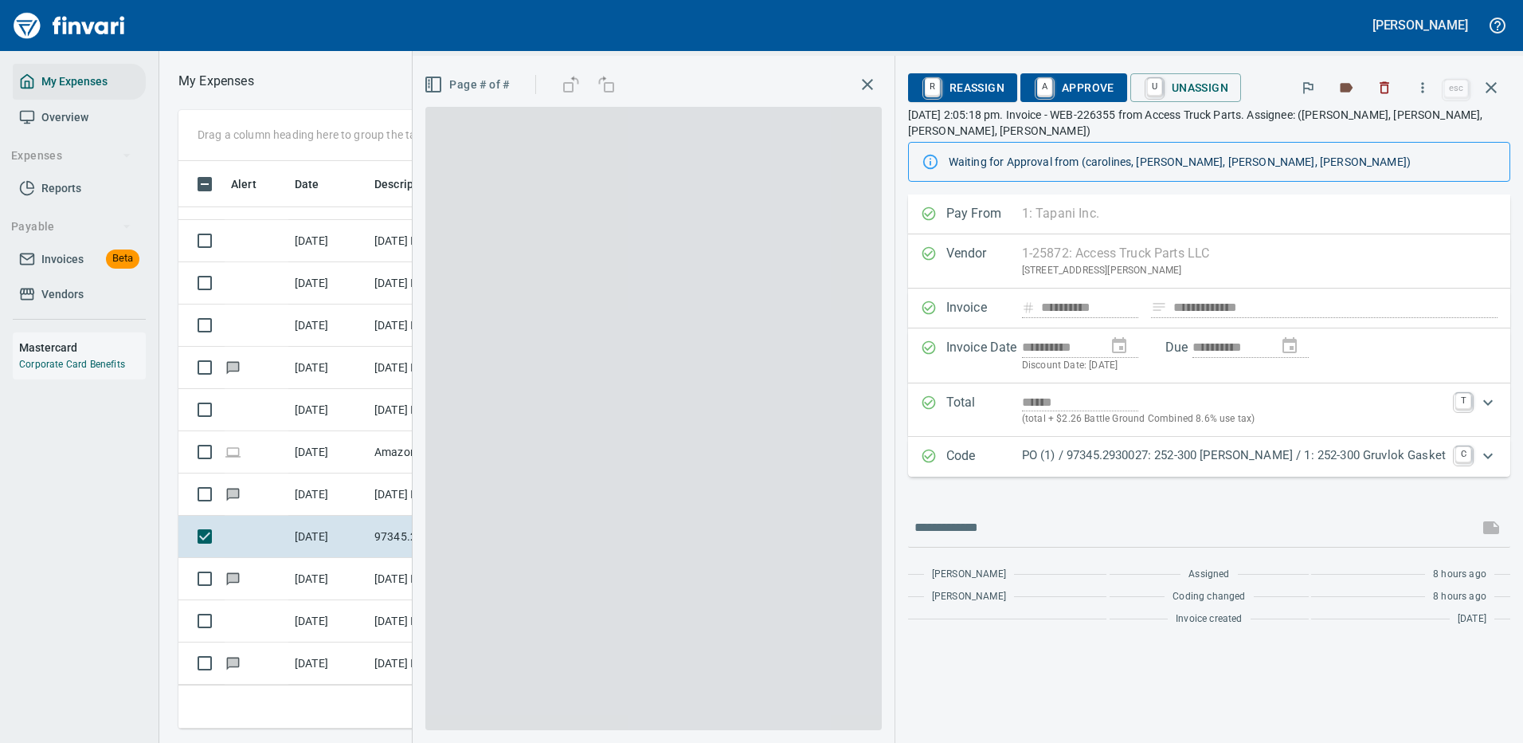
scroll to position [543, 903]
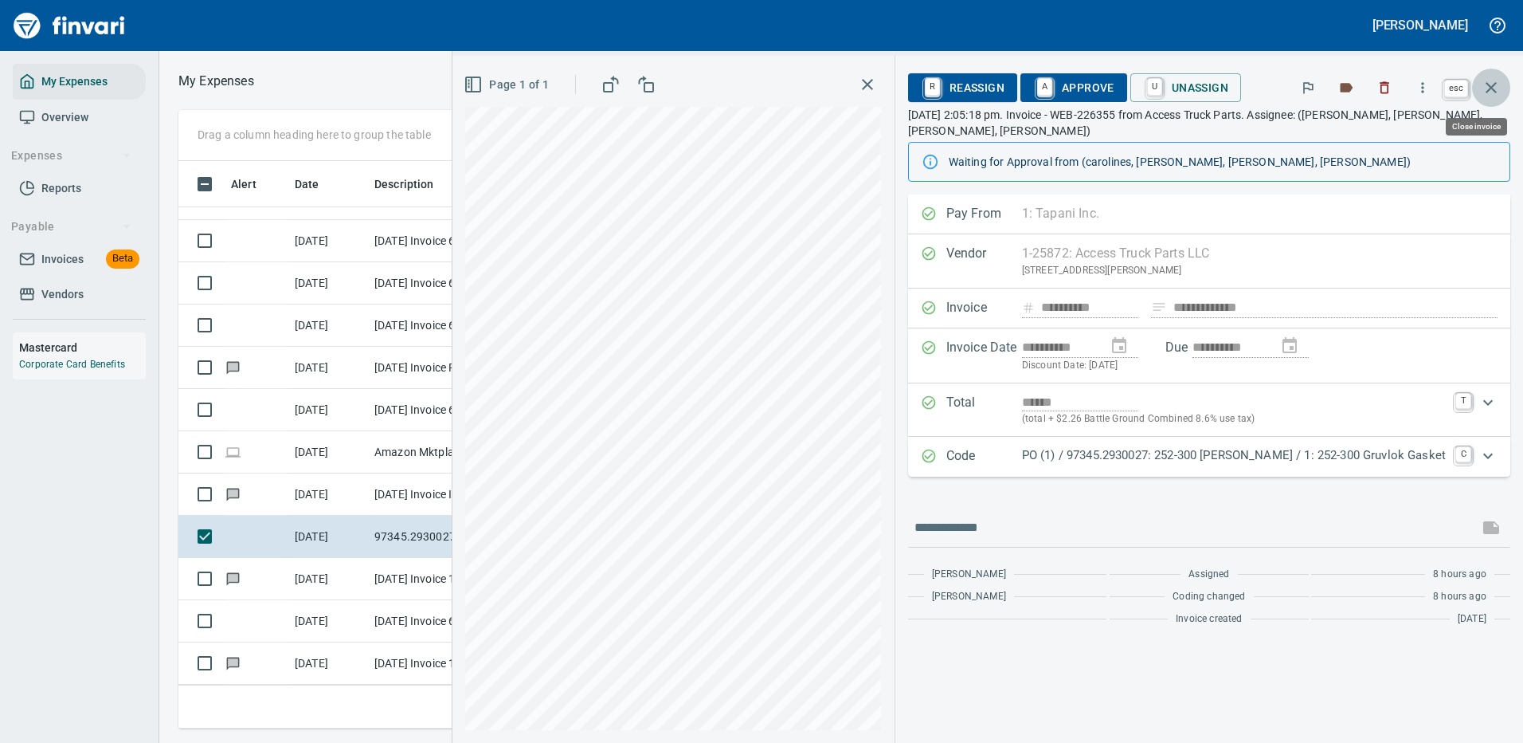
click at [1493, 87] on icon "button" at bounding box center [1491, 87] width 11 height 11
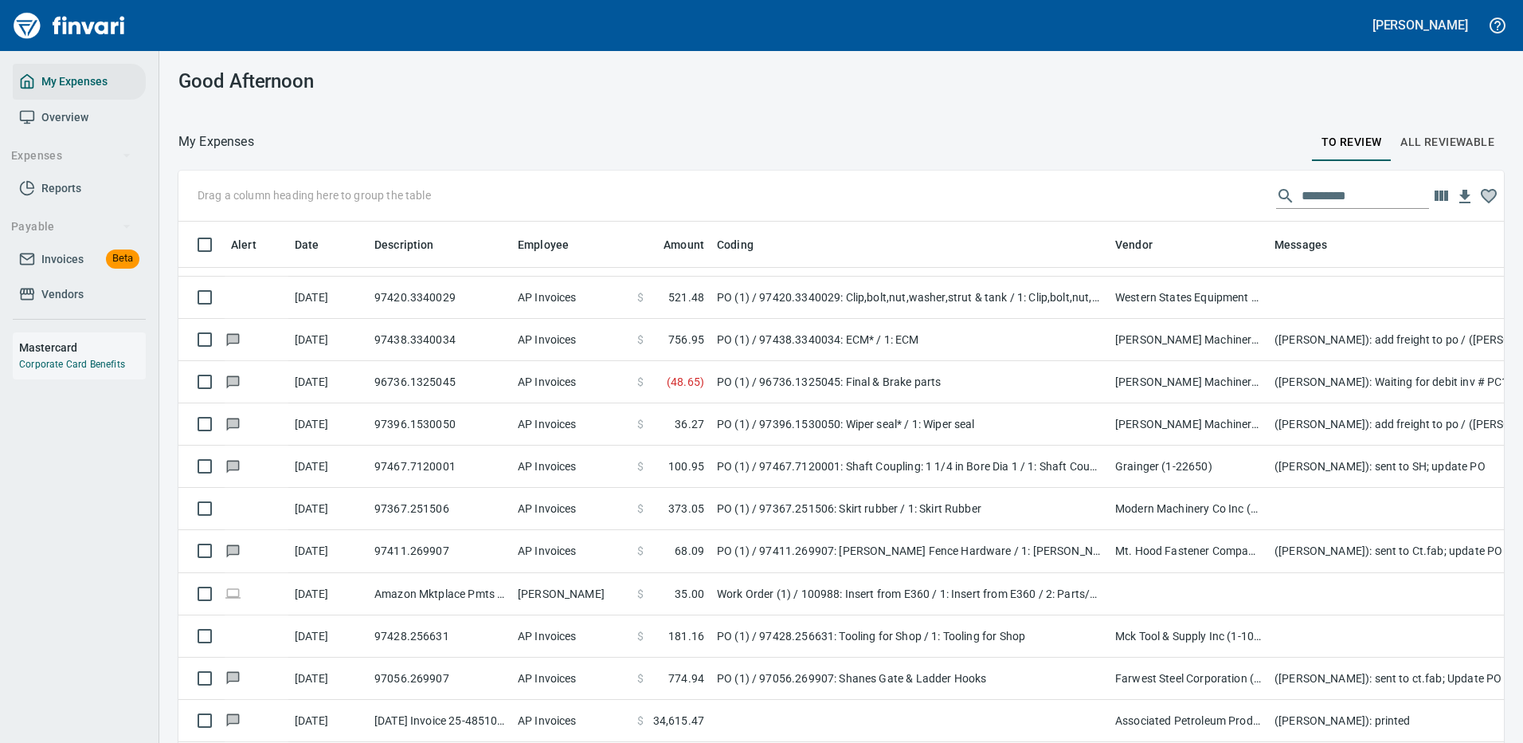
scroll to position [3027, 0]
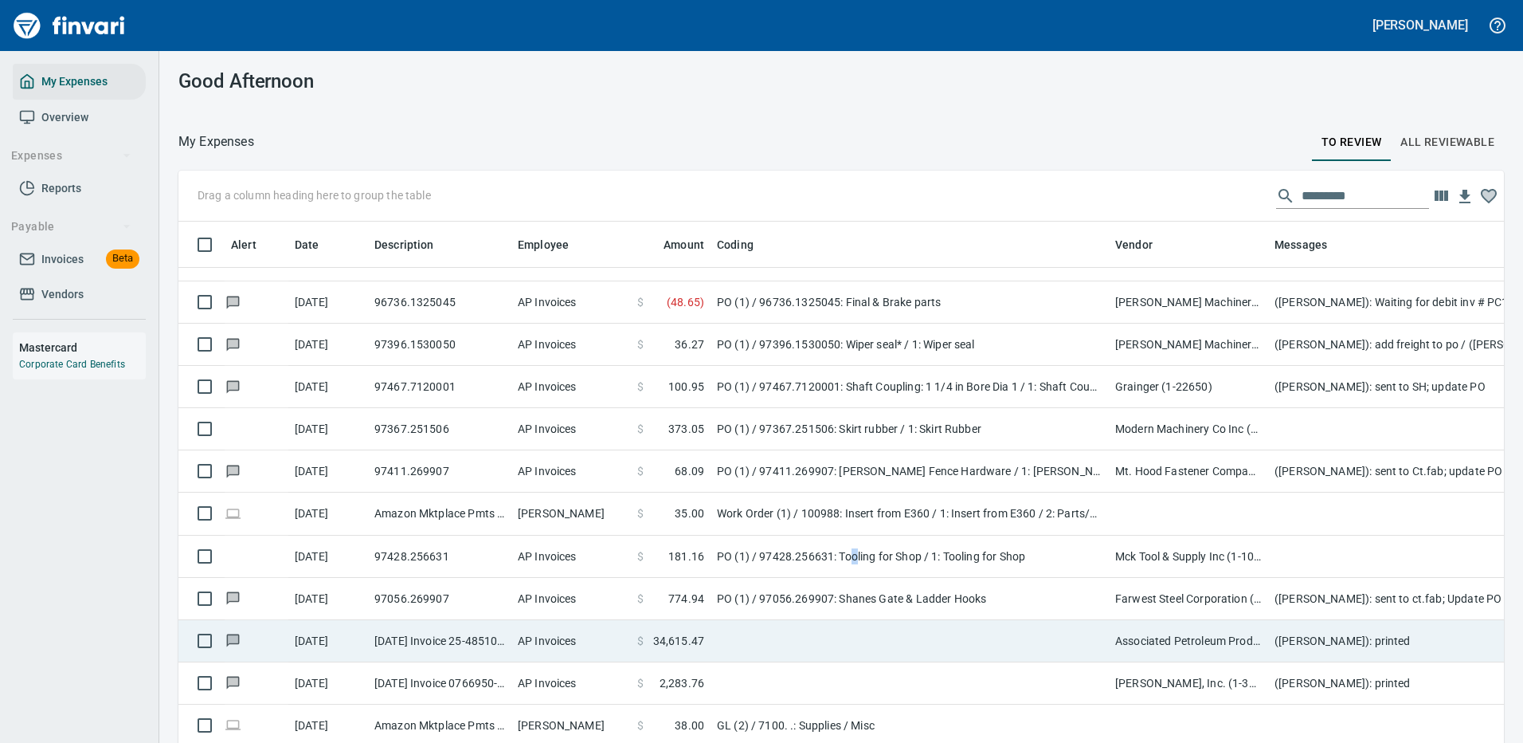
click at [856, 566] on td "PO (1) / 97428.256631: Tooling for Shop / 1: Tooling for Shop" at bounding box center [910, 556] width 398 height 42
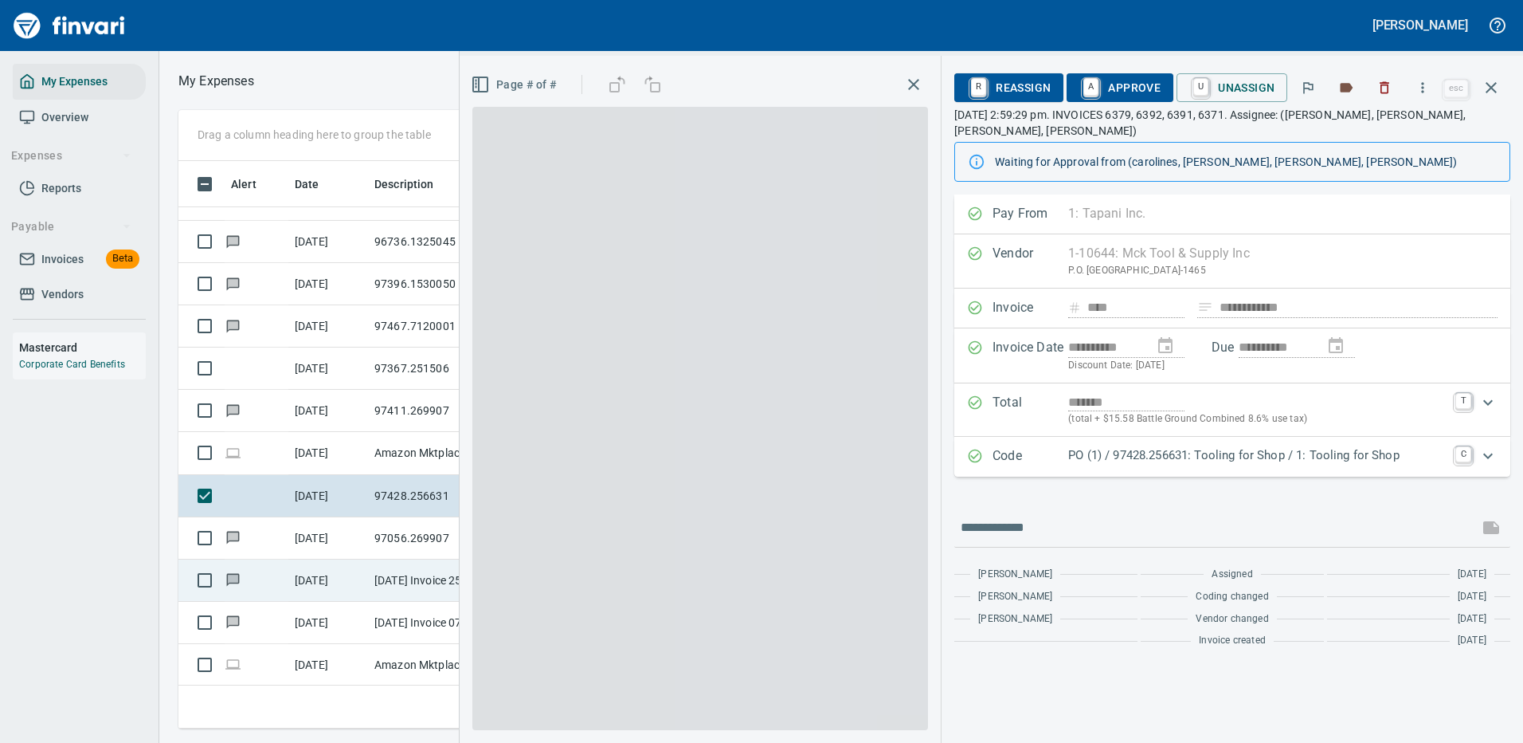
scroll to position [543, 903]
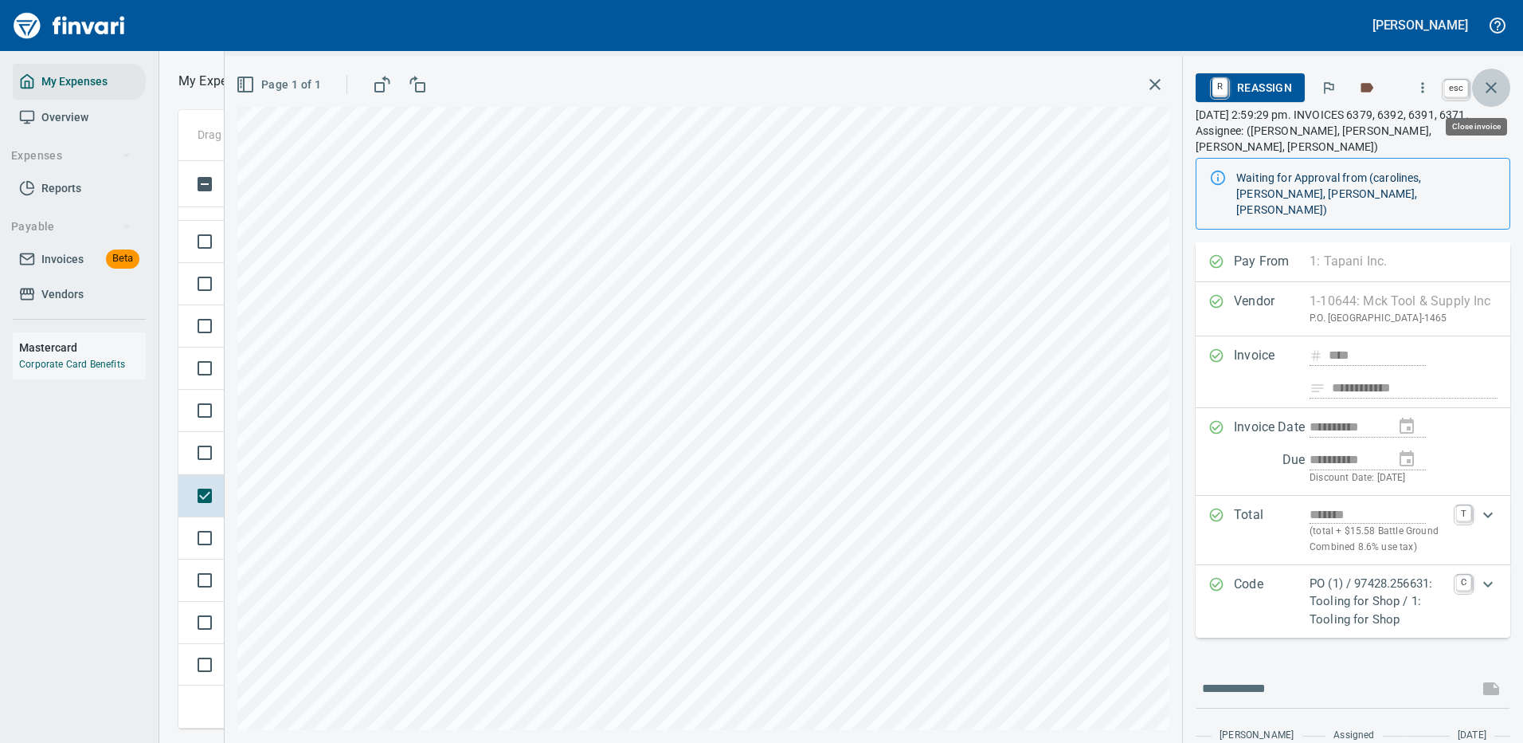
click at [1489, 85] on icon "button" at bounding box center [1491, 87] width 11 height 11
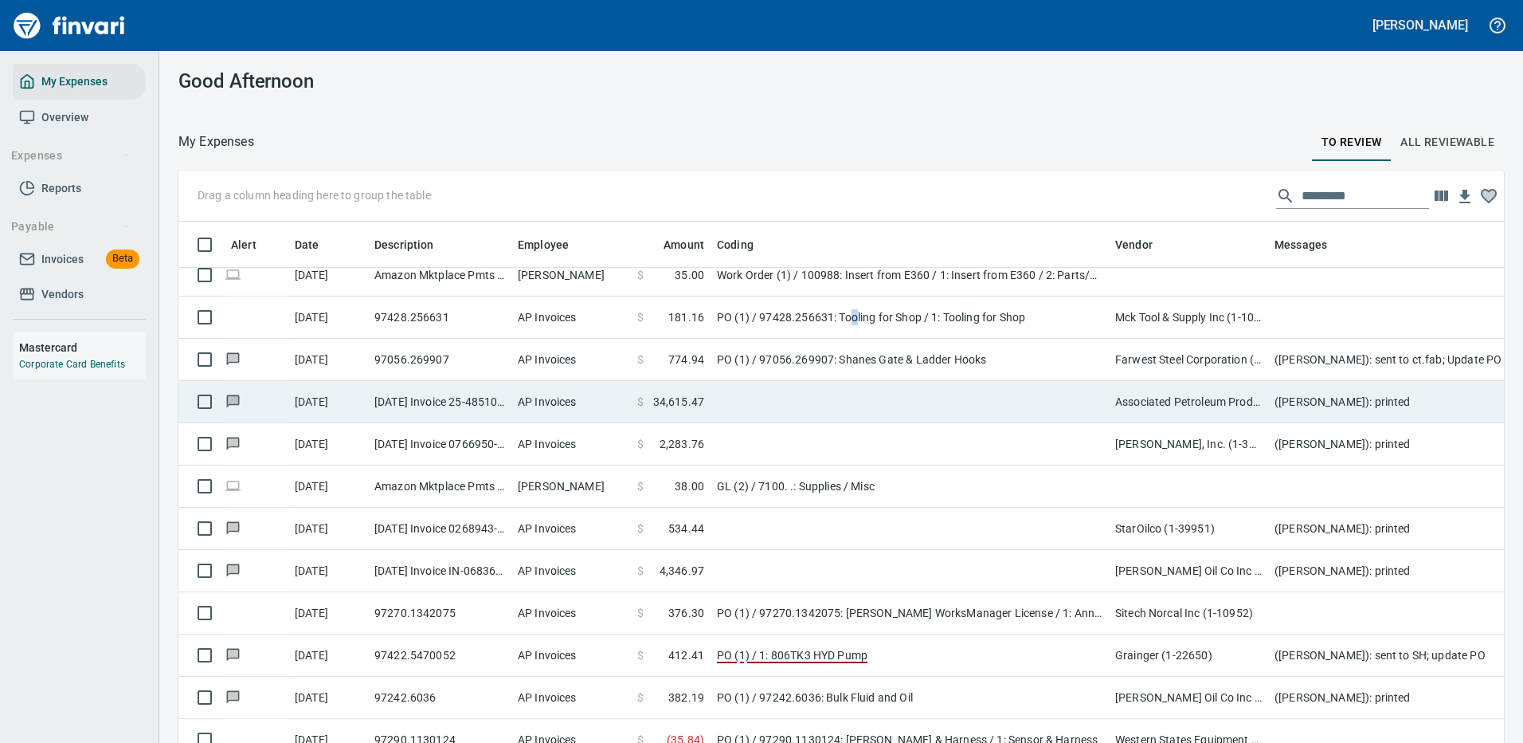
scroll to position [3346, 0]
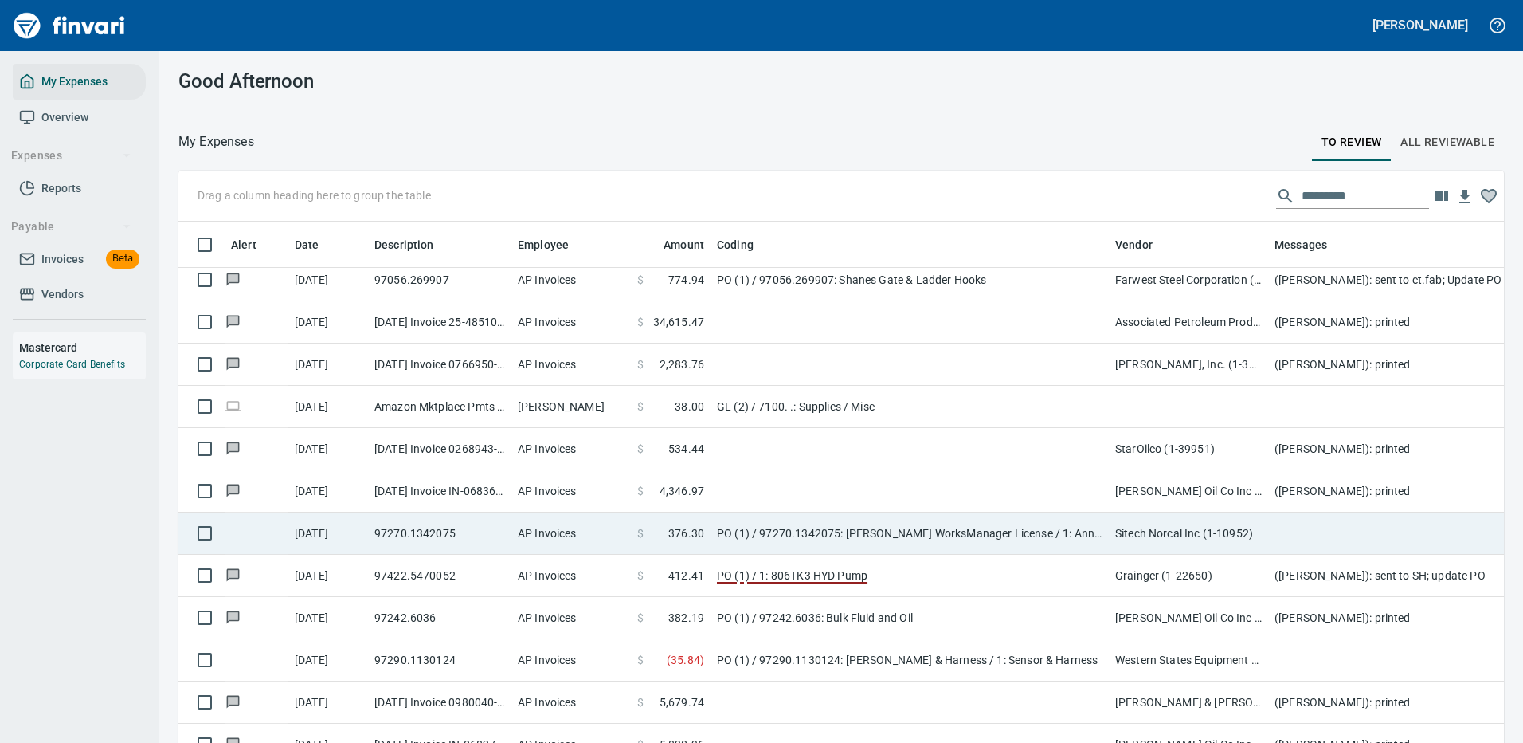
click at [938, 531] on td "PO (1) / 97270.1342075: [PERSON_NAME] WorksManager License / 1: Annual WorksMan…" at bounding box center [910, 533] width 398 height 42
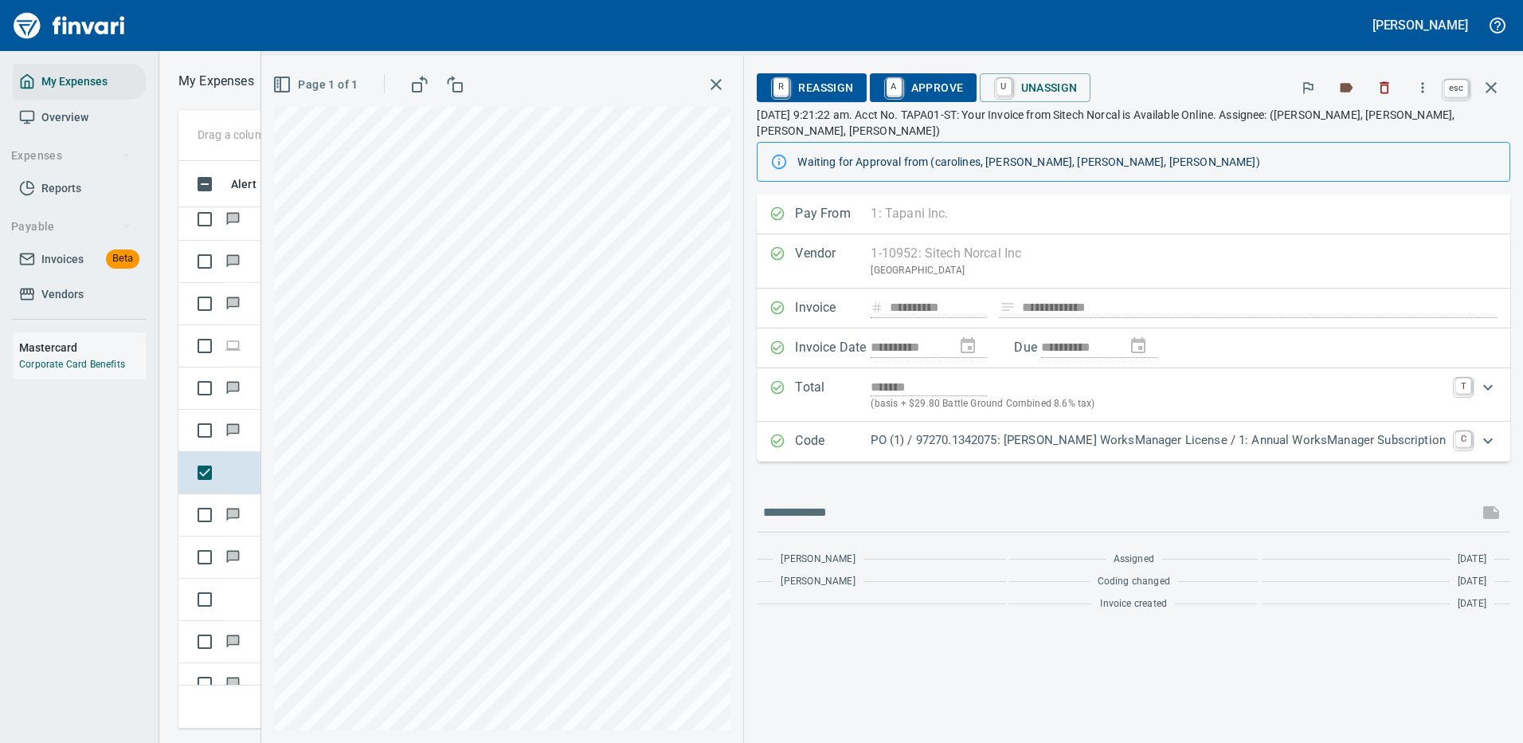
scroll to position [543, 903]
click at [1490, 86] on icon "button" at bounding box center [1491, 87] width 11 height 11
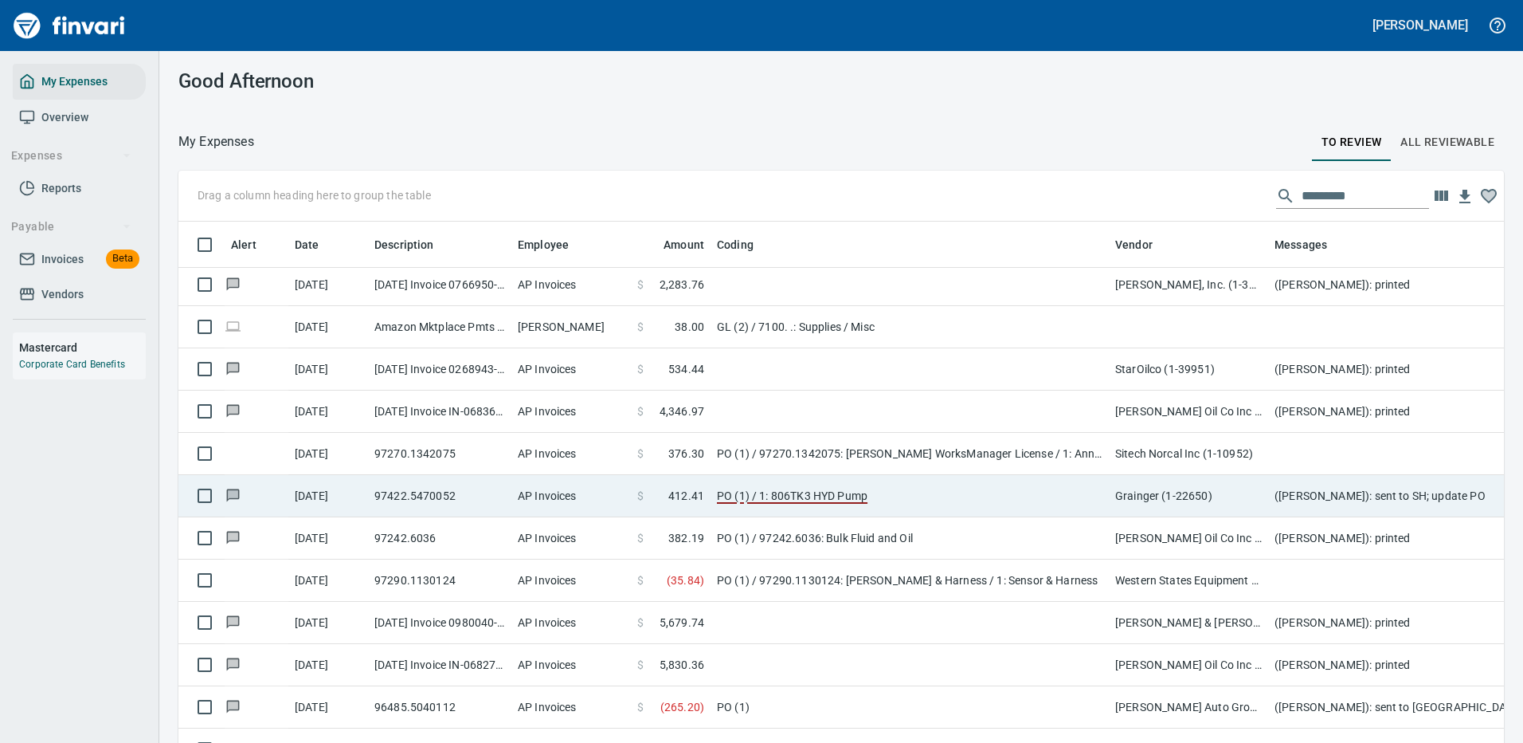
scroll to position [3505, 0]
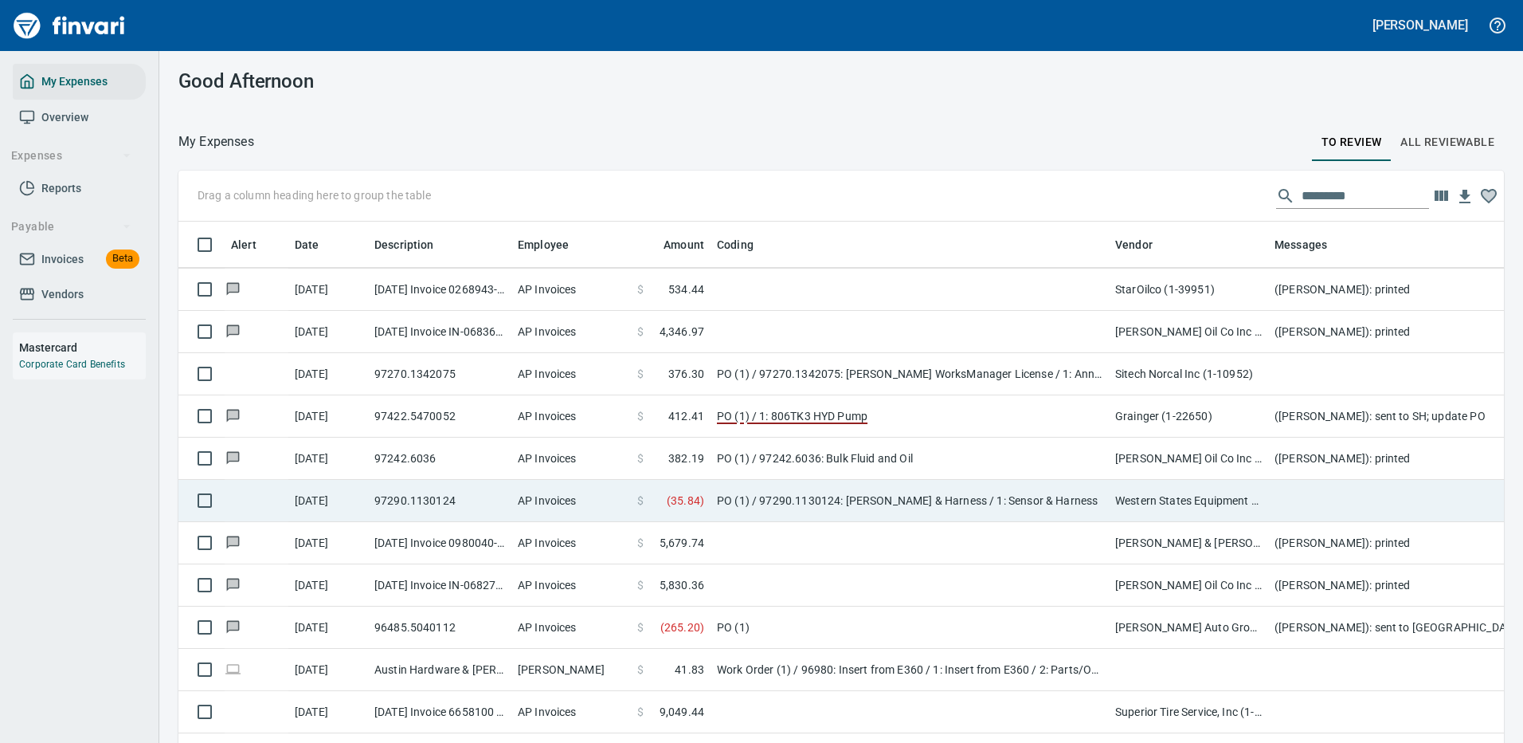
click at [988, 509] on td "PO (1) / 97290.1130124: [PERSON_NAME] & Harness / 1: Sensor & Harness" at bounding box center [910, 501] width 398 height 42
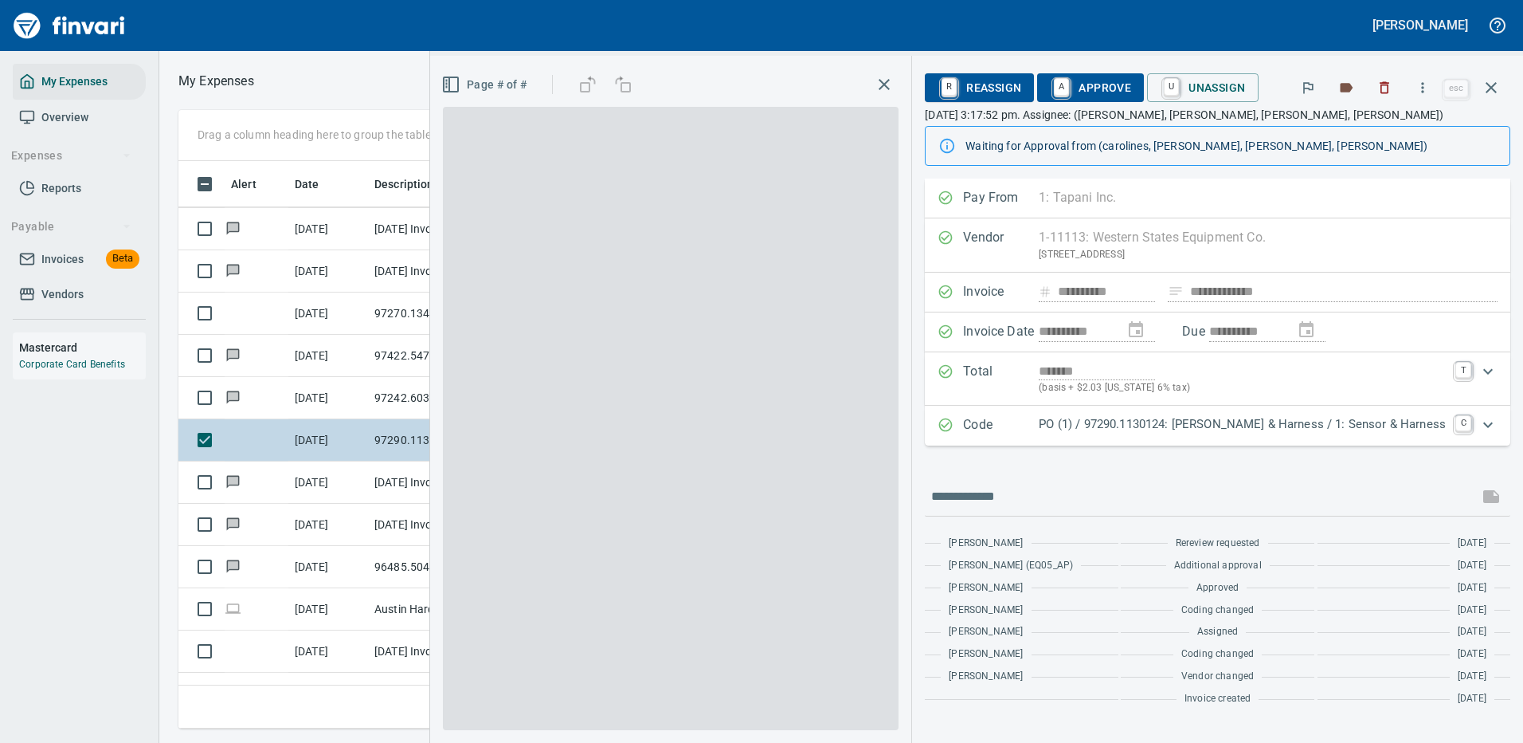
scroll to position [543, 903]
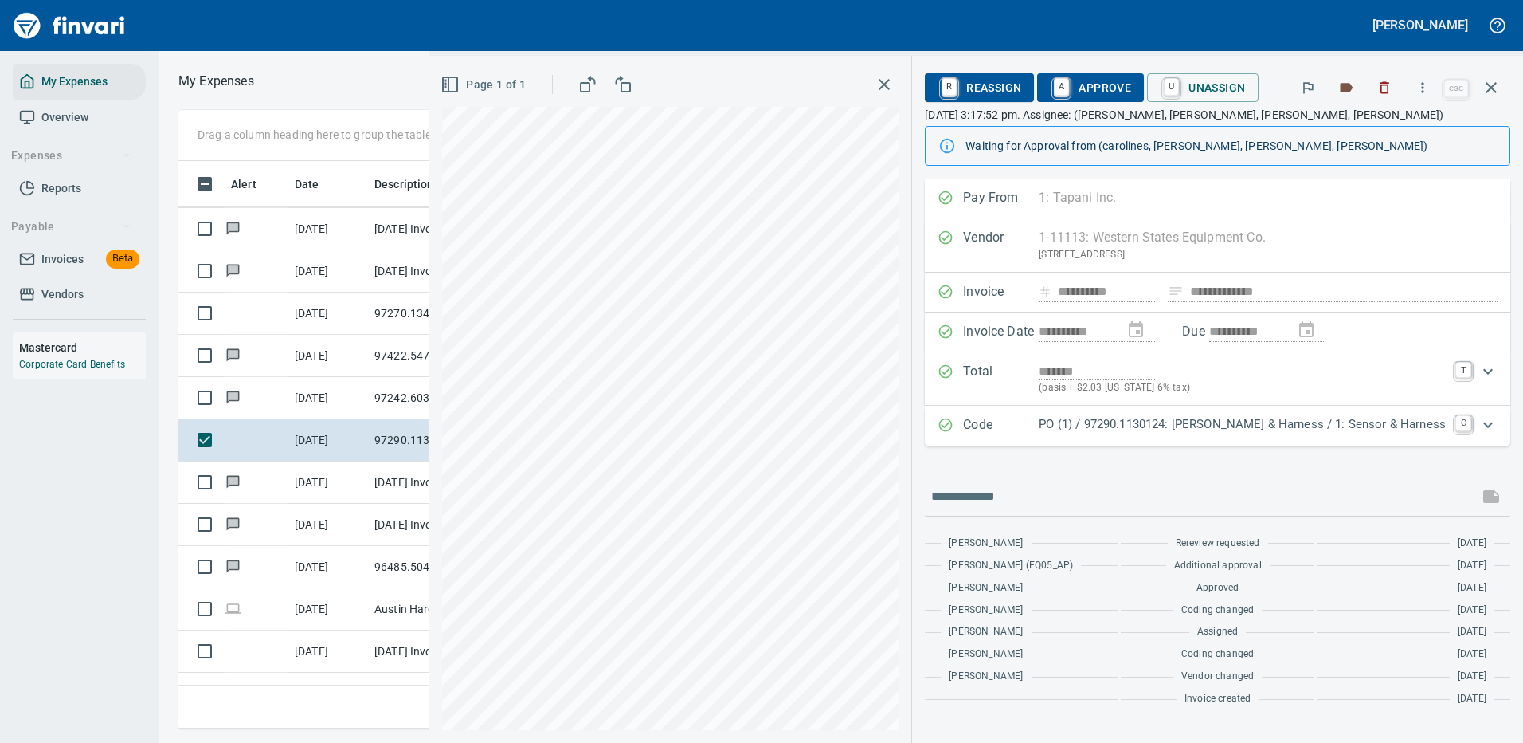
click at [1187, 422] on p "PO (1) / 97290.1130124: [PERSON_NAME] & Harness / 1: Sensor & Harness" at bounding box center [1242, 424] width 407 height 18
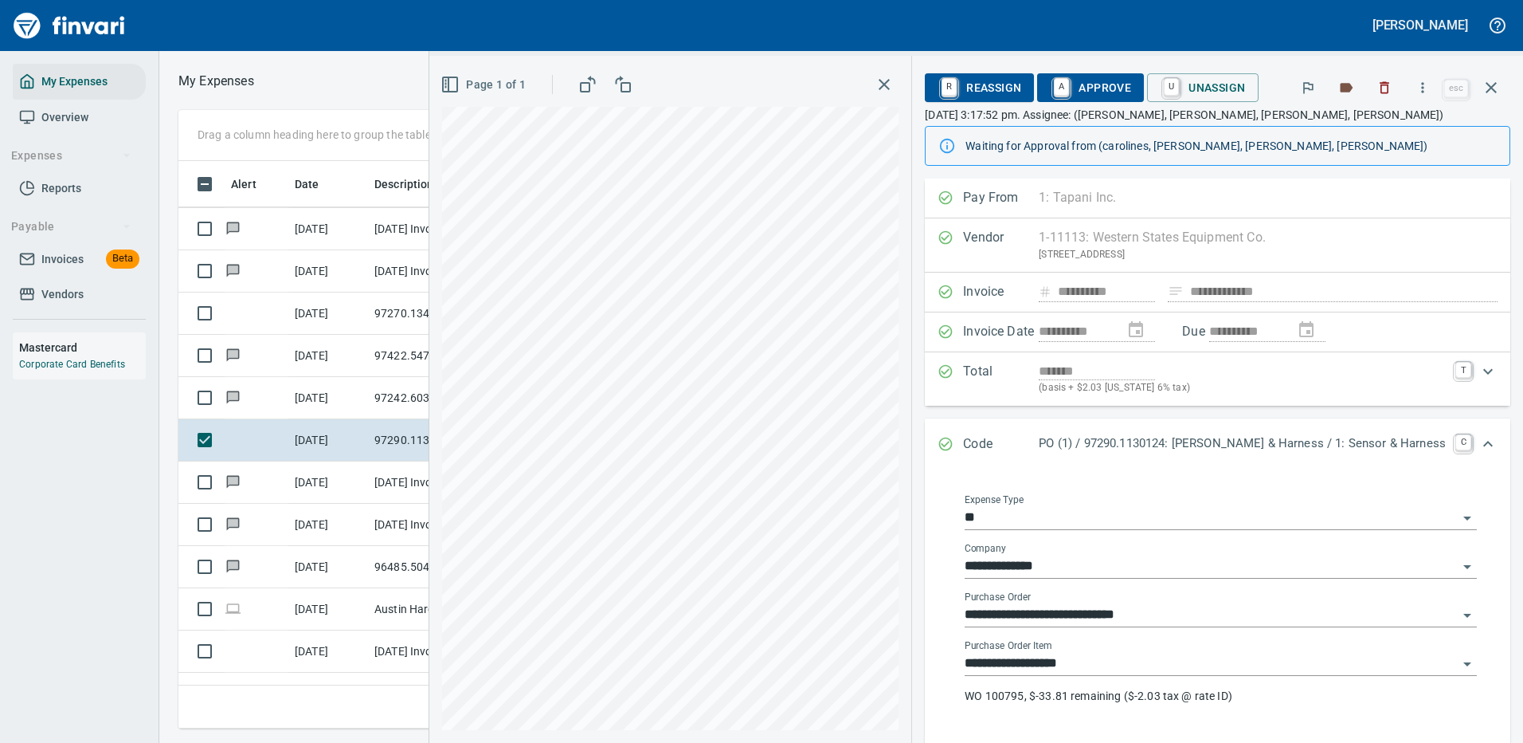
click at [1110, 692] on p "WO 100795, $-33.81 remaining ($-2.03 tax @ rate ID)" at bounding box center [1221, 696] width 512 height 16
click at [1131, 88] on span "A Approve" at bounding box center [1090, 87] width 81 height 27
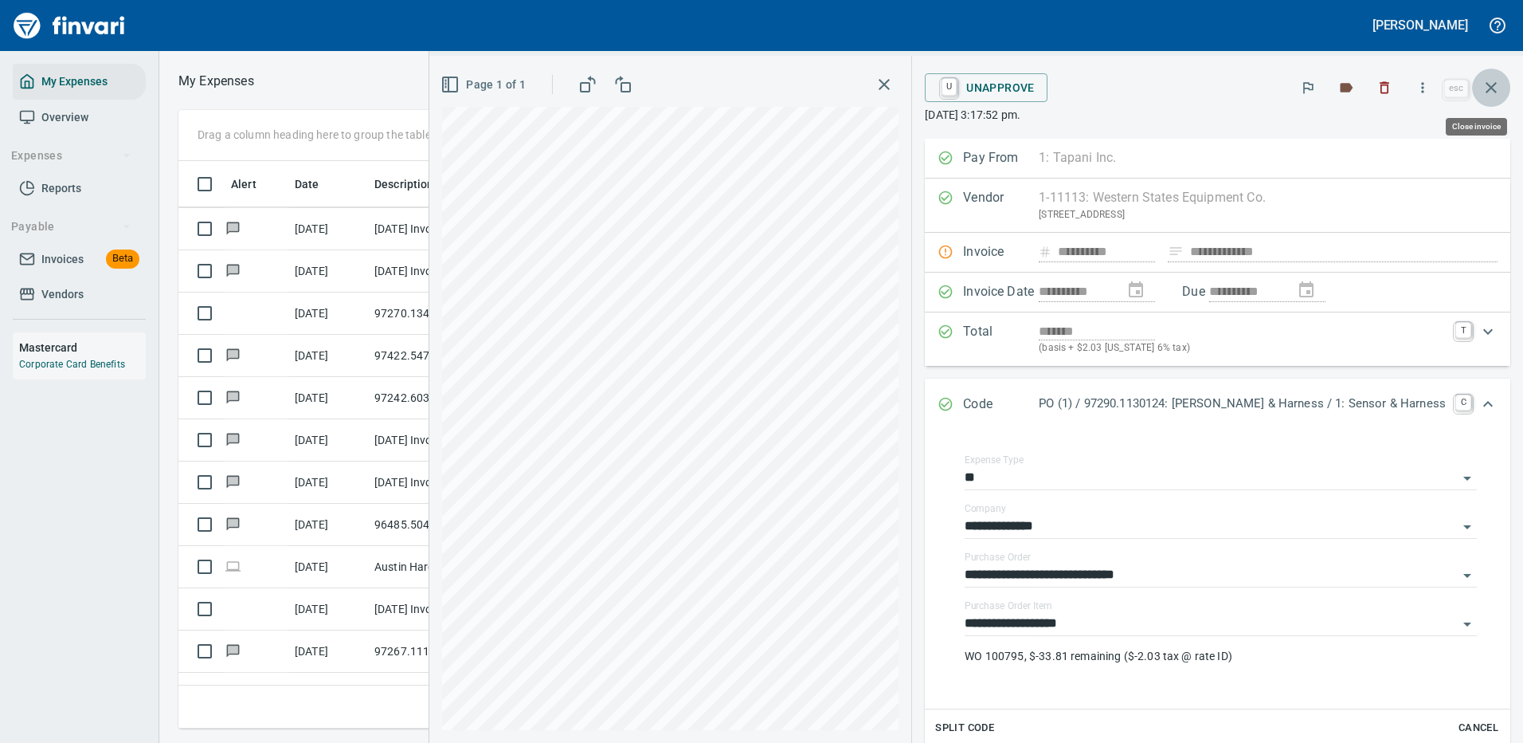
click at [1496, 84] on icon "button" at bounding box center [1491, 87] width 19 height 19
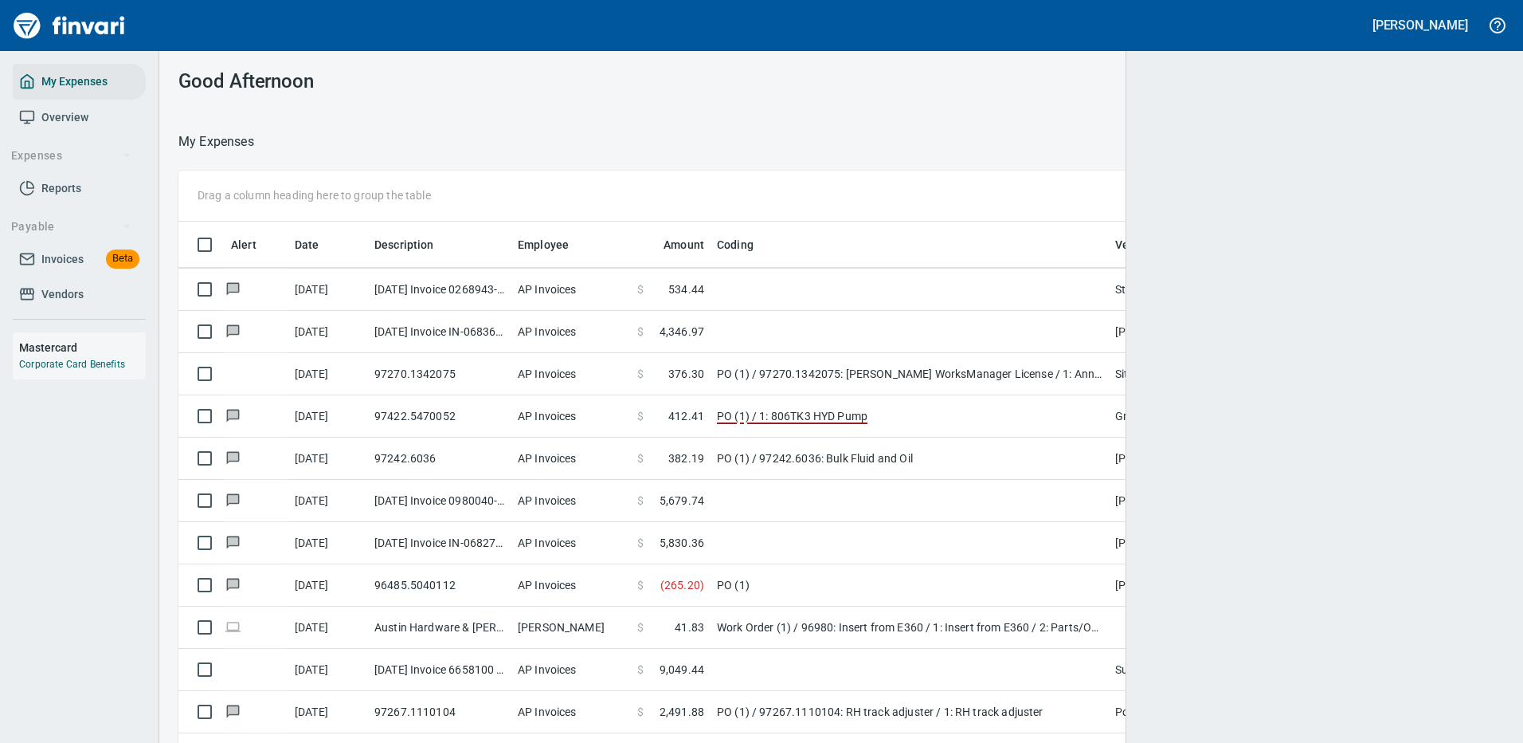
scroll to position [2, 2]
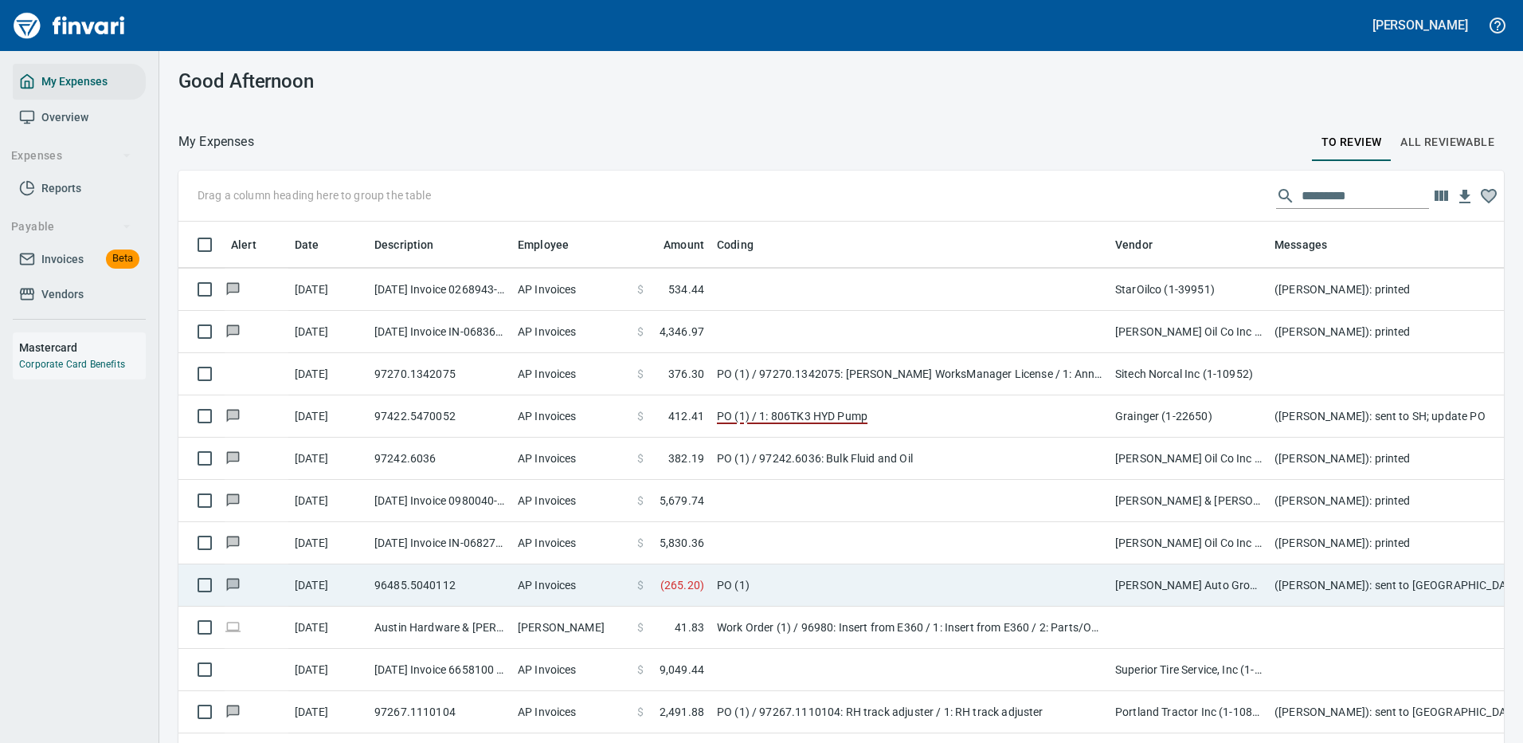
click at [891, 580] on td "PO (1)" at bounding box center [910, 585] width 398 height 42
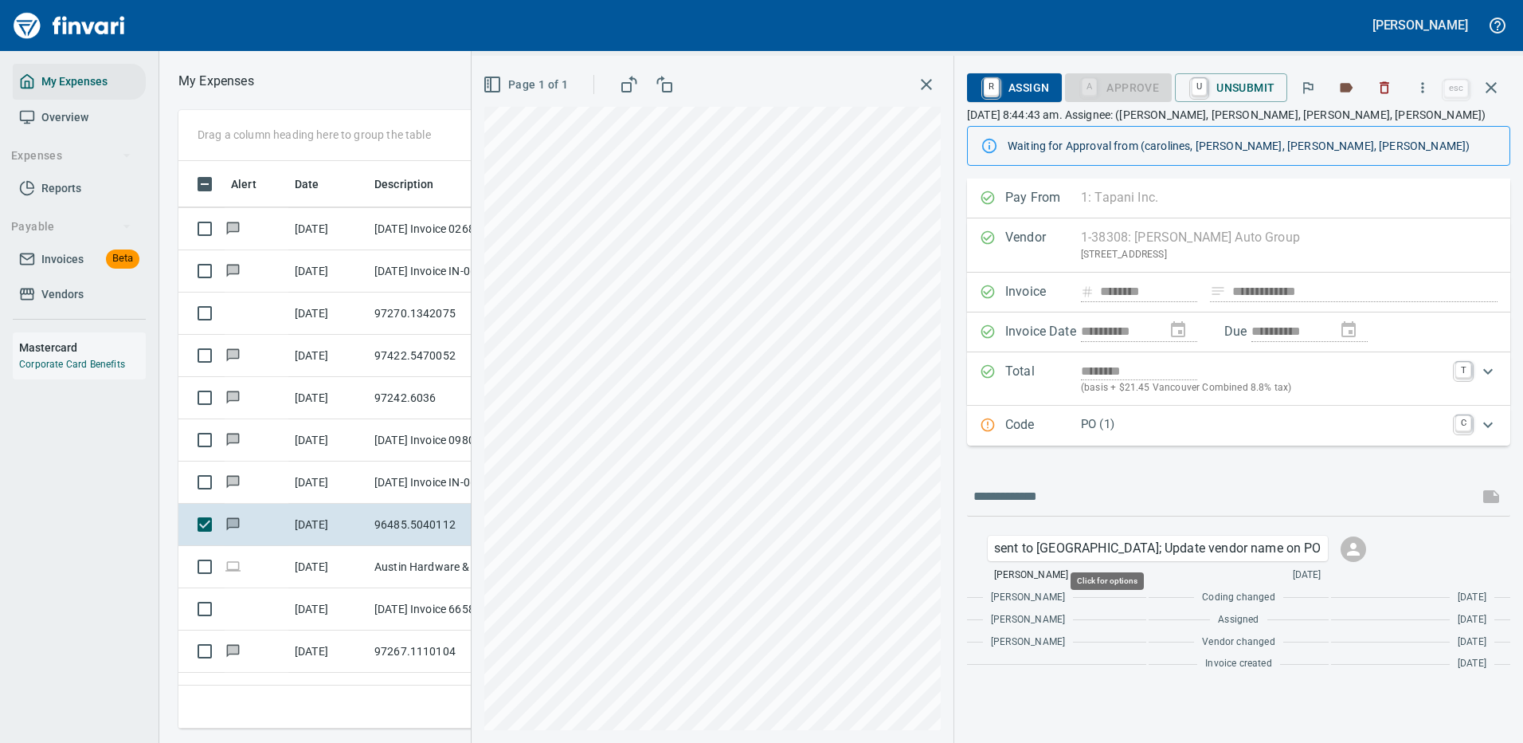
scroll to position [543, 903]
click at [1161, 422] on p "PO (1)" at bounding box center [1263, 424] width 365 height 18
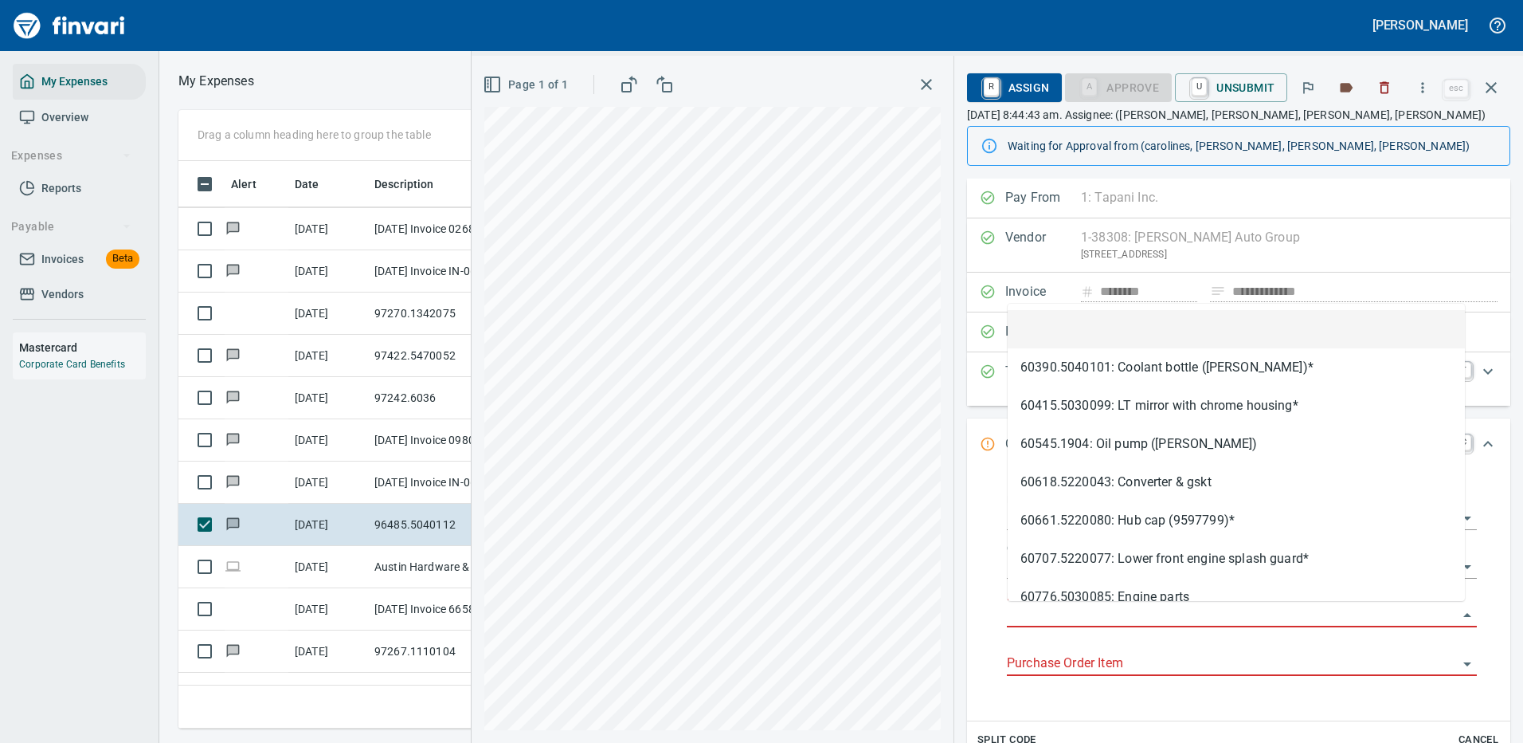
click at [1082, 606] on input "Purchase Order" at bounding box center [1232, 615] width 451 height 22
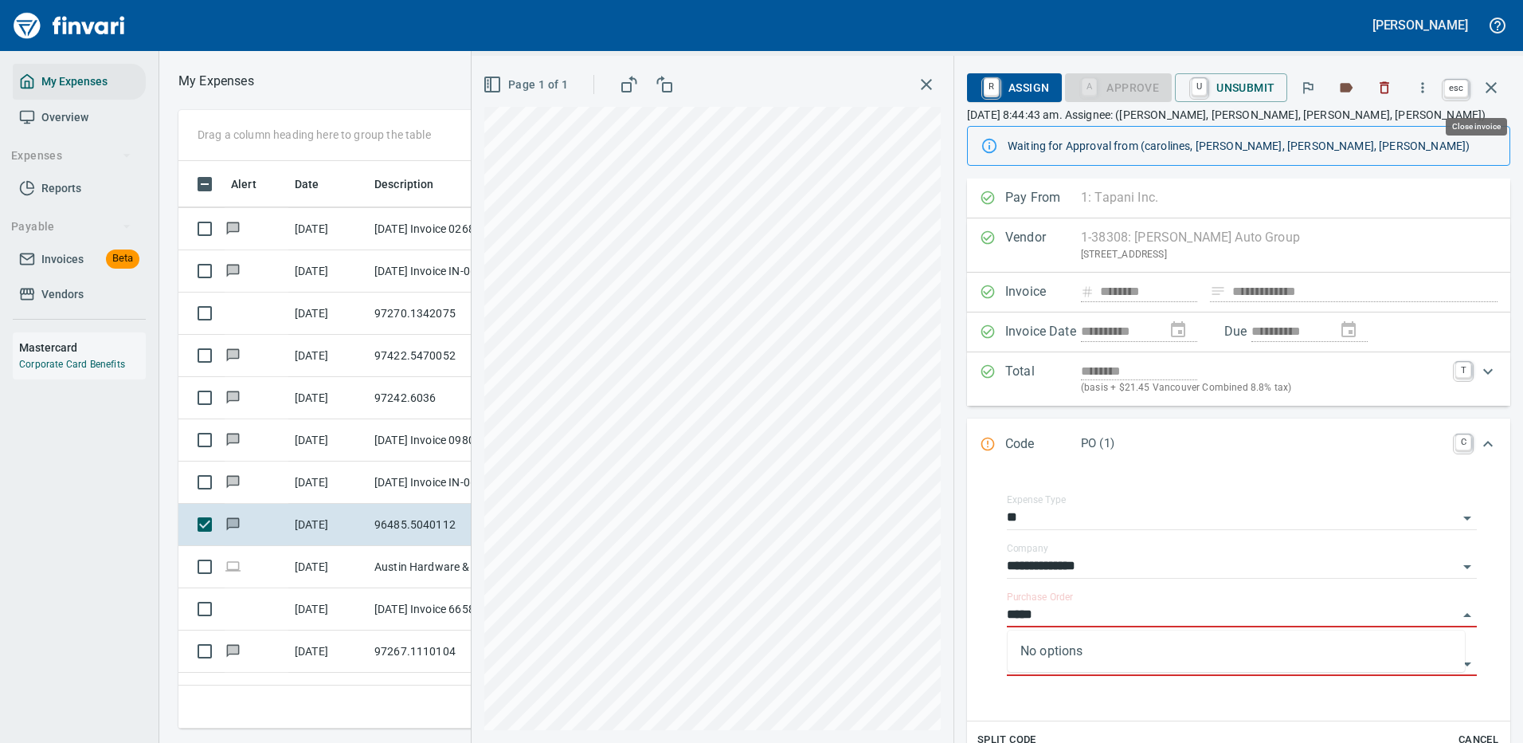
type input "*****"
click at [1491, 88] on icon "button" at bounding box center [1491, 87] width 11 height 11
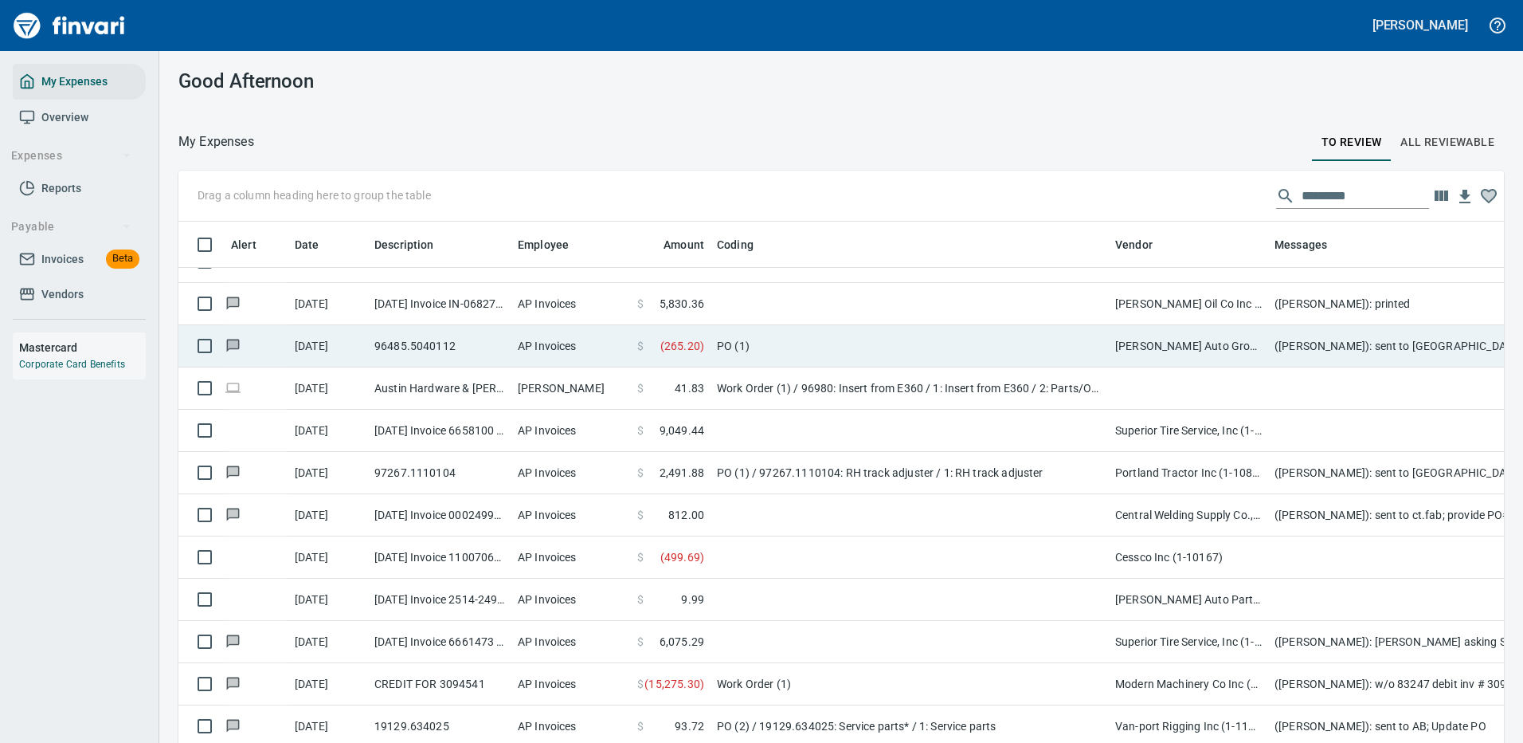
scroll to position [3824, 0]
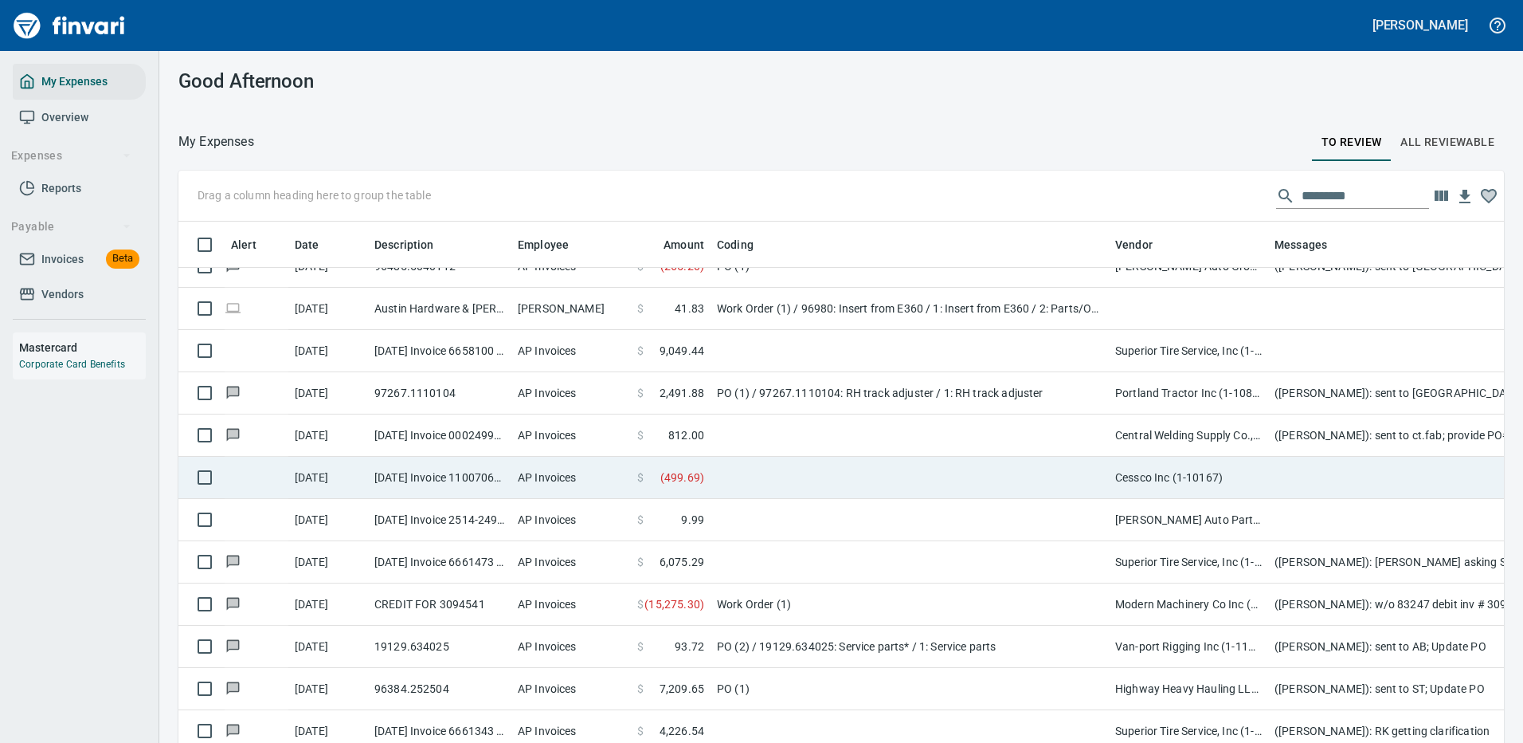
click at [1013, 469] on td at bounding box center [910, 478] width 398 height 42
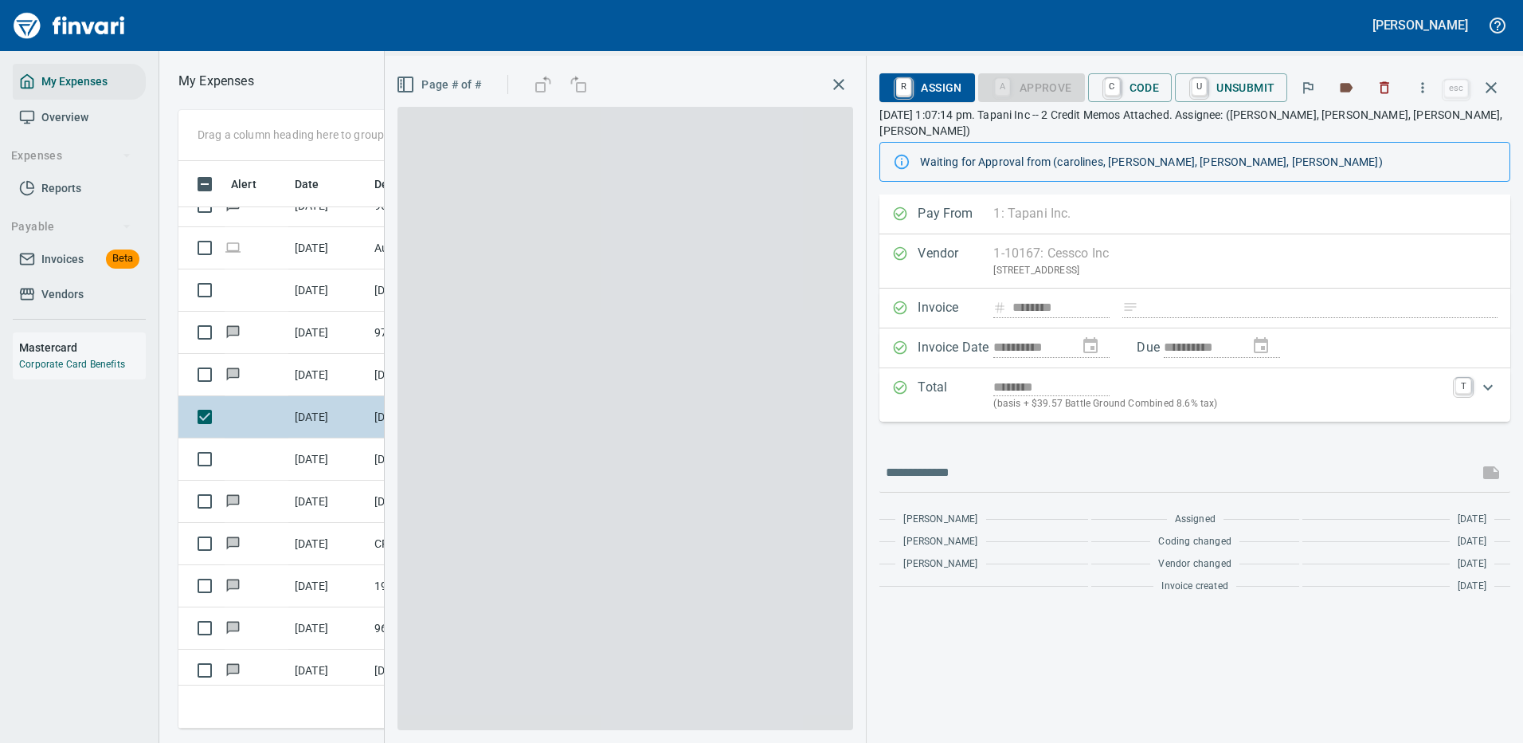
scroll to position [543, 903]
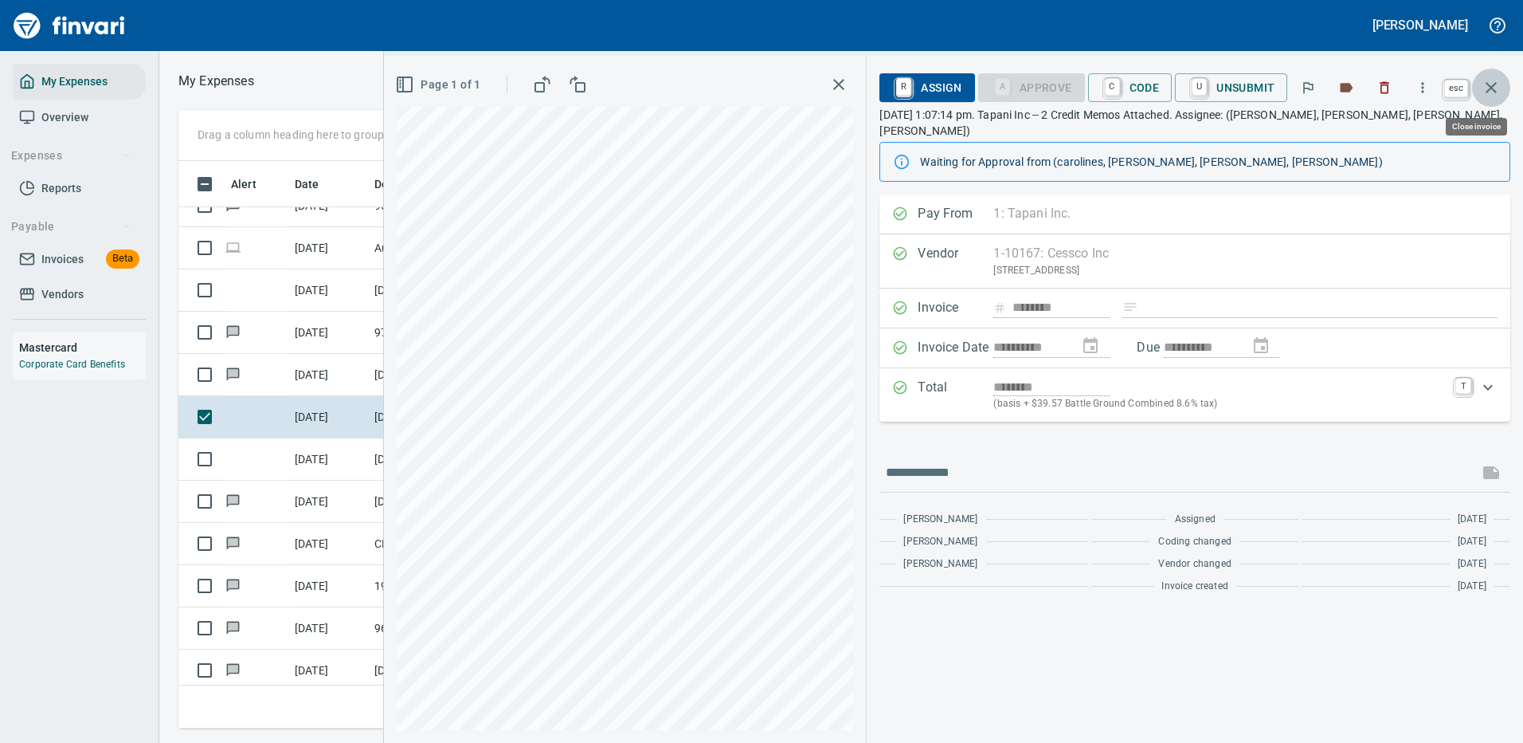
click at [1490, 84] on icon "button" at bounding box center [1491, 87] width 19 height 19
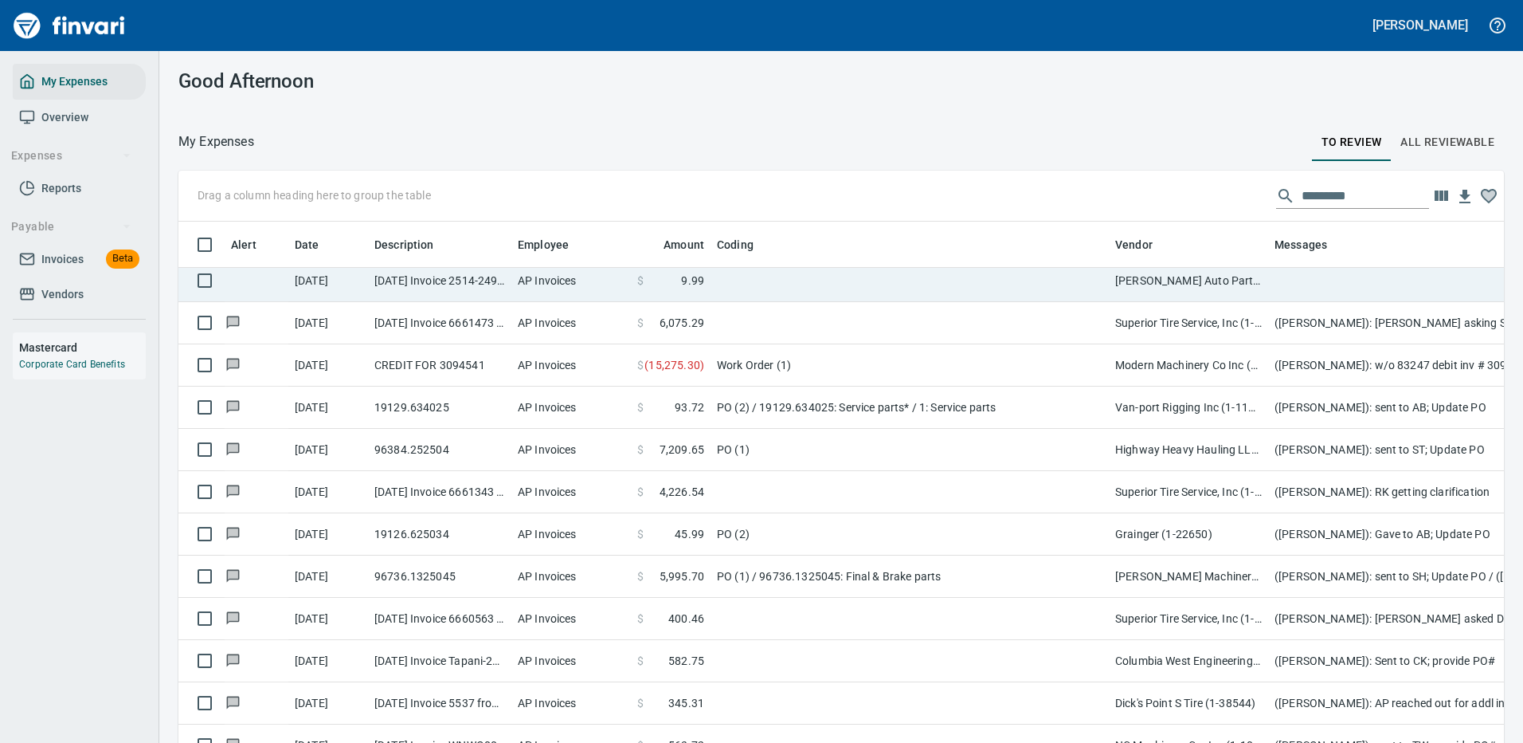
scroll to position [4265, 0]
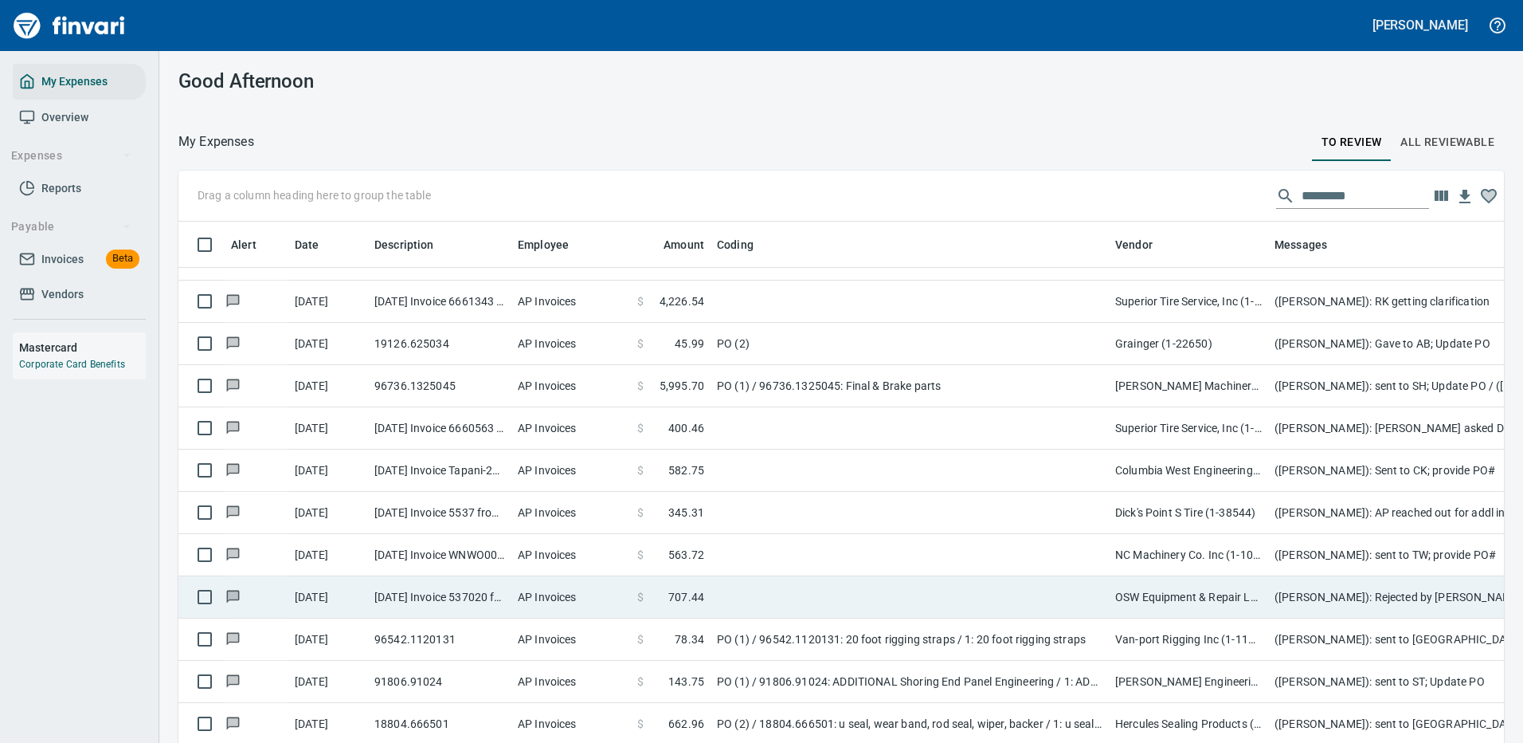
click at [883, 581] on td at bounding box center [910, 597] width 398 height 42
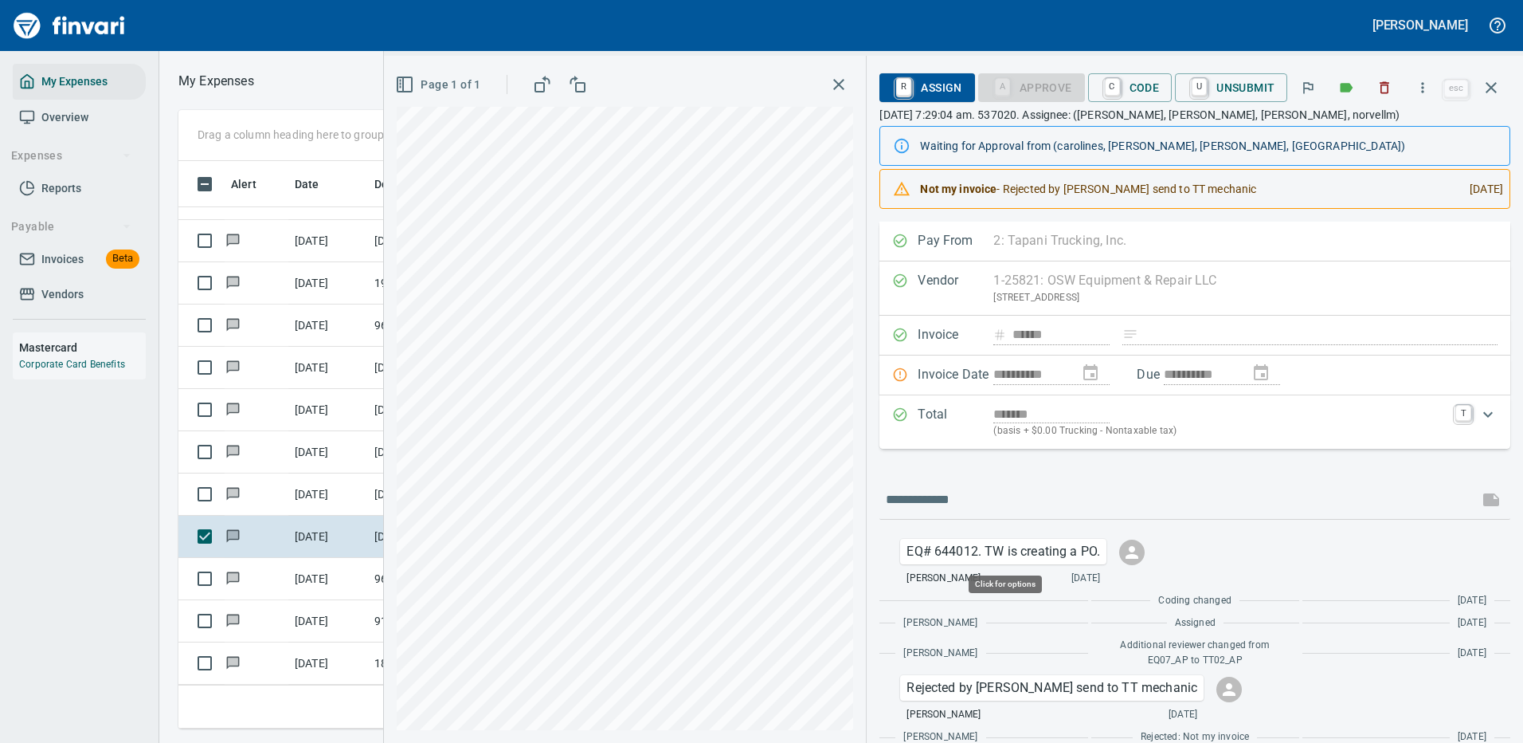
scroll to position [543, 903]
